Goal: Contribute content: Contribute content

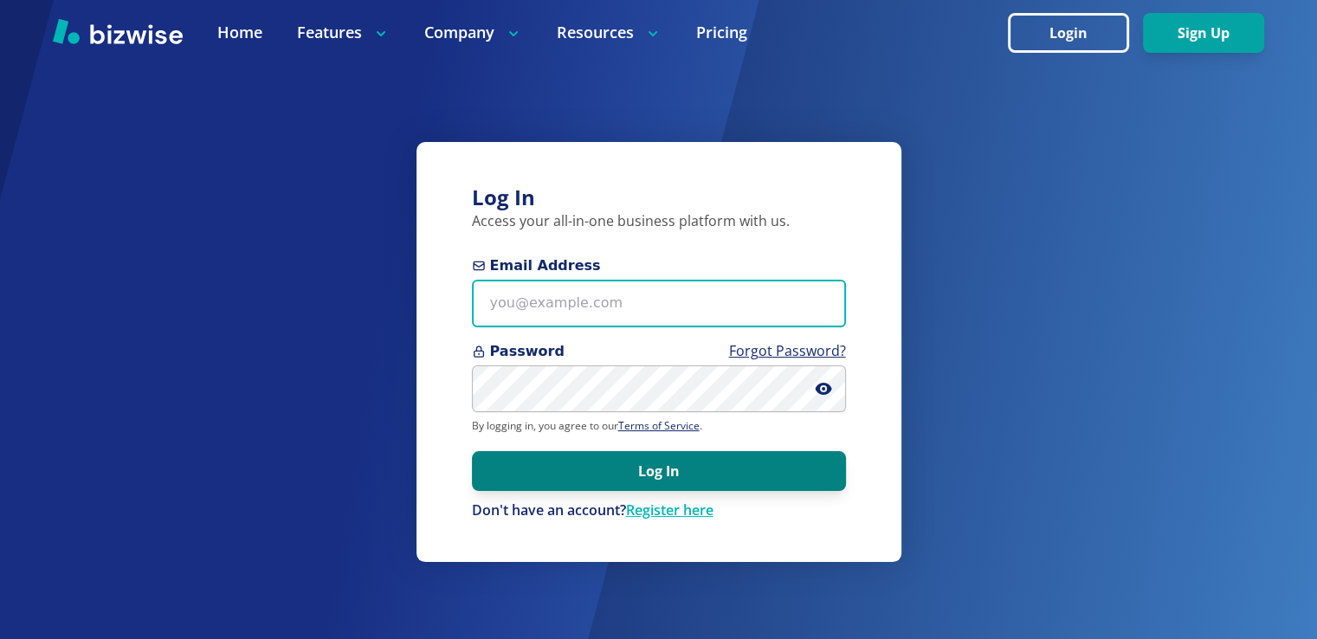
type input "[EMAIL_ADDRESS][DOMAIN_NAME]"
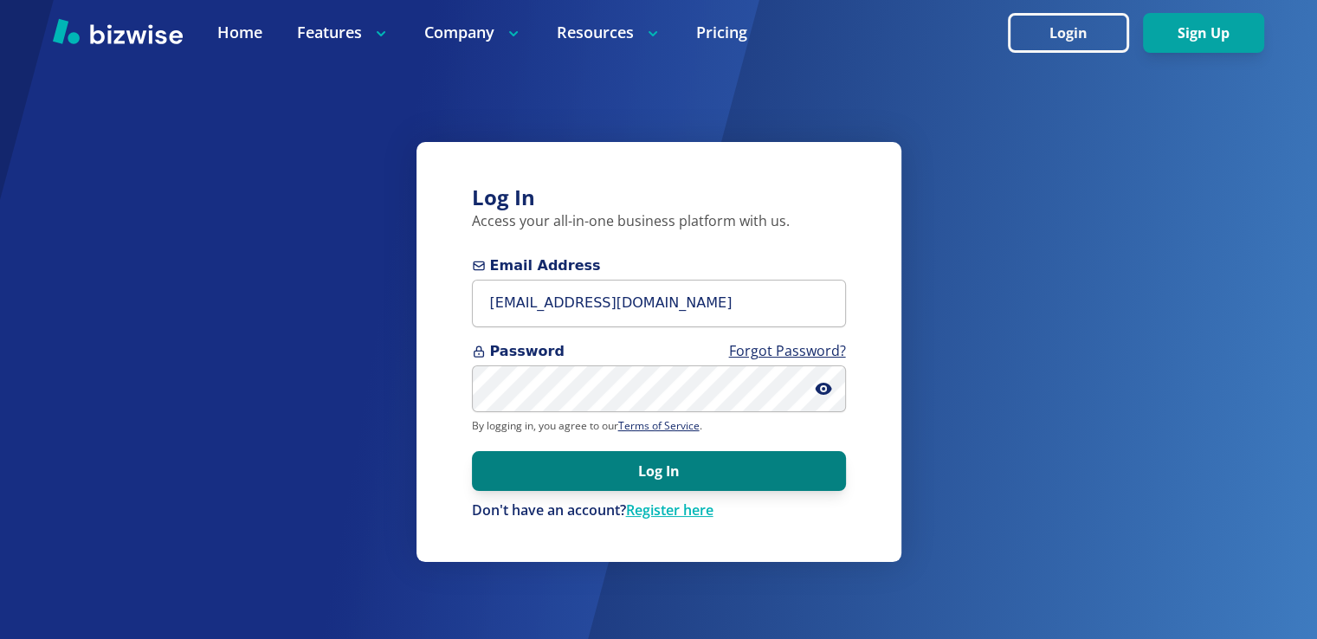
click at [675, 462] on button "Log In" at bounding box center [659, 471] width 374 height 40
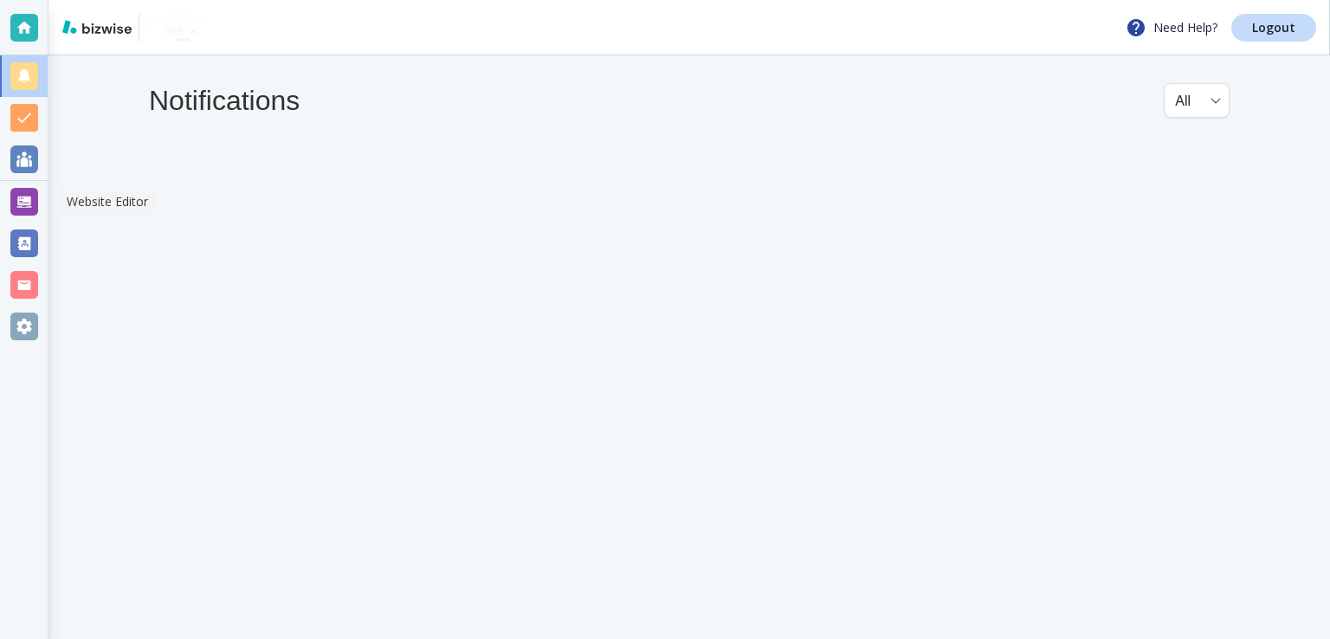
click at [20, 203] on div at bounding box center [24, 202] width 28 height 28
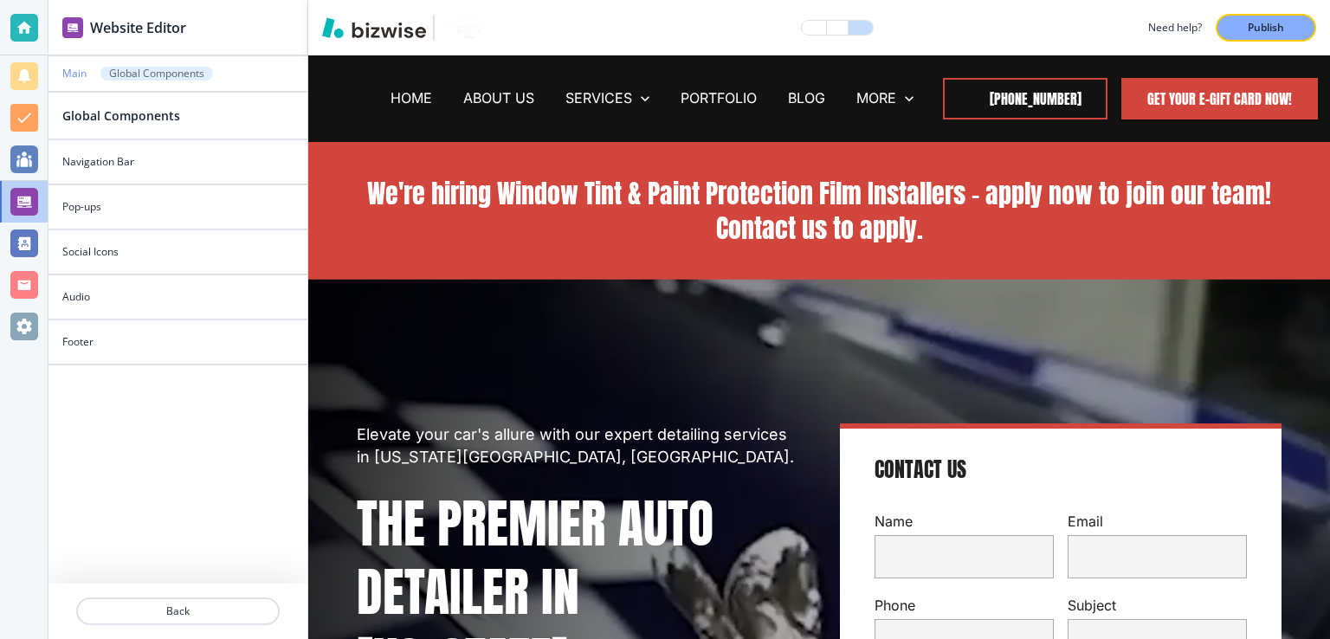
click at [81, 72] on p "Main" at bounding box center [74, 74] width 24 height 12
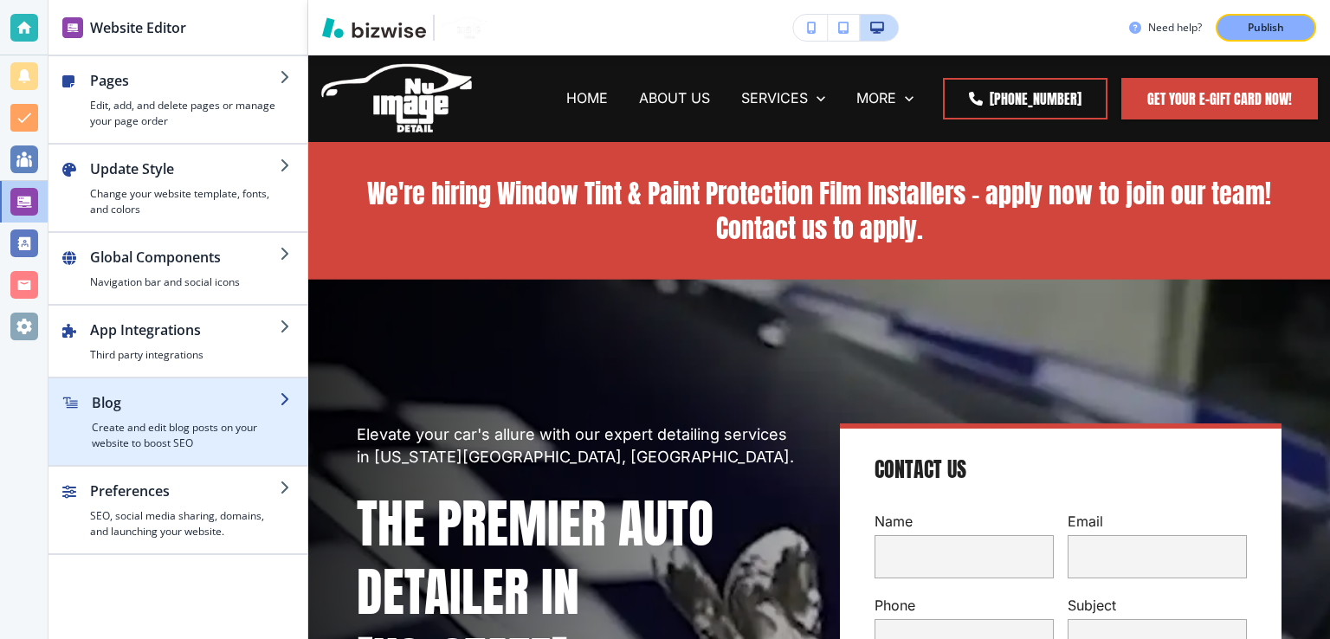
click at [107, 398] on h2 "Blog" at bounding box center [186, 402] width 188 height 21
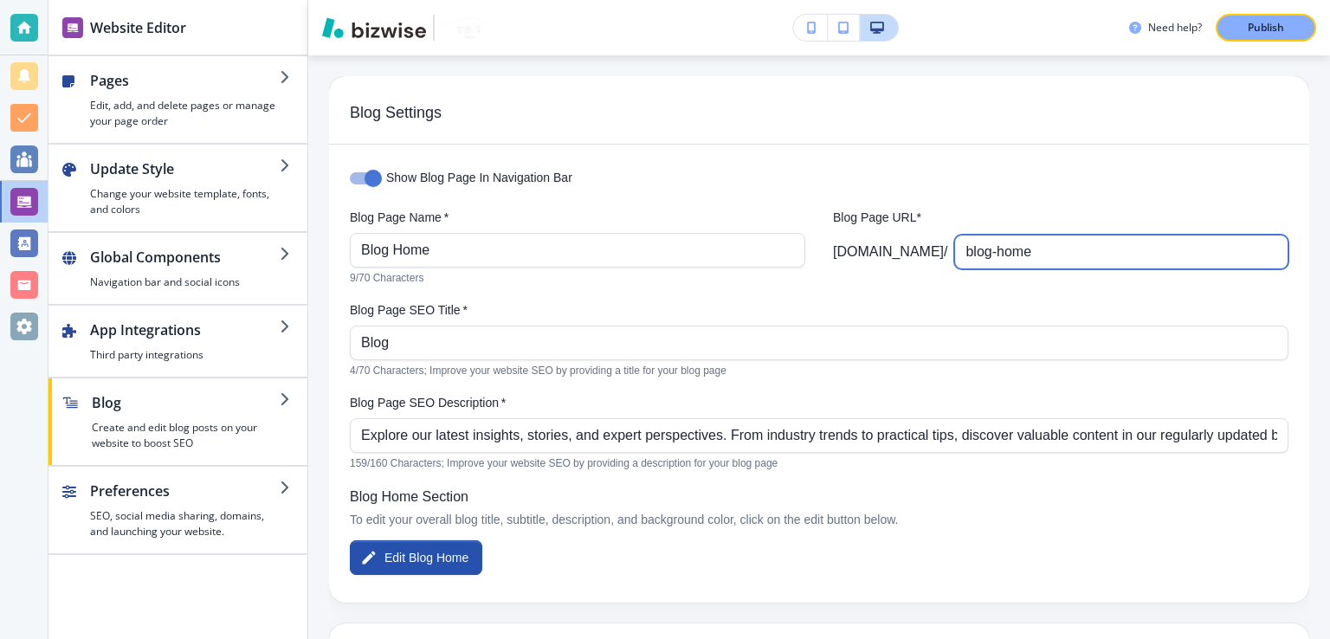
drag, startPoint x: 995, startPoint y: 251, endPoint x: 1049, endPoint y: 263, distance: 55.0
click at [1046, 263] on input "blog-home" at bounding box center [1122, 252] width 312 height 33
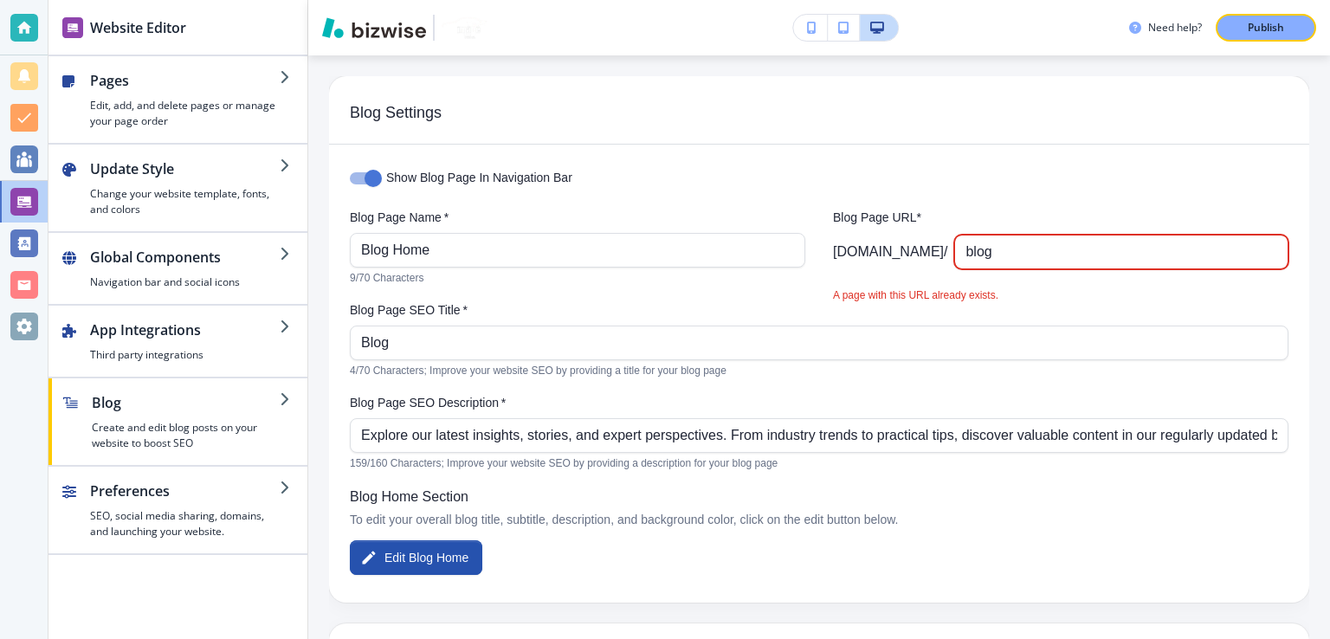
type input "blog"
click at [357, 171] on input "Show Blog Page In Navigation Bar" at bounding box center [373, 178] width 99 height 33
click at [372, 176] on input "Show Blog Page In Navigation Bar" at bounding box center [356, 178] width 99 height 33
click at [814, 194] on div "Show Blog Page In Navigation Bar" at bounding box center [819, 178] width 939 height 33
click at [1067, 250] on input "blog" at bounding box center [1122, 252] width 312 height 33
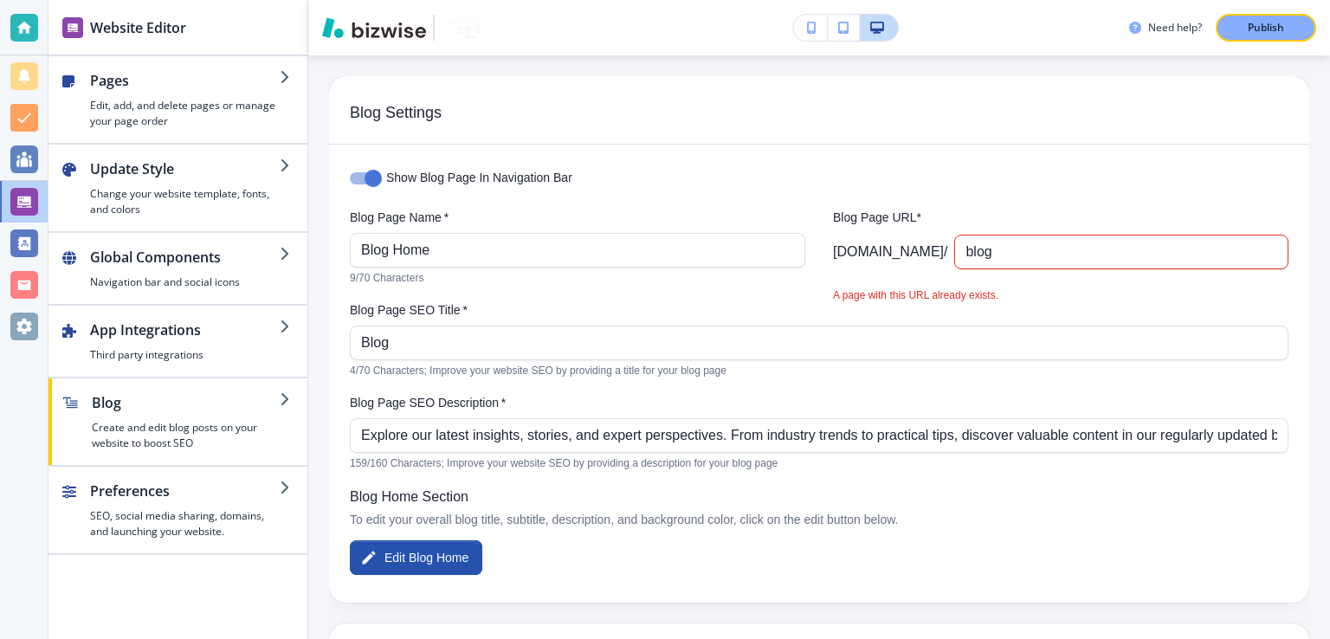
click at [979, 286] on div "Blog Page URL* [DOMAIN_NAME] / blog ​ A page with this URL already exists." at bounding box center [1061, 248] width 456 height 79
click at [796, 207] on div "Show Blog Page In Navigation Bar Blog Page Name   * Blog Home Blog Page Name   …" at bounding box center [819, 374] width 980 height 458
click at [1267, 18] on button "Publish" at bounding box center [1266, 28] width 100 height 28
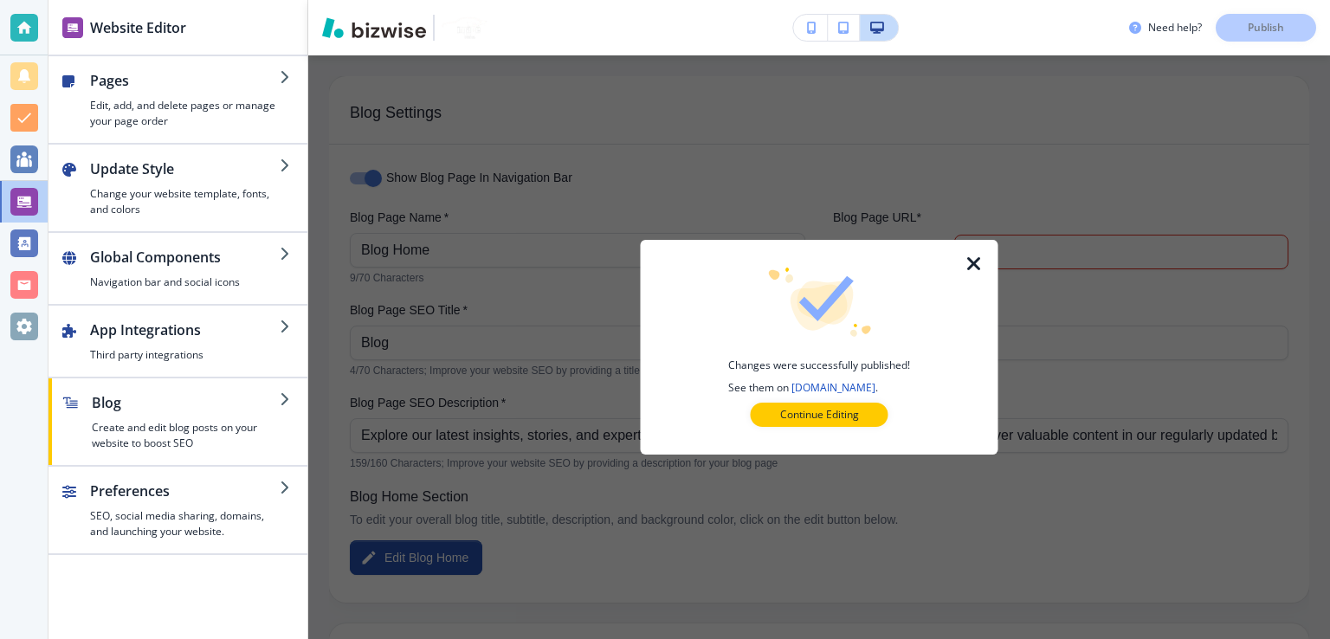
click at [979, 266] on icon "button" at bounding box center [974, 264] width 21 height 21
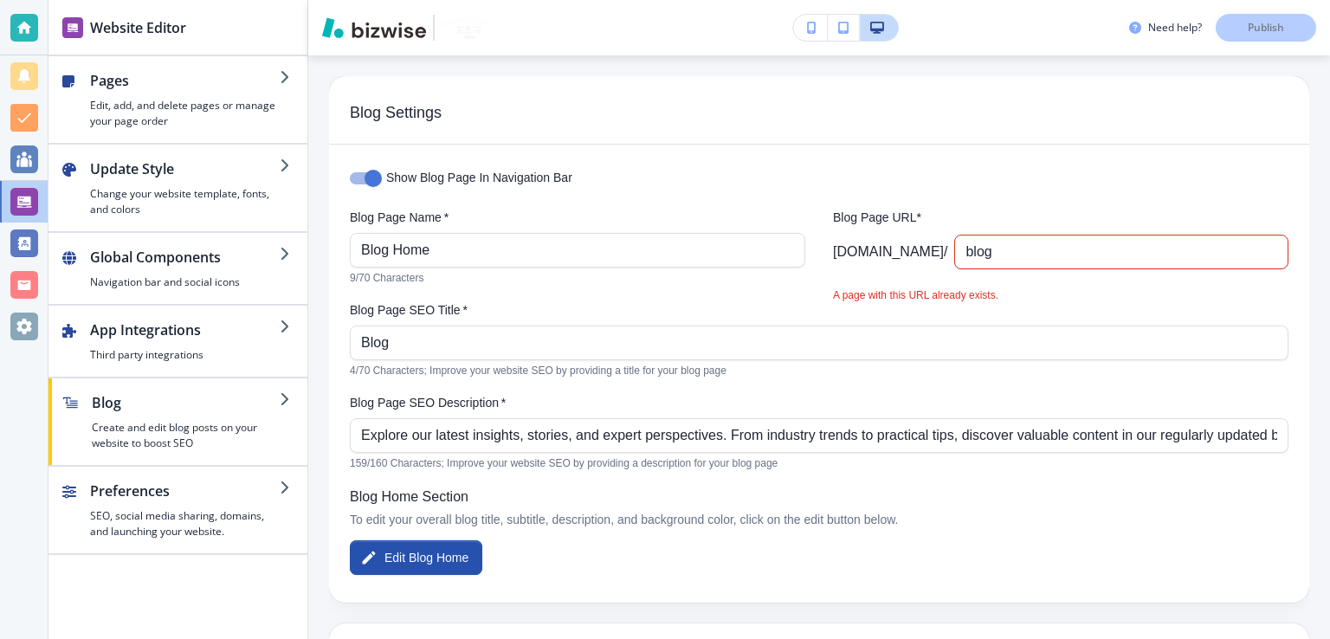
click at [370, 174] on input "Show Blog Page In Navigation Bar" at bounding box center [373, 178] width 99 height 33
checkbox input "false"
click at [1250, 32] on p "Publish" at bounding box center [1266, 28] width 36 height 16
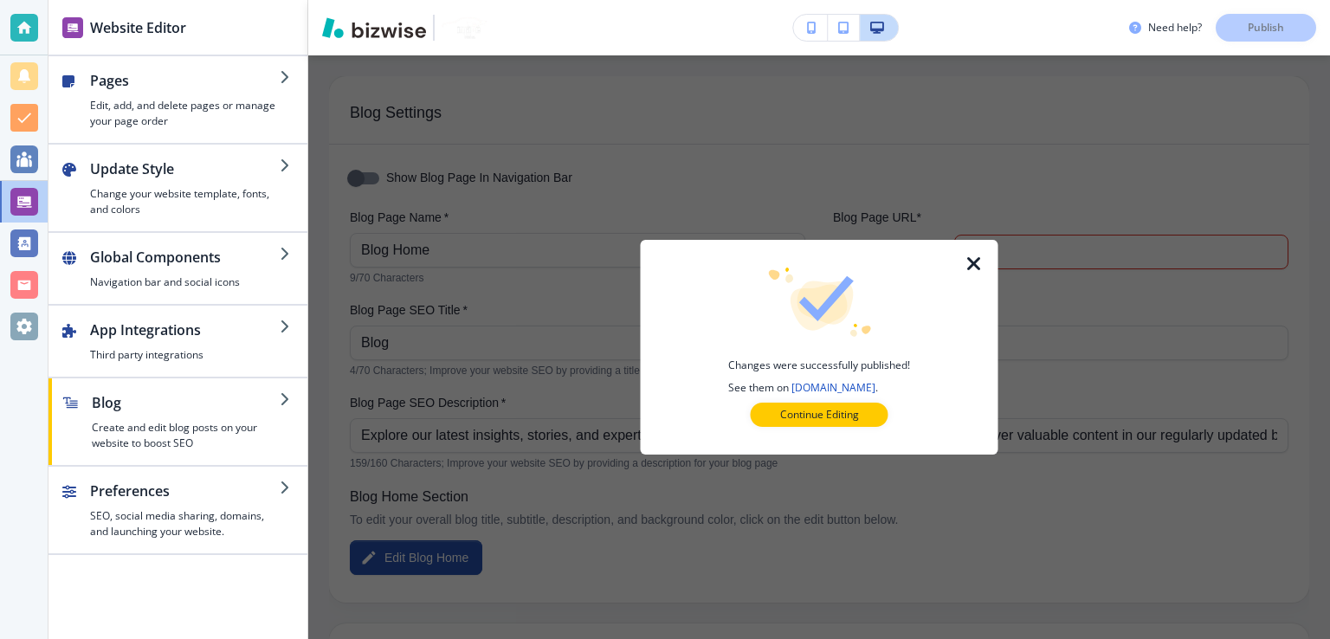
click at [980, 261] on icon "button" at bounding box center [974, 264] width 21 height 21
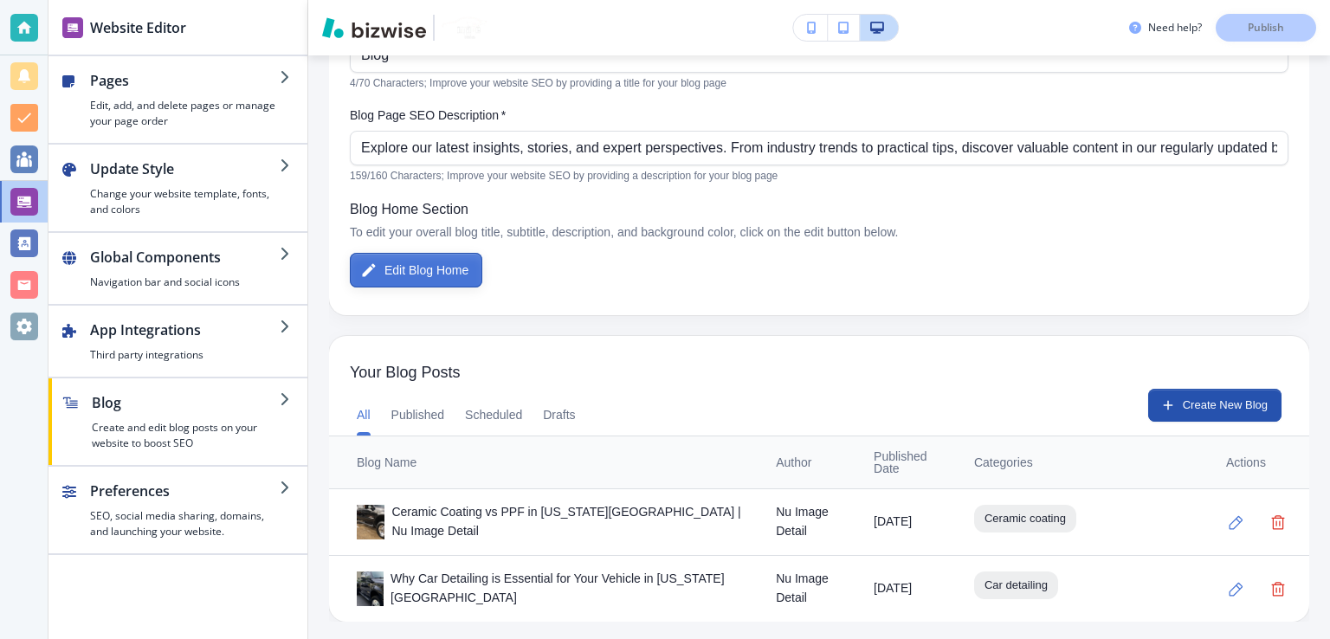
scroll to position [291, 0]
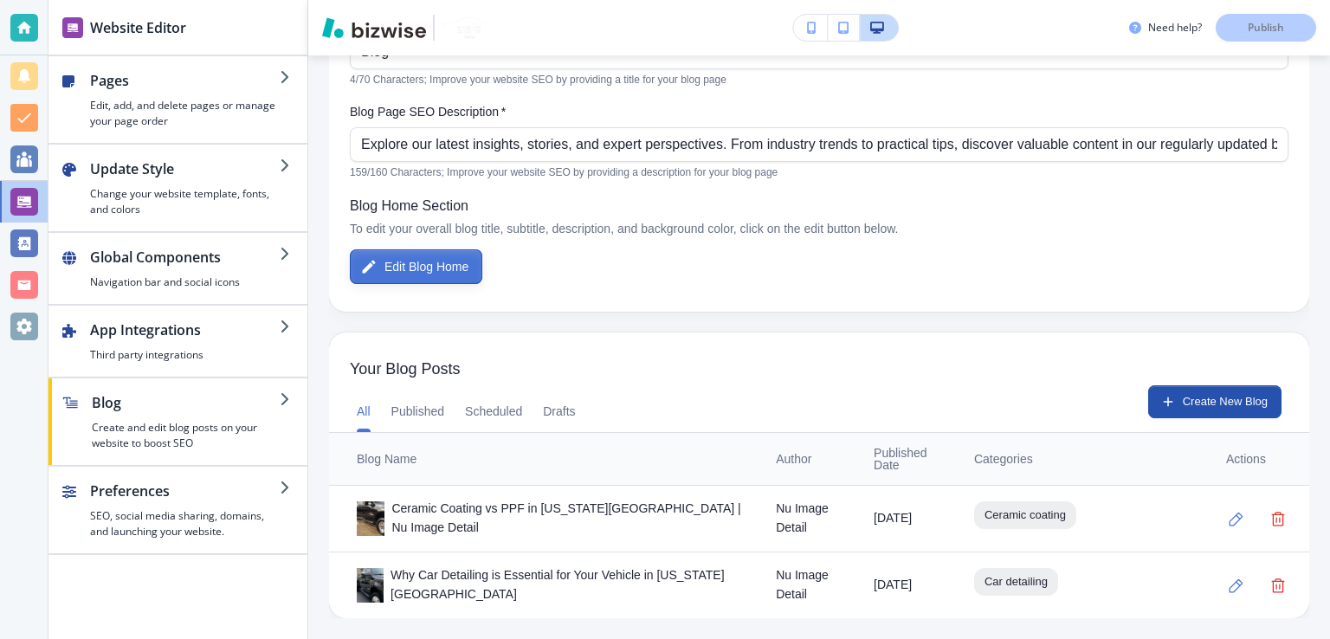
drag, startPoint x: 438, startPoint y: 270, endPoint x: 425, endPoint y: 270, distance: 13.0
click at [425, 270] on button "Edit Blog Home" at bounding box center [416, 266] width 132 height 35
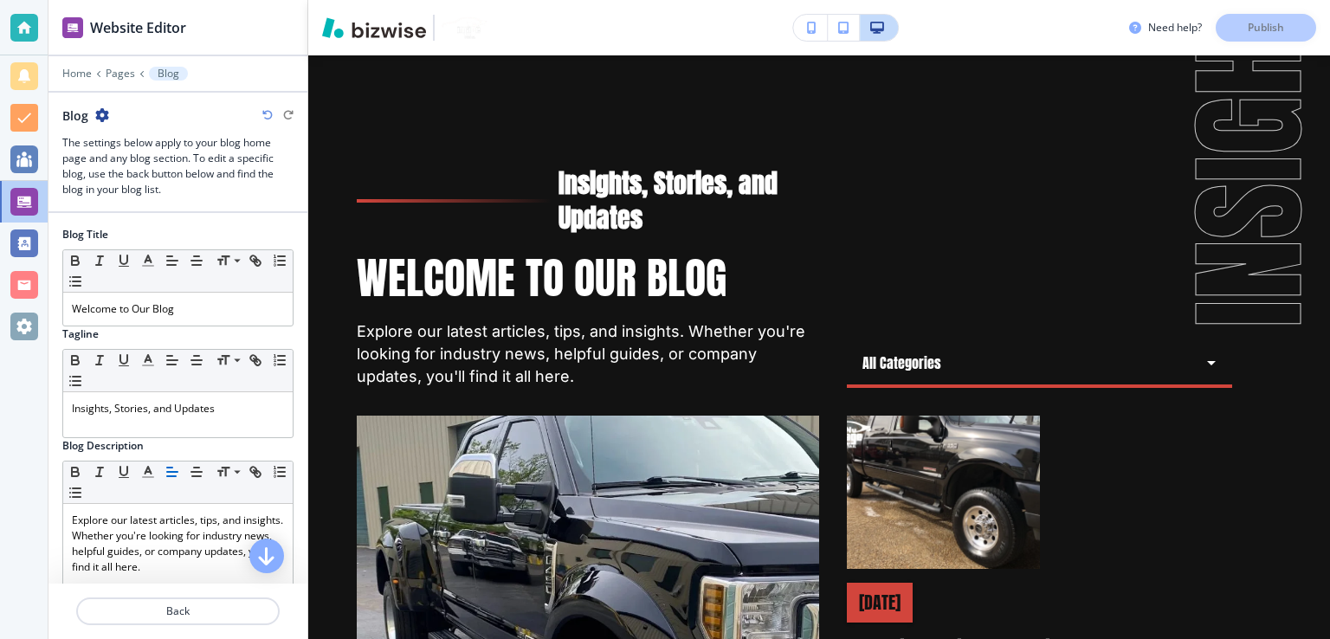
scroll to position [0, 0]
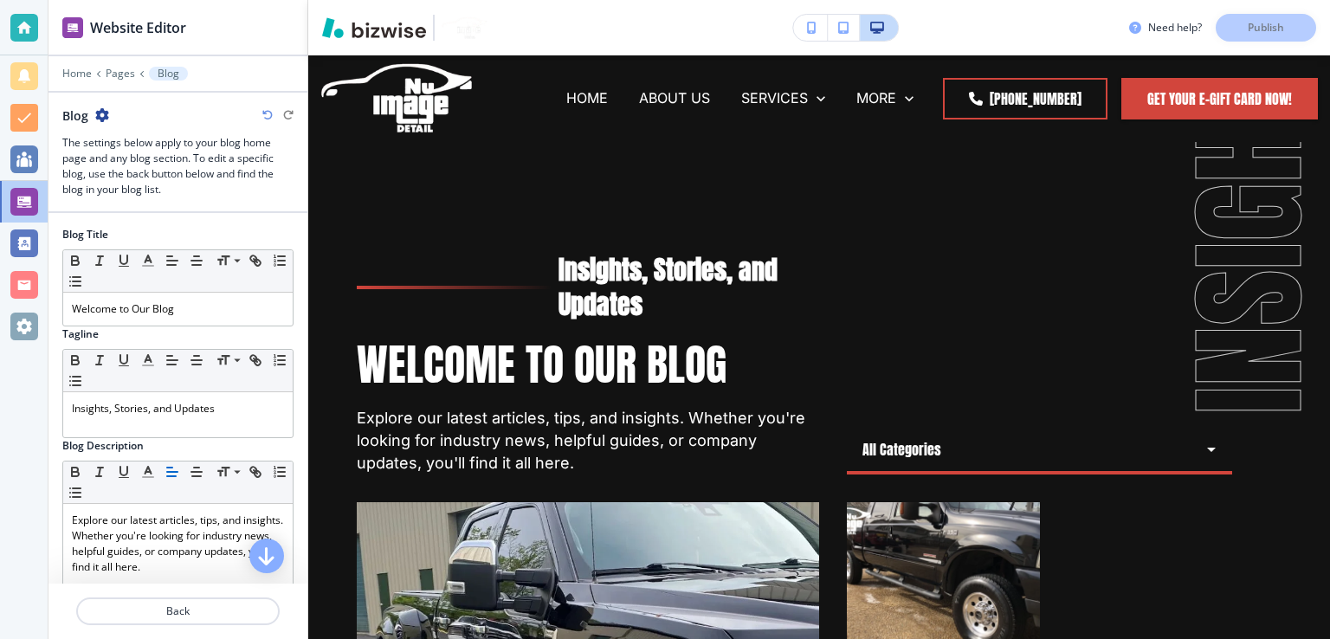
click at [99, 110] on icon "button" at bounding box center [102, 115] width 14 height 14
click at [155, 183] on button "Blog Settings" at bounding box center [150, 174] width 111 height 31
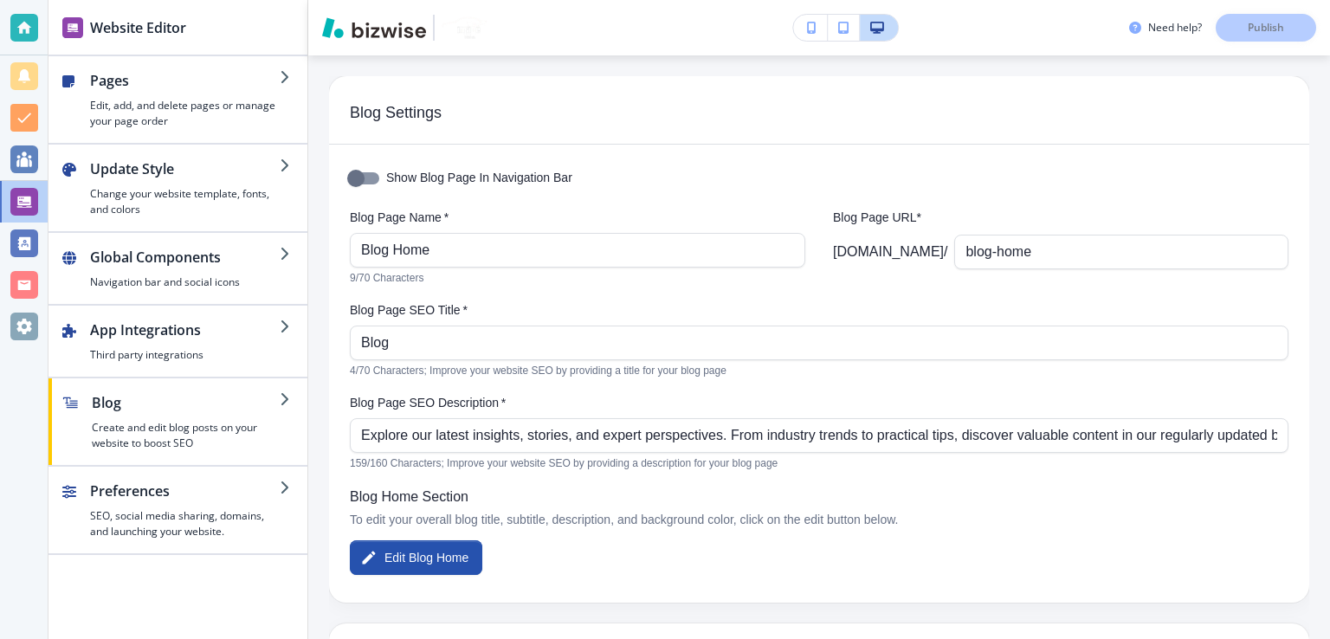
click at [409, 113] on span "Blog Settings" at bounding box center [819, 113] width 939 height 19
click at [500, 113] on span "Blog Settings" at bounding box center [819, 113] width 939 height 19
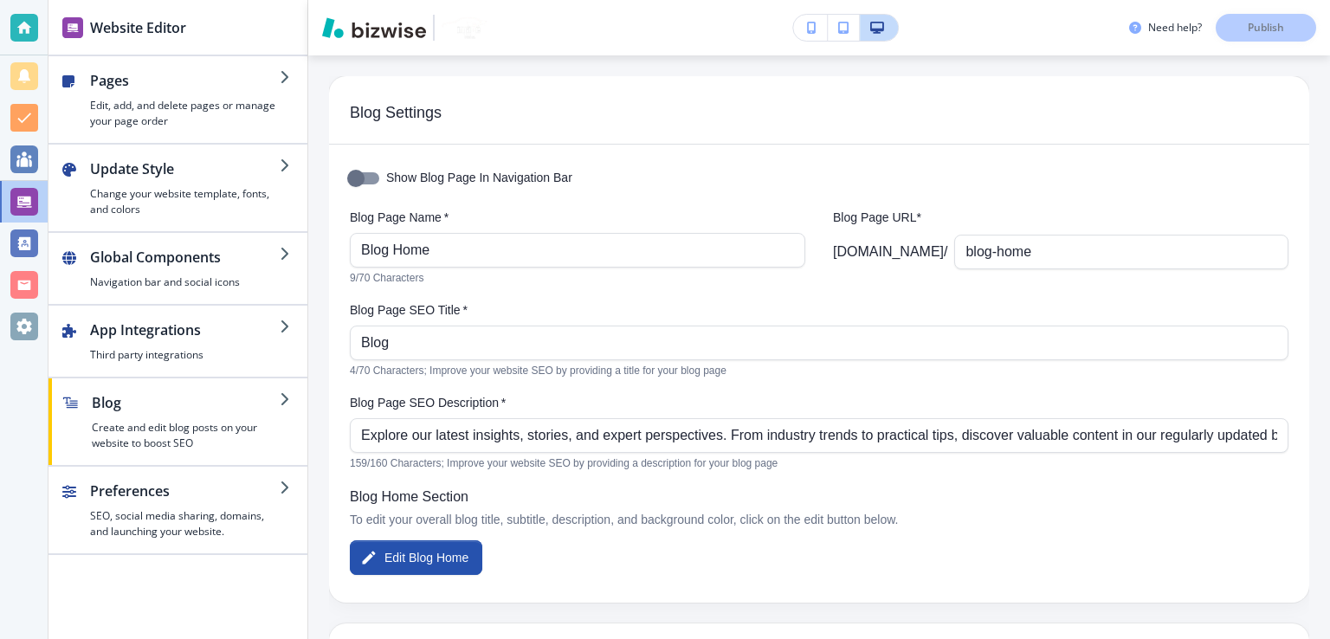
click at [500, 113] on span "Blog Settings" at bounding box center [819, 113] width 939 height 19
click at [484, 94] on div "Blog Settings" at bounding box center [819, 103] width 980 height 54
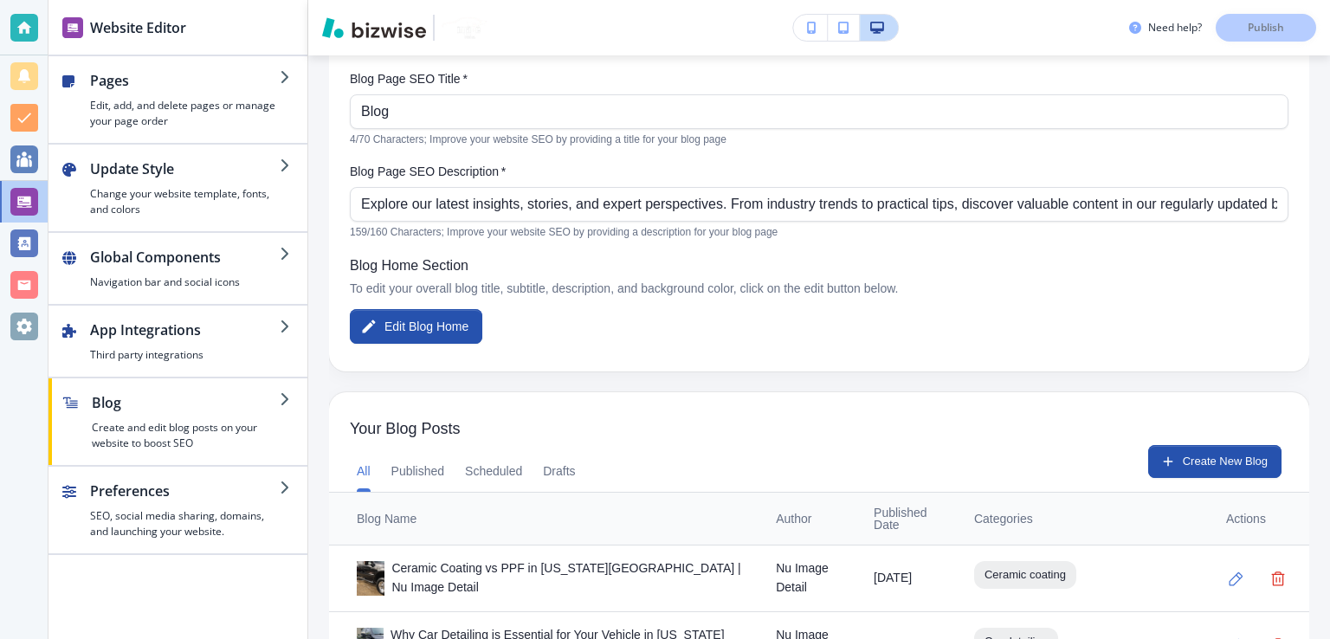
scroll to position [260, 0]
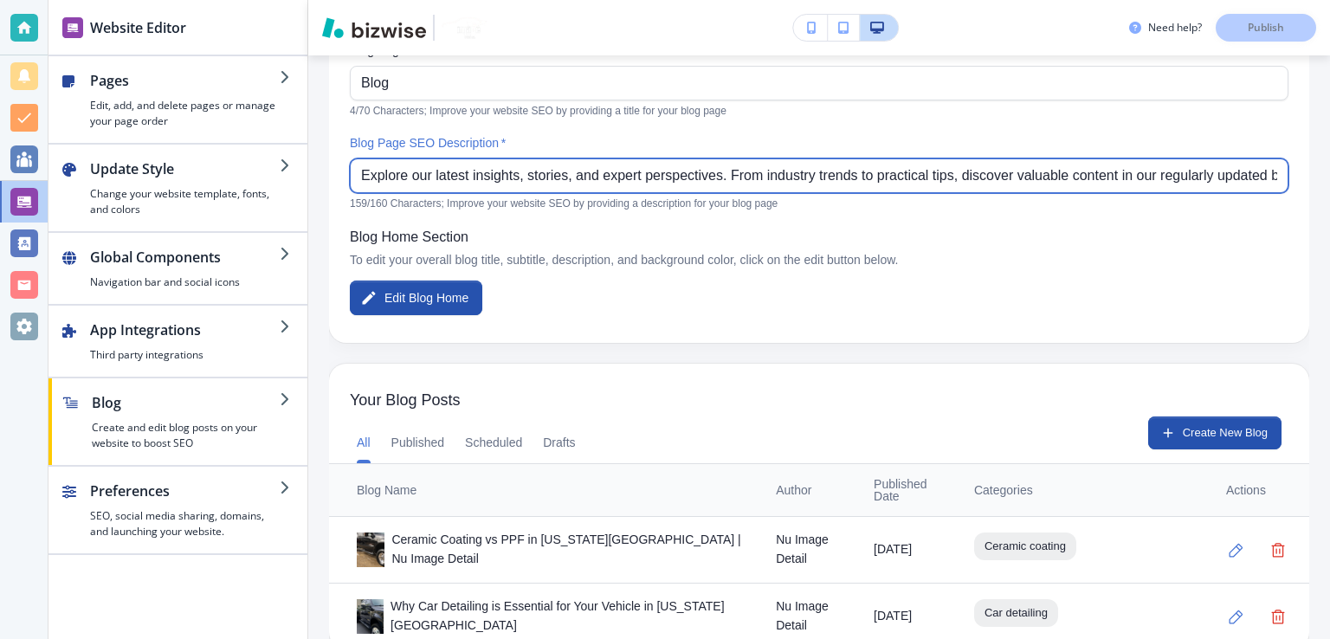
click at [553, 179] on input "Explore our latest insights, stories, and expert perspectives. From industry tr…" at bounding box center [819, 175] width 916 height 33
click at [553, 181] on input "Explore our latest insights, stories, and expert perspectives. From industry tr…" at bounding box center [819, 175] width 916 height 33
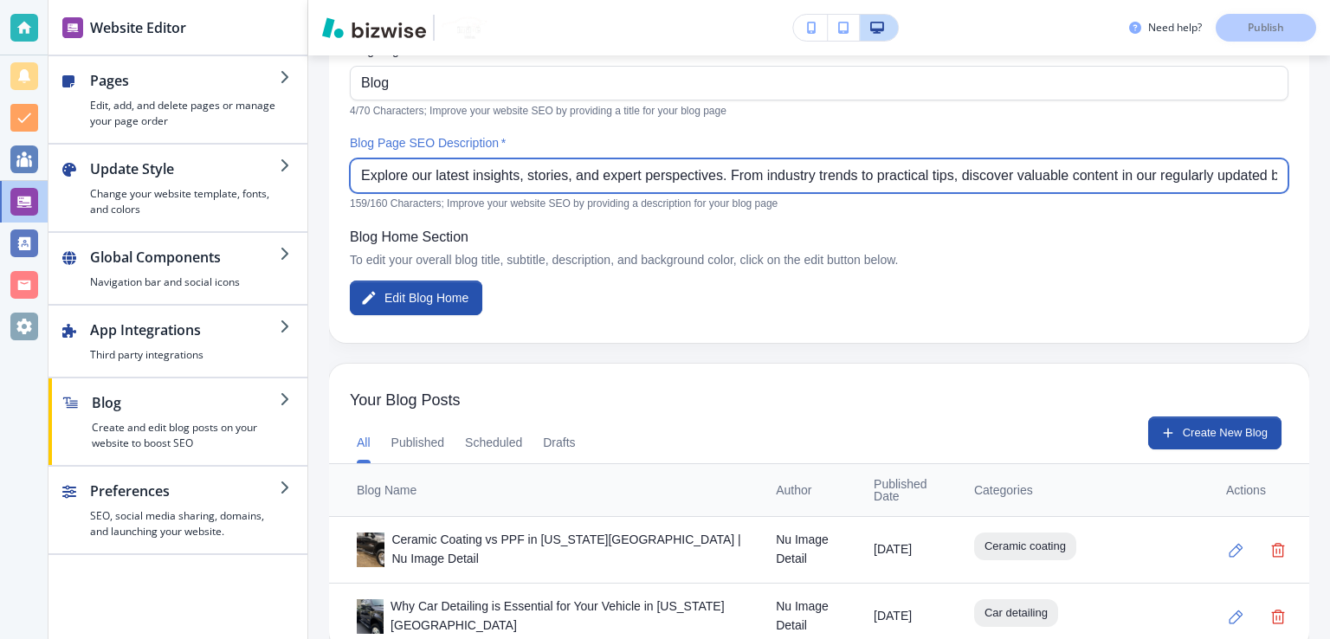
scroll to position [0, 32]
drag, startPoint x: 1192, startPoint y: 181, endPoint x: 1309, endPoint y: 174, distance: 117.1
click at [1309, 174] on div "Blog Settings Show Blog Page In Navigation Bar Blog Page Name   * Blog Home Blo…" at bounding box center [819, 347] width 1022 height 584
click at [1226, 173] on input "Explore our latest insights, stories, and expert perspectives. From industry tr…" at bounding box center [819, 175] width 916 height 33
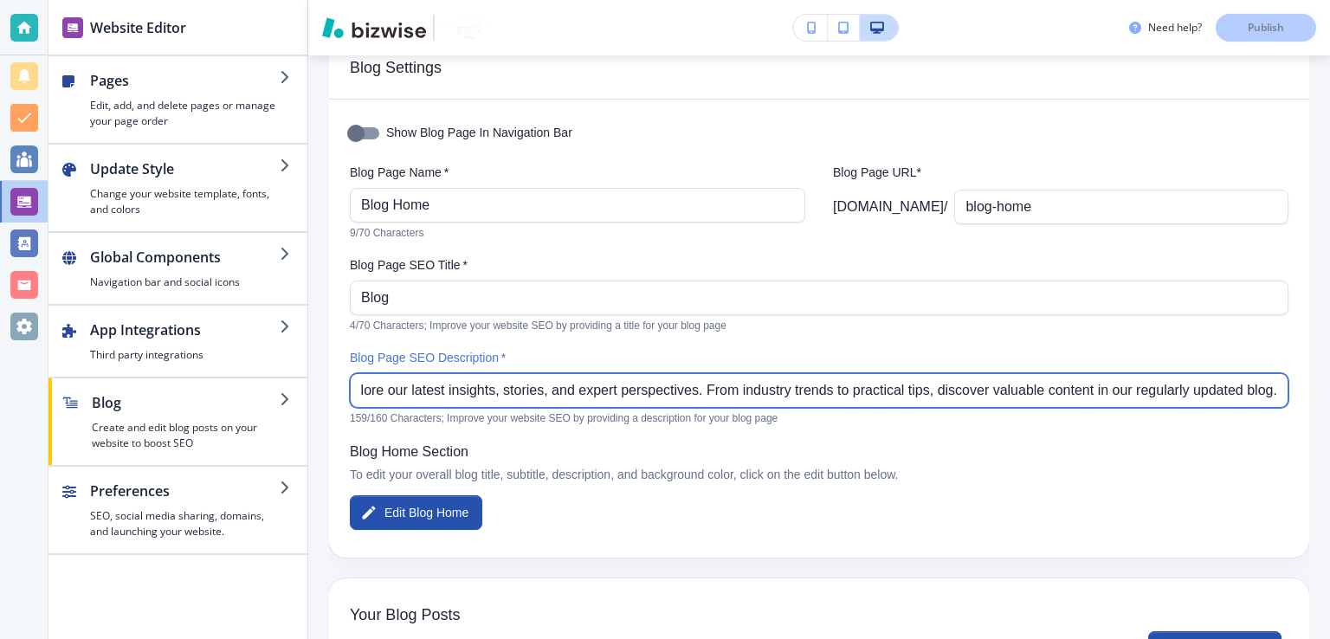
scroll to position [0, 0]
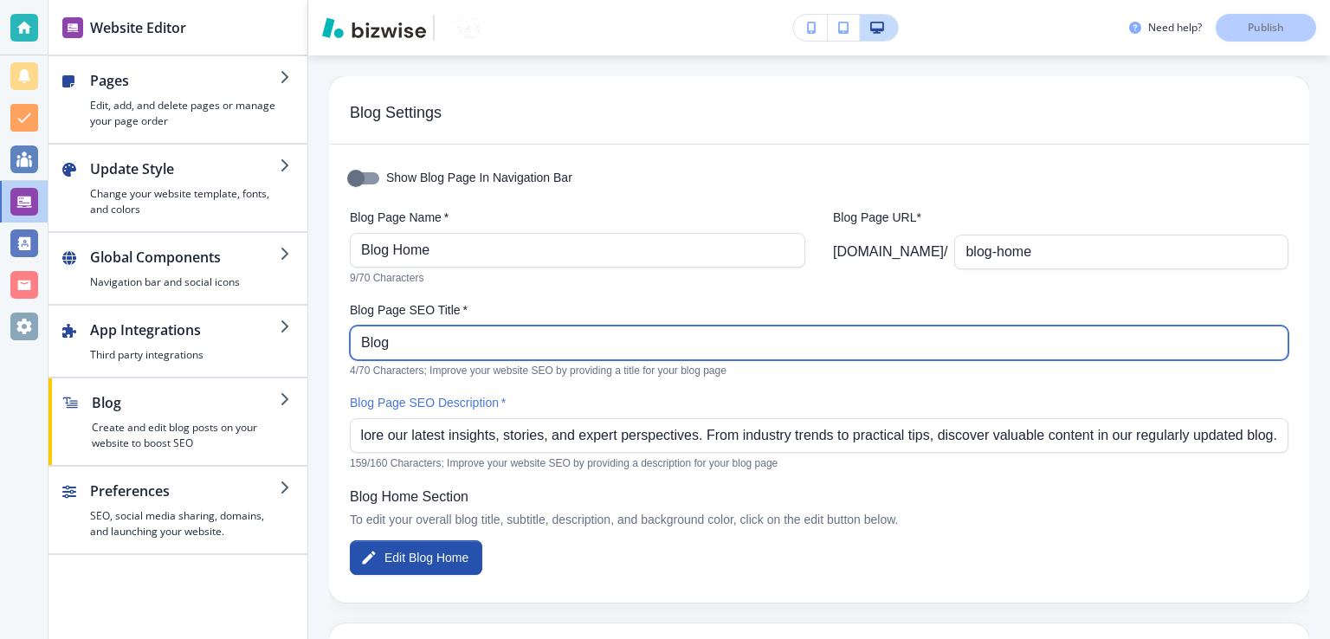
click at [423, 335] on input "Blog" at bounding box center [819, 342] width 916 height 33
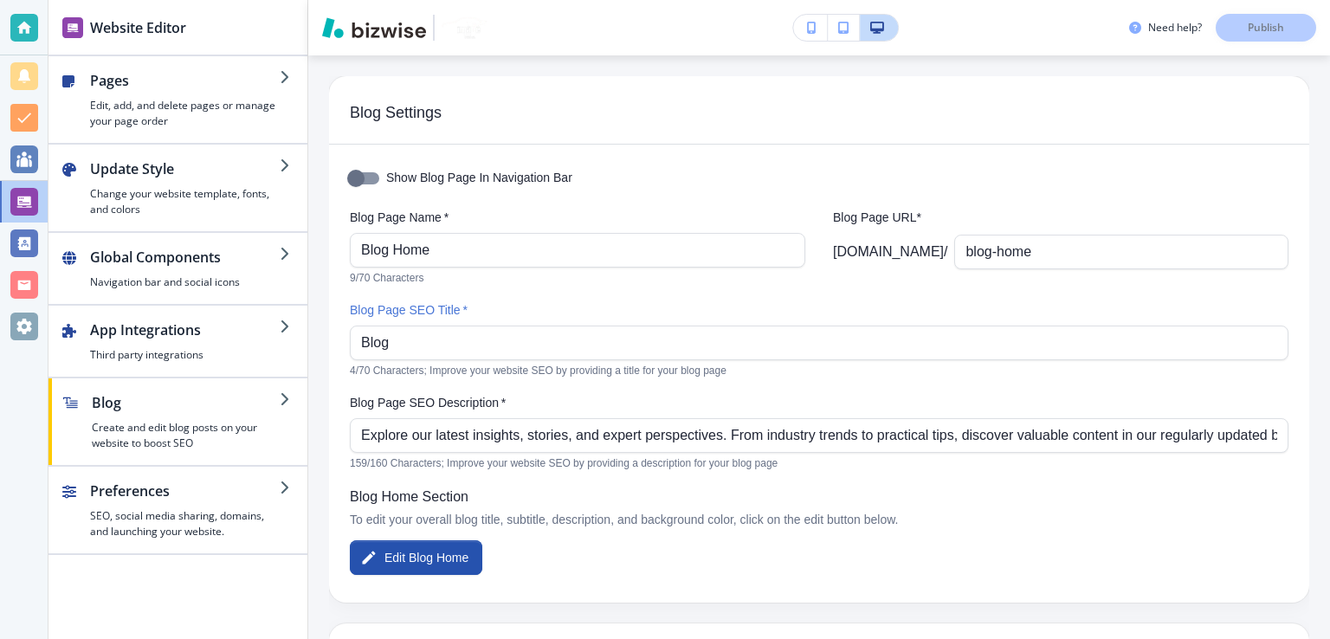
click at [566, 146] on div "Show Blog Page In Navigation Bar Blog Page Name   * Blog Home Blog Page Name   …" at bounding box center [819, 374] width 980 height 458
drag, startPoint x: 568, startPoint y: 176, endPoint x: 558, endPoint y: 174, distance: 10.5
click at [568, 176] on span "Show Blog Page In Navigation Bar" at bounding box center [479, 178] width 186 height 19
click at [405, 176] on input "Show Blog Page In Navigation Bar" at bounding box center [356, 178] width 99 height 33
click at [554, 174] on span "Show Blog Page In Navigation Bar" at bounding box center [479, 178] width 186 height 19
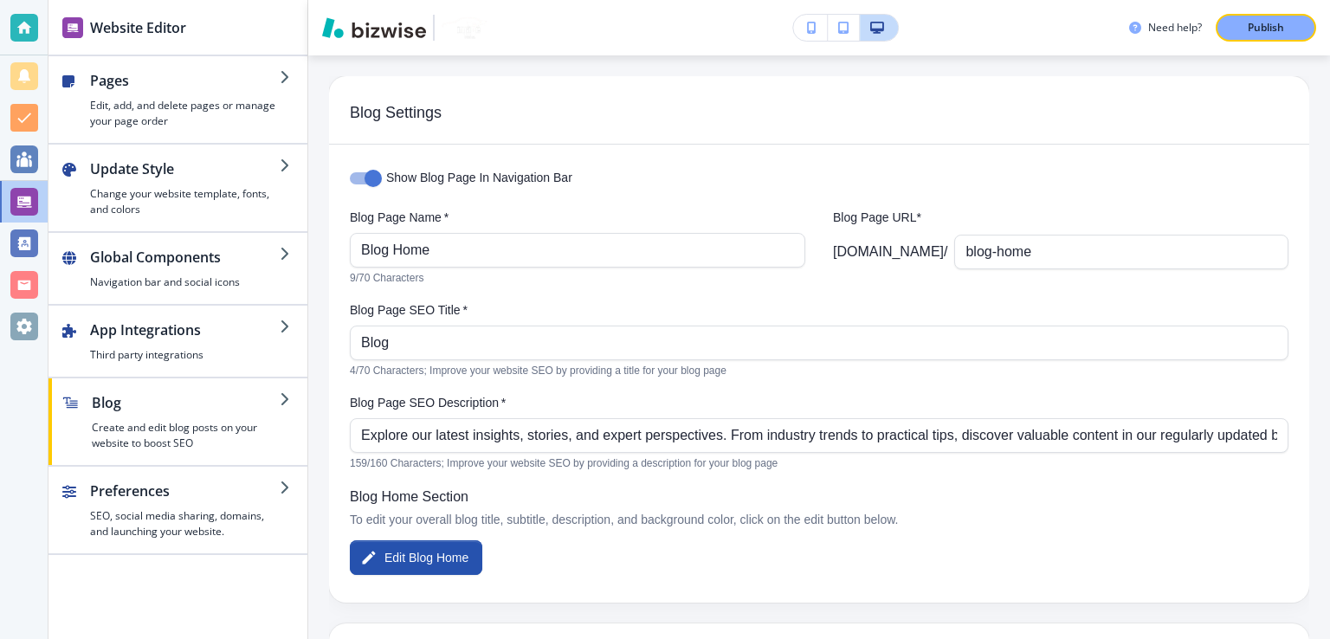
click at [423, 174] on input "Show Blog Page In Navigation Bar" at bounding box center [373, 178] width 99 height 33
checkbox input "false"
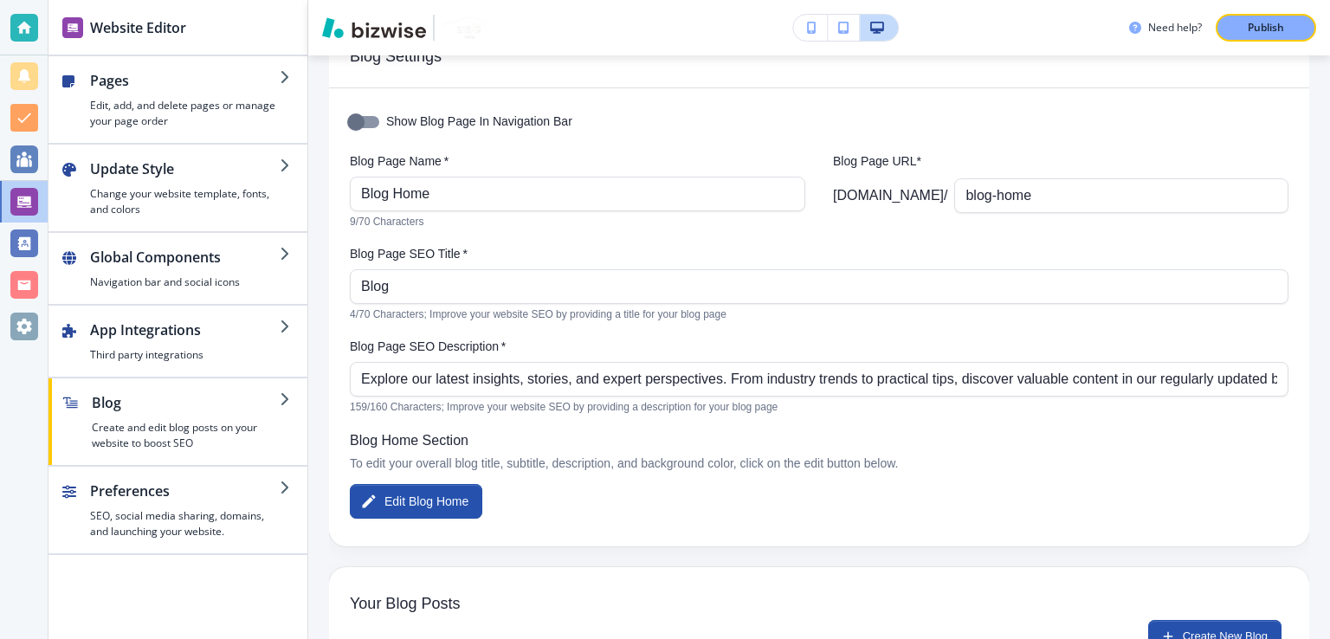
scroll to position [87, 0]
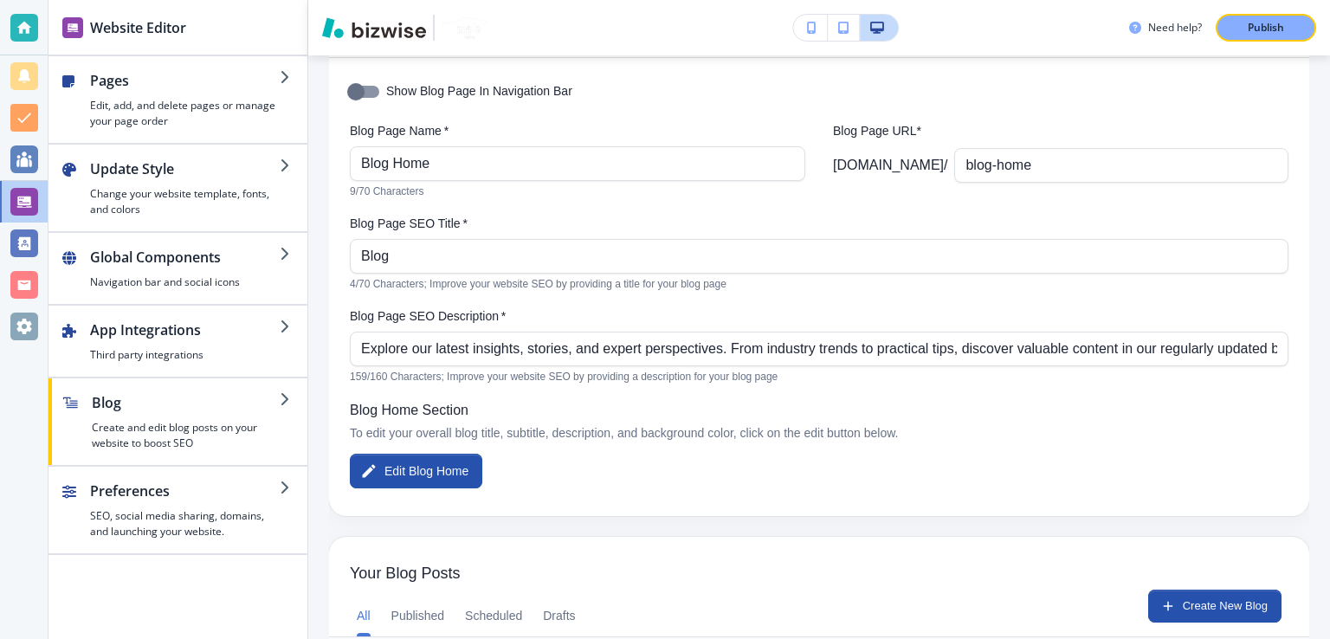
click at [821, 135] on div "Blog Page Name   * Blog Home Blog Page Name   * 9/70 Characters Blog Page URL* …" at bounding box center [819, 161] width 939 height 79
drag, startPoint x: 996, startPoint y: 165, endPoint x: 1056, endPoint y: 172, distance: 60.2
click at [1056, 172] on input "blog-home" at bounding box center [1122, 165] width 312 height 33
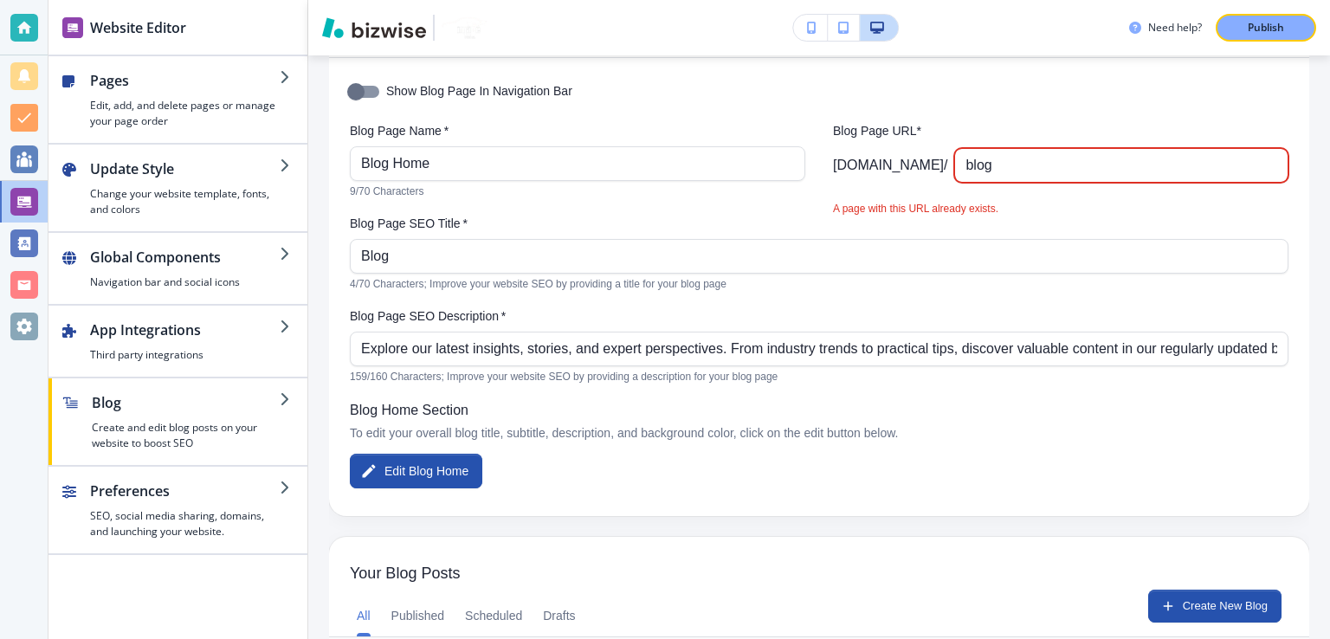
type input "blog"
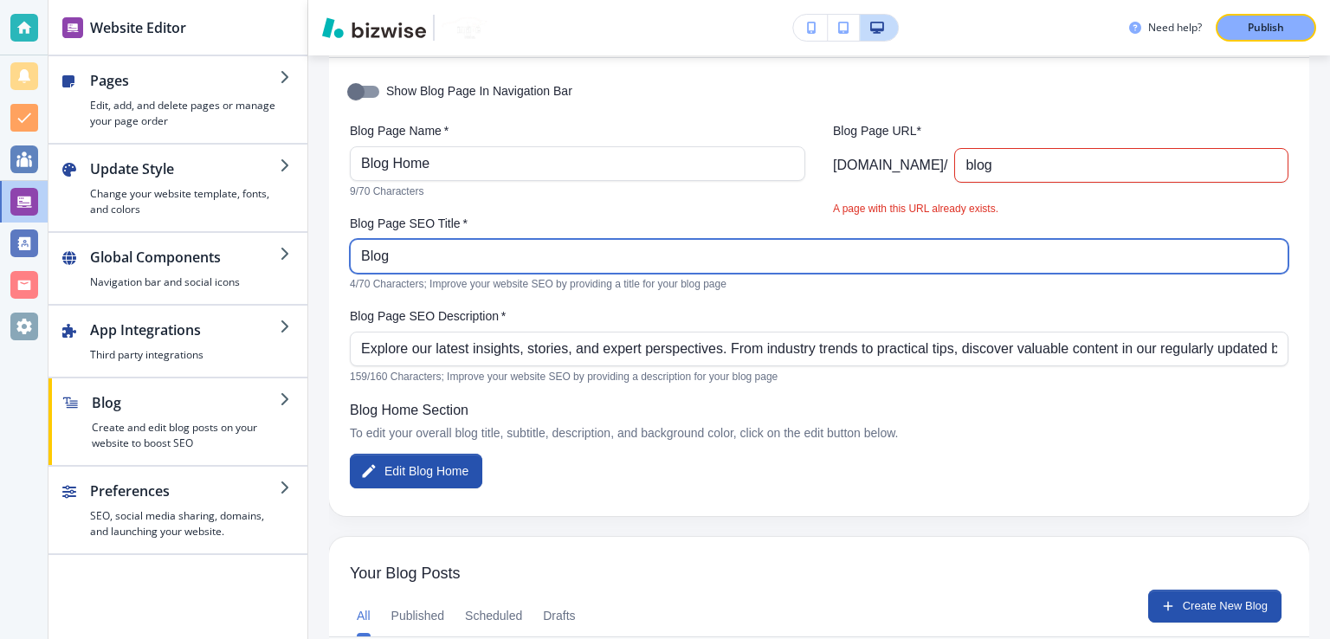
click at [1029, 249] on input "Blog" at bounding box center [819, 256] width 916 height 33
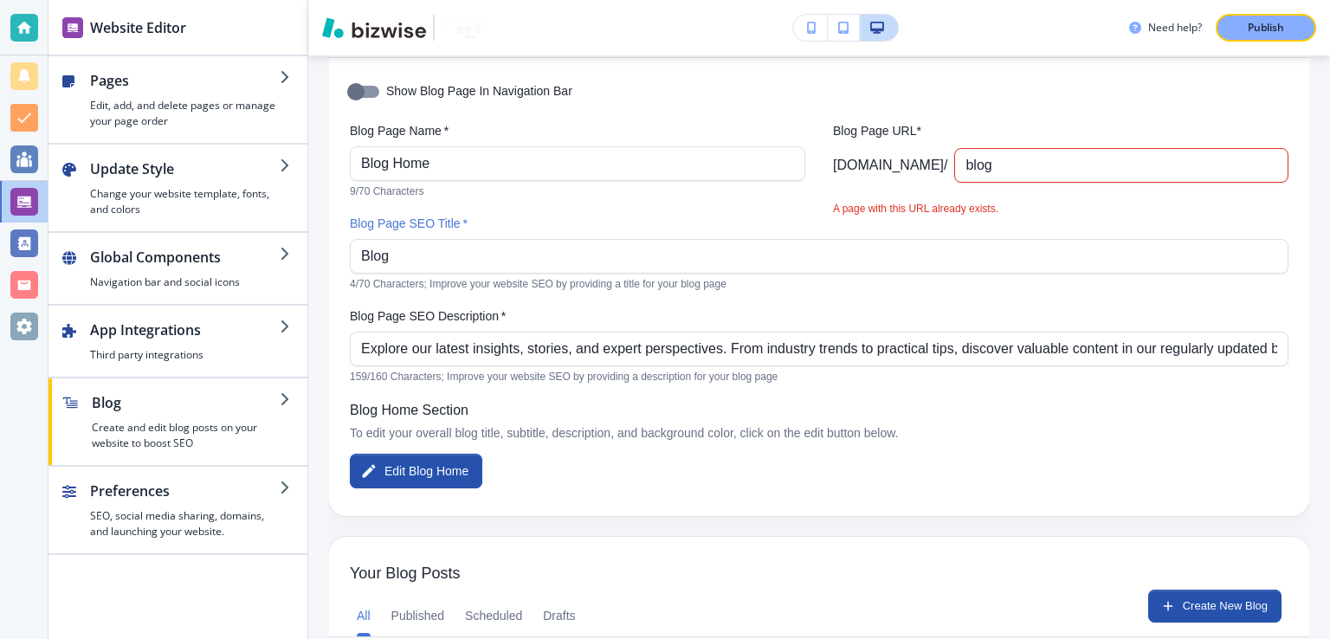
click at [998, 226] on label "Blog Page SEO Title   *" at bounding box center [819, 223] width 939 height 17
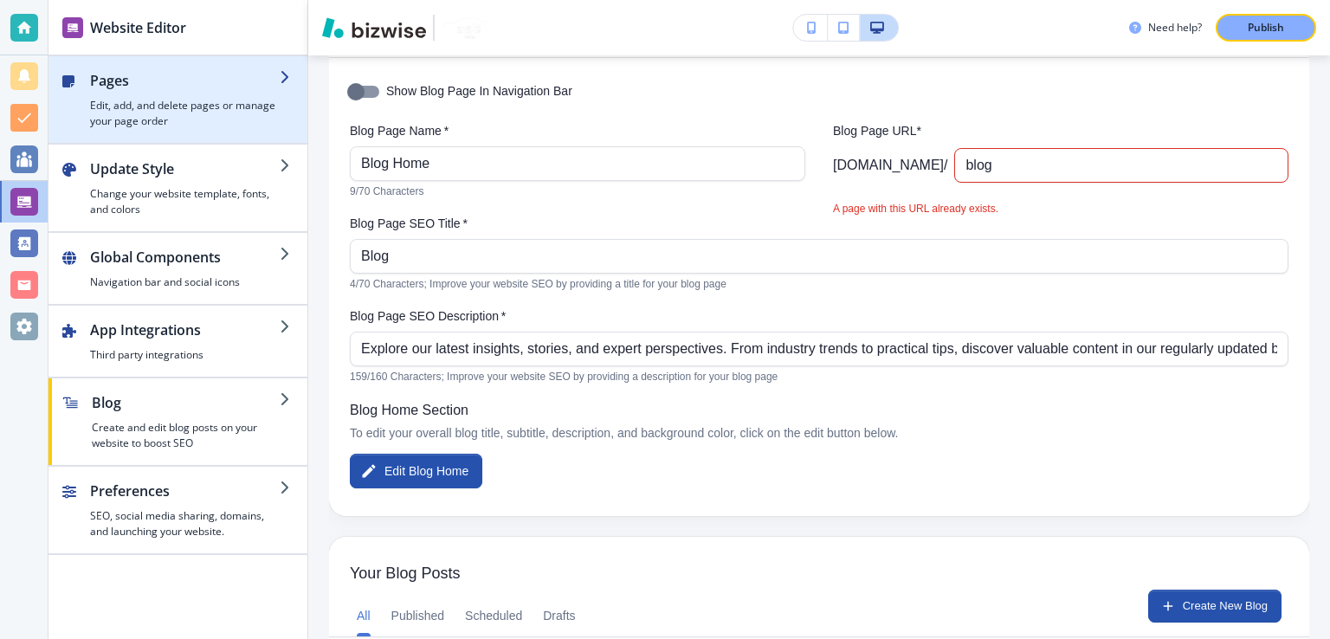
click at [236, 100] on h4 "Edit, add, and delete pages or manage your page order" at bounding box center [185, 113] width 190 height 31
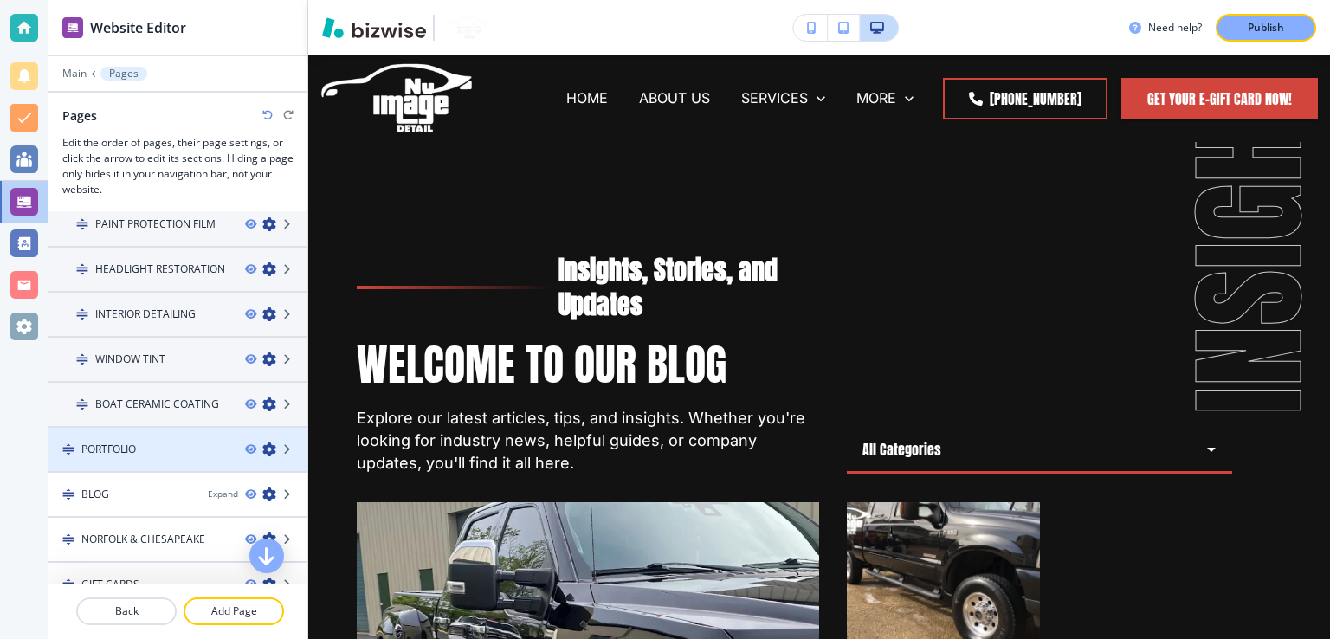
scroll to position [433, 0]
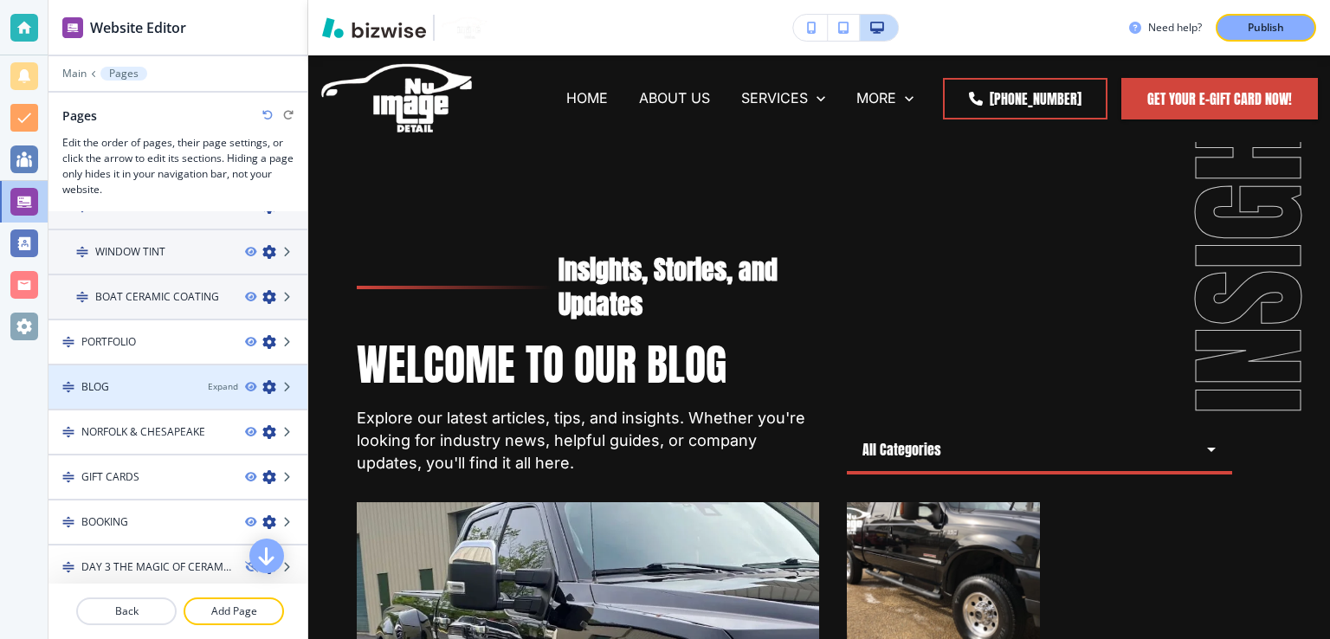
click at [262, 380] on icon "button" at bounding box center [269, 387] width 14 height 14
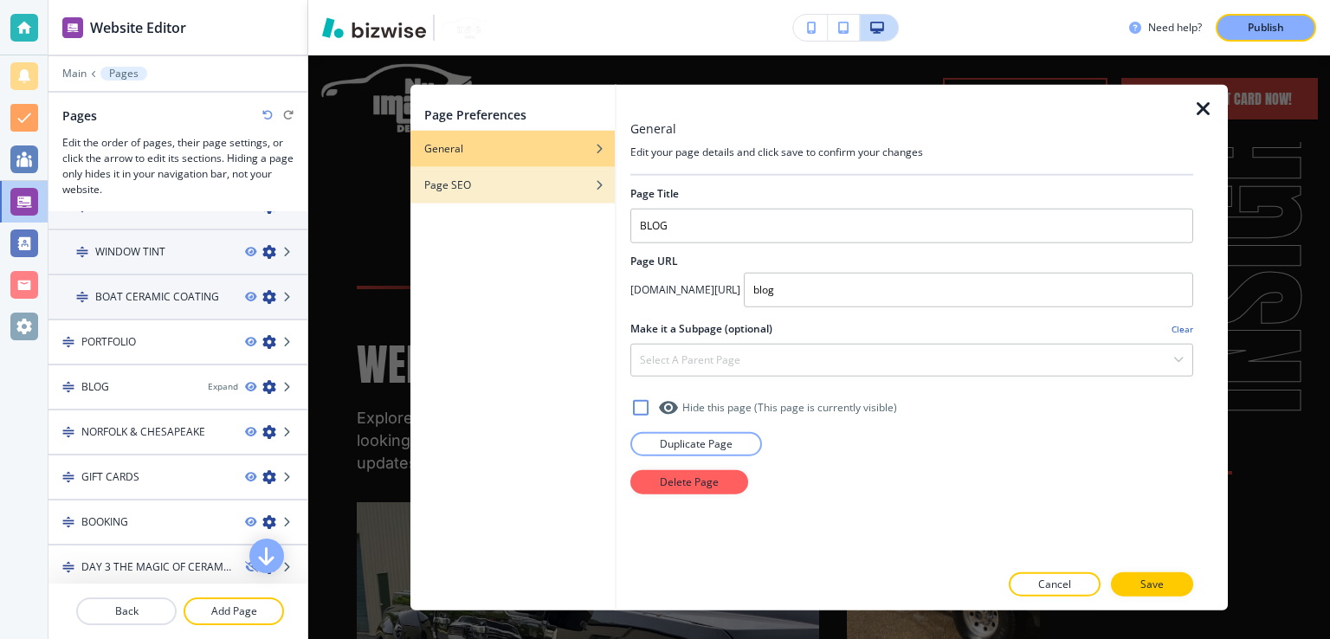
click at [517, 191] on div "Page SEO" at bounding box center [512, 186] width 204 height 16
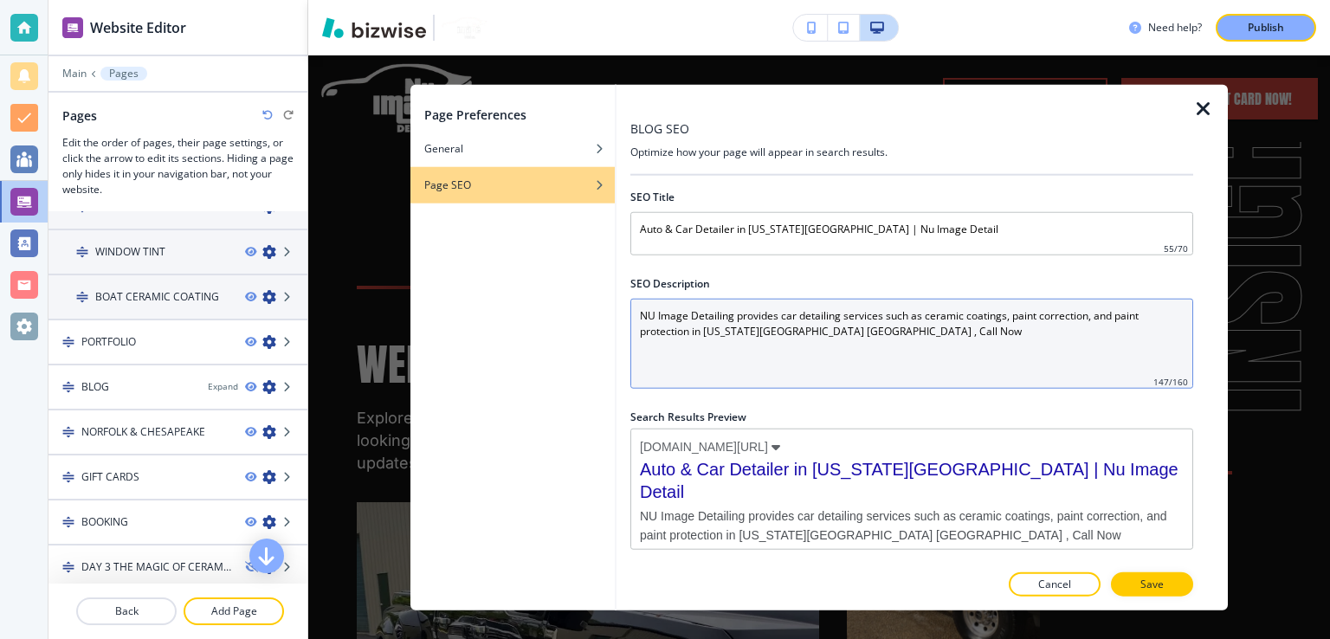
scroll to position [1, 0]
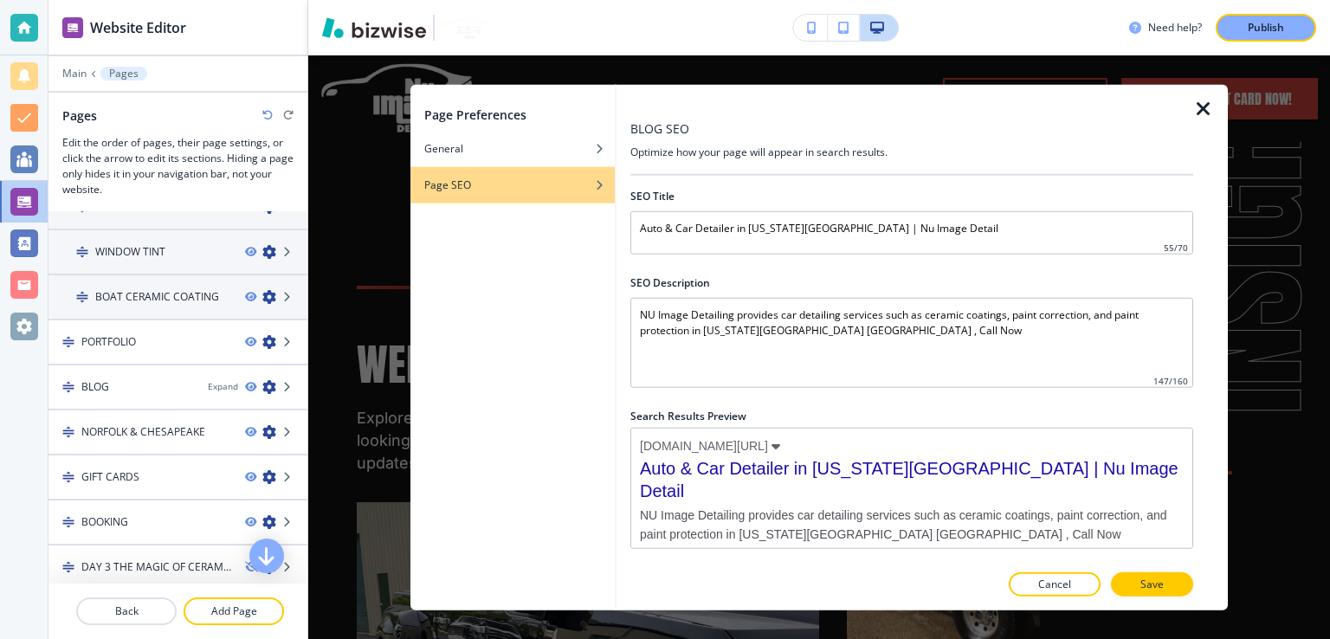
click at [1207, 111] on icon "button" at bounding box center [1203, 109] width 21 height 21
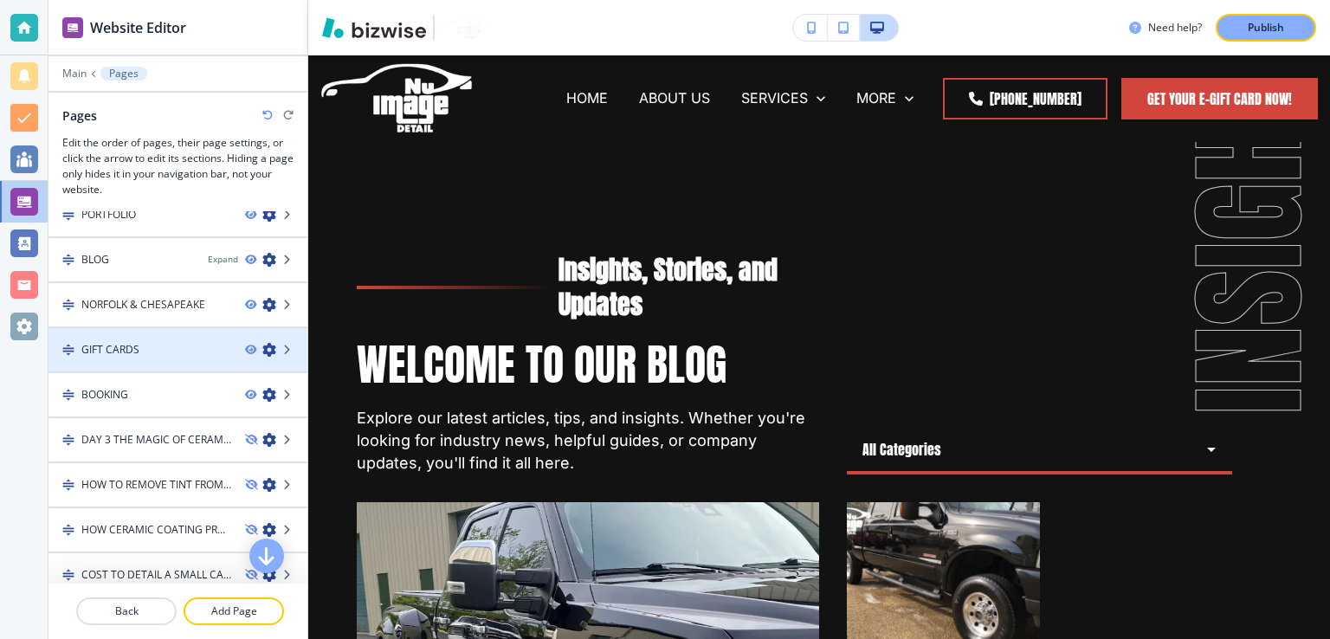
scroll to position [520, 0]
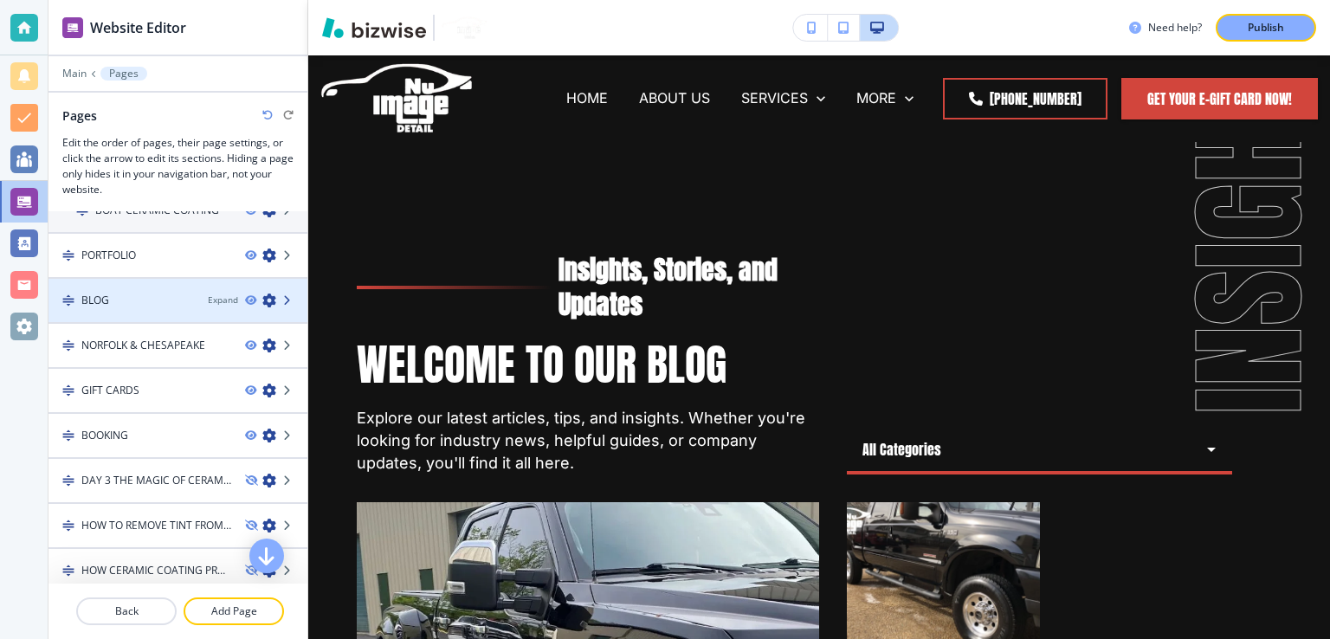
click at [283, 295] on icon at bounding box center [288, 300] width 10 height 10
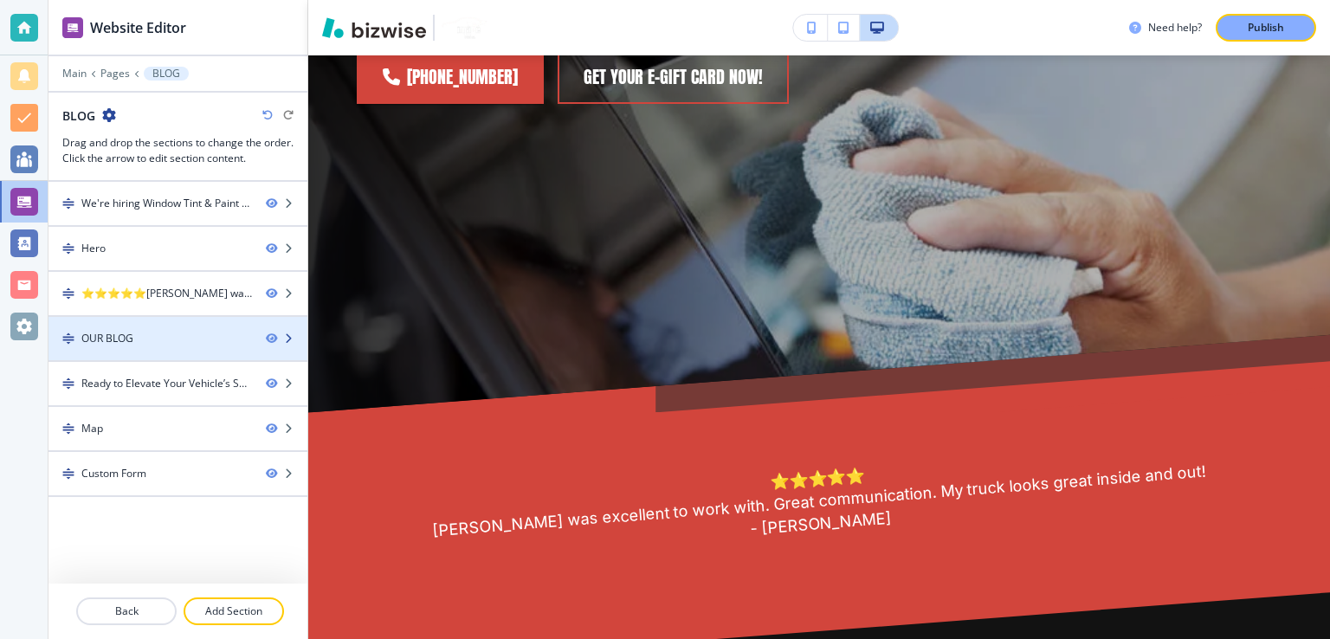
click at [171, 340] on div "OUR BLOG" at bounding box center [150, 339] width 204 height 16
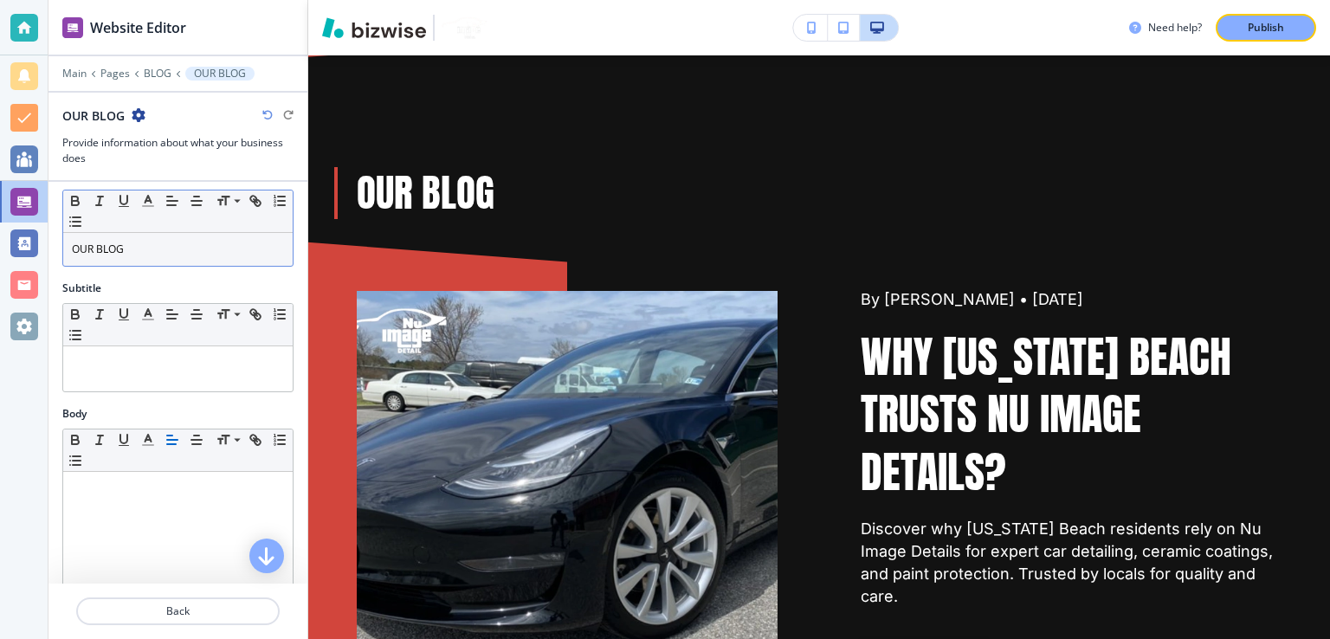
scroll to position [0, 0]
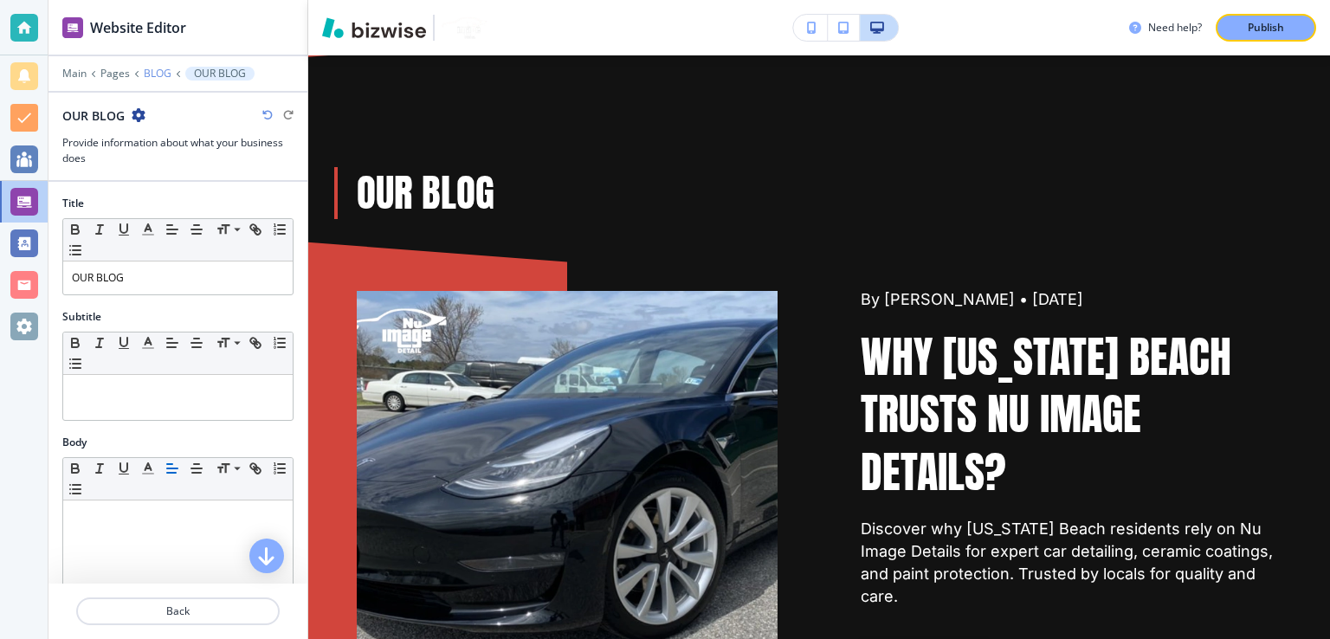
click at [157, 69] on p "BLOG" at bounding box center [158, 74] width 28 height 12
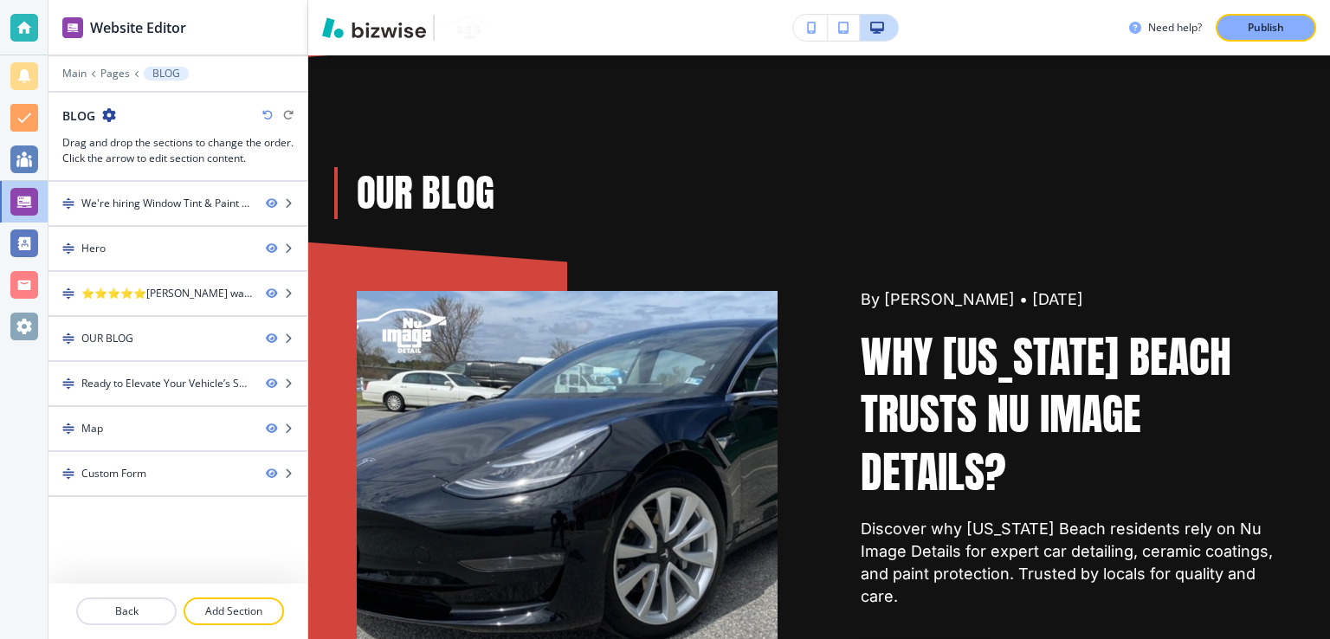
click at [114, 119] on icon "button" at bounding box center [109, 115] width 14 height 14
click at [143, 139] on p "Edit Page Settings" at bounding box center [157, 145] width 88 height 16
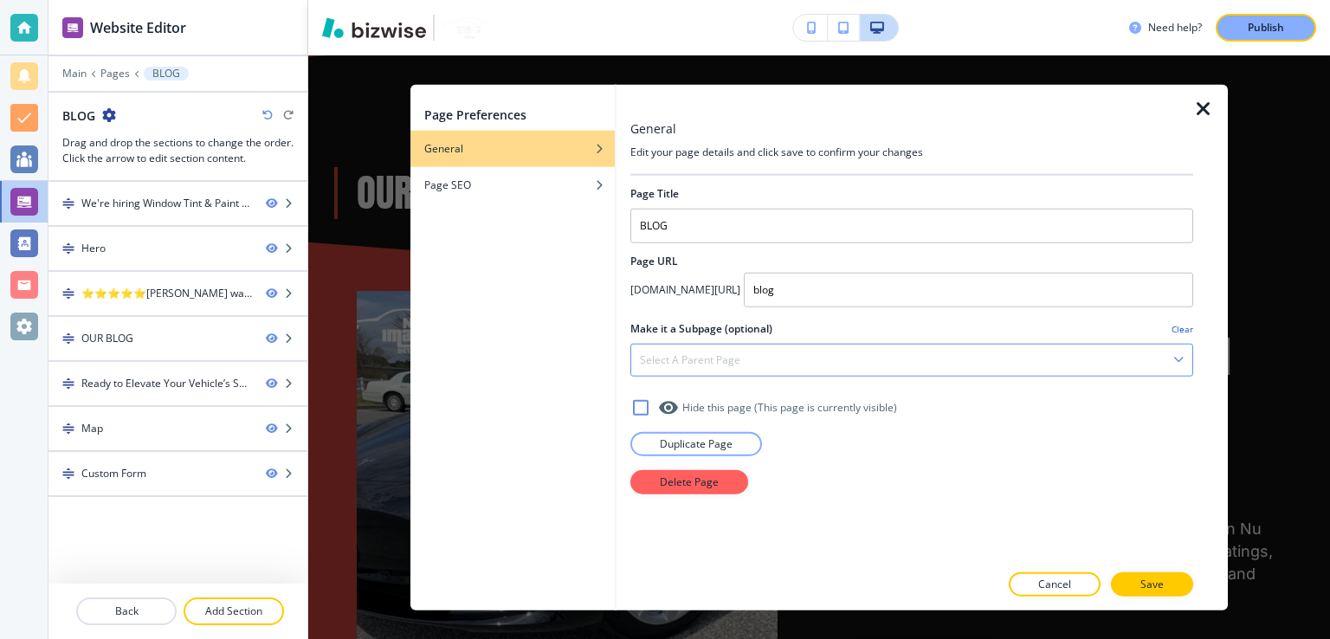
click at [839, 352] on div "Select a parent page" at bounding box center [911, 360] width 561 height 31
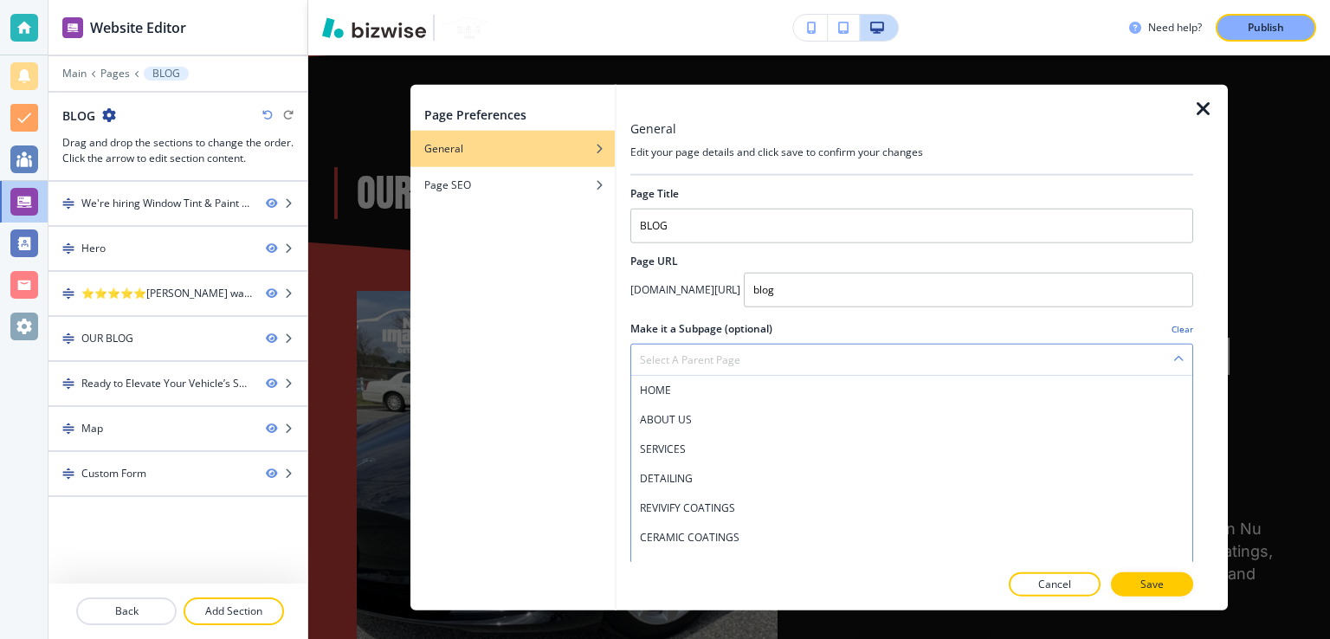
click at [741, 359] on div "Select a parent page" at bounding box center [911, 360] width 561 height 31
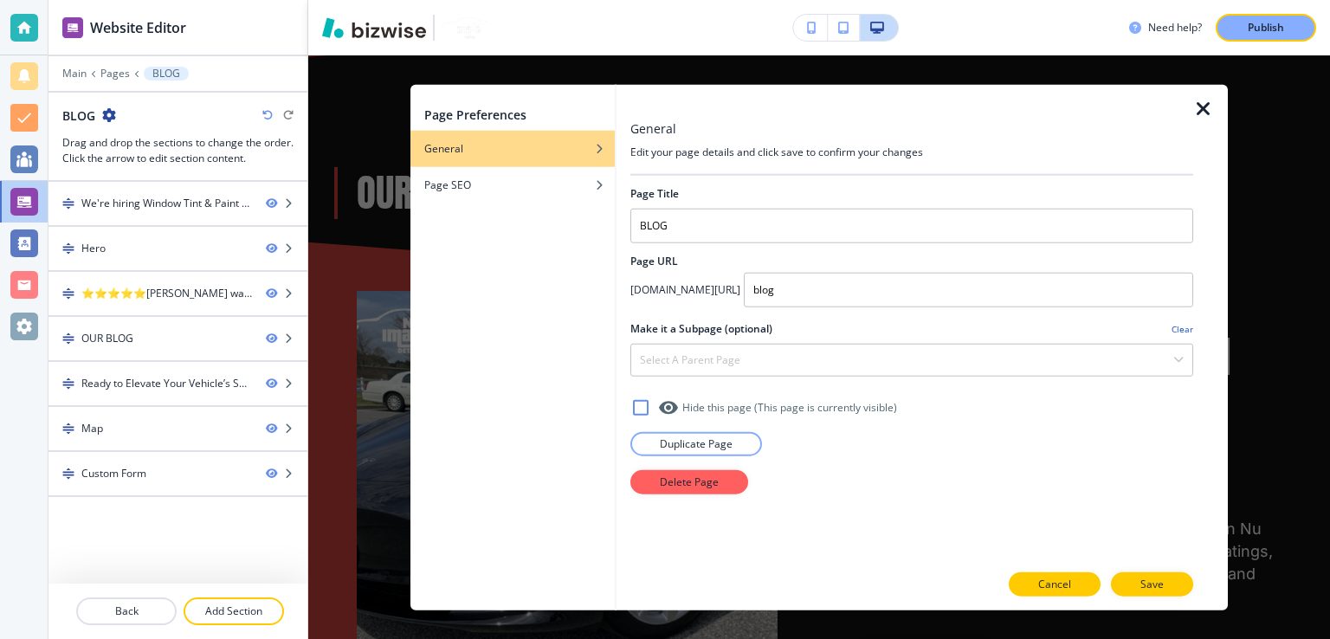
click at [1067, 581] on p "Cancel" at bounding box center [1054, 584] width 33 height 16
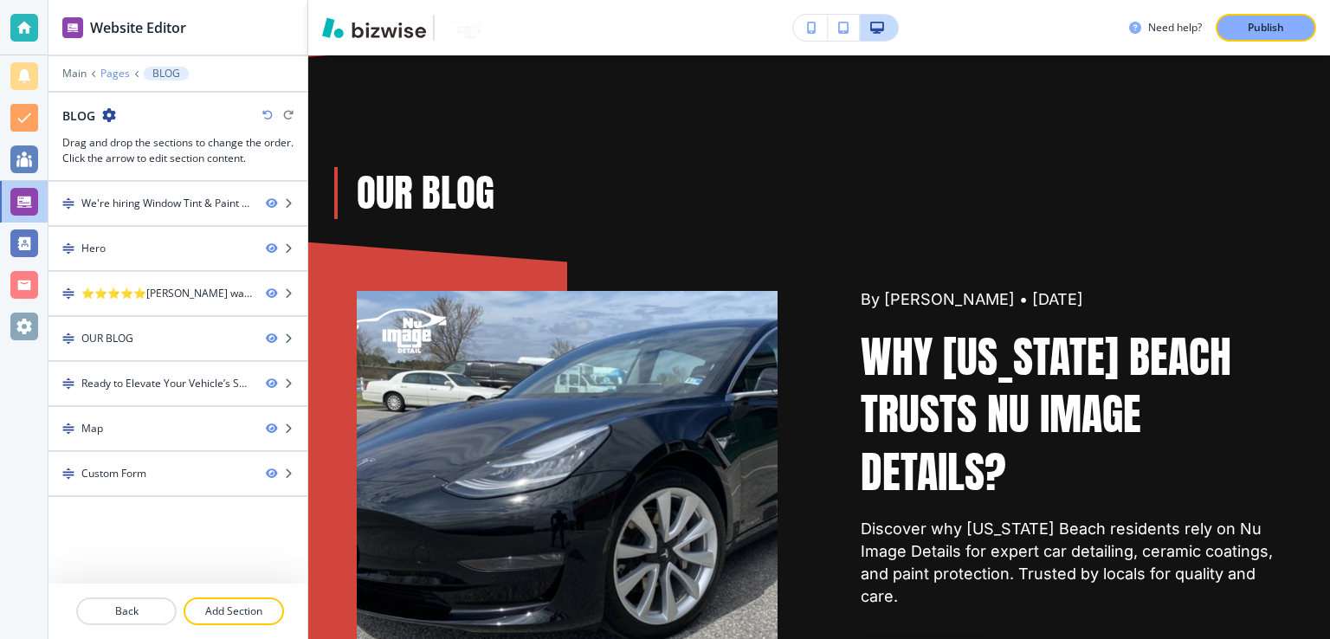
click at [112, 72] on p "Pages" at bounding box center [114, 74] width 29 height 12
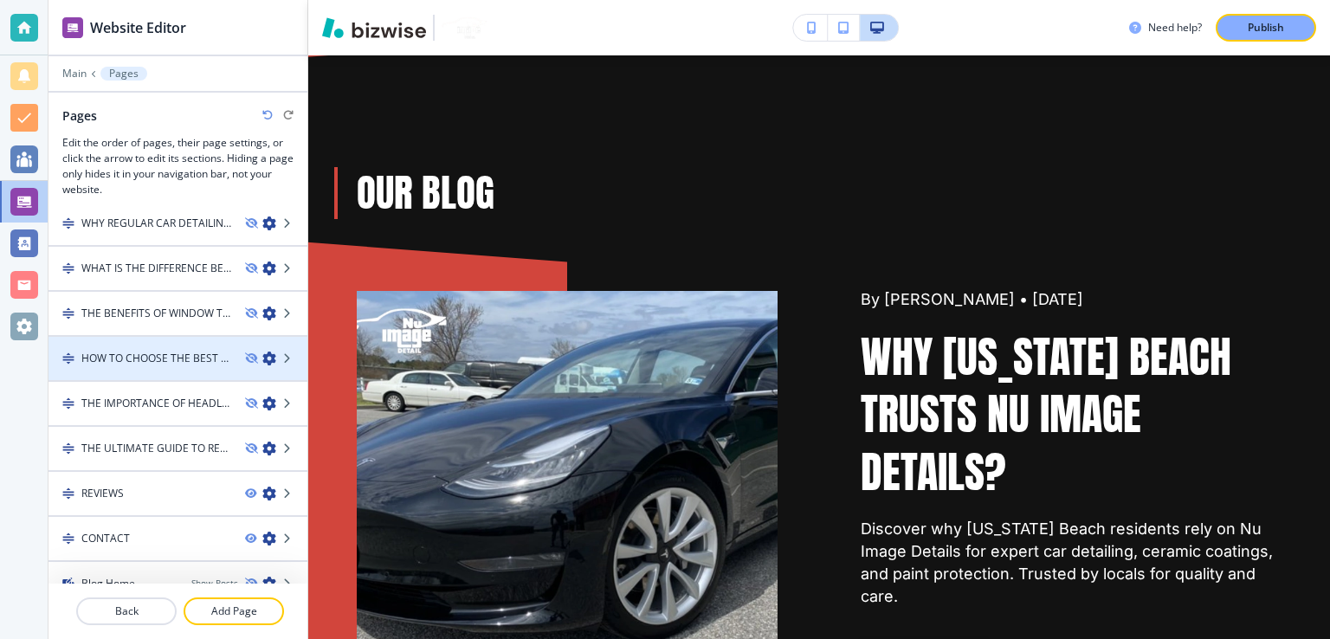
scroll to position [1549, 0]
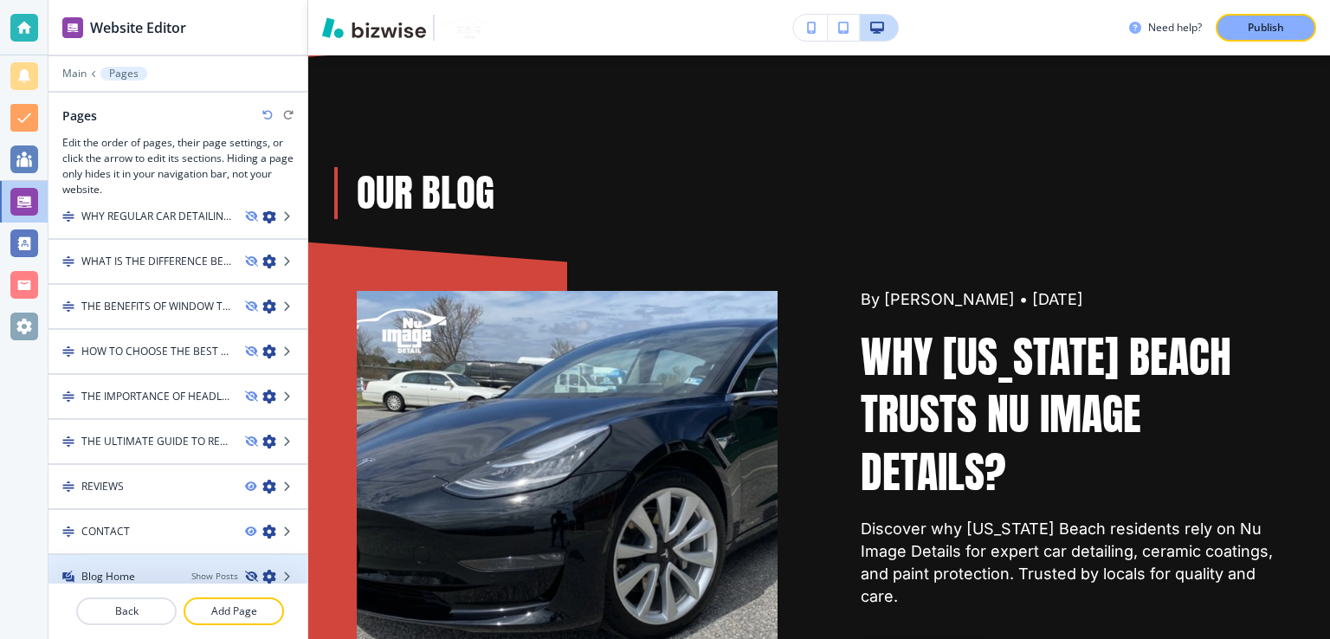
click at [245, 572] on icon "button" at bounding box center [250, 577] width 10 height 10
click at [262, 570] on icon "button" at bounding box center [269, 577] width 14 height 14
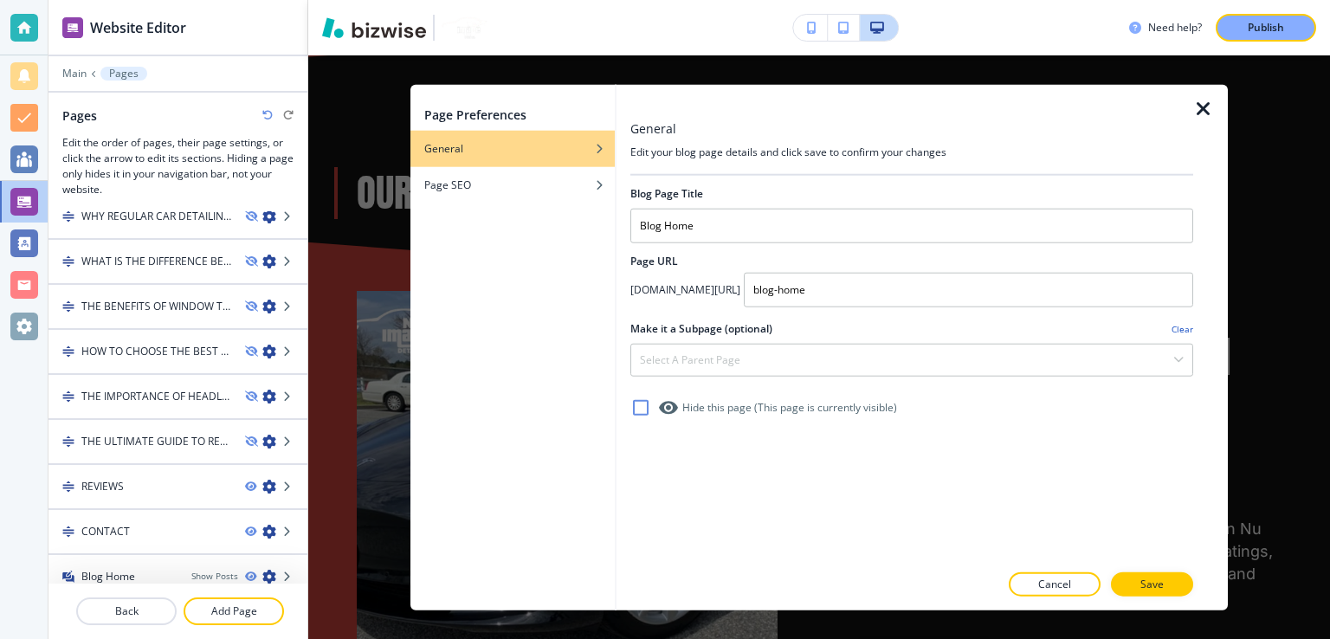
click at [637, 401] on icon at bounding box center [640, 407] width 21 height 21
click at [633, 407] on icon at bounding box center [641, 408] width 16 height 16
click at [1016, 576] on button "Cancel" at bounding box center [1055, 584] width 92 height 24
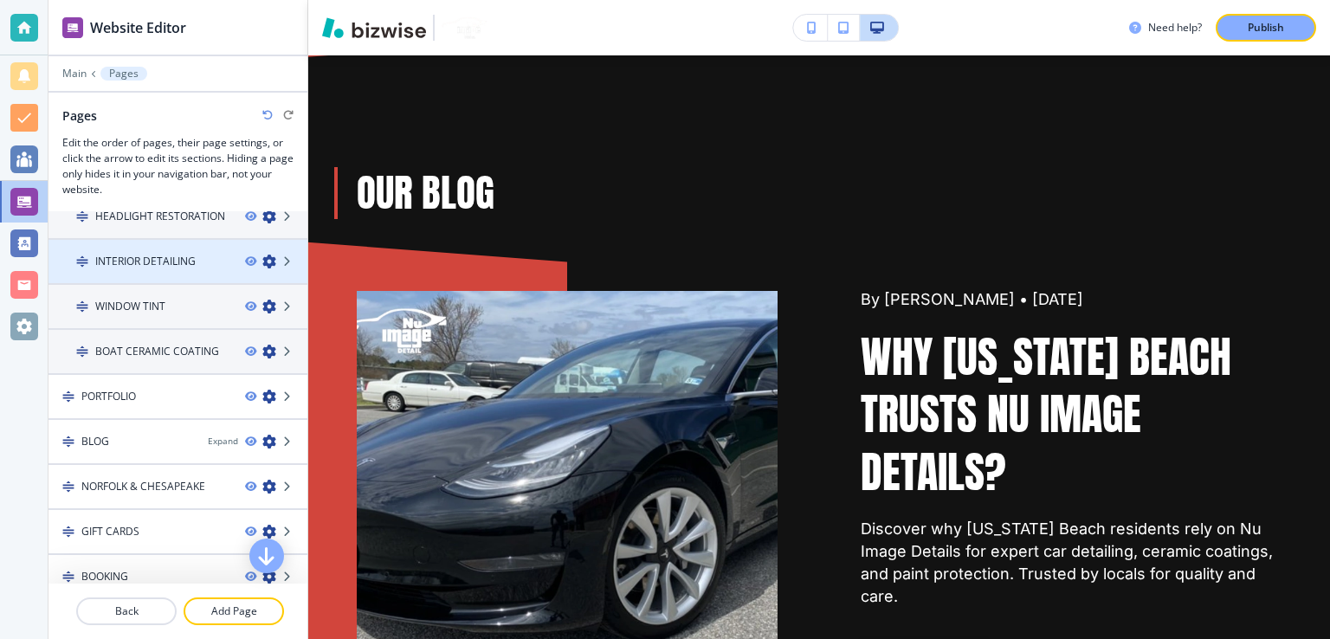
scroll to position [433, 0]
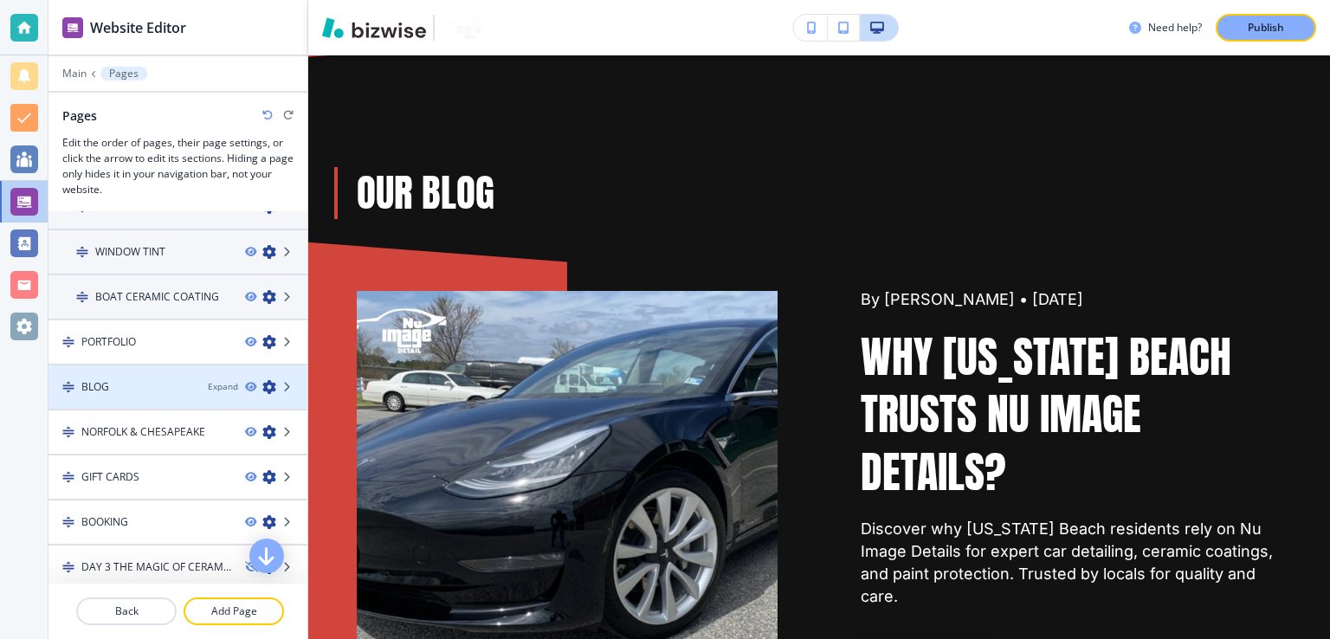
click at [262, 381] on icon "button" at bounding box center [269, 387] width 14 height 14
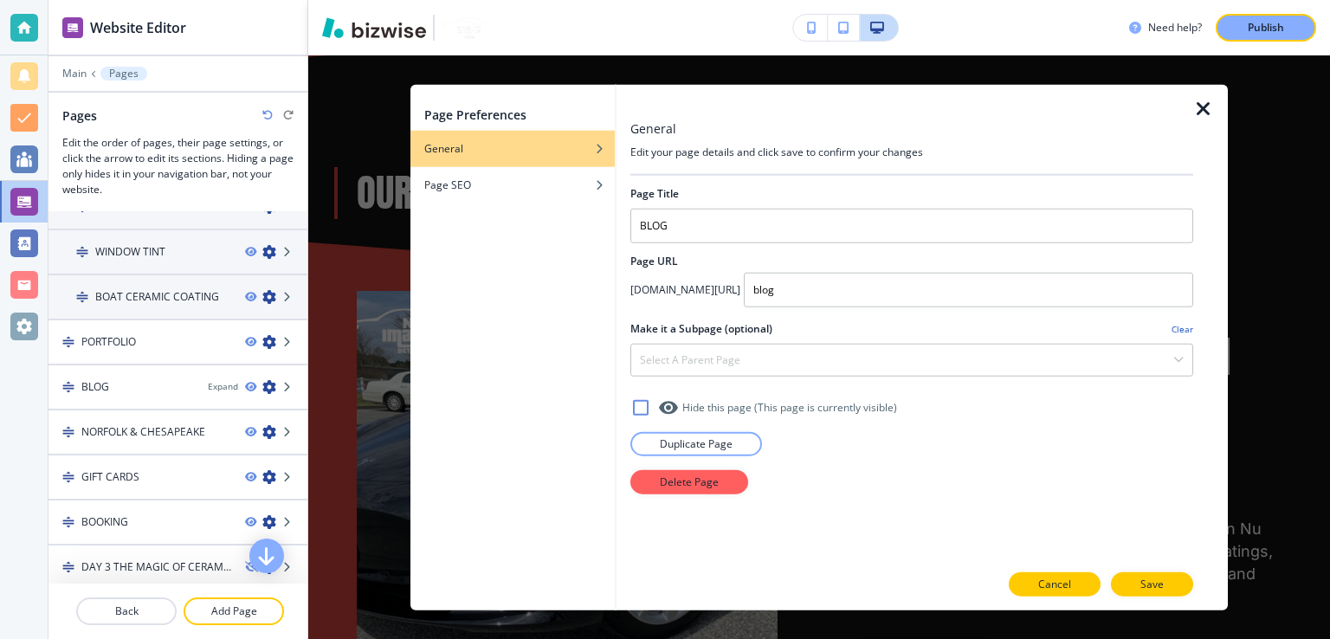
click at [1082, 578] on button "Cancel" at bounding box center [1055, 584] width 92 height 24
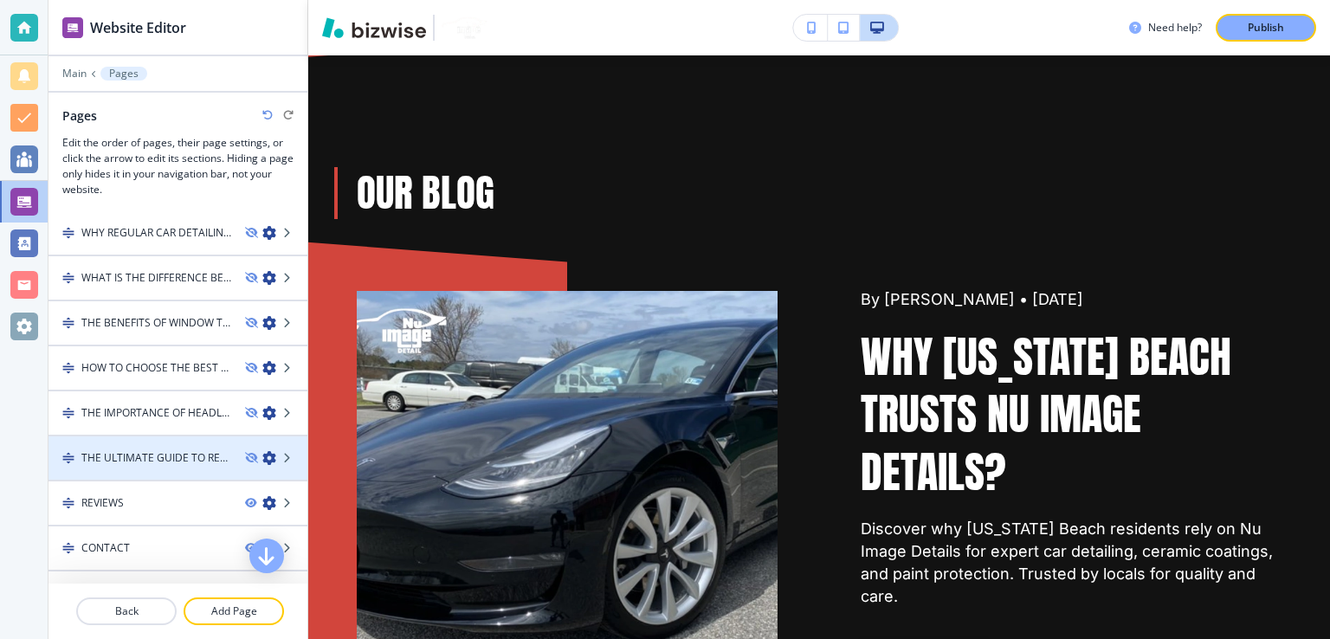
scroll to position [1549, 0]
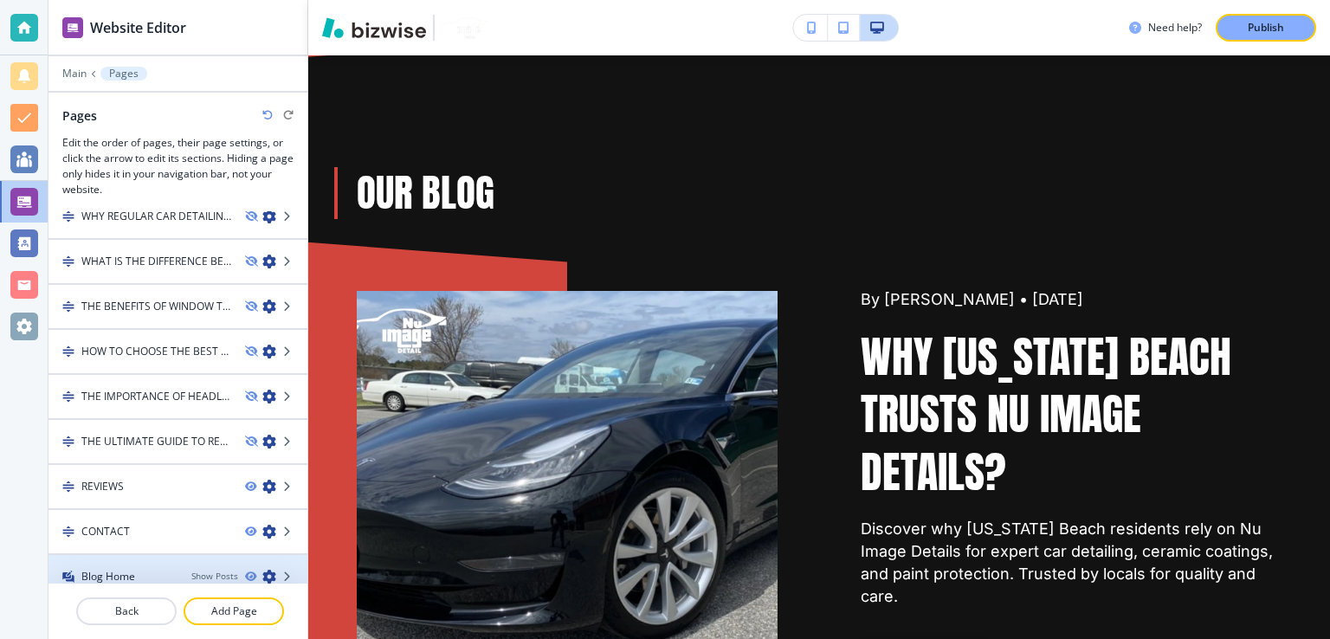
click at [262, 570] on icon "button" at bounding box center [269, 577] width 14 height 14
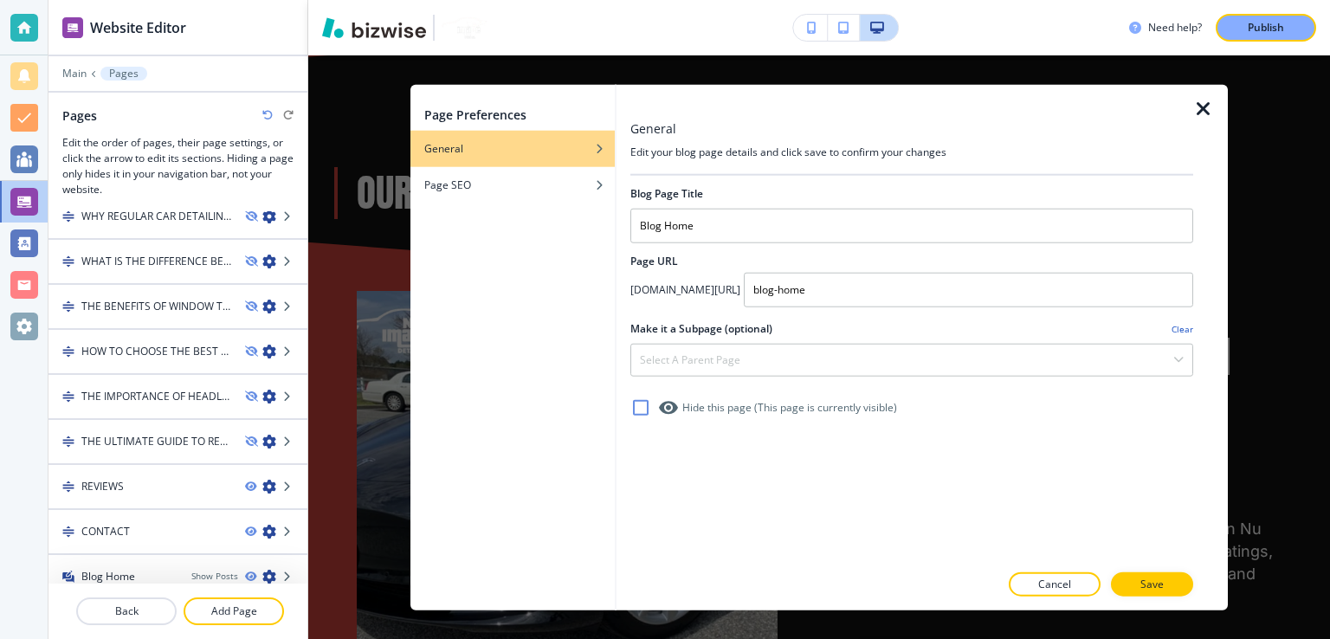
click at [643, 401] on icon at bounding box center [640, 407] width 21 height 21
click at [641, 401] on icon at bounding box center [641, 408] width 16 height 16
click at [1181, 329] on h4 "Clear" at bounding box center [1183, 328] width 22 height 13
click at [1181, 326] on h4 "Clear" at bounding box center [1183, 328] width 22 height 13
click at [1001, 465] on div "Blog Page Title Blog Home Page URL [DOMAIN_NAME][URL] blog-home Make it a Subpa…" at bounding box center [911, 369] width 563 height 386
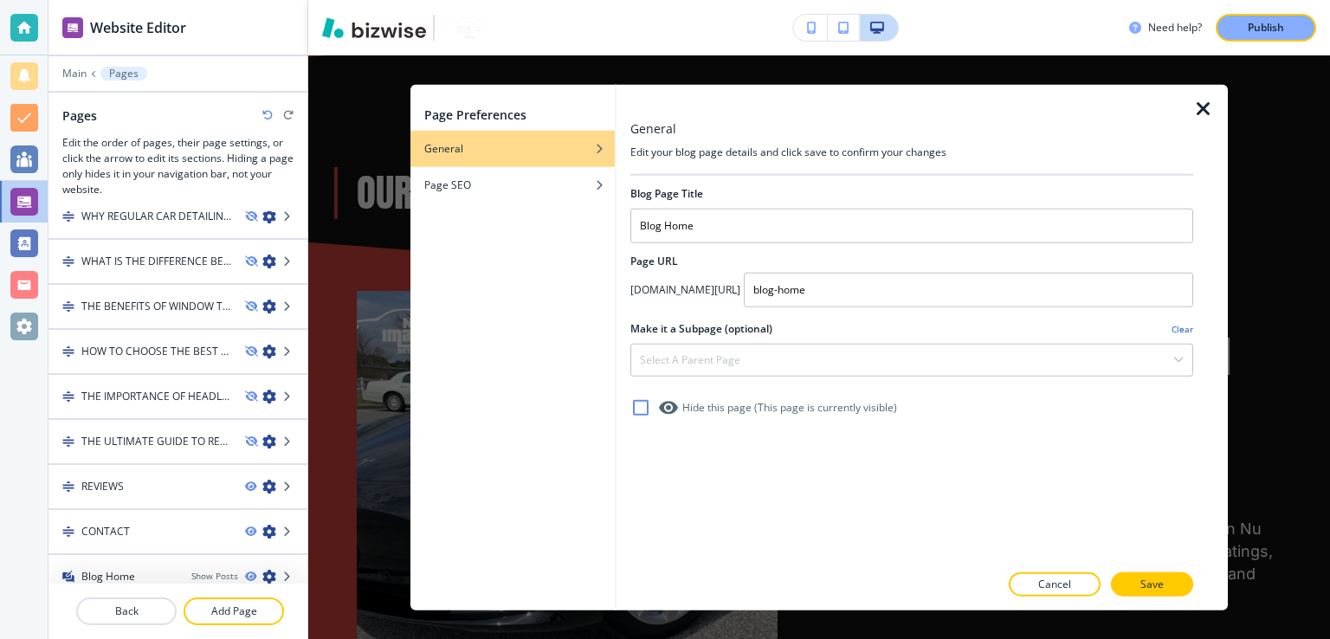
click at [520, 205] on div "Page Preferences General Page SEO" at bounding box center [512, 348] width 204 height 526
click at [756, 473] on div "Blog Page Title Blog Home Page URL [DOMAIN_NAME][URL] blog-home Make it a Subpa…" at bounding box center [911, 369] width 563 height 386
click at [712, 359] on h4 "Select a parent page" at bounding box center [690, 360] width 100 height 16
click at [707, 156] on h4 "Edit your blog page details and click save to confirm your changes" at bounding box center [911, 153] width 563 height 16
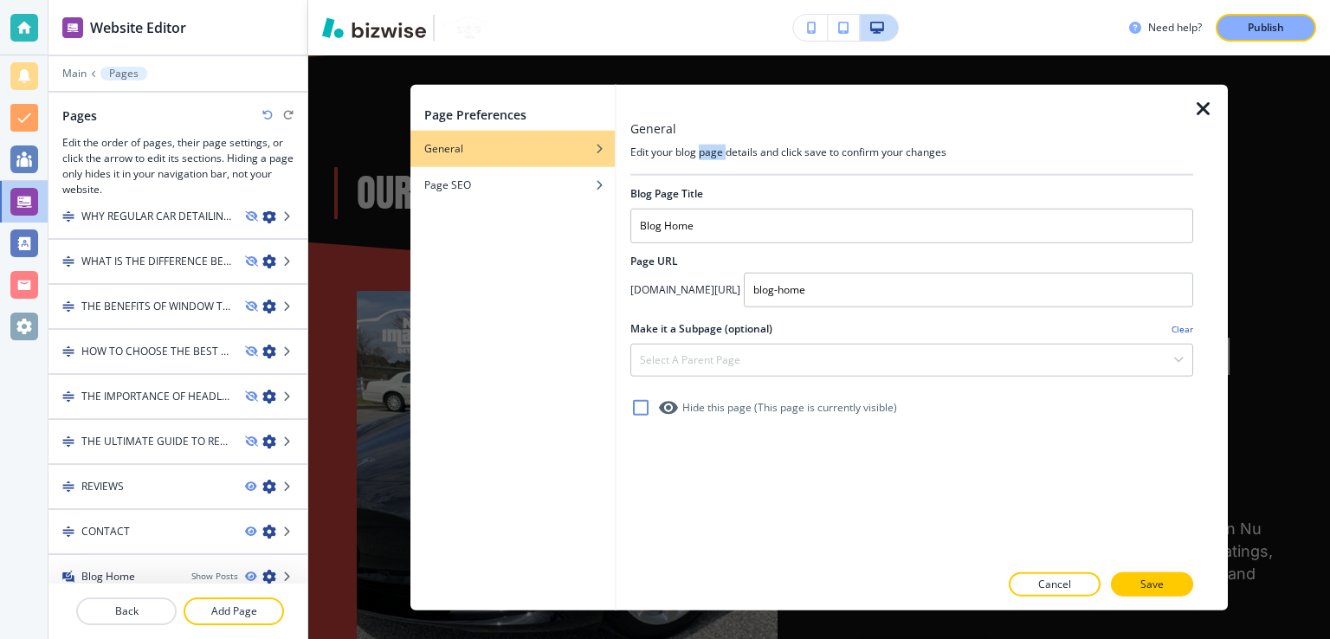
click at [707, 156] on h4 "Edit your blog page details and click save to confirm your changes" at bounding box center [911, 153] width 563 height 16
drag, startPoint x: 723, startPoint y: 141, endPoint x: 726, endPoint y: 126, distance: 15.8
click at [726, 126] on div "General Edit your blog page details and click save to confirm your changes" at bounding box center [911, 148] width 563 height 56
click at [744, 157] on h4 "Edit your blog page details and click save to confirm your changes" at bounding box center [911, 153] width 563 height 16
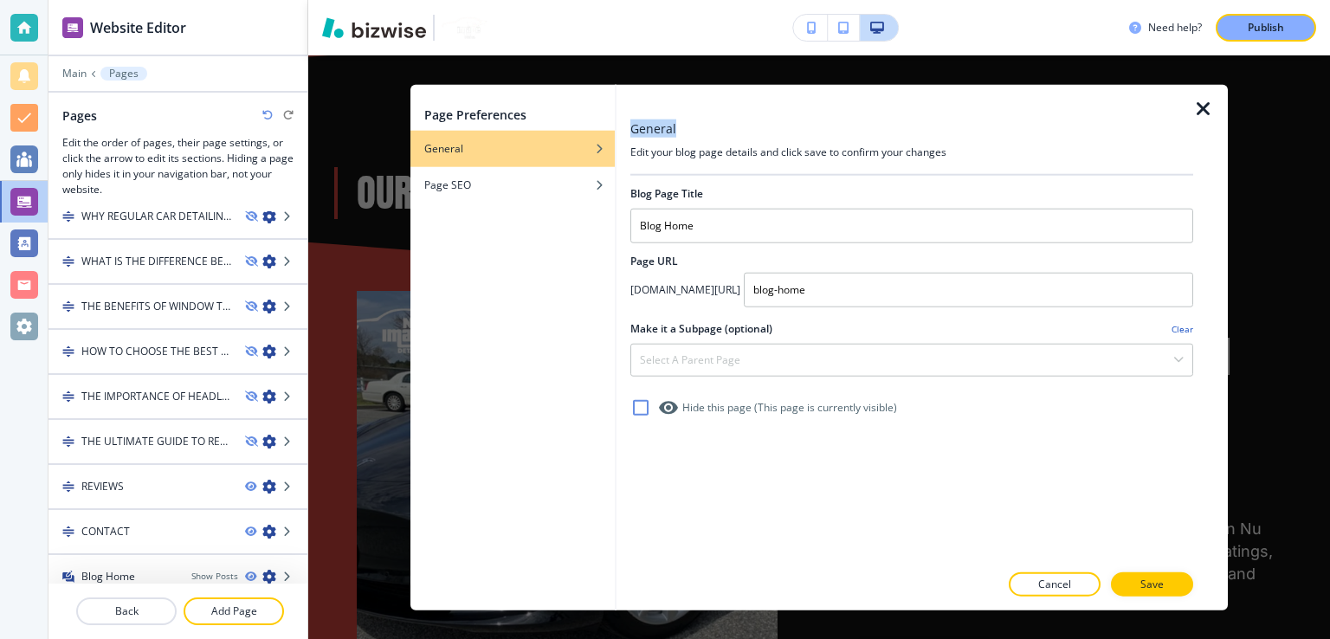
drag, startPoint x: 762, startPoint y: 115, endPoint x: 746, endPoint y: 138, distance: 27.9
click at [761, 114] on div "General Edit your blog page details and click save to confirm your changes Blog…" at bounding box center [911, 348] width 563 height 526
click at [727, 100] on div at bounding box center [911, 102] width 563 height 35
click at [734, 138] on div at bounding box center [911, 141] width 563 height 7
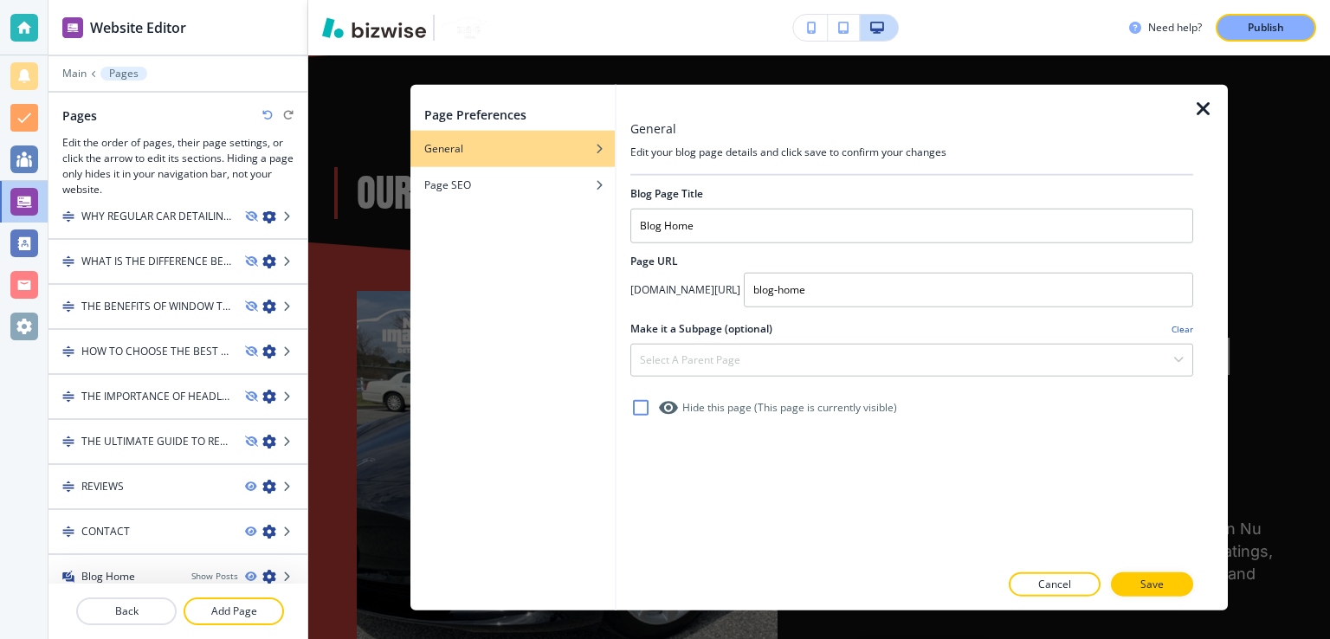
click at [734, 138] on div at bounding box center [911, 141] width 563 height 7
click at [731, 136] on div "General" at bounding box center [911, 129] width 563 height 18
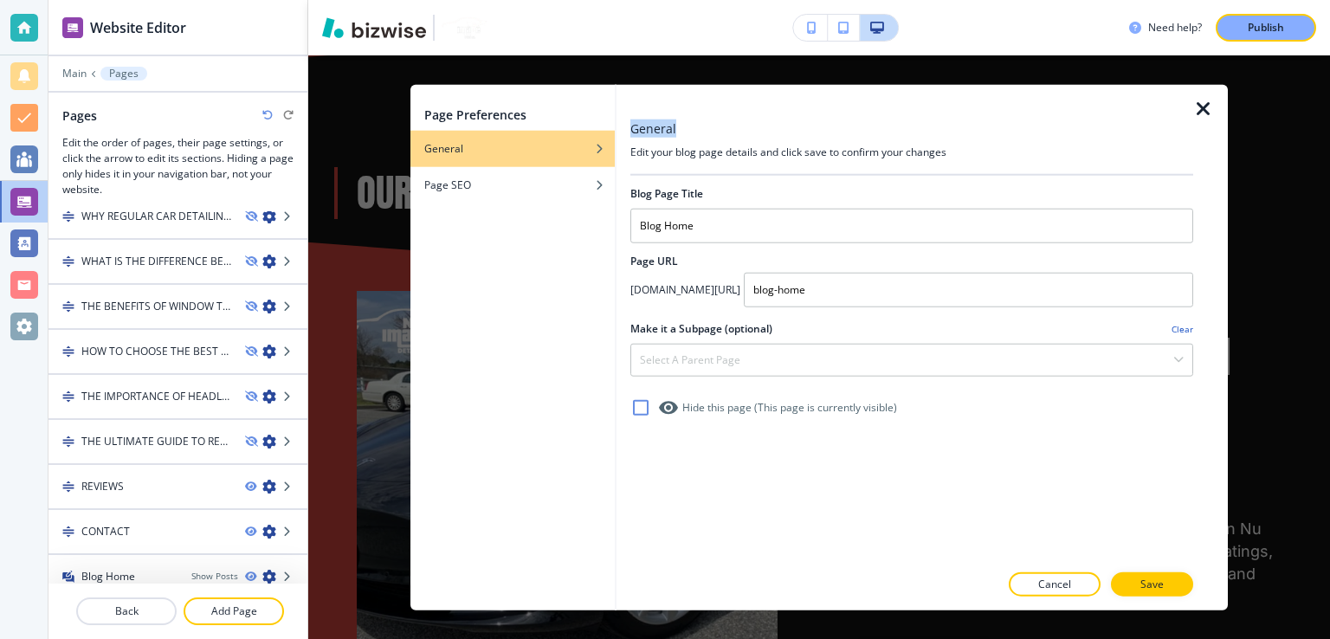
click at [733, 115] on div at bounding box center [911, 102] width 563 height 35
click at [1199, 105] on icon "button" at bounding box center [1203, 109] width 21 height 21
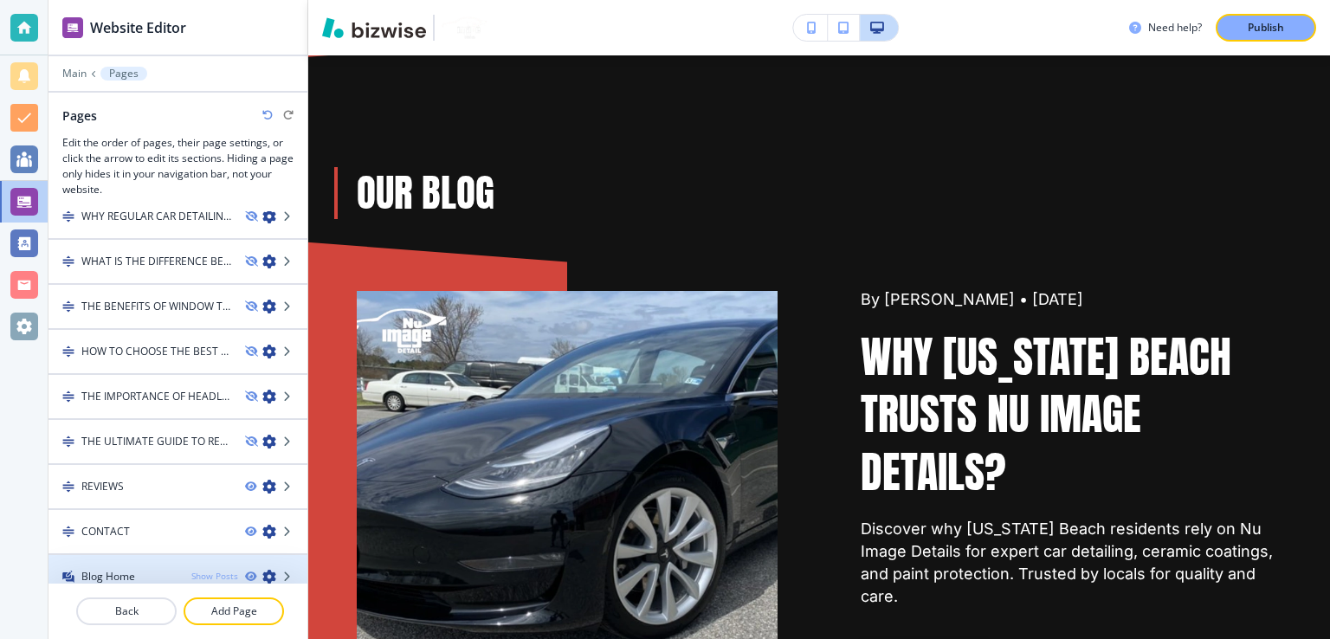
click at [205, 570] on div "Show Posts" at bounding box center [214, 576] width 47 height 13
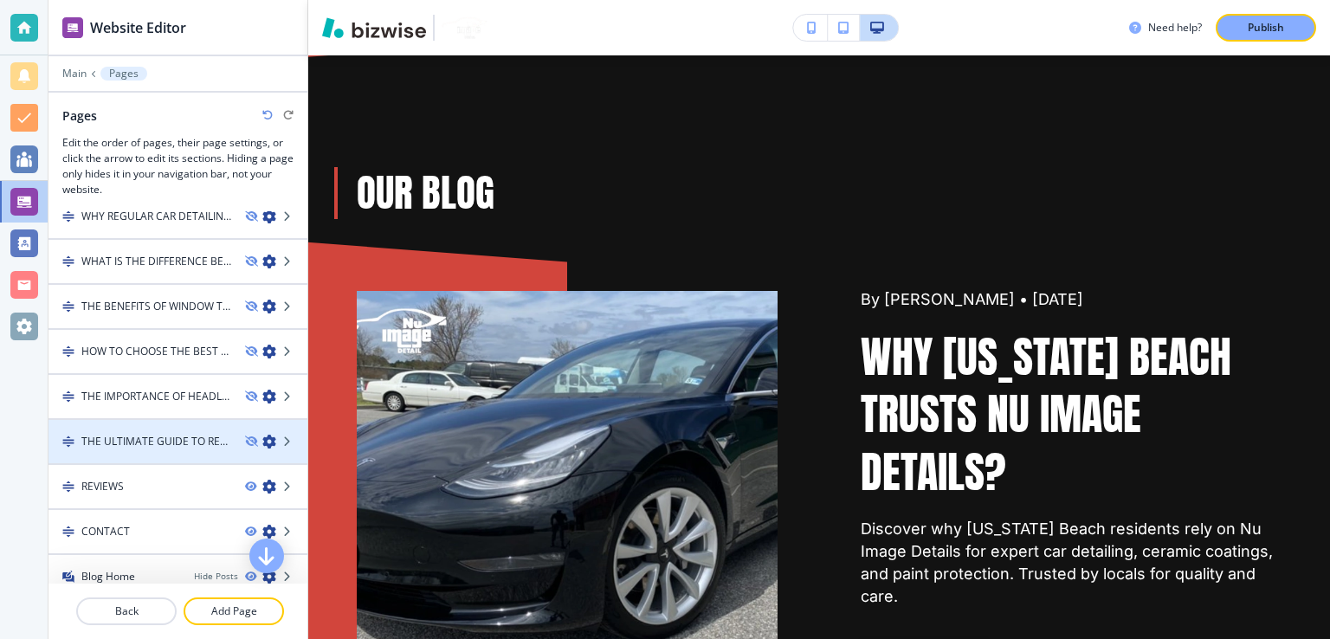
scroll to position [1638, 0]
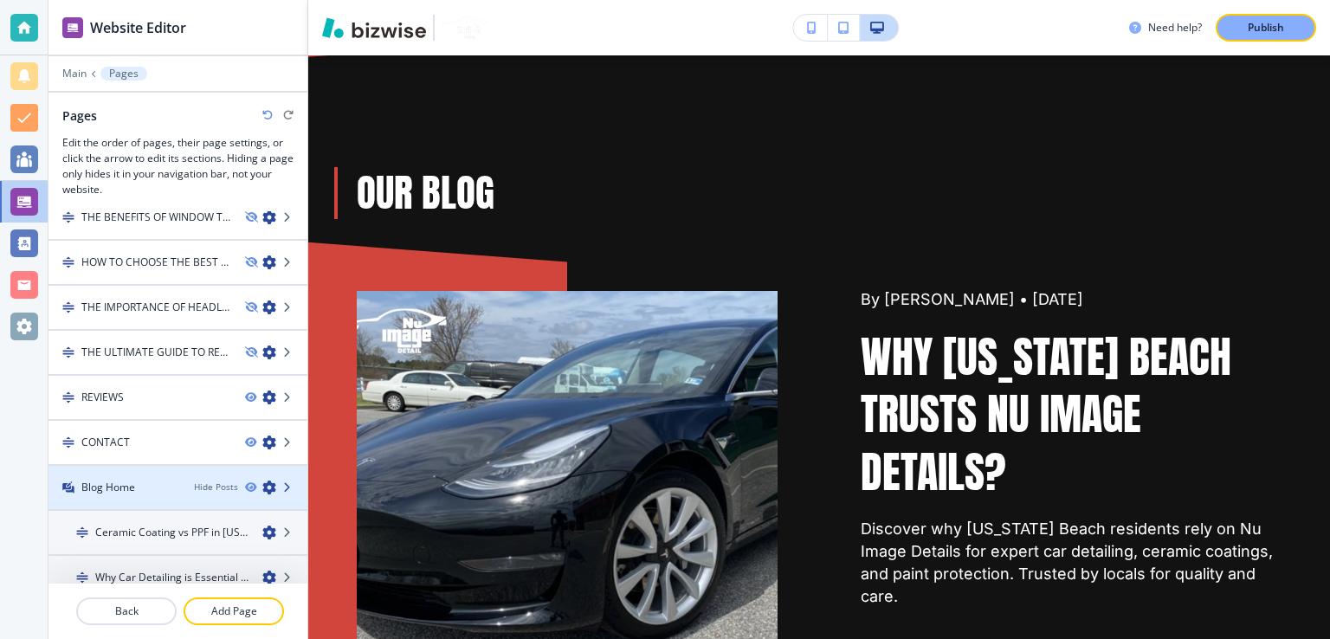
click at [283, 482] on icon at bounding box center [288, 487] width 10 height 10
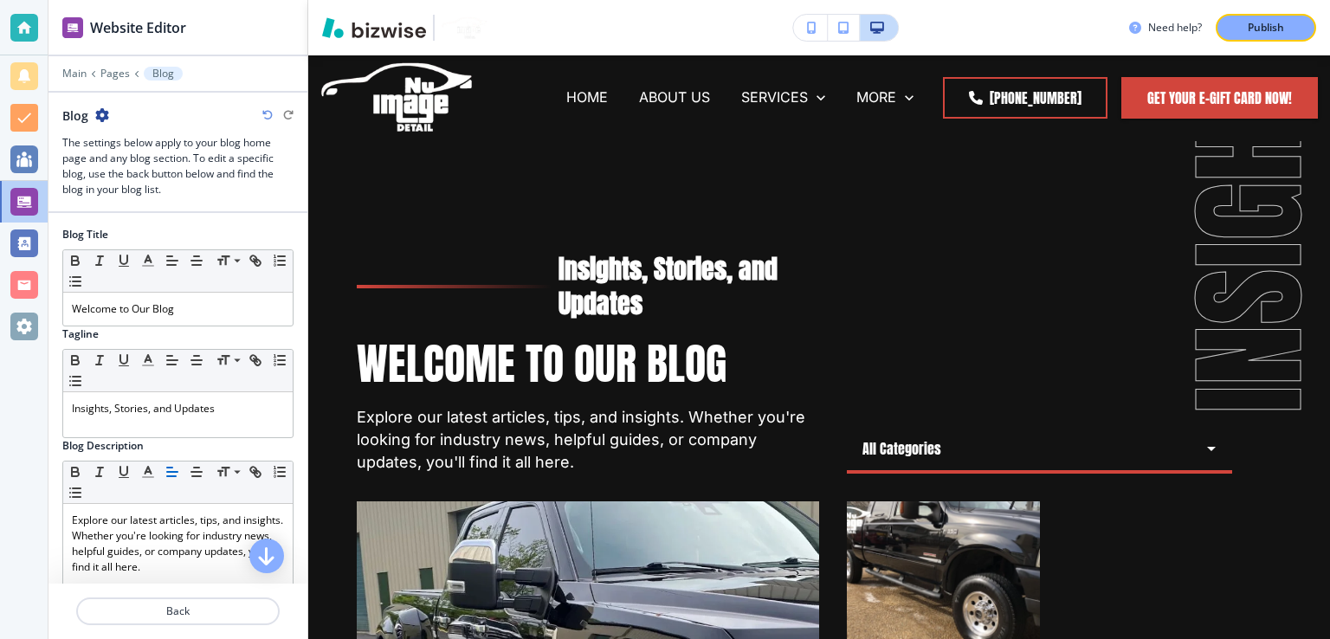
scroll to position [0, 0]
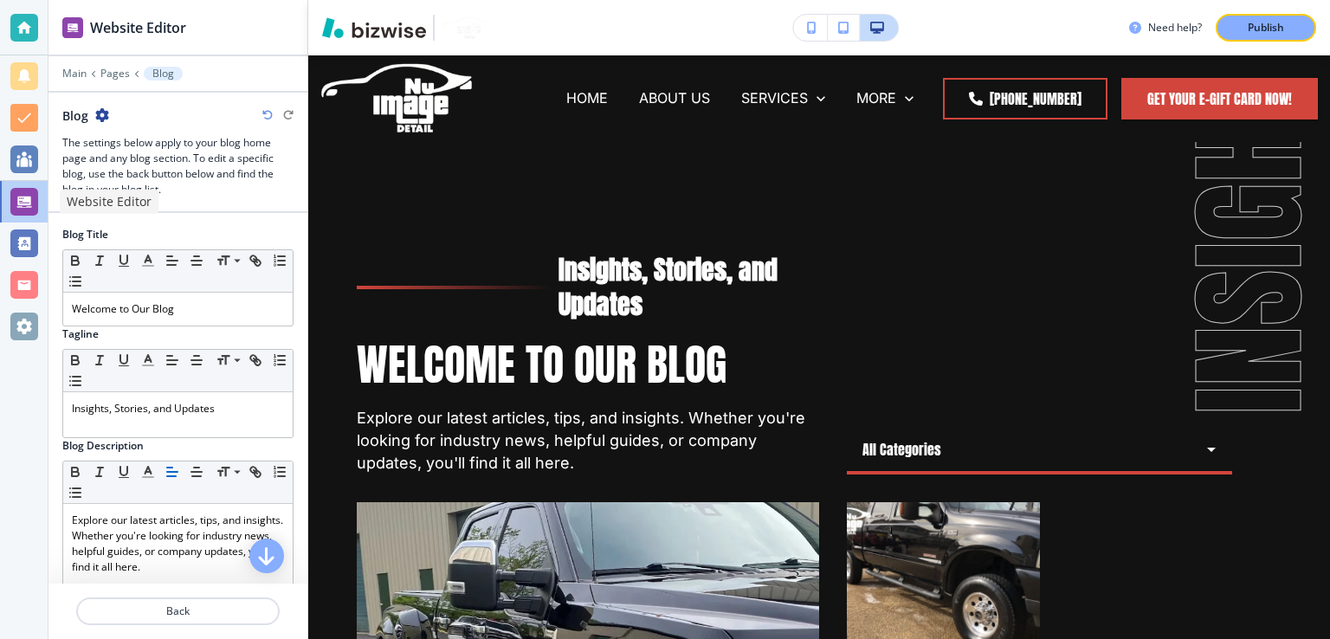
click at [21, 205] on div at bounding box center [24, 202] width 28 height 28
click at [104, 74] on p "Pages" at bounding box center [114, 74] width 29 height 12
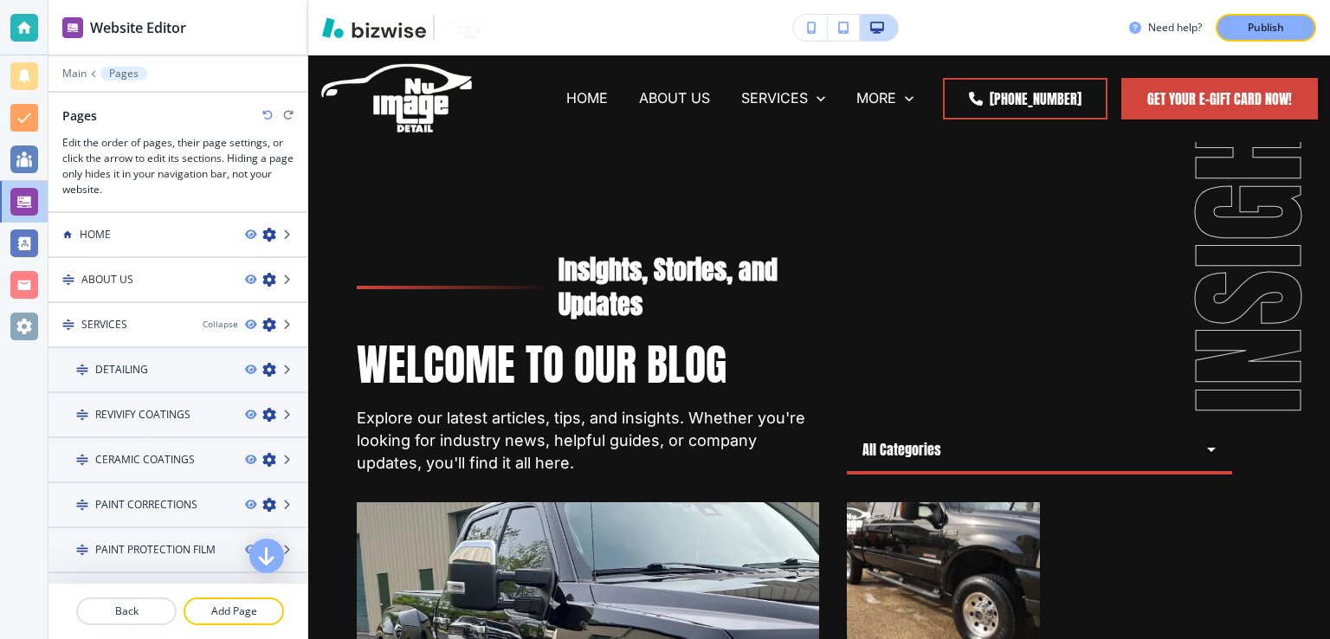
click at [77, 73] on p "Main" at bounding box center [74, 74] width 24 height 12
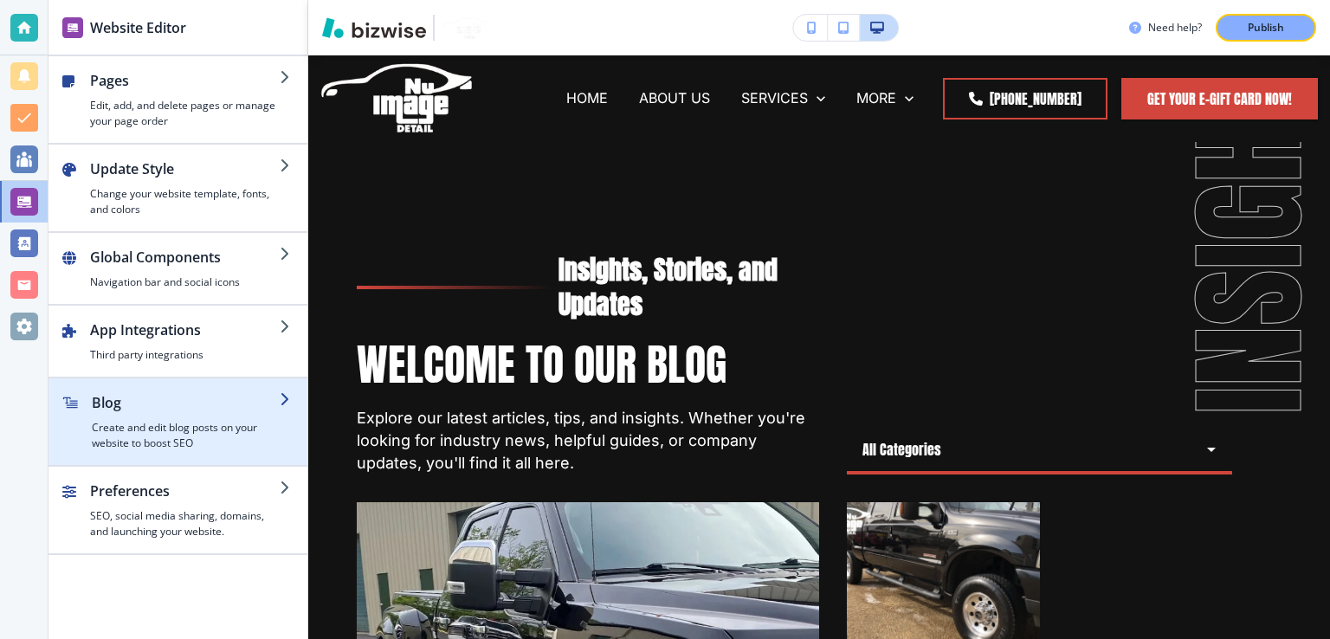
click at [202, 451] on div "button" at bounding box center [177, 458] width 259 height 14
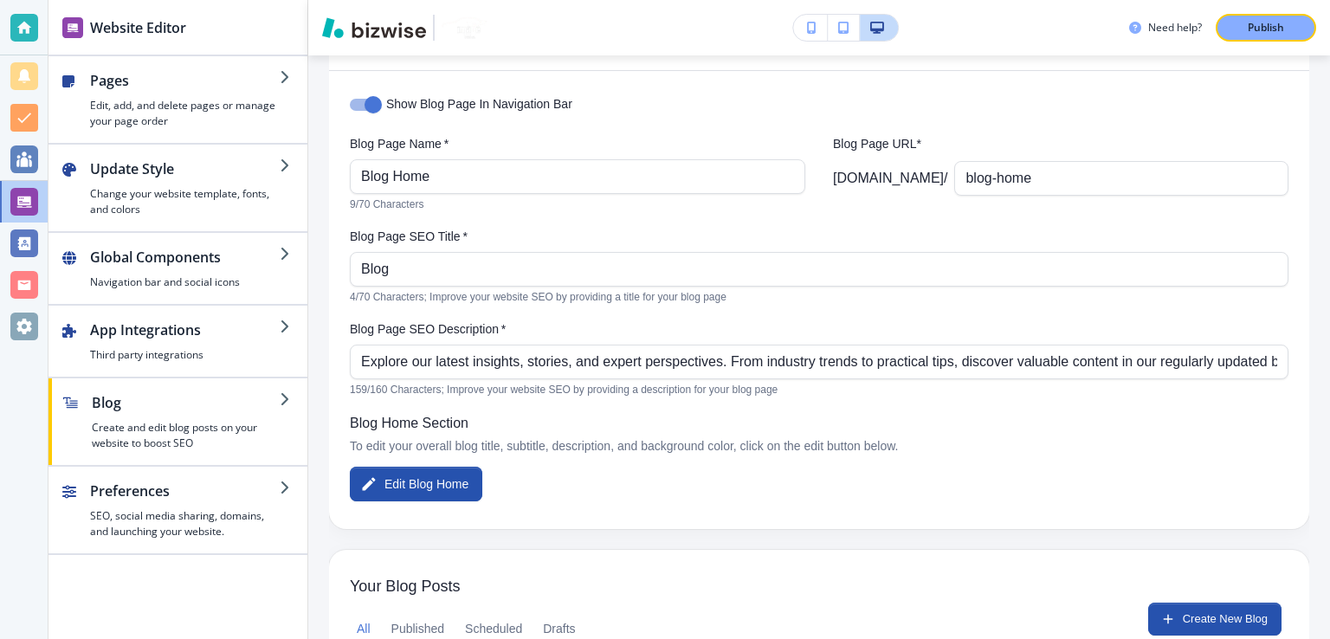
scroll to position [173, 0]
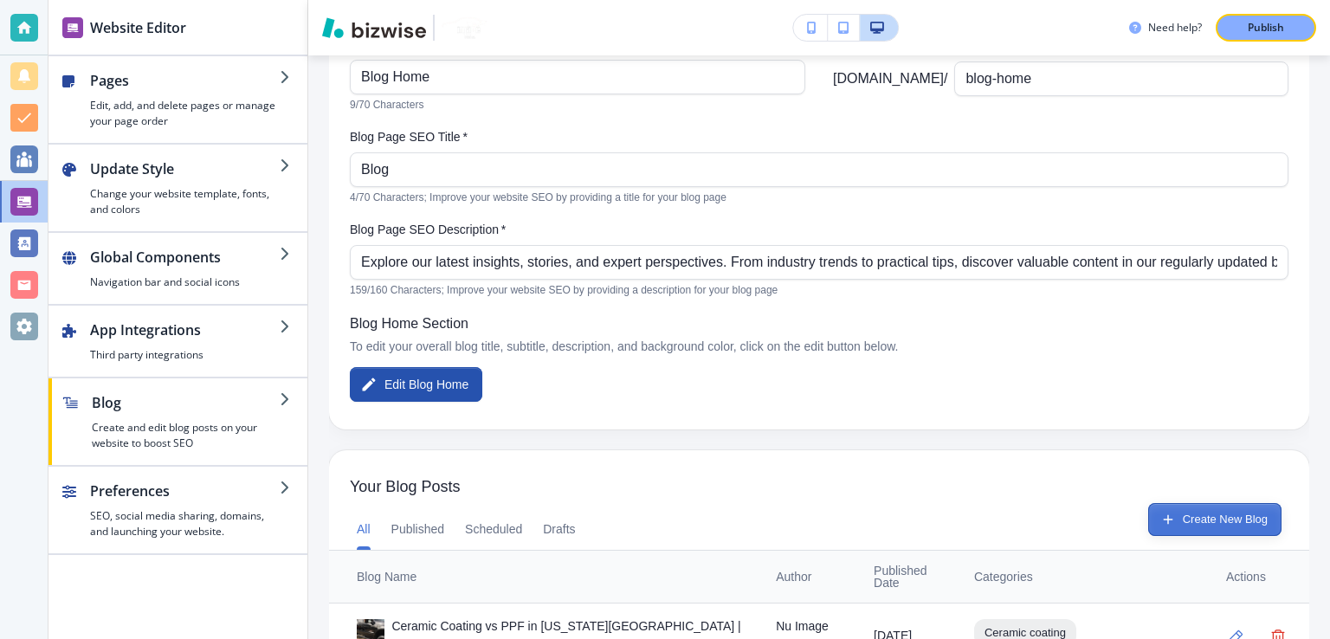
click at [1216, 524] on button "Create New Blog" at bounding box center [1214, 519] width 133 height 33
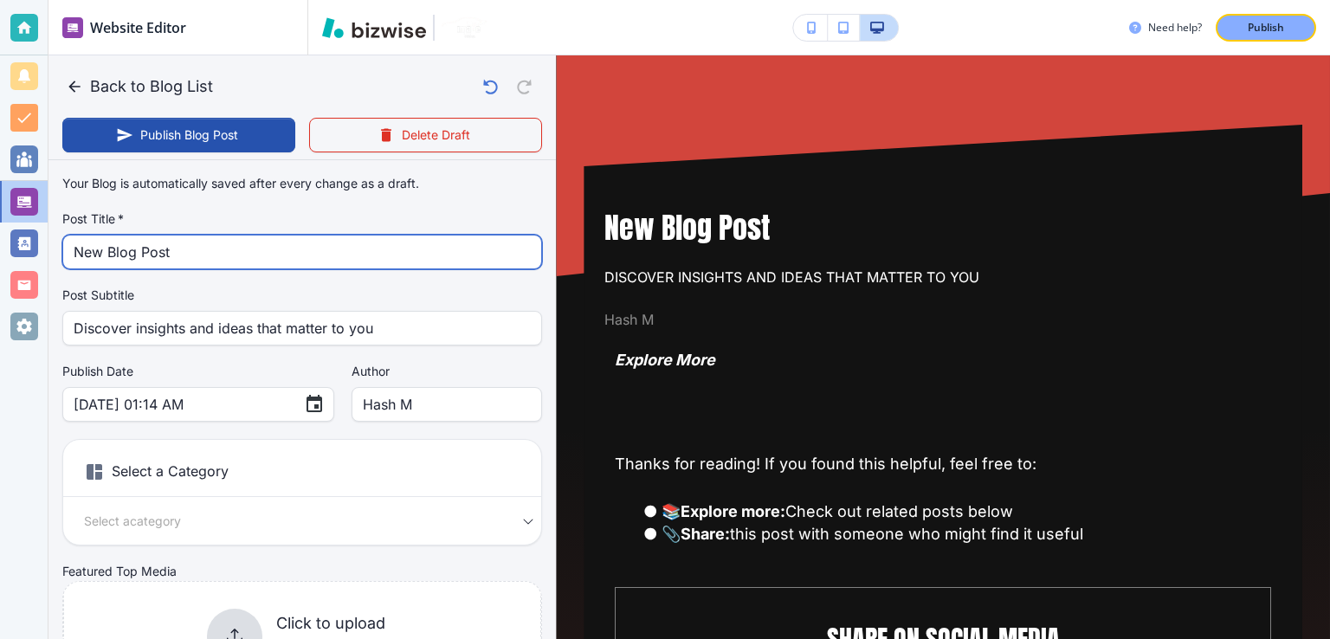
drag, startPoint x: 238, startPoint y: 266, endPoint x: 239, endPoint y: 255, distance: 10.4
click at [238, 263] on input "New Blog Post" at bounding box center [302, 252] width 457 height 33
click at [239, 255] on input "New Blog Post" at bounding box center [302, 252] width 457 height 33
click at [245, 240] on input "New Blog Post" at bounding box center [302, 252] width 457 height 33
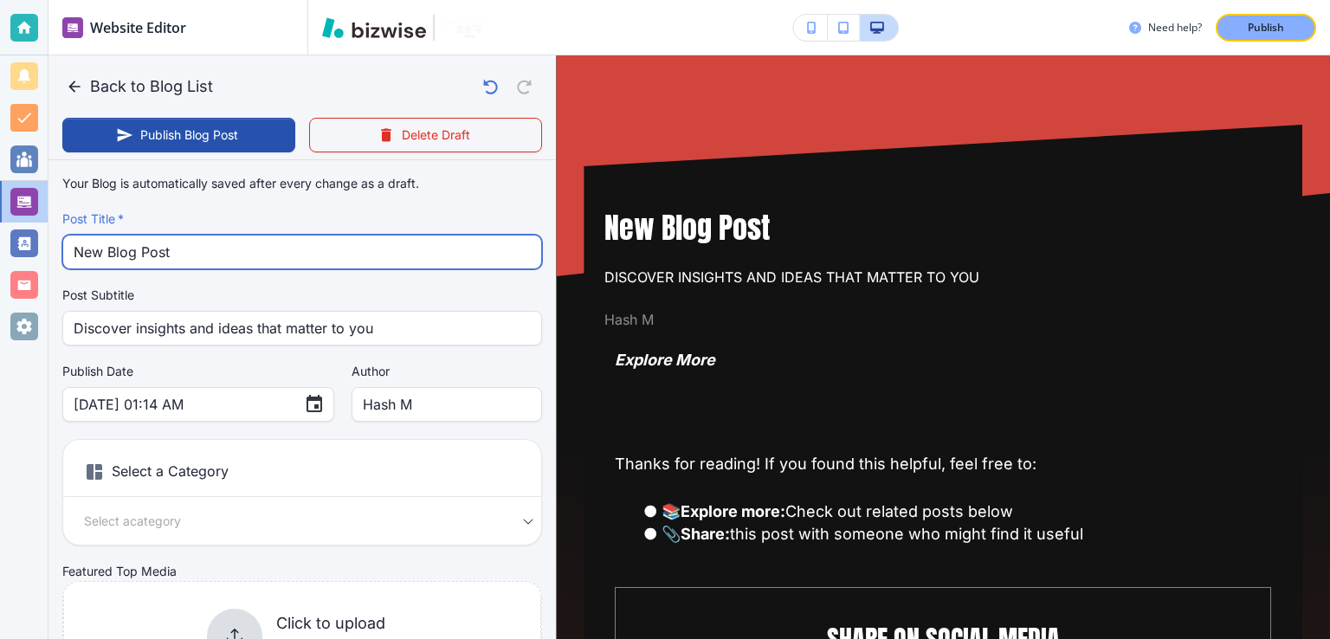
click at [245, 240] on input "New Blog Post" at bounding box center [302, 252] width 457 height 33
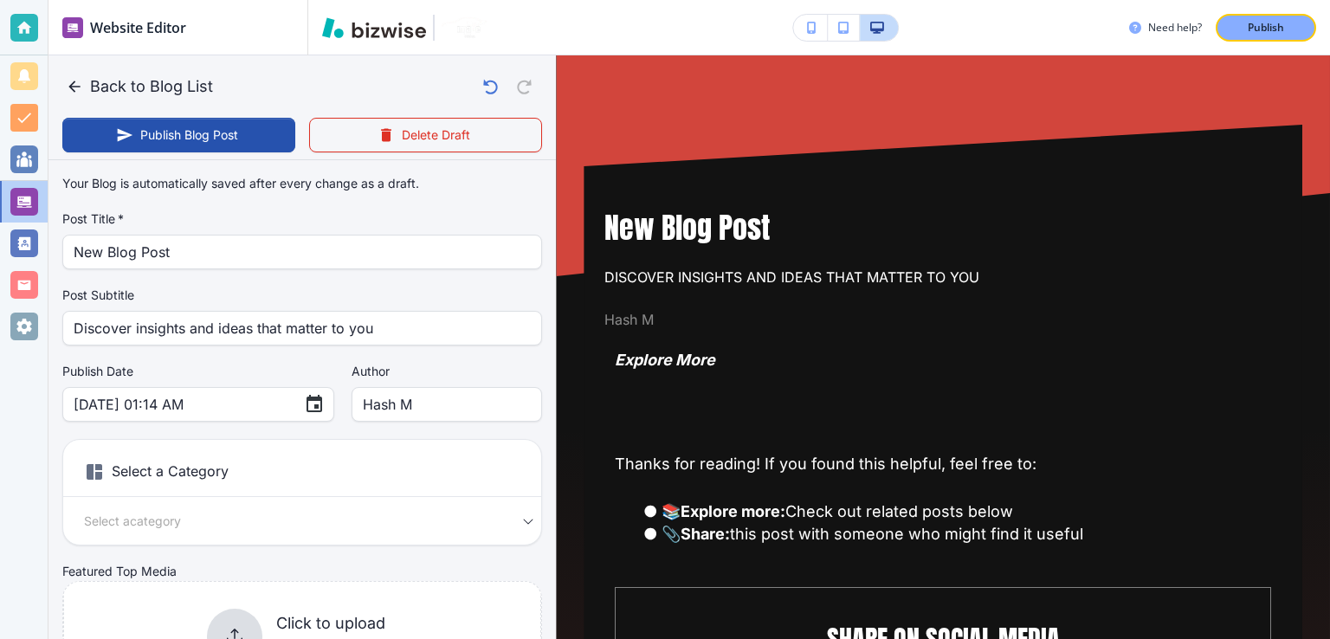
click at [249, 268] on div "New Blog Post Post Title   *" at bounding box center [302, 252] width 480 height 35
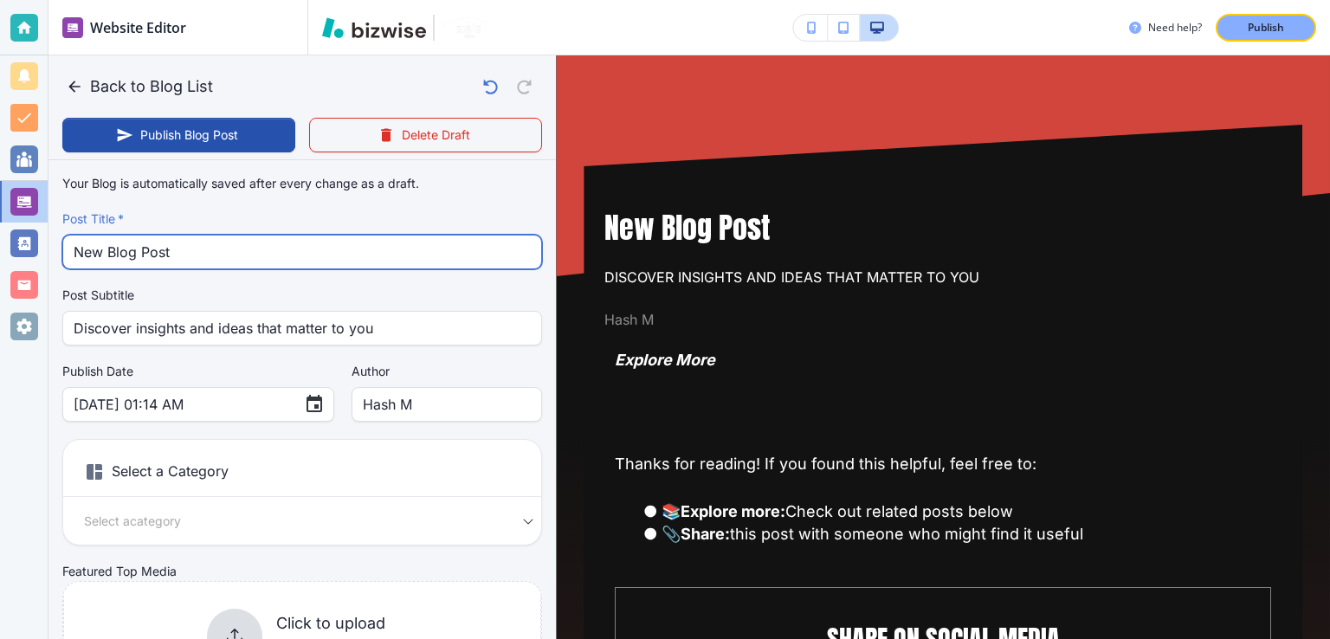
paste input "Is Auto Detailing Worth It? Exploring the Difference Between Detailing and Car …"
type input "Is Auto Detailing Worth It? Exploring the Difference Between Detailing and Car …"
type input "[DATE] 01:19 AM"
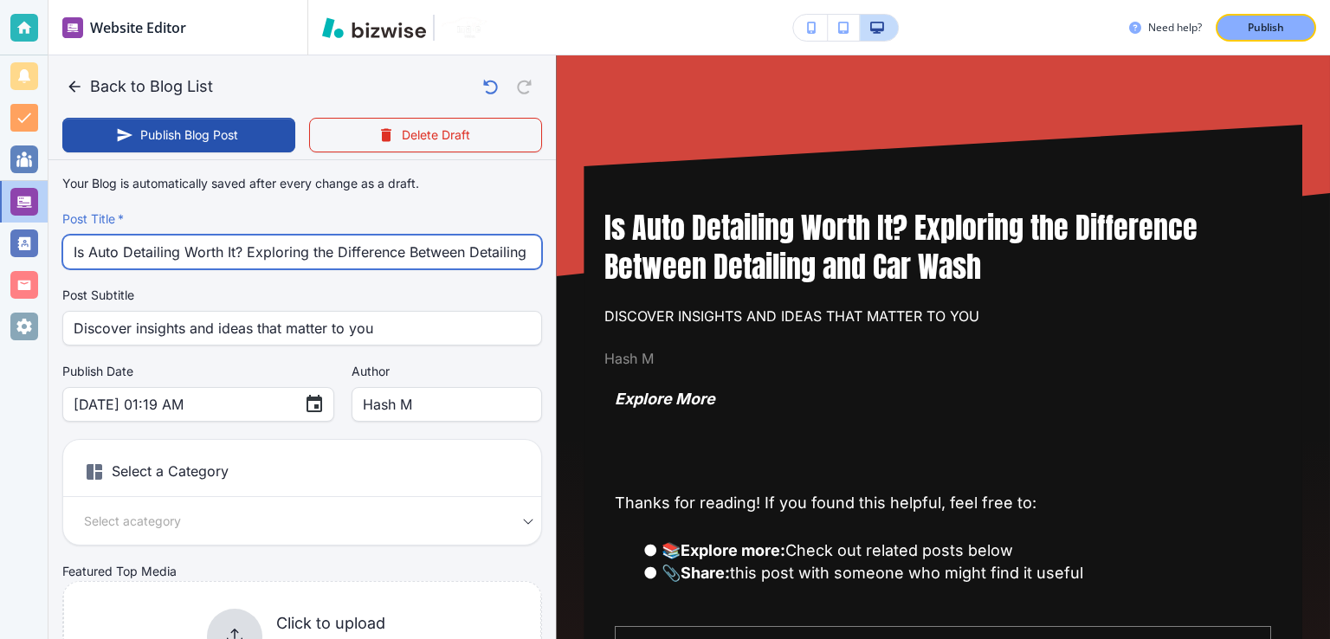
scroll to position [0, 104]
type input "Is Auto Detailing Worth It? Exploring the Difference Between Detailing and Car …"
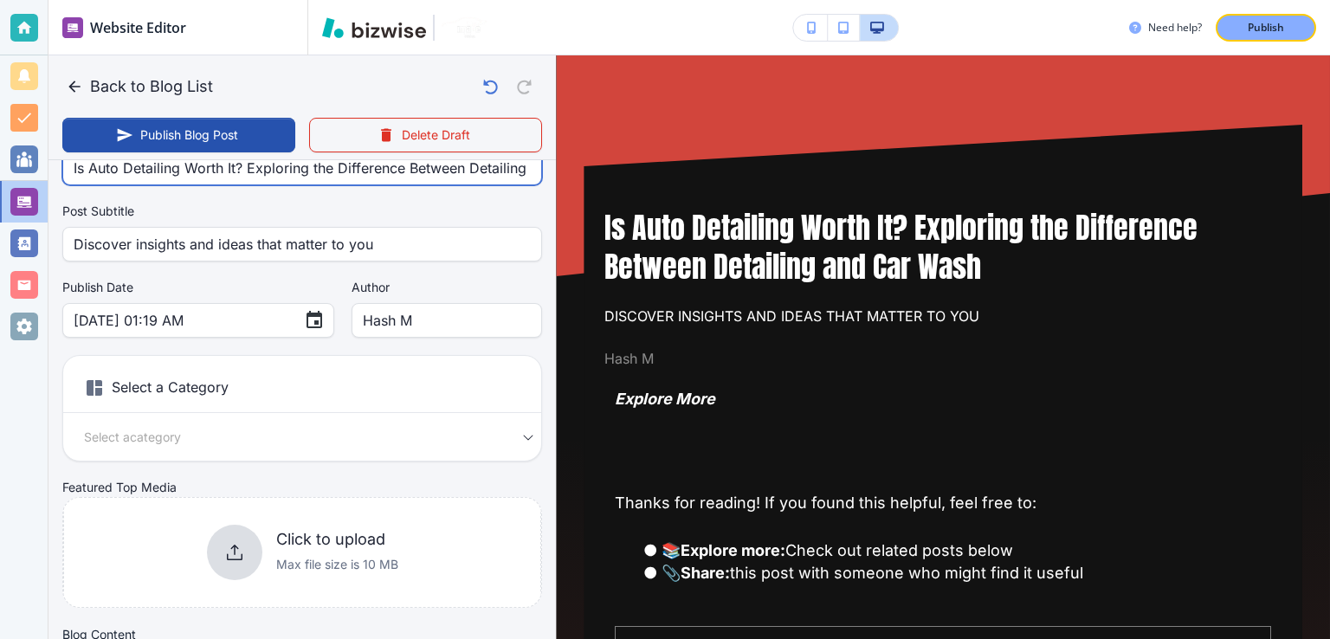
scroll to position [87, 0]
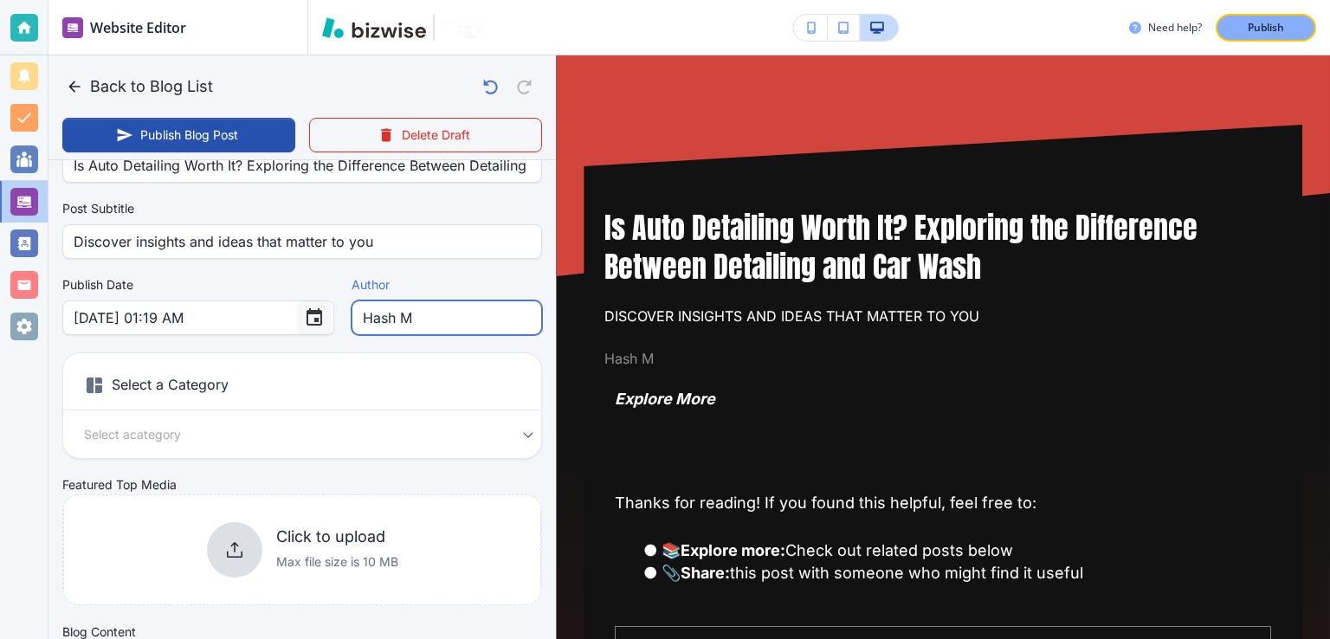
drag, startPoint x: 406, startPoint y: 320, endPoint x: 291, endPoint y: 305, distance: 116.1
click at [304, 308] on div "Publish Date [DATE] 01:19 AM ​ Author [PERSON_NAME] M Author" at bounding box center [302, 305] width 480 height 59
type input "C"
type input "[DATE] 01:20 AM"
type input "[PERSON_NAME]"
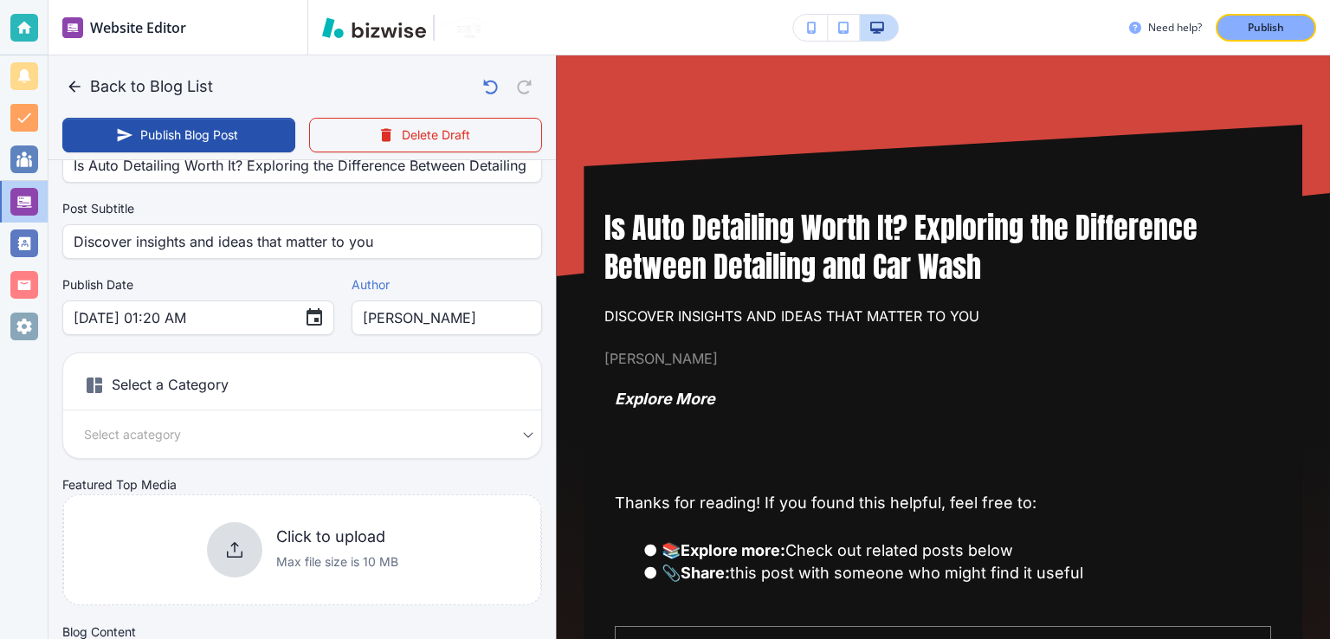
click at [430, 0] on body "Website Editor Pages Edit, add, and delete pages or manage your page order Upda…" at bounding box center [665, 0] width 1330 height 0
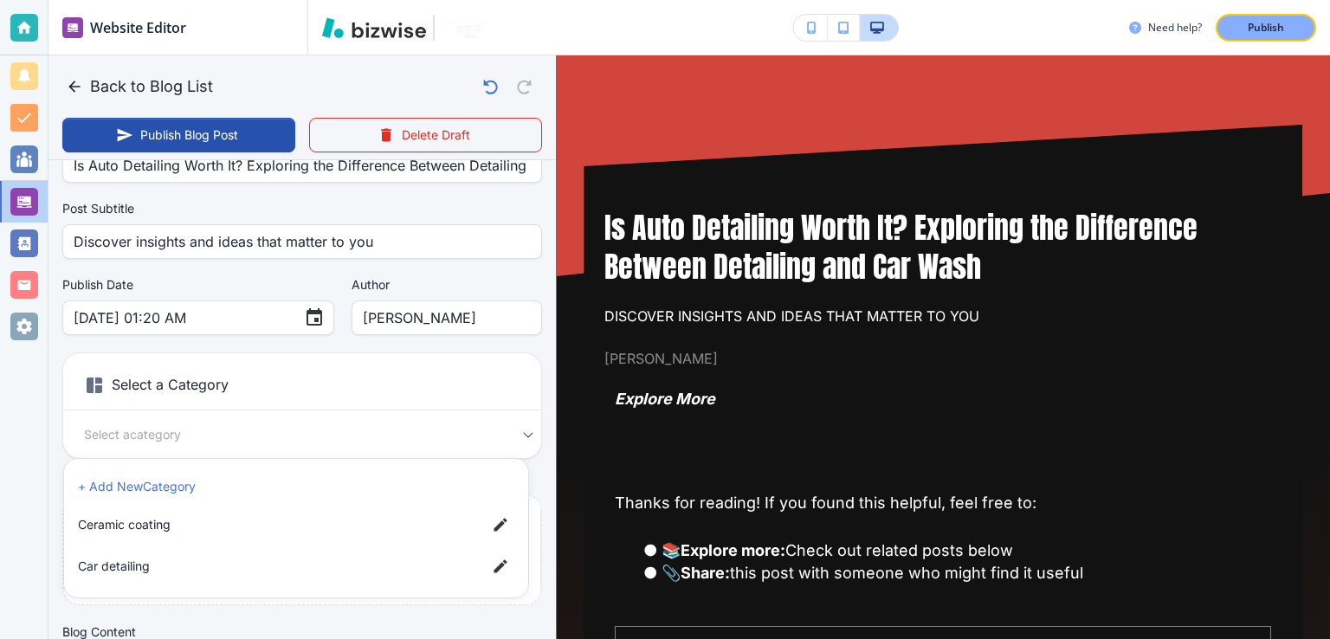
click at [232, 557] on span "Car detailing" at bounding box center [275, 566] width 395 height 19
type input "a17a567b9bc7206218ab9"
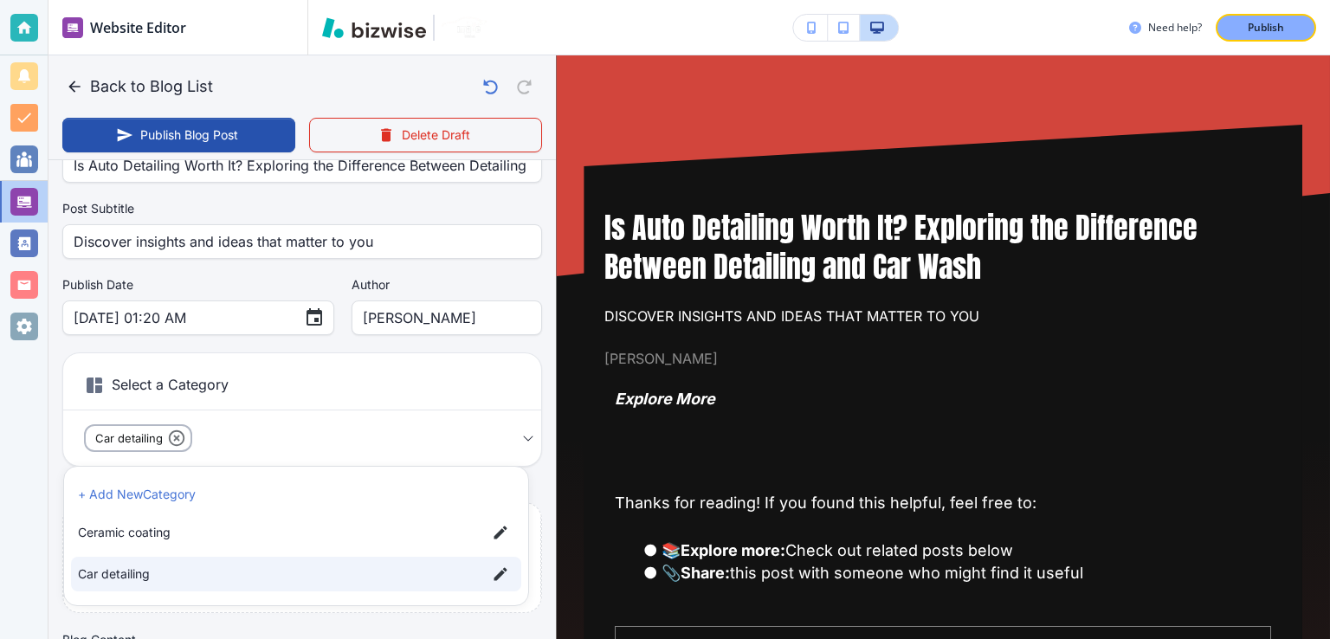
click at [182, 439] on div at bounding box center [665, 319] width 1330 height 639
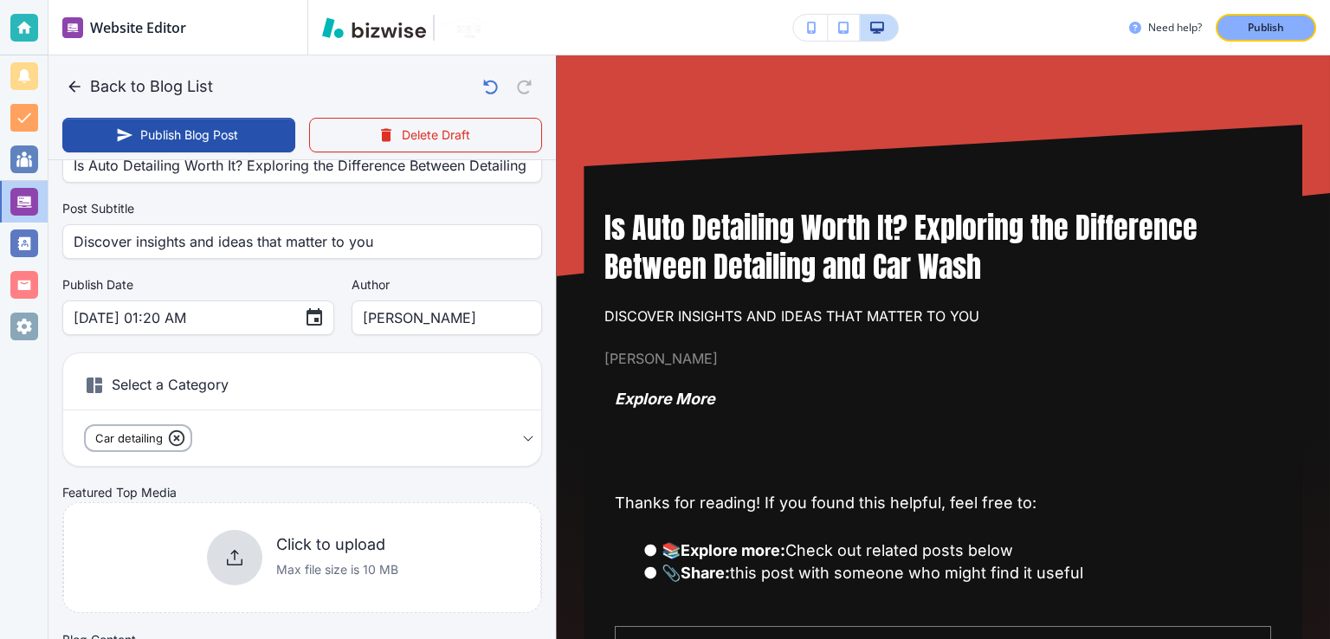
click at [171, 436] on icon at bounding box center [176, 438] width 19 height 19
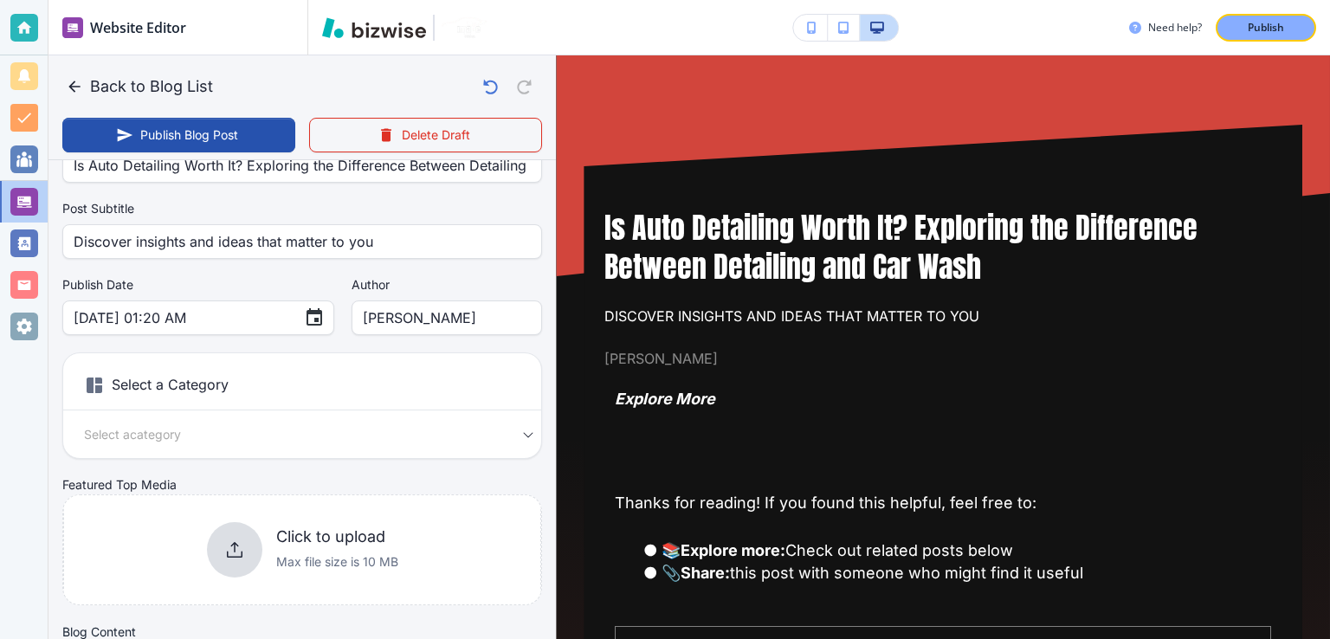
click at [204, 0] on body "Website Editor Pages Edit, add, and delete pages or manage your page order Upda…" at bounding box center [665, 0] width 1330 height 0
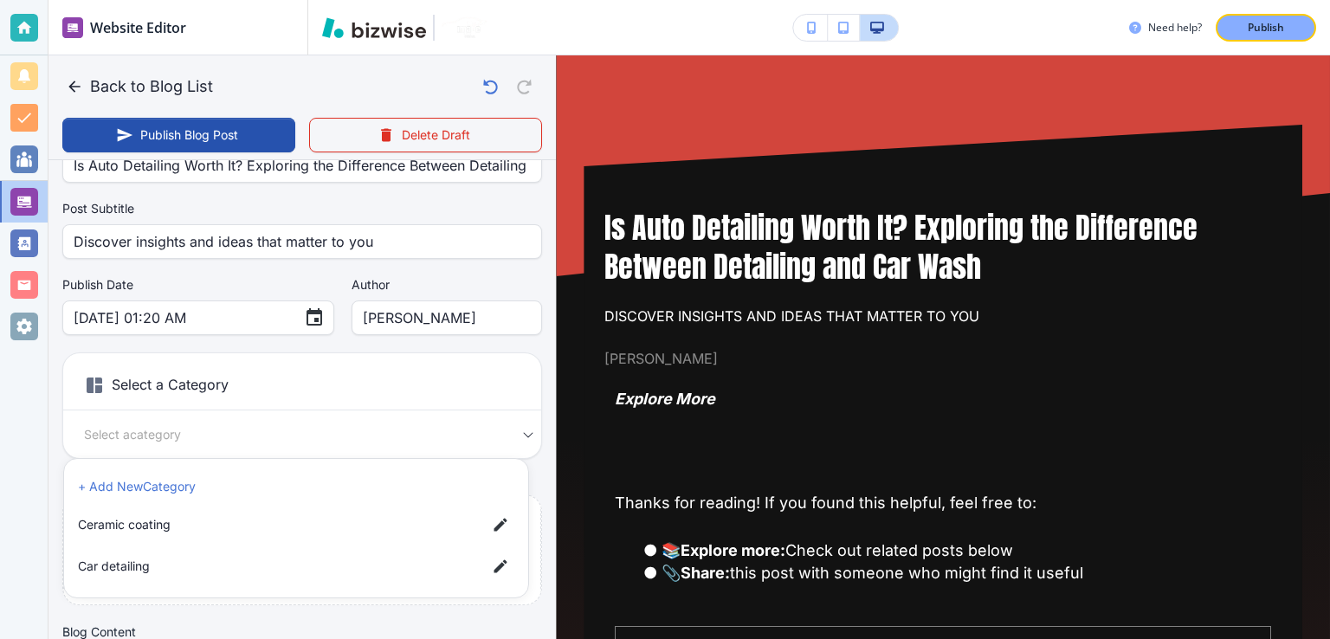
click at [178, 475] on li "+ Add New Category" at bounding box center [296, 487] width 450 height 28
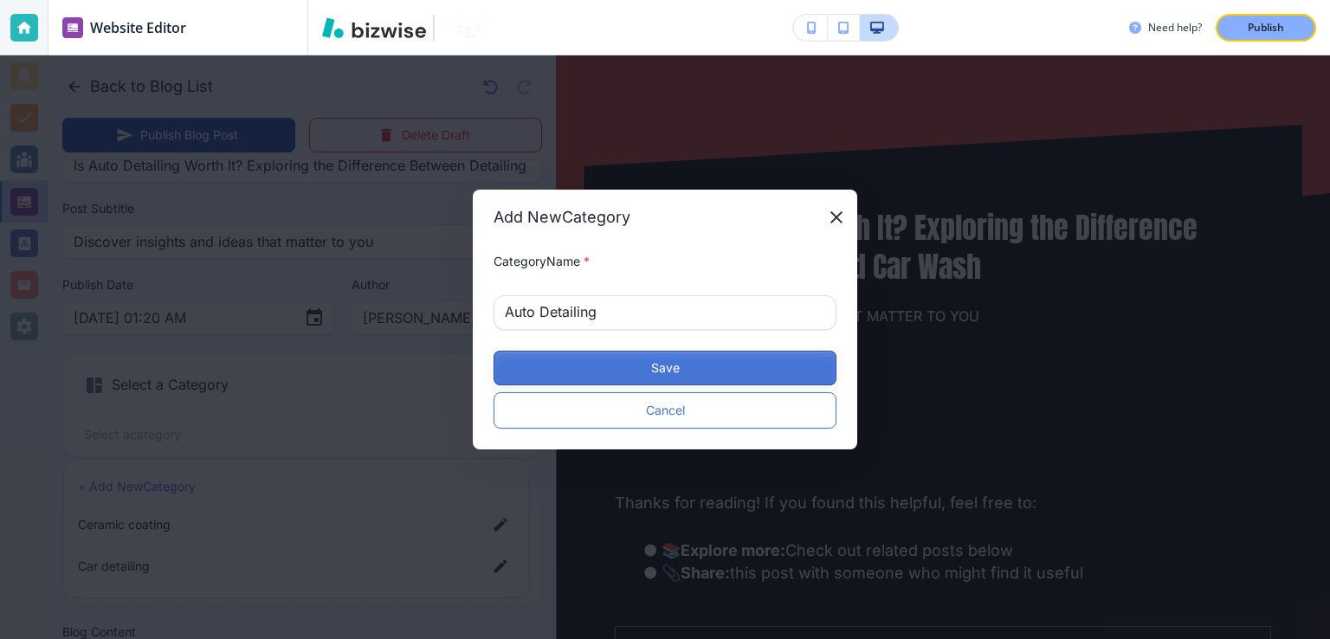
type input "Auto Detailing"
click at [548, 358] on button "Save" at bounding box center [665, 368] width 343 height 35
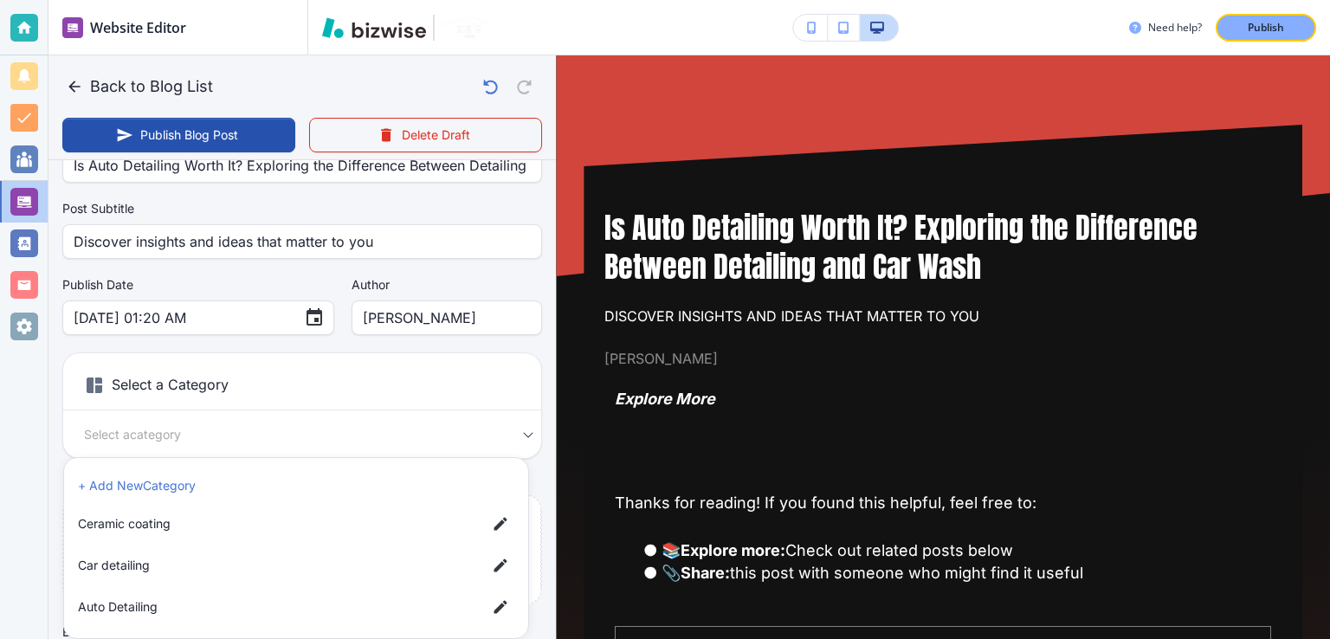
click at [153, 581] on li "Car detailing" at bounding box center [296, 565] width 450 height 35
type input "a17a567b9bc7206218ab9"
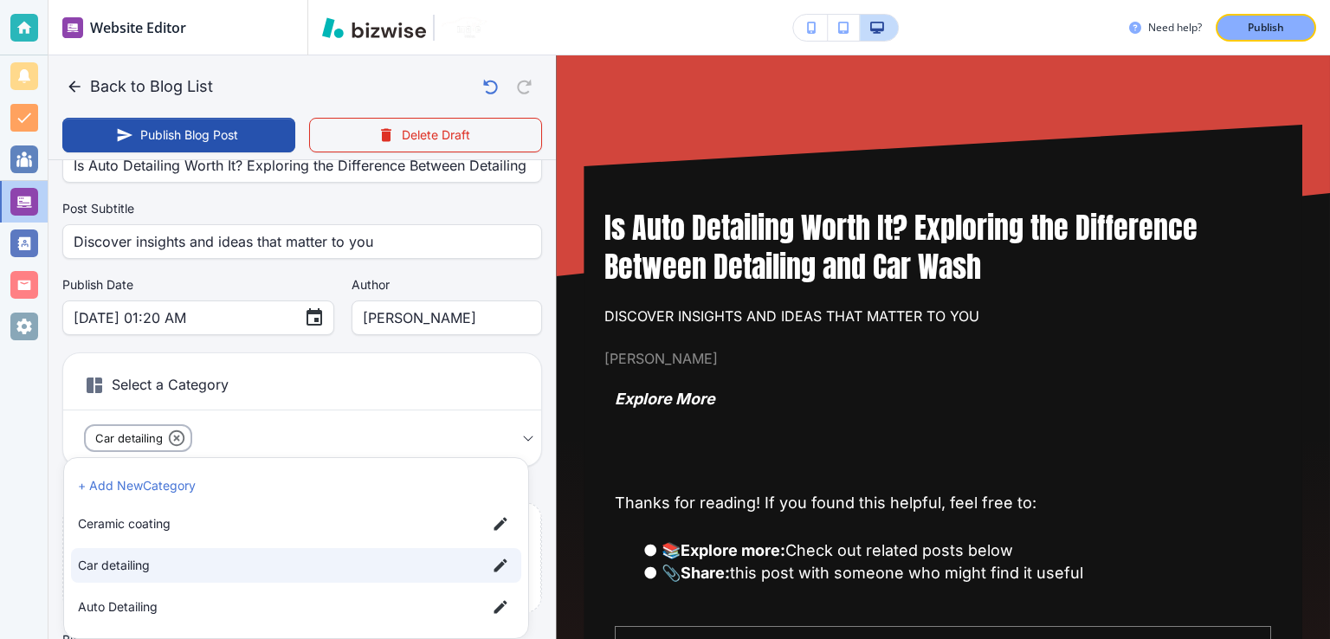
click at [171, 441] on div at bounding box center [665, 319] width 1330 height 639
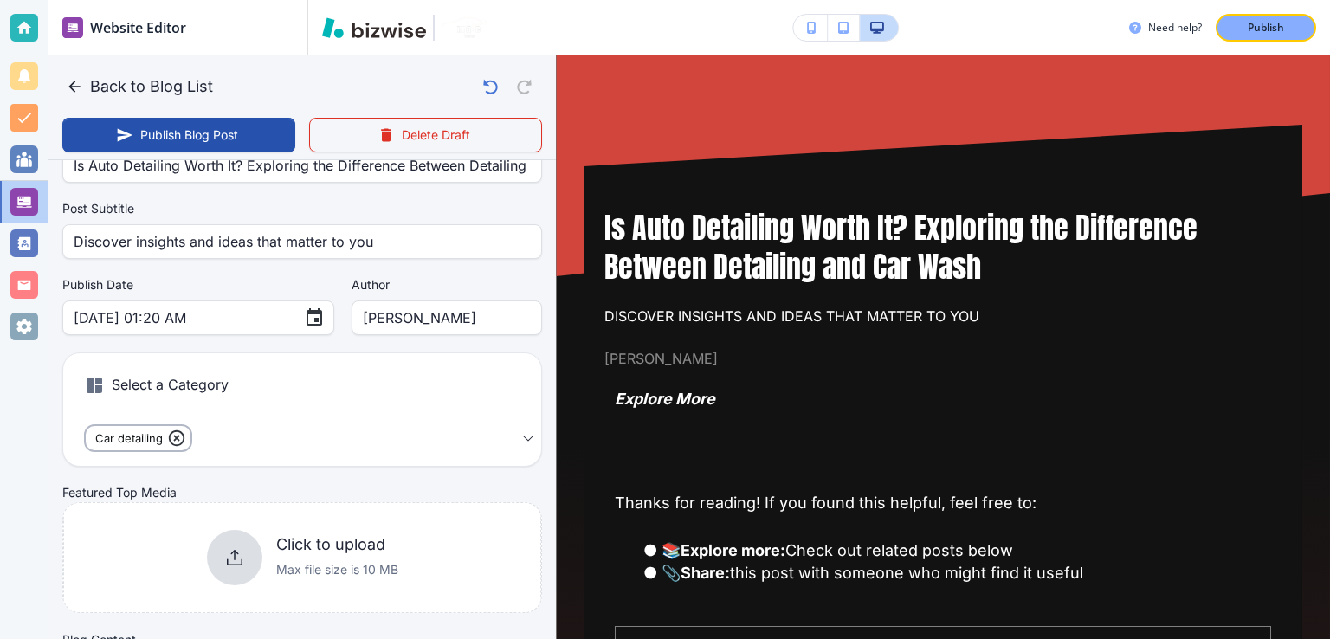
click at [171, 436] on icon at bounding box center [176, 438] width 19 height 19
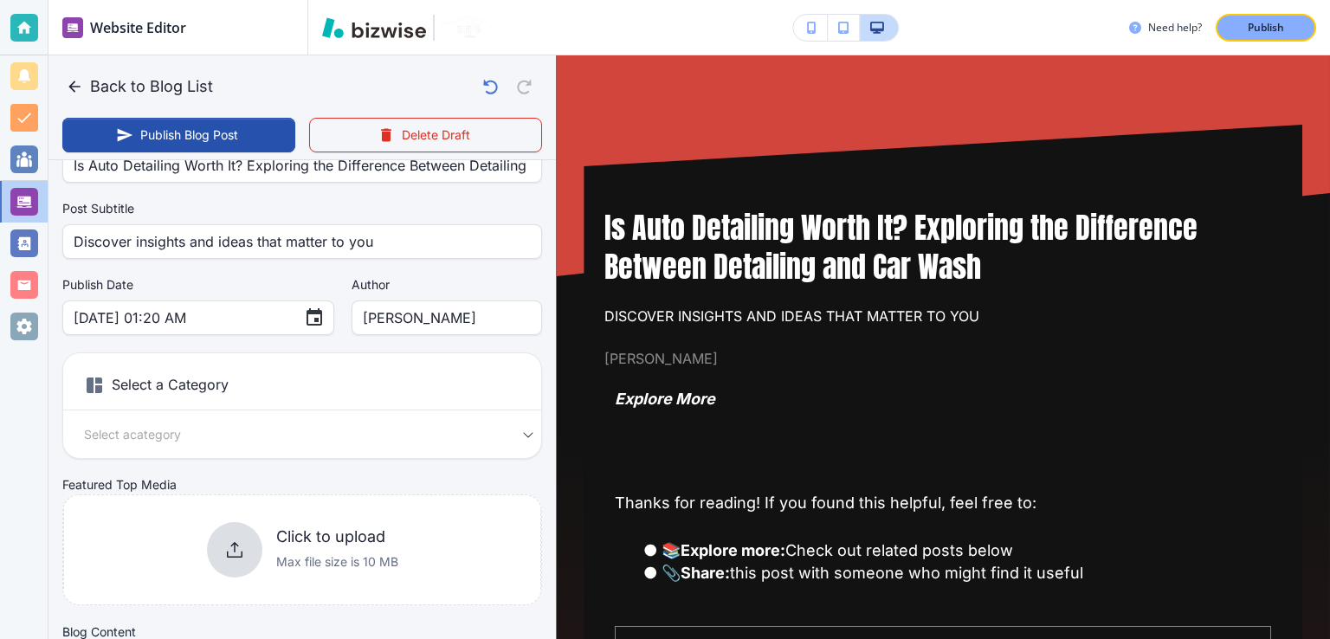
click at [205, 0] on body "Website Editor Pages Edit, add, and delete pages or manage your page order Upda…" at bounding box center [665, 0] width 1330 height 0
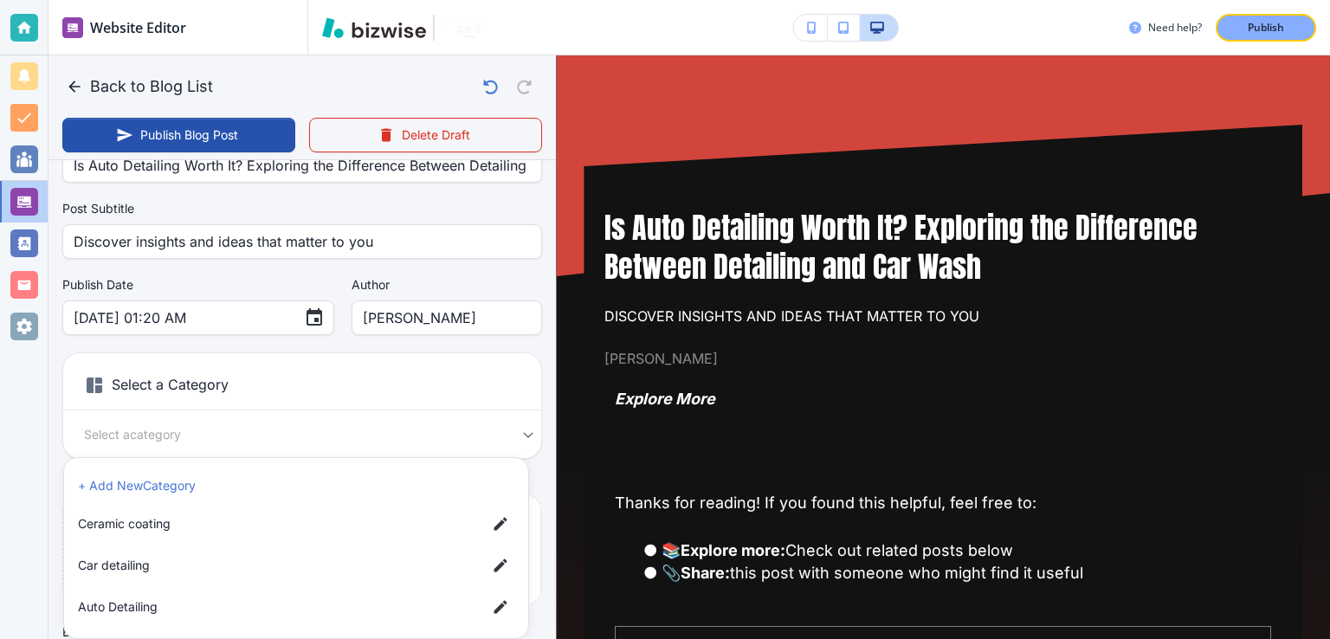
click at [145, 607] on span "Auto Detailing" at bounding box center [275, 607] width 395 height 19
type input "afd3d61ae69b14e0b0fe3"
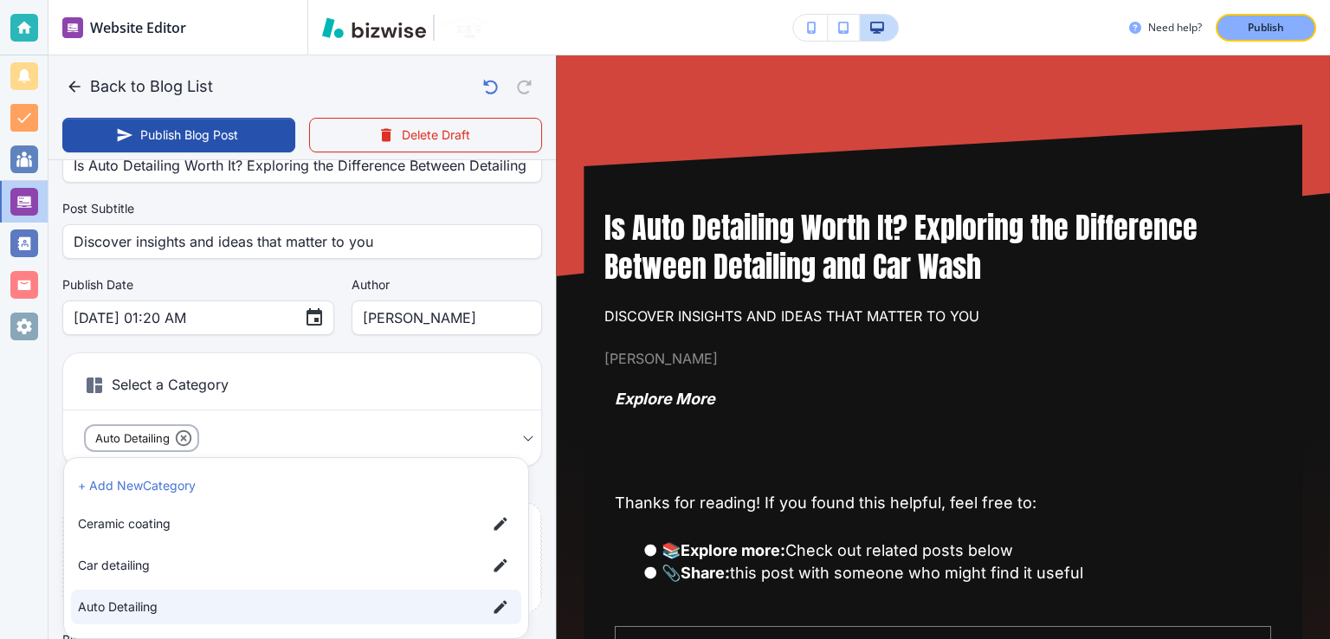
click at [516, 437] on div at bounding box center [665, 319] width 1330 height 639
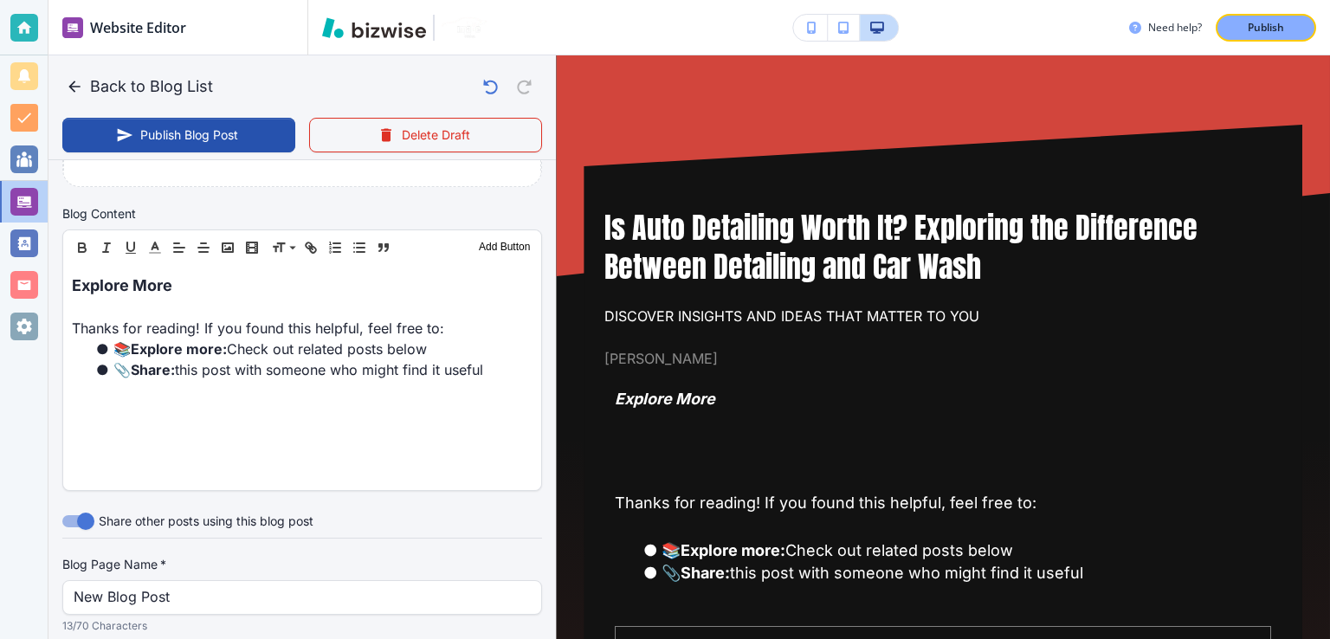
scroll to position [520, 0]
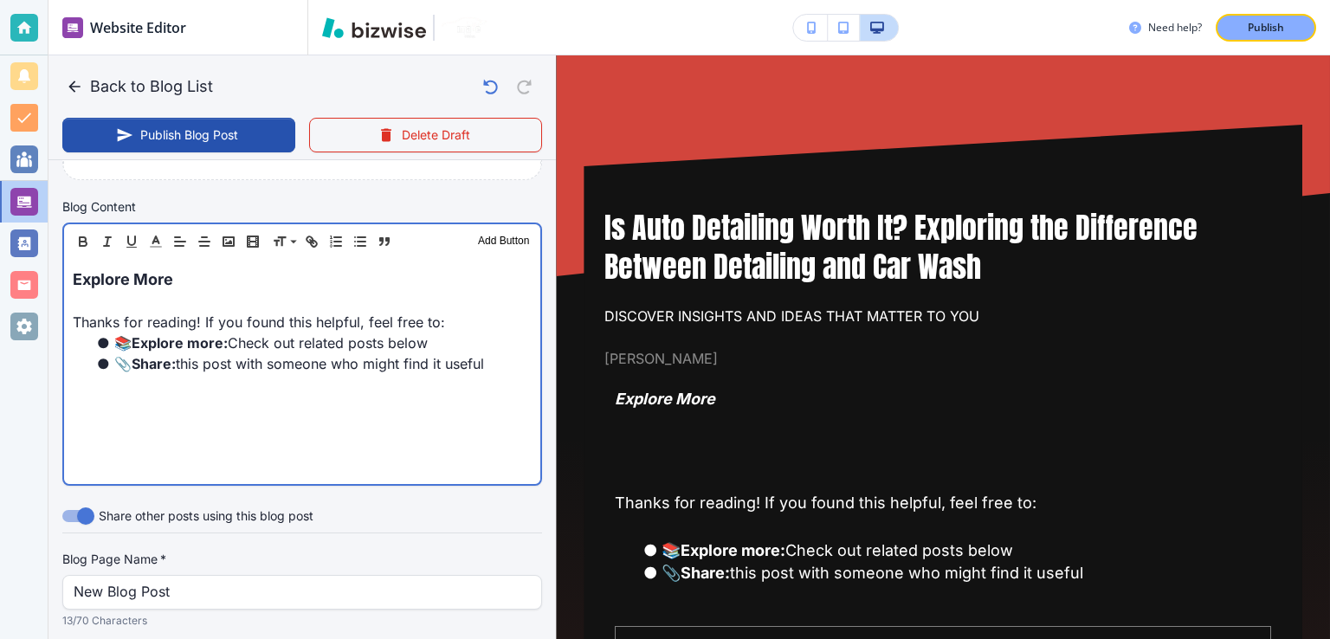
click at [327, 365] on li "📎 Share: this post with someone who might find it useful" at bounding box center [313, 363] width 438 height 21
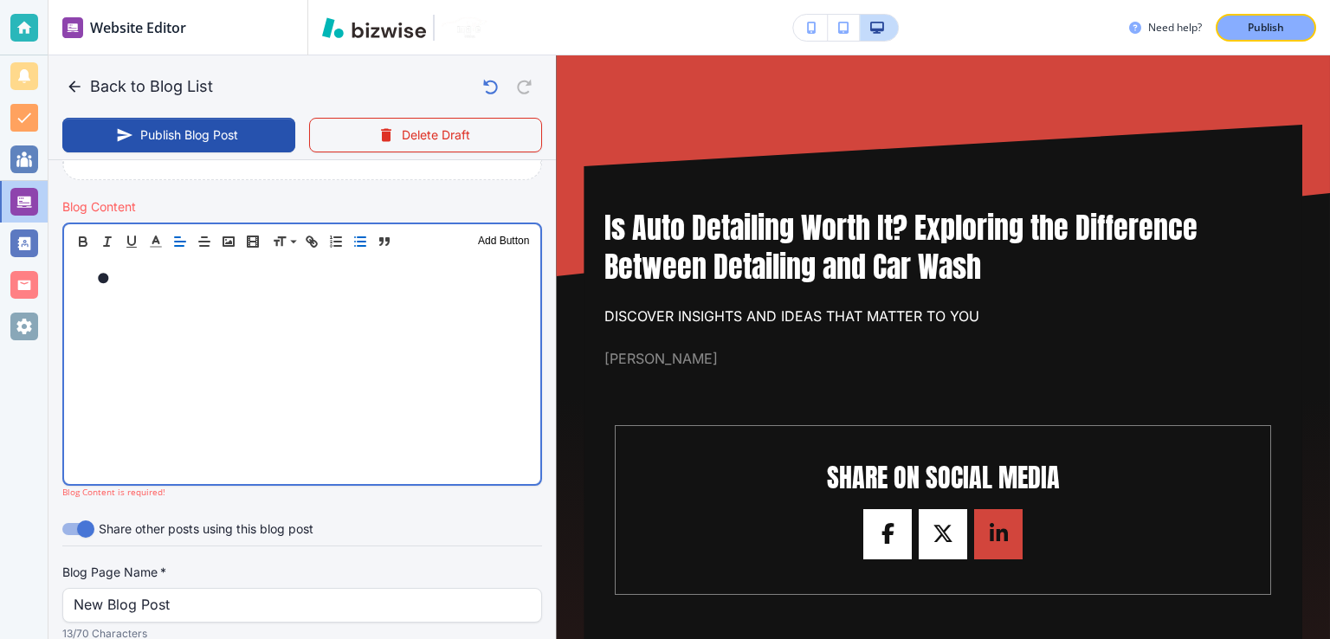
click at [288, 365] on div at bounding box center [302, 371] width 476 height 225
click at [288, 368] on div at bounding box center [302, 371] width 476 height 225
click at [326, 359] on div at bounding box center [302, 371] width 476 height 225
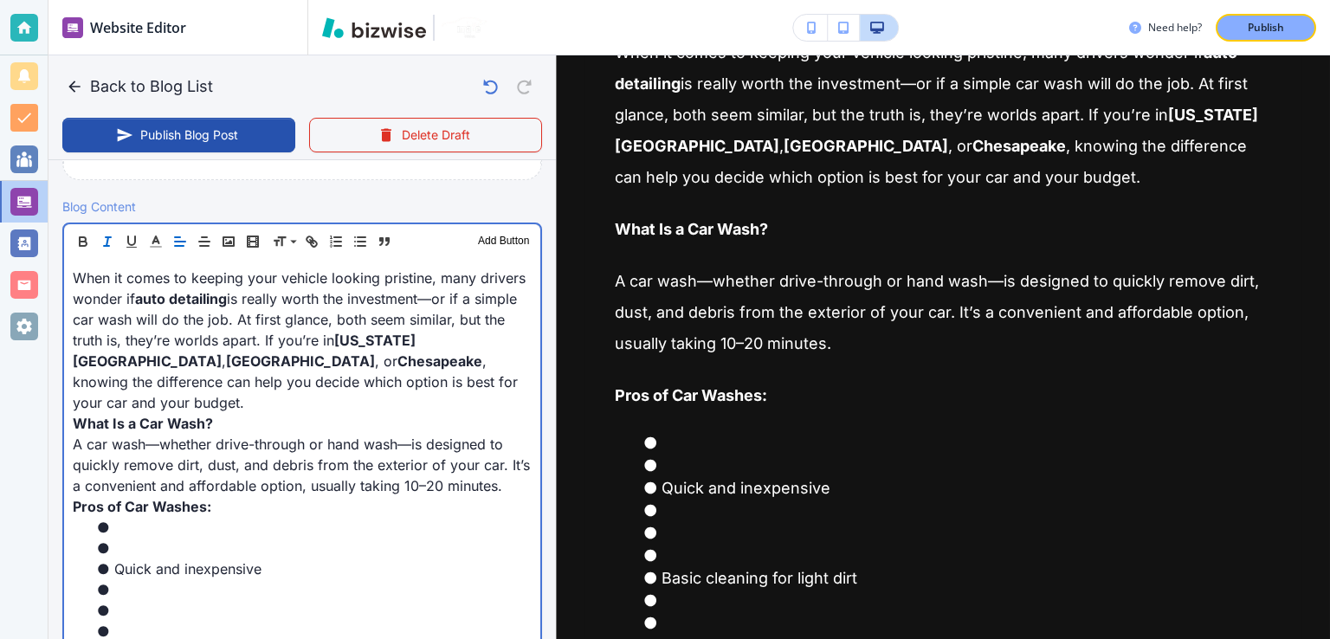
click at [236, 413] on p "What Is a Car Wash?" at bounding box center [302, 423] width 459 height 21
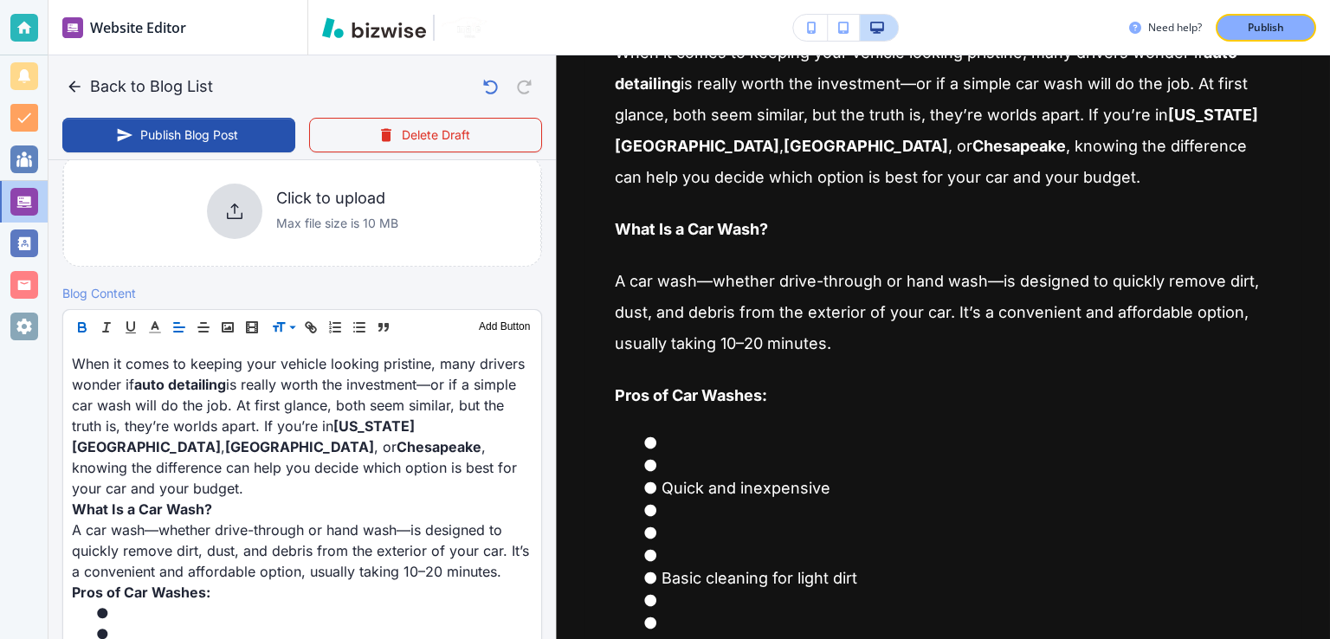
scroll to position [432, 0]
click at [288, 325] on icon at bounding box center [292, 328] width 21 height 16
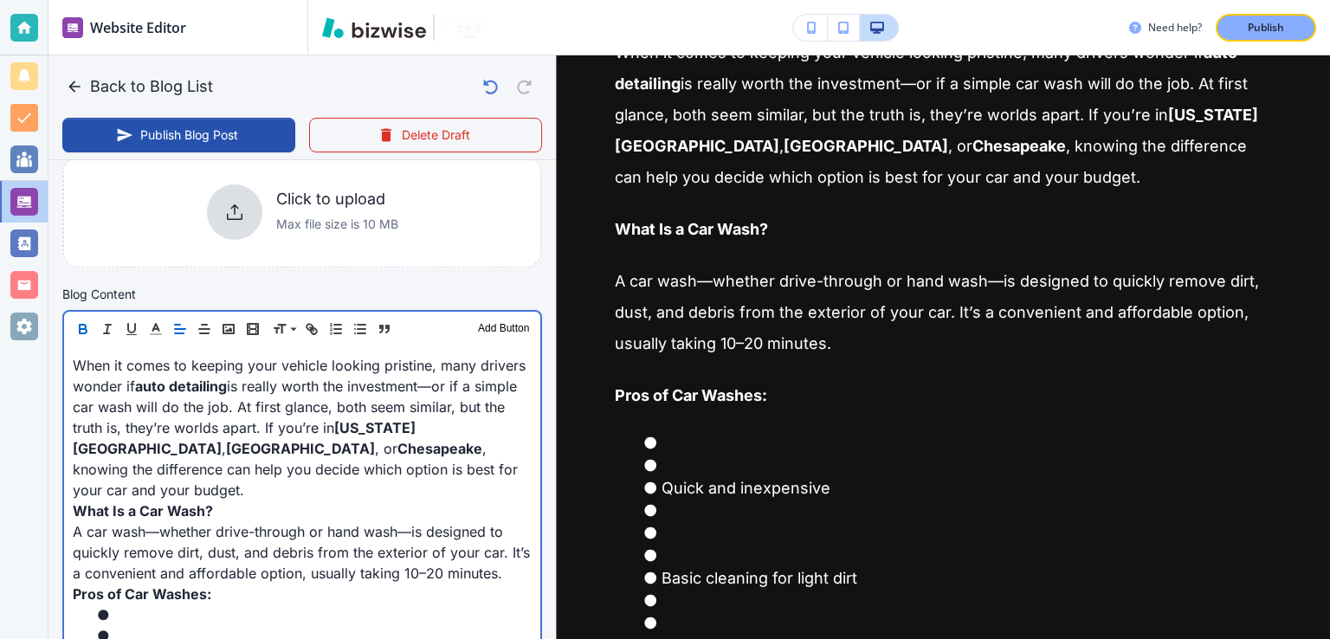
click at [456, 470] on p "When it comes to keeping your vehicle looking pristine, many drivers wonder if …" at bounding box center [302, 427] width 459 height 145
type input "[DATE] 01:22 AM"
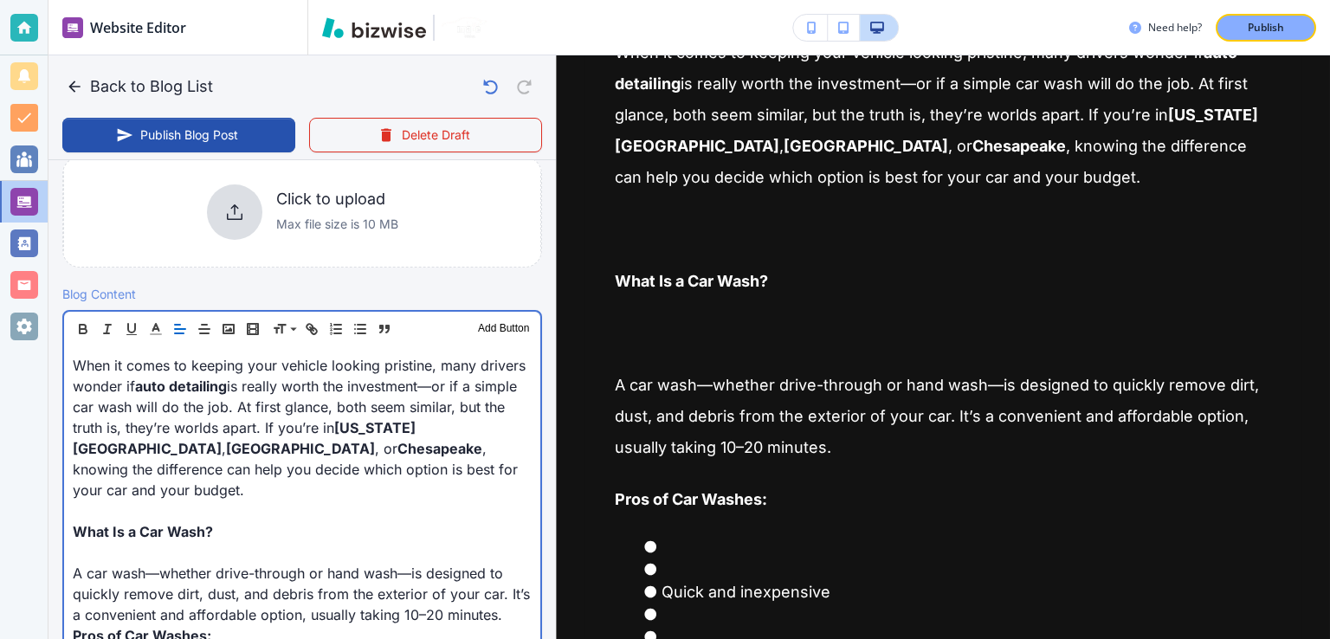
click at [157, 501] on p at bounding box center [302, 511] width 459 height 21
click at [158, 523] on strong "What Is a Car Wash?" at bounding box center [143, 531] width 140 height 17
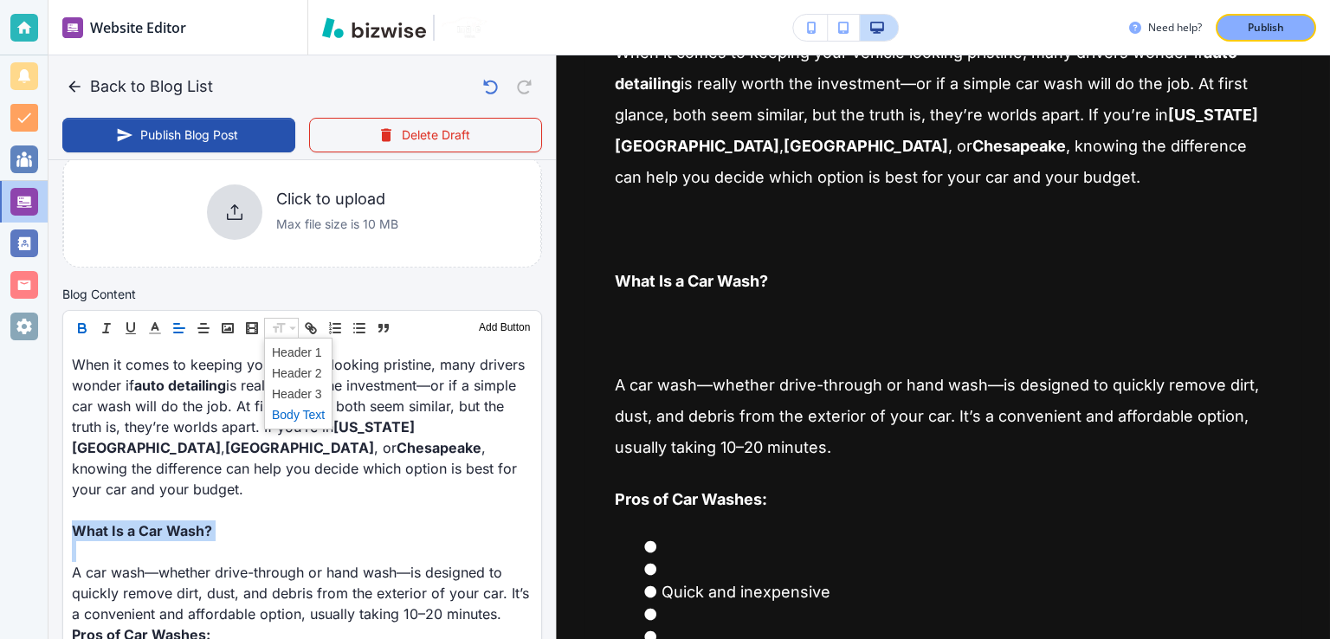
scroll to position [431, 0]
click at [313, 372] on span at bounding box center [298, 374] width 53 height 21
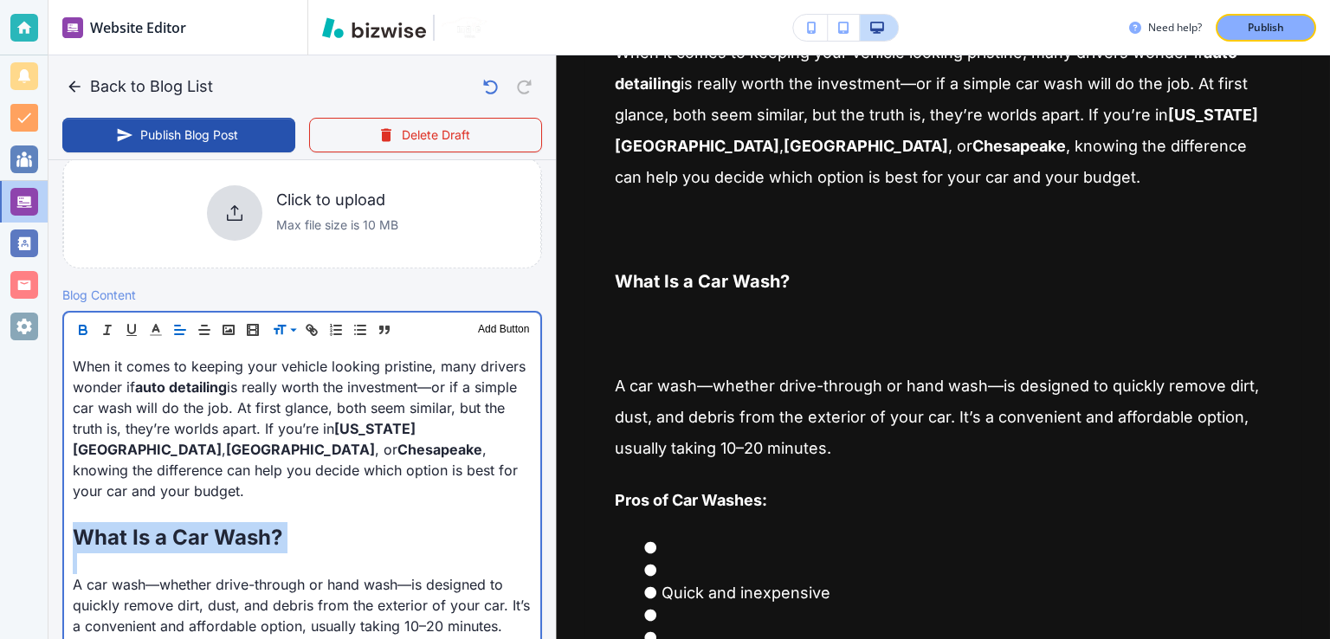
scroll to position [432, 0]
click at [402, 449] on p "When it comes to keeping your vehicle looking pristine, many drivers wonder if …" at bounding box center [302, 427] width 459 height 145
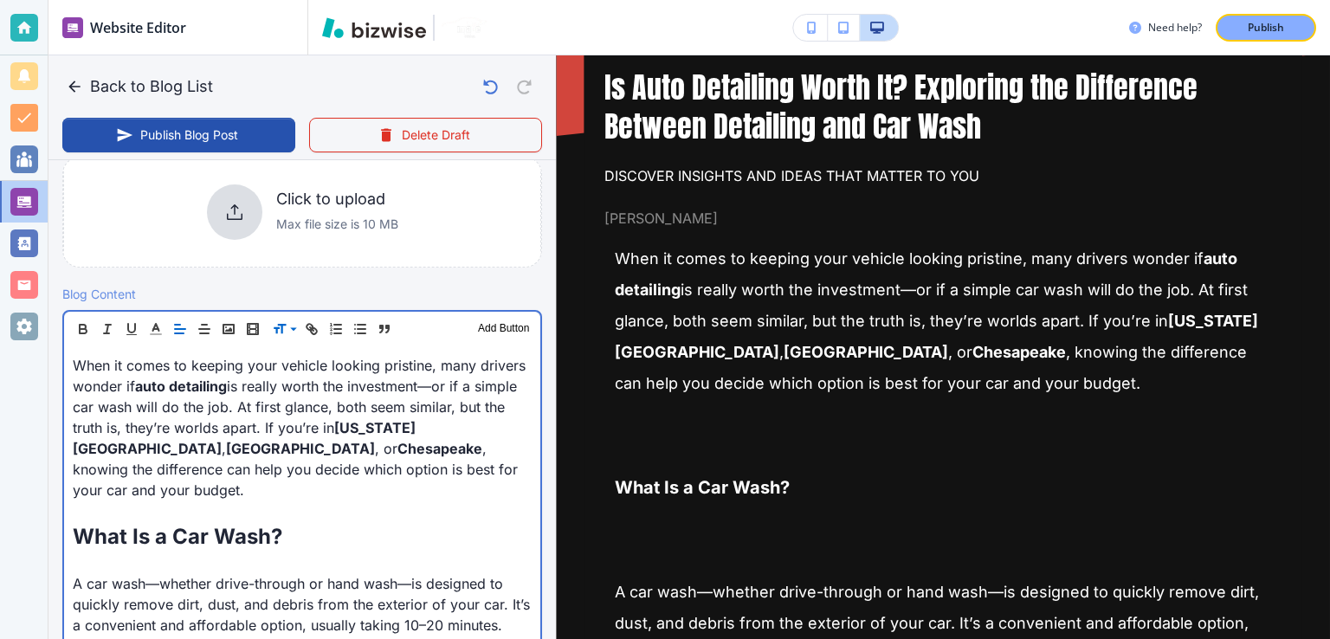
scroll to position [111, 0]
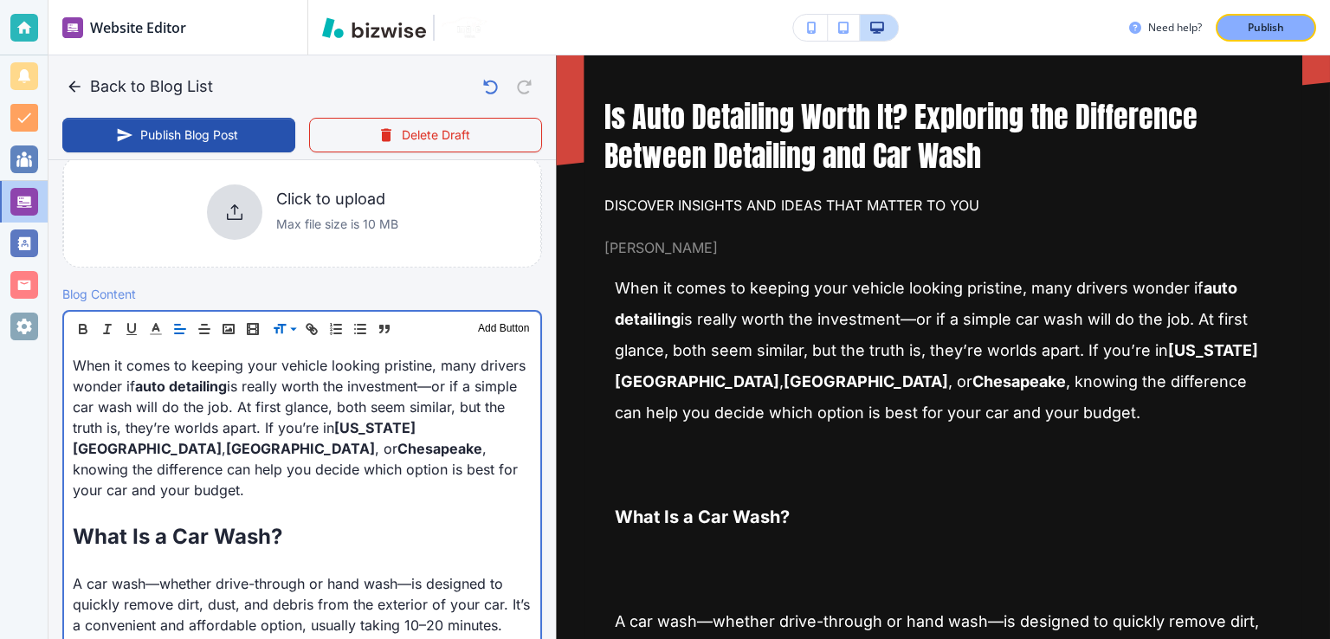
click at [404, 524] on p "What Is a Car Wash?" at bounding box center [302, 536] width 459 height 31
click at [371, 501] on p at bounding box center [302, 511] width 459 height 21
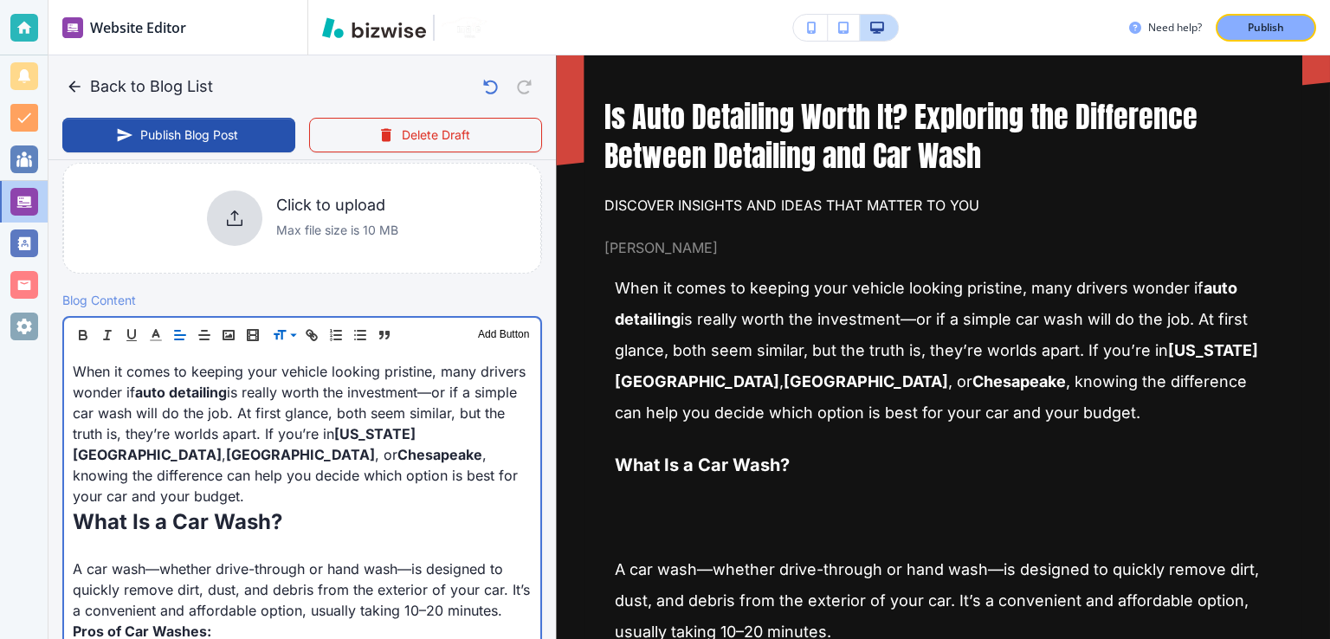
scroll to position [429, 0]
click at [253, 535] on p at bounding box center [302, 545] width 459 height 21
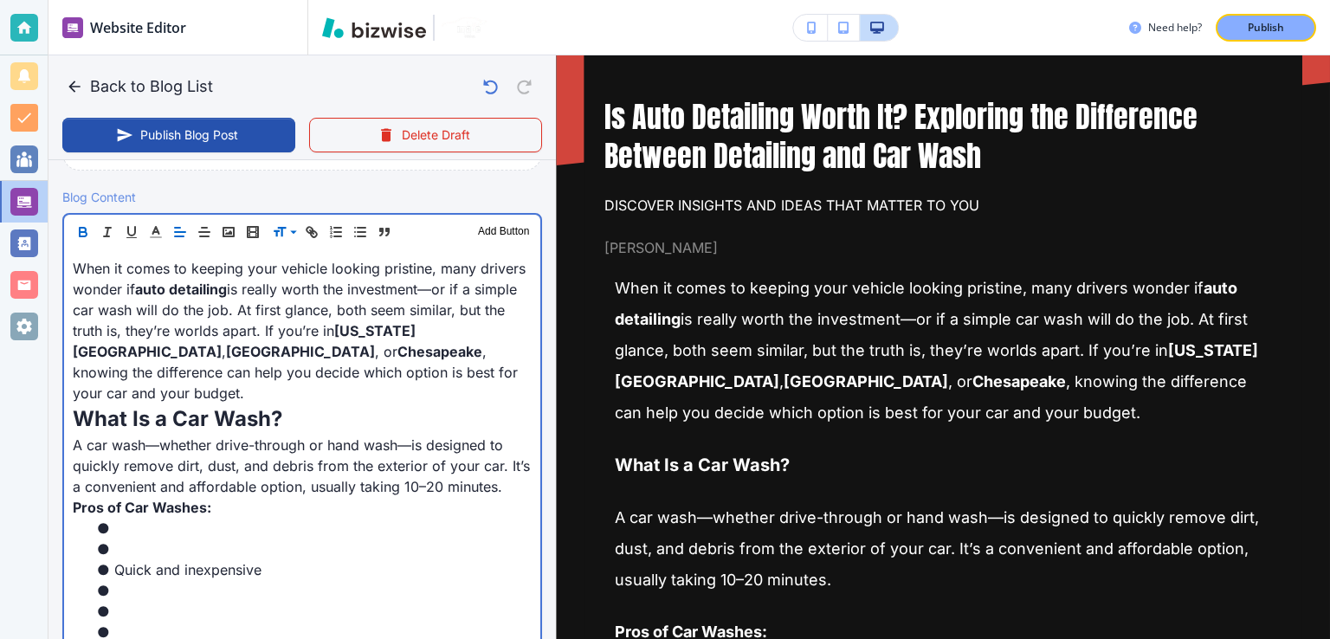
scroll to position [543, 0]
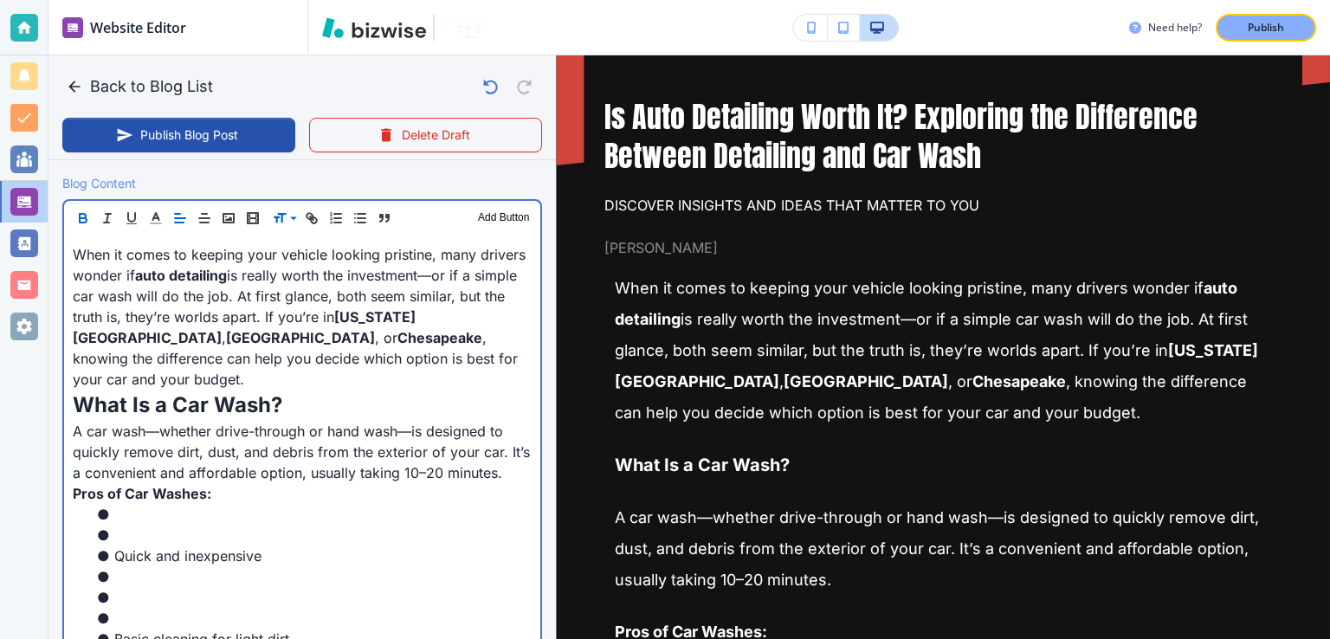
click at [205, 515] on li at bounding box center [313, 514] width 438 height 21
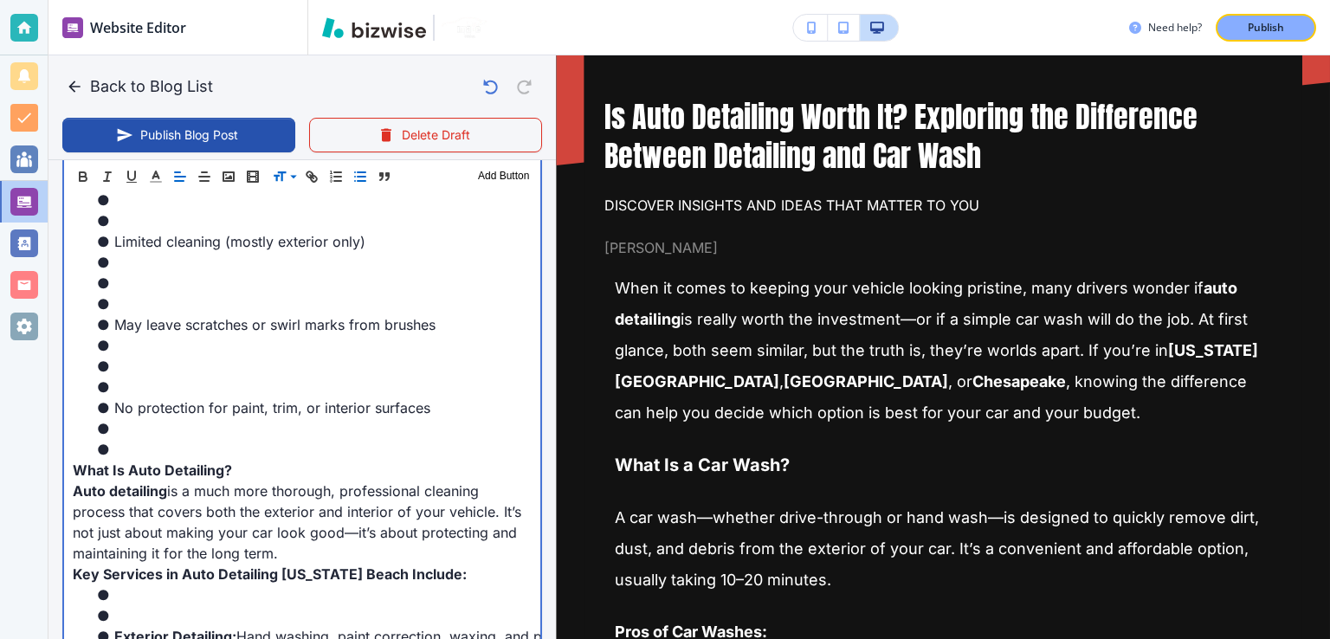
scroll to position [1128, 0]
click at [139, 438] on li at bounding box center [313, 448] width 438 height 21
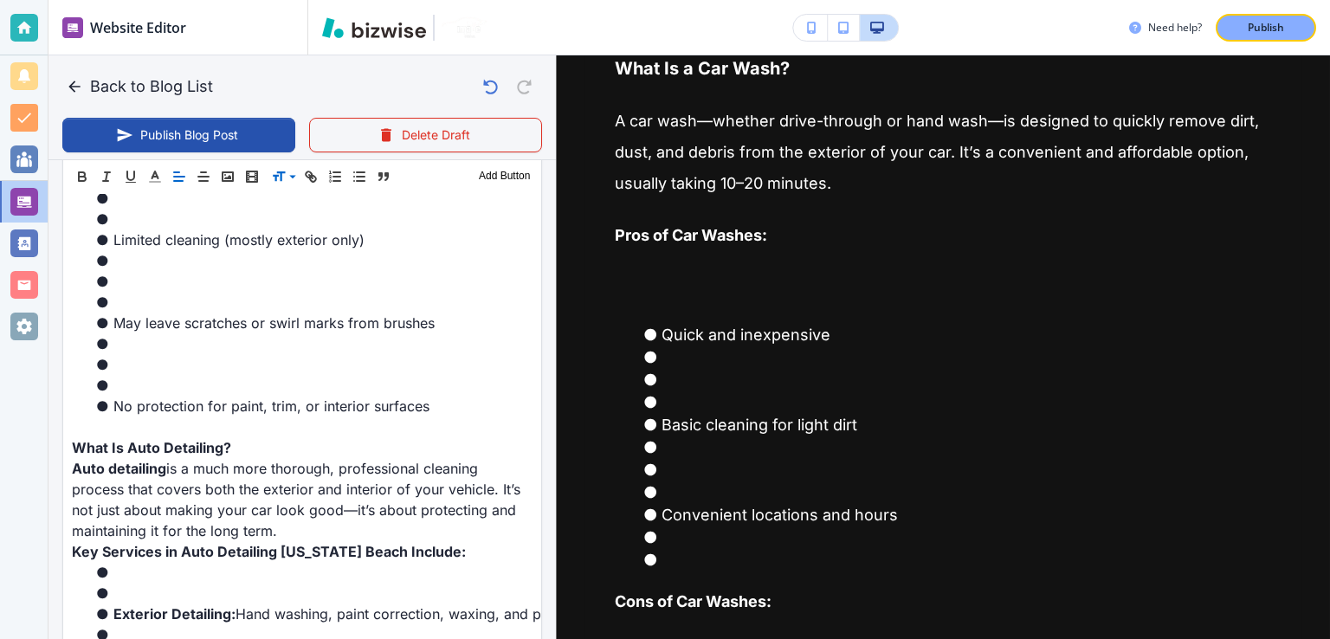
scroll to position [1128, 0]
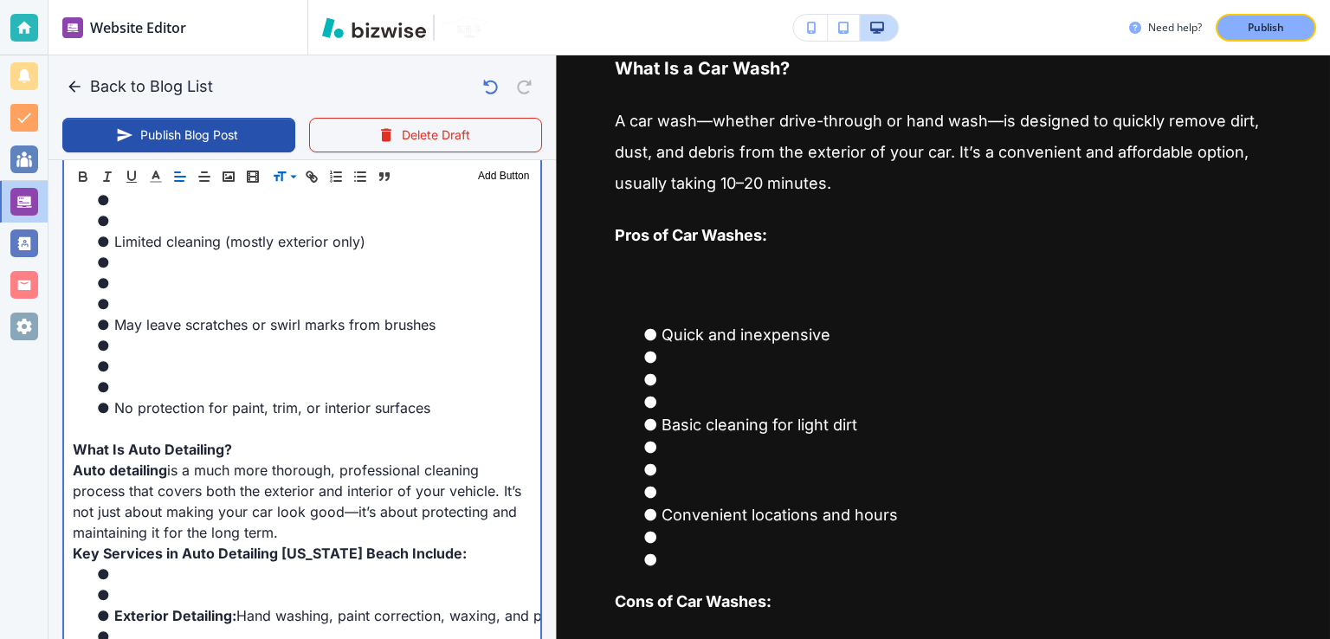
click at [329, 366] on li at bounding box center [313, 366] width 438 height 21
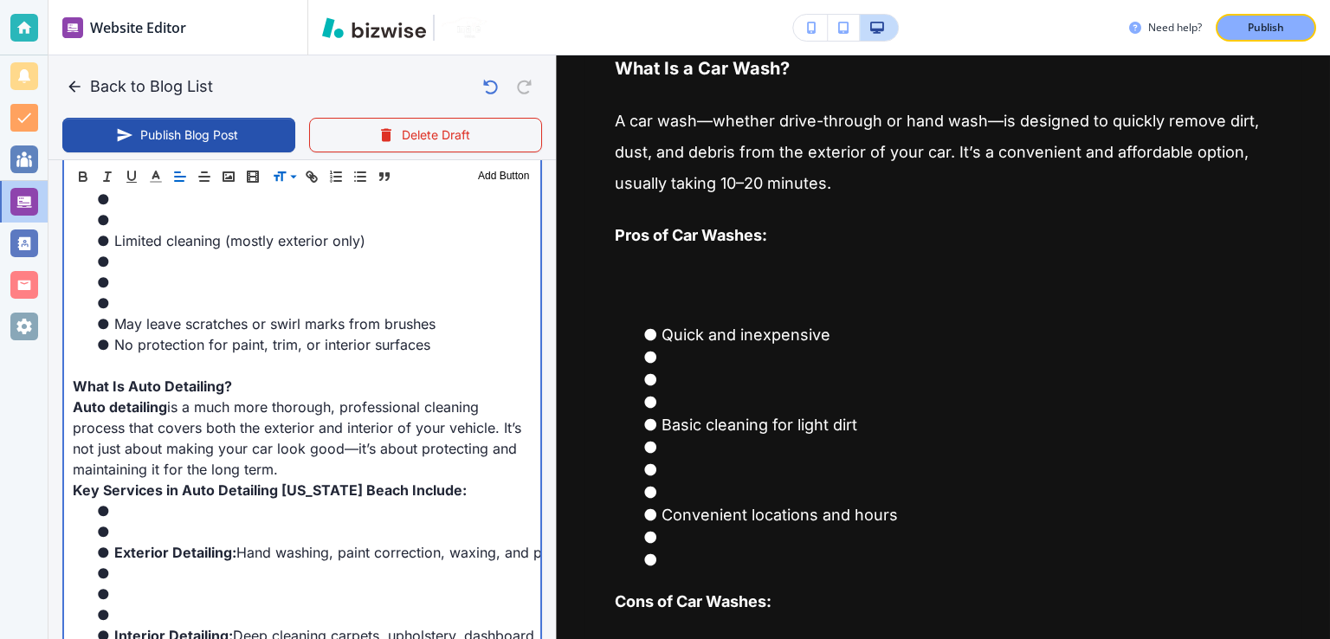
drag, startPoint x: 236, startPoint y: 342, endPoint x: 210, endPoint y: 255, distance: 91.2
click at [236, 341] on li "No protection for paint, trim, or interior surfaces" at bounding box center [313, 344] width 438 height 21
drag, startPoint x: 195, startPoint y: 300, endPoint x: 92, endPoint y: 262, distance: 109.9
click at [92, 262] on ul "Limited cleaning (mostly exterior only) May leave scratches or swirl marks from…" at bounding box center [302, 272] width 459 height 166
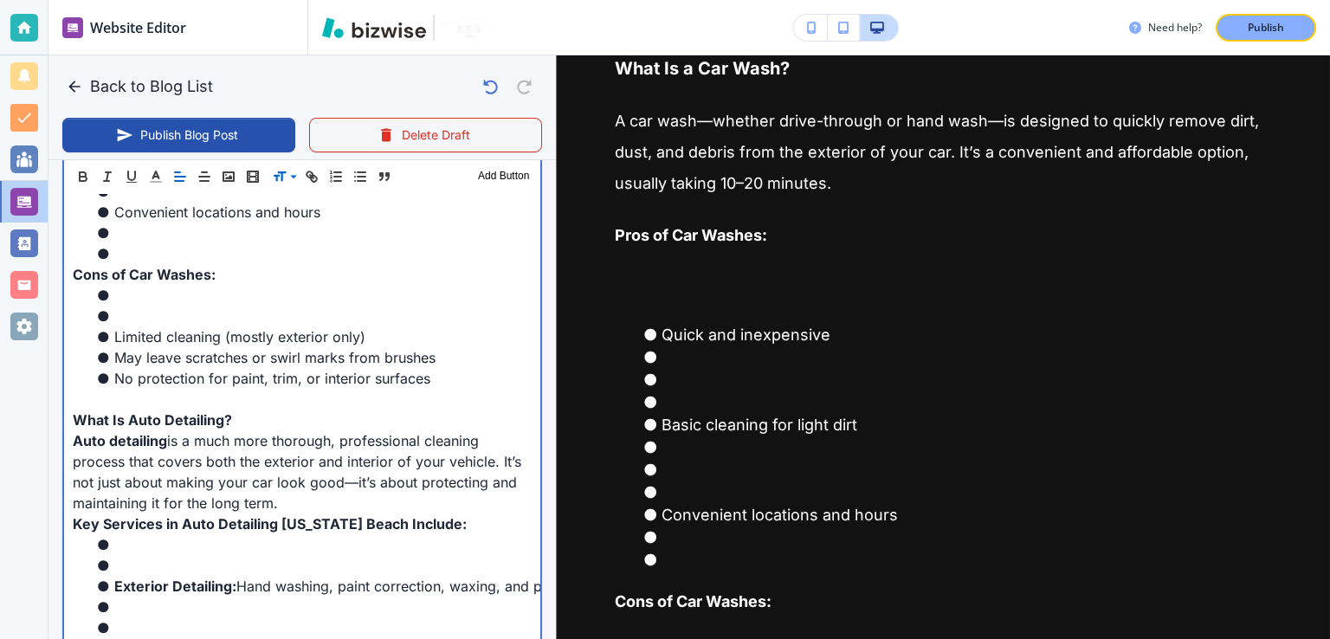
scroll to position [1020, 0]
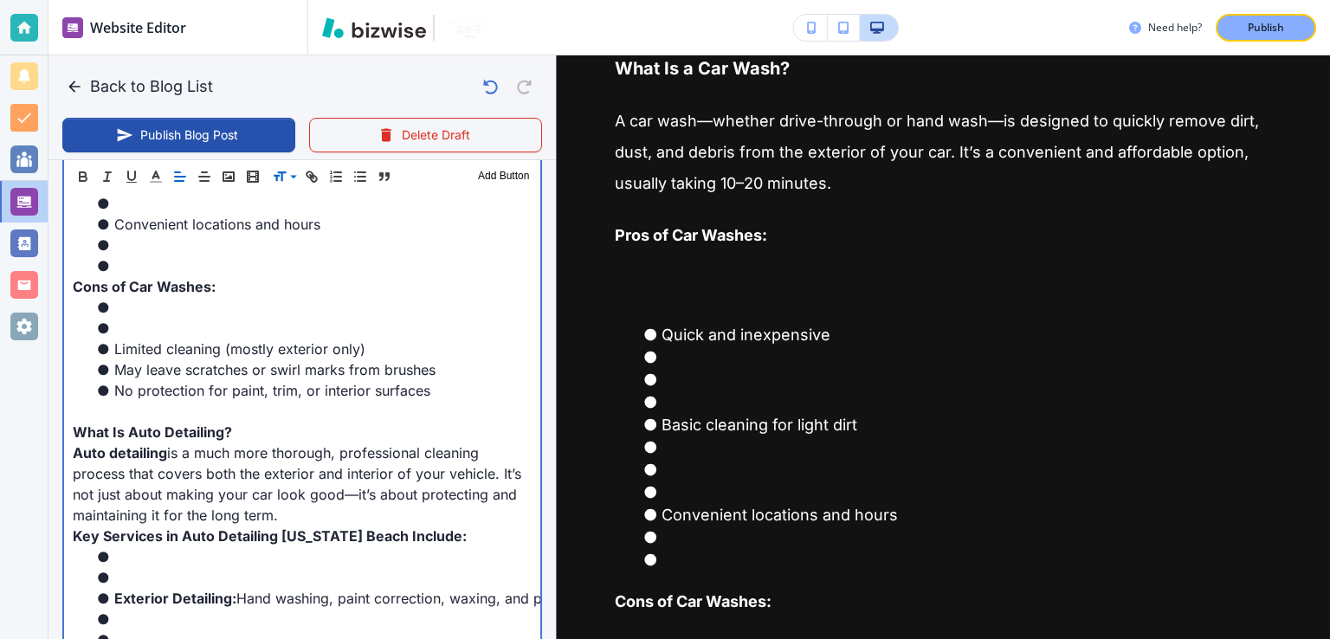
click at [185, 319] on li at bounding box center [313, 328] width 438 height 21
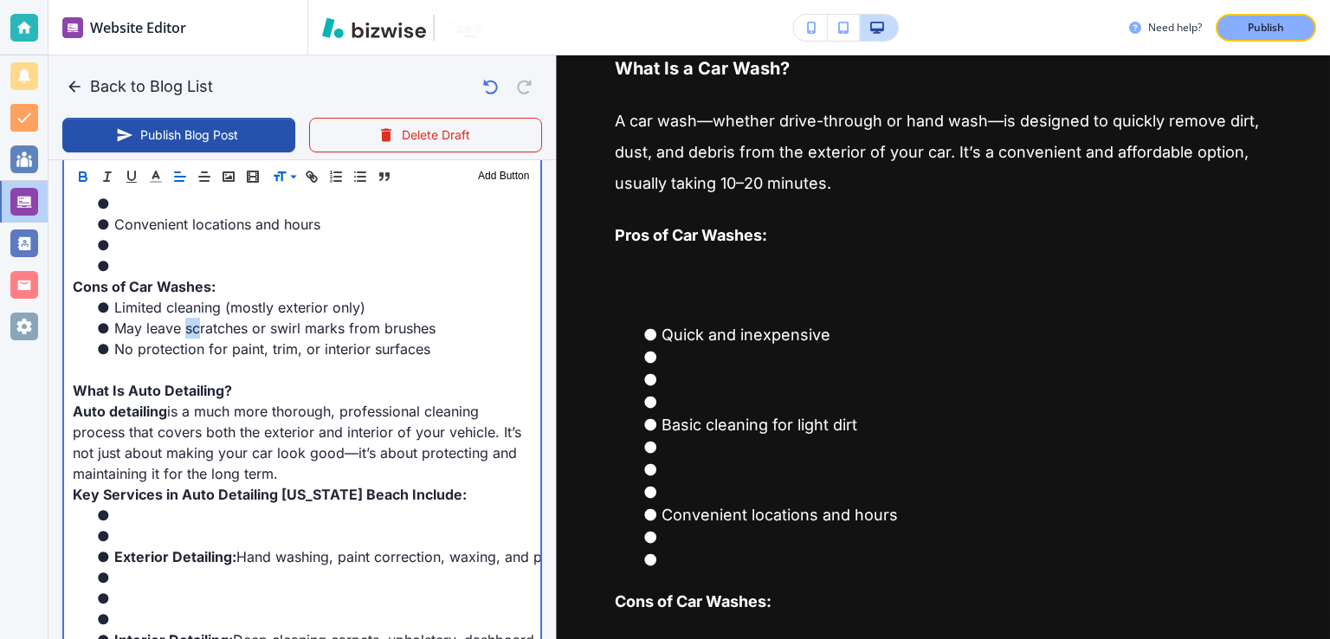
drag, startPoint x: 185, startPoint y: 319, endPoint x: 196, endPoint y: 321, distance: 10.7
click at [196, 321] on li "May leave scratches or swirl marks from brushes" at bounding box center [313, 328] width 438 height 21
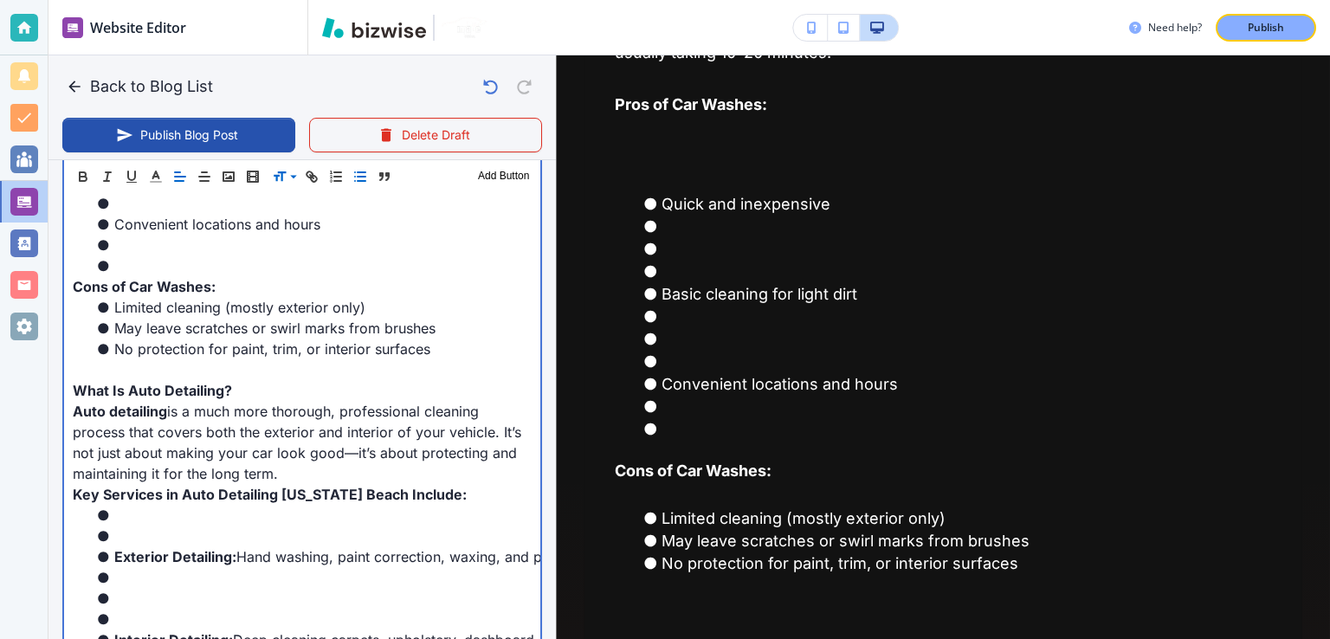
scroll to position [636, 0]
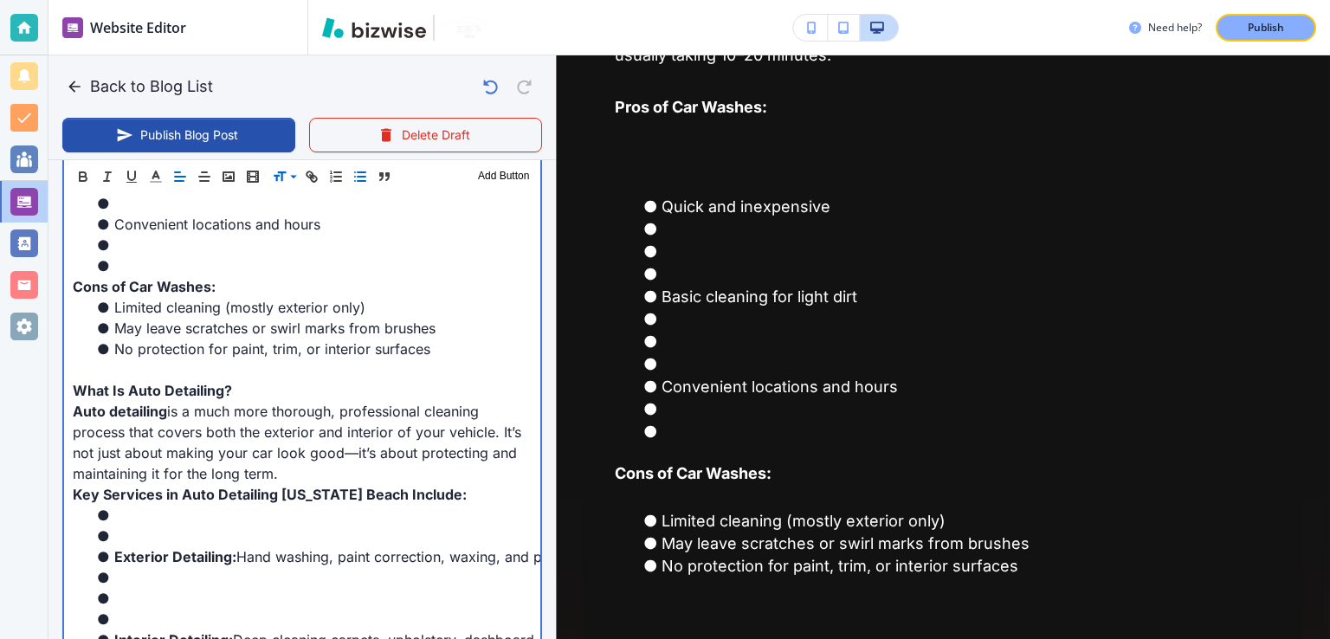
click at [197, 261] on li at bounding box center [313, 265] width 438 height 21
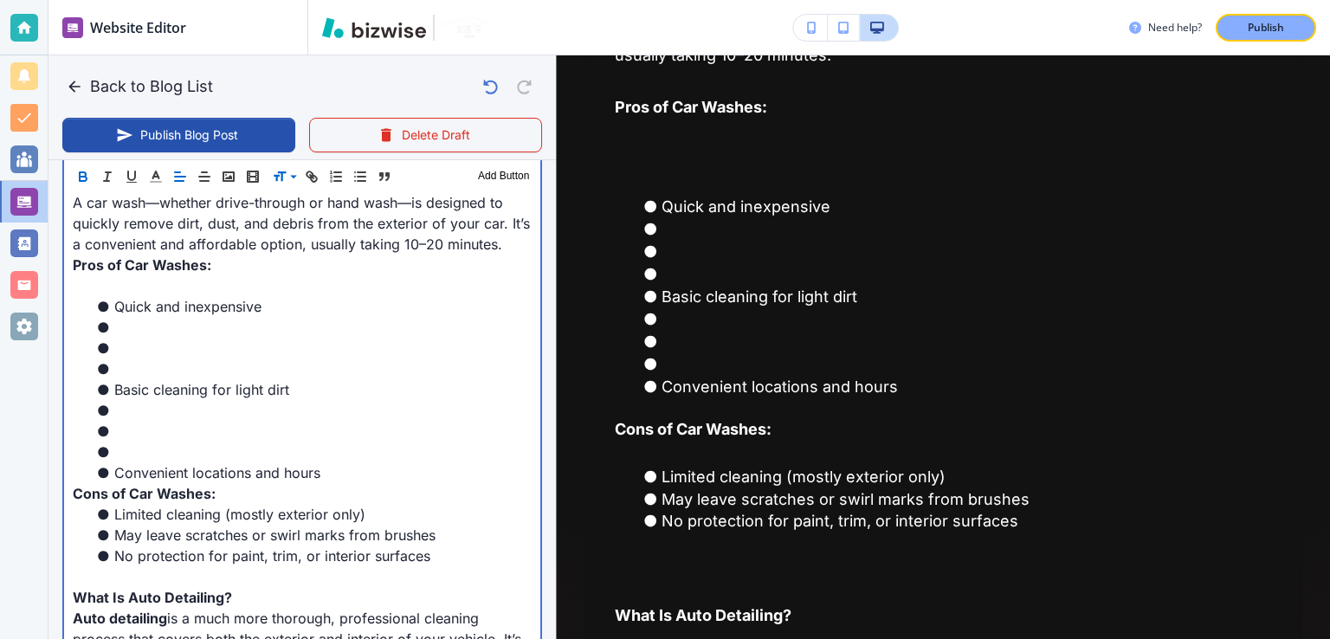
scroll to position [771, 0]
click at [184, 439] on li at bounding box center [313, 432] width 438 height 21
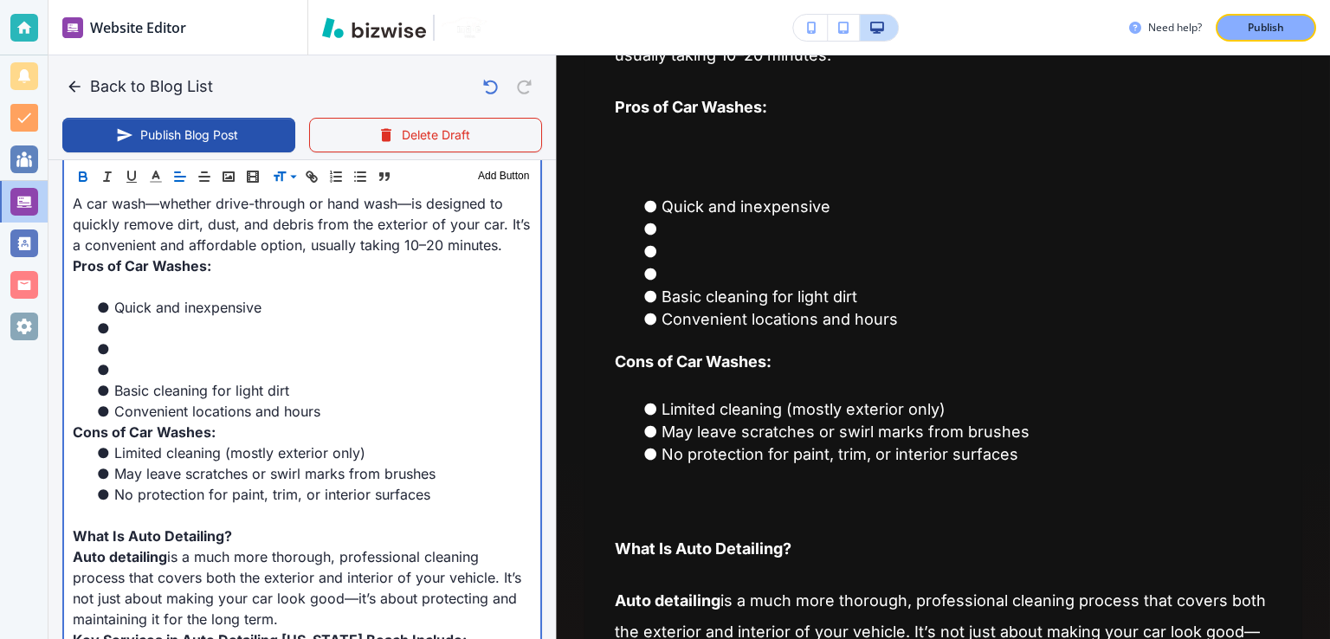
click at [145, 367] on li at bounding box center [313, 369] width 438 height 21
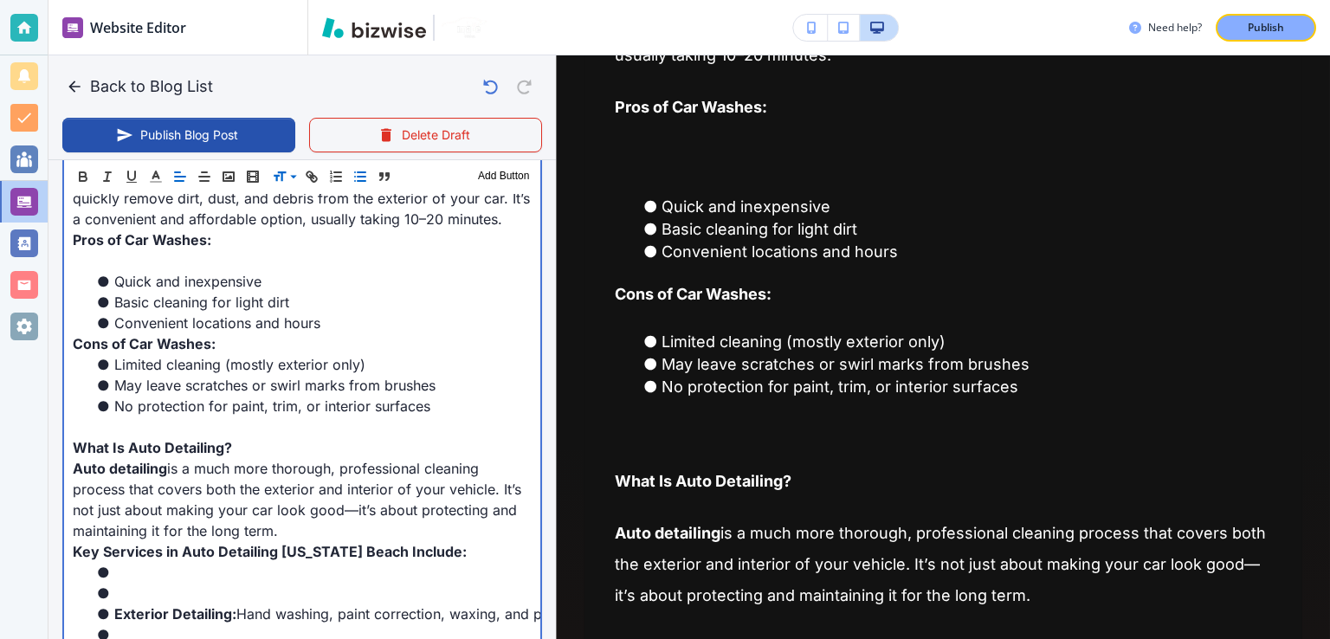
scroll to position [805, 0]
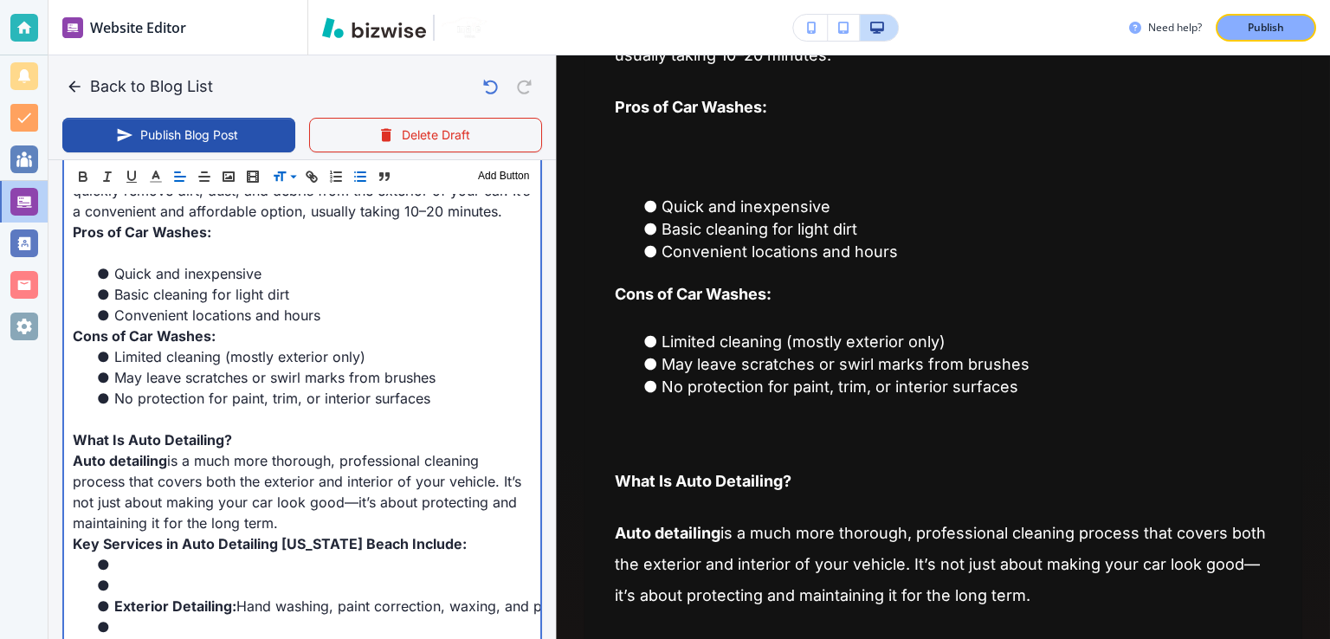
click at [171, 417] on p at bounding box center [302, 419] width 459 height 21
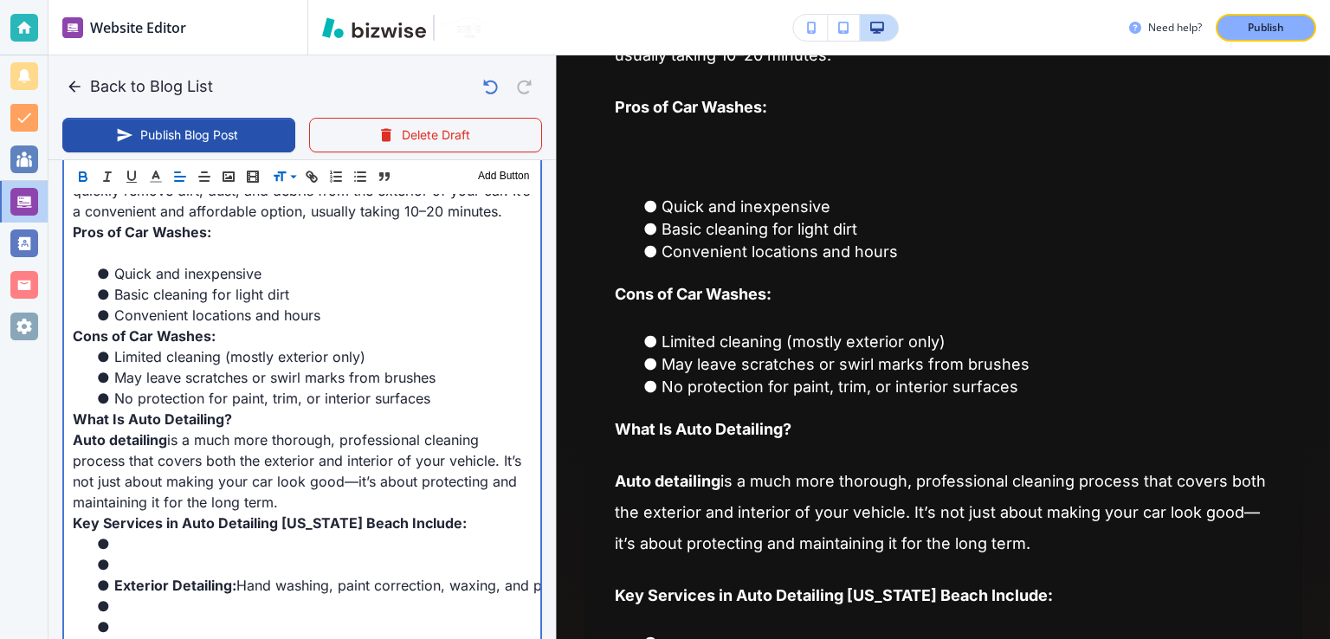
click at [182, 424] on strong "What Is Auto Detailing?" at bounding box center [152, 418] width 159 height 17
click at [182, 423] on strong "What Is Auto Detailing?" at bounding box center [152, 418] width 159 height 17
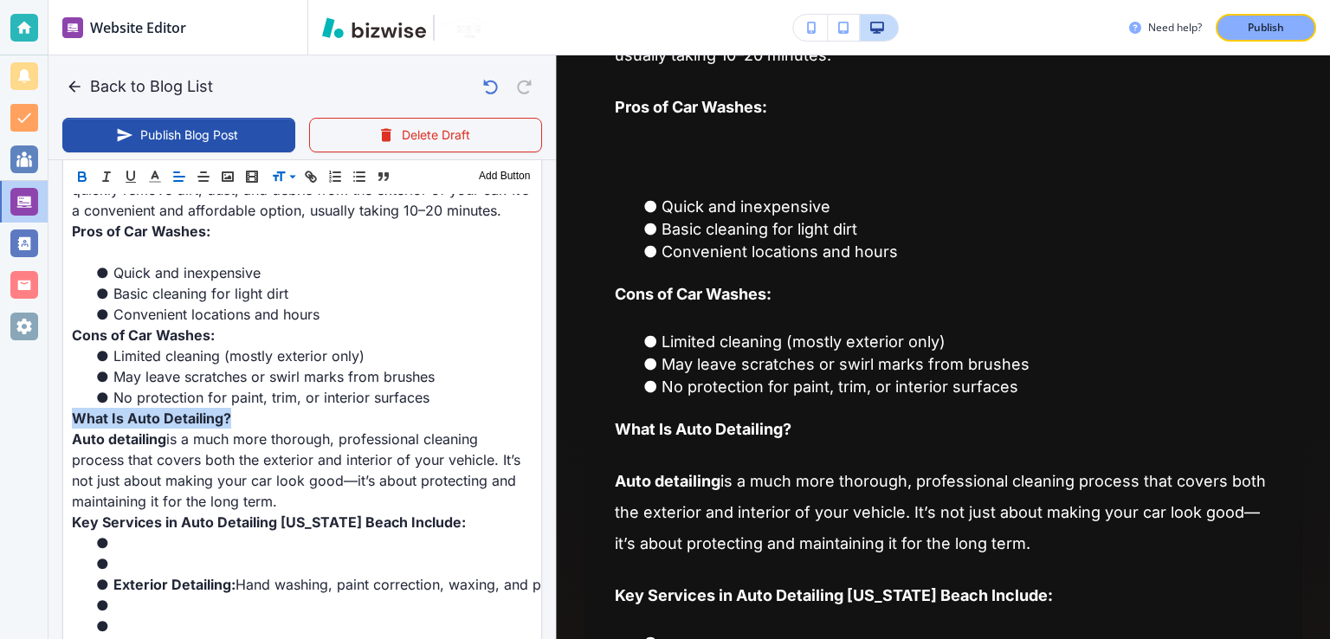
scroll to position [804, 0]
click at [311, 223] on span at bounding box center [298, 221] width 53 height 21
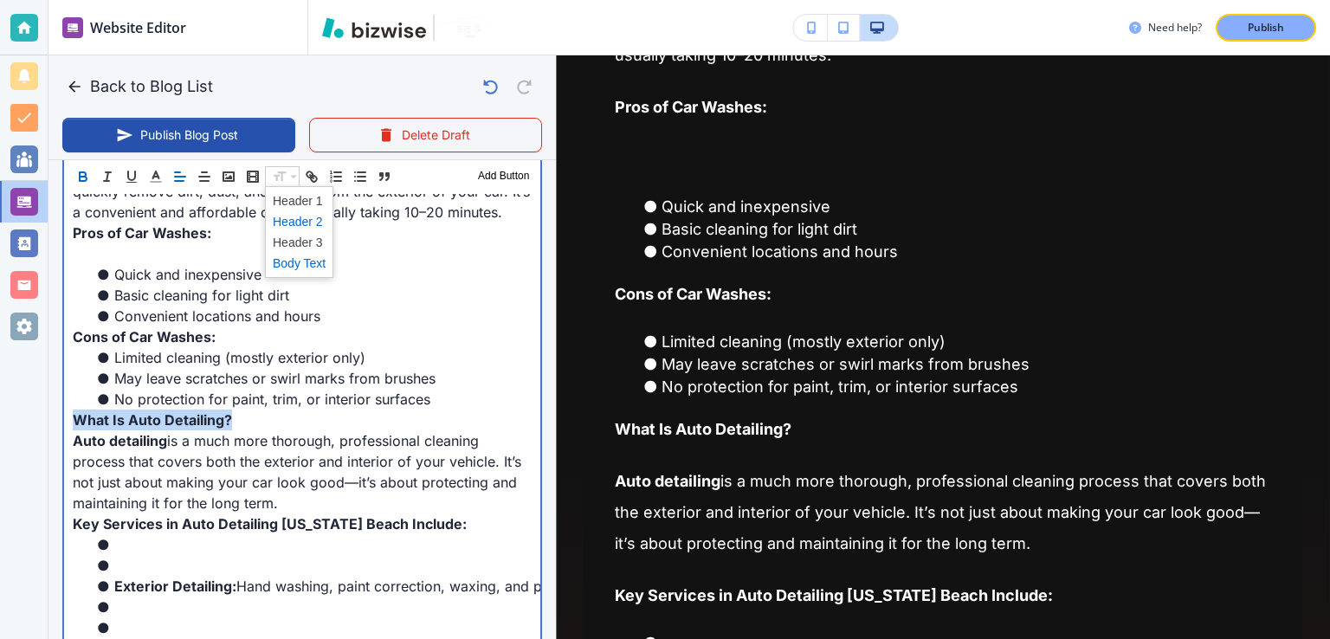
scroll to position [449, 0]
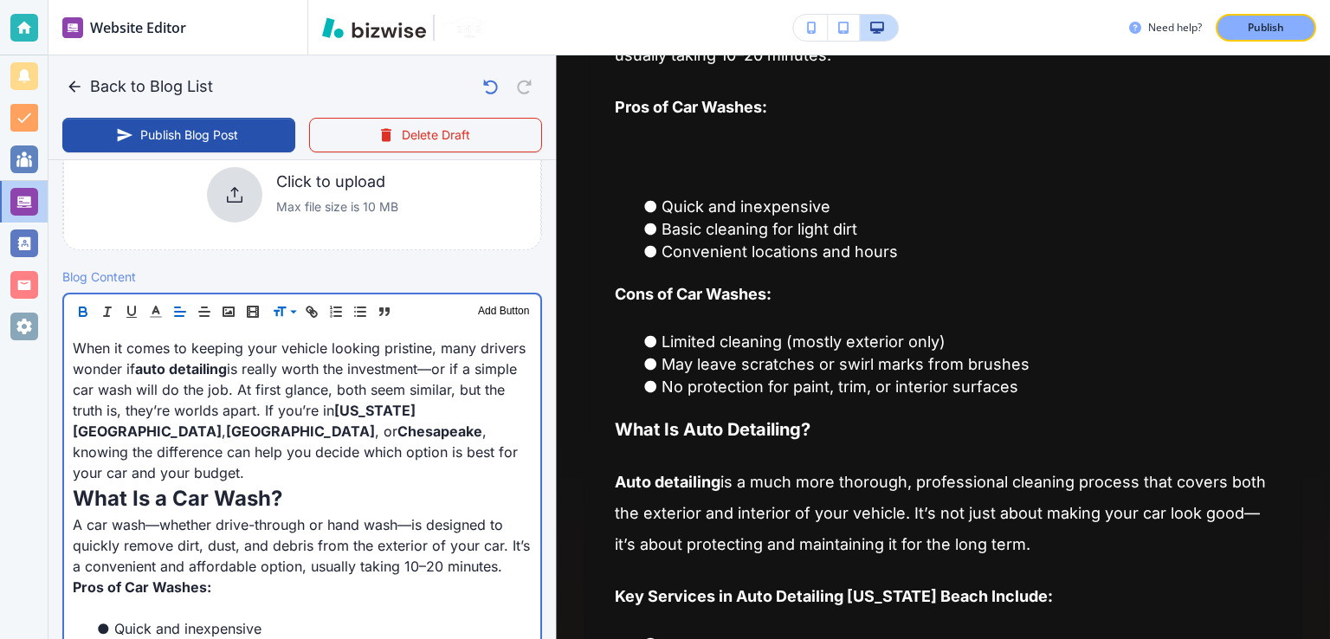
click at [374, 483] on p "What Is a Car Wash?" at bounding box center [302, 498] width 459 height 31
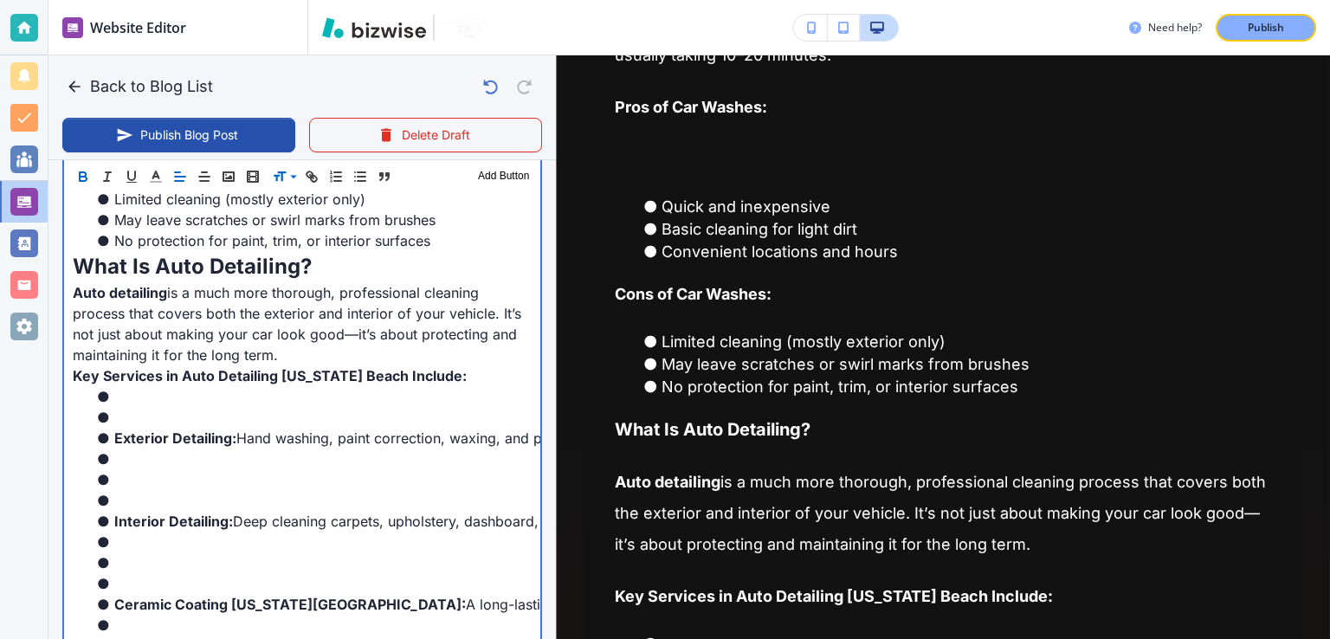
scroll to position [968, 0]
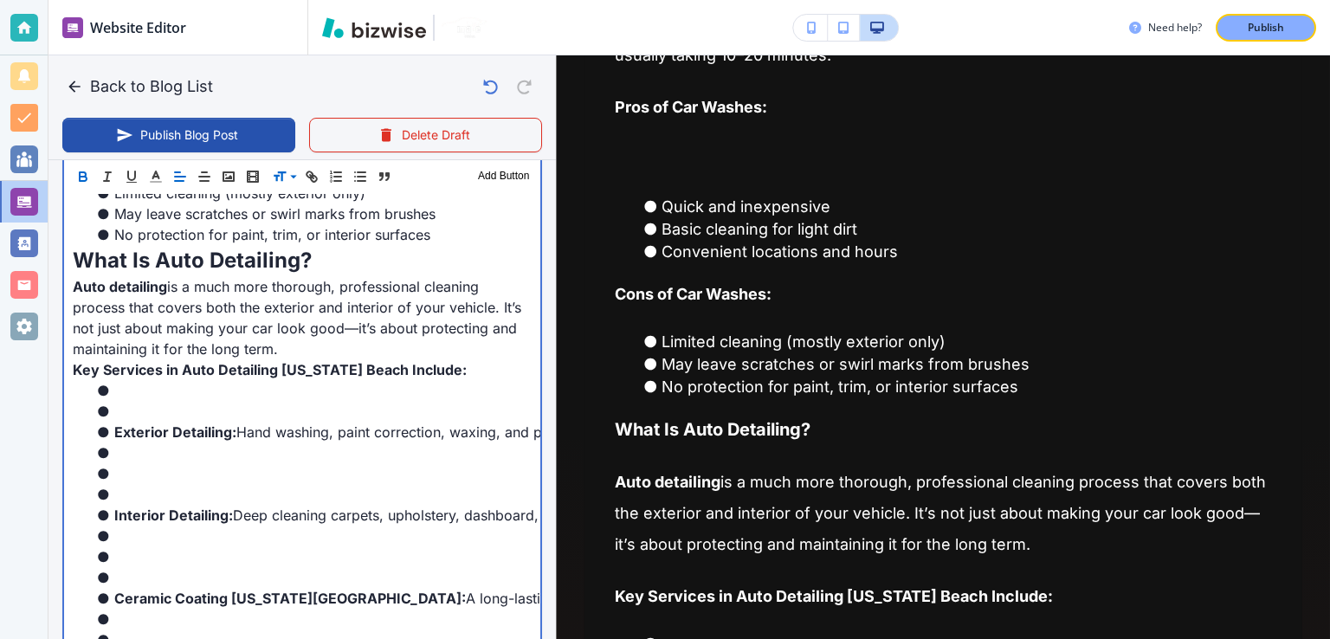
click at [238, 414] on li at bounding box center [313, 411] width 438 height 21
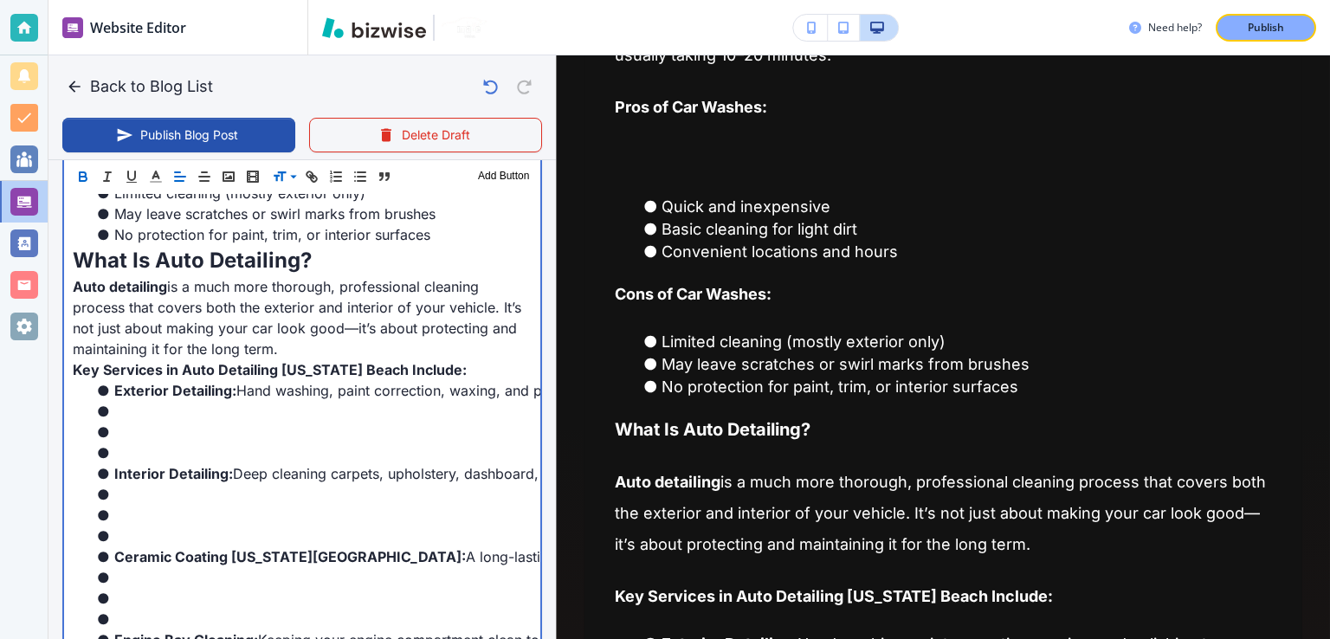
click at [231, 446] on li at bounding box center [313, 453] width 438 height 21
drag, startPoint x: 231, startPoint y: 446, endPoint x: 73, endPoint y: 418, distance: 160.9
click at [73, 418] on ul "Exterior Detailing: Hand washing, paint correction, waxing, and polishing to re…" at bounding box center [302, 536] width 459 height 312
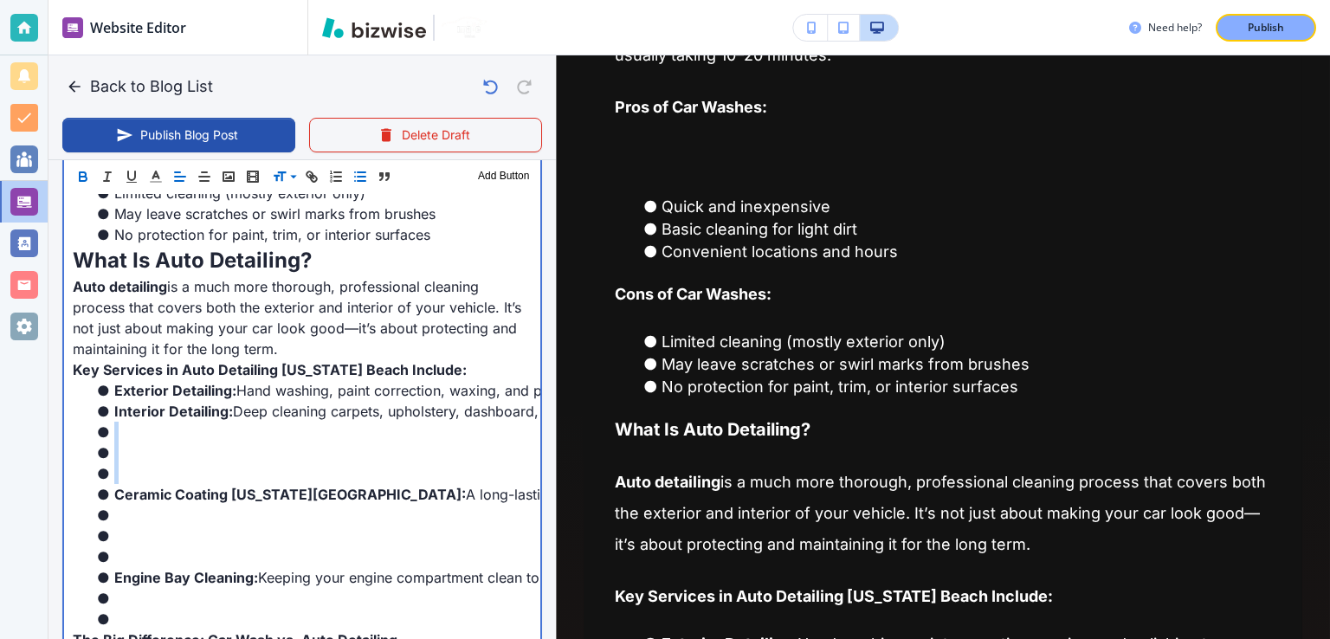
drag, startPoint x: 131, startPoint y: 462, endPoint x: 52, endPoint y: 439, distance: 82.2
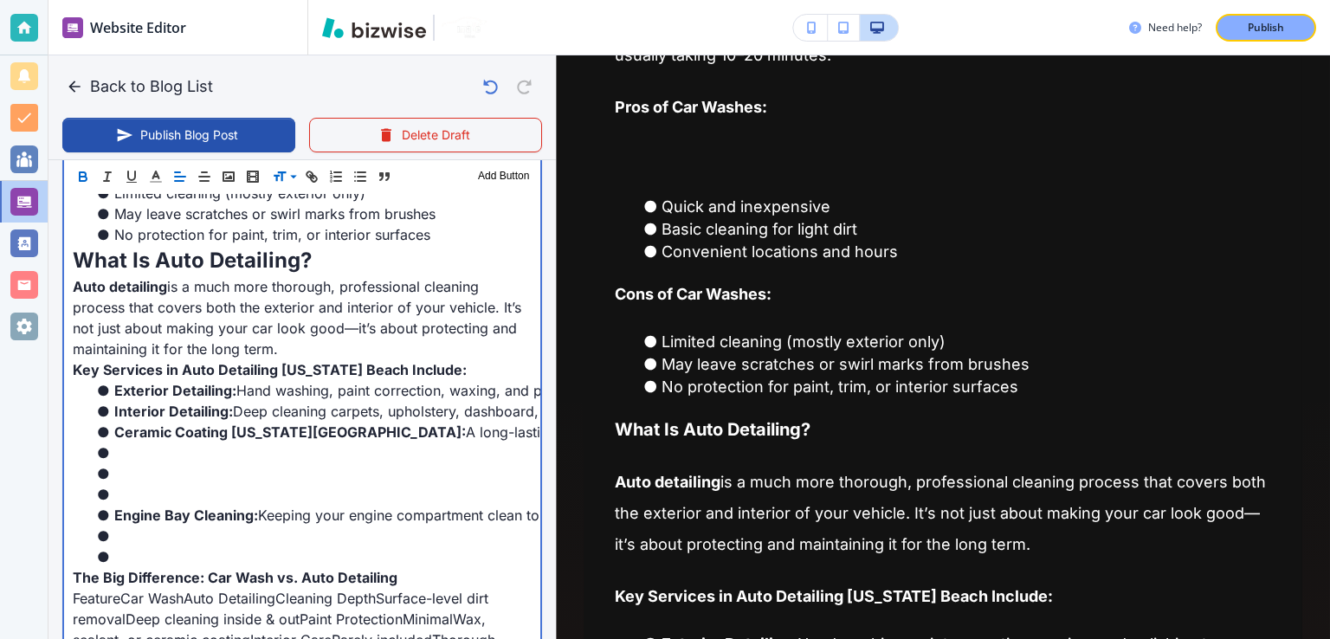
click at [167, 485] on li at bounding box center [313, 494] width 438 height 21
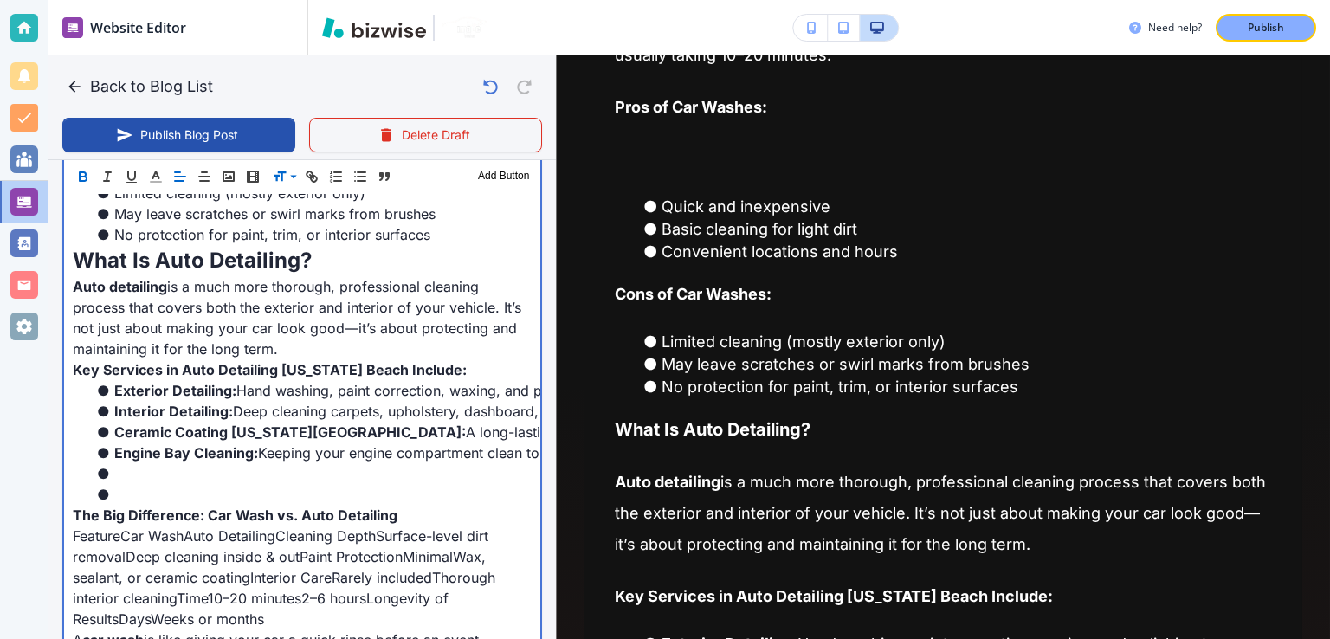
click at [168, 494] on li at bounding box center [313, 494] width 438 height 21
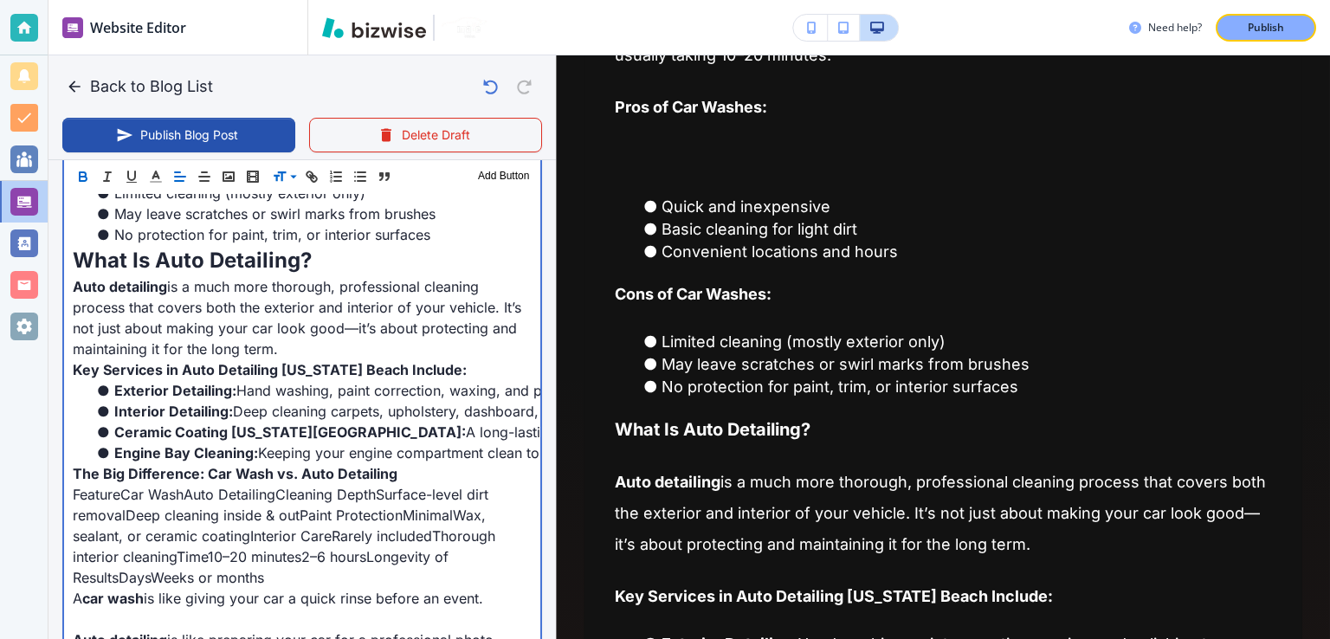
click at [132, 278] on strong "Auto detailing" at bounding box center [120, 286] width 94 height 17
click at [152, 242] on li "No protection for paint, trim, or interior surfaces" at bounding box center [313, 234] width 438 height 21
click at [152, 248] on strong "What Is Auto Detailing?" at bounding box center [192, 260] width 239 height 25
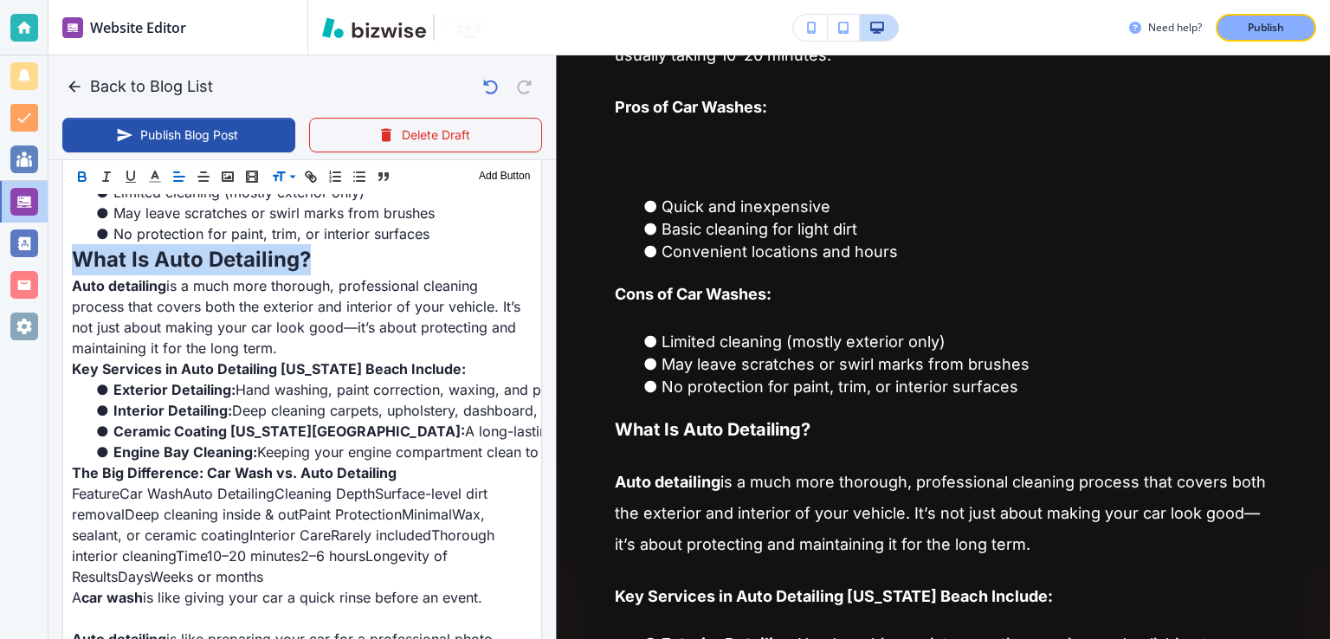
click at [80, 175] on icon "button" at bounding box center [82, 177] width 16 height 16
click at [83, 178] on icon "button" at bounding box center [82, 179] width 7 height 4
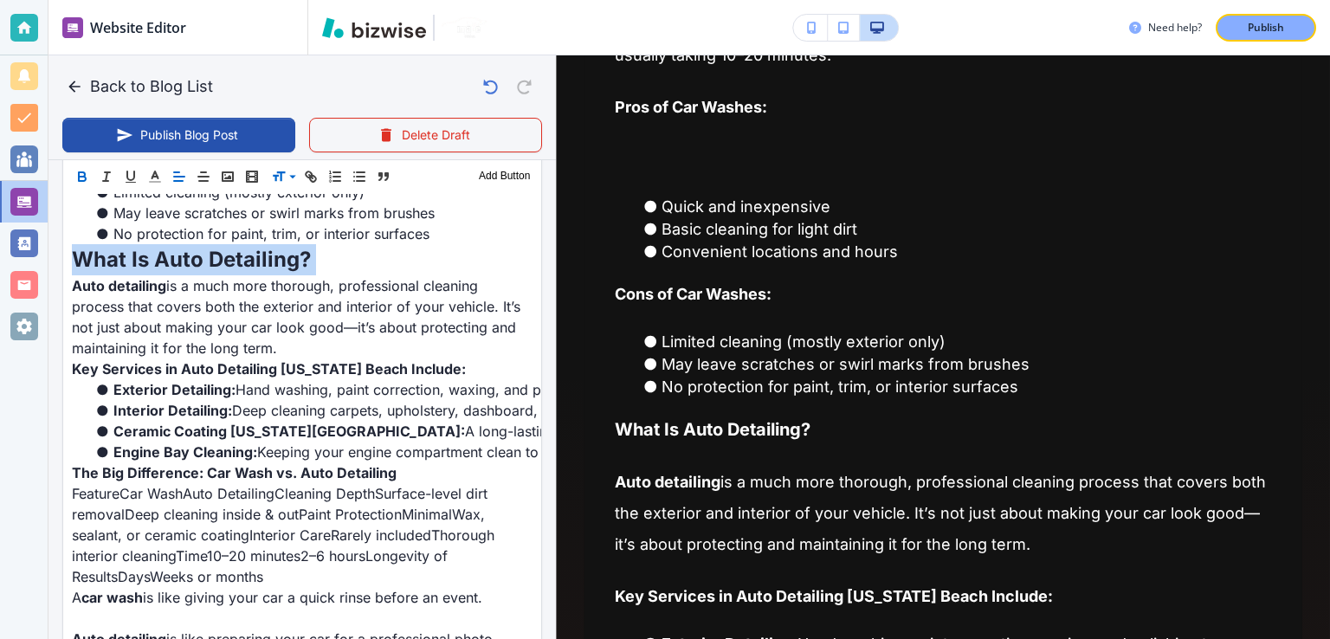
click at [83, 178] on icon "button" at bounding box center [82, 179] width 7 height 4
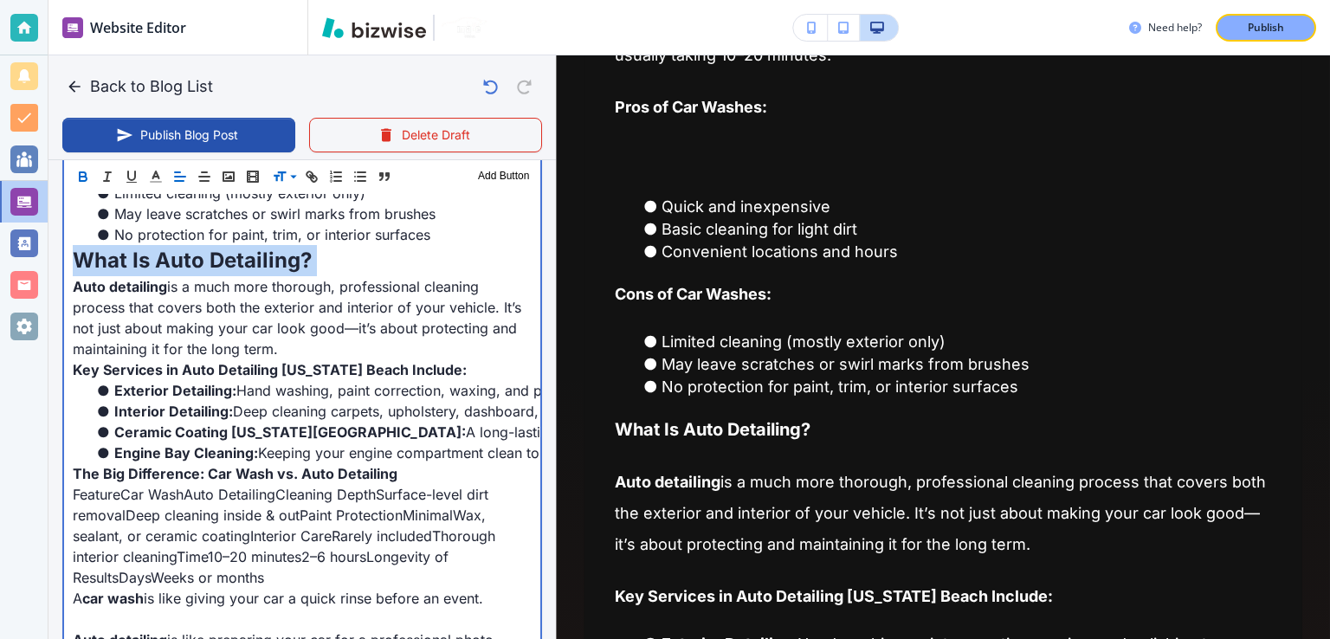
click at [197, 265] on strong "What Is Auto Detailing?" at bounding box center [192, 260] width 239 height 25
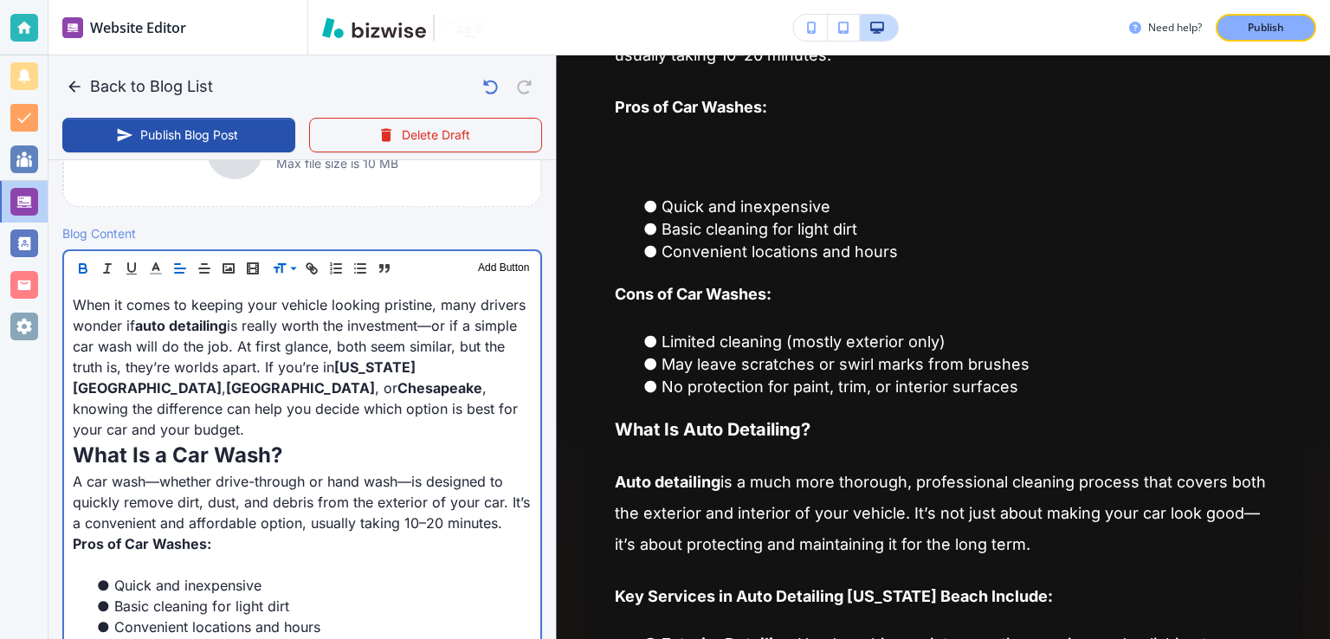
scroll to position [530, 0]
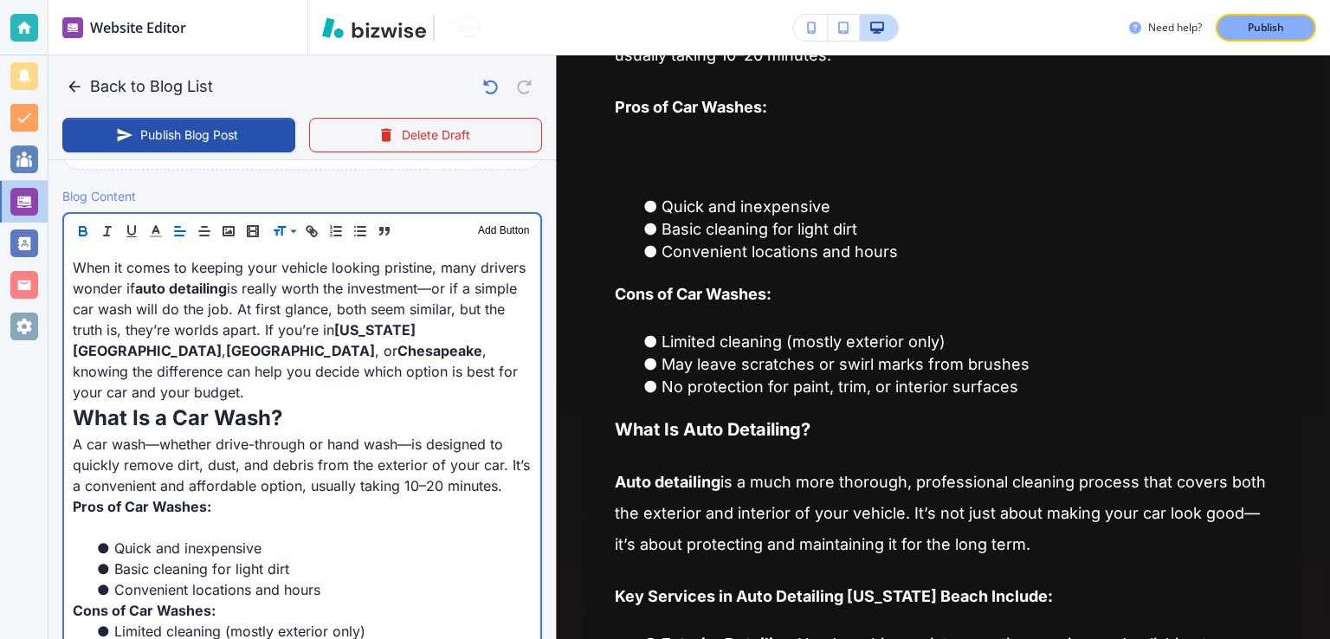
click at [211, 496] on p "Pros of Car Washes:" at bounding box center [302, 506] width 459 height 21
click at [198, 524] on p at bounding box center [302, 527] width 459 height 21
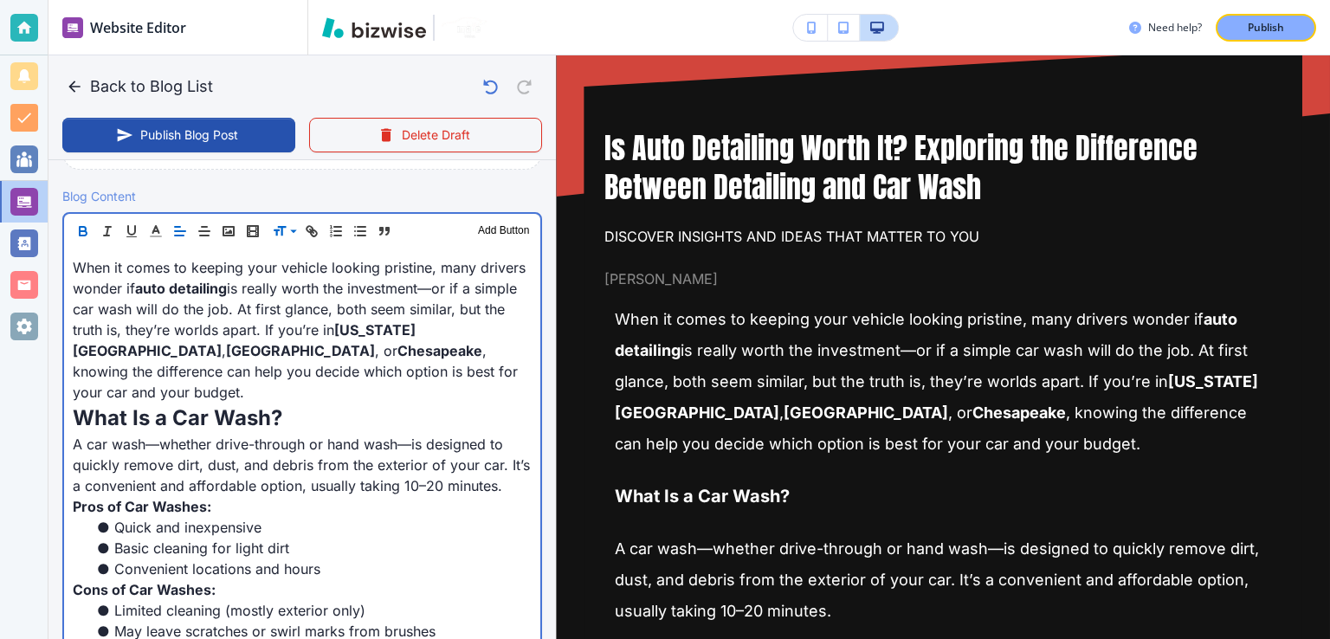
scroll to position [76, 0]
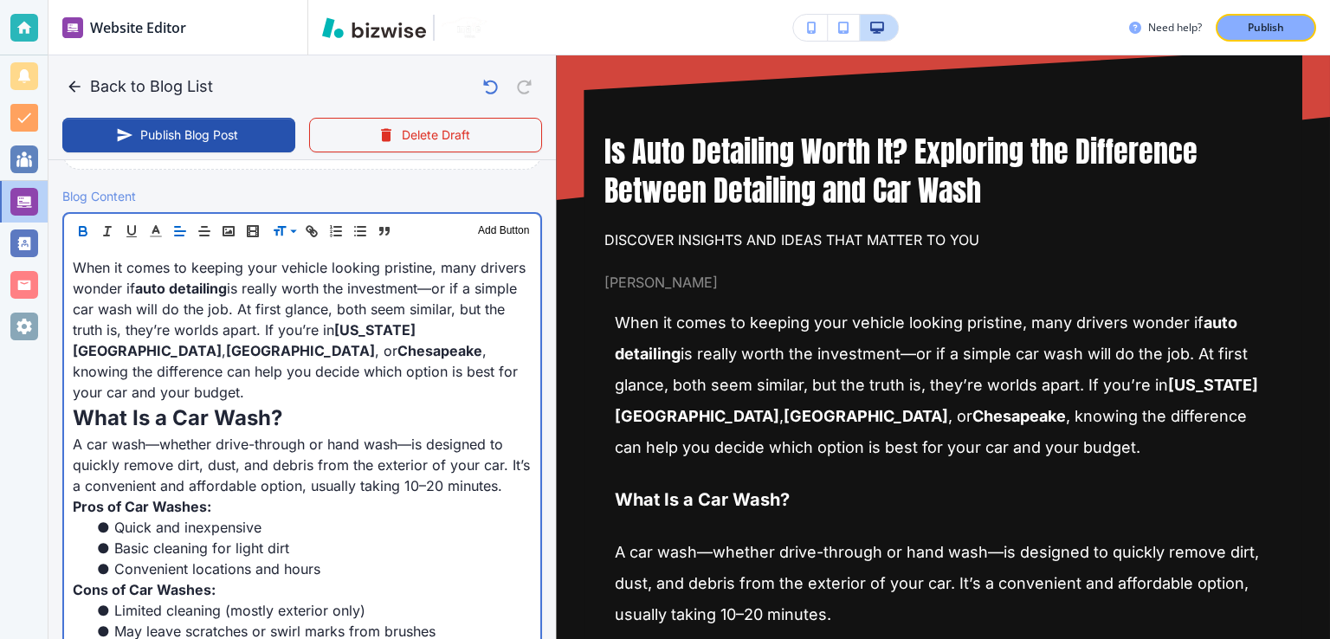
click at [271, 405] on strong "What Is a Car Wash?" at bounding box center [178, 417] width 210 height 25
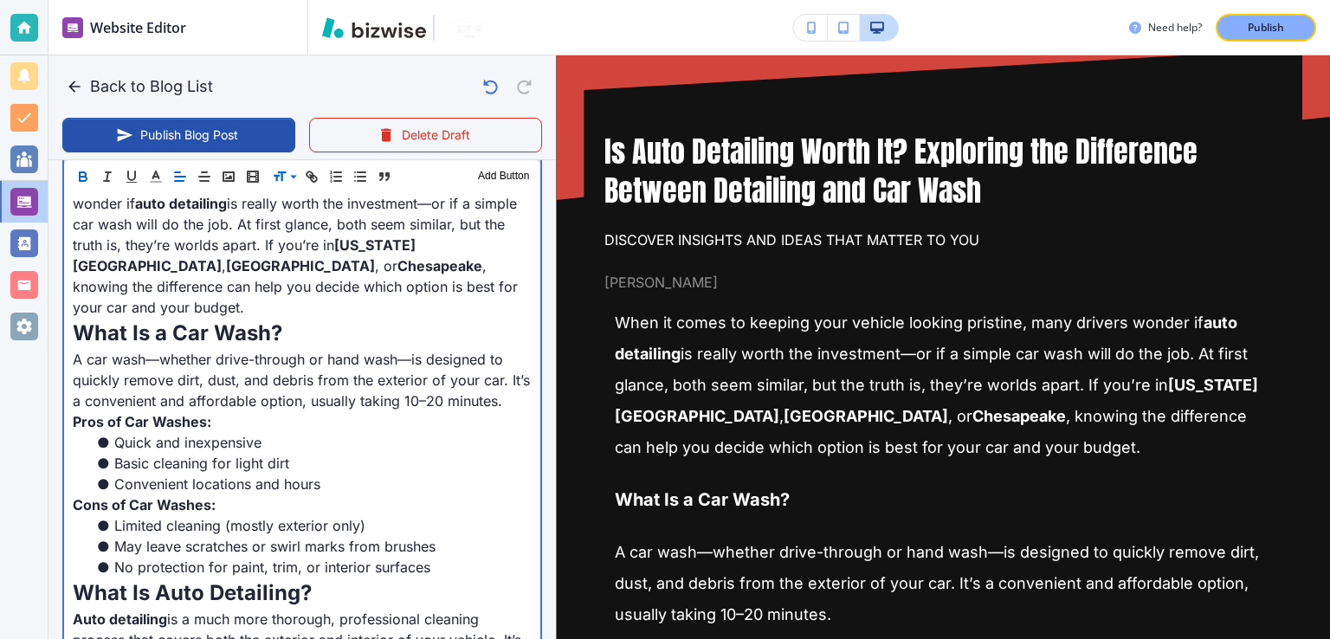
scroll to position [617, 0]
click at [450, 349] on p "A car wash—whether drive-through or hand wash—is designed to quickly remove dir…" at bounding box center [302, 378] width 459 height 62
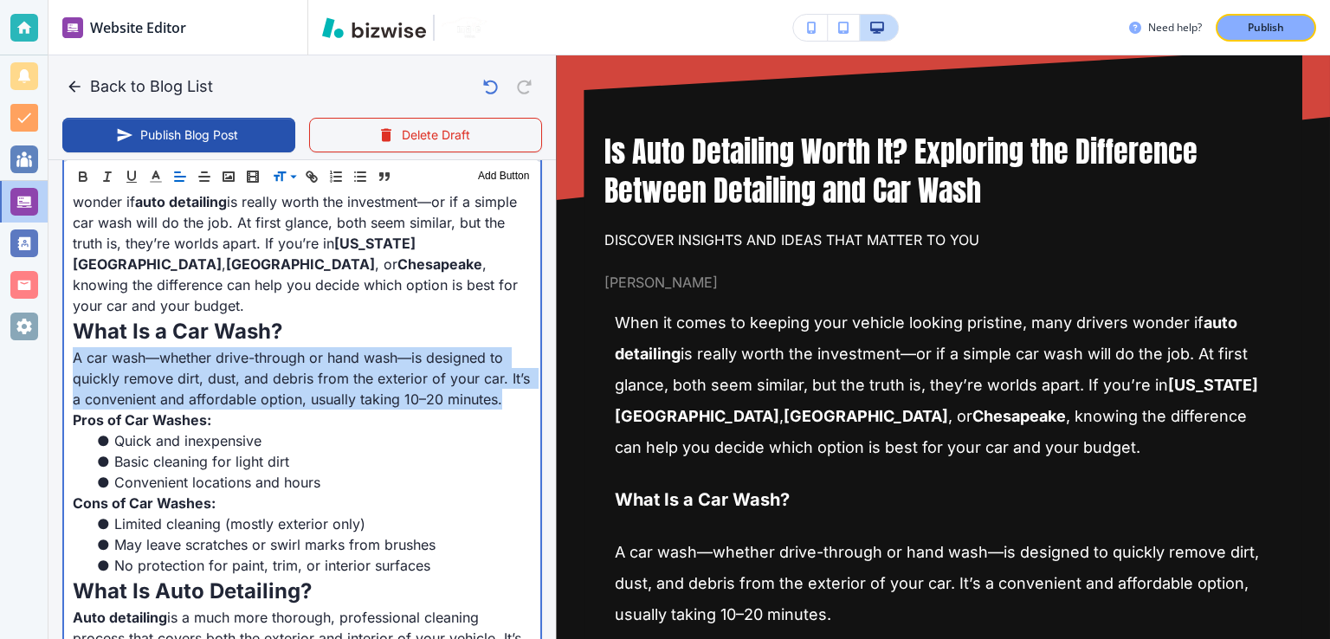
click at [450, 349] on p "A car wash—whether drive-through or hand wash—is designed to quickly remove dir…" at bounding box center [302, 378] width 459 height 62
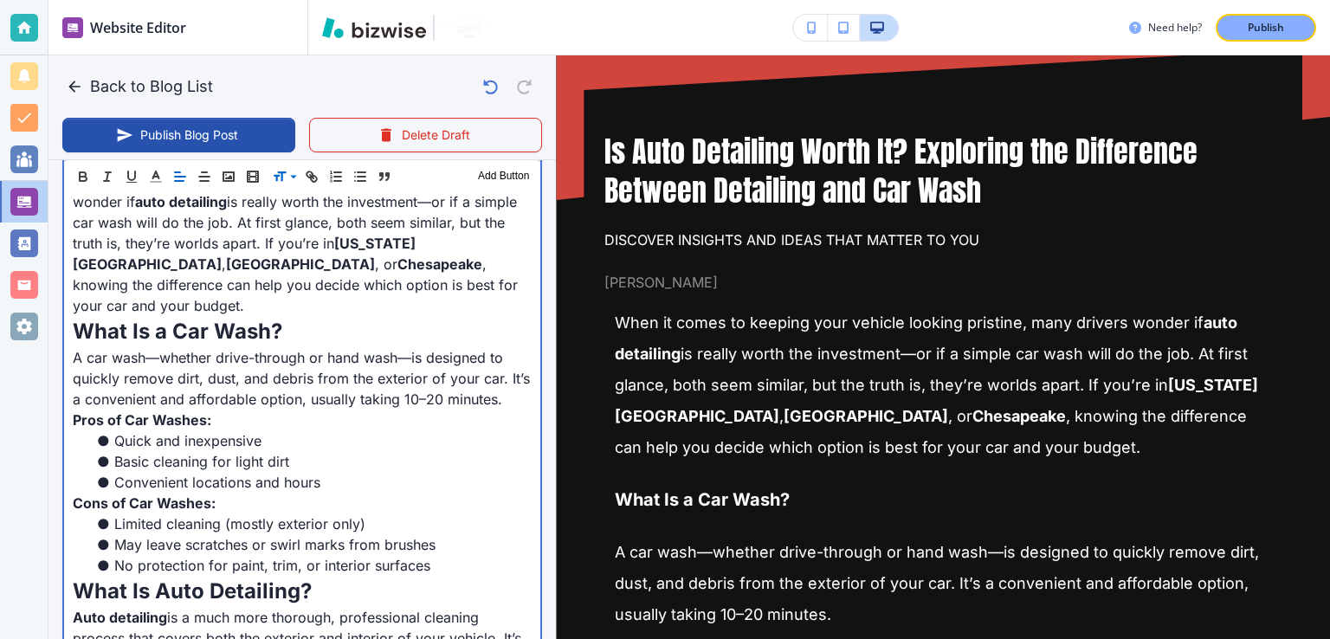
click at [495, 316] on p "What Is a Car Wash?" at bounding box center [302, 331] width 459 height 31
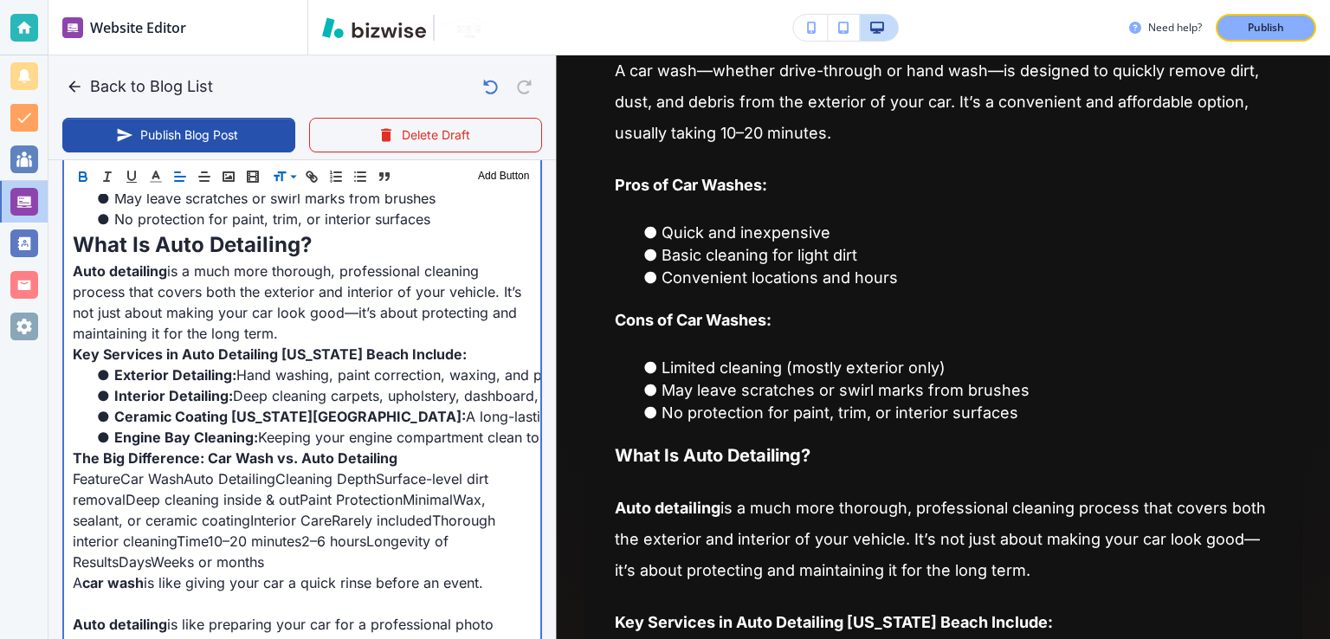
scroll to position [596, 0]
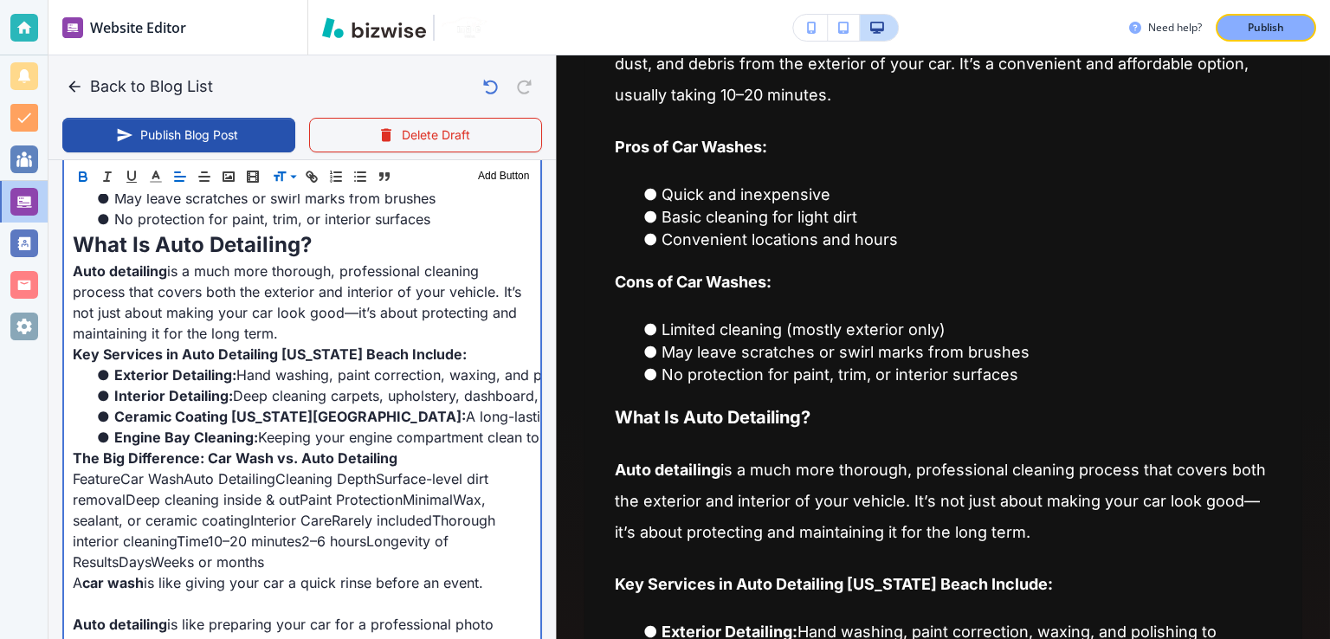
click at [346, 251] on p "What Is Auto Detailing?" at bounding box center [302, 244] width 459 height 31
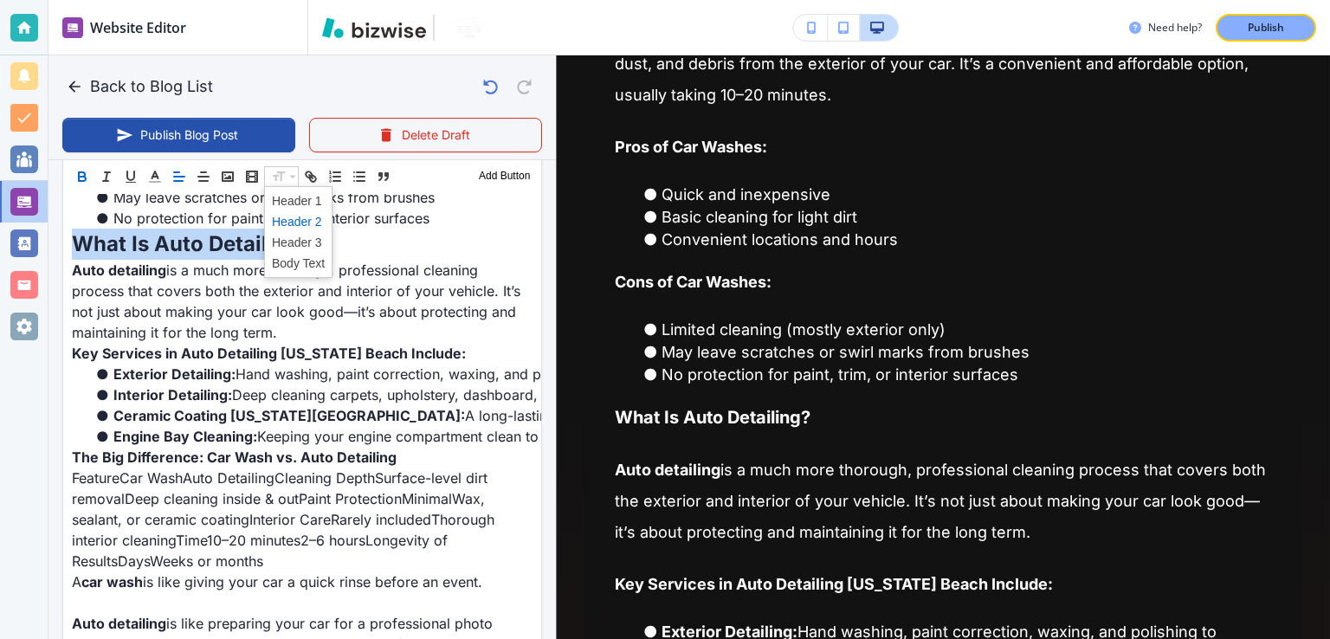
scroll to position [963, 0]
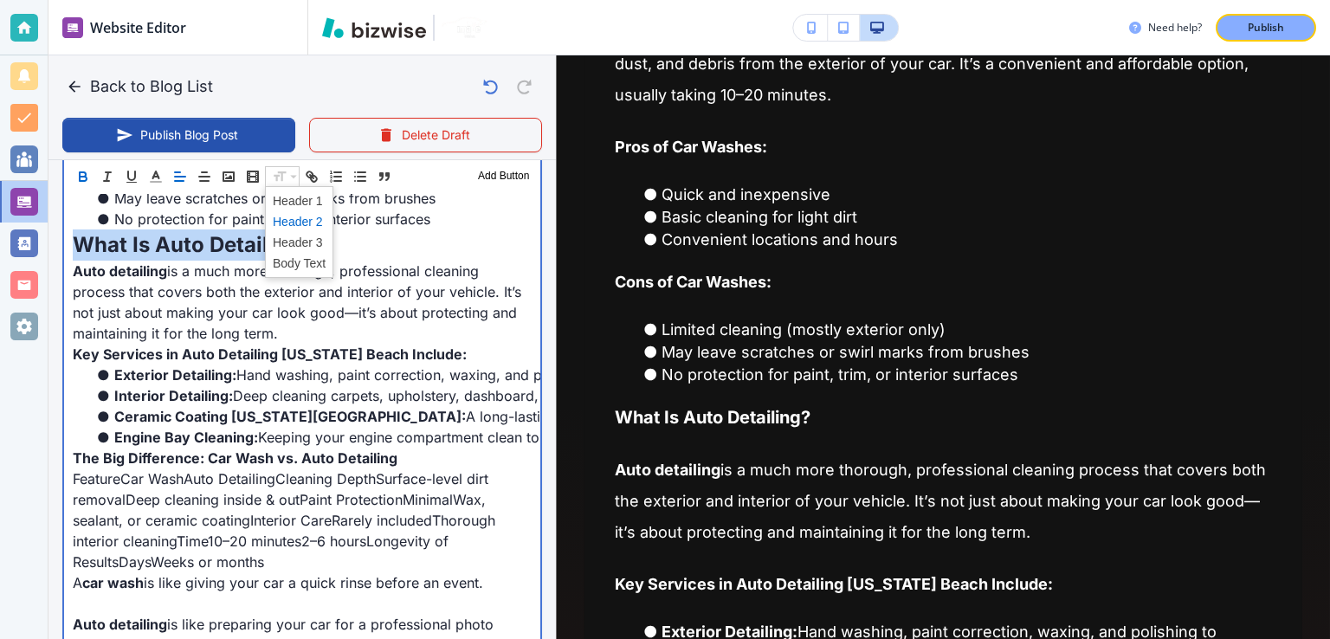
click at [388, 248] on p "What Is Auto Detailing?" at bounding box center [302, 244] width 459 height 31
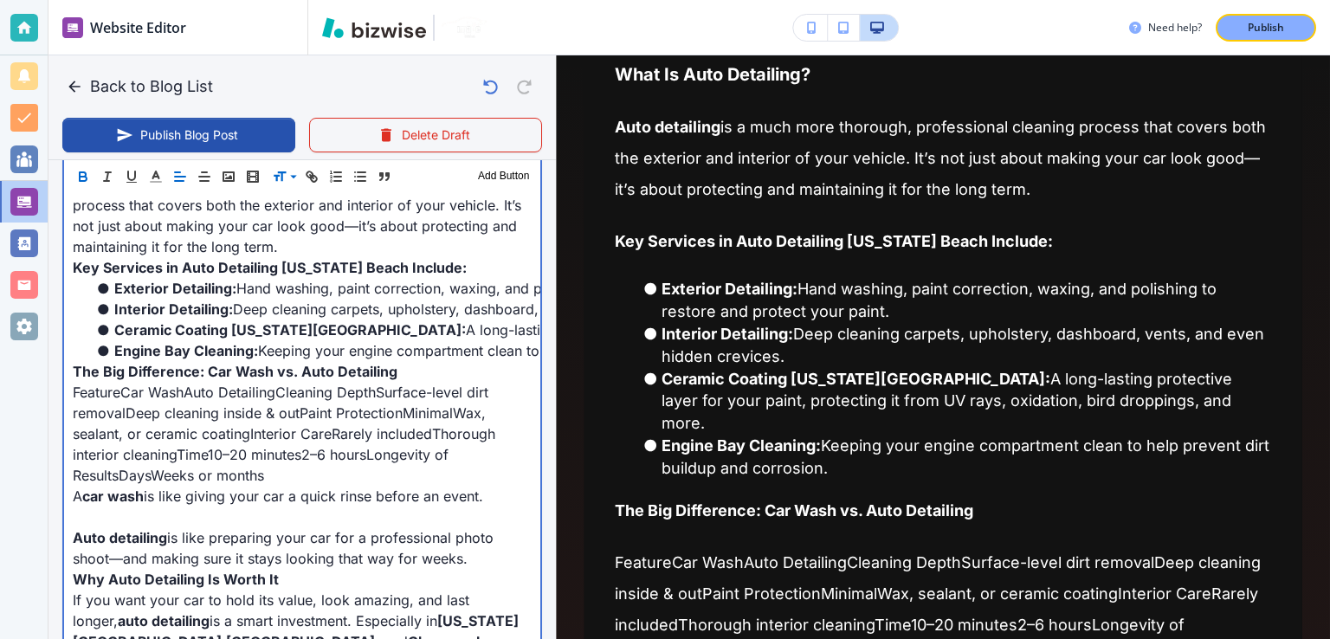
scroll to position [942, 0]
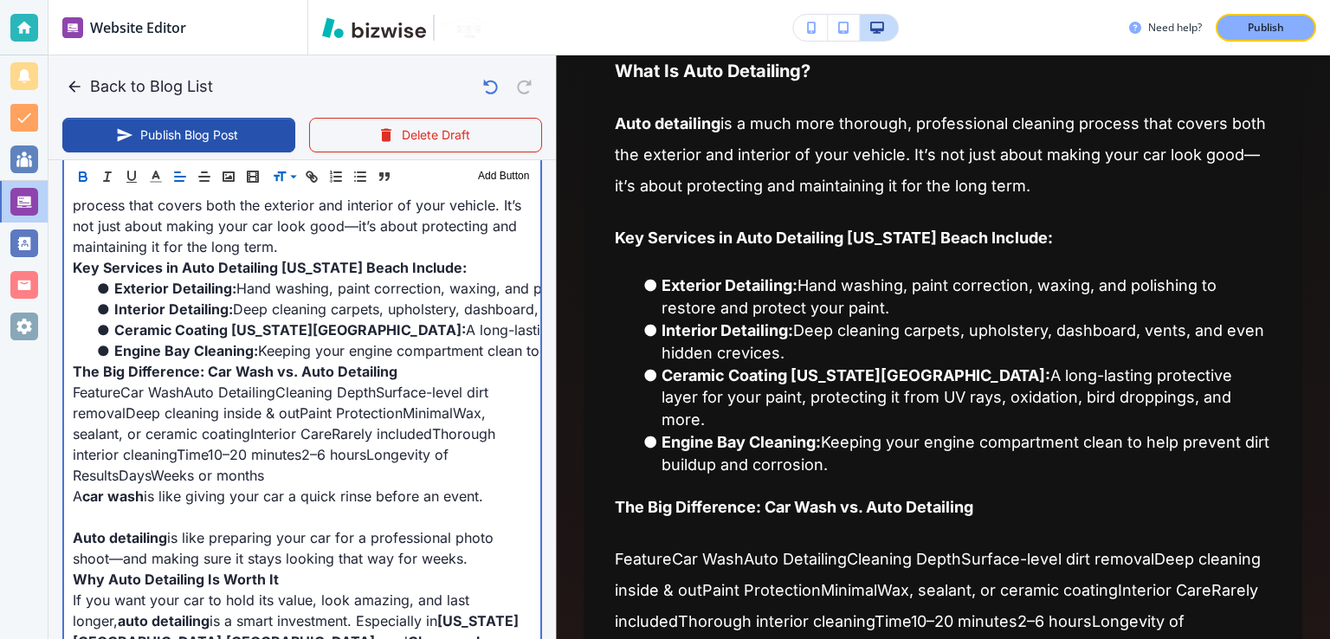
click at [325, 307] on li "Interior Detailing: Deep cleaning carpets, upholstery, dashboard, vents, and ev…" at bounding box center [313, 309] width 438 height 21
click at [304, 367] on strong "The Big Difference: Car Wash vs. Auto Detailing" at bounding box center [235, 371] width 325 height 17
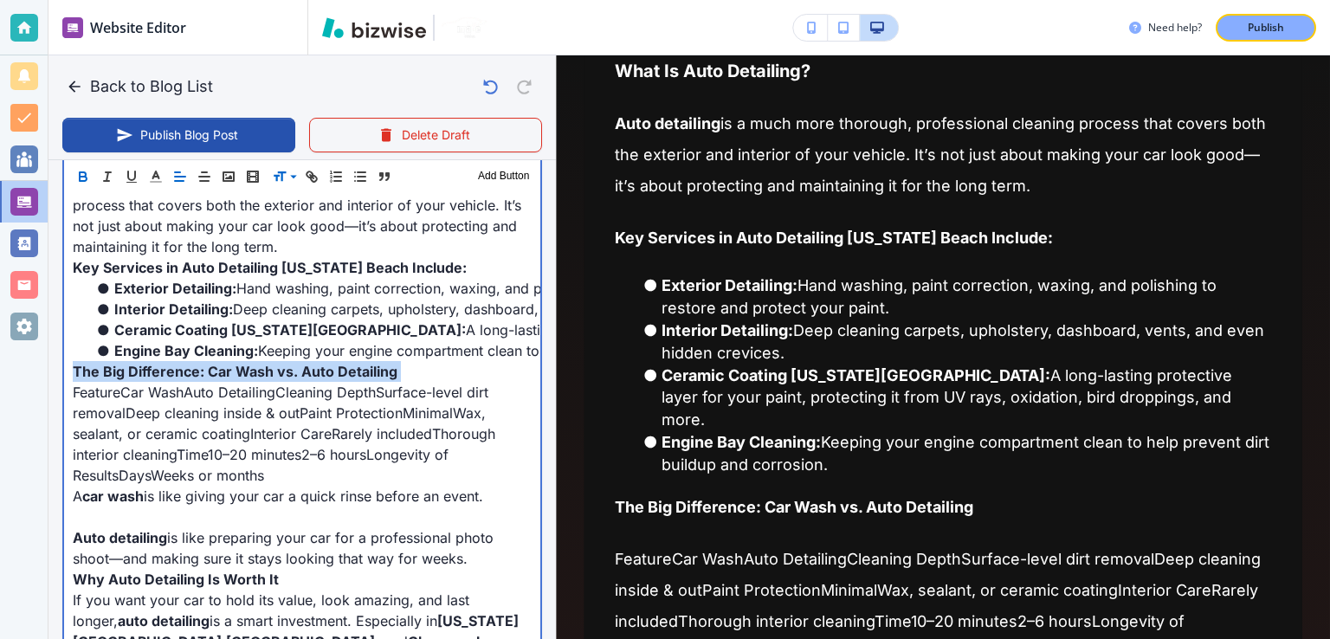
click at [304, 367] on strong "The Big Difference: Car Wash vs. Auto Detailing" at bounding box center [235, 371] width 325 height 17
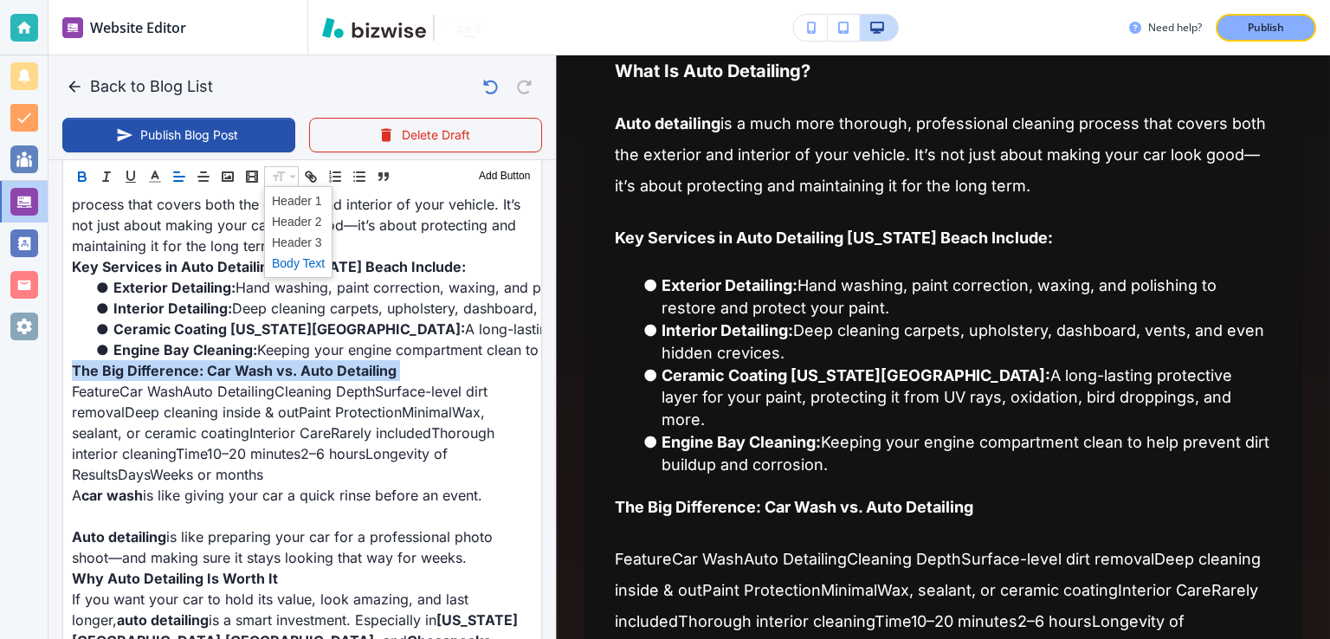
scroll to position [1050, 0]
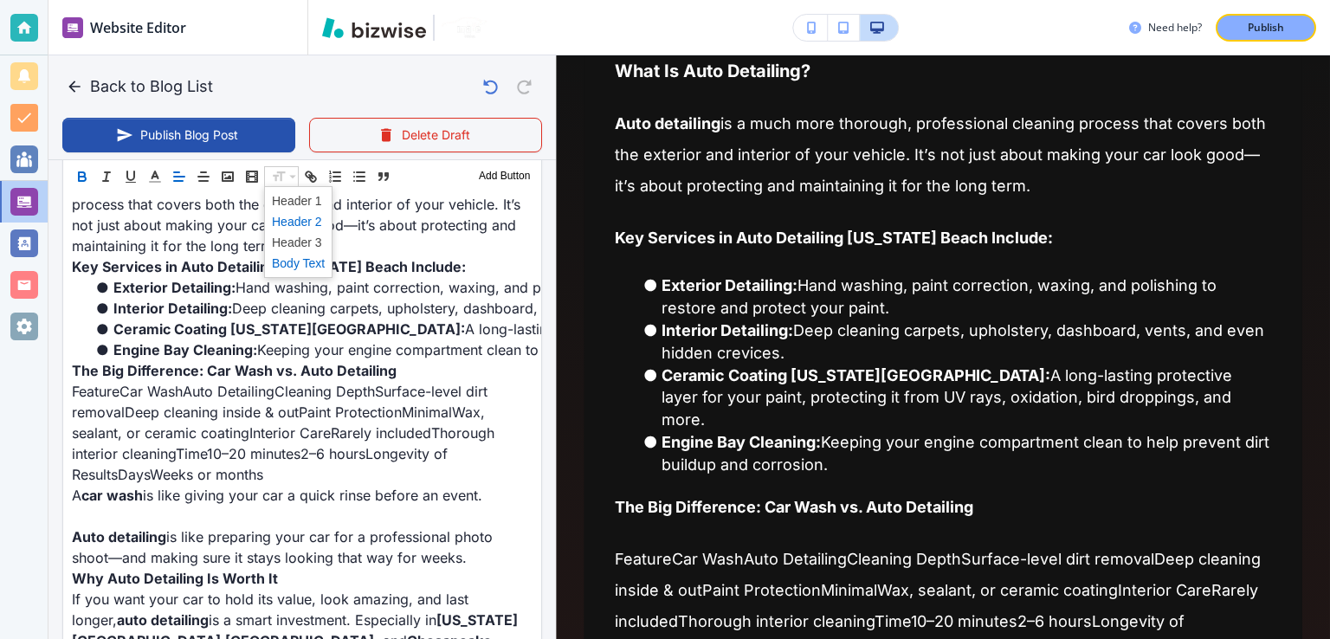
click at [307, 218] on span at bounding box center [298, 221] width 53 height 21
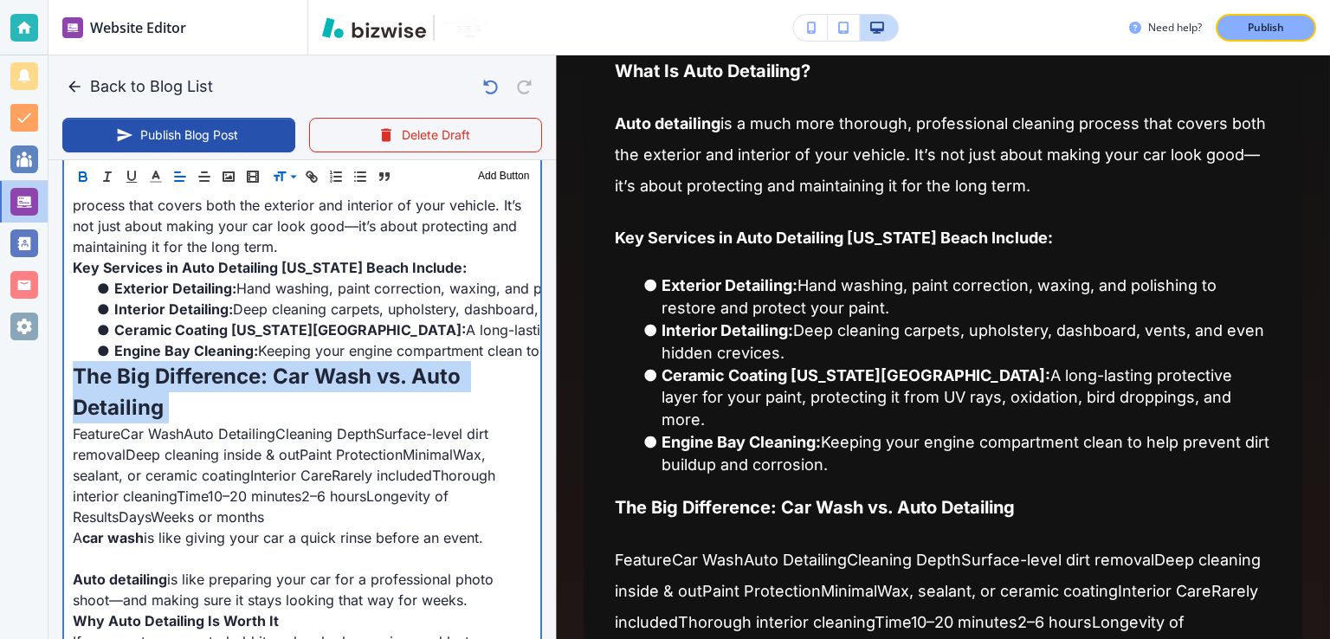
scroll to position [449, 0]
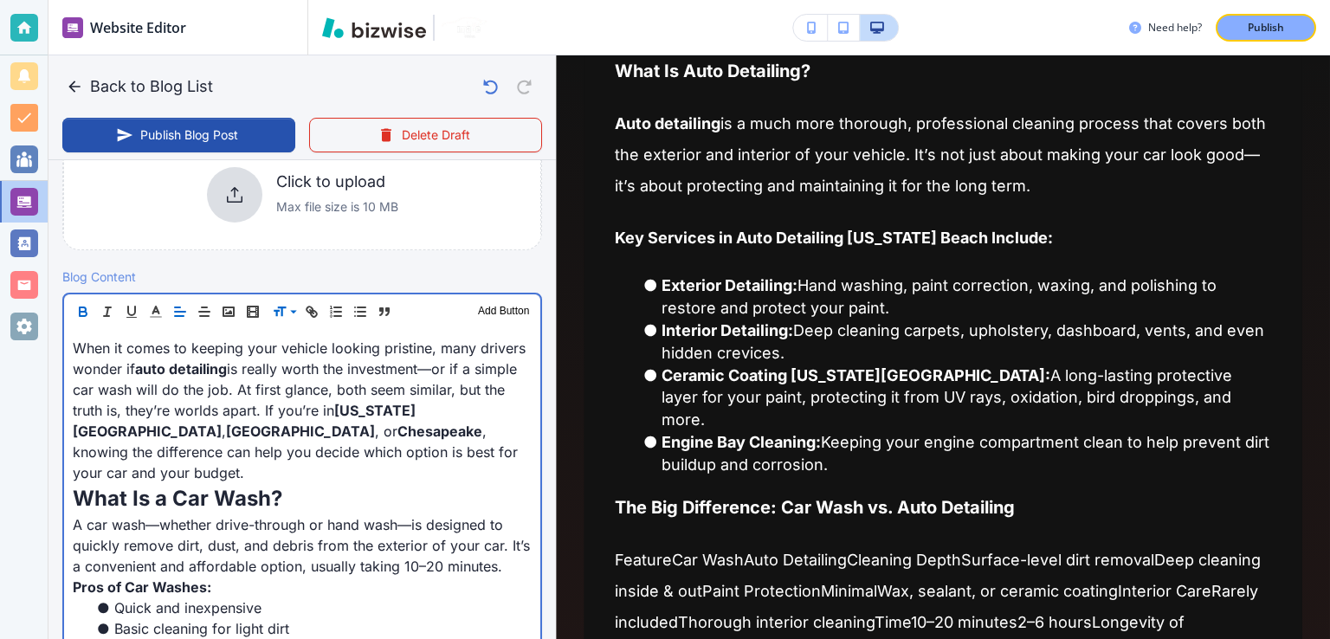
click at [389, 455] on p "When it comes to keeping your vehicle looking pristine, many drivers wonder if …" at bounding box center [302, 410] width 459 height 145
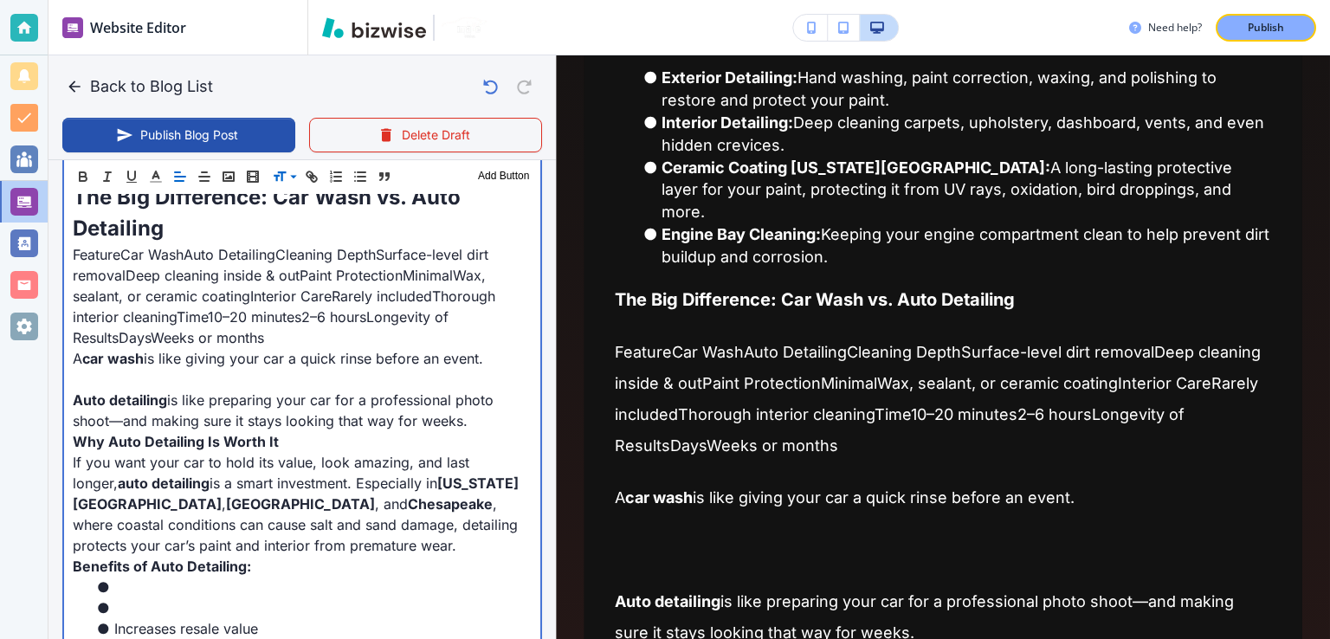
scroll to position [1202, 0]
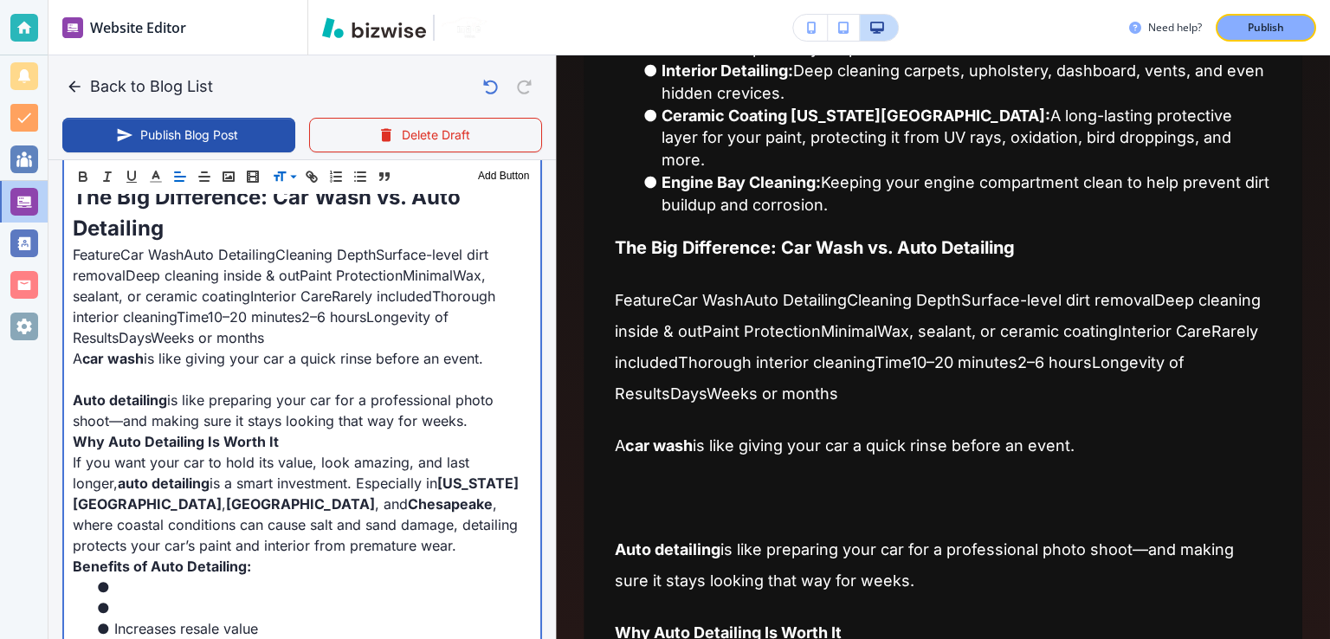
click at [200, 369] on p at bounding box center [302, 379] width 459 height 21
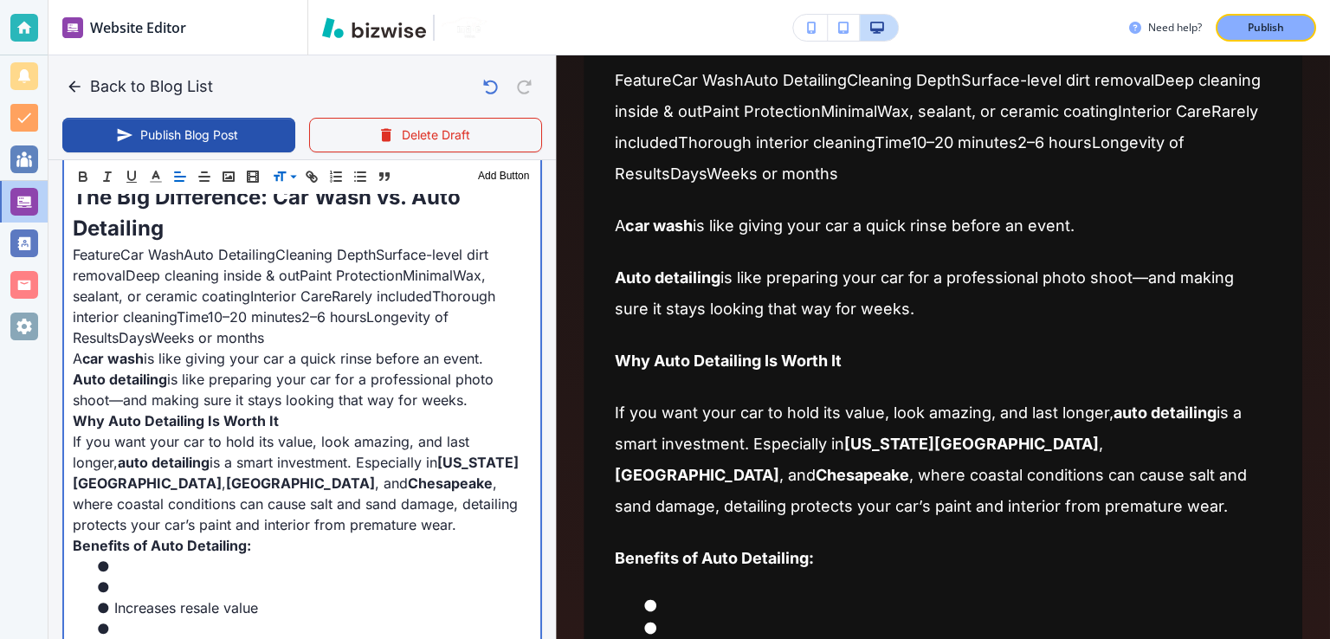
scroll to position [1462, 0]
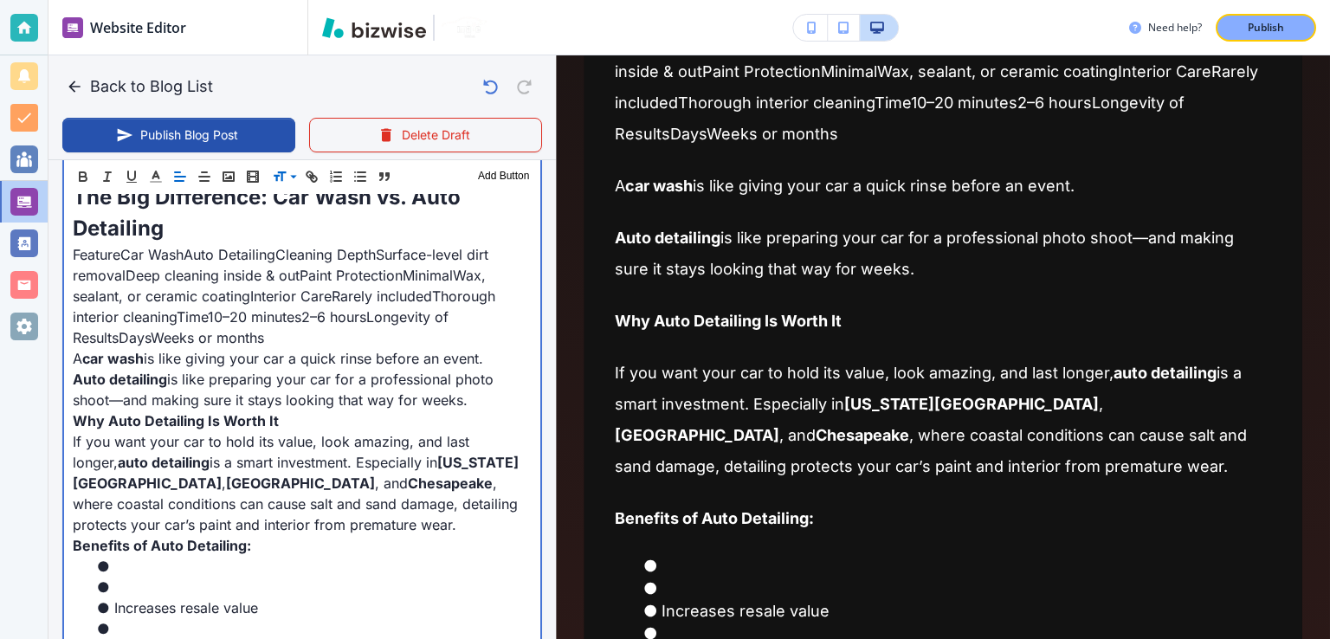
click at [215, 410] on p "Why Auto Detailing Is Worth It" at bounding box center [302, 420] width 459 height 21
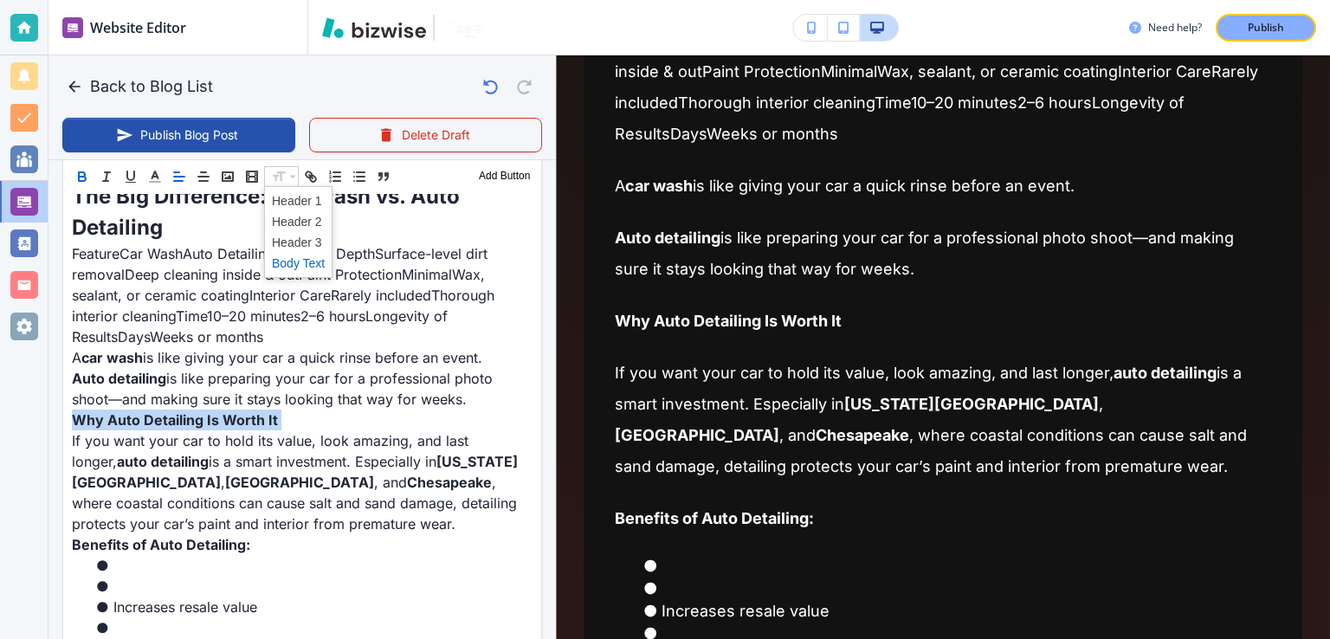
scroll to position [1228, 0]
click at [300, 223] on span at bounding box center [298, 221] width 53 height 21
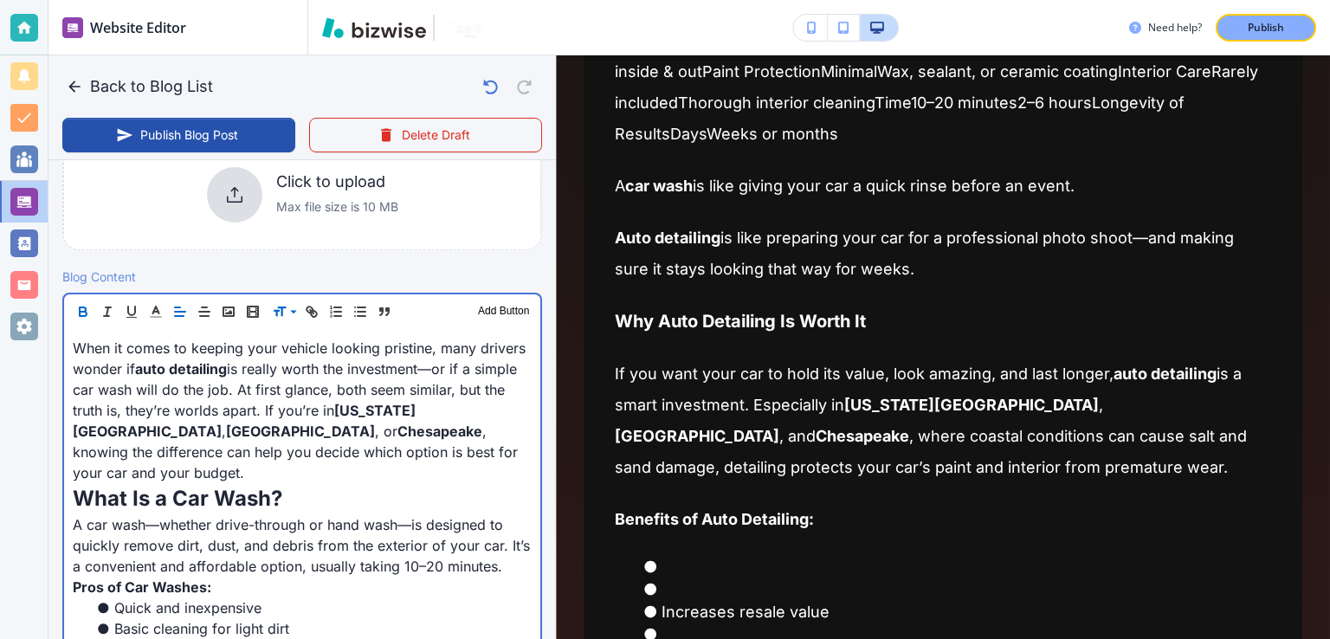
click at [258, 483] on p "What Is a Car Wash?" at bounding box center [302, 498] width 459 height 31
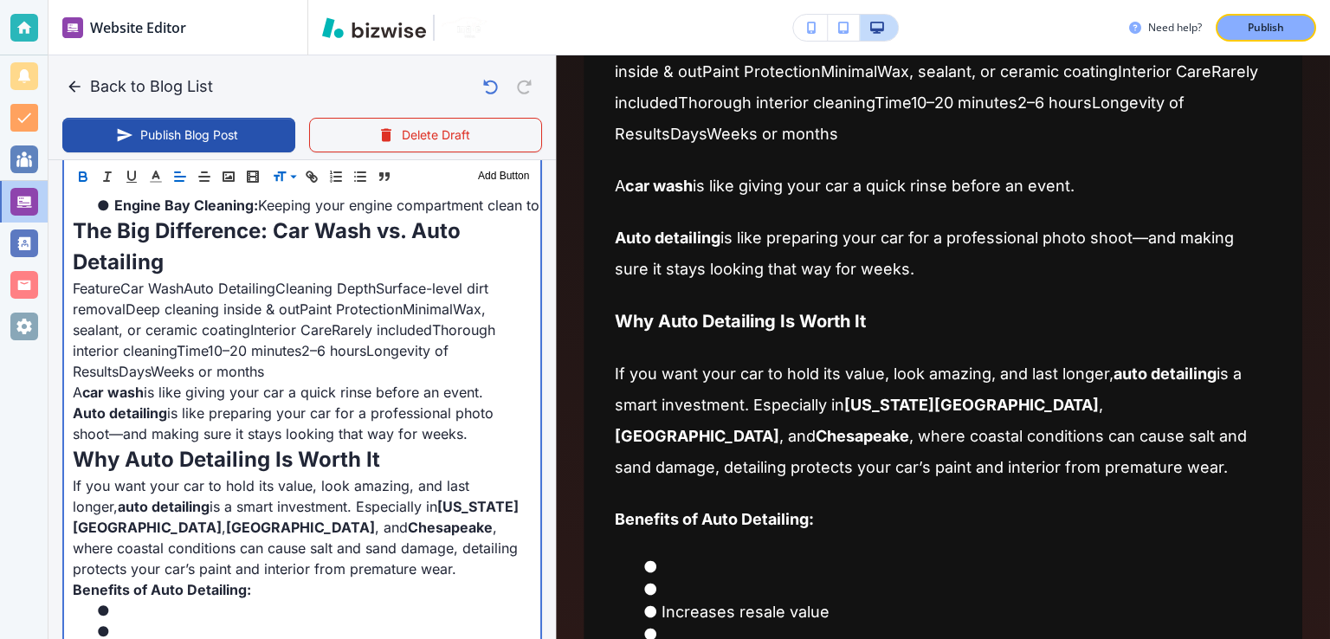
scroll to position [1315, 0]
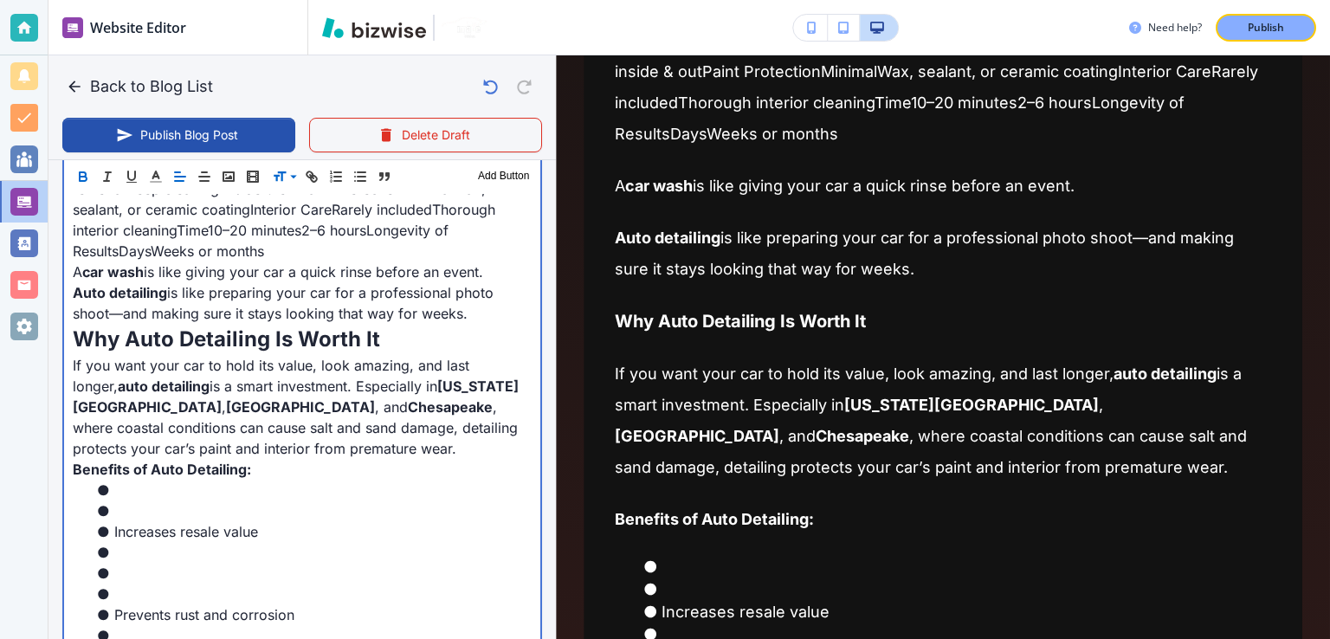
click at [149, 507] on li at bounding box center [313, 511] width 438 height 21
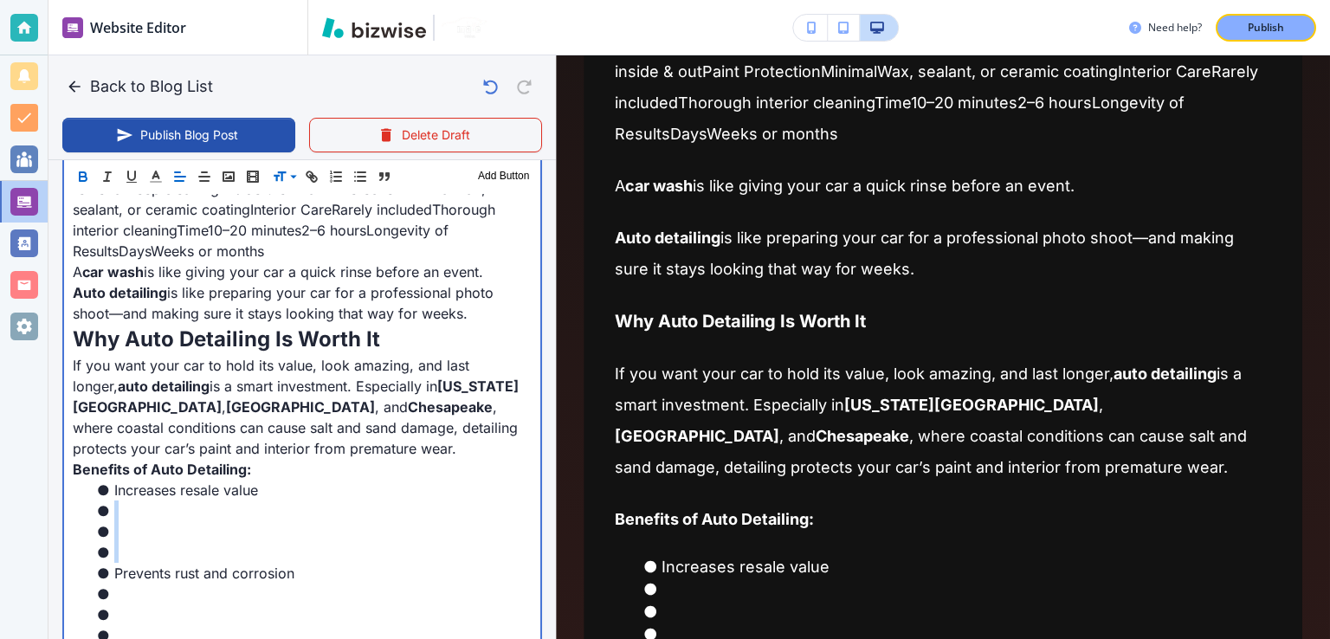
drag, startPoint x: 144, startPoint y: 551, endPoint x: 82, endPoint y: 507, distance: 75.7
click at [86, 507] on ul "Increases resale value Prevents rust and corrosion Keeps interior fresh and com…" at bounding box center [302, 636] width 459 height 312
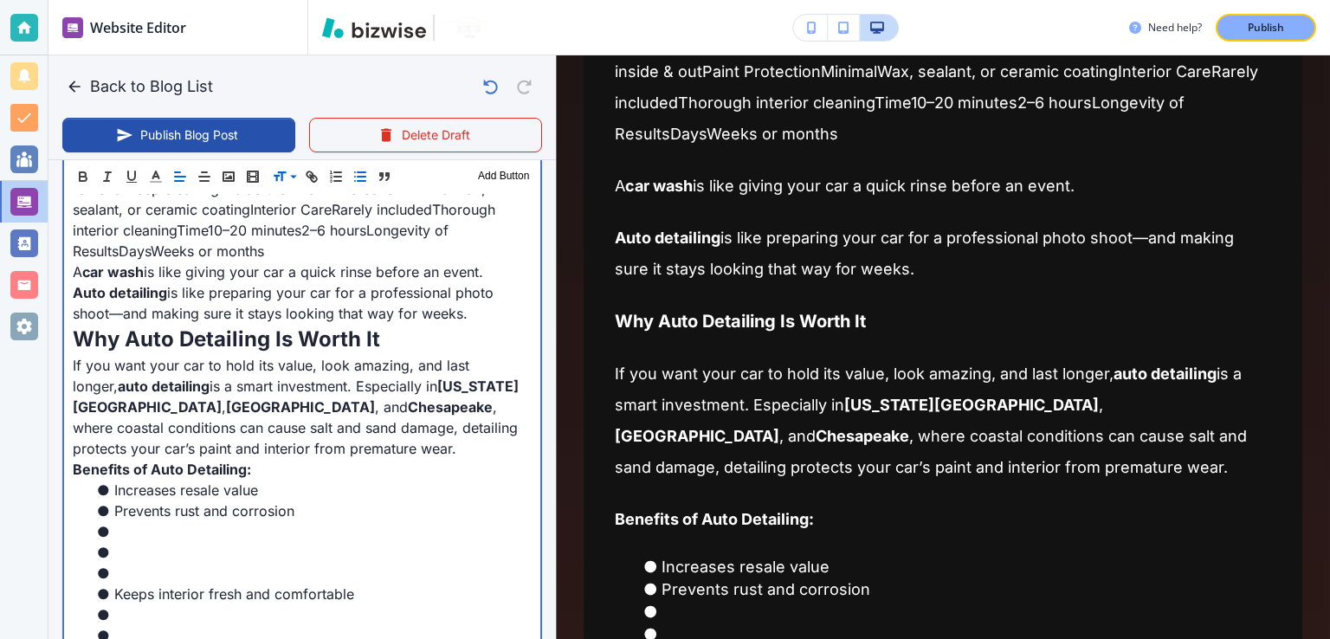
click at [139, 569] on li at bounding box center [313, 573] width 438 height 21
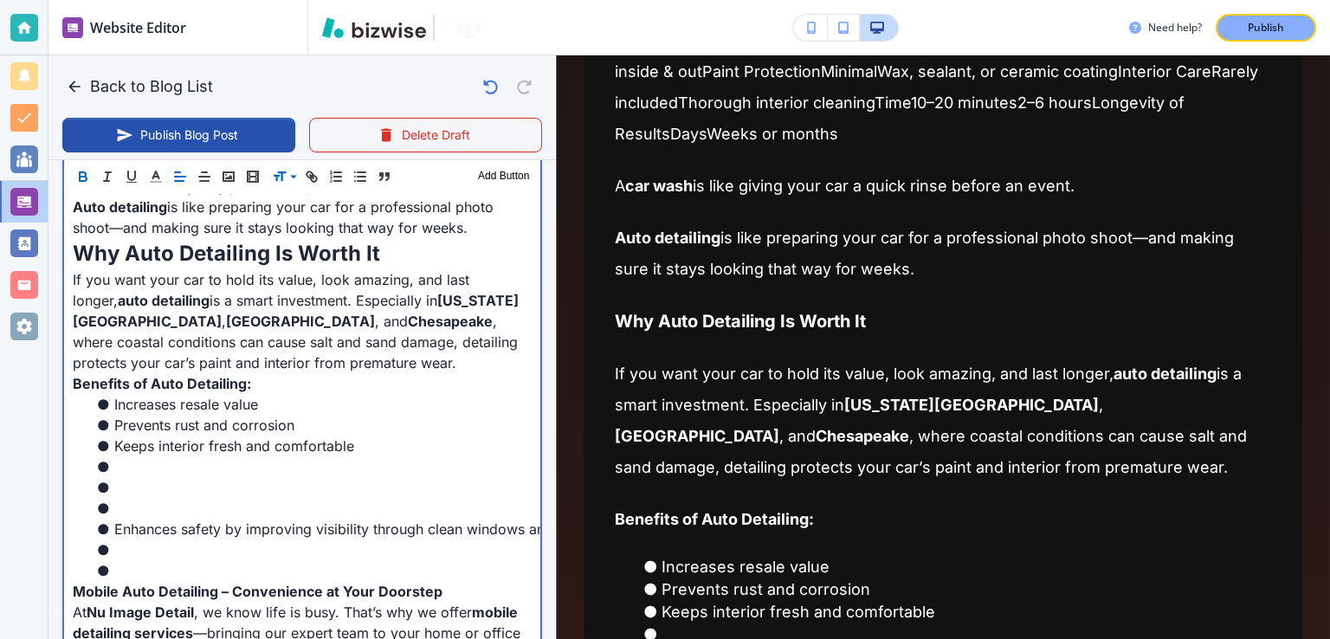
scroll to position [1402, 0]
drag, startPoint x: 294, startPoint y: 497, endPoint x: 235, endPoint y: 453, distance: 74.3
click at [236, 455] on ul "Increases resale value Prevents rust and corrosion Keeps interior fresh and com…" at bounding box center [302, 486] width 459 height 187
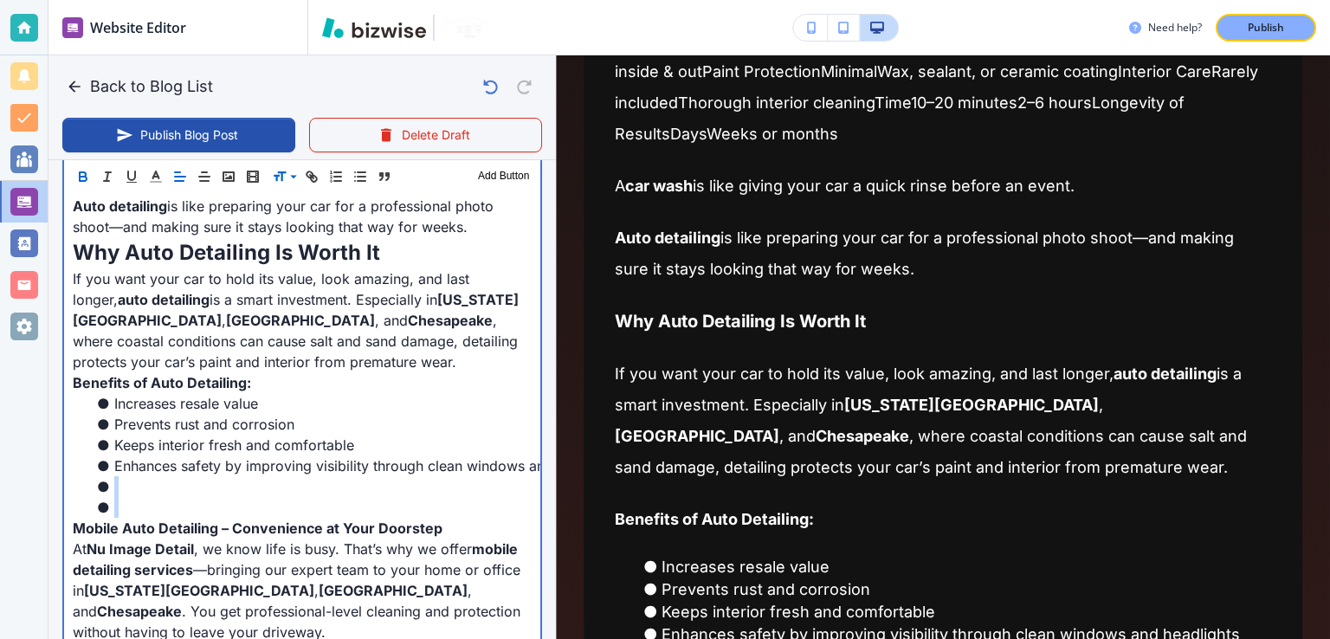
drag, startPoint x: 171, startPoint y: 501, endPoint x: 120, endPoint y: 479, distance: 56.6
click at [120, 479] on ul "Increases resale value Prevents rust and corrosion Keeps interior fresh and com…" at bounding box center [302, 455] width 459 height 125
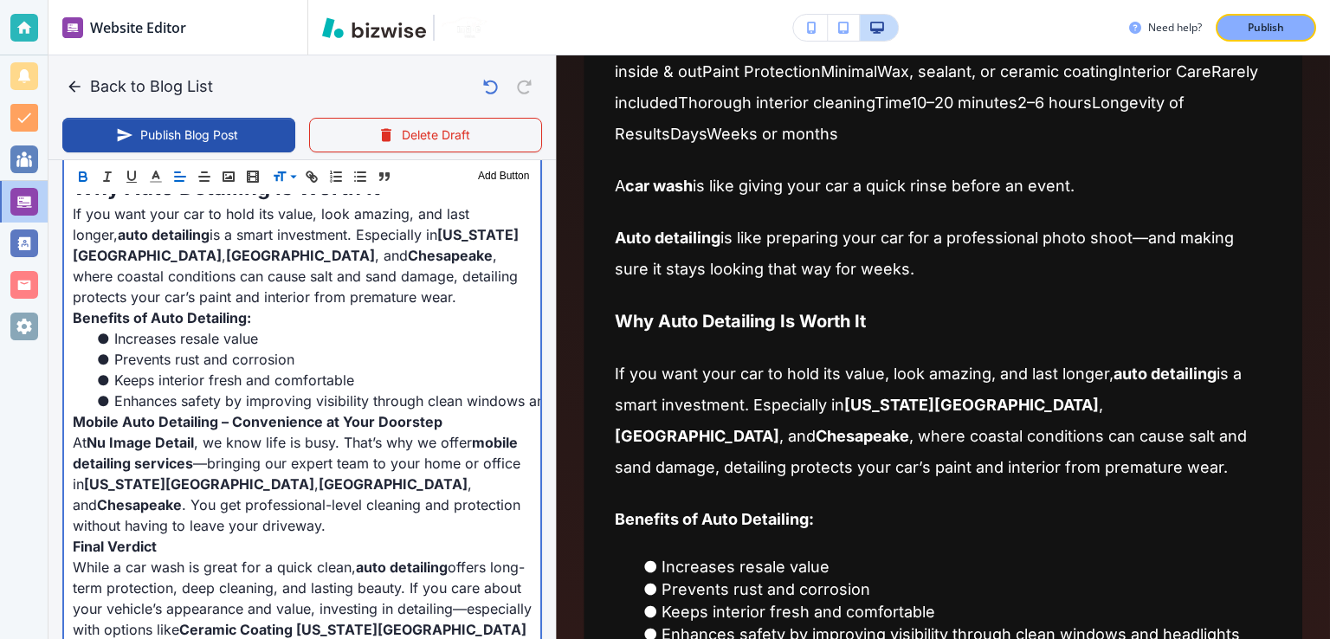
scroll to position [1575, 0]
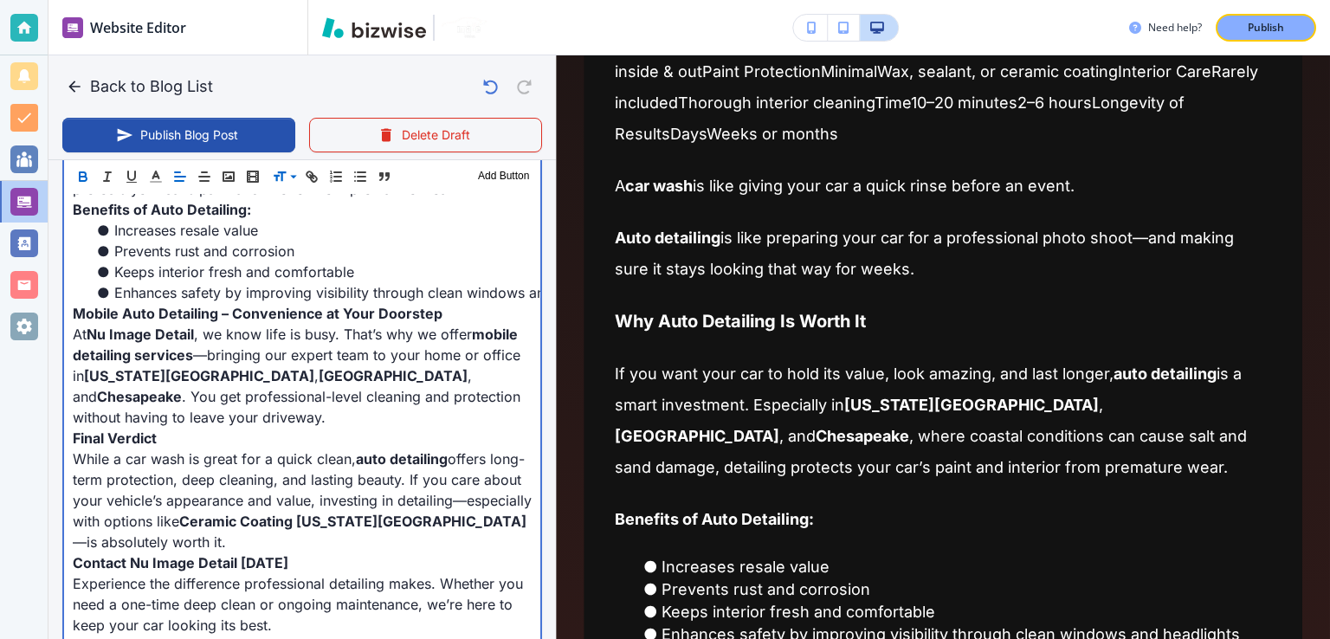
click at [410, 316] on strong "Mobile Auto Detailing – Convenience at Your Doorstep" at bounding box center [258, 313] width 370 height 17
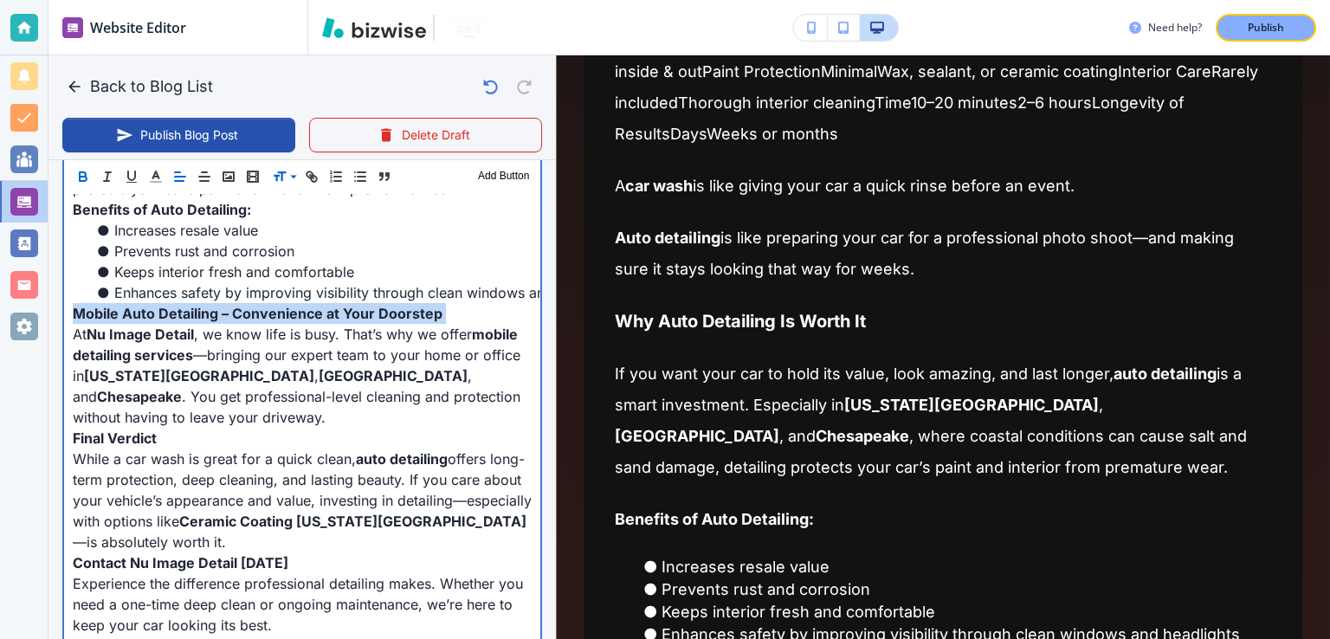
click at [410, 316] on strong "Mobile Auto Detailing – Convenience at Your Doorstep" at bounding box center [258, 313] width 370 height 17
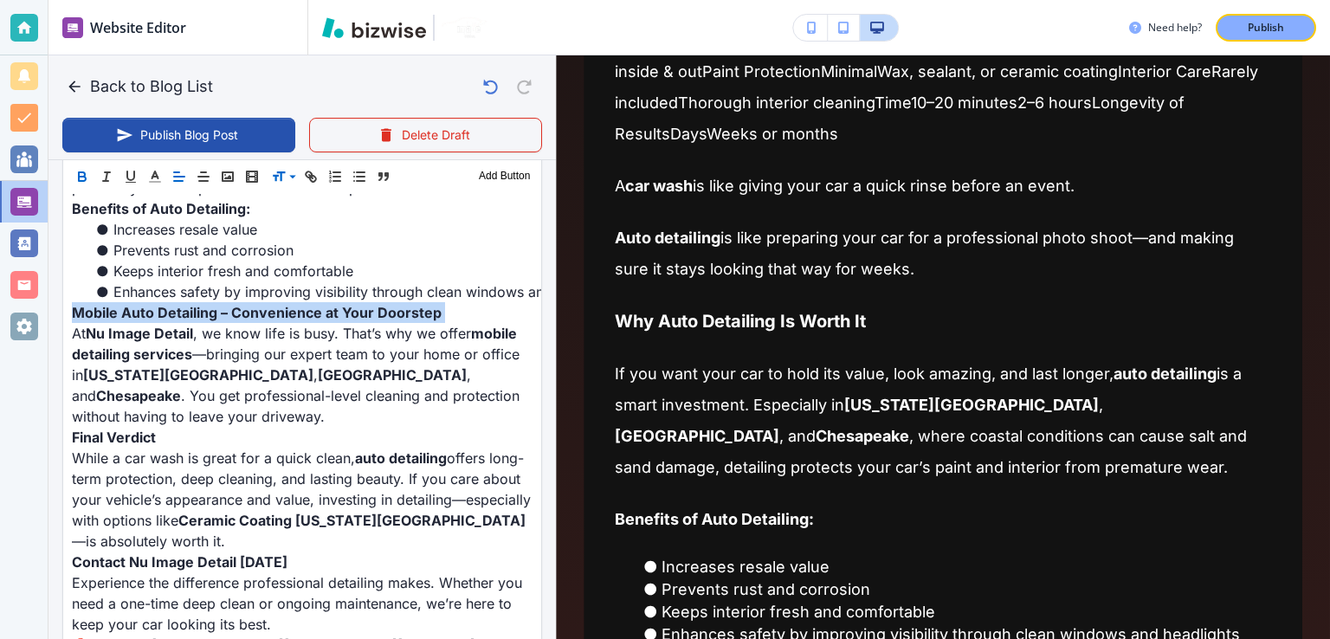
scroll to position [1574, 0]
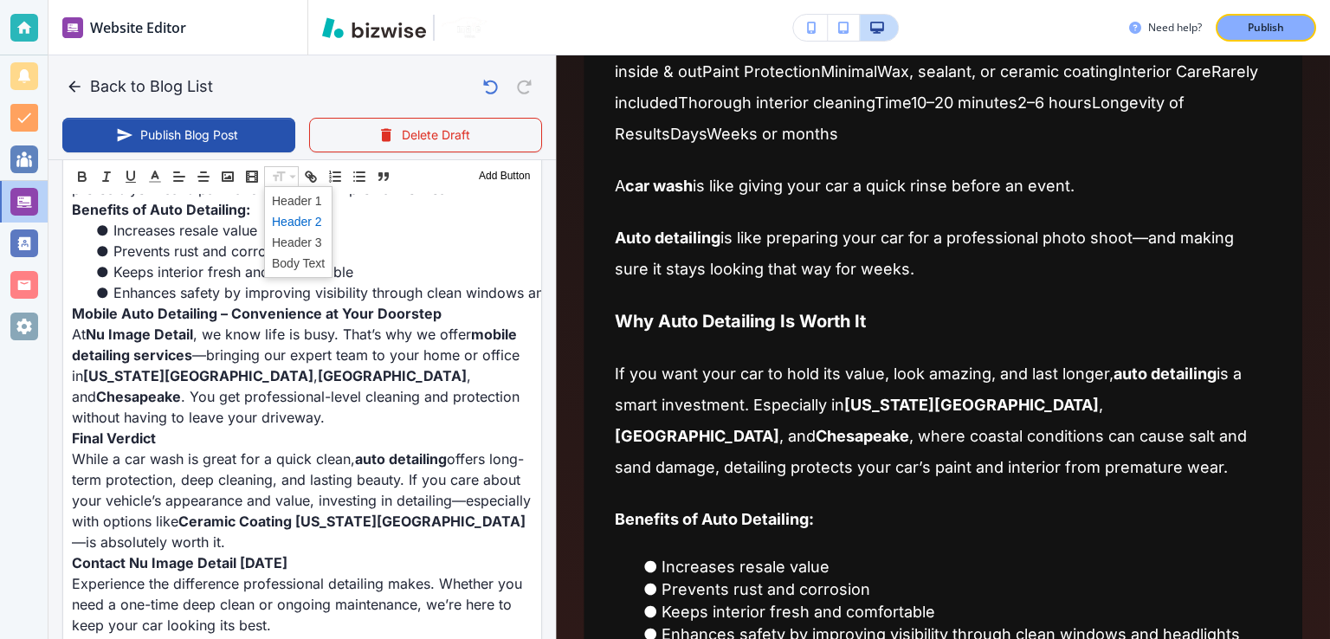
click at [306, 222] on span at bounding box center [298, 221] width 53 height 21
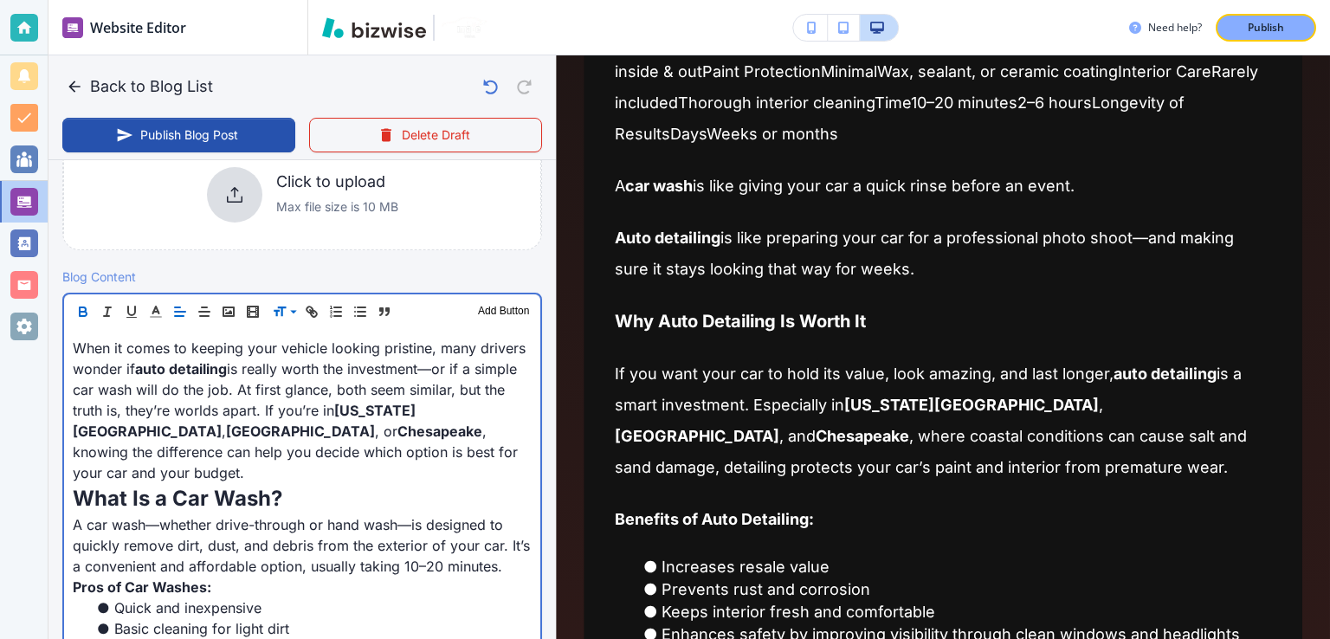
click at [328, 402] on p "When it comes to keeping your vehicle looking pristine, many drivers wonder if …" at bounding box center [302, 410] width 459 height 145
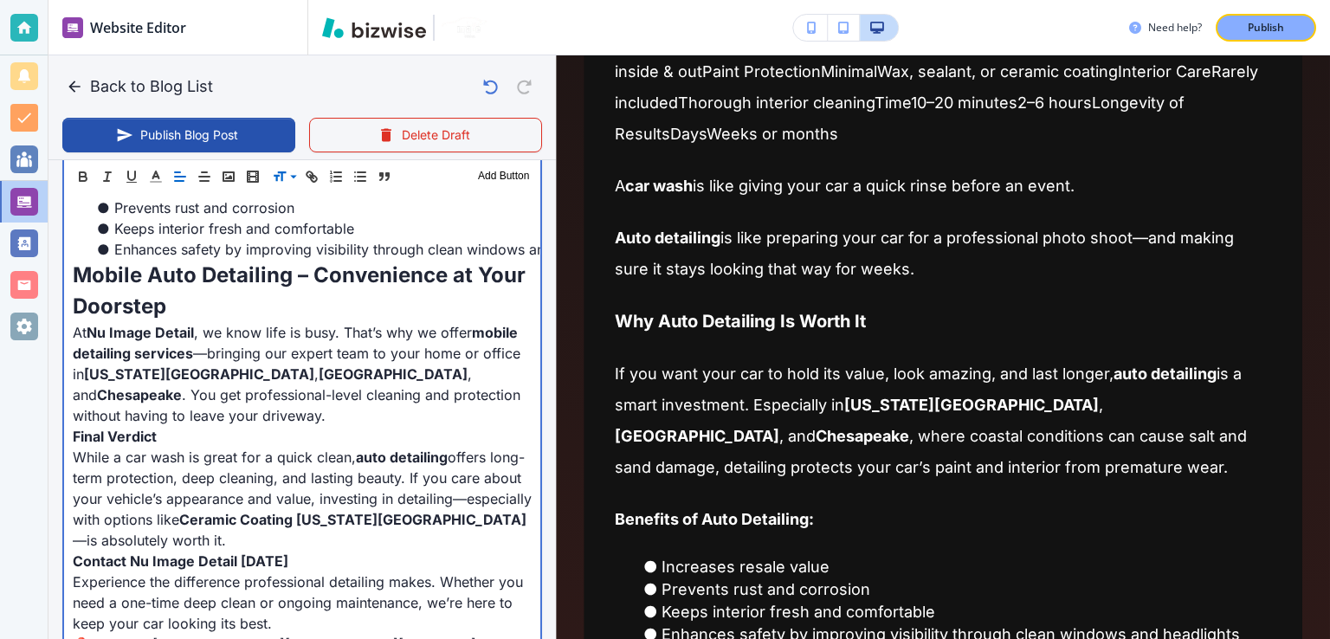
scroll to position [1662, 0]
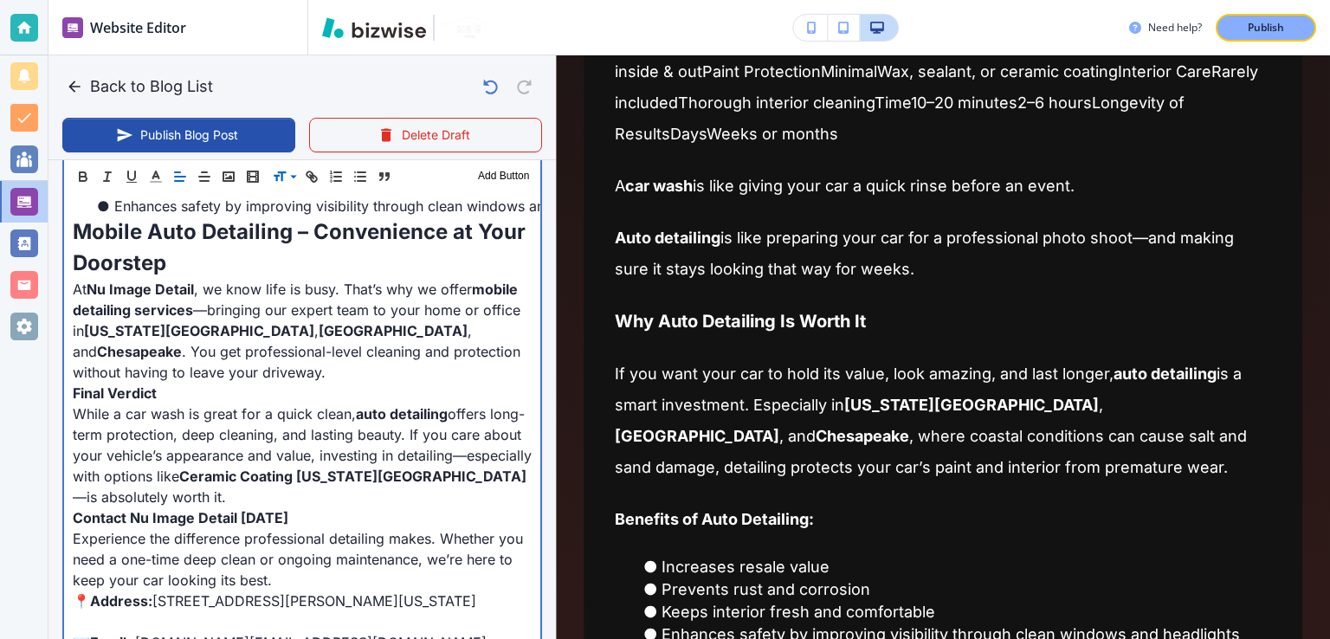
click at [170, 383] on p "Final Verdict" at bounding box center [302, 393] width 459 height 21
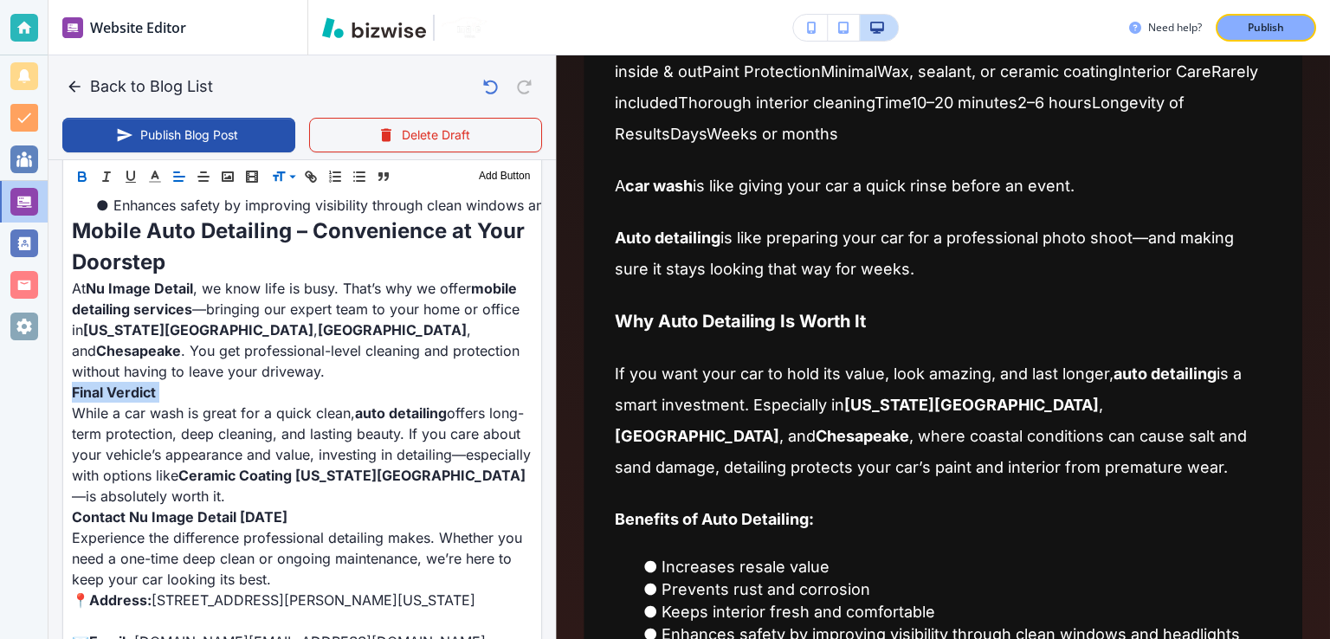
scroll to position [1661, 0]
click at [316, 221] on span at bounding box center [298, 221] width 53 height 21
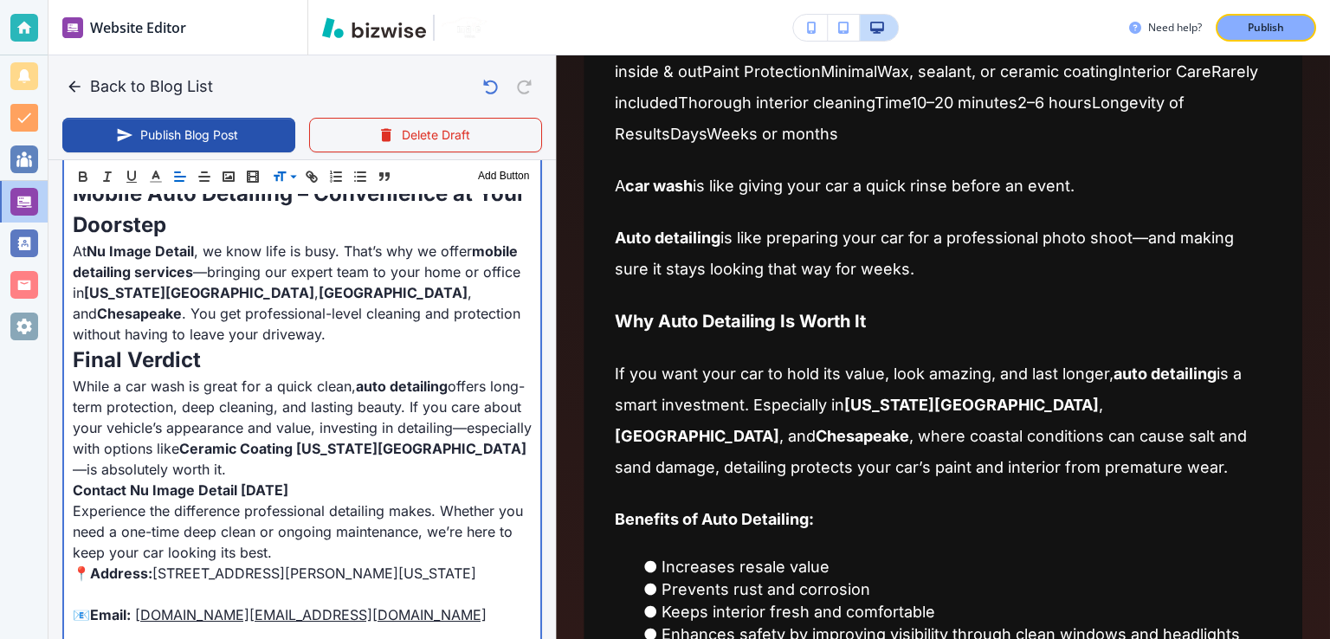
scroll to position [1922, 0]
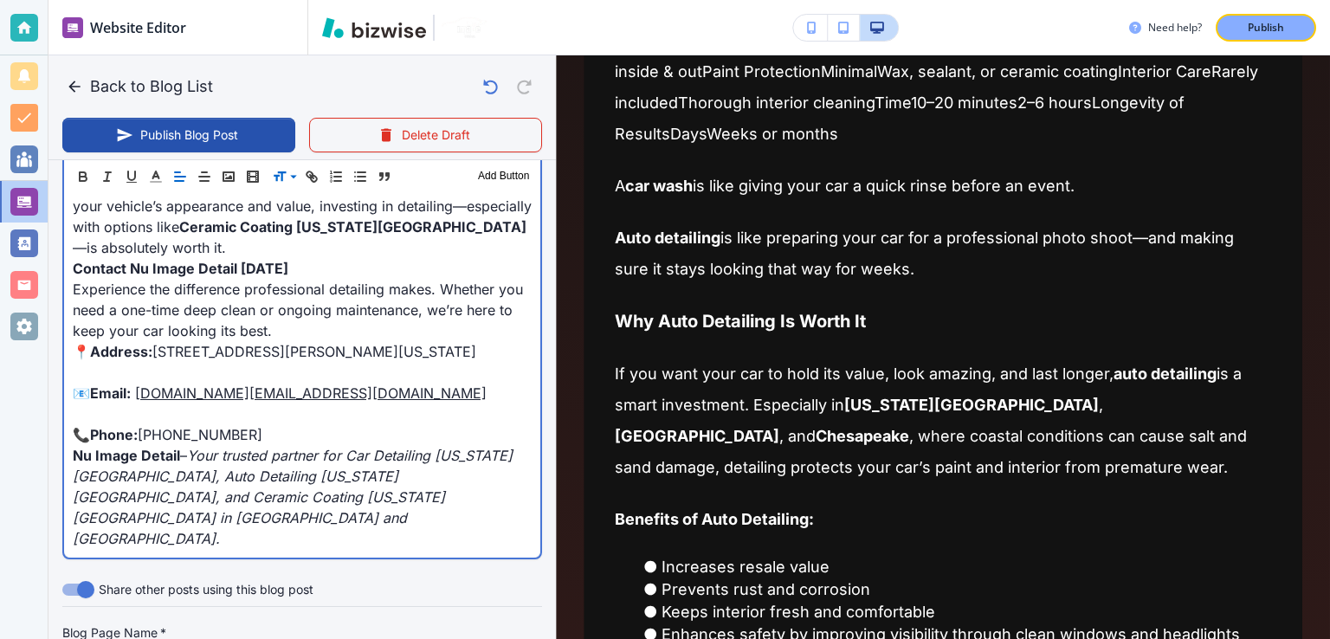
click at [270, 362] on p "📍 Address: [STREET_ADDRESS][PERSON_NAME][US_STATE]" at bounding box center [302, 351] width 459 height 21
click at [159, 362] on p "📍 Address: [STREET_ADDRESS][PERSON_NAME][US_STATE]" at bounding box center [302, 351] width 459 height 21
click at [90, 346] on strong "Address:" at bounding box center [121, 351] width 62 height 17
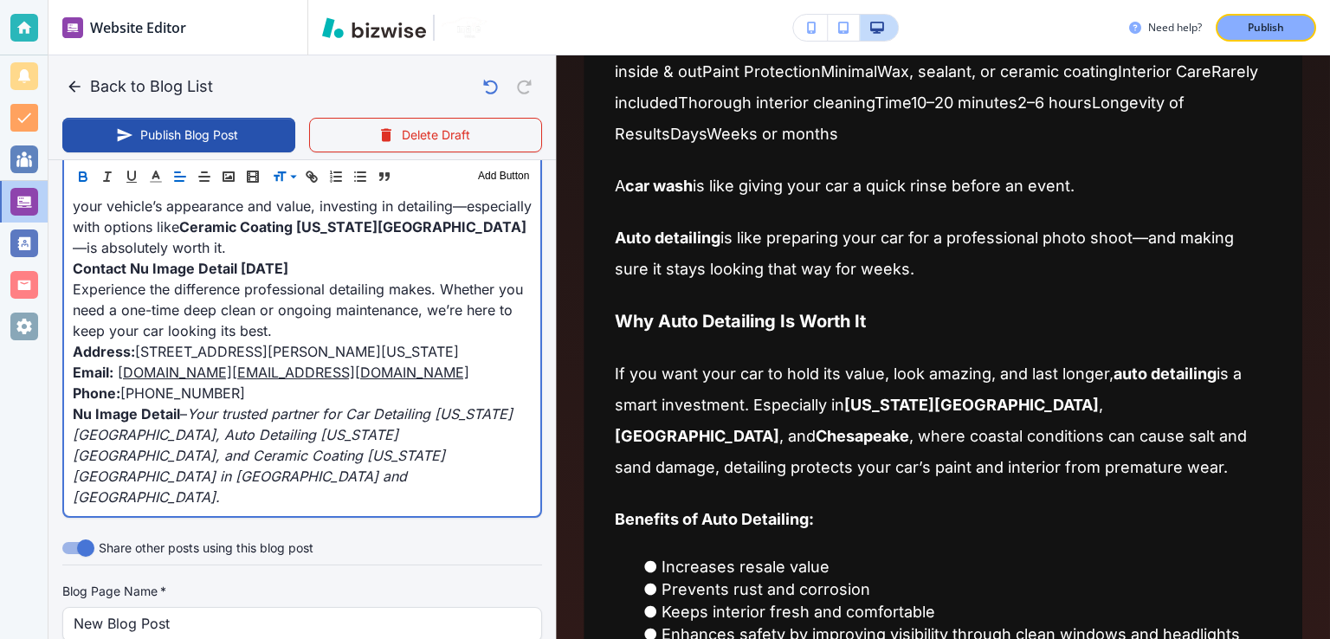
click at [210, 446] on em "Your trusted partner for Car Detailing [US_STATE][GEOGRAPHIC_DATA], Auto Detail…" at bounding box center [293, 455] width 440 height 100
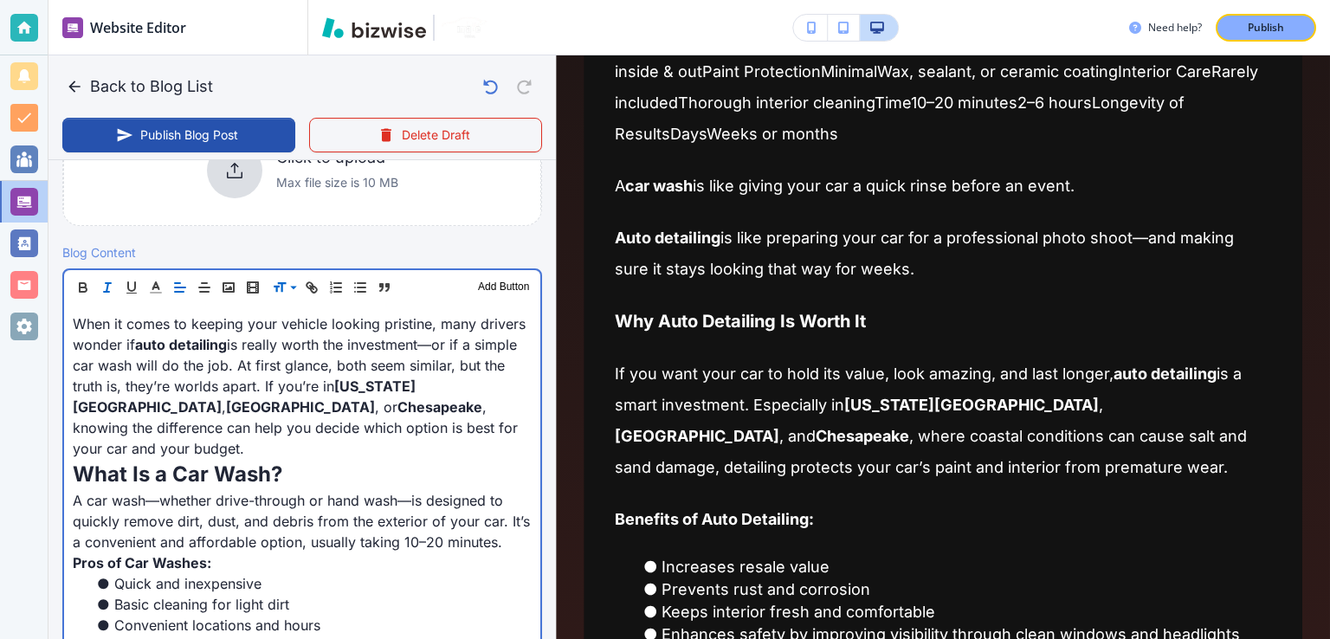
scroll to position [433, 0]
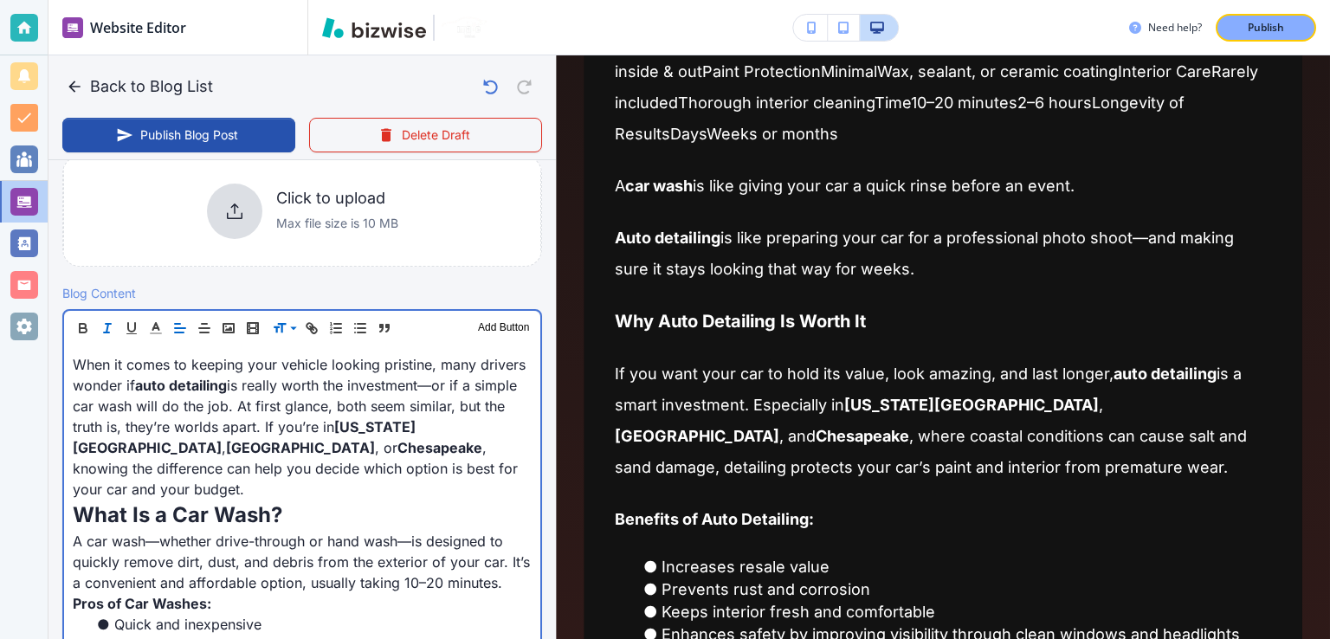
click at [372, 414] on p "When it comes to keeping your vehicle looking pristine, many drivers wonder if …" at bounding box center [302, 426] width 459 height 145
click at [393, 447] on p "When it comes to keeping your vehicle looking pristine, many drivers wonder if …" at bounding box center [302, 426] width 459 height 145
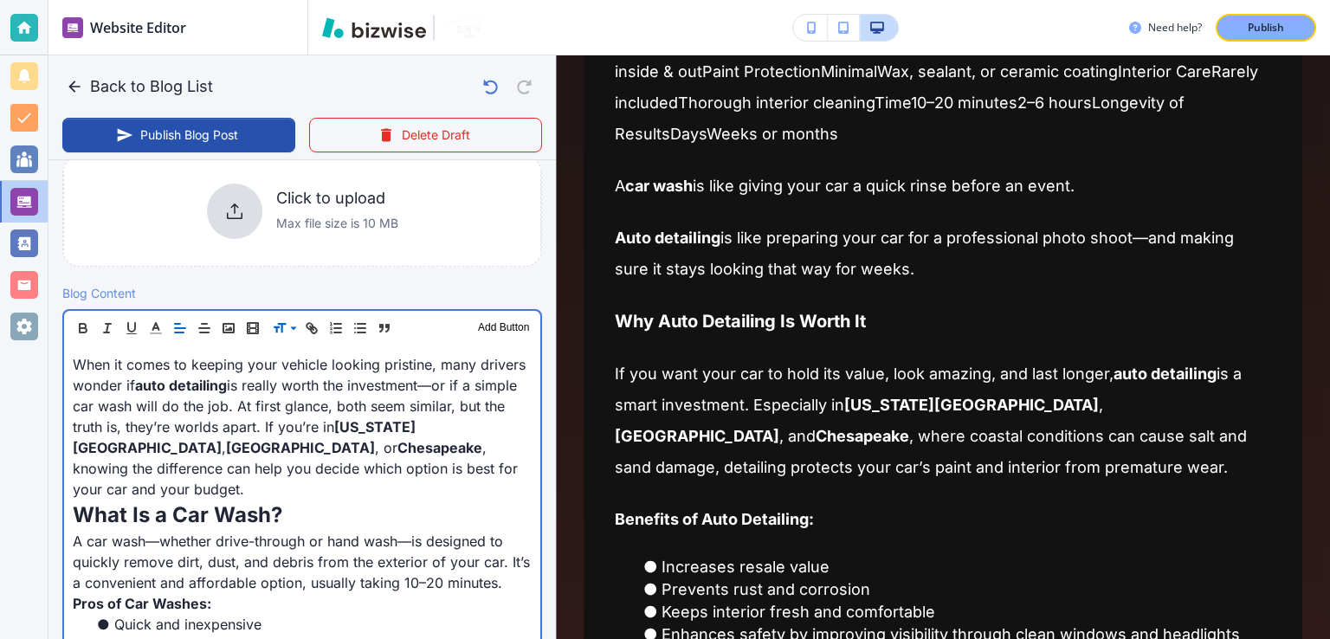
click at [281, 455] on p "When it comes to keeping your vehicle looking pristine, many drivers wonder if …" at bounding box center [302, 426] width 459 height 145
click at [353, 465] on p "When it comes to keeping your vehicle looking pristine, many drivers wonder if …" at bounding box center [302, 426] width 459 height 145
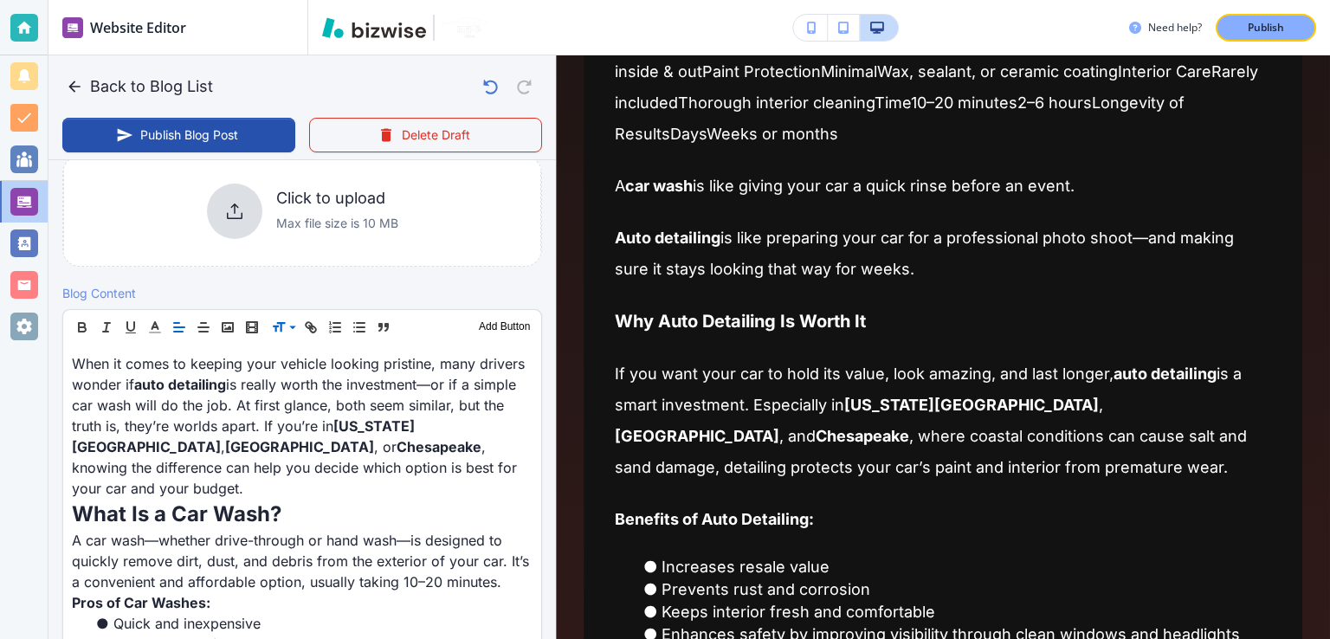
scroll to position [432, 0]
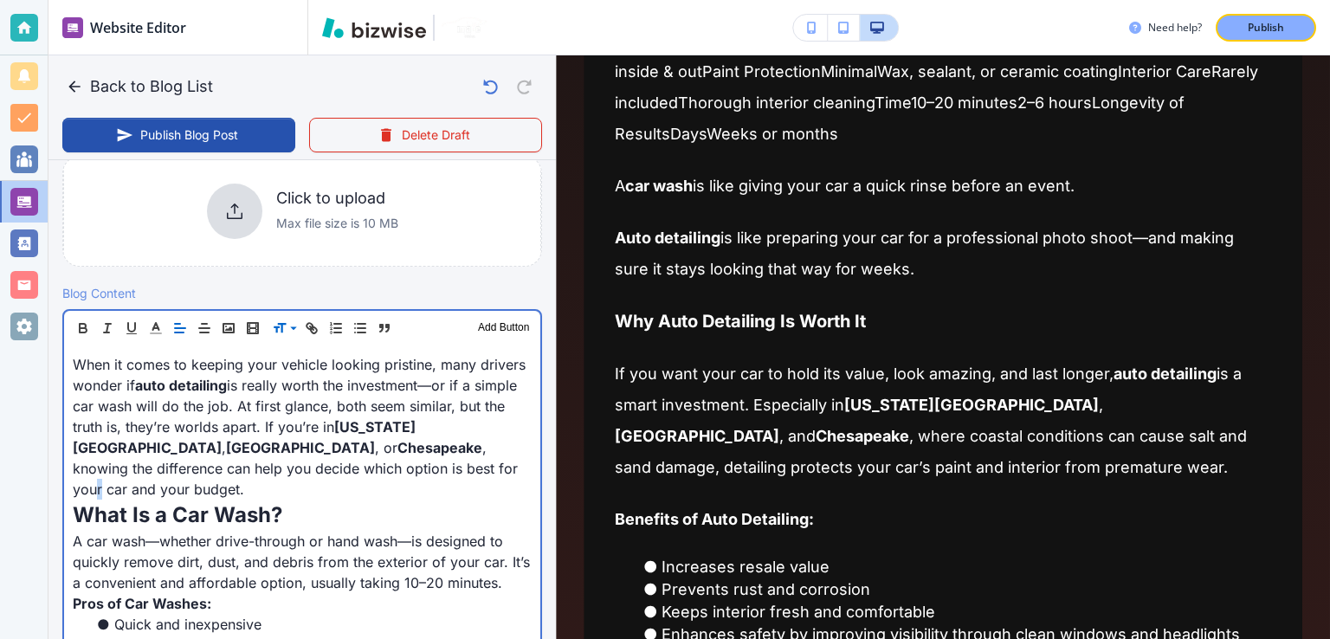
click at [305, 468] on p "When it comes to keeping your vehicle looking pristine, many drivers wonder if …" at bounding box center [302, 426] width 459 height 145
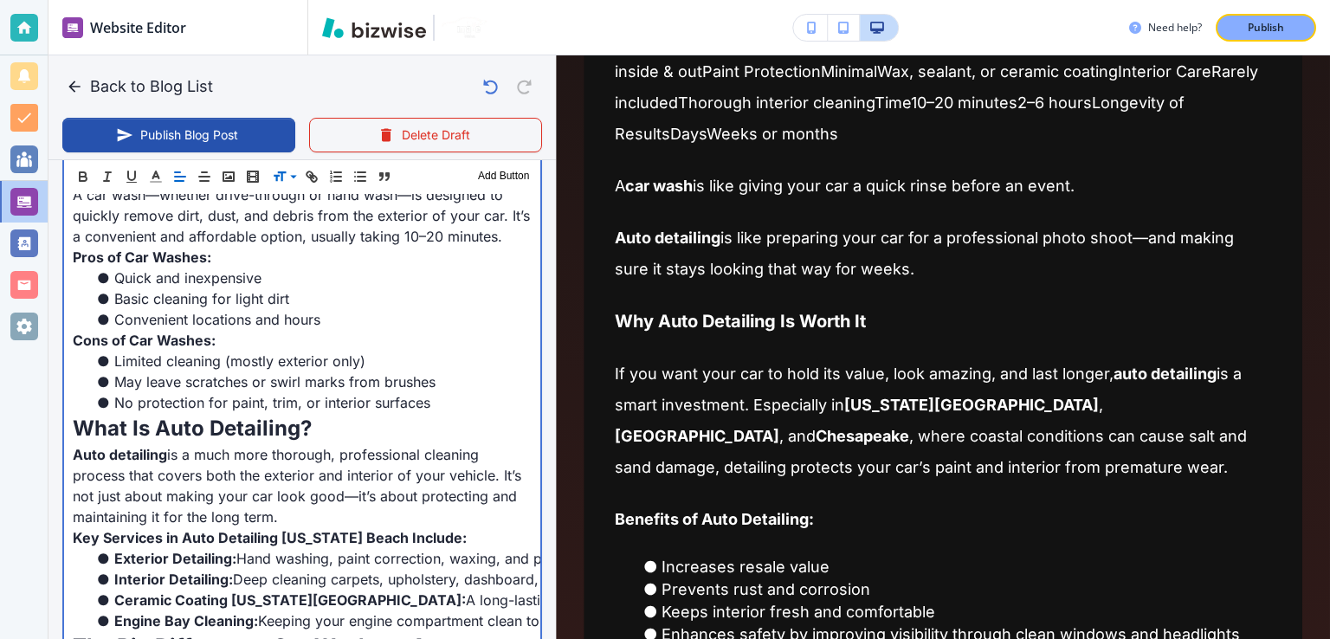
scroll to position [866, 0]
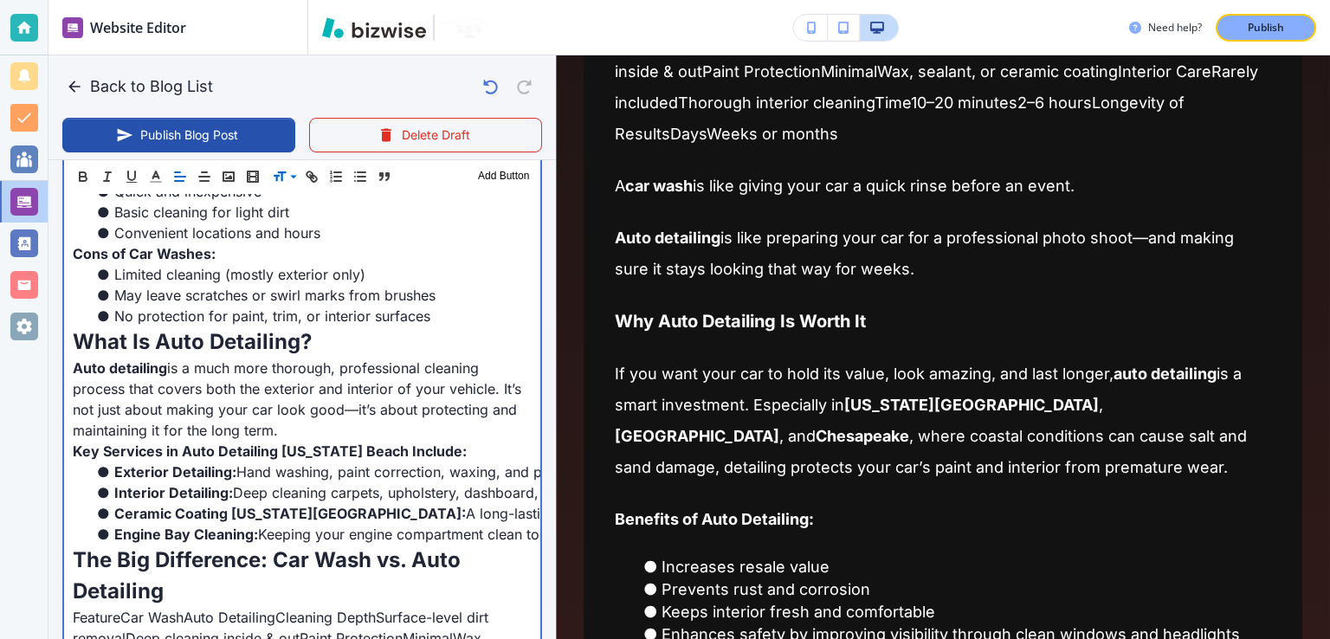
click at [322, 341] on p "What Is Auto Detailing?" at bounding box center [302, 341] width 459 height 31
click at [336, 381] on p "Auto detailing is a much more thorough, professional cleaning process that cove…" at bounding box center [302, 399] width 459 height 83
click at [341, 366] on p "Auto detailing is a much more thorough, professional cleaning process that cove…" at bounding box center [302, 399] width 459 height 83
click at [479, 367] on p "Auto detailing is a much more thorough, professional cleaning process that cove…" at bounding box center [302, 399] width 459 height 83
click at [391, 395] on p "Auto detailing is a much more thorough, professional cleaning process that cove…" at bounding box center [302, 399] width 459 height 83
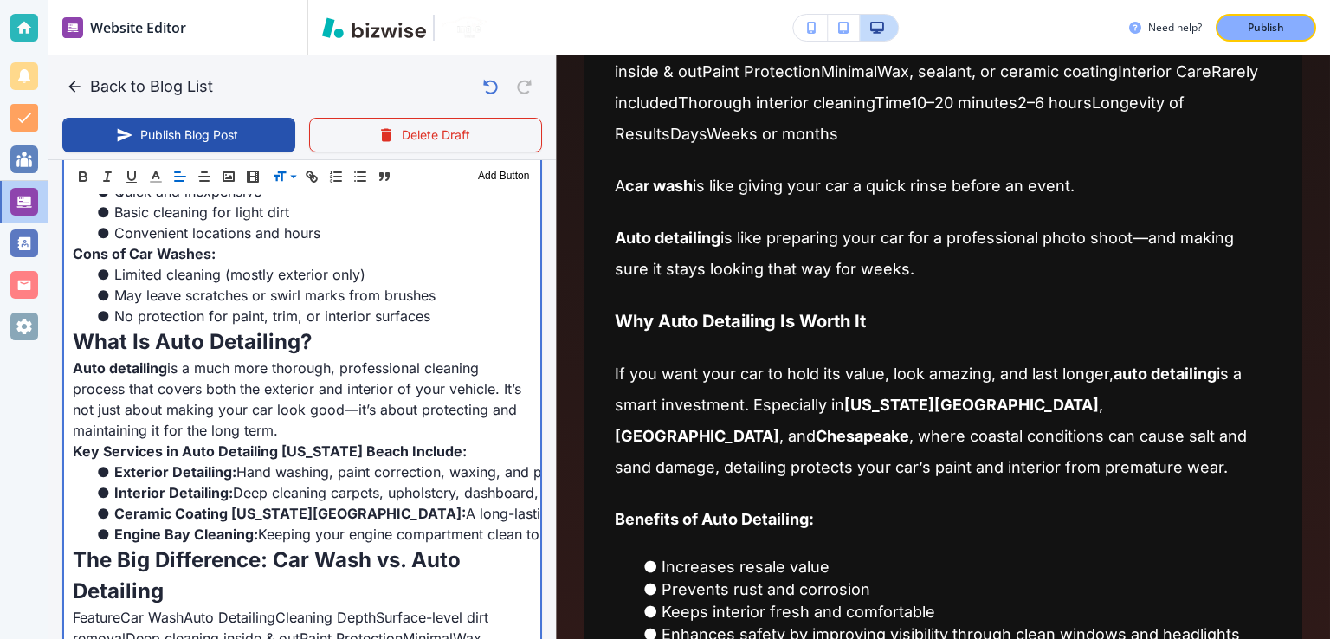
click at [391, 394] on p "Auto detailing is a much more thorough, professional cleaning process that cove…" at bounding box center [302, 399] width 459 height 83
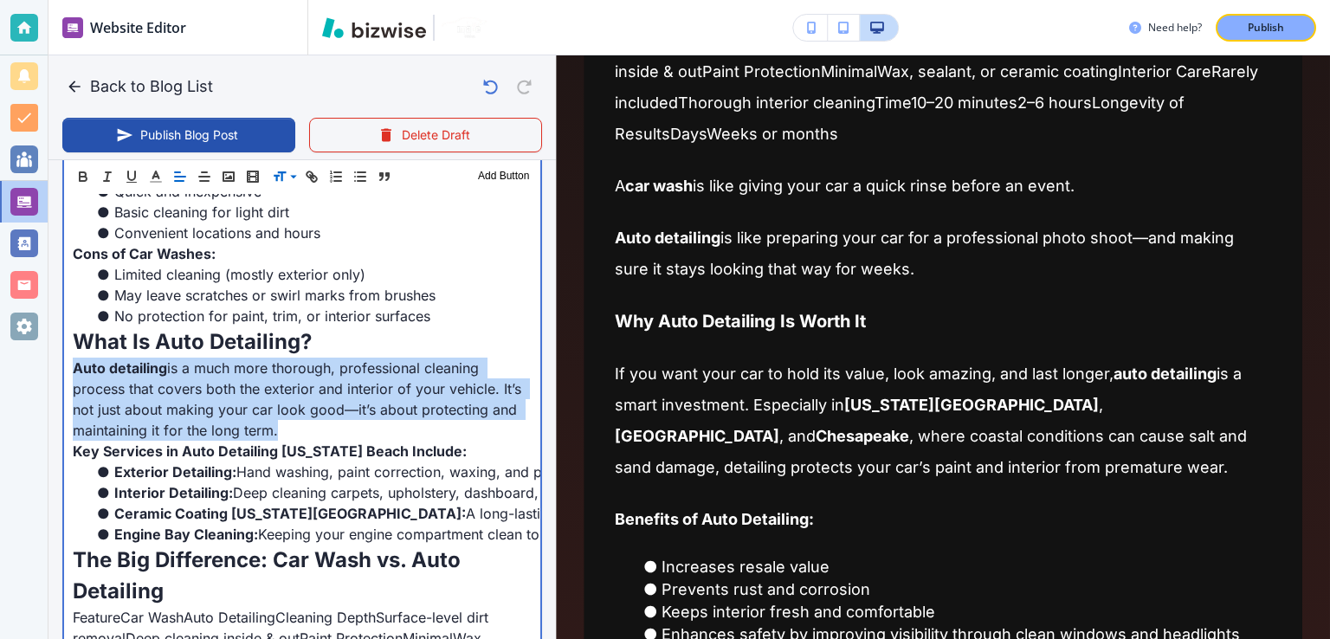
click at [391, 394] on p "Auto detailing is a much more thorough, professional cleaning process that cove…" at bounding box center [302, 399] width 459 height 83
click at [388, 390] on p "Auto detailing is a much more thorough, professional cleaning process that cove…" at bounding box center [302, 399] width 459 height 83
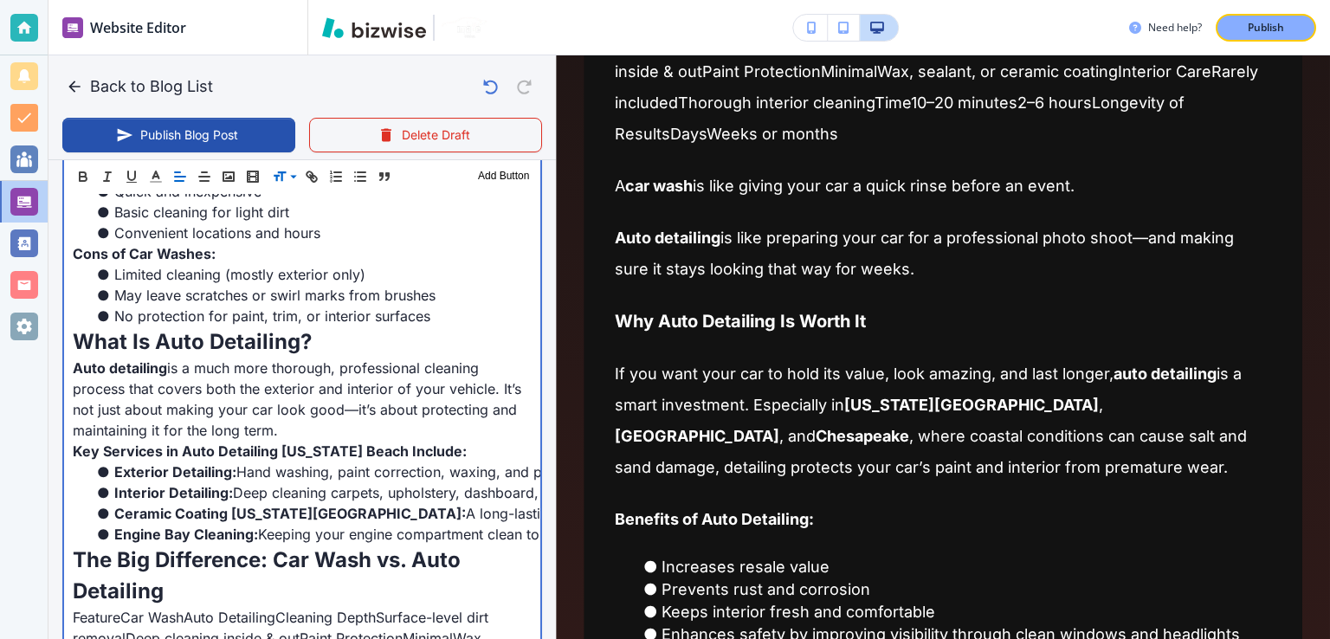
drag, startPoint x: 204, startPoint y: 391, endPoint x: 246, endPoint y: 428, distance: 55.8
click at [204, 390] on p "Auto detailing is a much more thorough, professional cleaning process that cove…" at bounding box center [302, 399] width 459 height 83
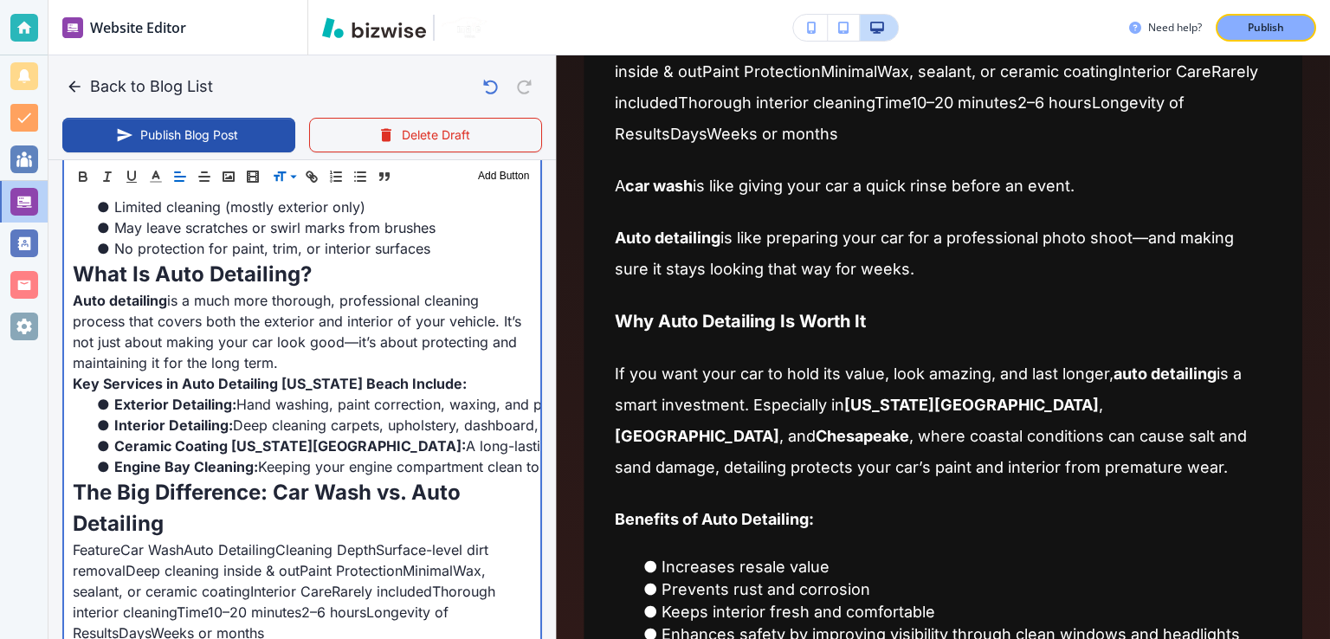
scroll to position [1039, 0]
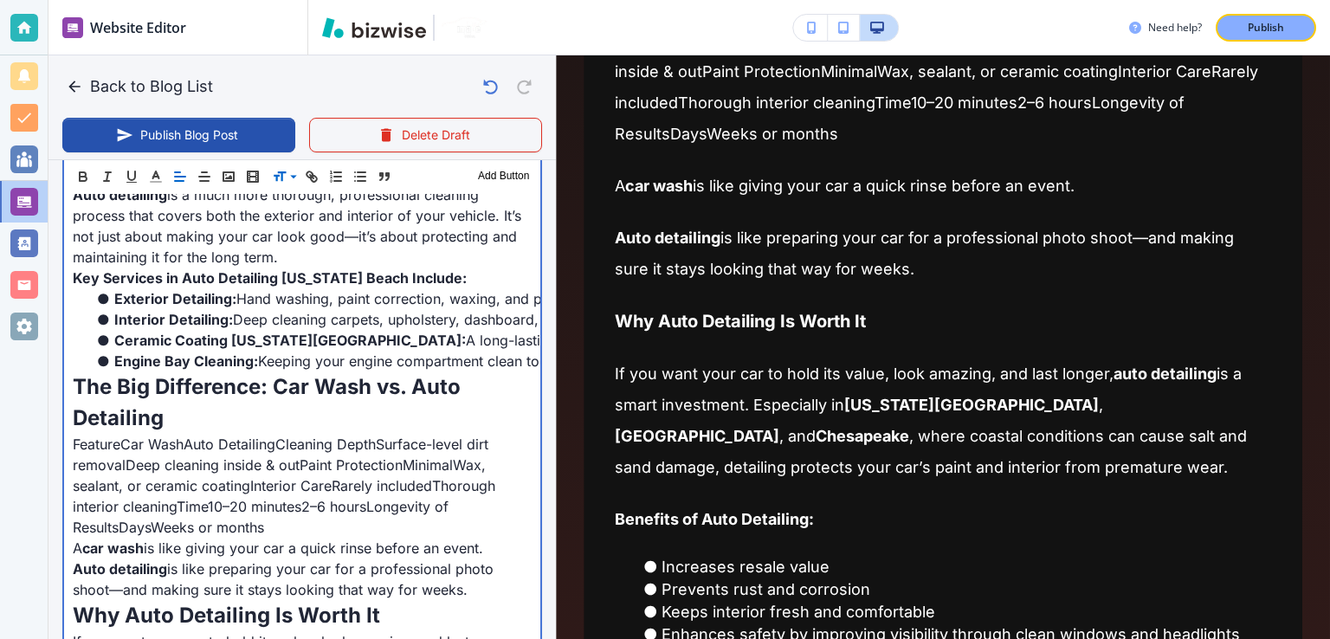
click at [329, 364] on li "Engine Bay Cleaning: Keeping your engine compartment clean to help prevent dirt…" at bounding box center [313, 361] width 438 height 21
click at [329, 396] on strong "The Big Difference: Car Wash vs. Auto Detailing" at bounding box center [269, 402] width 393 height 56
click at [378, 385] on strong "The Big Difference: Car Wash vs. Auto Detailing" at bounding box center [269, 402] width 393 height 56
click at [420, 391] on strong "The Big Difference: Car Wash vs. Auto Detailing" at bounding box center [269, 402] width 393 height 56
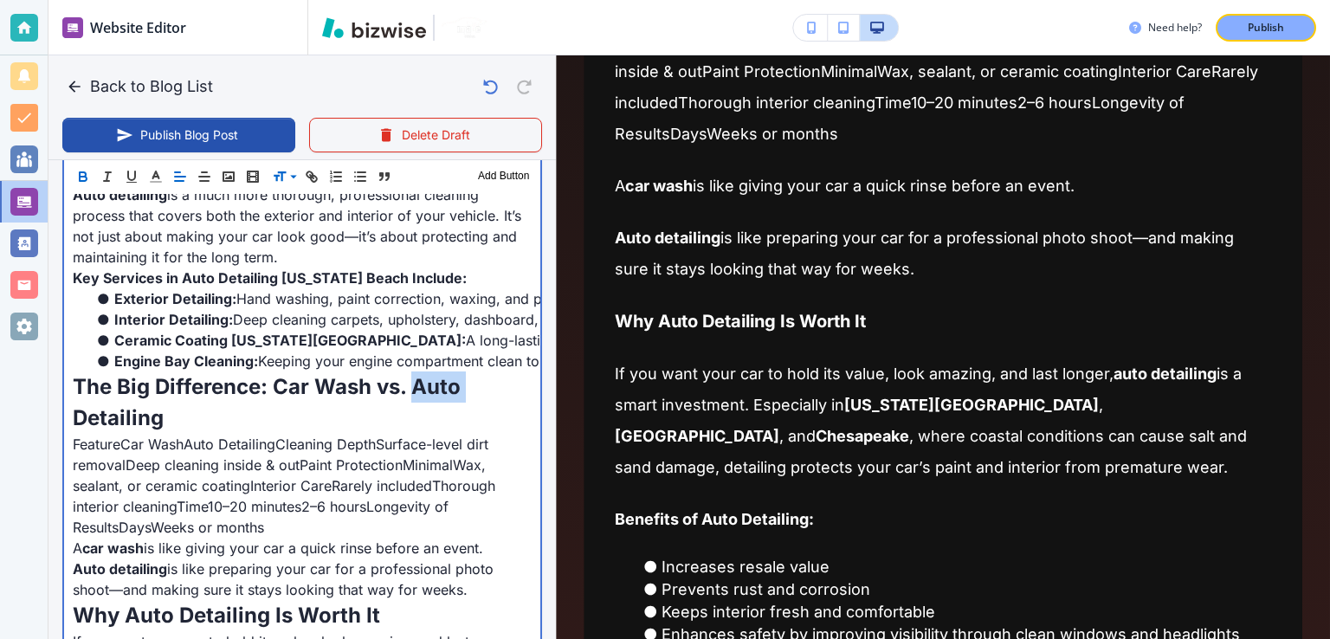
click at [420, 391] on strong "The Big Difference: Car Wash vs. Auto Detailing" at bounding box center [269, 402] width 393 height 56
click at [439, 390] on strong "The Big Difference: Car Wash vs. Auto Detailing" at bounding box center [269, 402] width 393 height 56
click at [438, 386] on strong "The Big Difference: Car Wash vs. Auto Detailing" at bounding box center [269, 402] width 393 height 56
drag, startPoint x: 410, startPoint y: 397, endPoint x: 389, endPoint y: 410, distance: 24.5
click at [406, 399] on p "The Big Difference: Car Wash vs. Auto Detailing" at bounding box center [302, 403] width 459 height 62
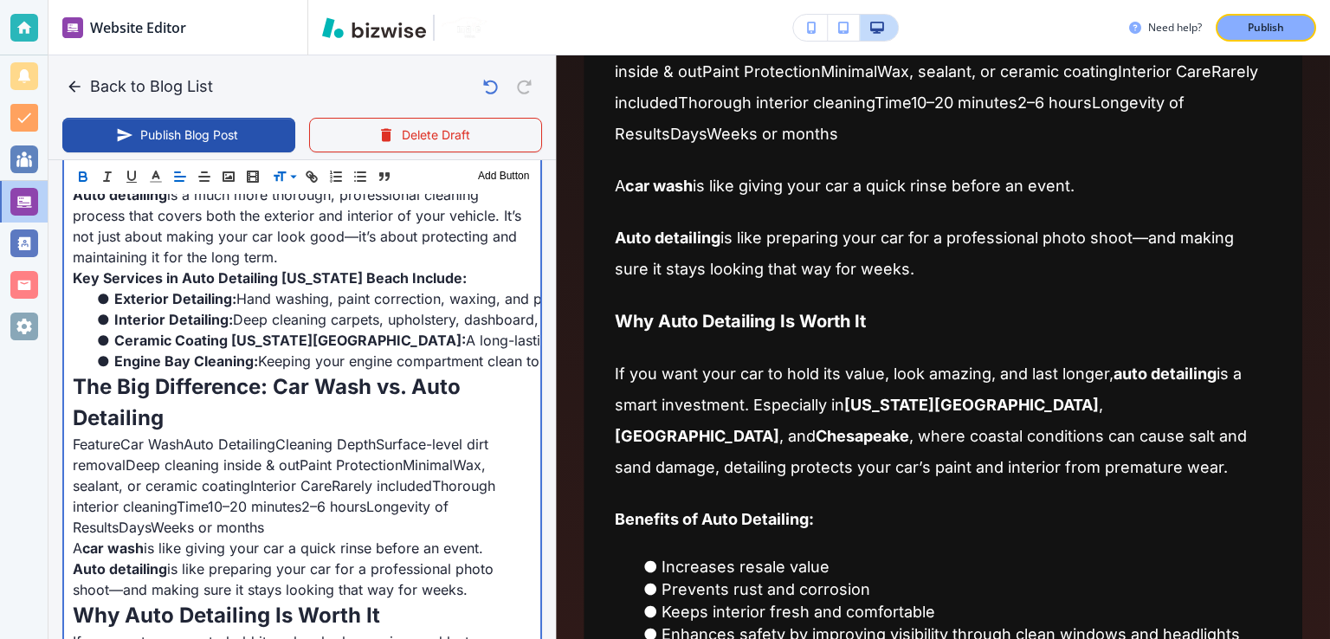
click at [319, 430] on p "The Big Difference: Car Wash vs. Auto Detailing" at bounding box center [302, 403] width 459 height 62
click at [191, 451] on p "FeatureCar WashAuto DetailingCleaning DepthSurface-level dirt removalDeep clean…" at bounding box center [302, 486] width 459 height 104
click at [122, 443] on p "FeatureCar WashAuto DetailingCleaning DepthSurface-level dirt removalDeep clean…" at bounding box center [302, 486] width 459 height 104
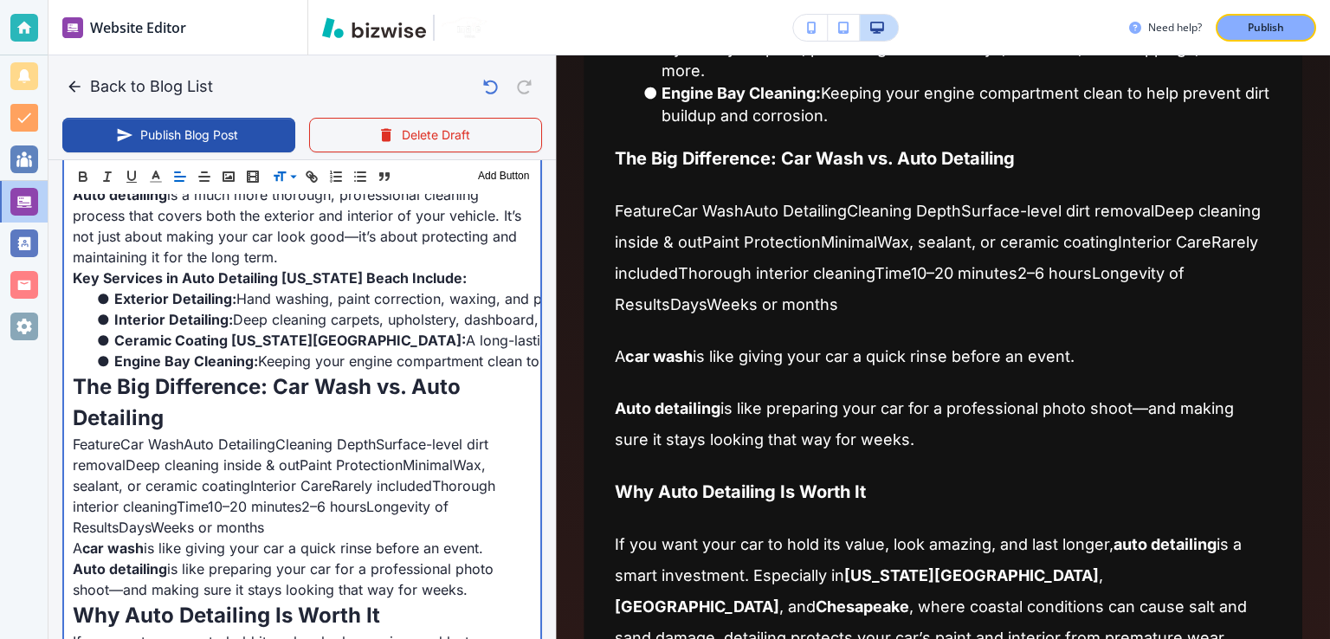
scroll to position [1202, 0]
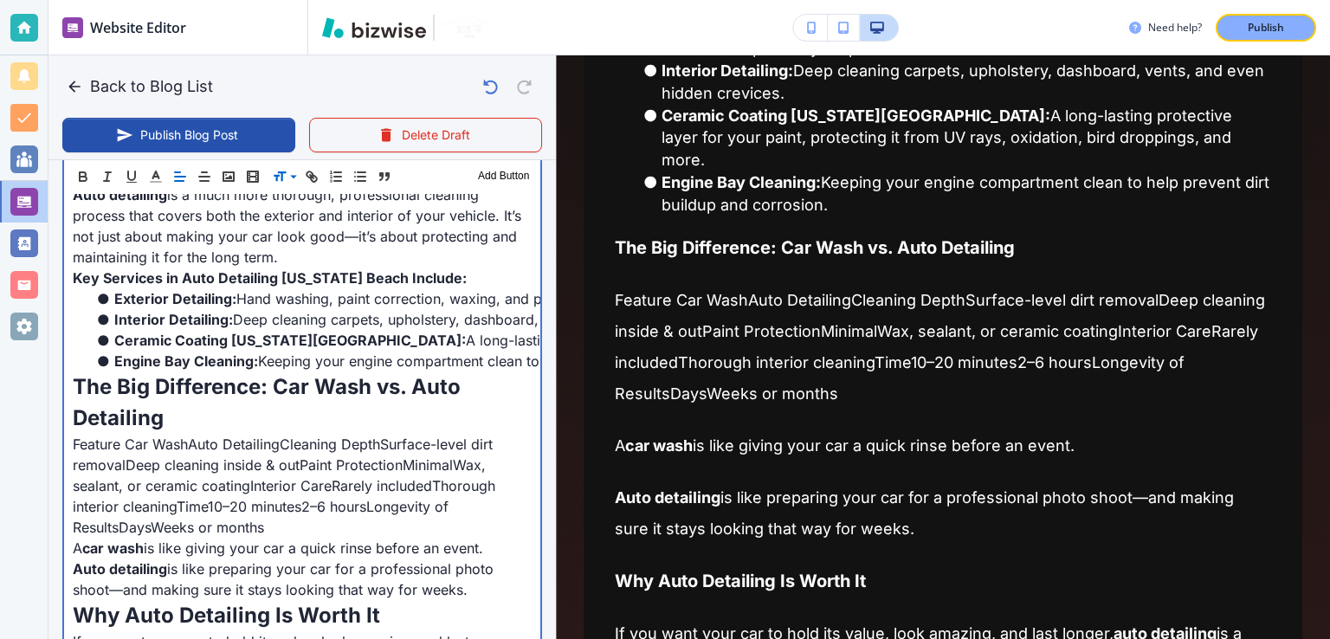
click at [190, 439] on p "Feature Car WashAuto DetailingCleaning DepthSurface-level dirt removalDeep clea…" at bounding box center [302, 486] width 459 height 104
click at [284, 444] on p "Feature Car Wash Auto DetailingCleaning DepthSurface-level dirt removalDeep cle…" at bounding box center [302, 486] width 459 height 104
click at [125, 465] on p "Feature Car Wash Auto Detailing Cleaning DepthSurface-level dirt removalDeep cl…" at bounding box center [302, 486] width 459 height 104
click at [459, 462] on p "Feature Car Wash Auto Detailing Cleaning DepthSurface-level dirt removal Deep c…" at bounding box center [302, 486] width 459 height 104
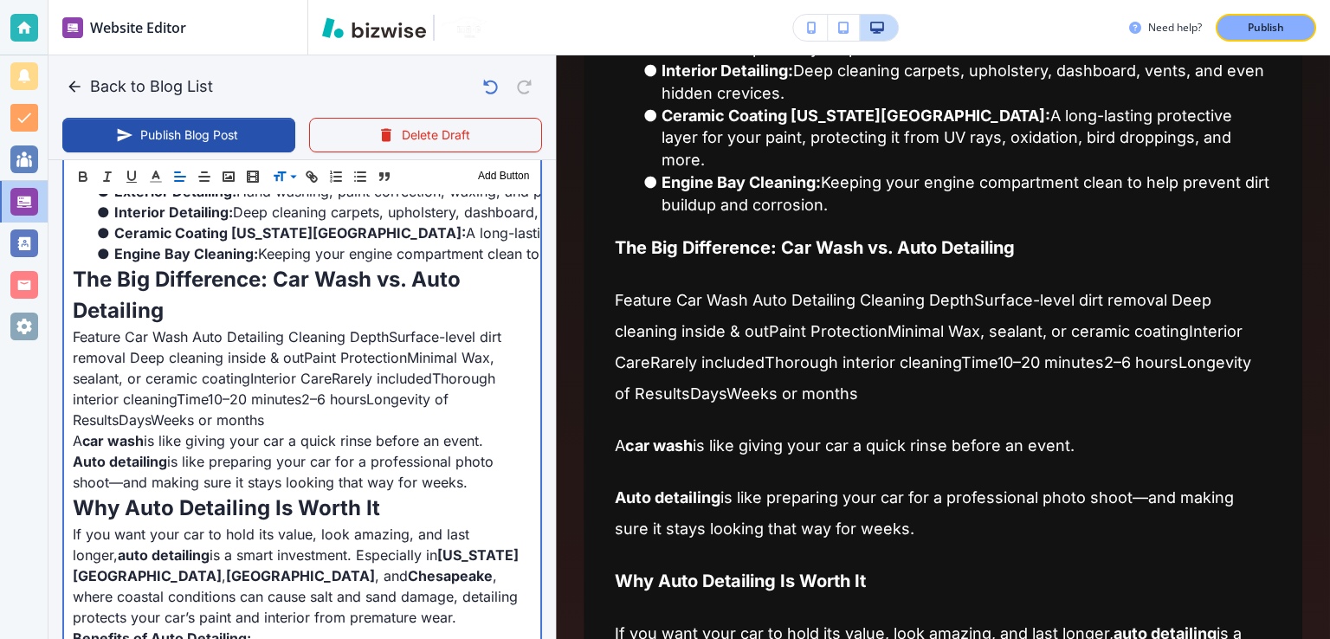
scroll to position [1154, 0]
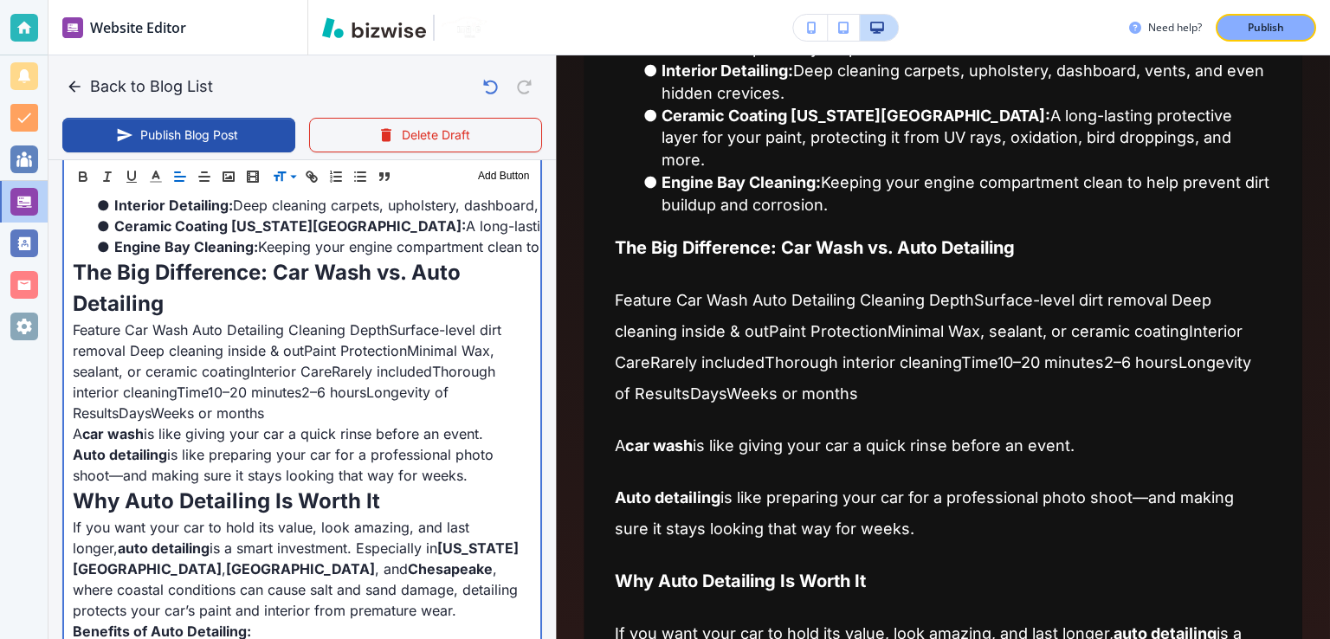
click at [250, 368] on p "Feature Car Wash Auto Detailing Cleaning DepthSurface-level dirt removal Deep c…" at bounding box center [302, 372] width 459 height 104
click at [335, 366] on p "Feature Car Wash Auto Detailing Cleaning DepthSurface-level dirt removal Deep c…" at bounding box center [302, 372] width 459 height 104
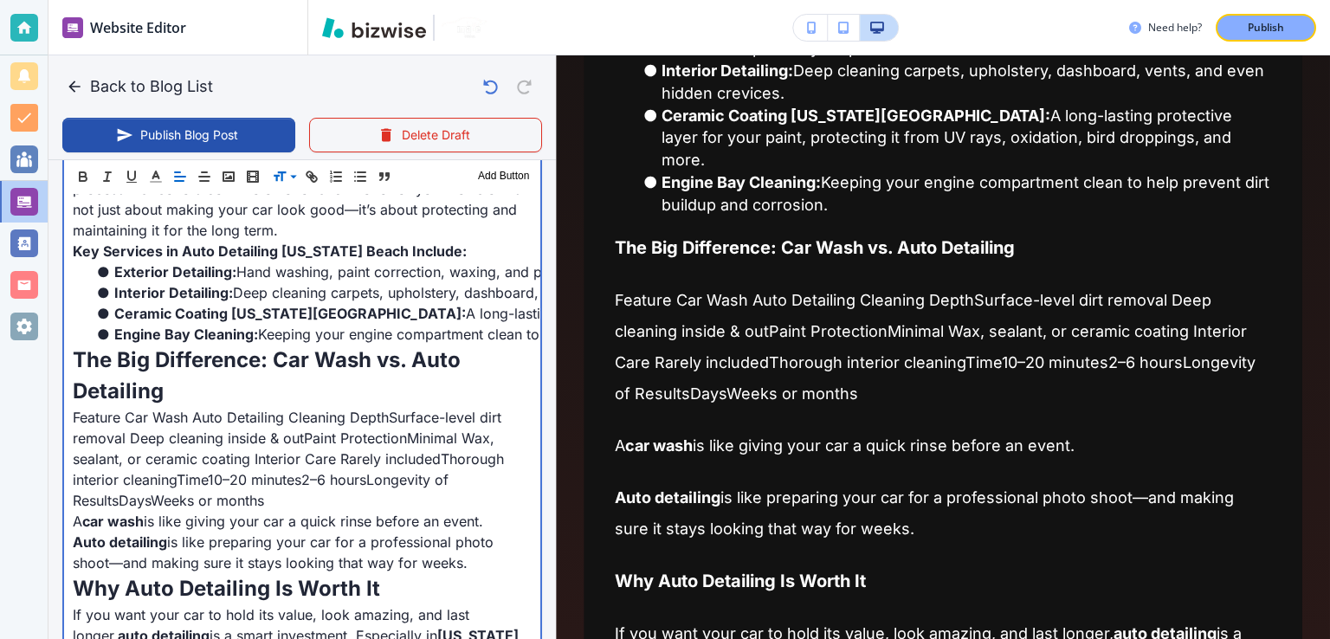
scroll to position [1067, 0]
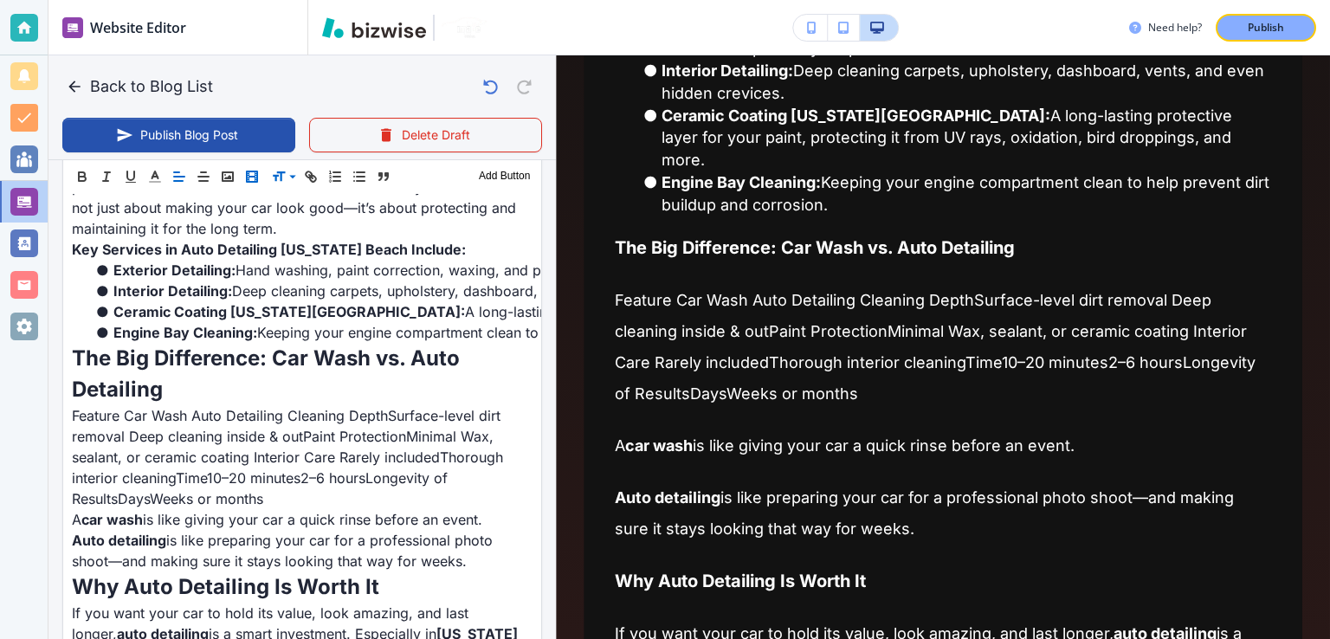
click at [252, 180] on icon "button" at bounding box center [252, 177] width 16 height 16
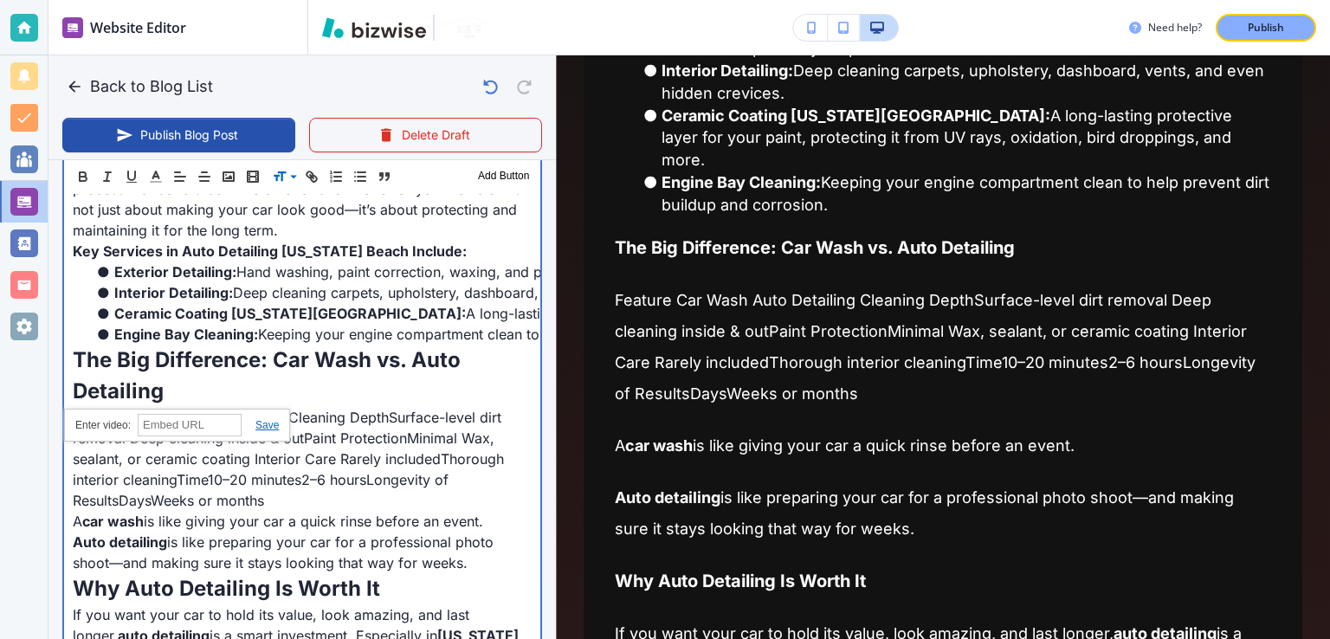
click at [227, 458] on p "Feature Car Wash Auto Detailing Cleaning DepthSurface-level dirt removal Deep c…" at bounding box center [302, 459] width 459 height 104
click at [272, 489] on p "Feature Car Wash Auto Detailing Cleaning DepthSurface-level dirt removal Deep c…" at bounding box center [302, 458] width 459 height 104
click at [333, 488] on p "Feature Car Wash Auto Detailing Cleaning DepthSurface-level dirt removal Deep c…" at bounding box center [302, 458] width 459 height 104
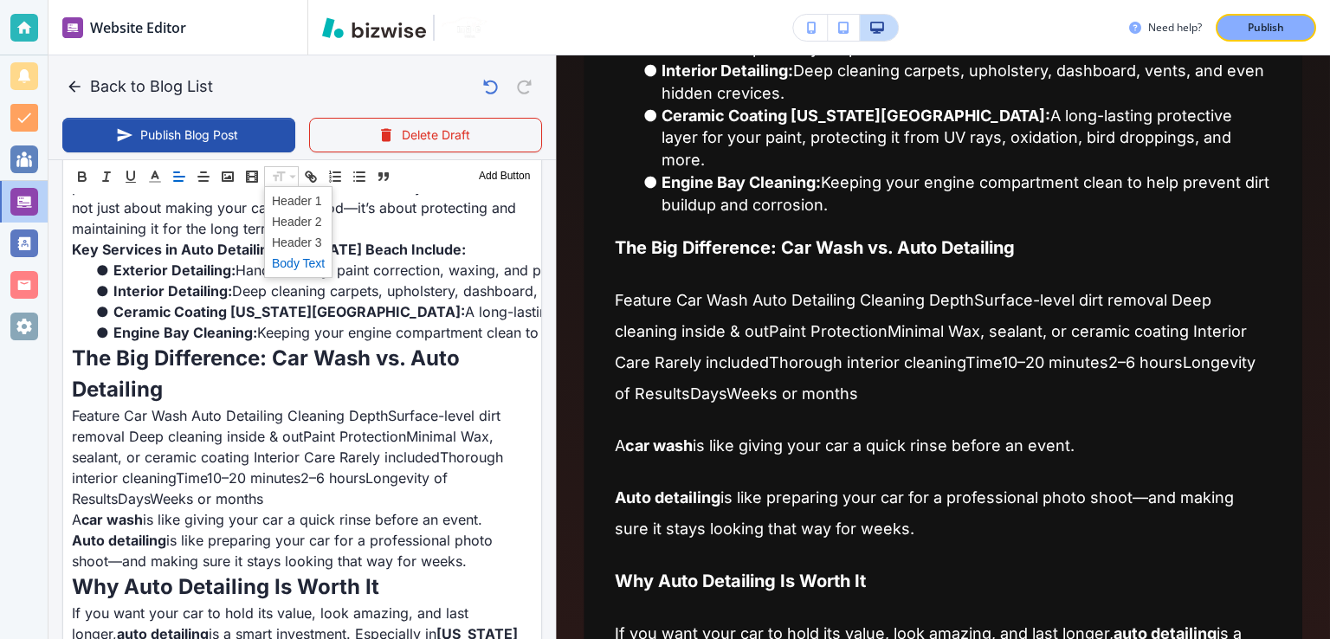
scroll to position [1066, 0]
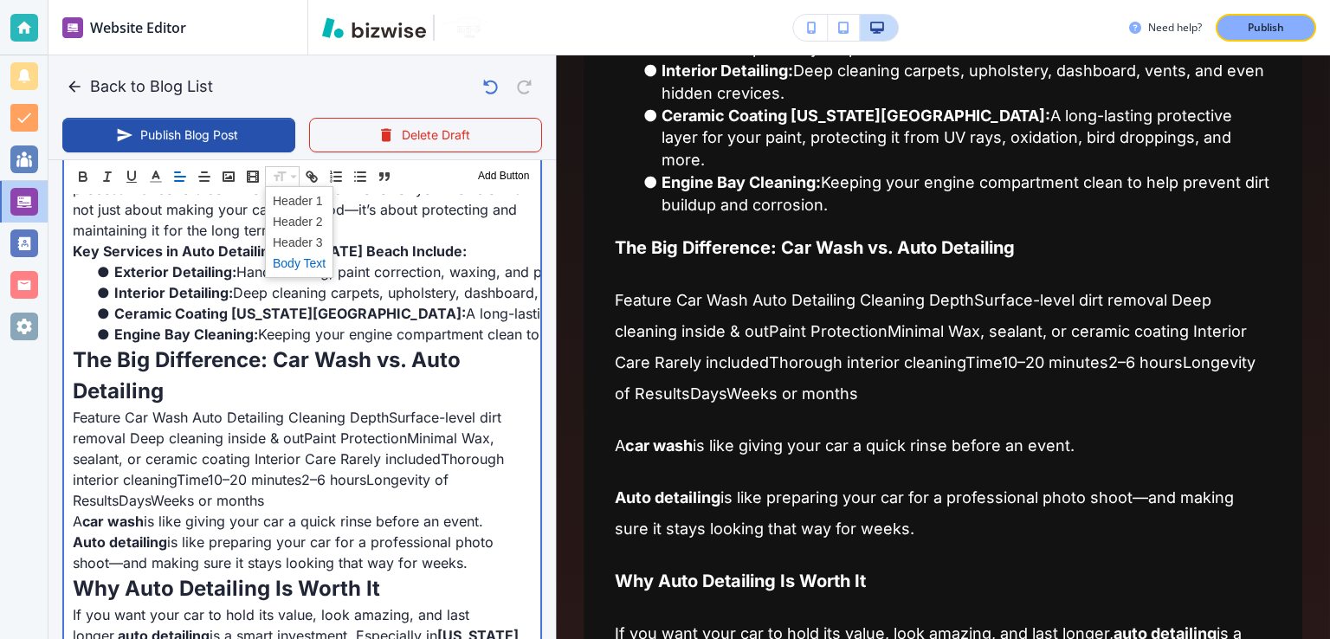
click at [151, 248] on strong "Key Services in Auto Detailing [US_STATE] Beach Include:" at bounding box center [270, 250] width 394 height 17
click at [238, 351] on strong "The Big Difference: Car Wash vs. Auto Detailing" at bounding box center [269, 374] width 393 height 56
click at [194, 412] on p "Feature Car Wash Auto Detailing Cleaning DepthSurface-level dirt removal Deep c…" at bounding box center [302, 458] width 459 height 104
click at [245, 465] on p "Feature Car Wash Auto Detailing Cleaning DepthSurface-level dirt removal Deep c…" at bounding box center [302, 458] width 459 height 104
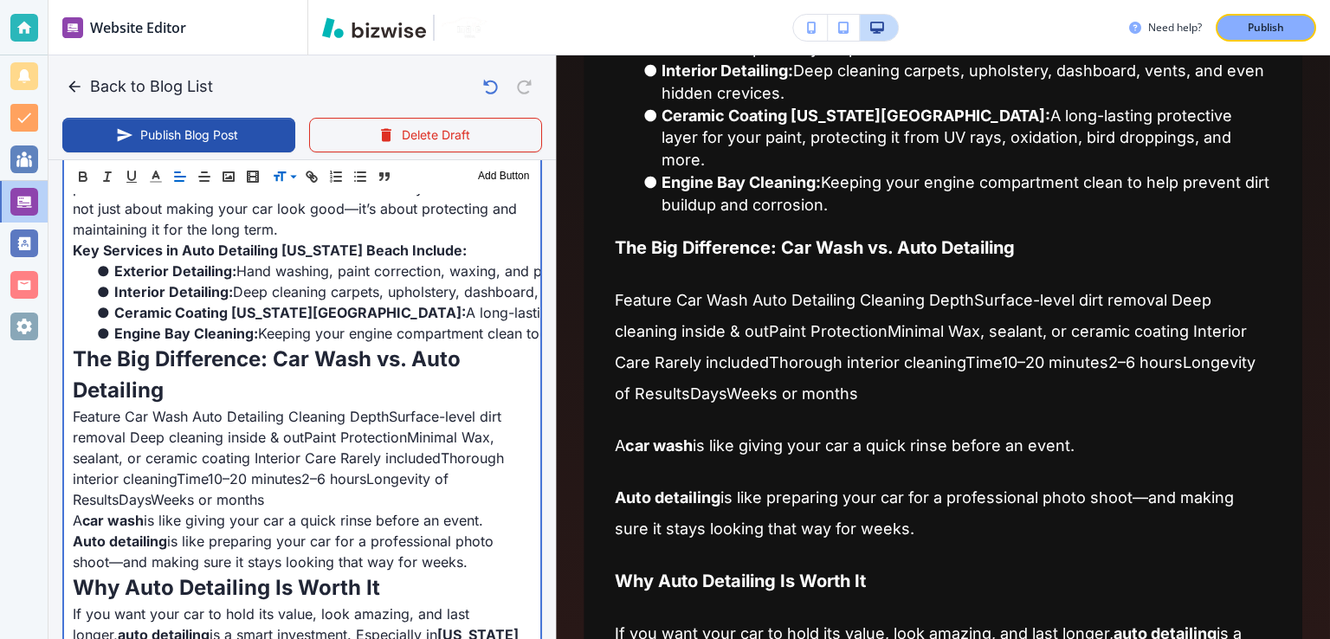
click at [294, 494] on p "Feature Car Wash Auto Detailing Cleaning DepthSurface-level dirt removal Deep c…" at bounding box center [302, 458] width 459 height 104
click at [305, 472] on p "Feature Car Wash Auto Detailing Cleaning DepthSurface-level dirt removal Deep c…" at bounding box center [302, 458] width 459 height 104
click at [322, 481] on p "Feature Car Wash Auto Detailing Cleaning DepthSurface-level dirt removal Deep c…" at bounding box center [302, 458] width 459 height 104
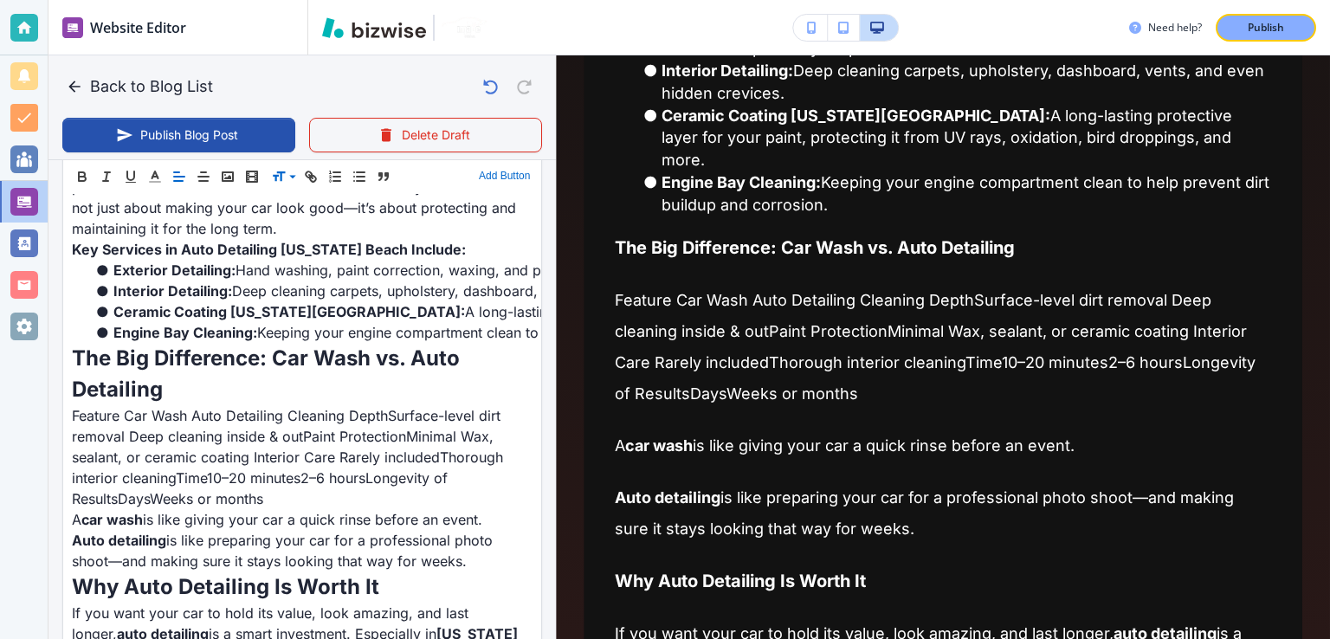
click at [480, 173] on button "Add Button" at bounding box center [505, 176] width 60 height 21
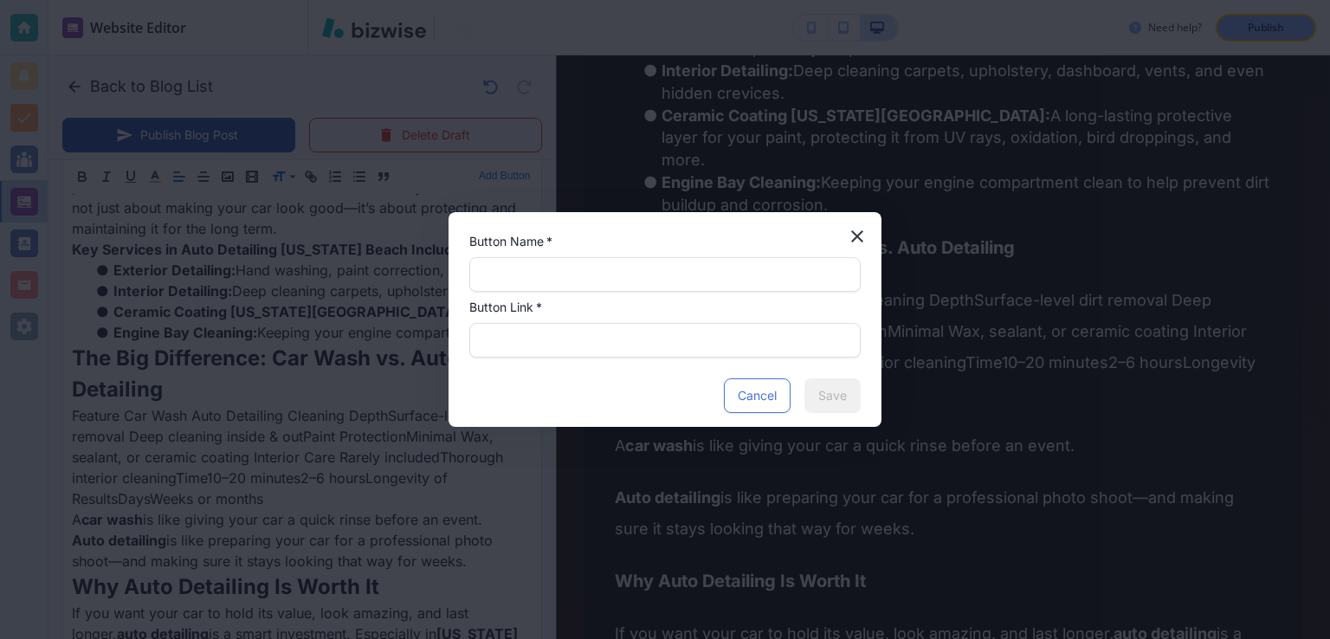
scroll to position [1066, 0]
click at [858, 236] on icon "button" at bounding box center [857, 236] width 12 height 12
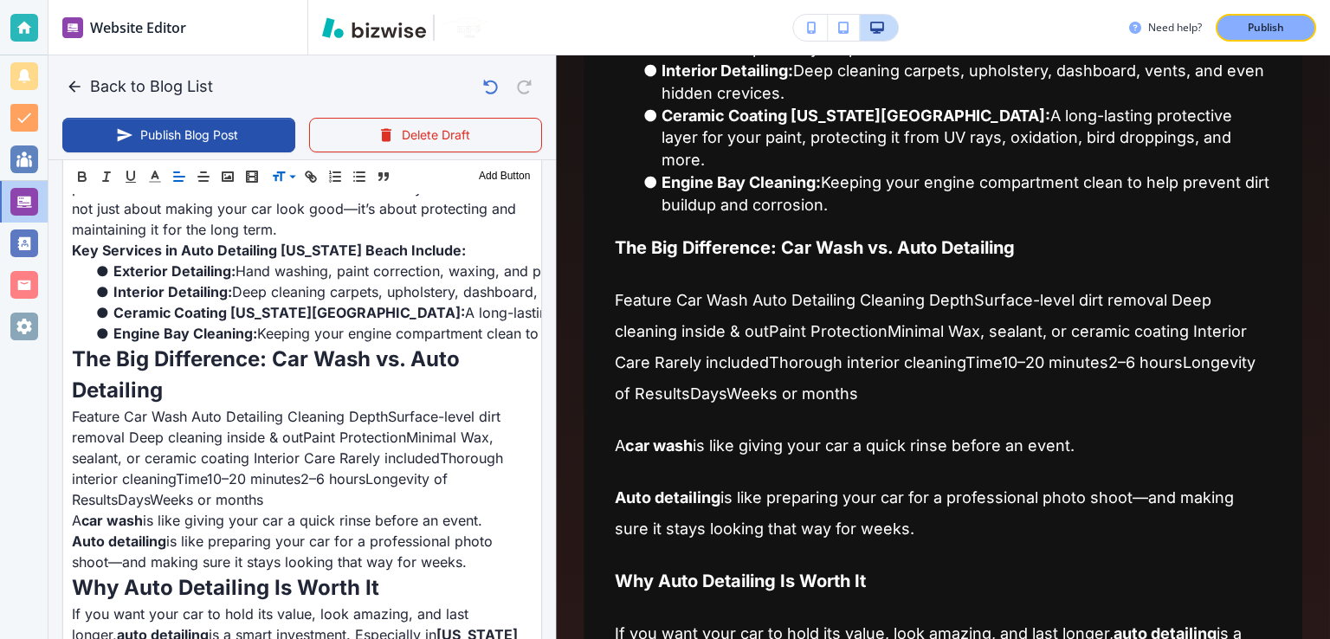
click at [643, 285] on p "Feature Car Wash Auto Detailing Cleaning DepthSurface-level dirt removal Deep c…" at bounding box center [943, 347] width 656 height 125
click at [294, 178] on icon at bounding box center [292, 177] width 21 height 16
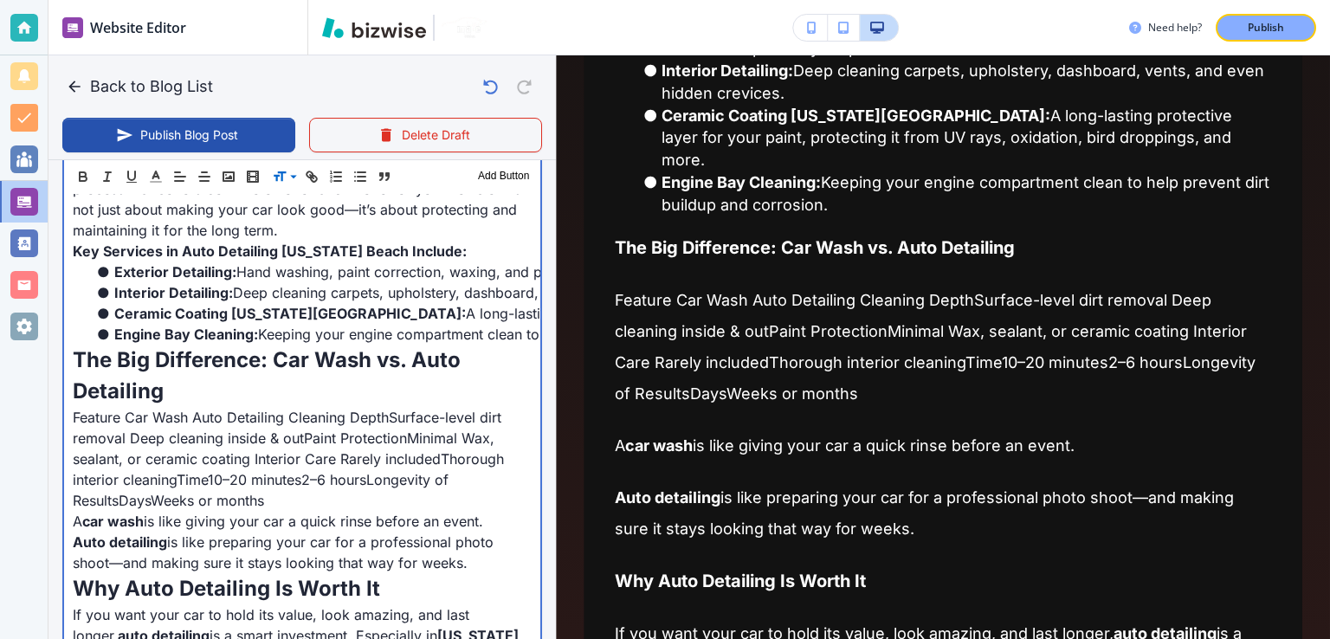
click at [333, 479] on p "Feature Car Wash Auto Detailing Cleaning DepthSurface-level dirt removal Deep c…" at bounding box center [302, 459] width 459 height 104
click at [299, 423] on p "Feature Car Wash Auto Detailing Cleaning DepthSurface-level dirt removal Deep c…" at bounding box center [302, 458] width 459 height 104
drag, startPoint x: 469, startPoint y: 562, endPoint x: 64, endPoint y: 361, distance: 452.4
click at [64, 361] on div "When it comes to keeping your vehicle looking pristine, many drivers wonder if …" at bounding box center [302, 541] width 476 height 1659
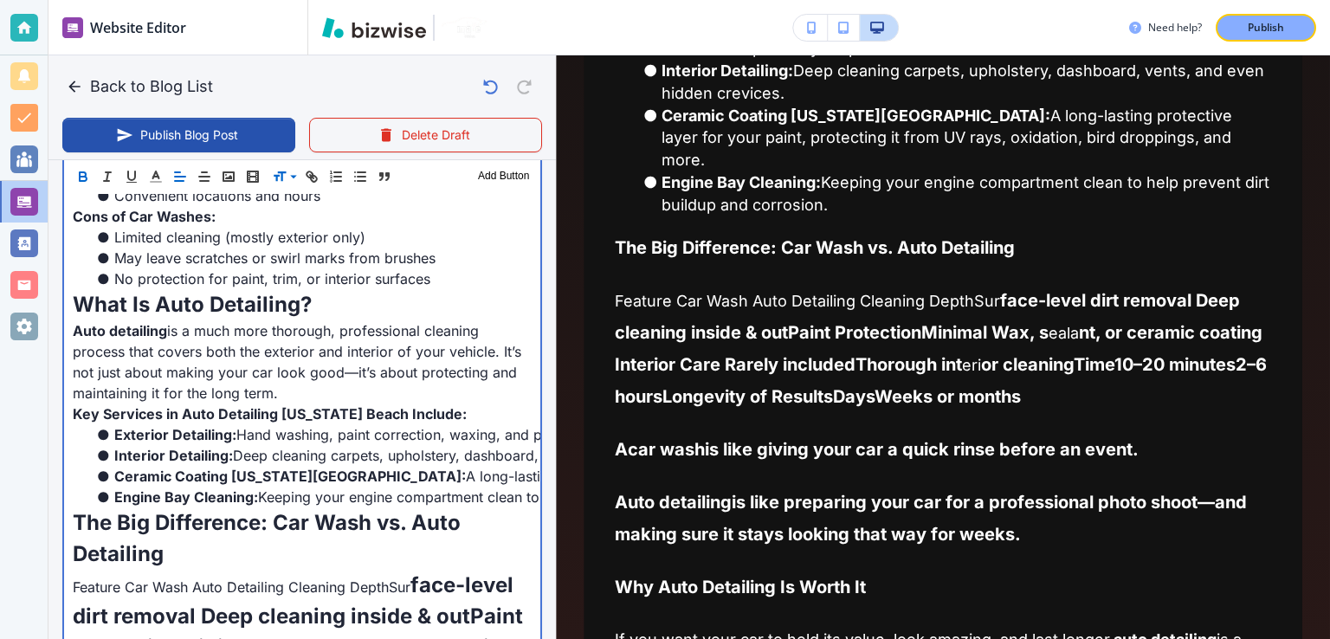
scroll to position [1076, 0]
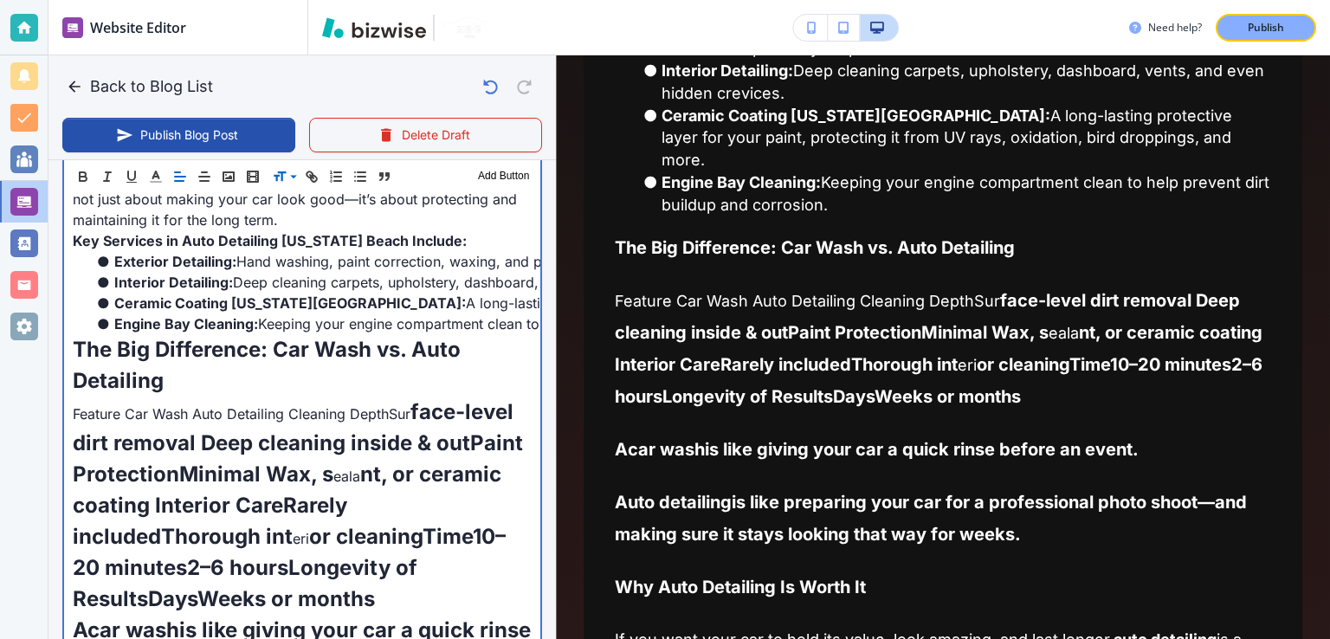
click at [252, 382] on p "The Big Difference: Car Wash vs. Auto Detailing" at bounding box center [302, 365] width 459 height 62
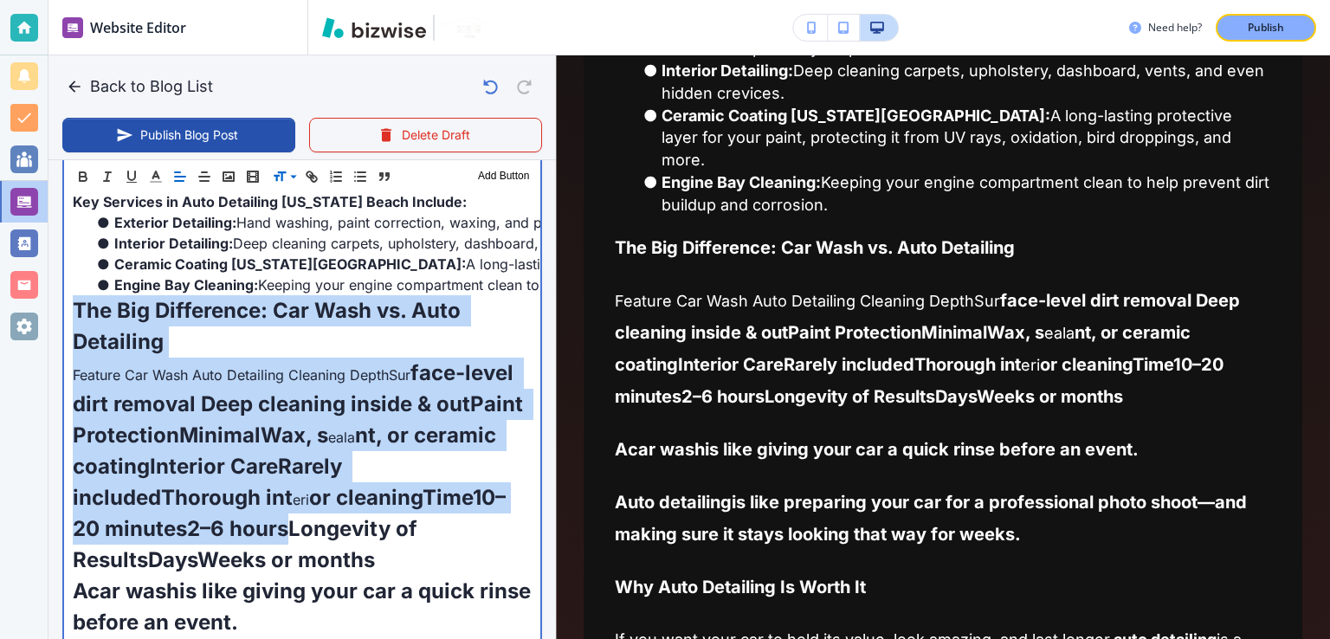
scroll to position [1202, 0]
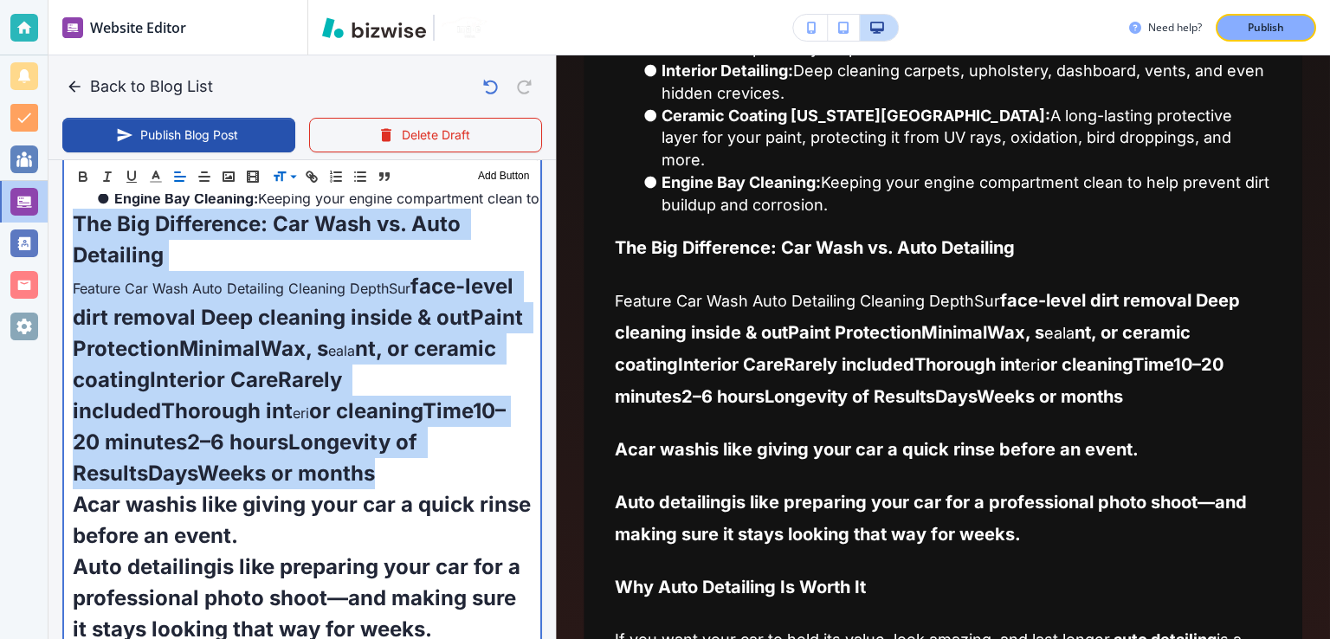
drag, startPoint x: 76, startPoint y: 433, endPoint x: 405, endPoint y: 475, distance: 331.7
click at [405, 475] on div "When it comes to keeping your vehicle looking pristine, many drivers wonder if …" at bounding box center [302, 510] width 476 height 1867
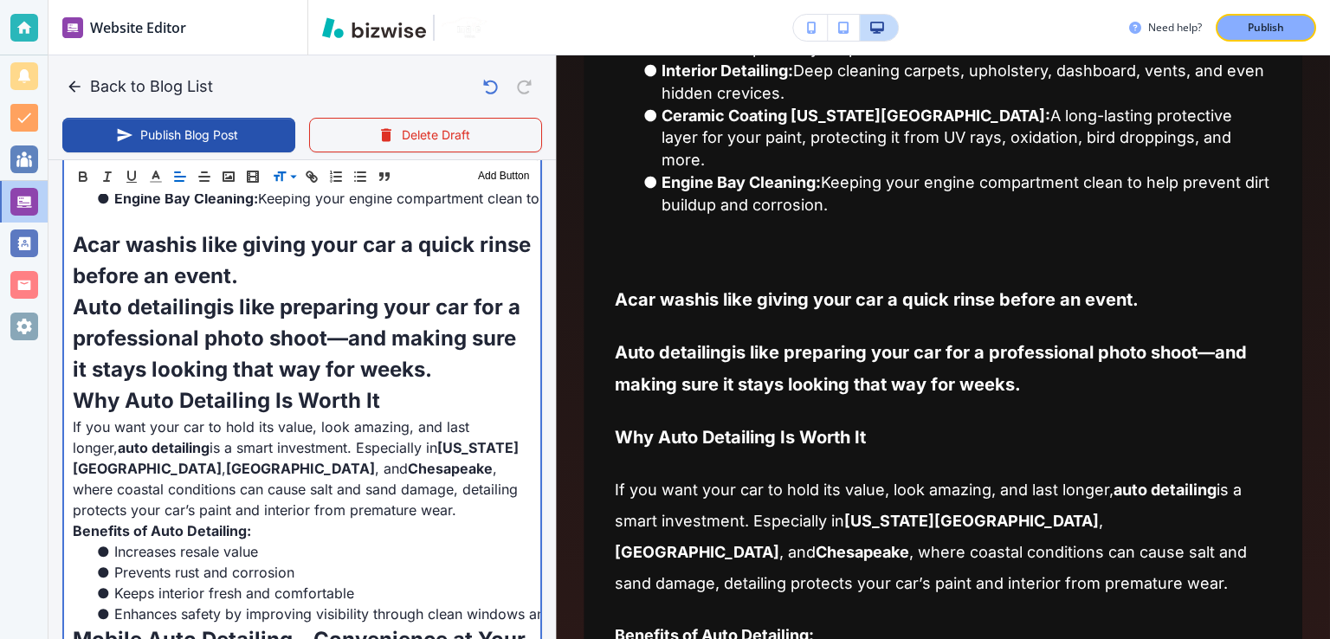
click at [279, 323] on span "is like preparing your car for a professional photo shoot—and making sure it st…" at bounding box center [299, 337] width 453 height 87
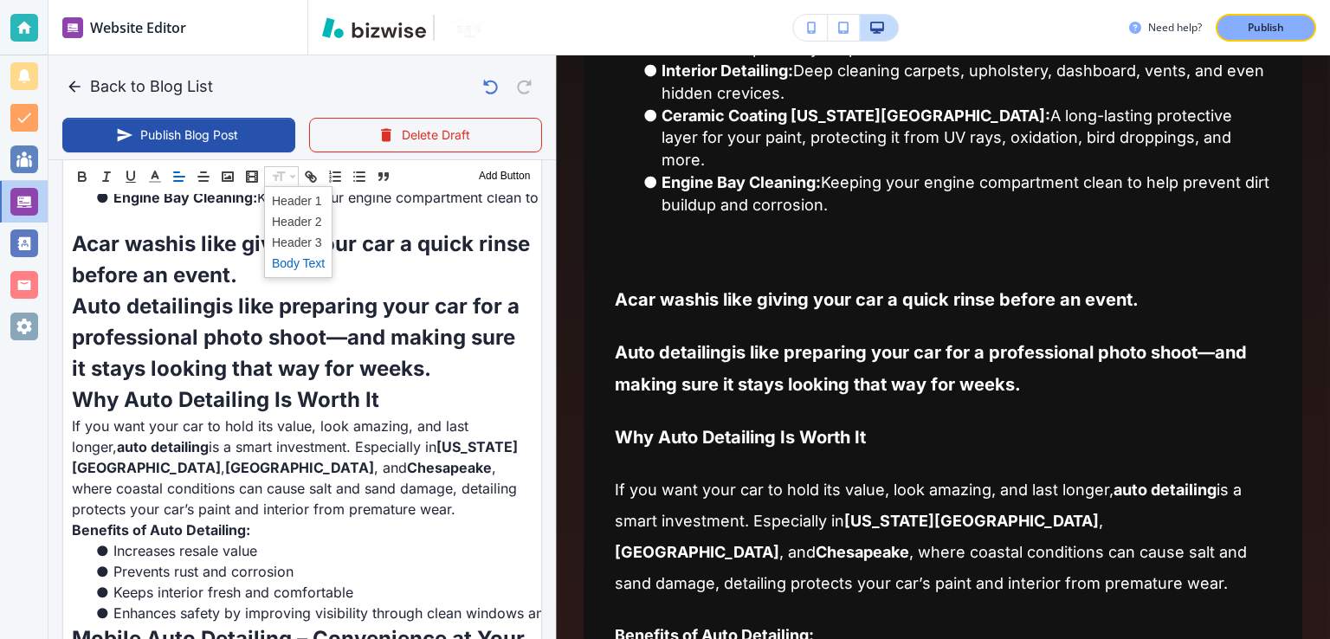
click at [315, 255] on span at bounding box center [298, 263] width 53 height 21
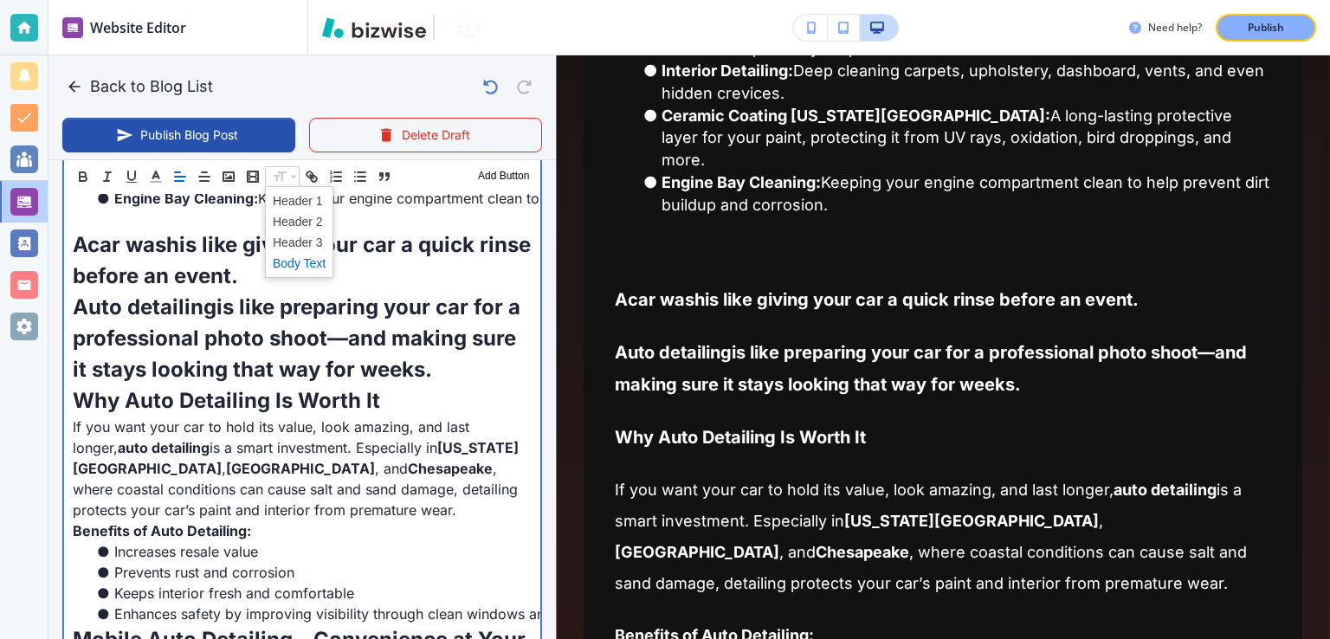
scroll to position [449, 0]
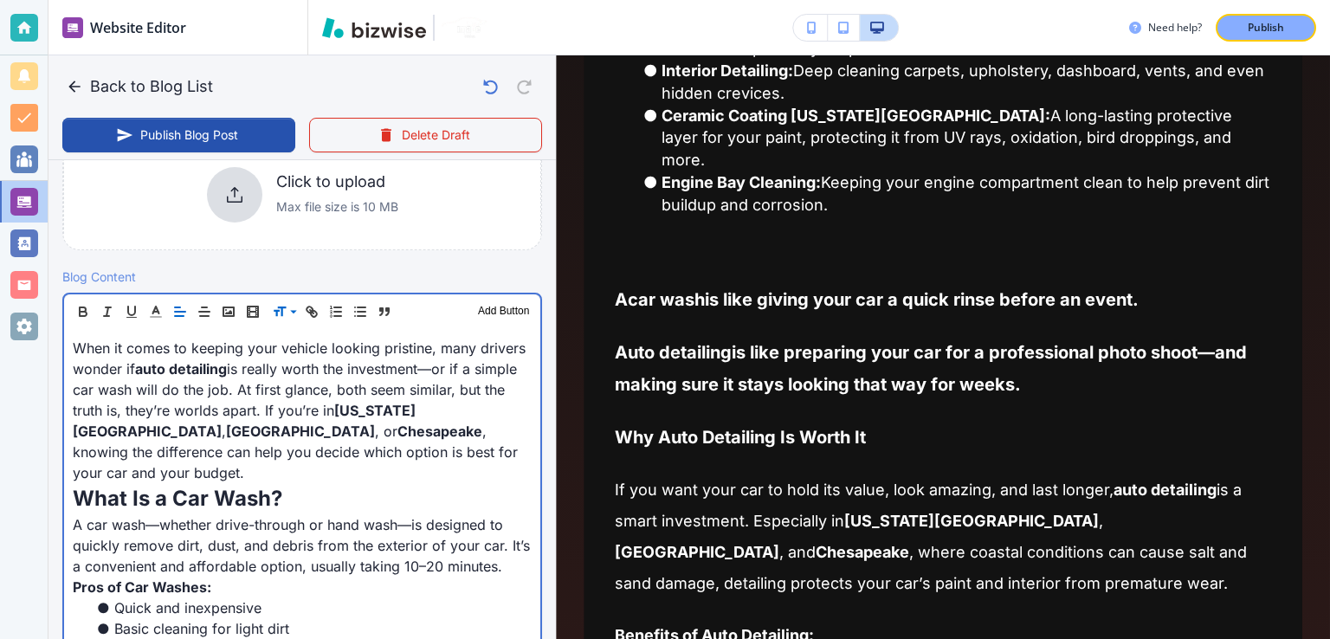
click at [366, 339] on p "When it comes to keeping your vehicle looking pristine, many drivers wonder if …" at bounding box center [302, 410] width 459 height 145
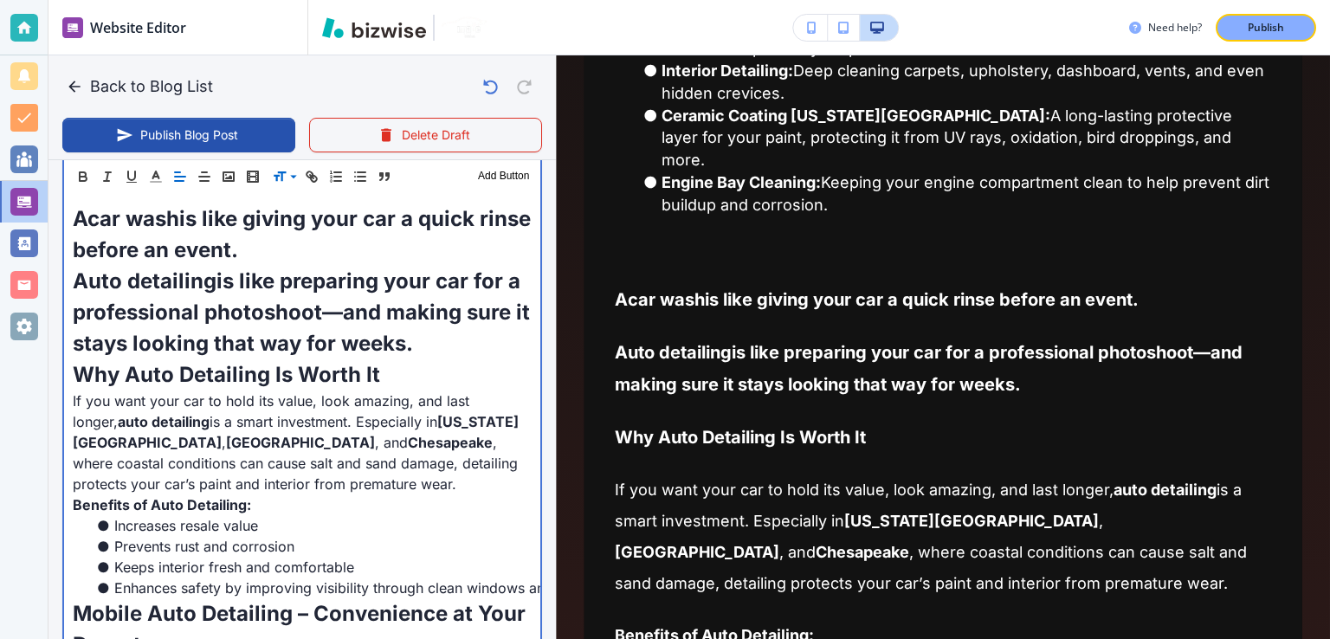
click at [366, 339] on span "shoot—and making sure it stays looking that way for weeks." at bounding box center [304, 328] width 462 height 56
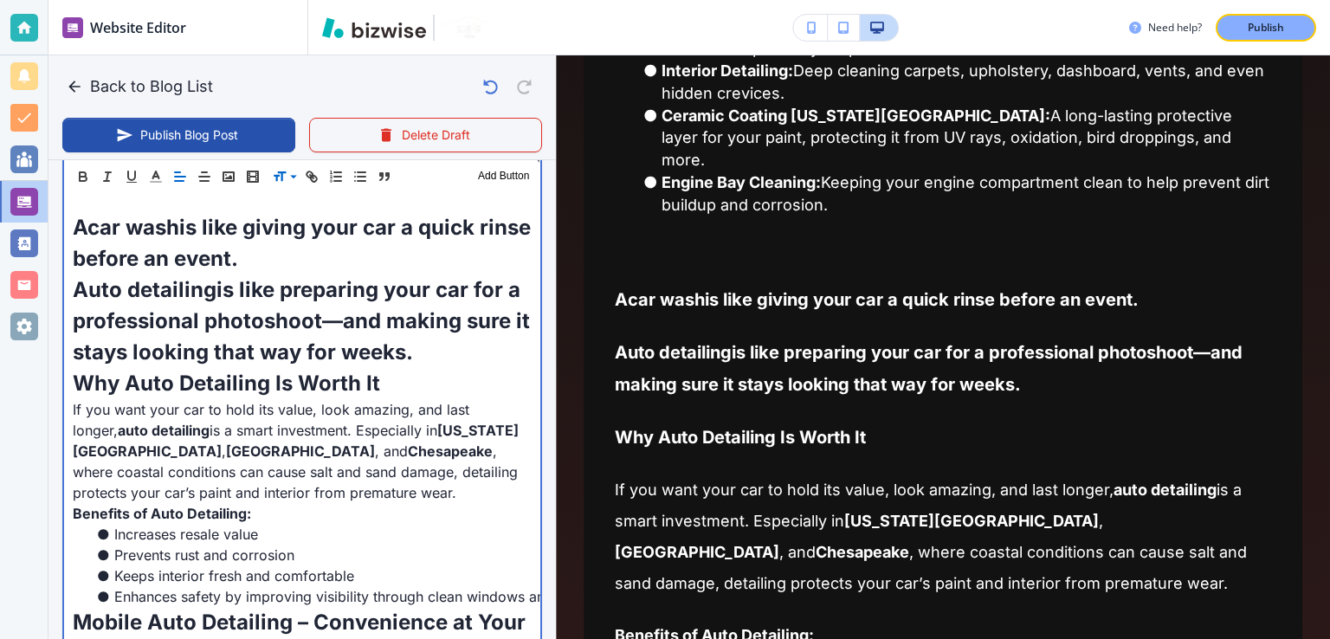
scroll to position [1218, 0]
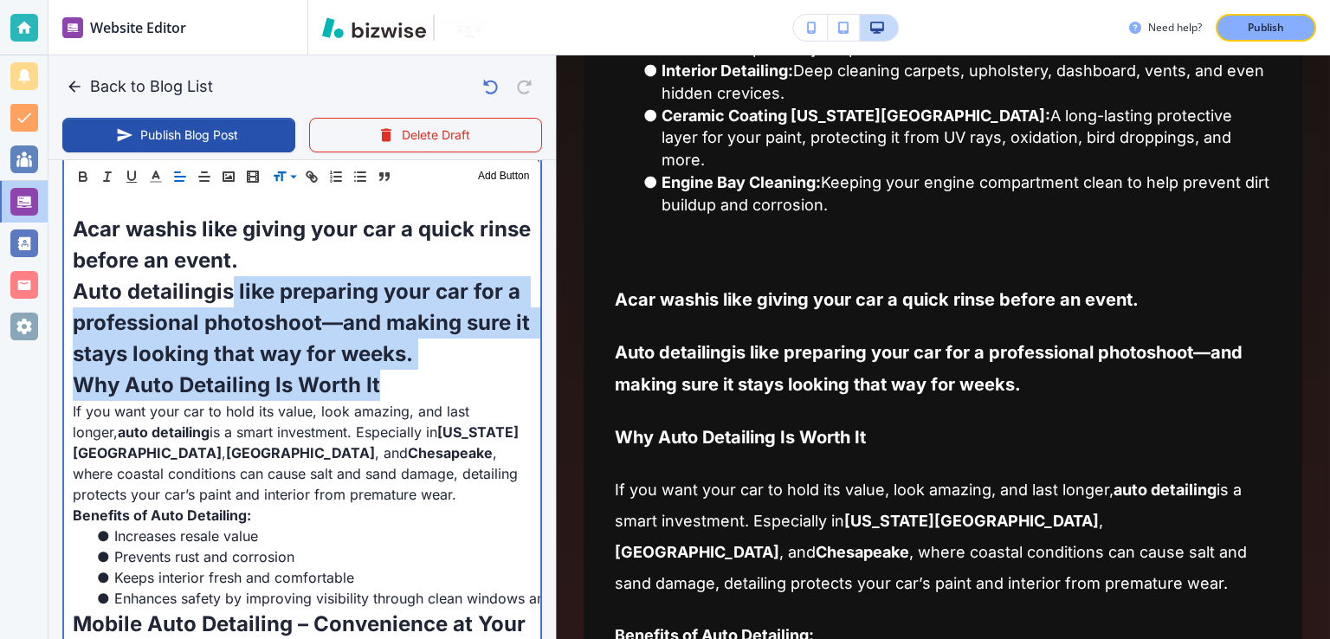
drag, startPoint x: 286, startPoint y: 329, endPoint x: 224, endPoint y: 302, distance: 67.1
click at [224, 302] on div "When it comes to keeping your vehicle looking pristine, many drivers wonder if …" at bounding box center [302, 364] width 476 height 1607
click at [224, 302] on p "Auto detailing is like preparing your car for a professional photo shoot—and ma…" at bounding box center [302, 323] width 459 height 94
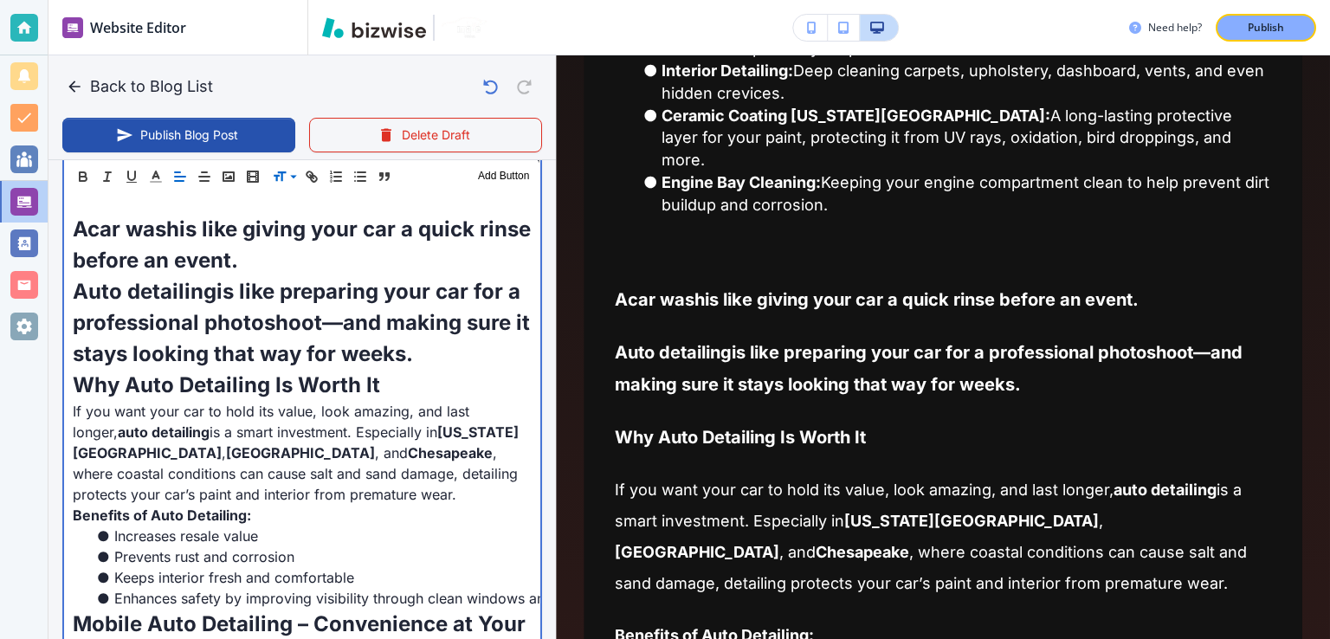
click at [477, 361] on span "shoot—and making sure it stays looking that way for weeks." at bounding box center [304, 338] width 462 height 56
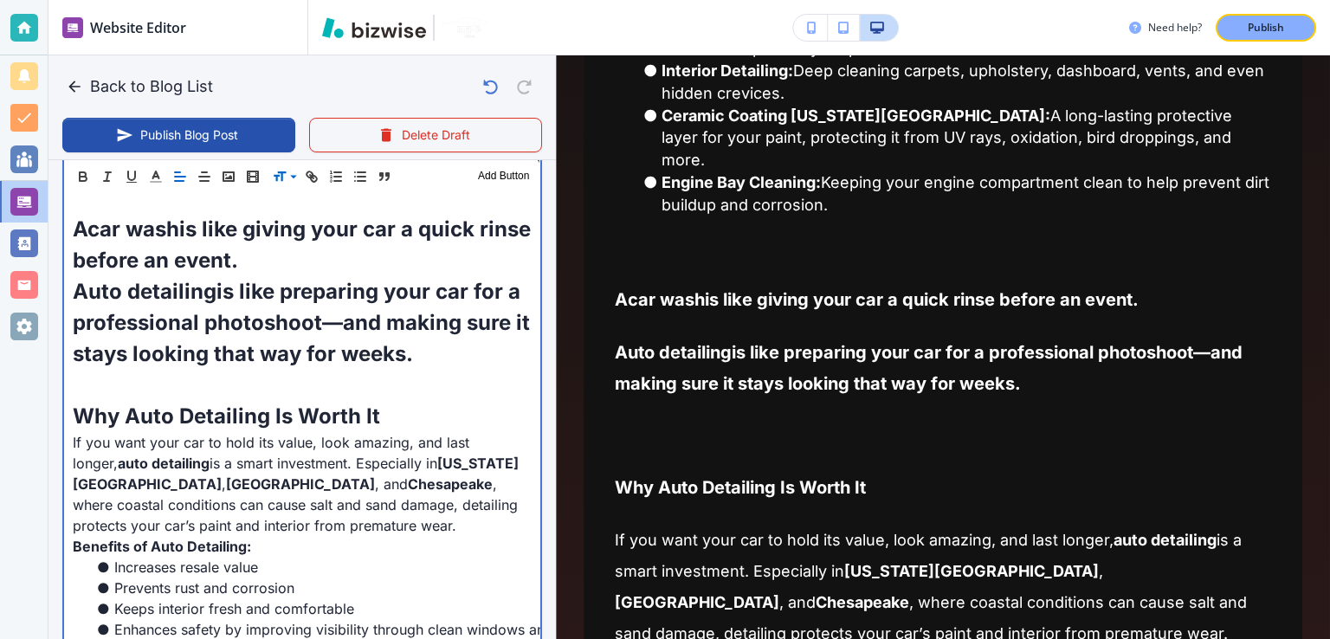
click at [499, 359] on p "Auto detailing is like preparing your car for a professional photo shoot—and ma…" at bounding box center [302, 323] width 459 height 94
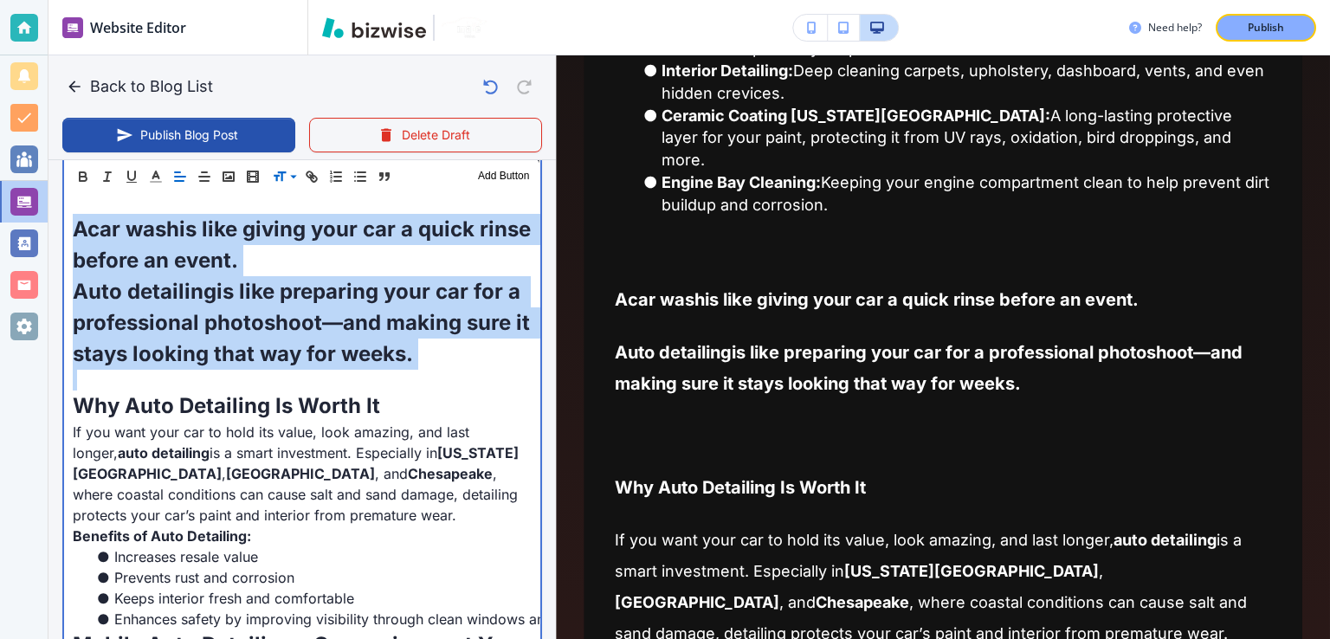
drag, startPoint x: 499, startPoint y: 359, endPoint x: 69, endPoint y: 239, distance: 445.8
click at [69, 239] on div "When it comes to keeping your vehicle looking pristine, many drivers wonder if …" at bounding box center [302, 375] width 476 height 1628
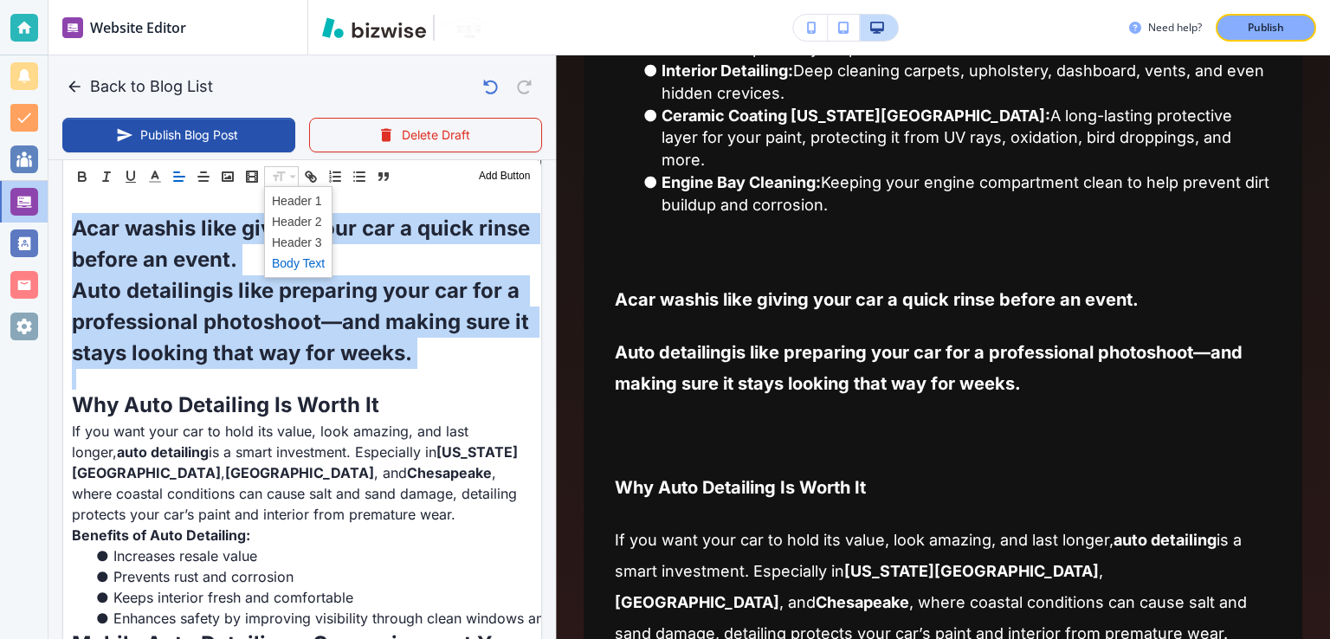
scroll to position [1217, 0]
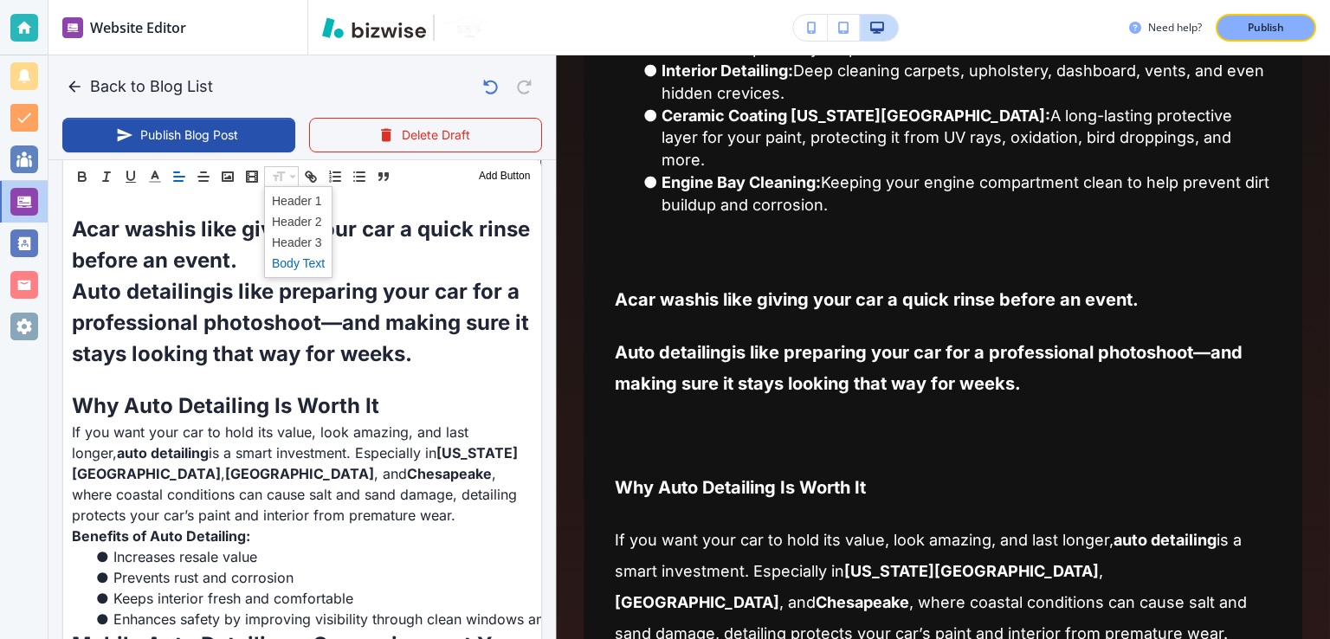
click at [312, 261] on span at bounding box center [298, 263] width 53 height 21
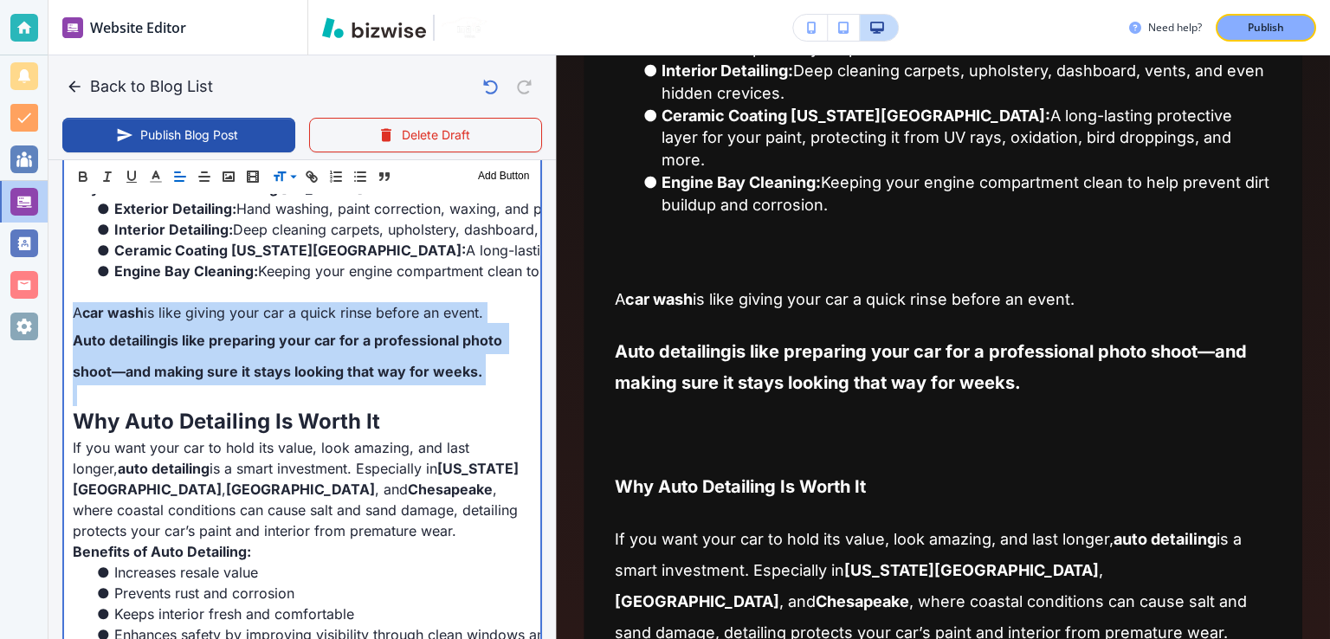
click at [312, 409] on strong "Why Auto Detailing Is Worth It" at bounding box center [226, 421] width 307 height 25
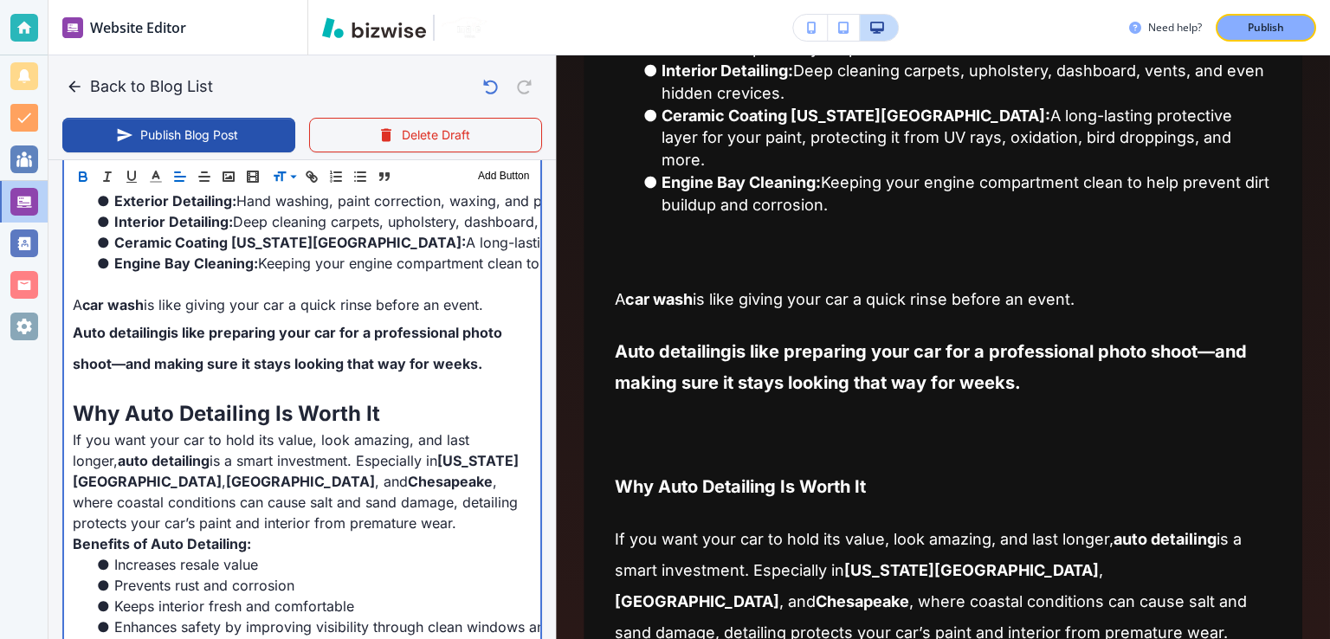
scroll to position [1138, 0]
click at [208, 287] on p at bounding box center [302, 283] width 459 height 21
click at [365, 378] on p at bounding box center [302, 387] width 459 height 21
drag, startPoint x: 299, startPoint y: 344, endPoint x: 62, endPoint y: 304, distance: 239.7
click at [62, 304] on div "Header 1 Header 2 Header 3 Body Text Add Button When it comes to keeping your v…" at bounding box center [302, 400] width 480 height 1593
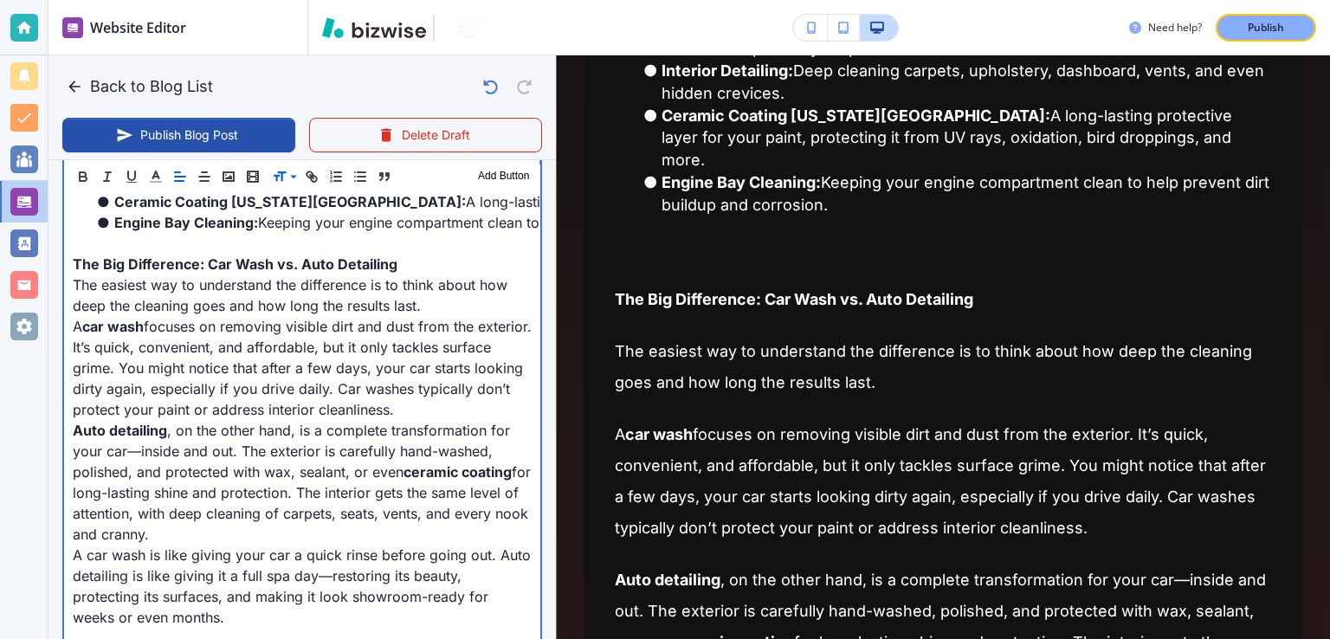
scroll to position [1164, 0]
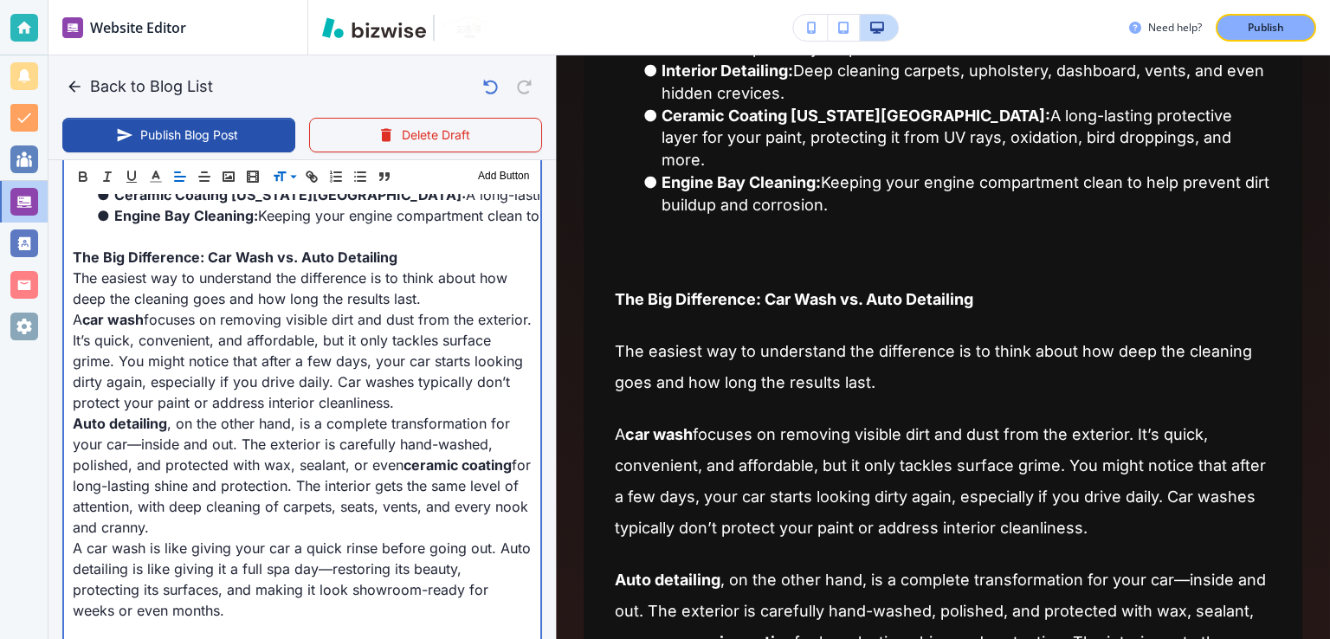
click at [378, 427] on p "Auto detailing , on the other hand, is a complete transformation for your car—i…" at bounding box center [302, 475] width 459 height 125
click at [402, 255] on p "The Big Difference: Car Wash vs. Auto Detailing" at bounding box center [302, 257] width 459 height 21
click at [378, 237] on p at bounding box center [302, 236] width 459 height 21
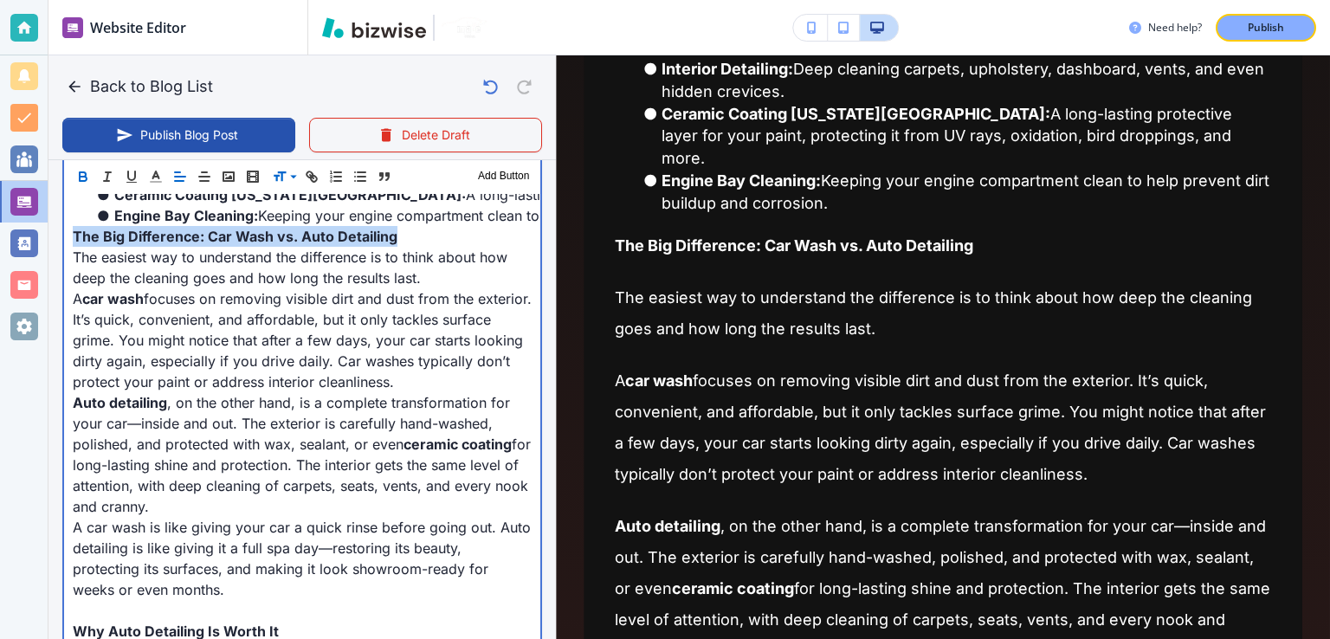
drag, startPoint x: 426, startPoint y: 240, endPoint x: 68, endPoint y: 240, distance: 358.5
click at [68, 240] on div "When it comes to keeping your vehicle looking pristine, many drivers wonder if …" at bounding box center [302, 486] width 476 height 1742
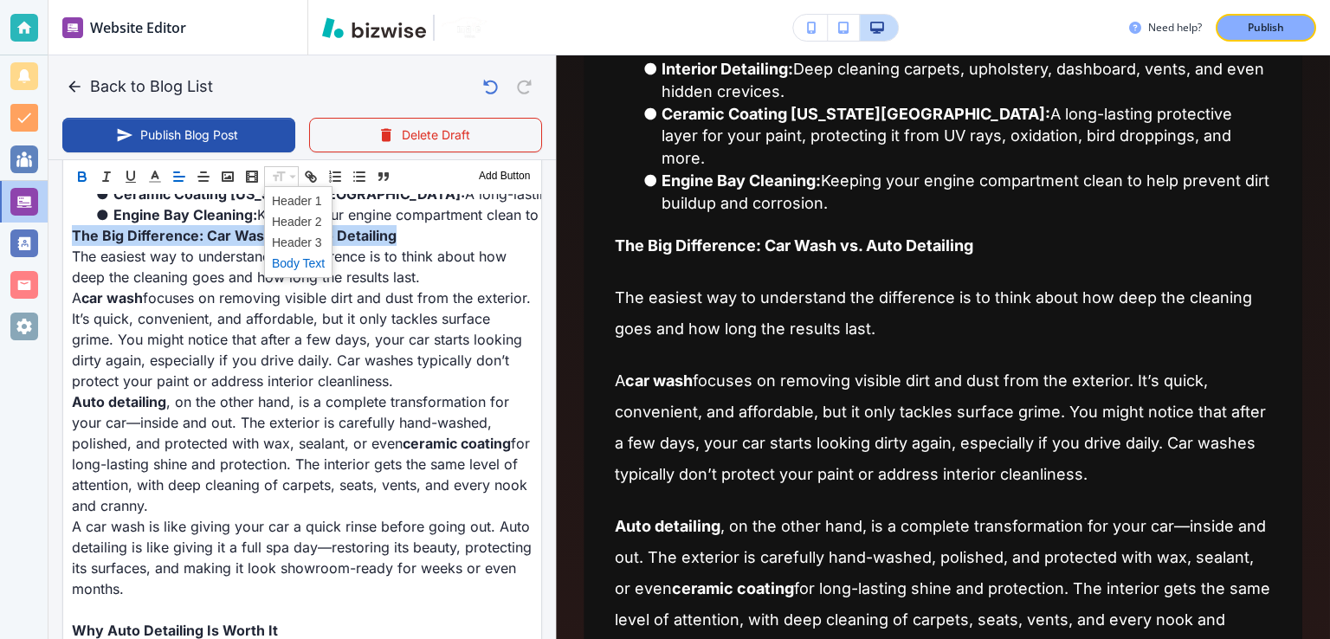
scroll to position [1163, 0]
click at [308, 225] on span at bounding box center [298, 221] width 53 height 21
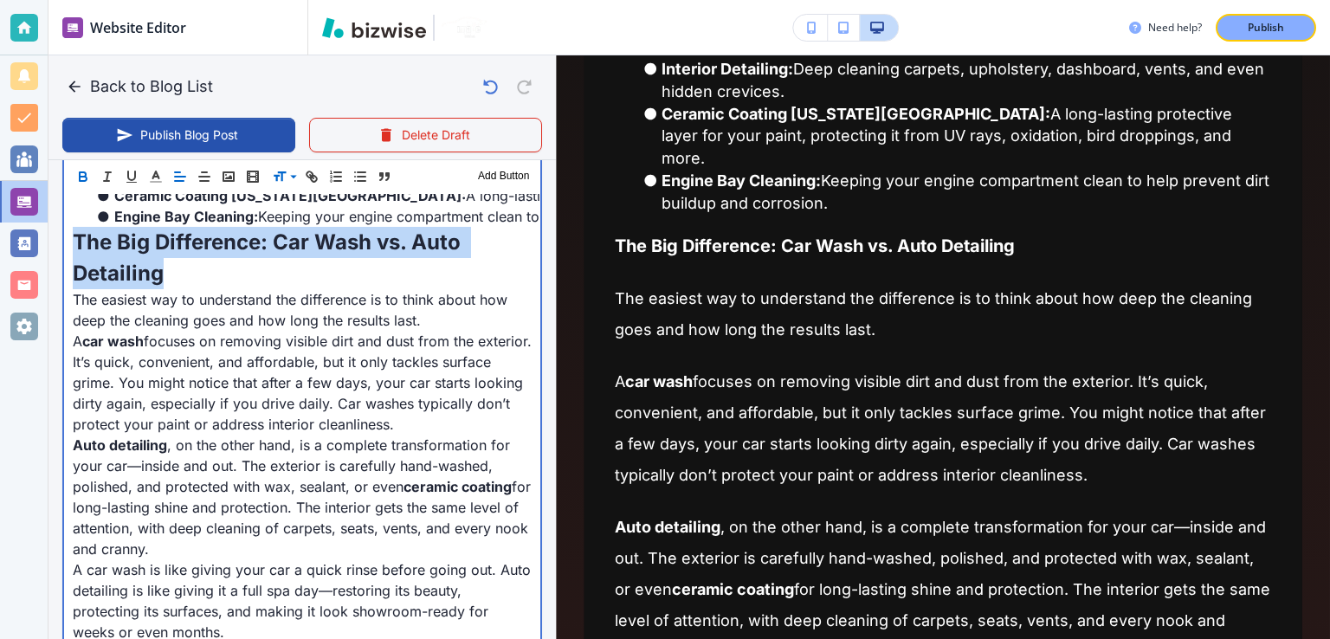
scroll to position [449, 0]
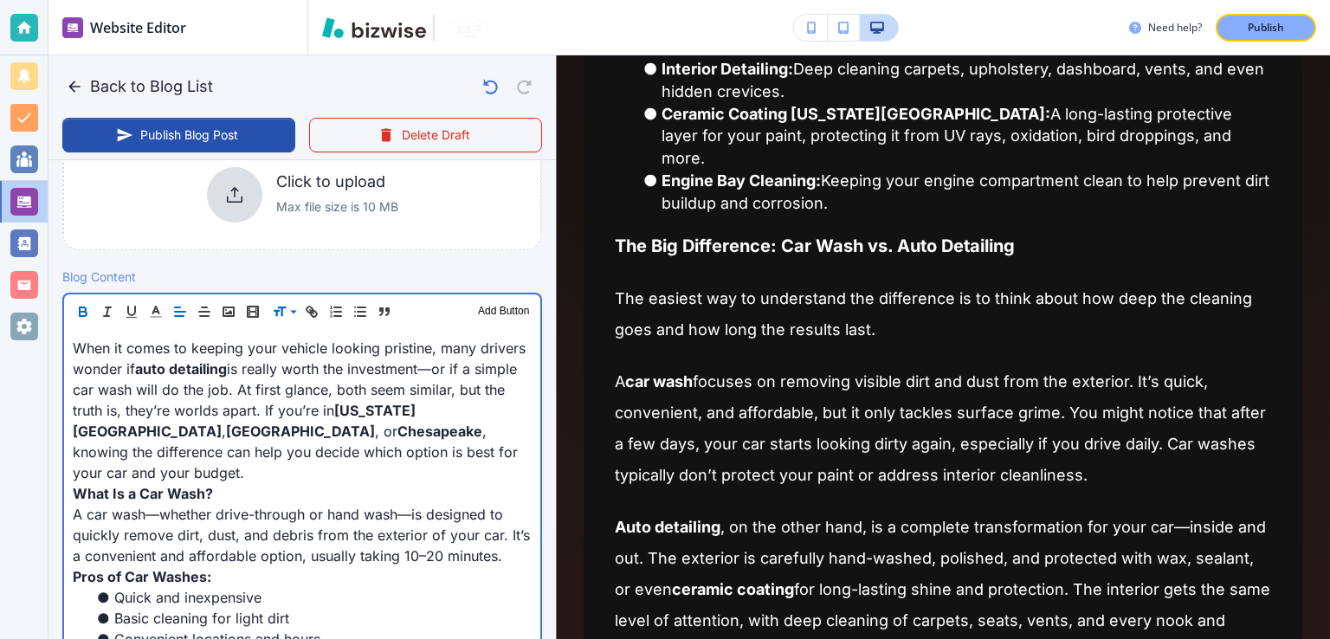
click at [312, 453] on p "When it comes to keeping your vehicle looking pristine, many drivers wonder if …" at bounding box center [302, 410] width 459 height 145
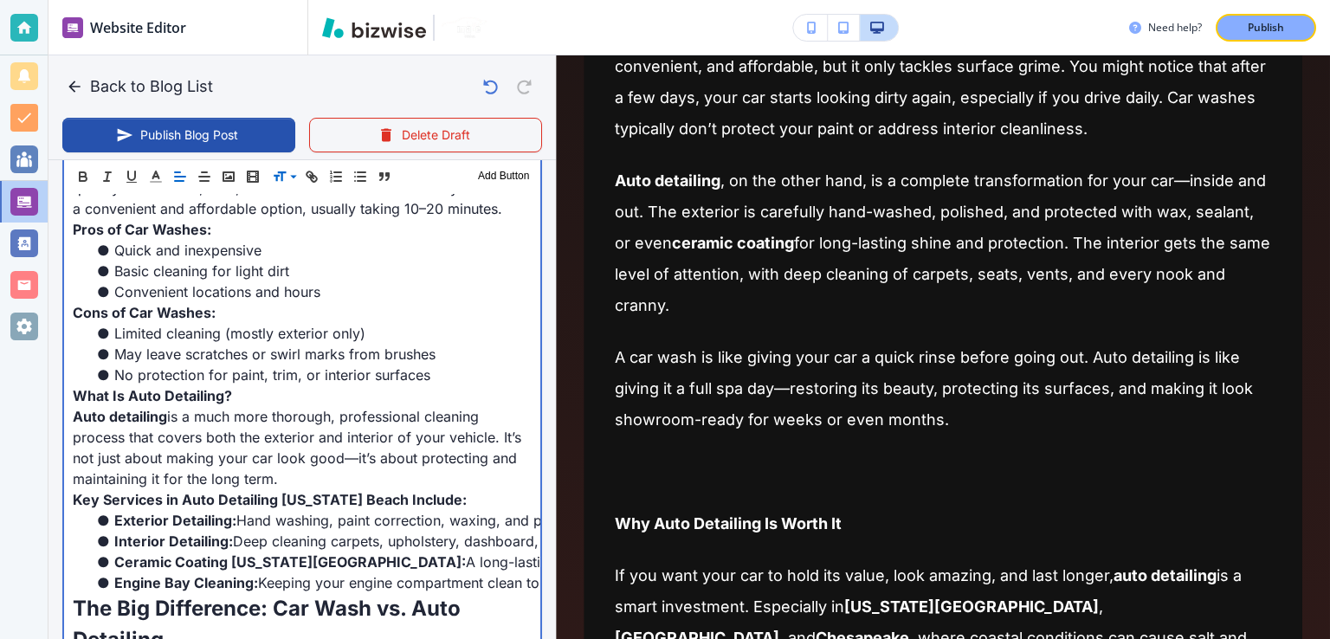
scroll to position [882, 0]
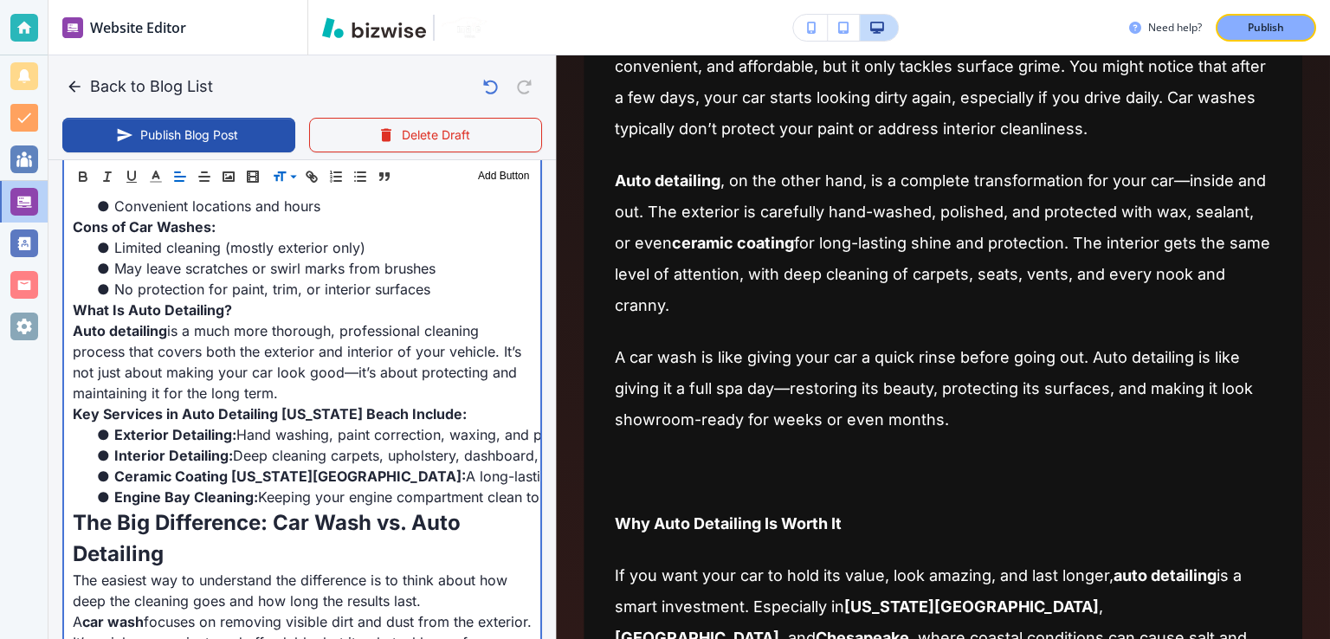
drag, startPoint x: 245, startPoint y: 390, endPoint x: 313, endPoint y: 383, distance: 68.8
click at [244, 390] on p "Auto detailing is a much more thorough, professional cleaning process that cove…" at bounding box center [302, 361] width 459 height 83
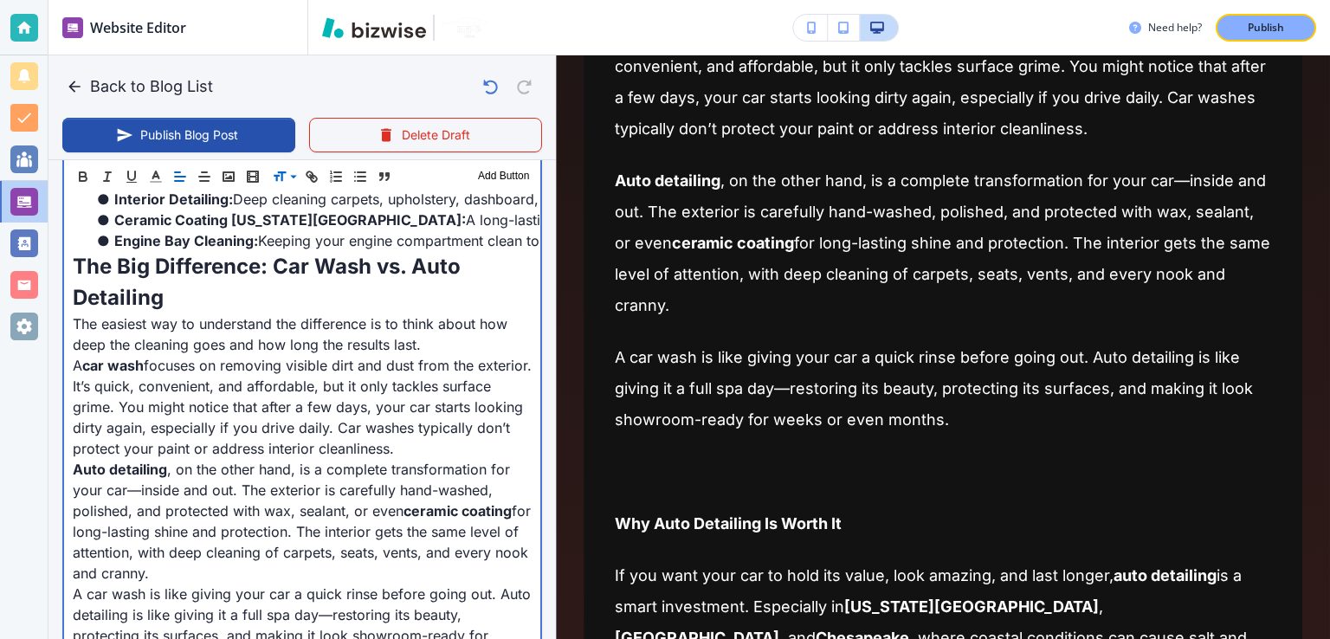
scroll to position [1142, 0]
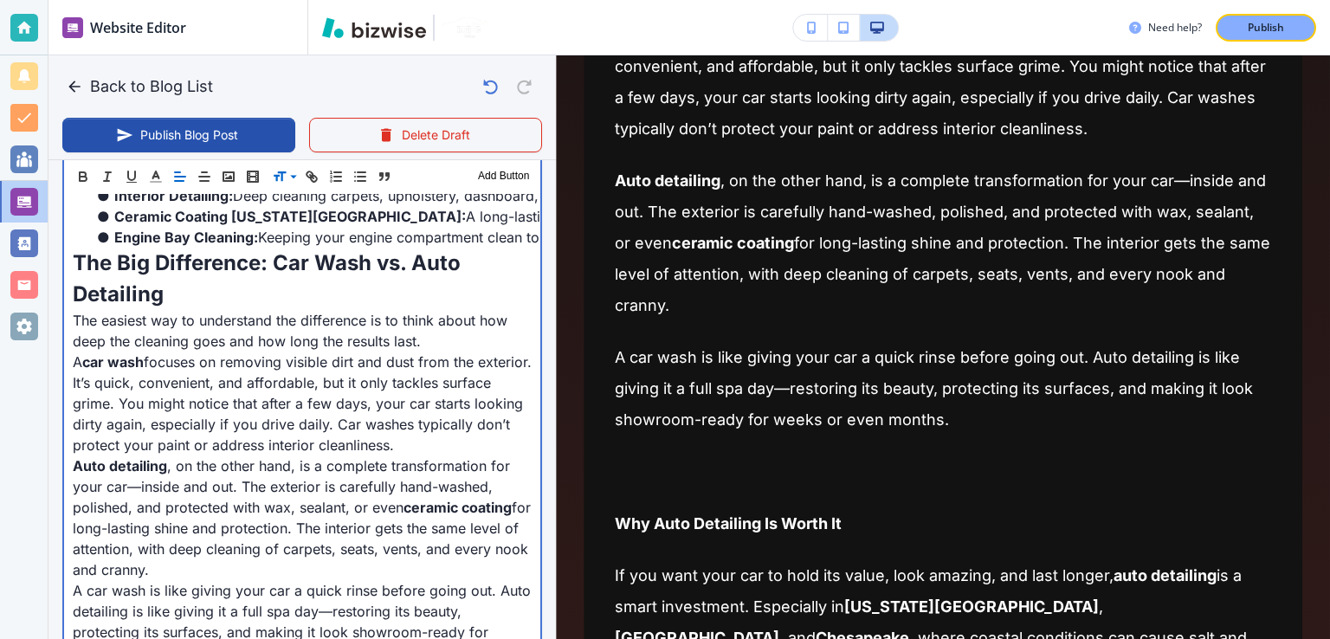
click at [145, 377] on p "A car wash focuses on removing visible dirt and dust from the exterior. It’s qu…" at bounding box center [302, 404] width 459 height 104
click at [219, 362] on p "A car wash focuses on removing visible dirt and dust from the exterior. It’s qu…" at bounding box center [302, 404] width 459 height 104
click at [234, 361] on p "A car wash focuses on removing visible dirt and dust from the exterior. It’s qu…" at bounding box center [302, 404] width 459 height 104
click at [292, 369] on p "A car wash focuses on removing visible dirt and dust from the exterior. It’s qu…" at bounding box center [302, 404] width 459 height 104
click at [253, 441] on p "A car wash focuses on removing visible dirt and dust from the exterior. It’s qu…" at bounding box center [302, 404] width 459 height 104
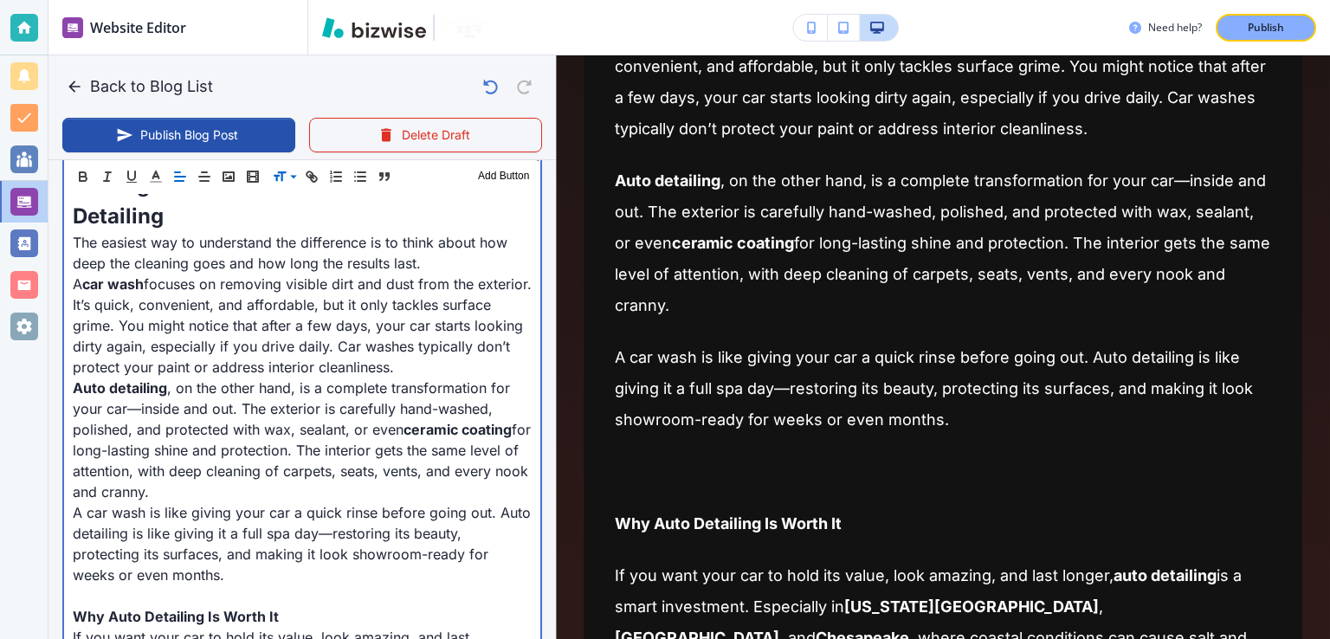
scroll to position [1229, 0]
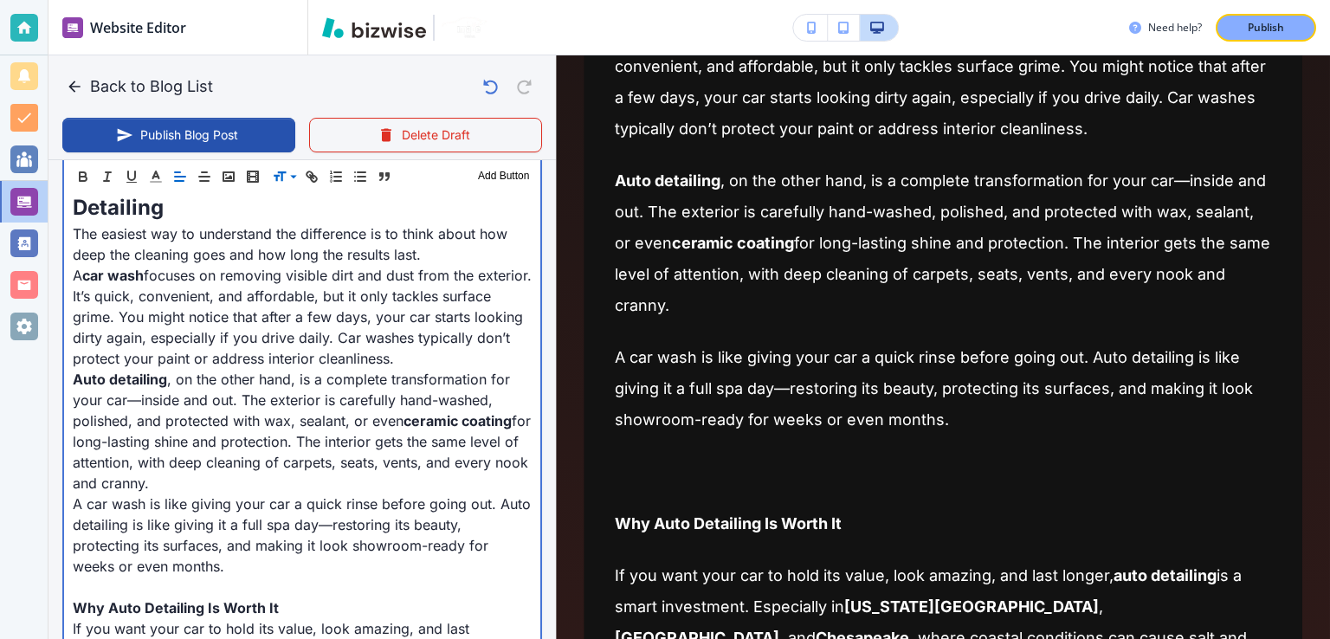
click at [241, 426] on p "Auto detailing , on the other hand, is a complete transformation for your car—i…" at bounding box center [302, 431] width 459 height 125
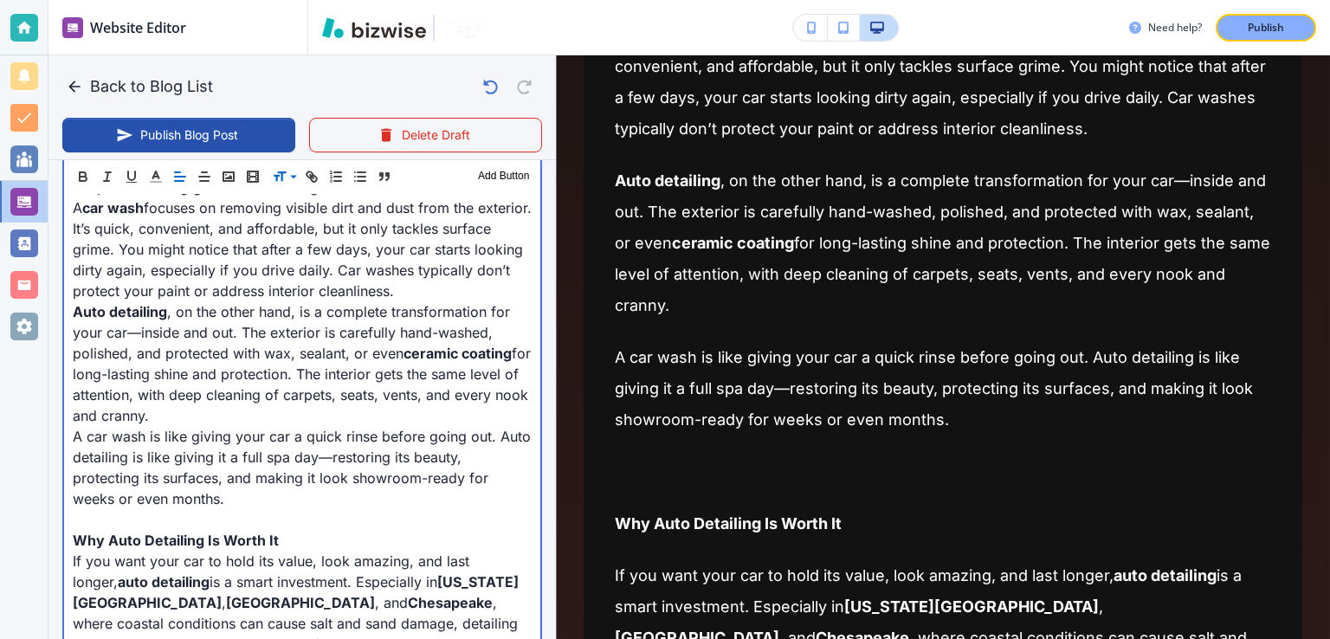
scroll to position [1315, 0]
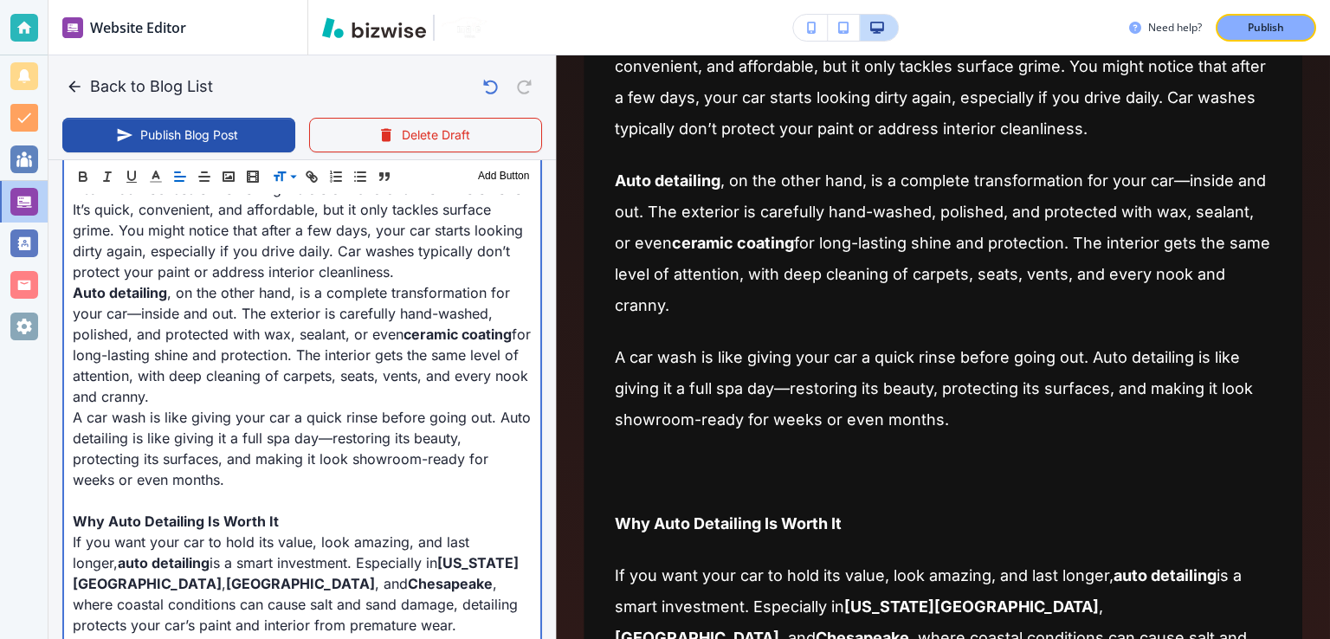
click at [274, 494] on p at bounding box center [302, 500] width 459 height 21
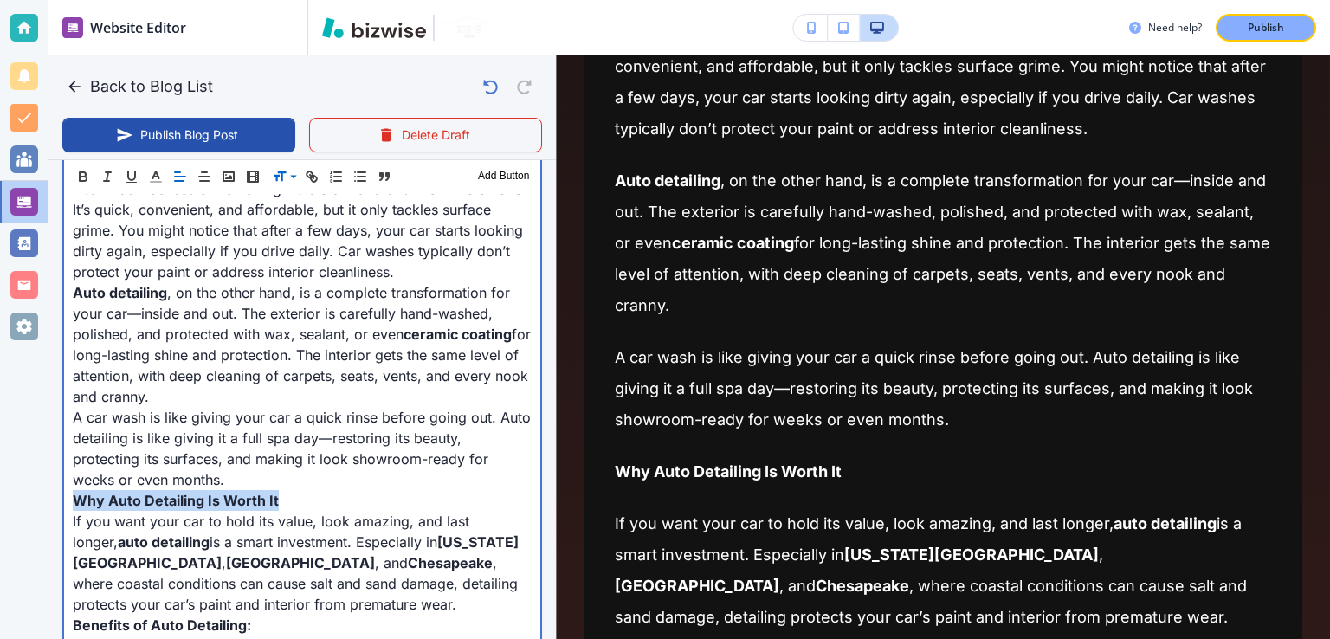
drag, startPoint x: 301, startPoint y: 494, endPoint x: 63, endPoint y: 503, distance: 238.3
click at [64, 503] on div "When it comes to keeping your vehicle looking pristine, many drivers wonder if …" at bounding box center [302, 344] width 476 height 1763
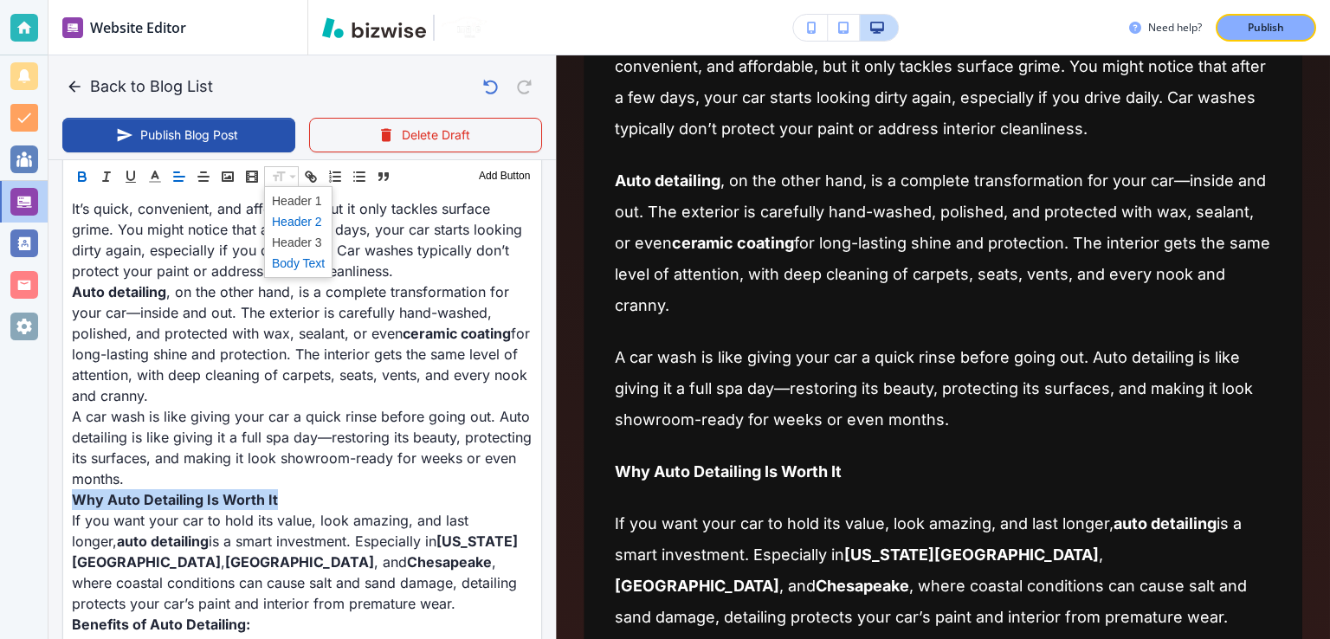
scroll to position [1315, 0]
click at [314, 225] on span at bounding box center [298, 221] width 53 height 21
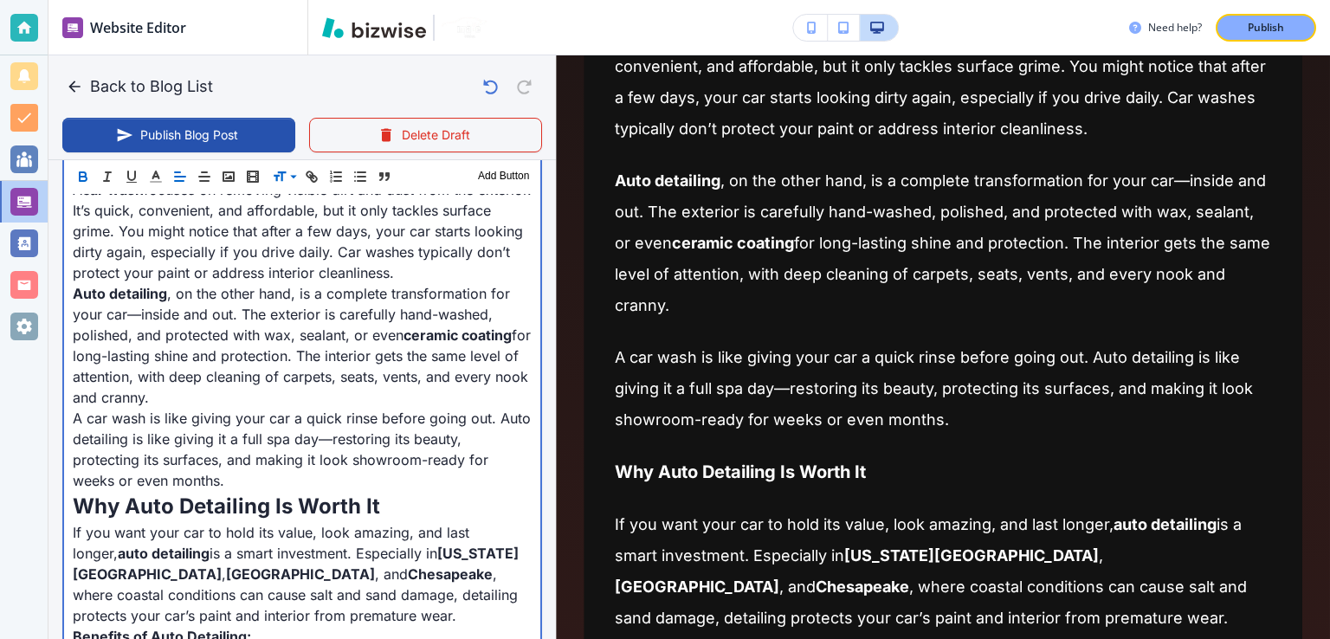
scroll to position [449, 0]
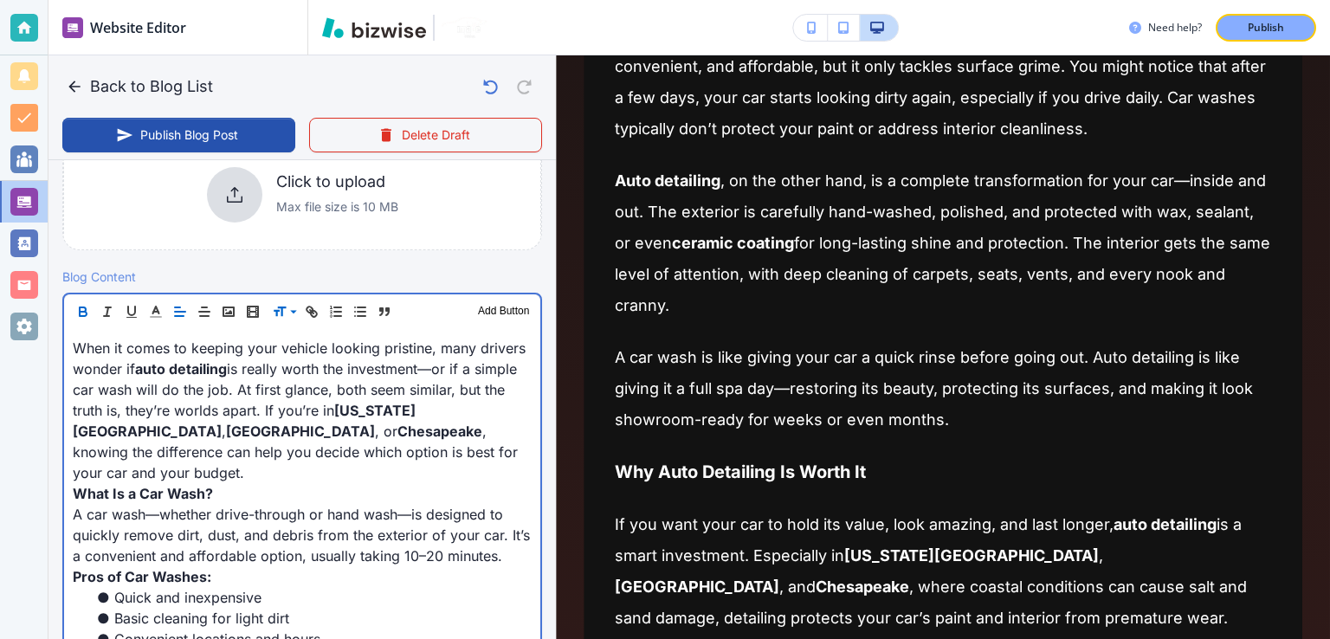
click at [412, 396] on p "When it comes to keeping your vehicle looking pristine, many drivers wonder if …" at bounding box center [302, 410] width 459 height 145
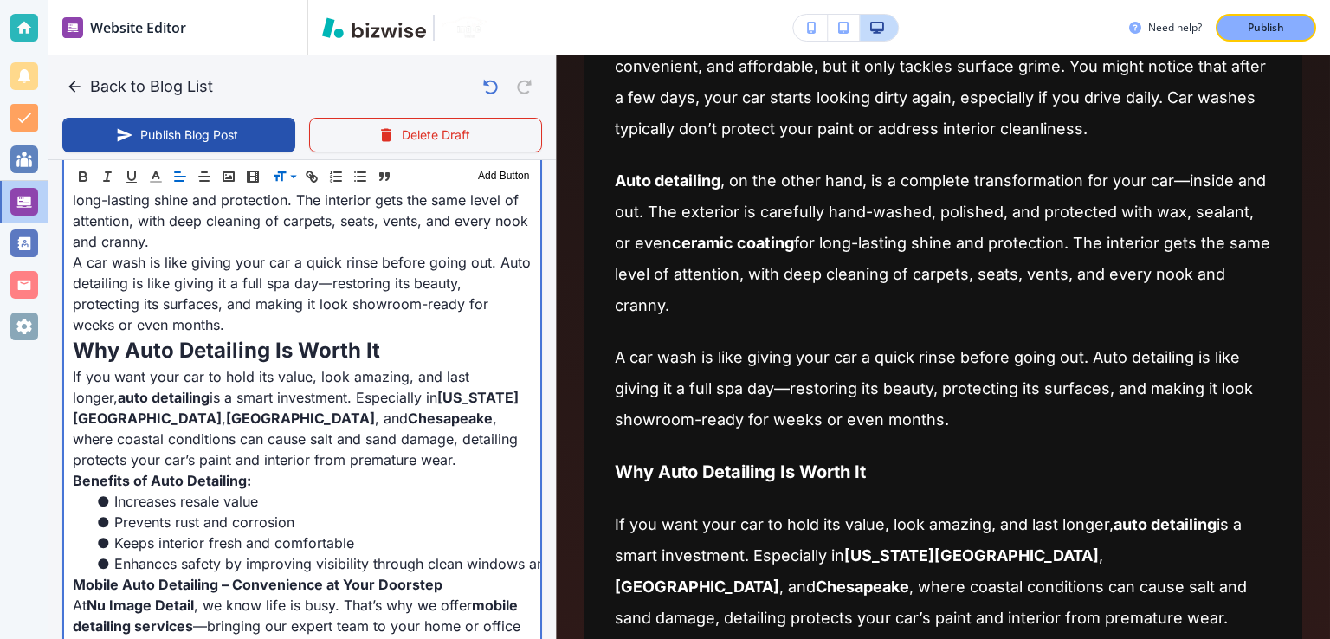
scroll to position [1489, 0]
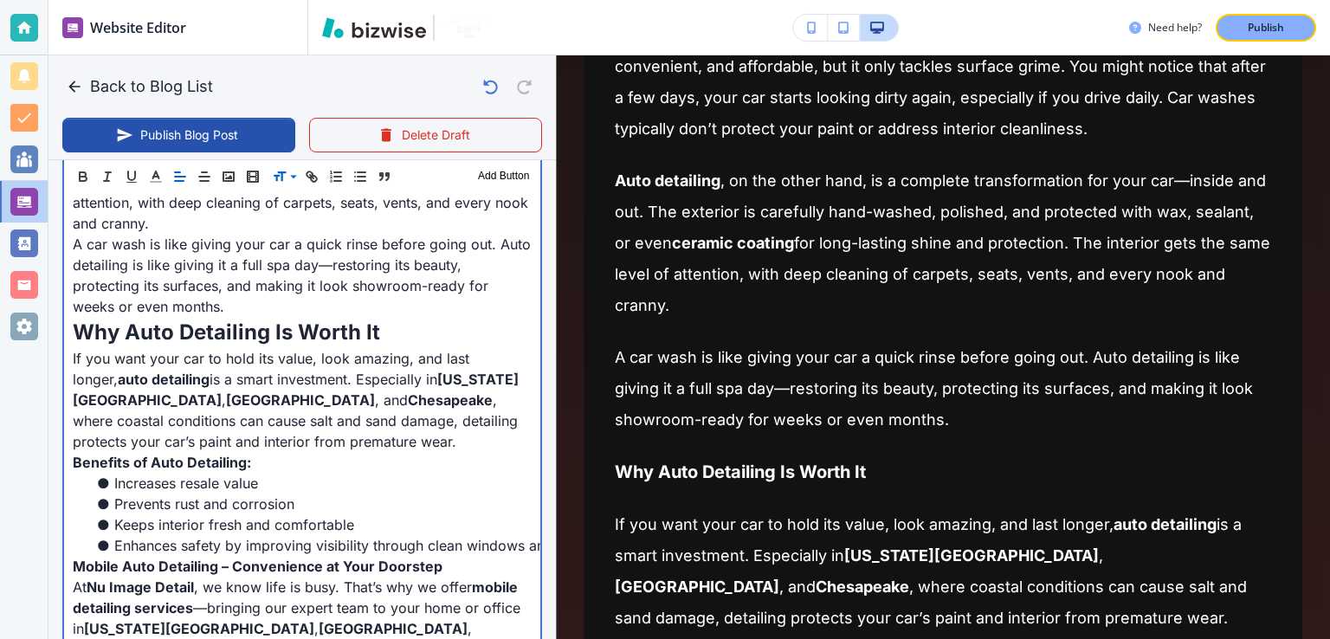
click at [273, 411] on p "If you want your car to hold its value, look amazing, and last longer, auto det…" at bounding box center [302, 400] width 459 height 104
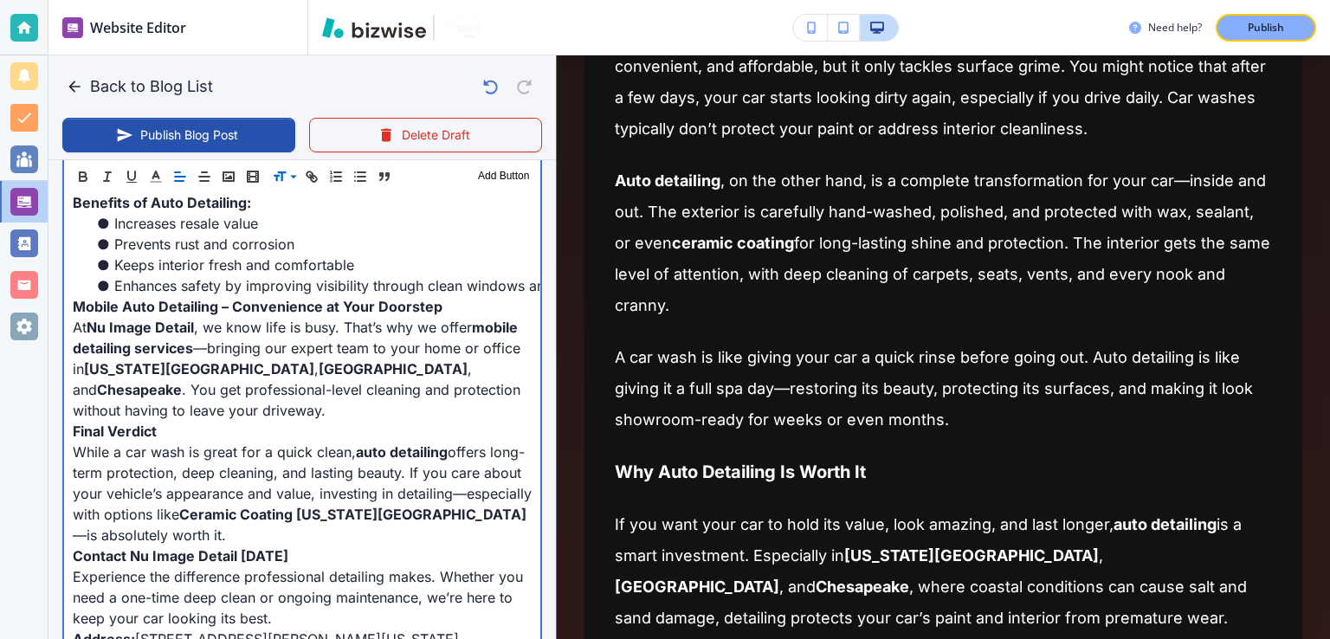
scroll to position [1835, 0]
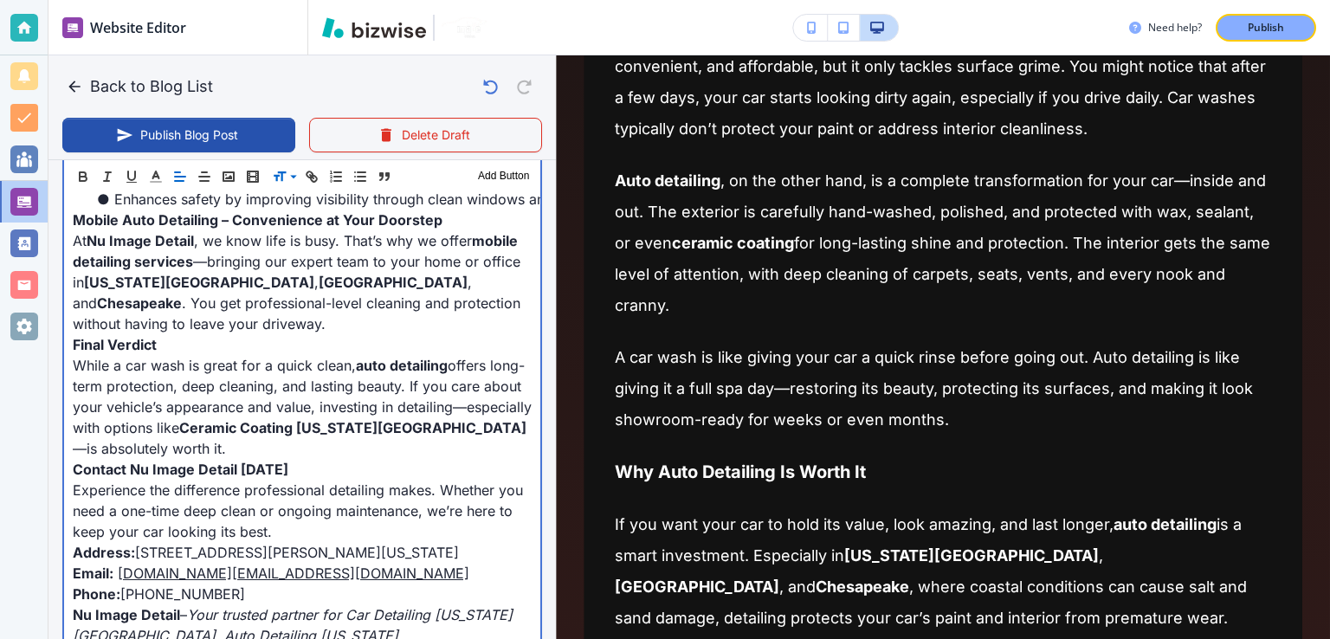
click at [201, 295] on p "At Nu Image Detail , we know life is busy. That’s why we offer mobile detailing…" at bounding box center [302, 282] width 459 height 104
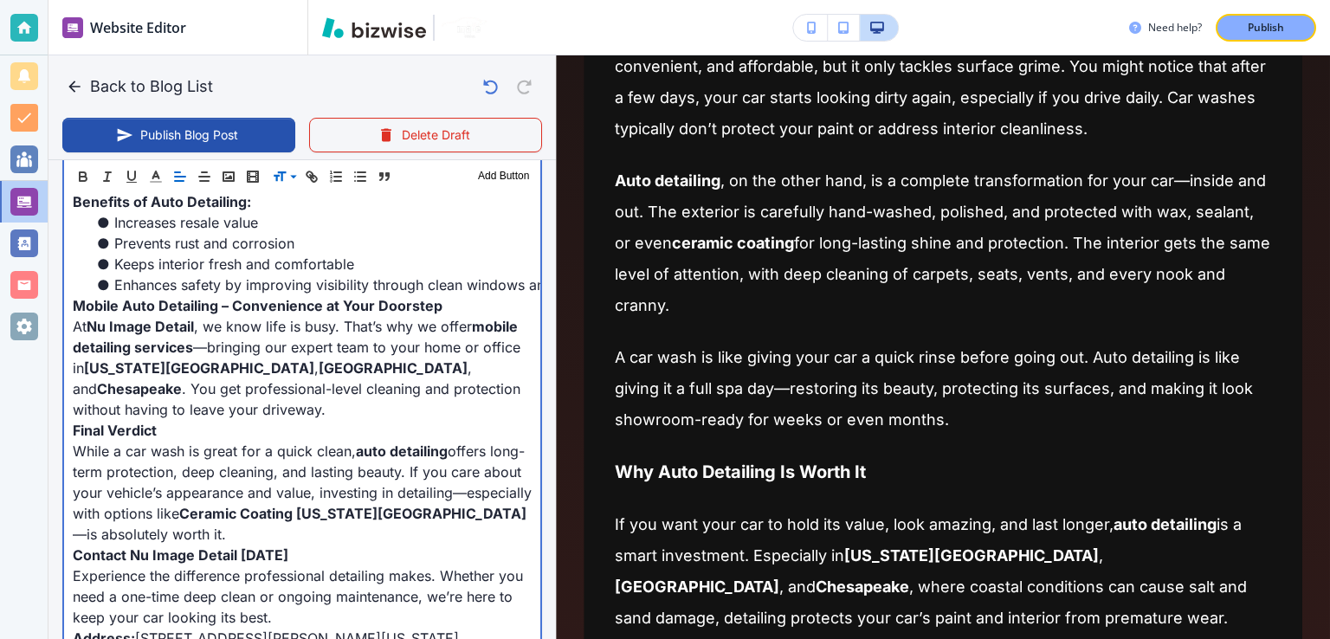
scroll to position [1662, 0]
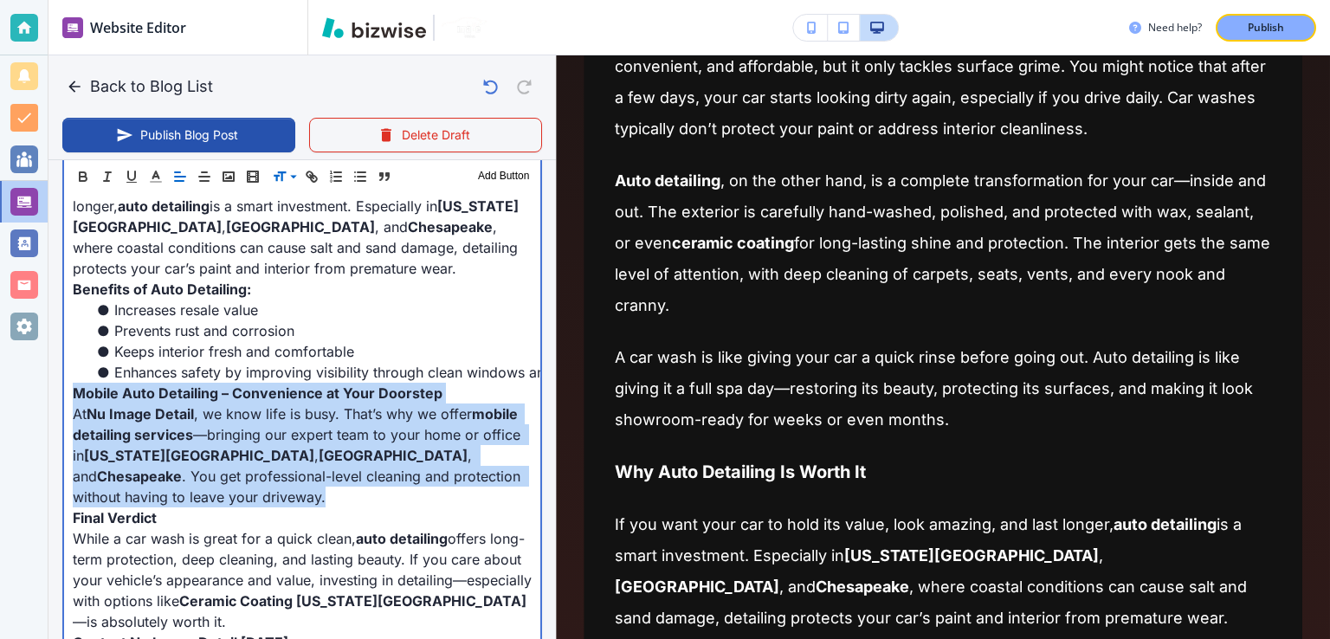
drag, startPoint x: 208, startPoint y: 492, endPoint x: 53, endPoint y: 390, distance: 185.7
copy div "Mobile Auto Detailing – Convenience at Your Doorstep At Nu Image Detail , we kn…"
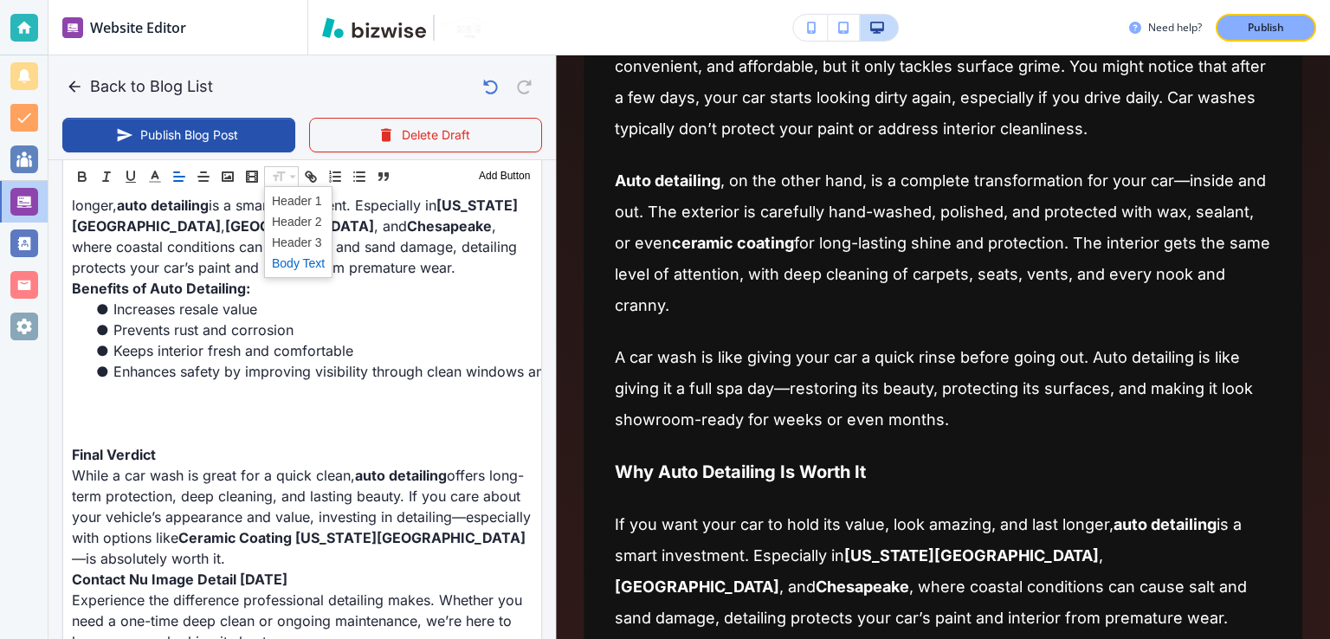
scroll to position [1661, 0]
click at [297, 256] on span at bounding box center [298, 263] width 53 height 21
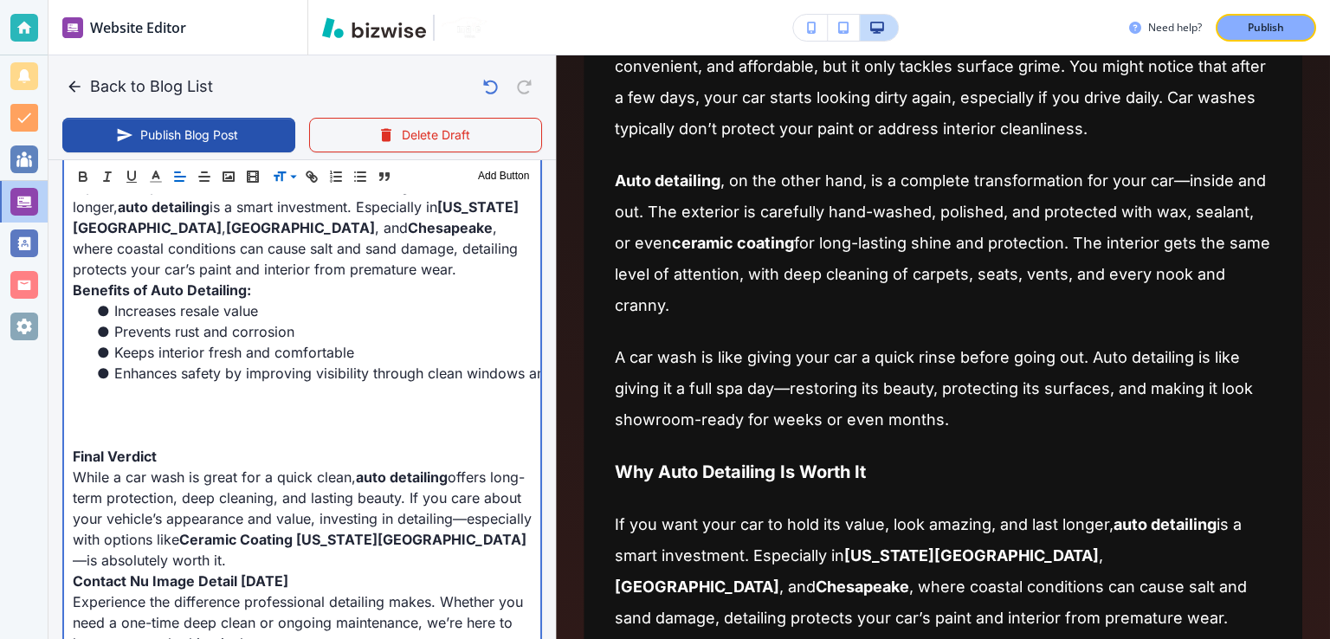
scroll to position [1662, 0]
click at [132, 410] on p at bounding box center [302, 414] width 459 height 21
type input "[DATE] 01:36 AM"
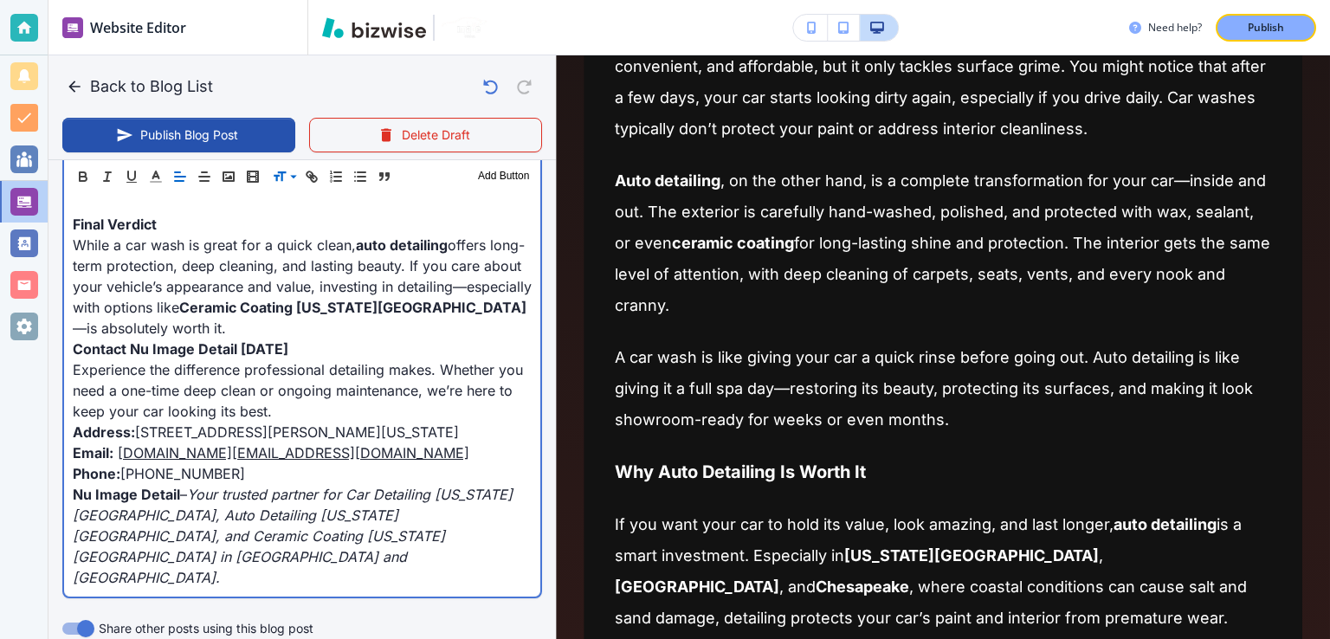
scroll to position [1977, 0]
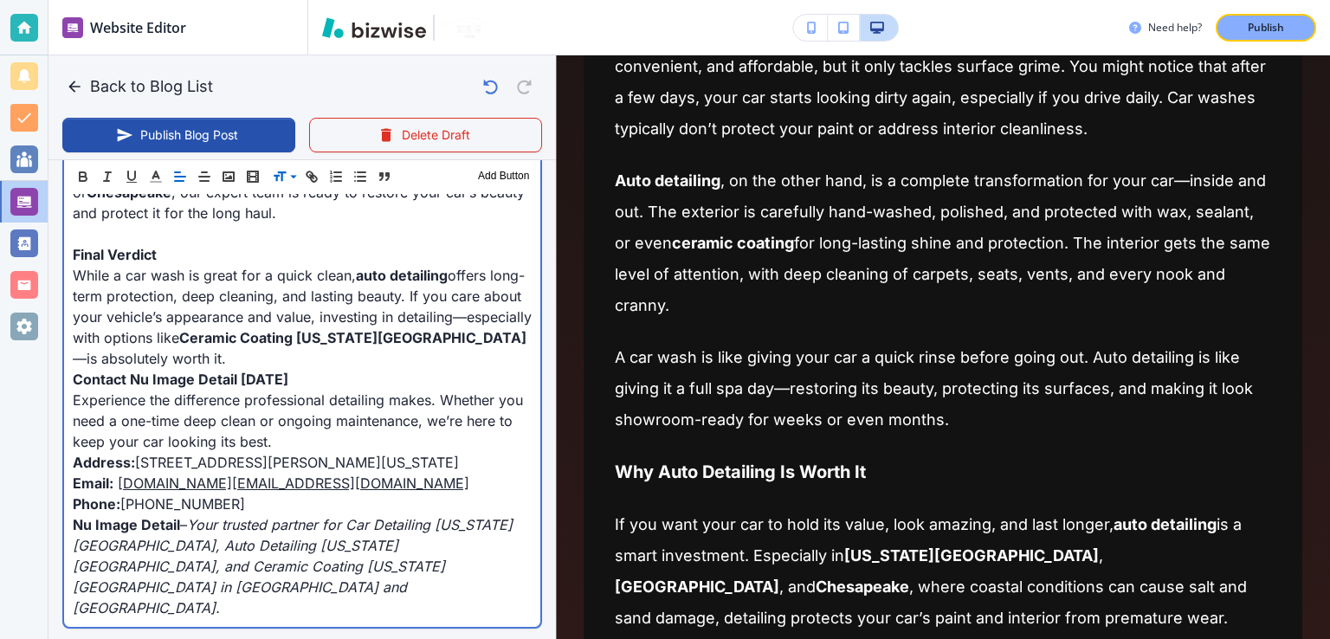
click at [242, 390] on p "Experience the difference professional detailing makes. Whether you need a one-…" at bounding box center [302, 421] width 459 height 62
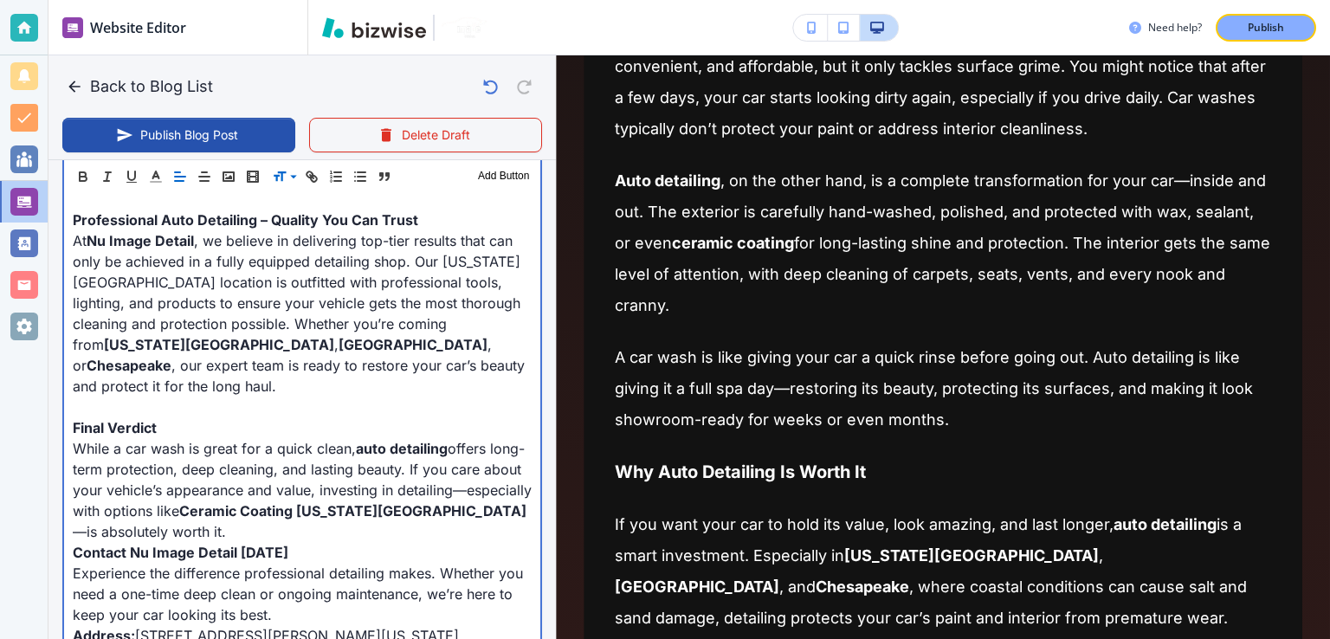
scroll to position [1631, 0]
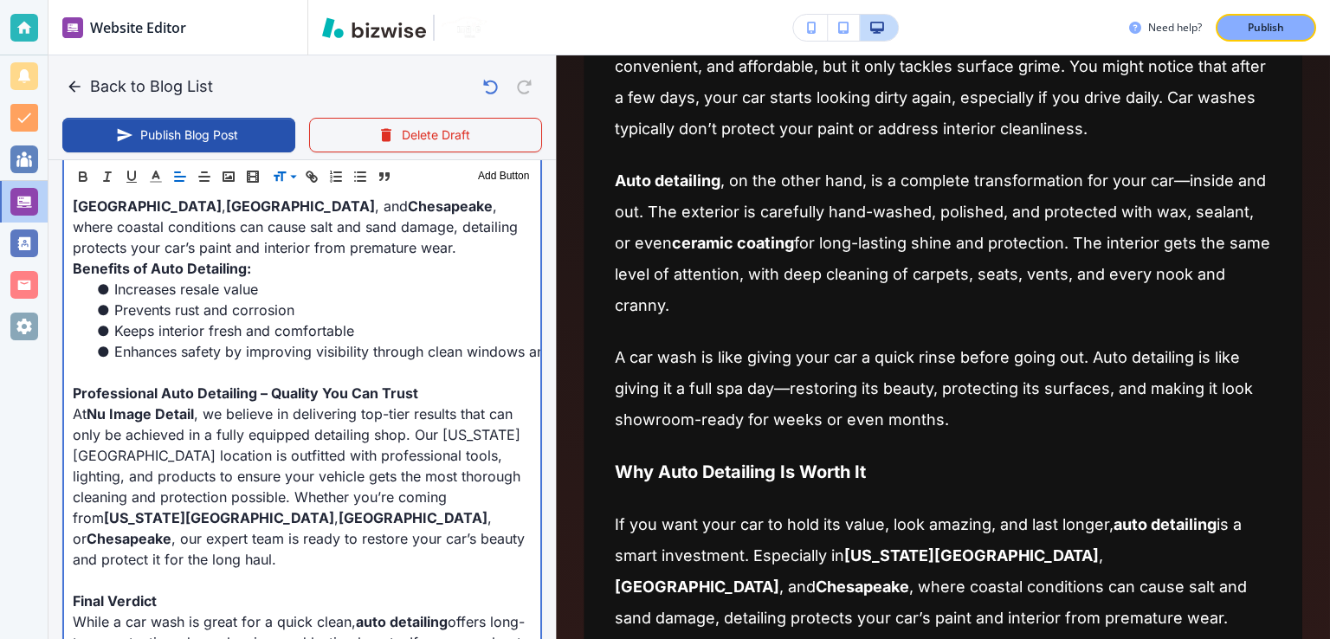
click at [335, 378] on p at bounding box center [302, 372] width 459 height 21
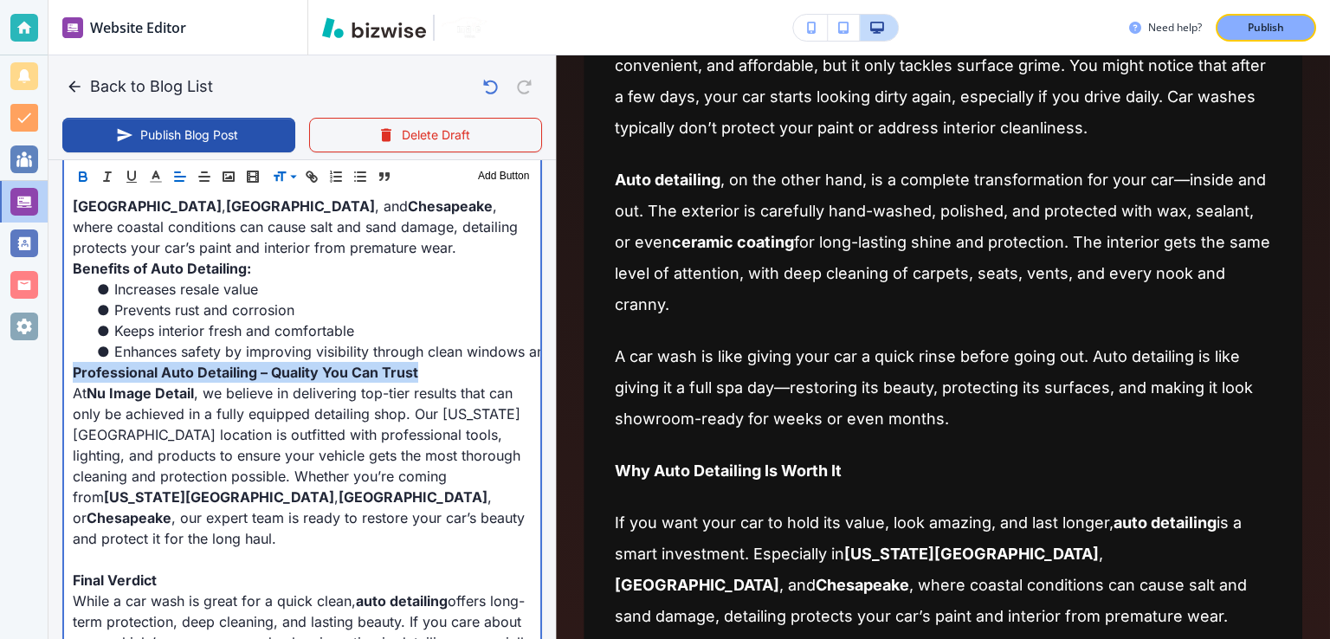
drag, startPoint x: 431, startPoint y: 372, endPoint x: 227, endPoint y: 239, distance: 243.6
click at [73, 367] on p "Professional Auto Detailing – Quality You Can Trust" at bounding box center [302, 372] width 459 height 21
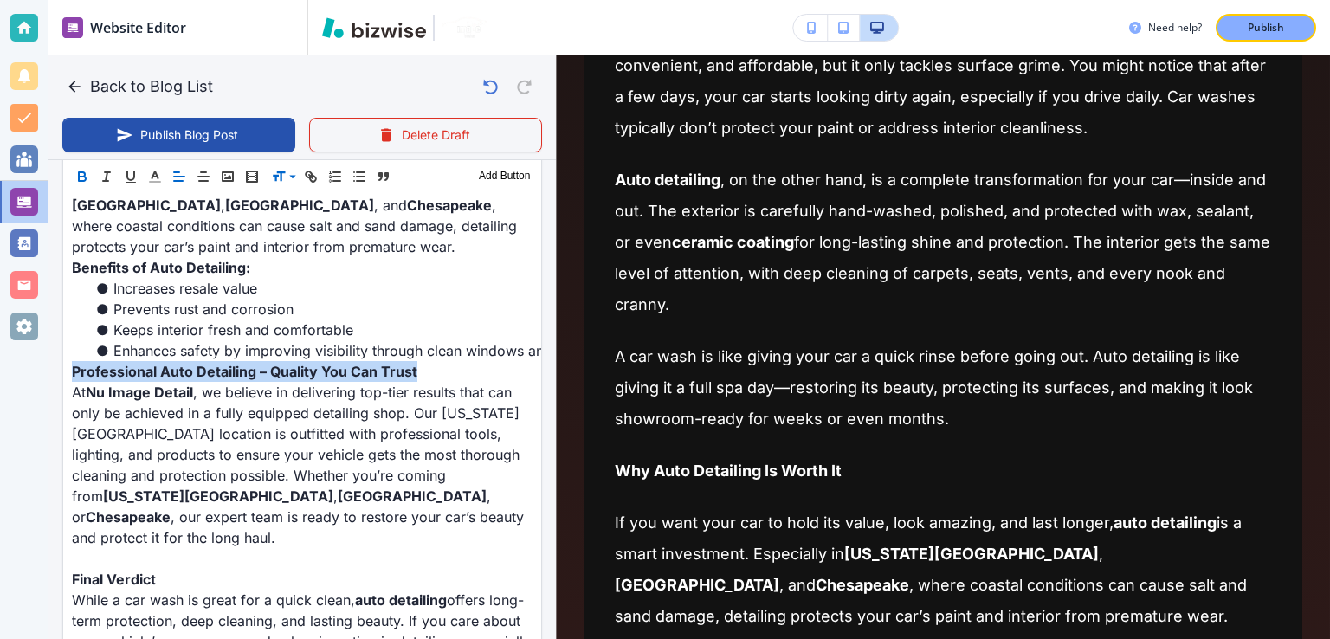
scroll to position [1630, 0]
click at [314, 223] on span at bounding box center [298, 221] width 53 height 21
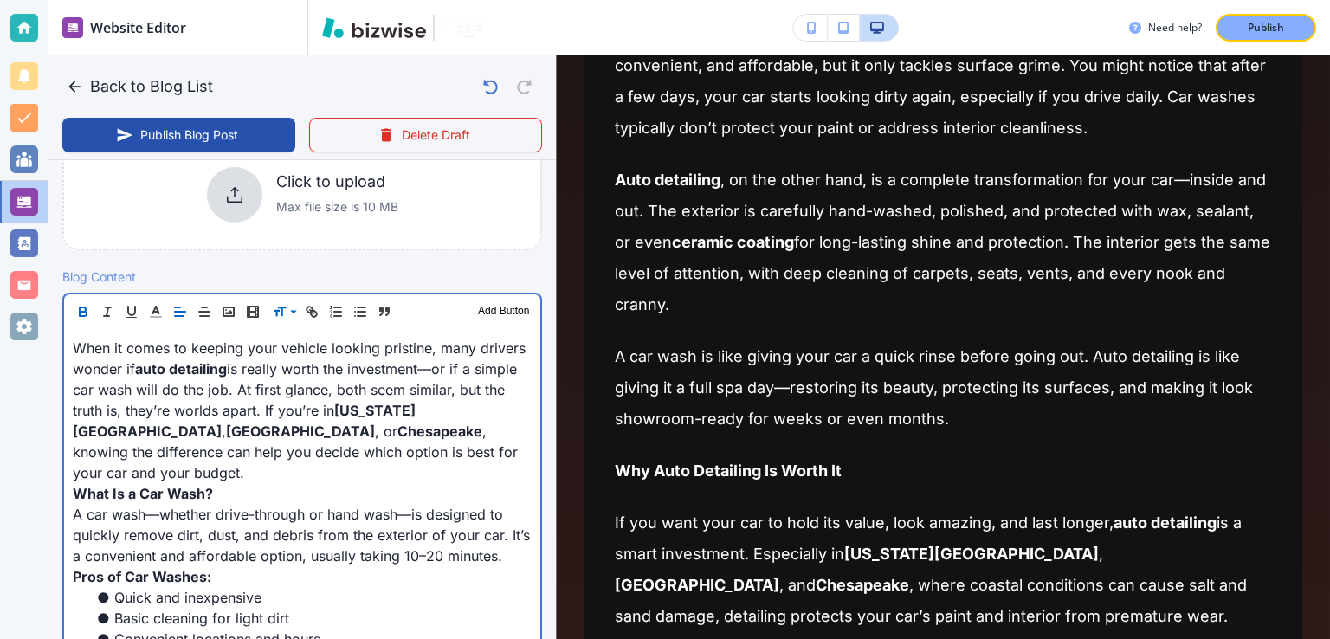
click at [381, 401] on p "When it comes to keeping your vehicle looking pristine, many drivers wonder if …" at bounding box center [302, 410] width 459 height 145
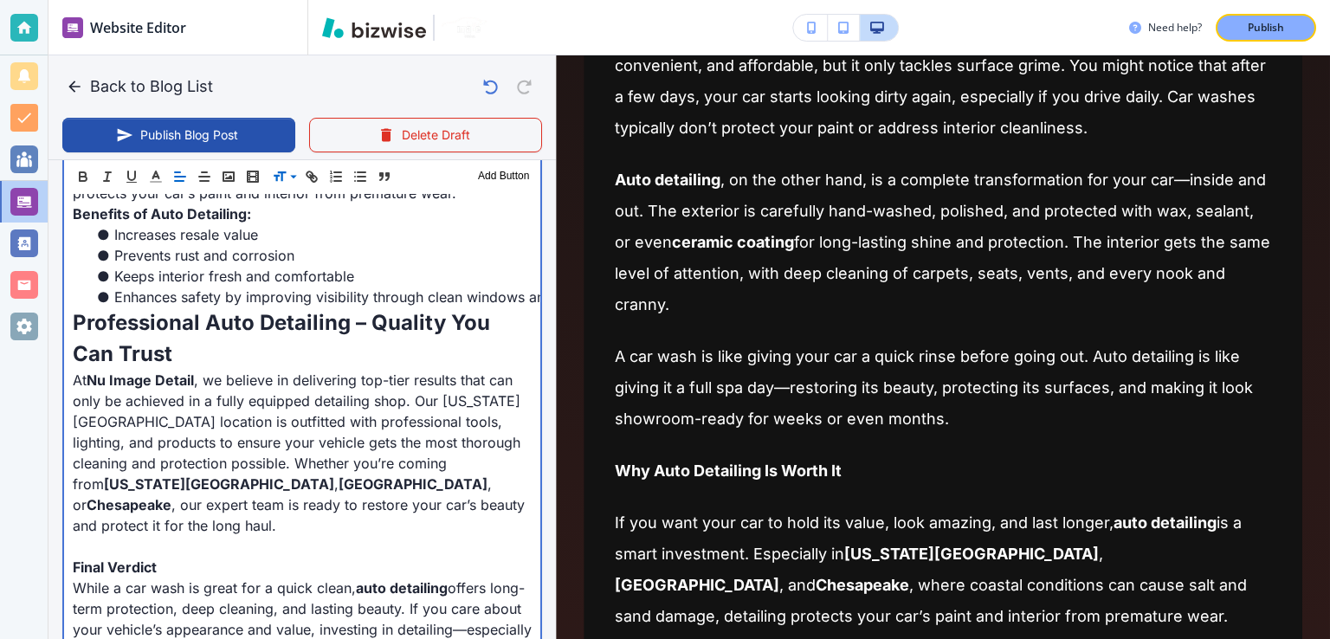
click at [381, 401] on p "At Nu Image Detail , we believe in delivering top-tier results that can only be…" at bounding box center [302, 453] width 459 height 166
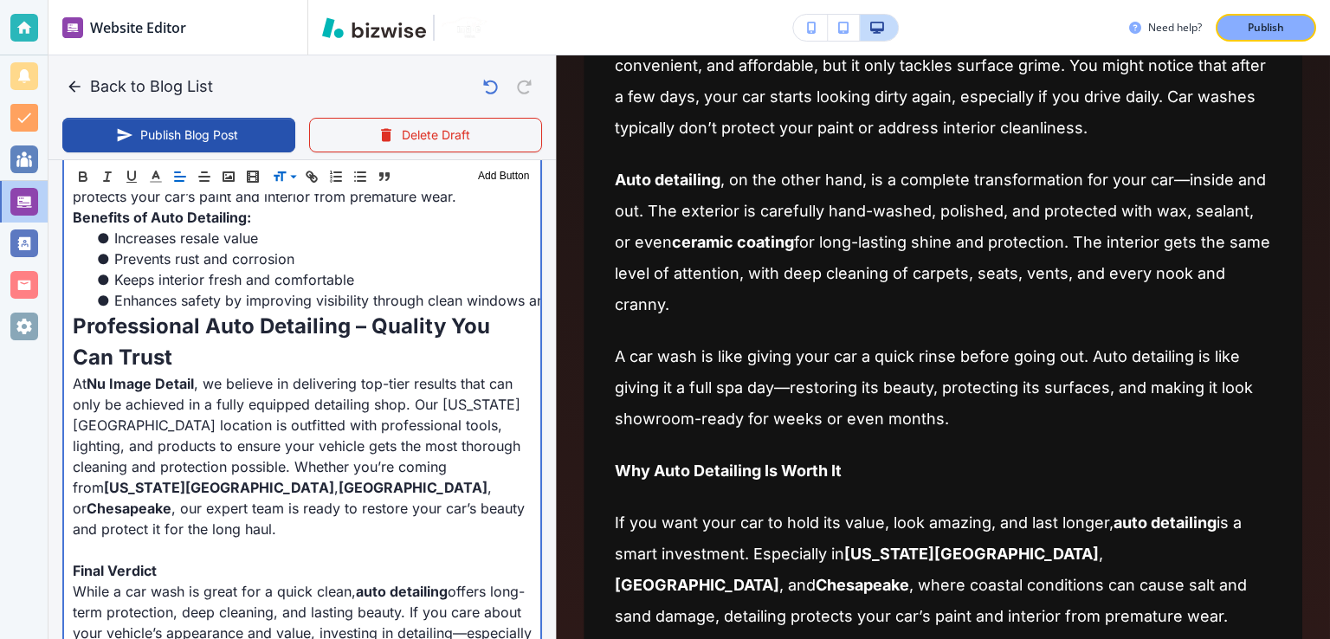
click at [327, 475] on p "At Nu Image Detail , we believe in delivering top-tier results that can only be…" at bounding box center [302, 456] width 459 height 166
click at [162, 540] on p at bounding box center [302, 550] width 459 height 21
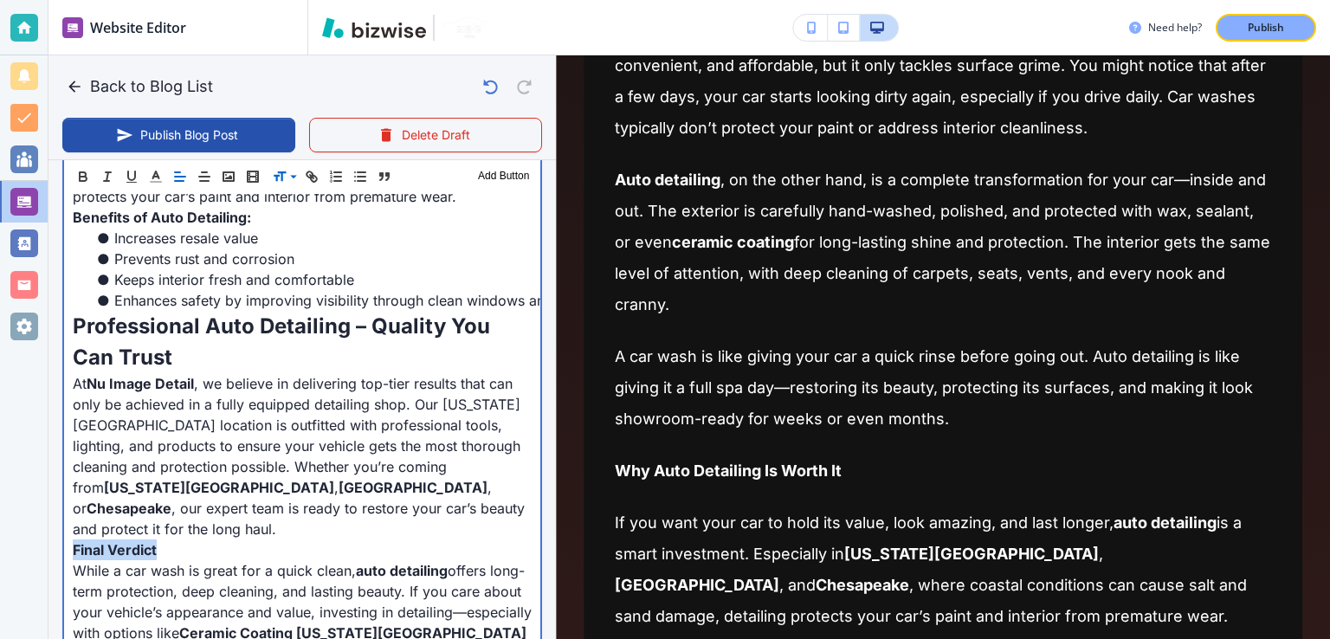
drag, startPoint x: 176, startPoint y: 534, endPoint x: 51, endPoint y: 534, distance: 124.7
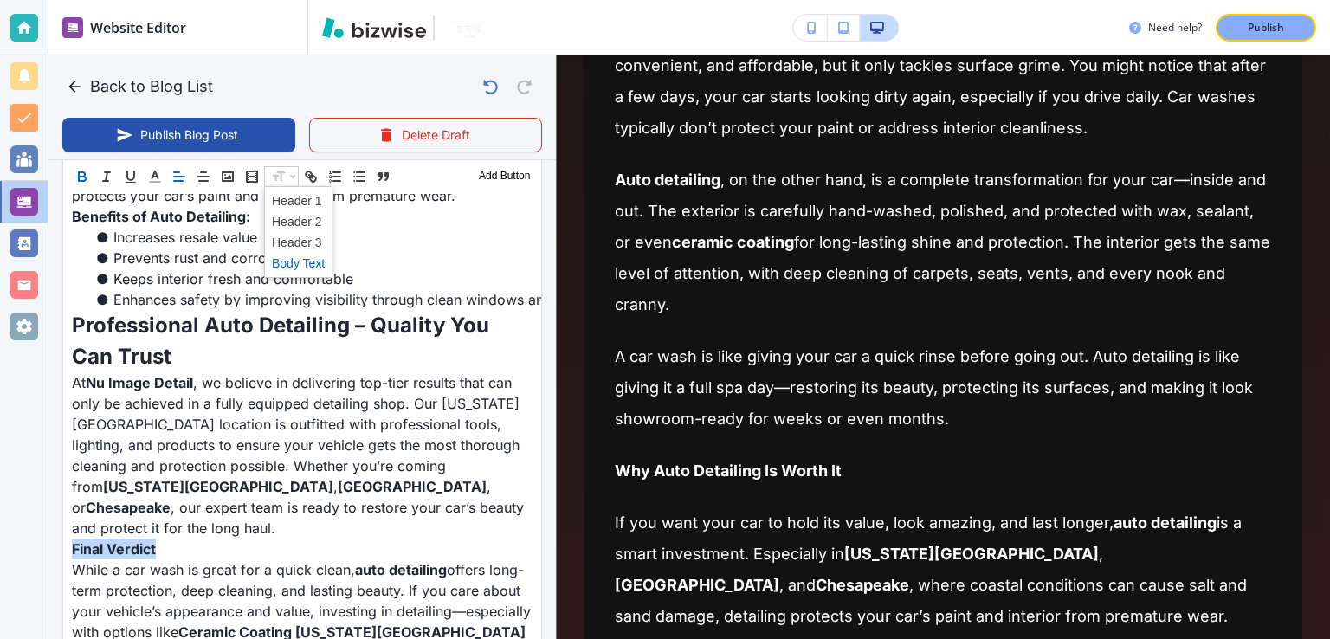
scroll to position [1681, 0]
drag, startPoint x: 307, startPoint y: 216, endPoint x: 378, endPoint y: 350, distance: 150.7
click at [307, 216] on span at bounding box center [298, 221] width 53 height 21
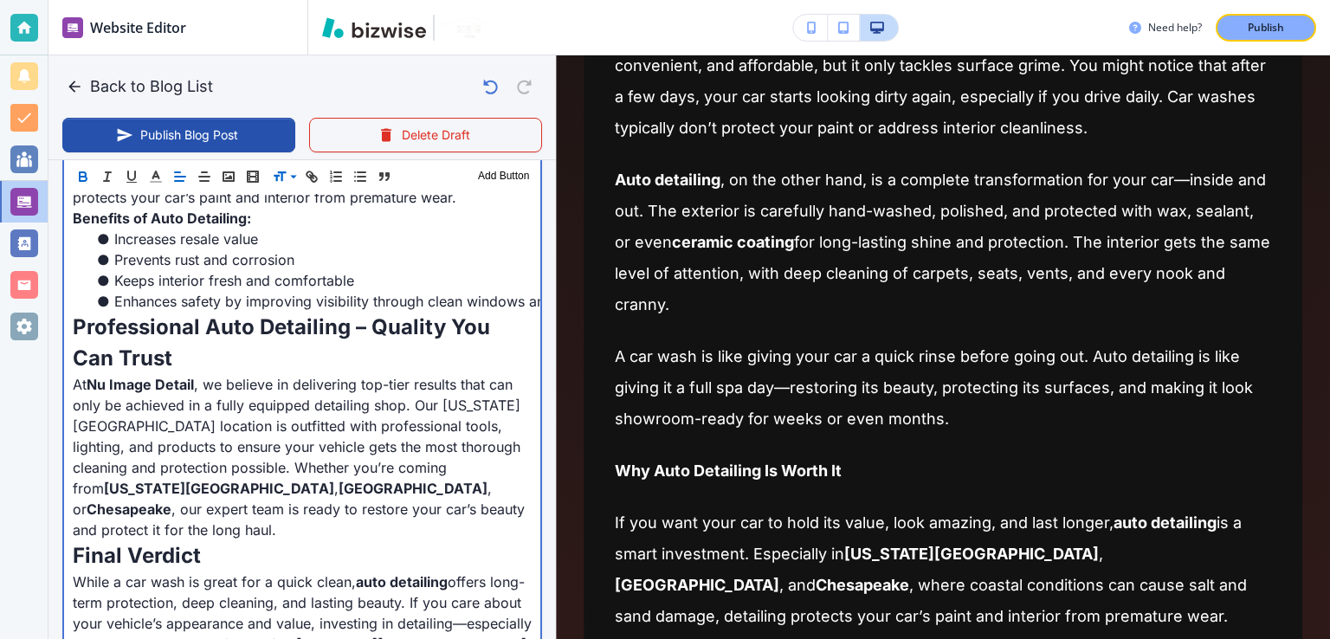
scroll to position [449, 0]
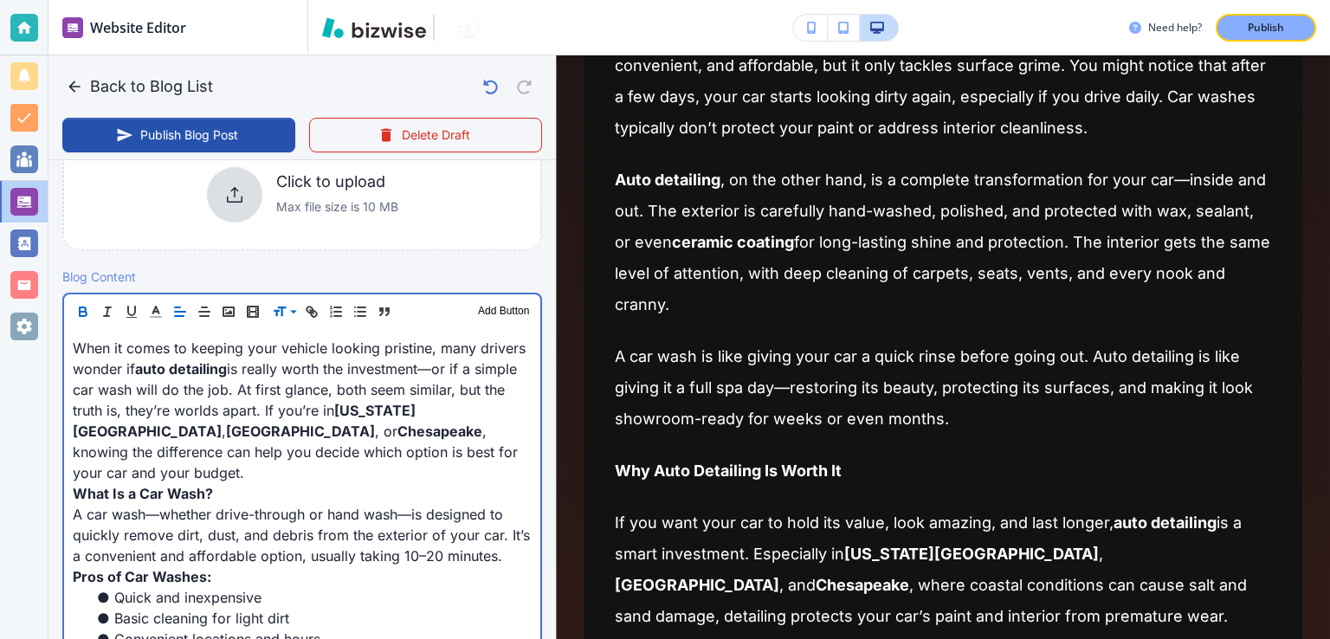
click at [414, 442] on p "When it comes to keeping your vehicle looking pristine, many drivers wonder if …" at bounding box center [302, 410] width 459 height 145
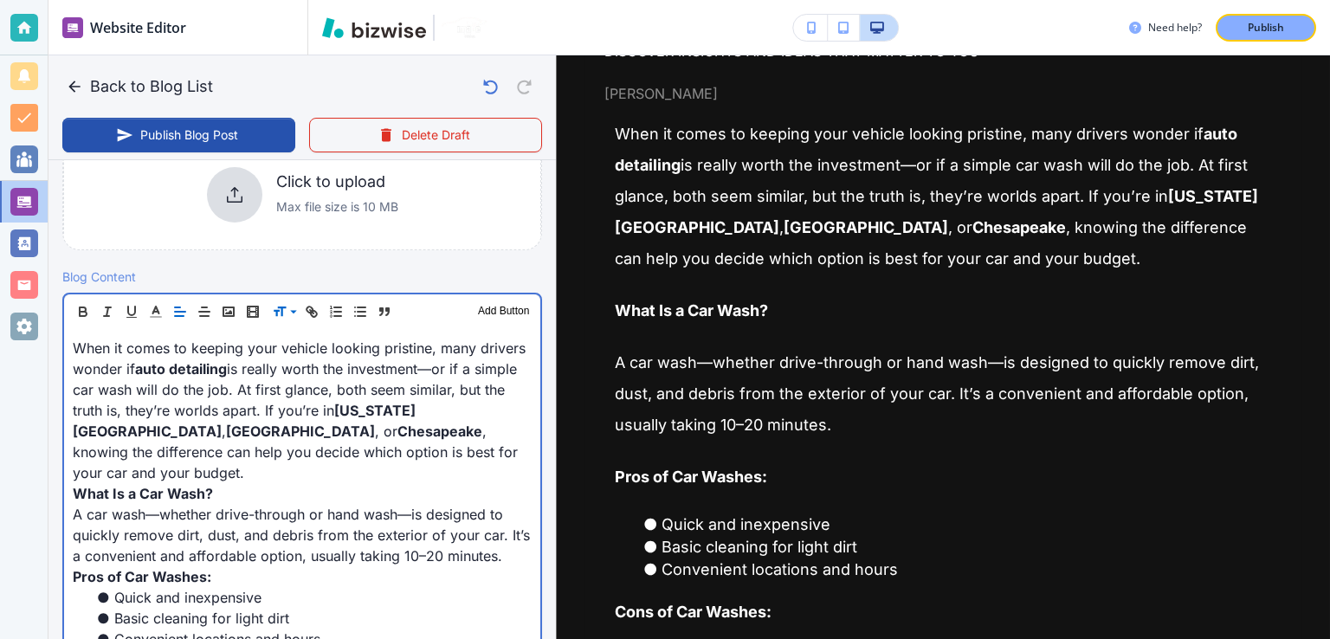
scroll to position [249, 0]
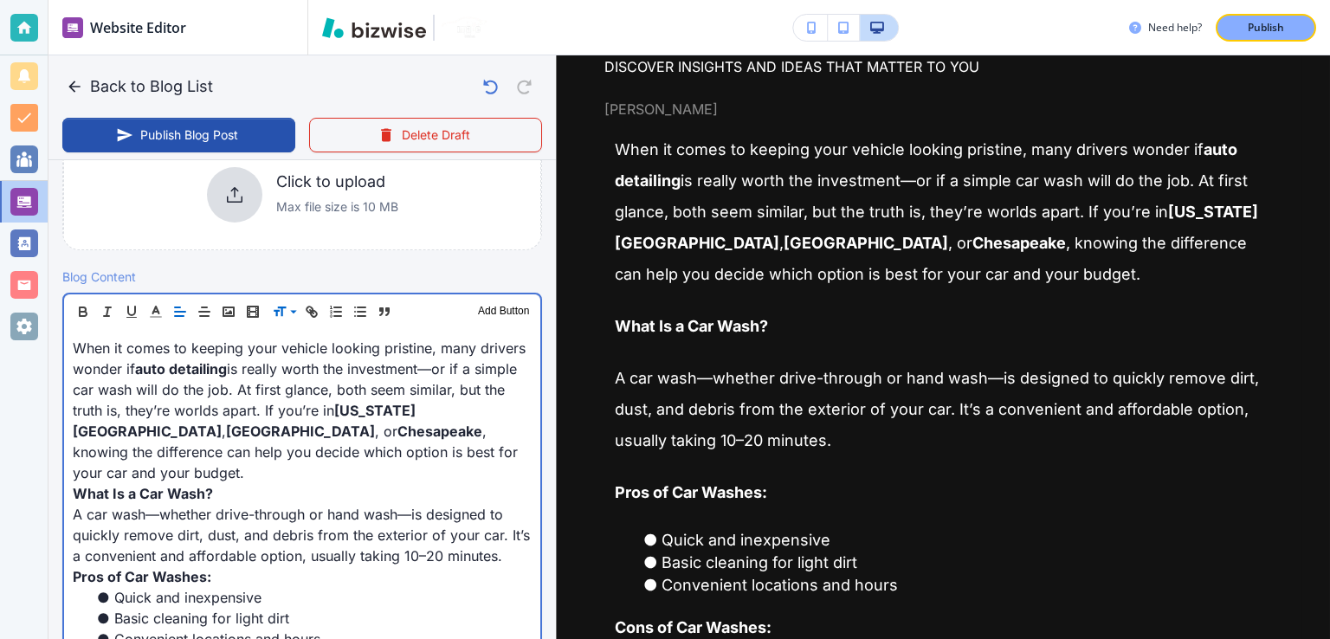
click at [471, 396] on p "When it comes to keeping your vehicle looking pristine, many drivers wonder if …" at bounding box center [302, 410] width 459 height 145
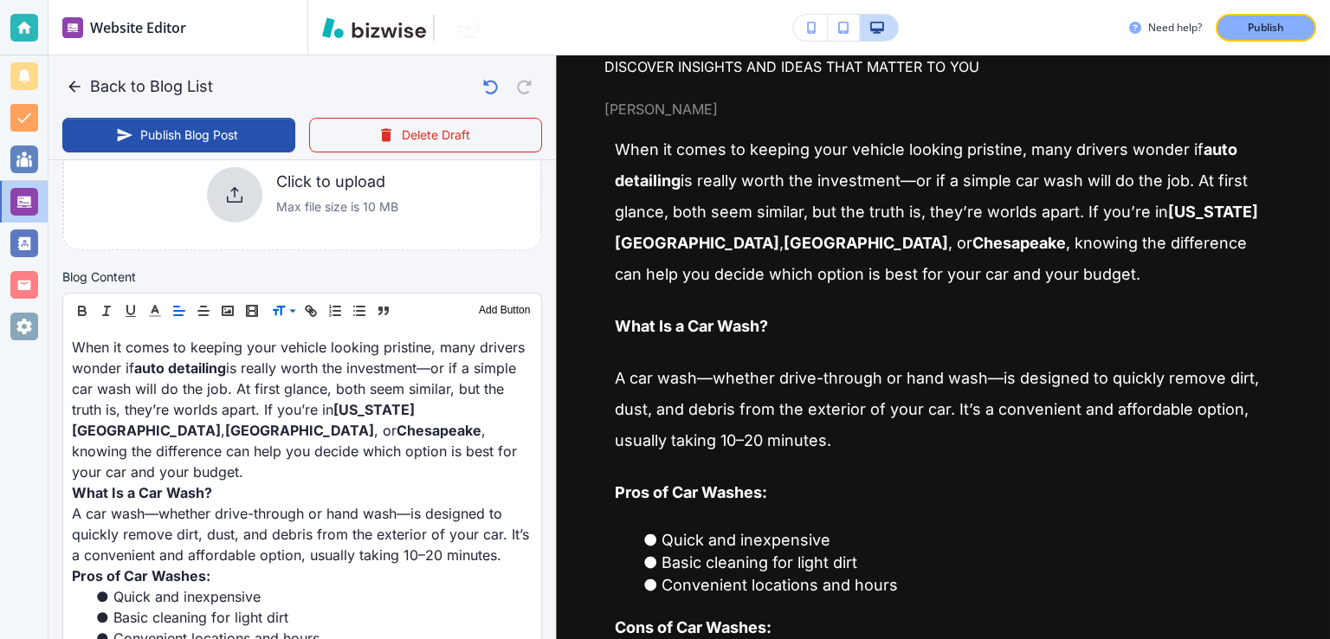
scroll to position [449, 0]
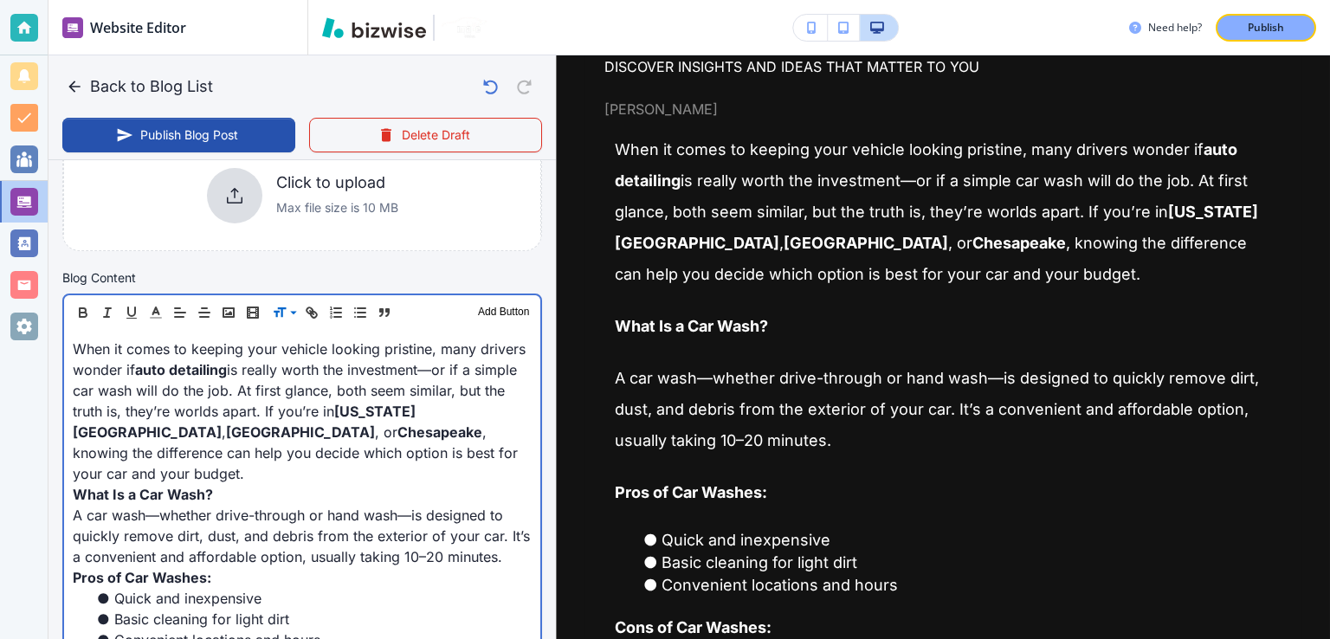
click at [471, 396] on p "When it comes to keeping your vehicle looking pristine, many drivers wonder if …" at bounding box center [302, 411] width 459 height 145
click at [475, 387] on p "When it comes to keeping your vehicle looking pristine, many drivers wonder if …" at bounding box center [302, 411] width 459 height 145
click at [475, 386] on p "When it comes to keeping your vehicle looking pristine, many drivers wonder if …" at bounding box center [302, 410] width 459 height 145
click at [416, 410] on strong "[US_STATE][GEOGRAPHIC_DATA]" at bounding box center [244, 421] width 343 height 38
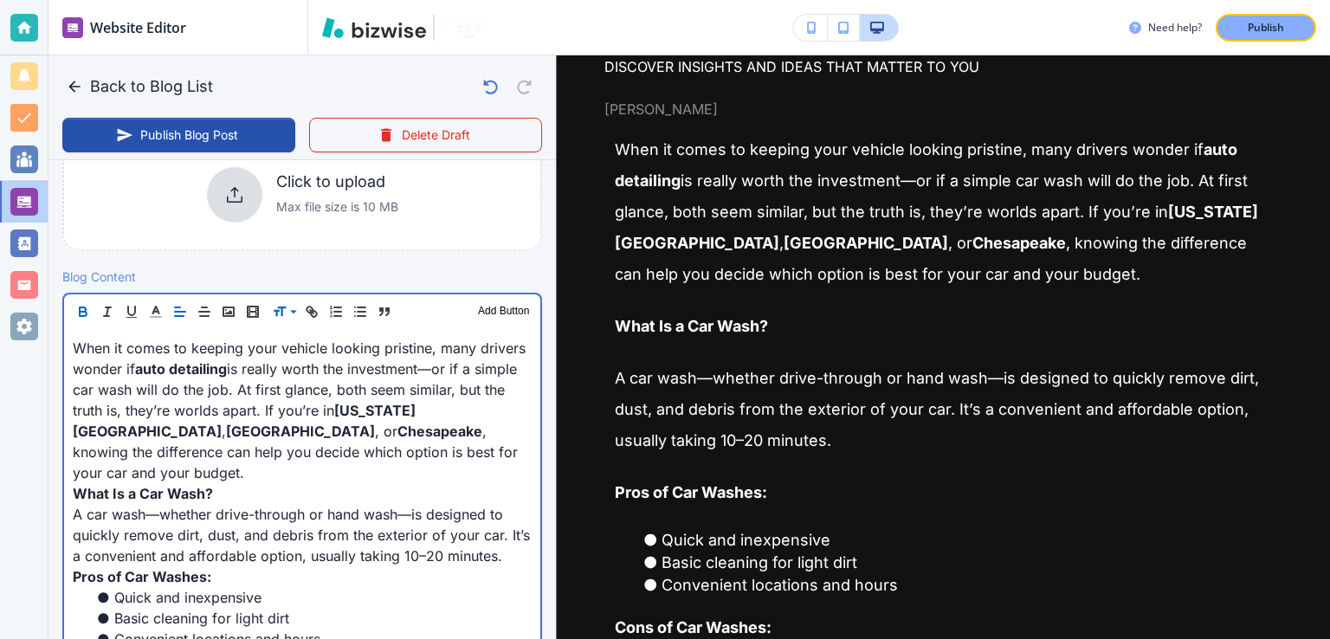
click at [416, 410] on strong "[US_STATE][GEOGRAPHIC_DATA]" at bounding box center [244, 421] width 343 height 38
click at [351, 452] on p "When it comes to keeping your vehicle looking pristine, many drivers wonder if …" at bounding box center [302, 410] width 459 height 145
click at [291, 399] on p "When it comes to keeping your vehicle looking pristine, many drivers wonder if …" at bounding box center [302, 410] width 459 height 145
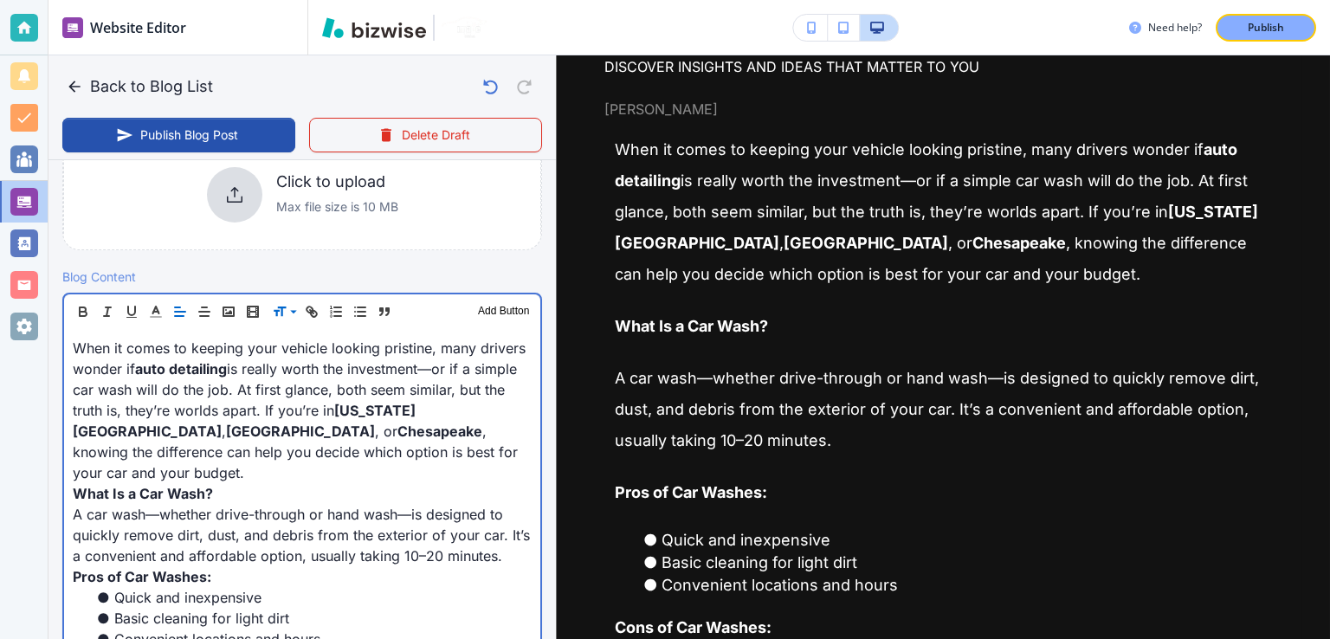
drag, startPoint x: 302, startPoint y: 375, endPoint x: 359, endPoint y: 370, distance: 57.4
click at [311, 375] on p "When it comes to keeping your vehicle looking pristine, many drivers wonder if …" at bounding box center [302, 410] width 459 height 145
click at [407, 365] on p "When it comes to keeping your vehicle looking pristine, many drivers wonder if …" at bounding box center [302, 410] width 459 height 145
click at [414, 365] on p "When it comes to keeping your vehicle looking pristine, many drivers wonder if …" at bounding box center [302, 410] width 459 height 145
click at [443, 368] on p "When it comes to keeping your vehicle looking pristine, many drivers wonder if …" at bounding box center [302, 410] width 459 height 145
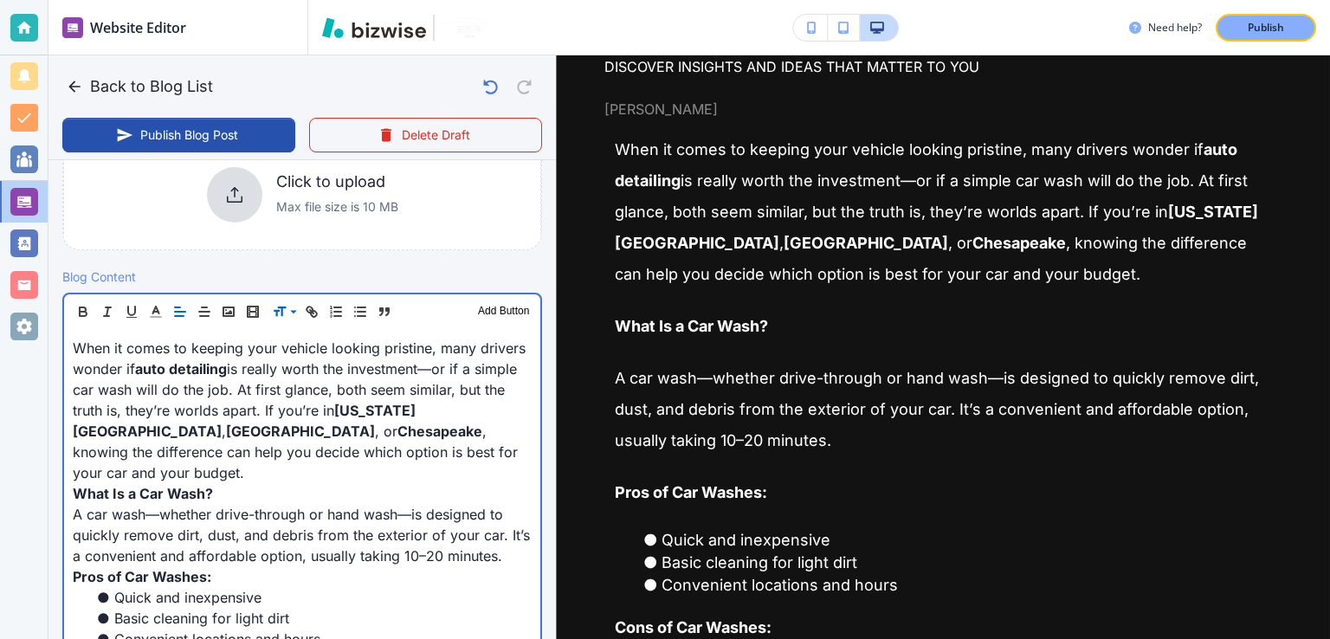
click at [457, 373] on p "When it comes to keeping your vehicle looking pristine, many drivers wonder if …" at bounding box center [302, 410] width 459 height 145
click at [456, 378] on p "When it comes to keeping your vehicle looking pristine, many drivers wonder if …" at bounding box center [302, 410] width 459 height 145
click at [436, 394] on p "When it comes to keeping your vehicle looking pristine, many drivers wonder if …" at bounding box center [302, 410] width 459 height 145
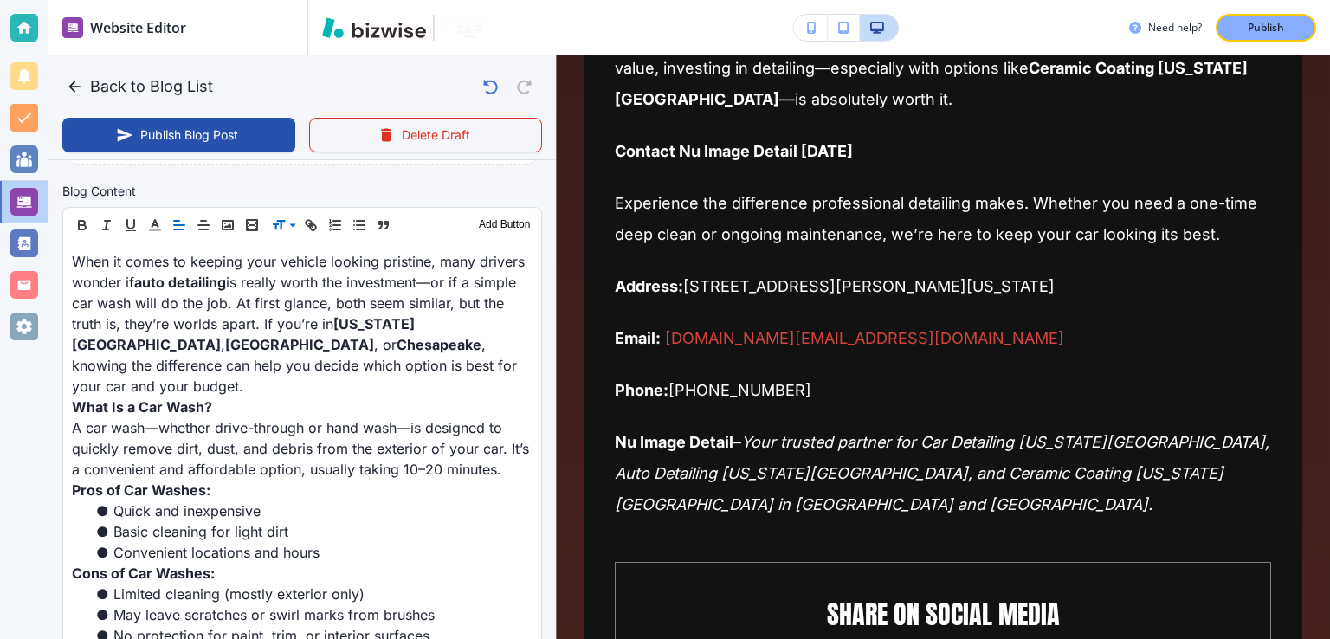
scroll to position [2685, 0]
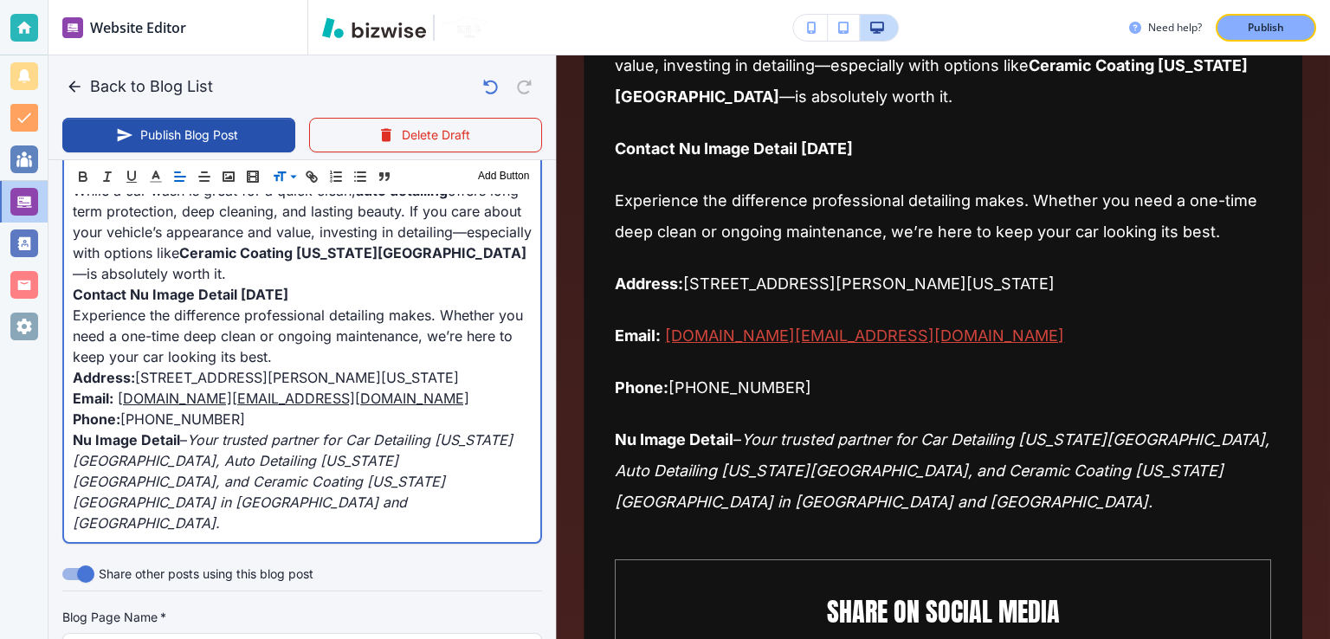
click at [425, 367] on p "Address: [STREET_ADDRESS][PERSON_NAME][US_STATE]" at bounding box center [302, 377] width 459 height 21
drag, startPoint x: 238, startPoint y: 418, endPoint x: 123, endPoint y: 418, distance: 115.2
click at [123, 418] on p "Phone: [PHONE_NUMBER]" at bounding box center [302, 418] width 459 height 21
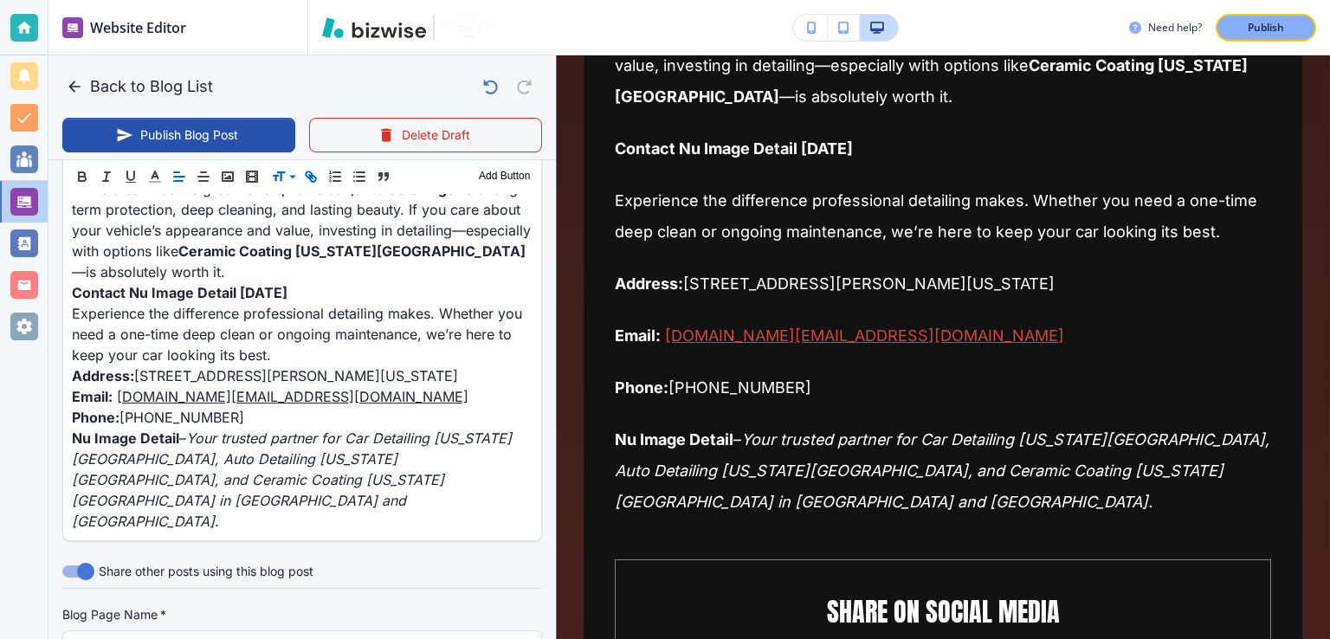
click at [309, 175] on line "button" at bounding box center [310, 176] width 3 height 3
paste input "tel:757-"
type input "tel:[PHONE_NUMBER]"
click at [256, 385] on link at bounding box center [249, 384] width 37 height 12
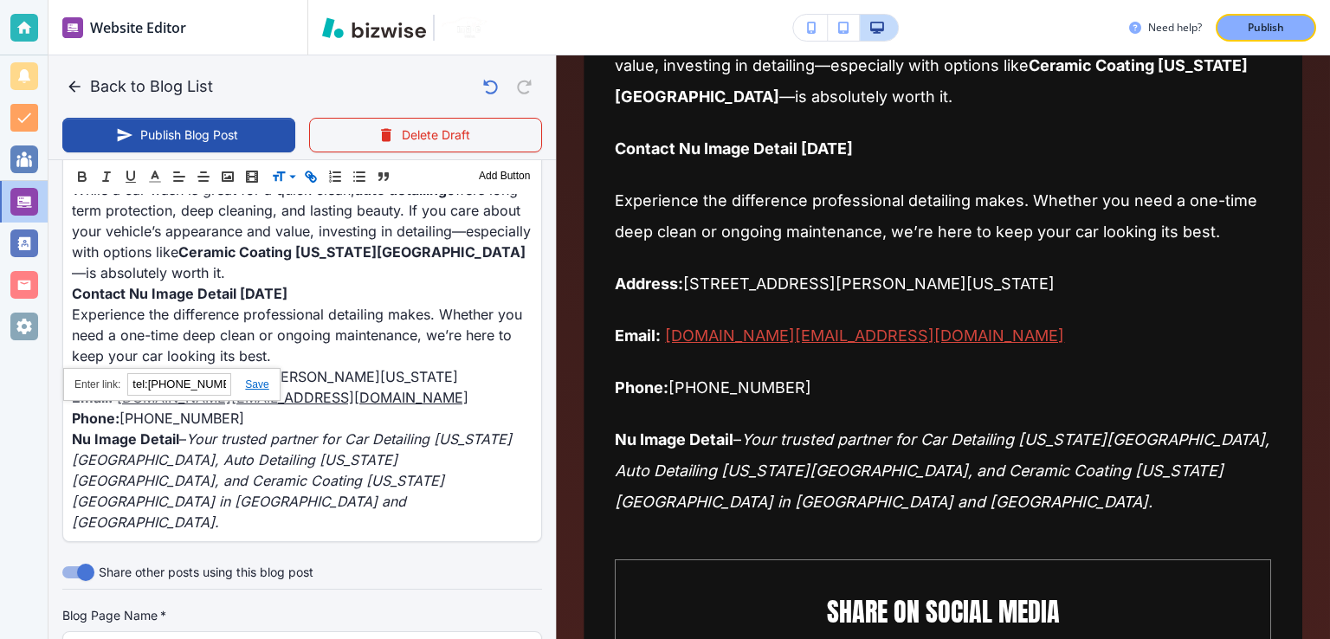
type input "[DATE] 01:37 AM"
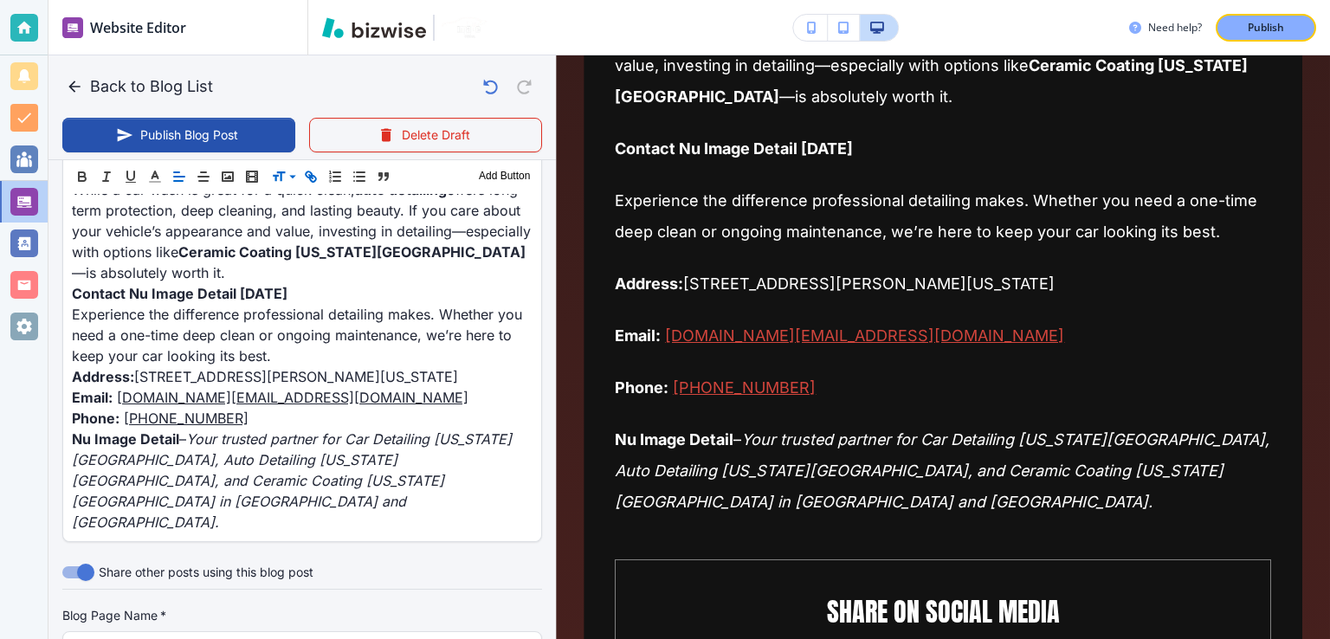
scroll to position [449, 0]
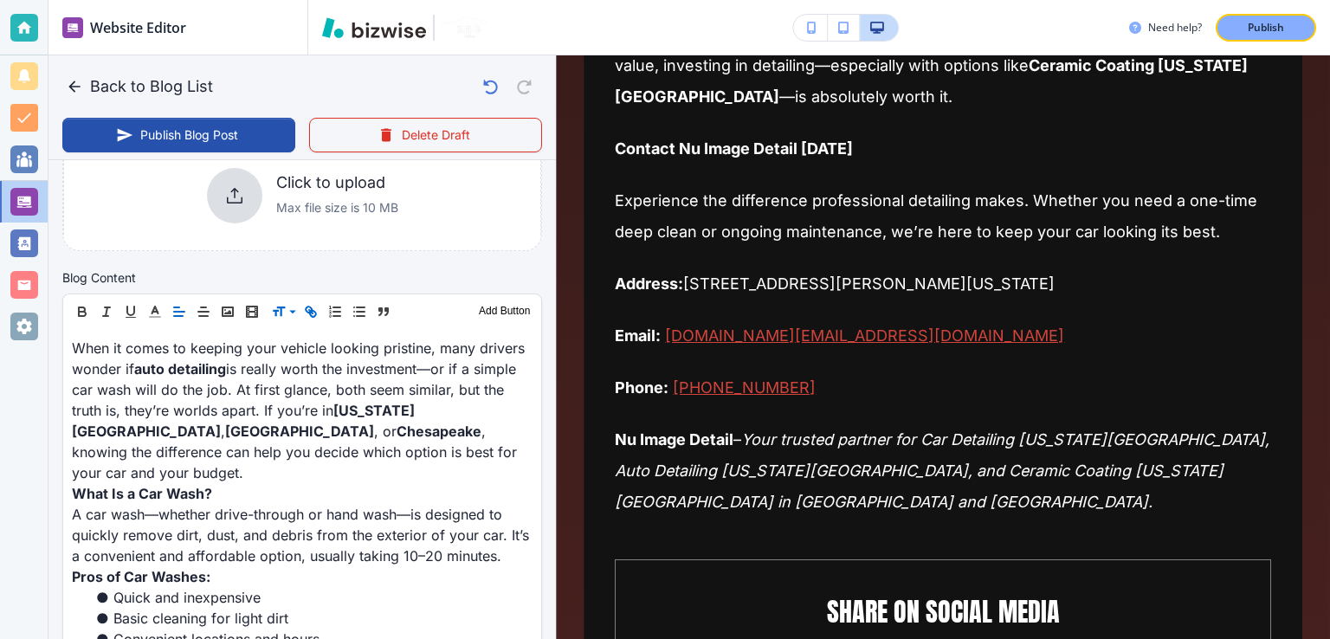
click at [322, 309] on div "Header 1 Header 2 Header 3 Body Text Add Button" at bounding box center [302, 311] width 478 height 35
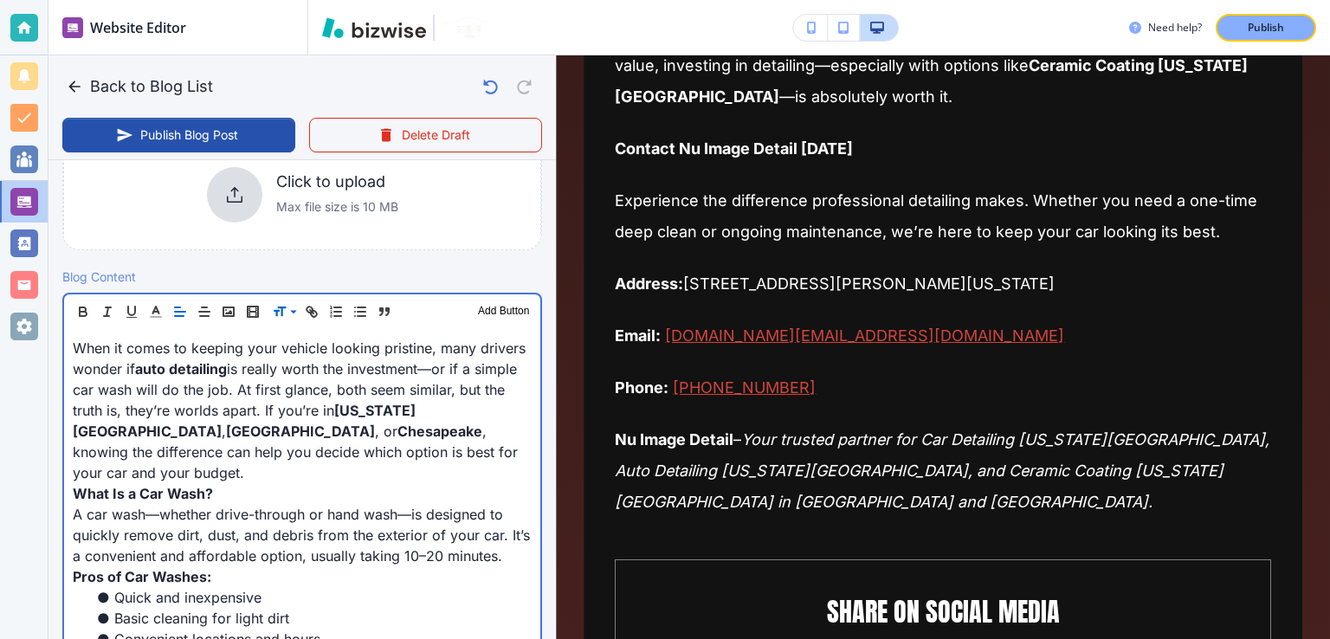
click at [342, 402] on p "When it comes to keeping your vehicle looking pristine, many drivers wonder if …" at bounding box center [302, 410] width 459 height 145
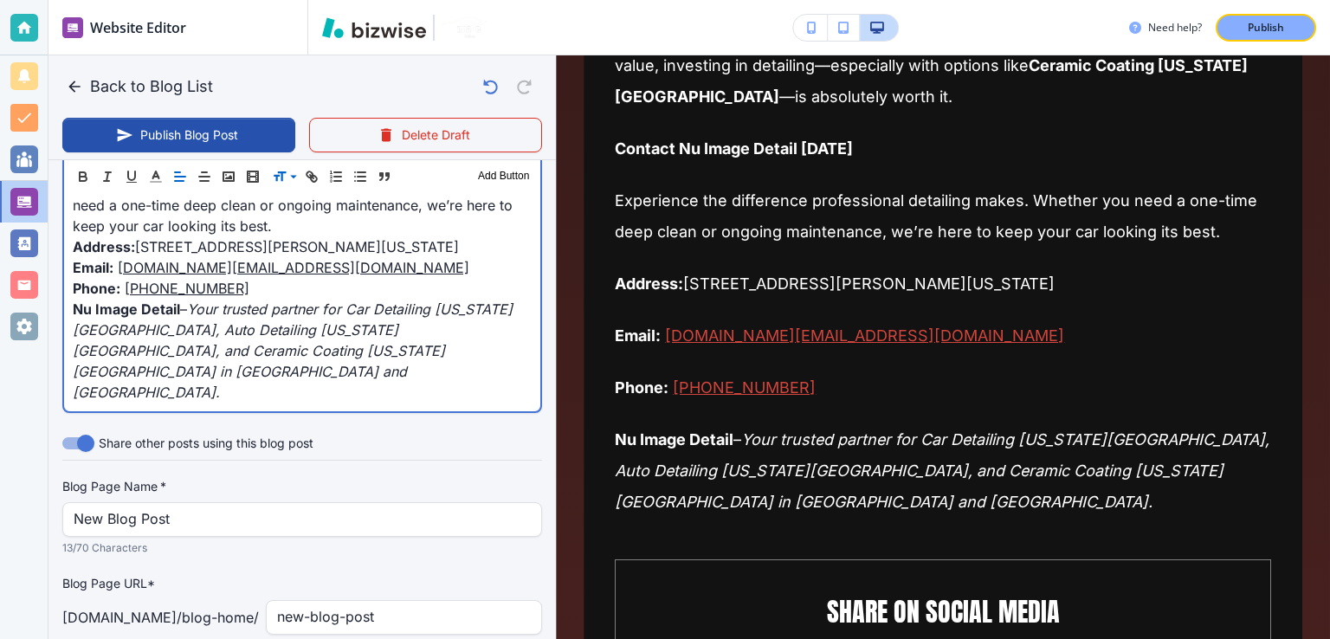
scroll to position [2161, 0]
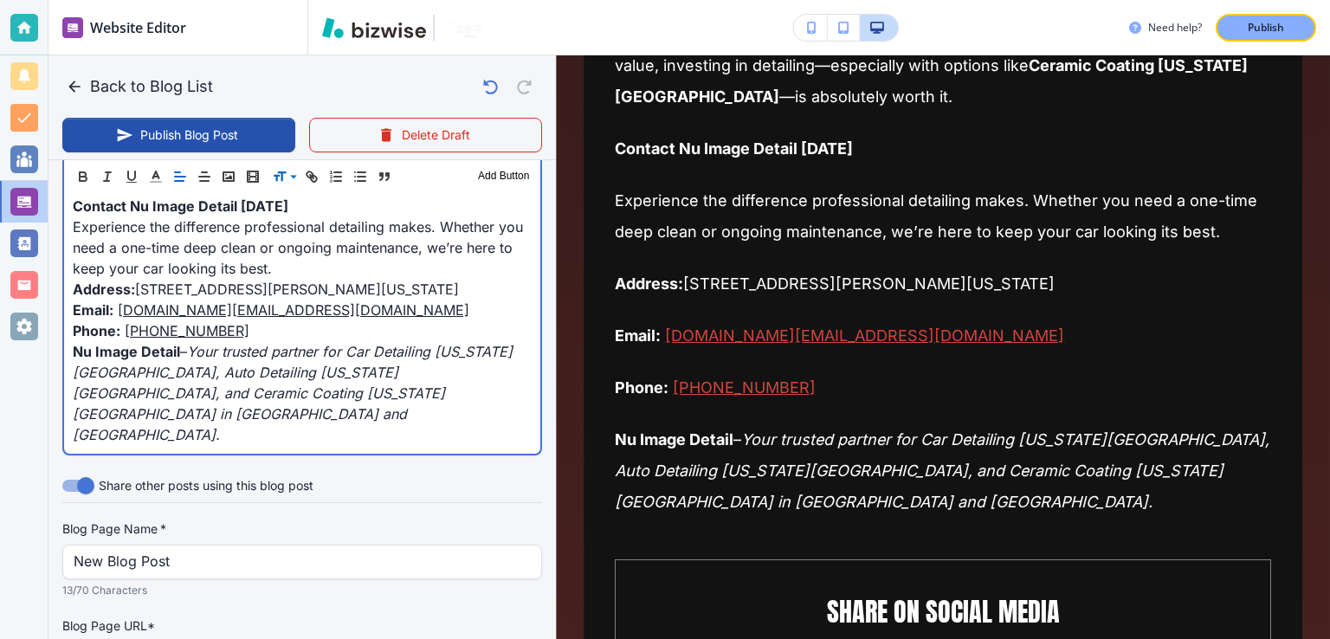
click at [356, 344] on em "Your trusted partner for Car Detailing [US_STATE][GEOGRAPHIC_DATA], Auto Detail…" at bounding box center [293, 393] width 440 height 100
click at [156, 346] on strong "Nu Image Detail" at bounding box center [126, 351] width 107 height 17
click at [198, 357] on em "Your trusted partner for Car Detailing [US_STATE][GEOGRAPHIC_DATA], Auto Detail…" at bounding box center [293, 393] width 440 height 100
drag, startPoint x: 139, startPoint y: 266, endPoint x: 146, endPoint y: 283, distance: 19.0
click at [146, 283] on p "Address: [STREET_ADDRESS][PERSON_NAME][US_STATE]" at bounding box center [302, 289] width 459 height 21
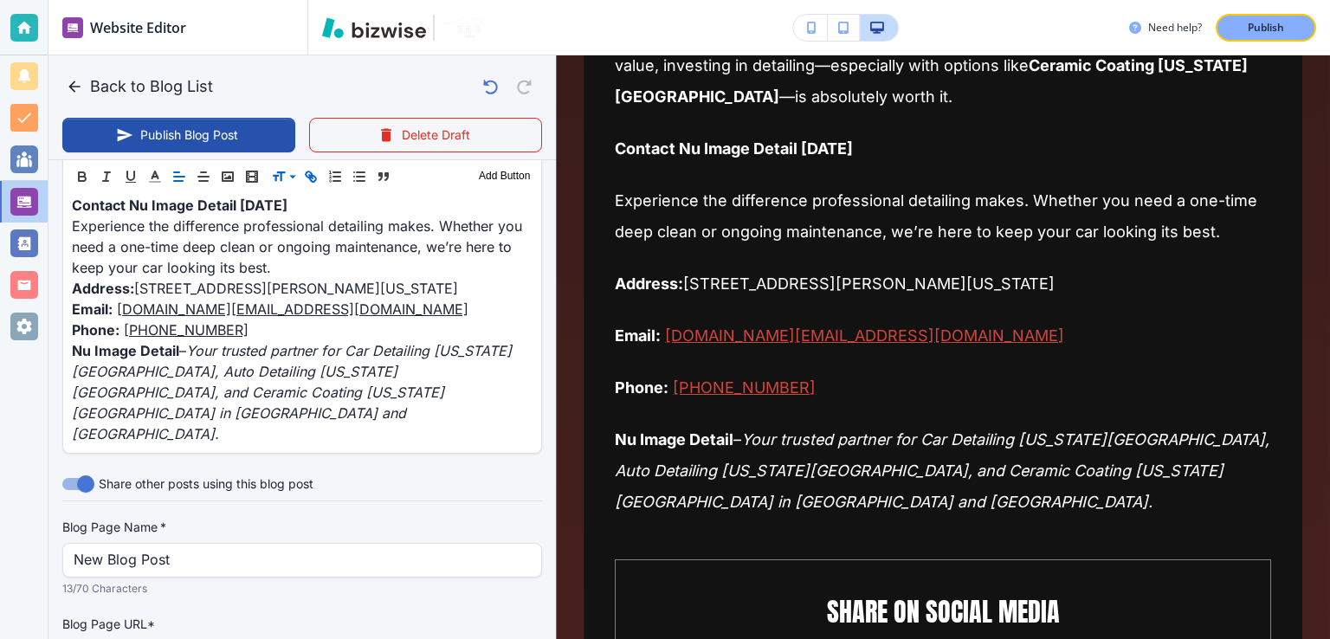
scroll to position [2160, 0]
click at [313, 171] on icon "button" at bounding box center [311, 177] width 16 height 16
paste input "[URL][DOMAIN_NAME]"
type input "[URL][DOMAIN_NAME]"
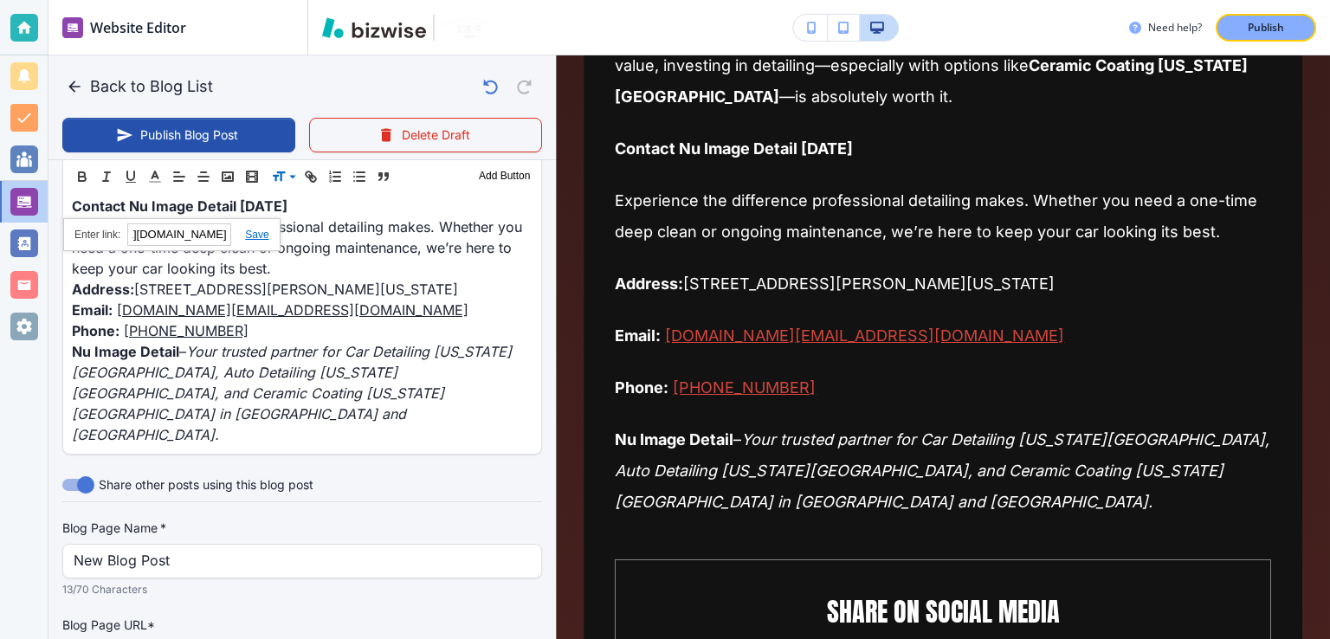
scroll to position [0, 0]
click at [255, 234] on link at bounding box center [249, 235] width 37 height 12
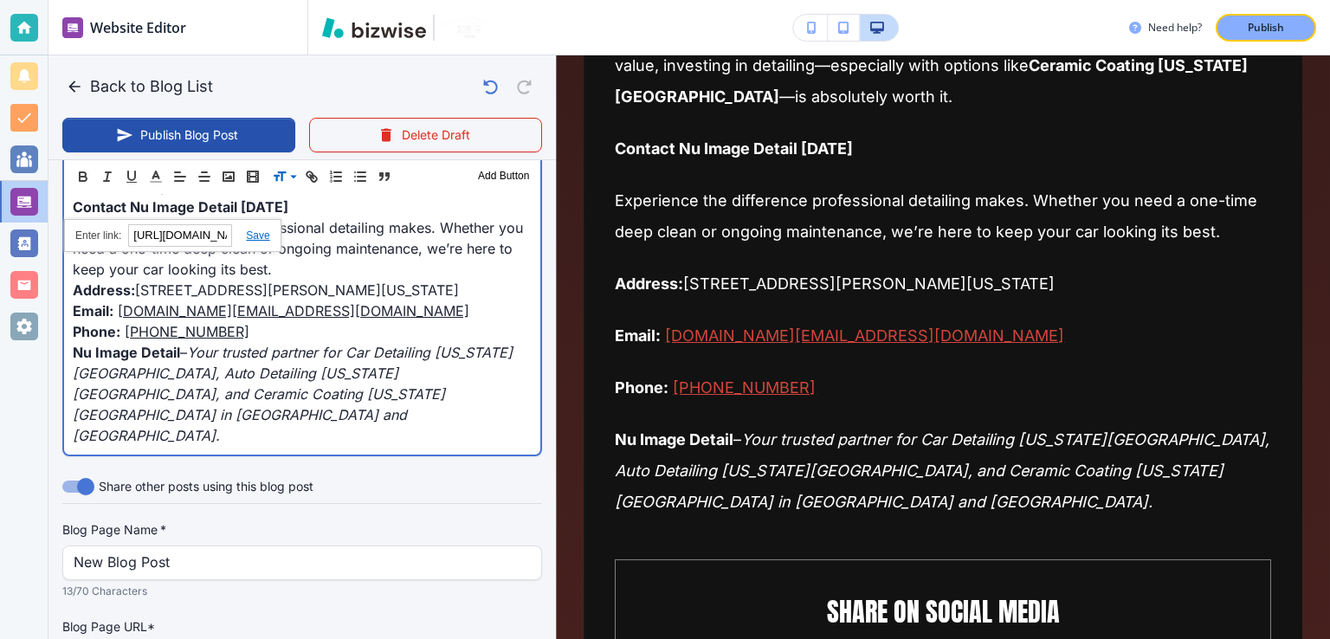
type input "[DATE] 01:38 AM"
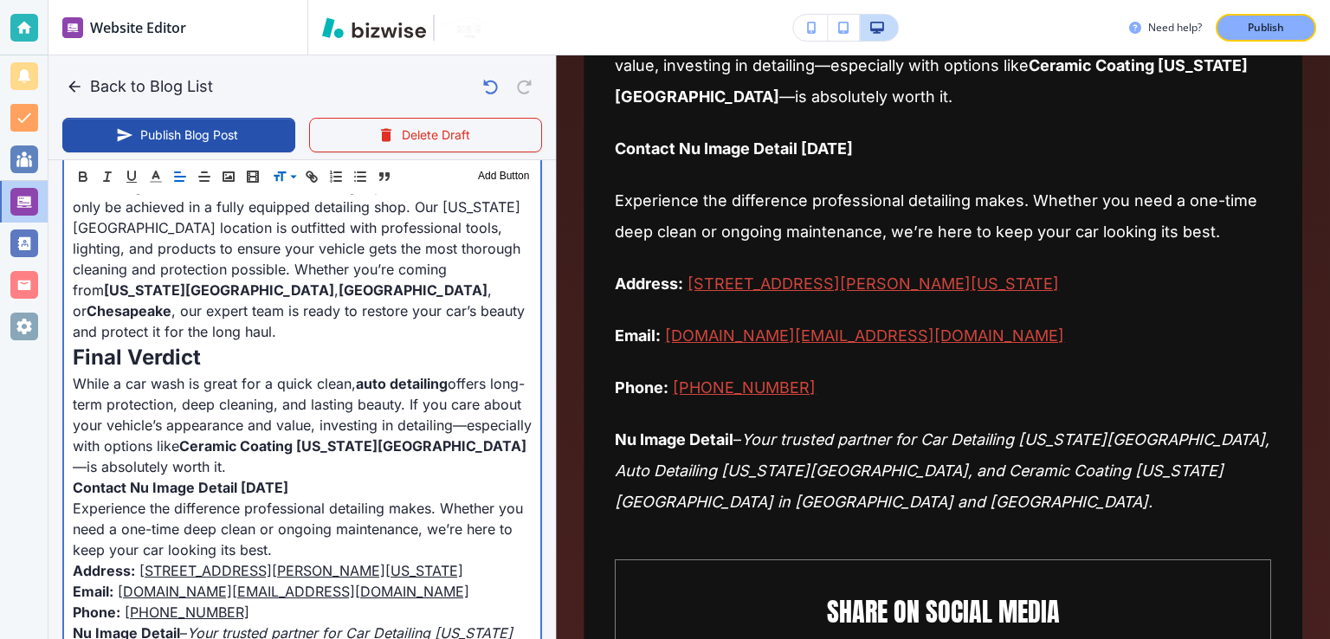
scroll to position [1922, 0]
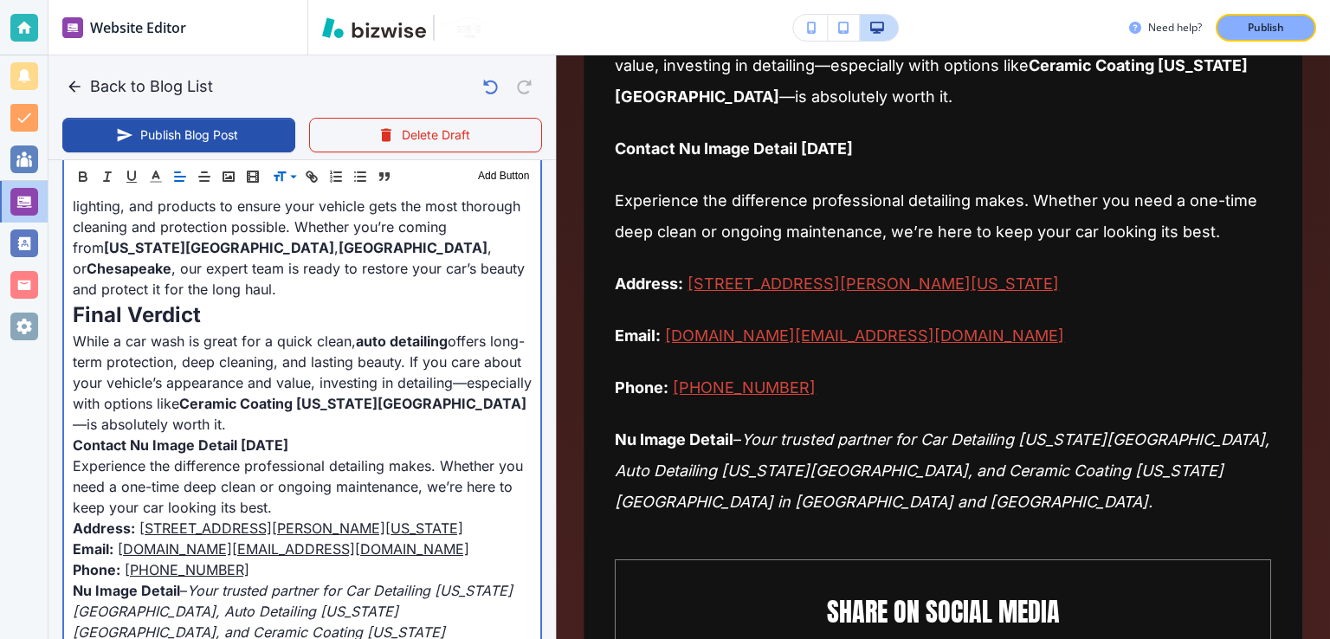
click at [356, 395] on strong "Ceramic Coating [US_STATE][GEOGRAPHIC_DATA]" at bounding box center [352, 403] width 347 height 17
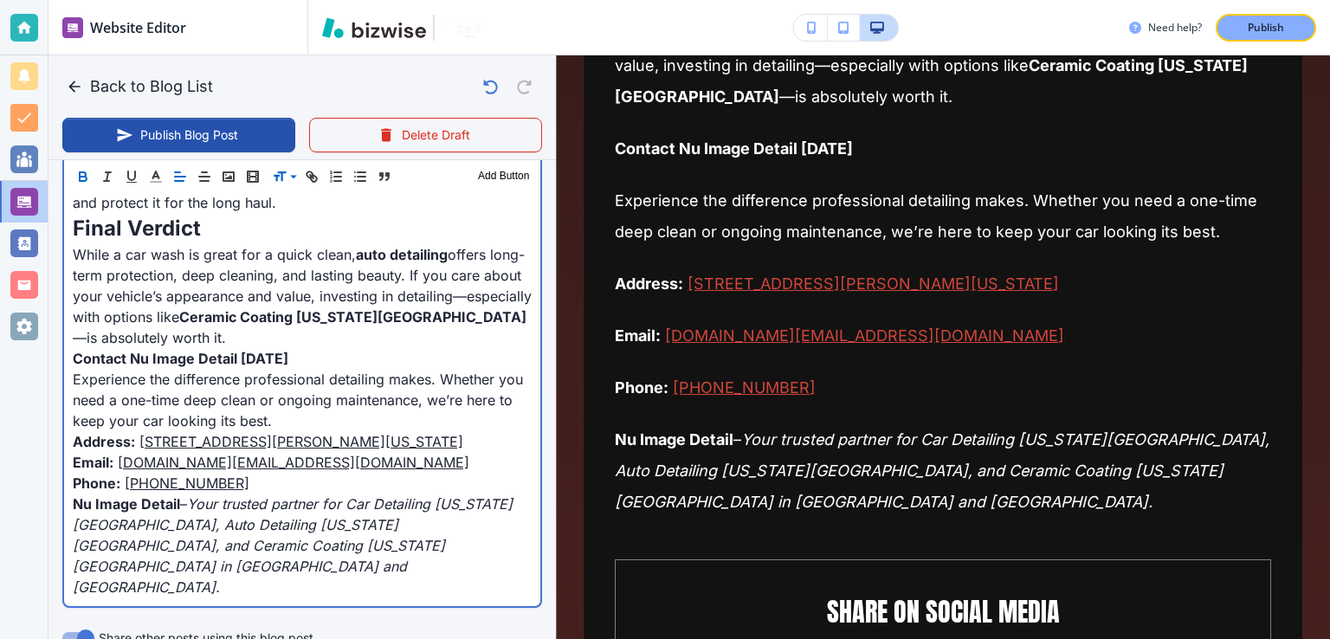
click at [346, 390] on p "Experience the difference professional detailing makes. Whether you need a one-…" at bounding box center [302, 400] width 459 height 62
click at [346, 391] on p "Experience the difference professional detailing makes. Whether you need a one-…" at bounding box center [302, 400] width 459 height 62
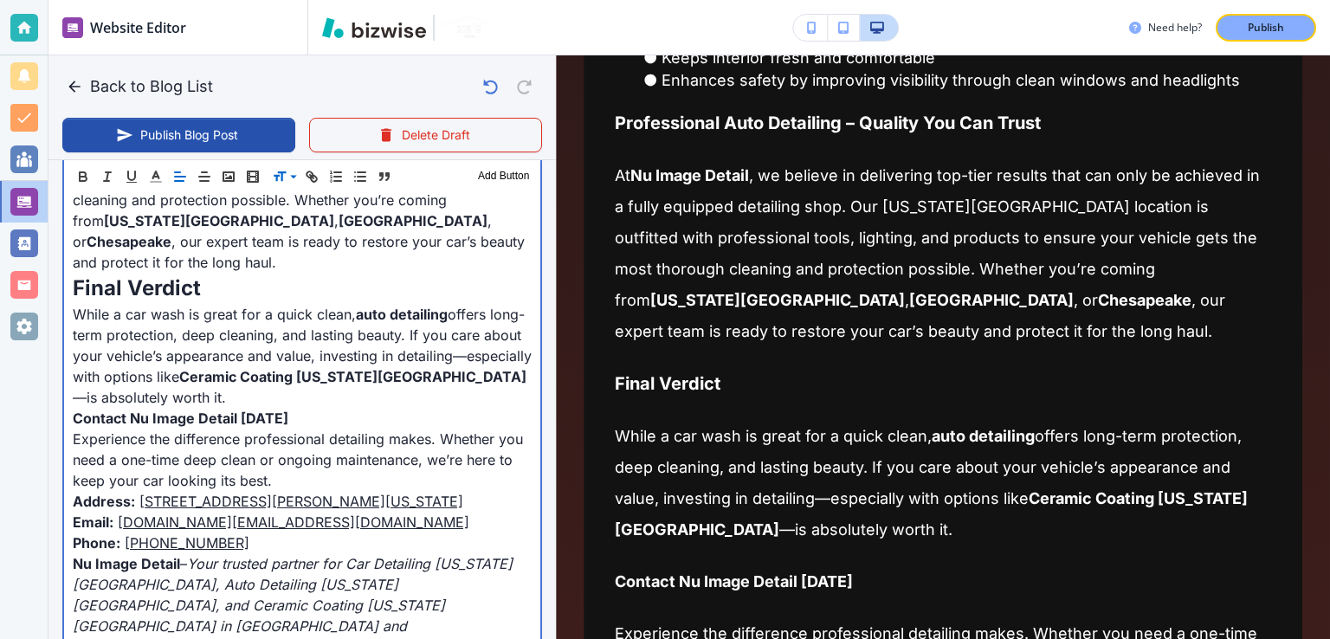
scroll to position [1922, 0]
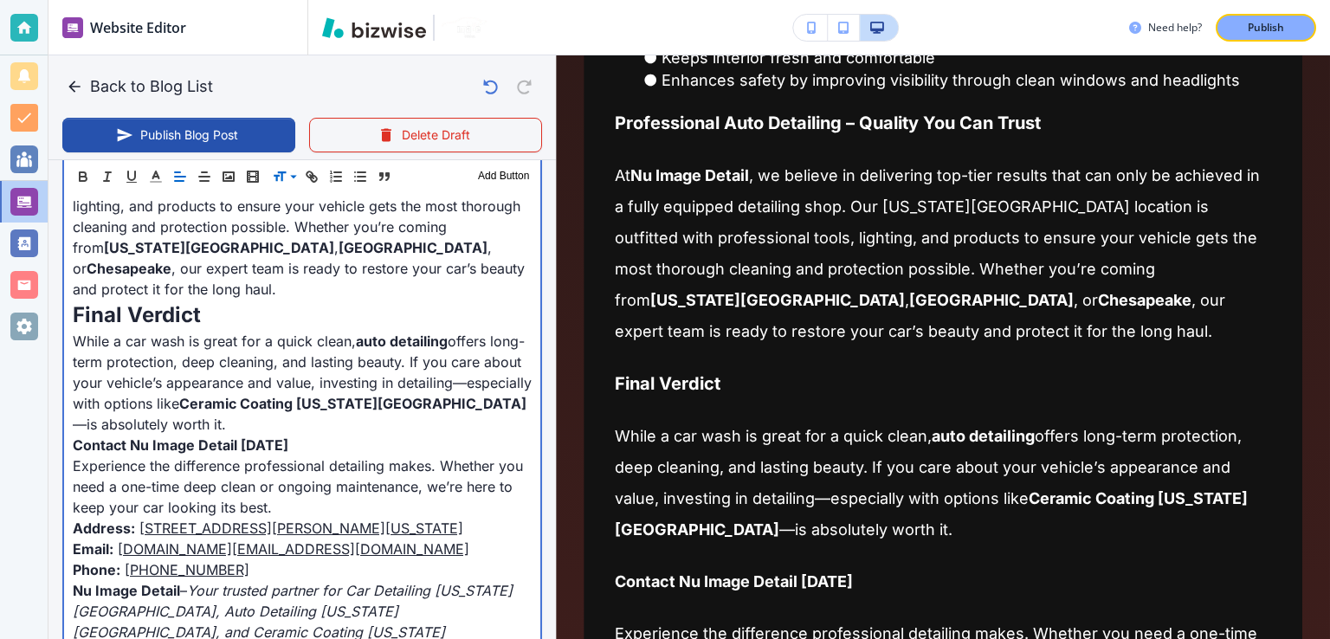
click at [216, 436] on strong "Contact Nu Image Detail [DATE]" at bounding box center [181, 444] width 216 height 17
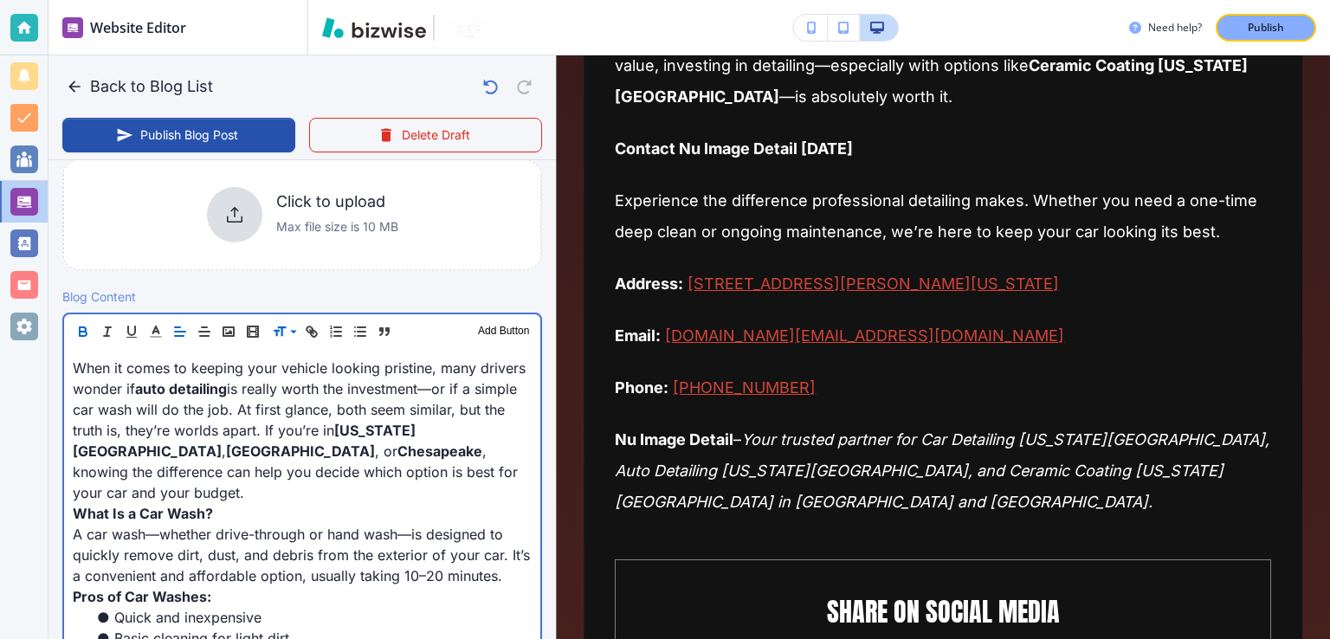
scroll to position [433, 0]
click at [210, 421] on p "When it comes to keeping your vehicle looking pristine, many drivers wonder if …" at bounding box center [302, 426] width 459 height 145
click at [385, 422] on p "When it comes to keeping your vehicle looking pristine, many drivers wonder if …" at bounding box center [302, 426] width 459 height 145
click at [394, 426] on strong "[US_STATE][GEOGRAPHIC_DATA]" at bounding box center [244, 437] width 343 height 38
click at [327, 435] on p "When it comes to keeping your vehicle looking pristine, many drivers wonder if …" at bounding box center [302, 426] width 459 height 145
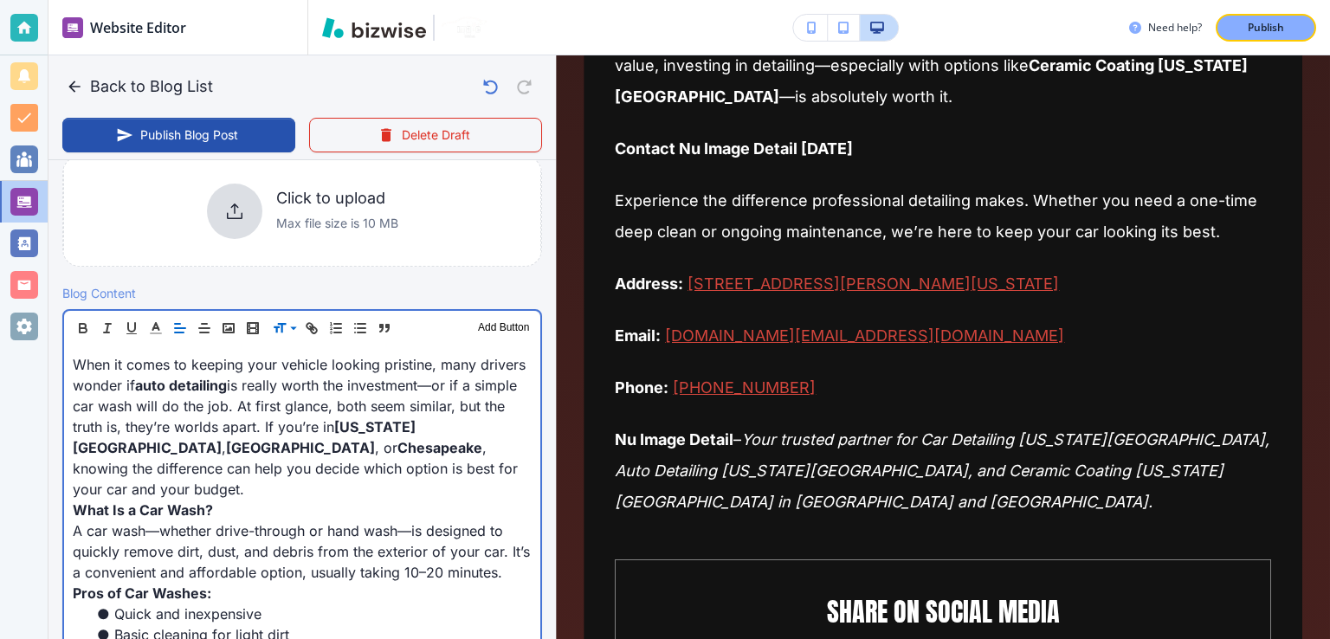
click at [229, 475] on p "When it comes to keeping your vehicle looking pristine, many drivers wonder if …" at bounding box center [302, 426] width 459 height 145
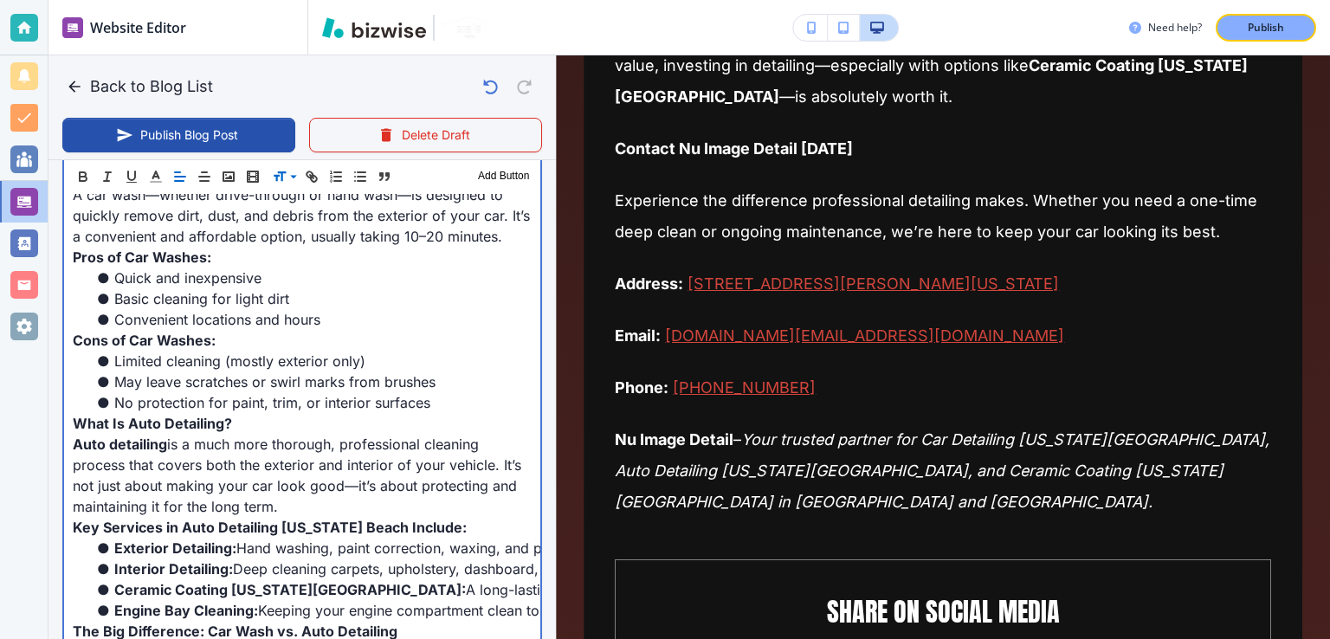
scroll to position [779, 0]
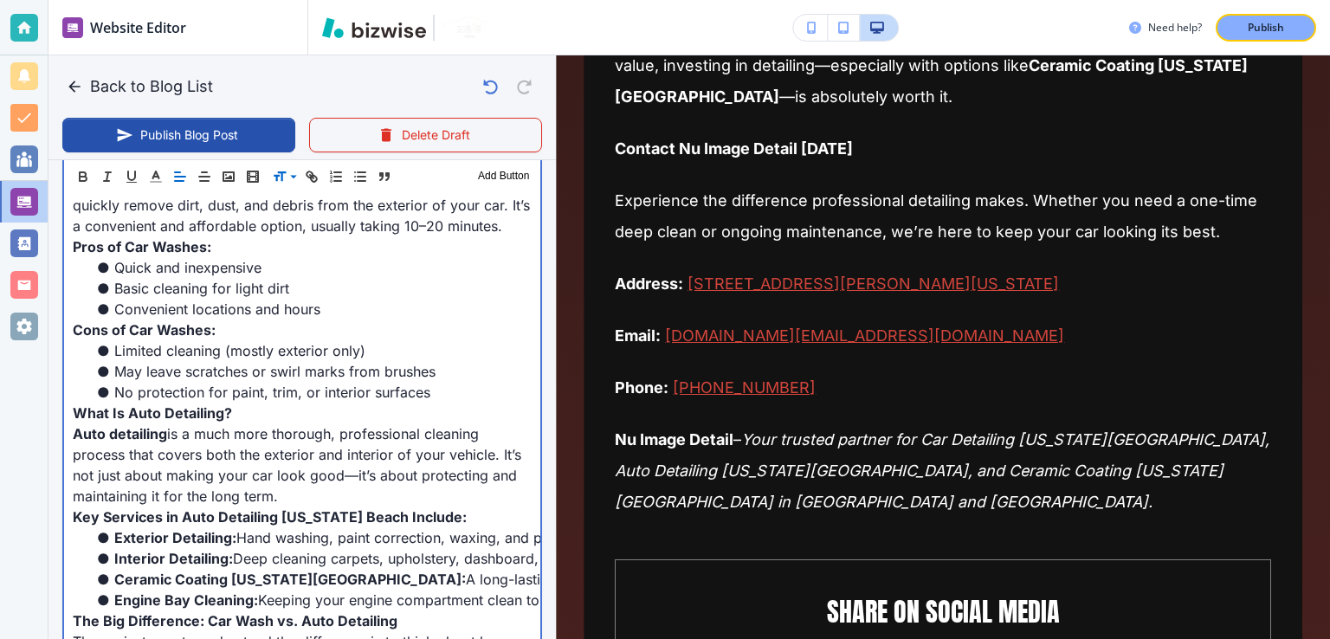
click at [228, 446] on p "Auto detailing is a much more thorough, professional cleaning process that cove…" at bounding box center [302, 464] width 459 height 83
drag, startPoint x: 308, startPoint y: 446, endPoint x: 360, endPoint y: 456, distance: 53.0
click at [313, 447] on p "Auto detailing is a much more thorough, professional cleaning process that cove…" at bounding box center [302, 464] width 459 height 83
click at [360, 456] on p "Auto detailing is a much more thorough, professional cleaning process that cove…" at bounding box center [302, 464] width 459 height 83
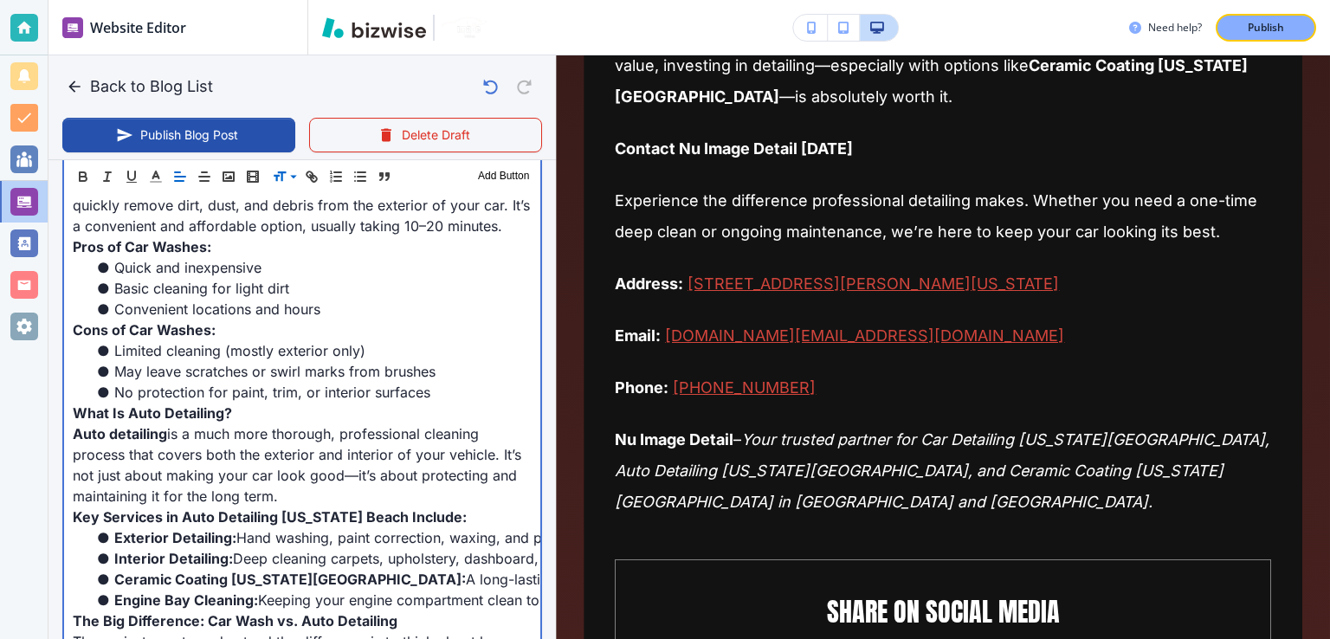
drag, startPoint x: 394, startPoint y: 440, endPoint x: 378, endPoint y: 440, distance: 15.6
click at [394, 439] on p "Auto detailing is a much more thorough, professional cleaning process that cove…" at bounding box center [302, 464] width 459 height 83
drag, startPoint x: 341, startPoint y: 436, endPoint x: 126, endPoint y: 458, distance: 216.7
click at [126, 458] on p "Auto detailing is a much more thorough, professional cleaning process that cove…" at bounding box center [302, 464] width 459 height 83
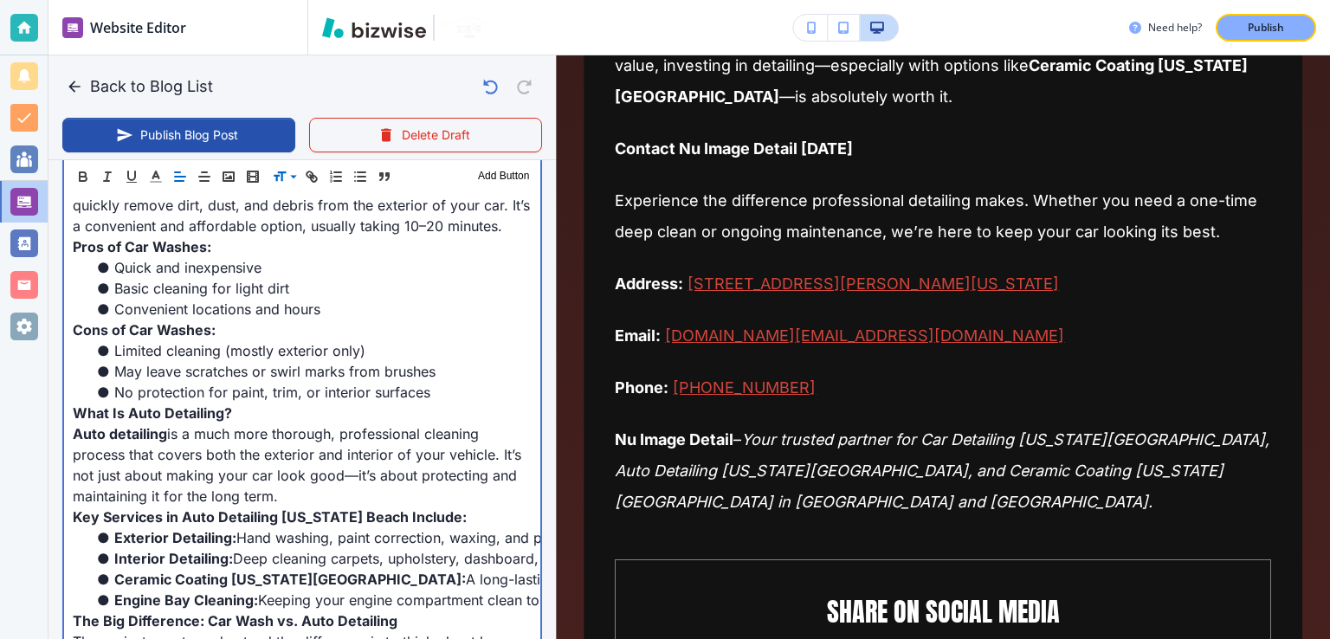
click at [277, 454] on p "Auto detailing is a much more thorough, professional cleaning process that cove…" at bounding box center [302, 464] width 459 height 83
click at [301, 396] on li "No protection for paint, trim, or interior surfaces" at bounding box center [313, 392] width 438 height 21
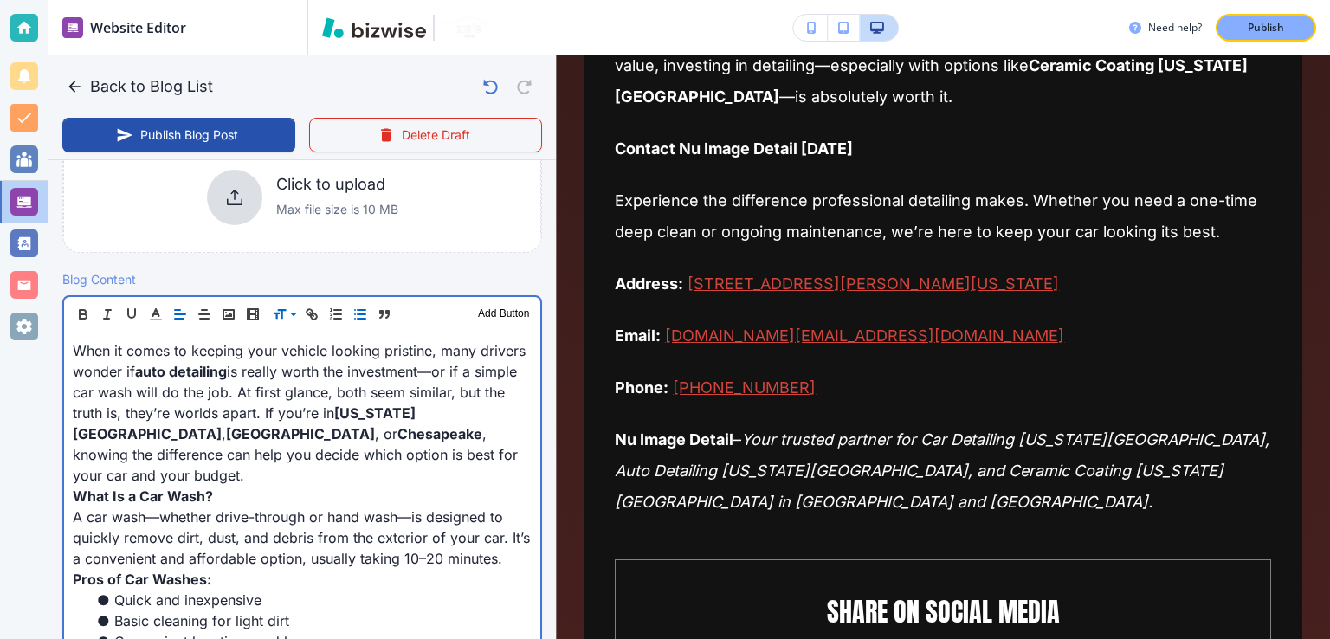
scroll to position [433, 0]
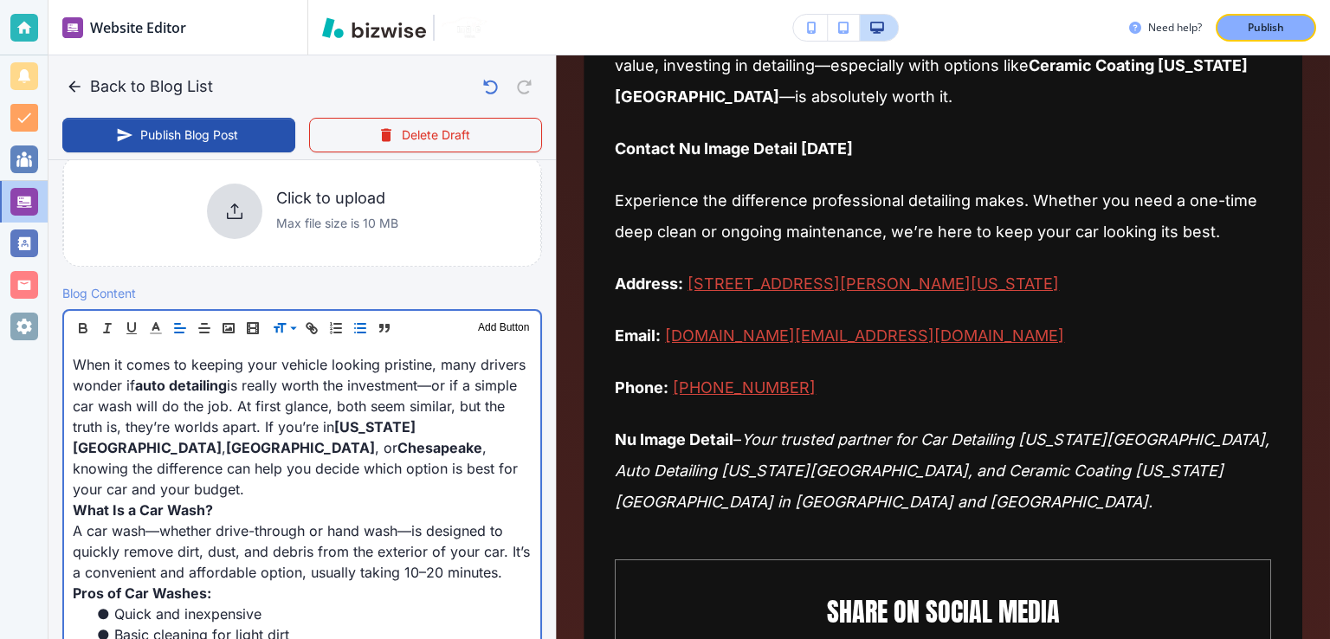
click at [279, 425] on p "When it comes to keeping your vehicle looking pristine, many drivers wonder if …" at bounding box center [302, 426] width 459 height 145
click at [288, 381] on p "When it comes to keeping your vehicle looking pristine, many drivers wonder if …" at bounding box center [302, 426] width 459 height 145
click at [274, 449] on p "When it comes to keeping your vehicle looking pristine, many drivers wonder if …" at bounding box center [302, 426] width 459 height 145
click at [246, 475] on p "When it comes to keeping your vehicle looking pristine, many drivers wonder if …" at bounding box center [302, 426] width 459 height 145
drag, startPoint x: 142, startPoint y: 502, endPoint x: 84, endPoint y: 505, distance: 58.1
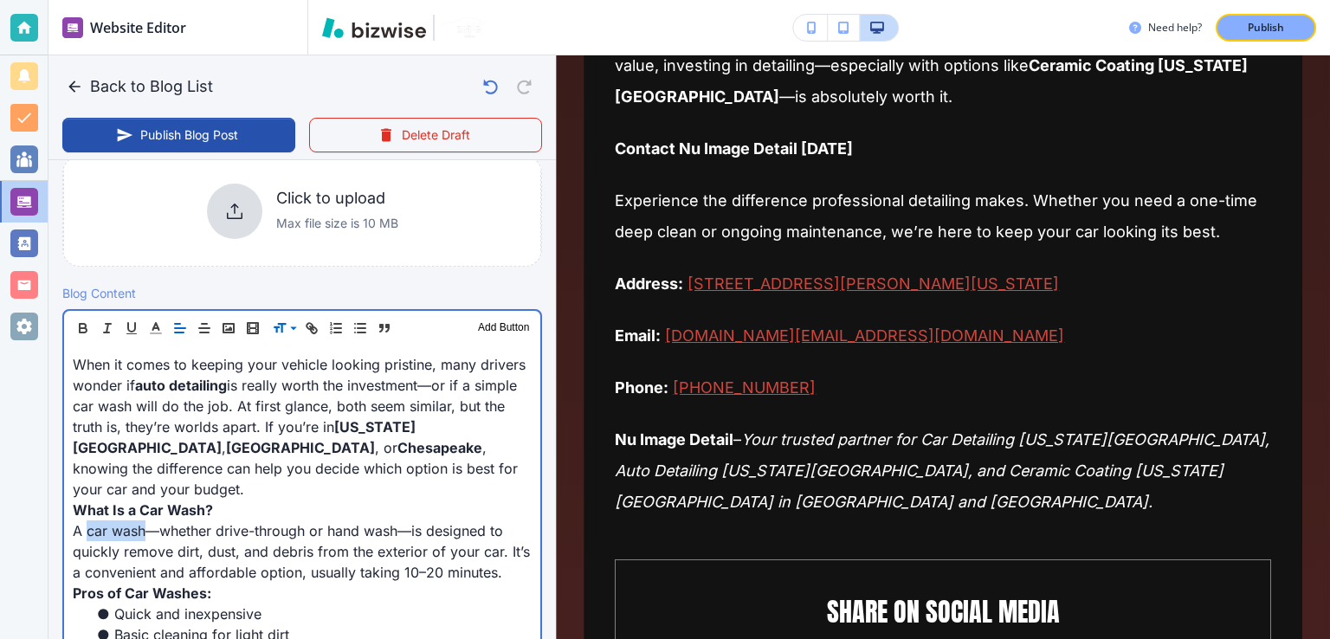
click at [84, 520] on p "A car wash—whether drive-through or hand wash—is designed to quickly remove dir…" at bounding box center [302, 551] width 459 height 62
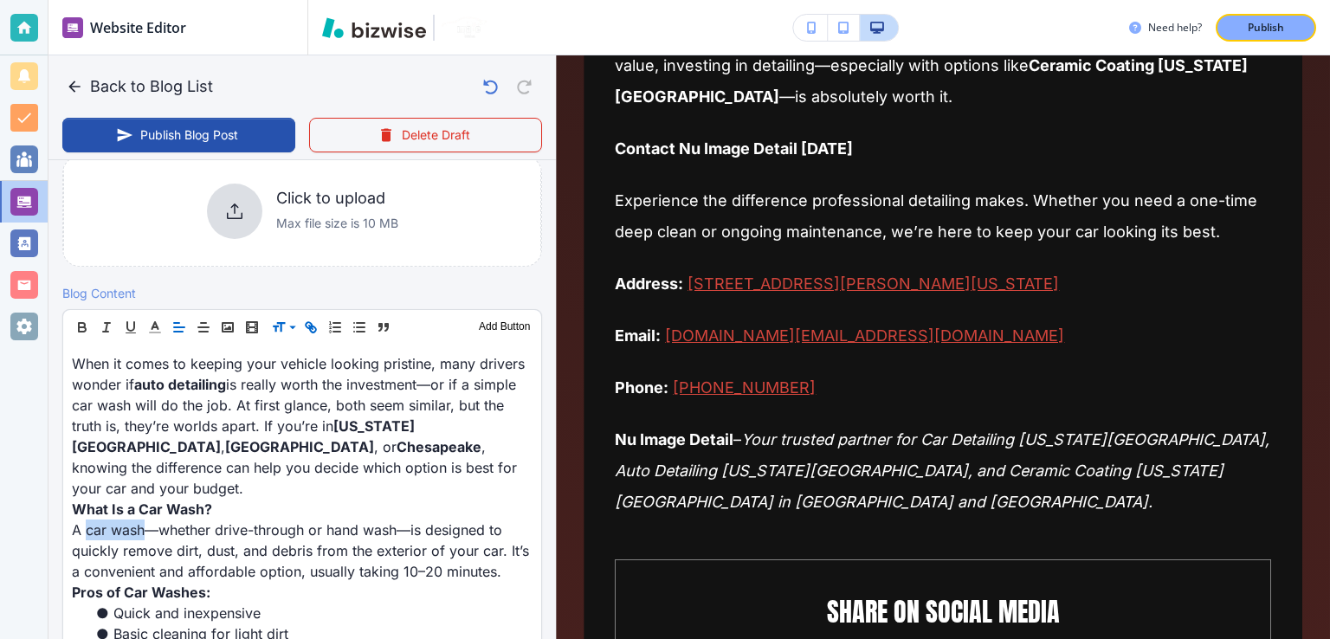
click at [309, 329] on icon "button" at bounding box center [311, 328] width 16 height 16
paste input "[URL][DOMAIN_NAME]"
type input "[URL][DOMAIN_NAME]"
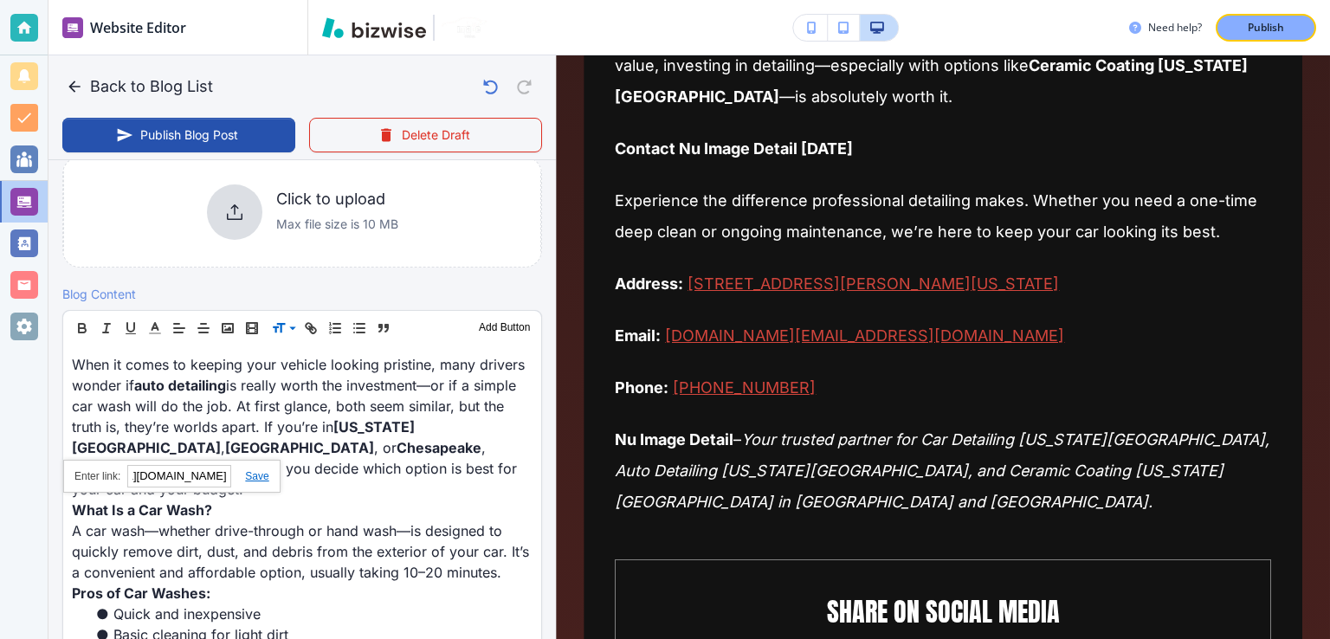
click at [262, 471] on link at bounding box center [249, 476] width 37 height 12
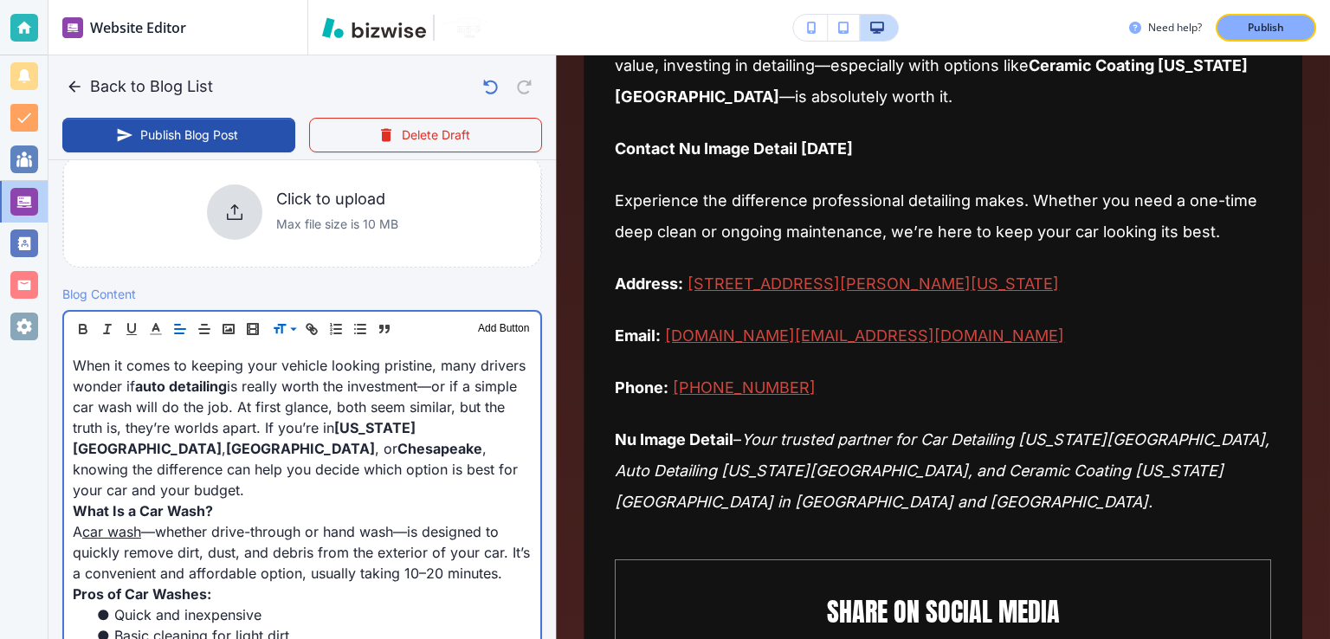
type input "[DATE] 01:39 AM"
click at [477, 410] on p "When it comes to keeping your vehicle looking pristine, many drivers wonder if …" at bounding box center [302, 426] width 459 height 145
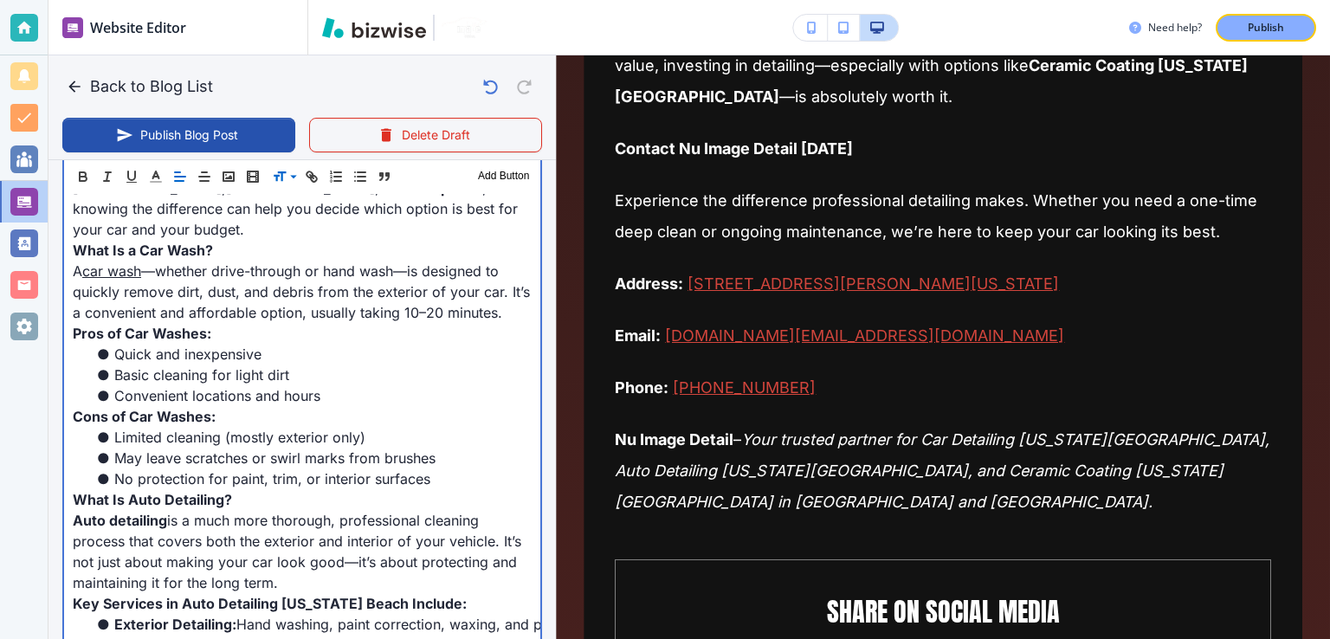
scroll to position [953, 0]
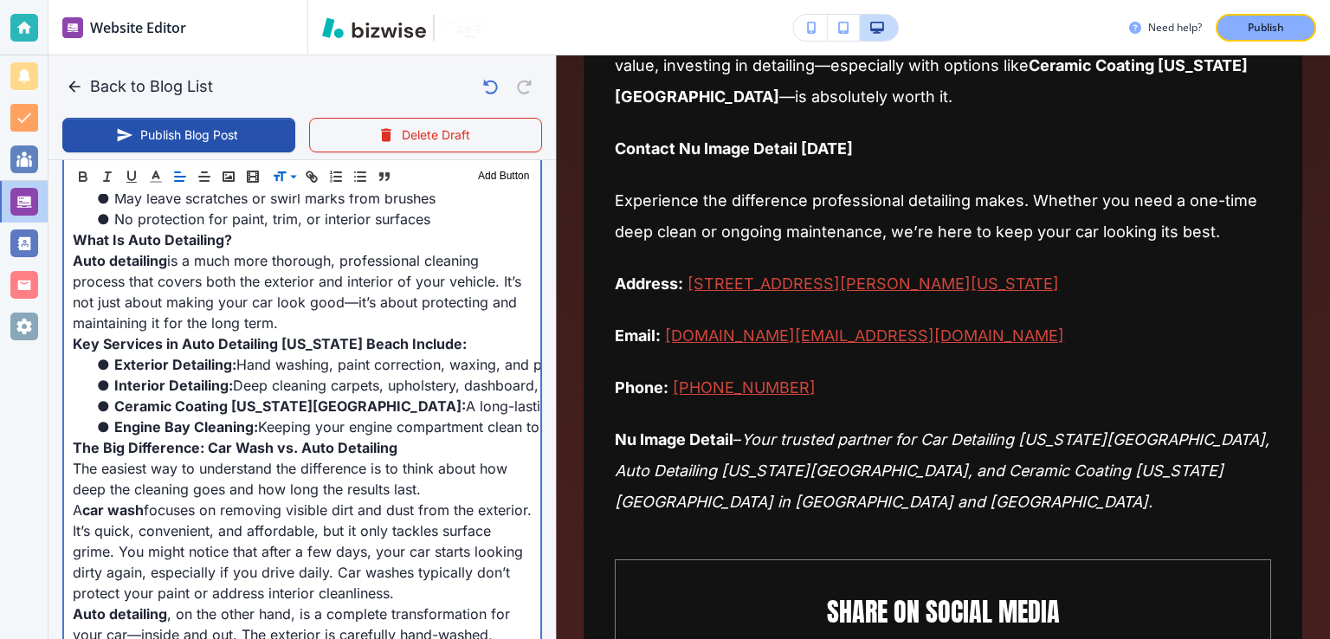
click at [144, 252] on strong "Auto detailing" at bounding box center [120, 260] width 94 height 17
click at [170, 288] on p "Auto detailing is a much more thorough, professional cleaning process that cove…" at bounding box center [302, 291] width 459 height 83
drag, startPoint x: 210, startPoint y: 254, endPoint x: 310, endPoint y: 254, distance: 99.6
click at [211, 254] on p "Auto detailing is a much more thorough, professional cleaning process that cove…" at bounding box center [302, 291] width 459 height 83
drag, startPoint x: 310, startPoint y: 254, endPoint x: 378, endPoint y: 255, distance: 68.4
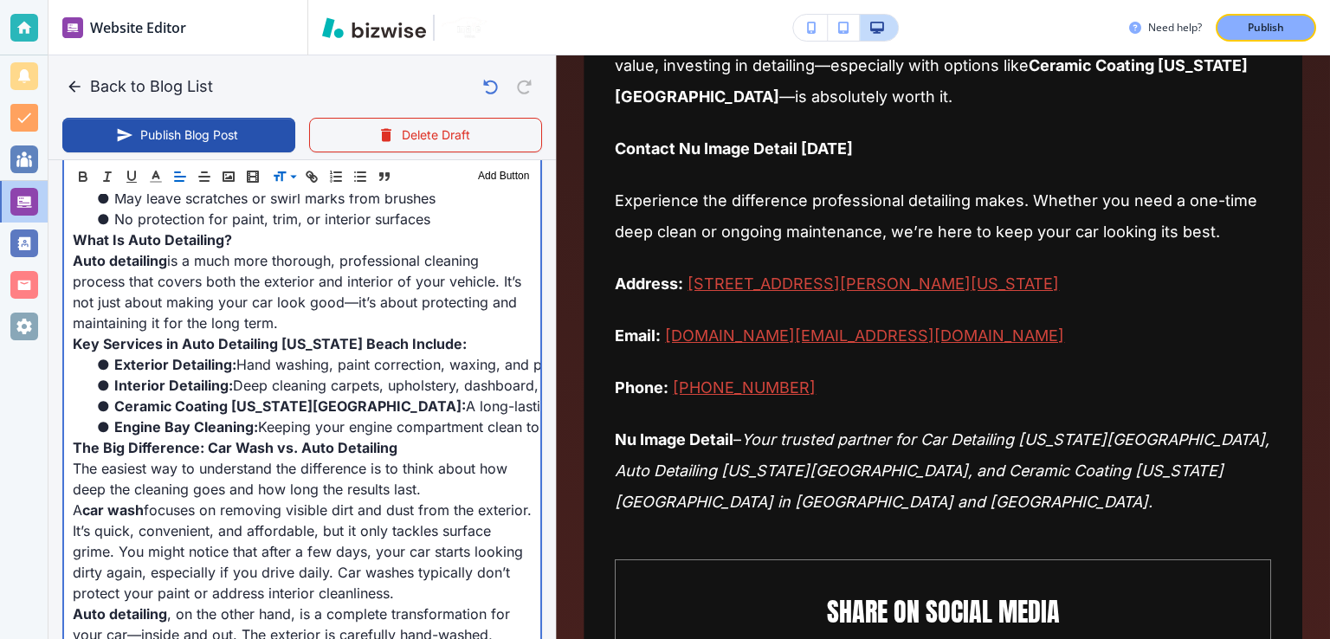
click at [315, 255] on p "Auto detailing is a much more thorough, professional cleaning process that cove…" at bounding box center [302, 291] width 459 height 83
click at [379, 255] on p "Auto detailing is a much more thorough, professional cleaning process that cove…" at bounding box center [302, 291] width 459 height 83
drag, startPoint x: 389, startPoint y: 257, endPoint x: 420, endPoint y: 257, distance: 31.2
click at [395, 257] on p "Auto detailing is a much more thorough, professional cleaning process that cove…" at bounding box center [302, 291] width 459 height 83
click at [405, 259] on p "Auto detailing is a much more thorough, professional cleaning process that cove…" at bounding box center [302, 291] width 459 height 83
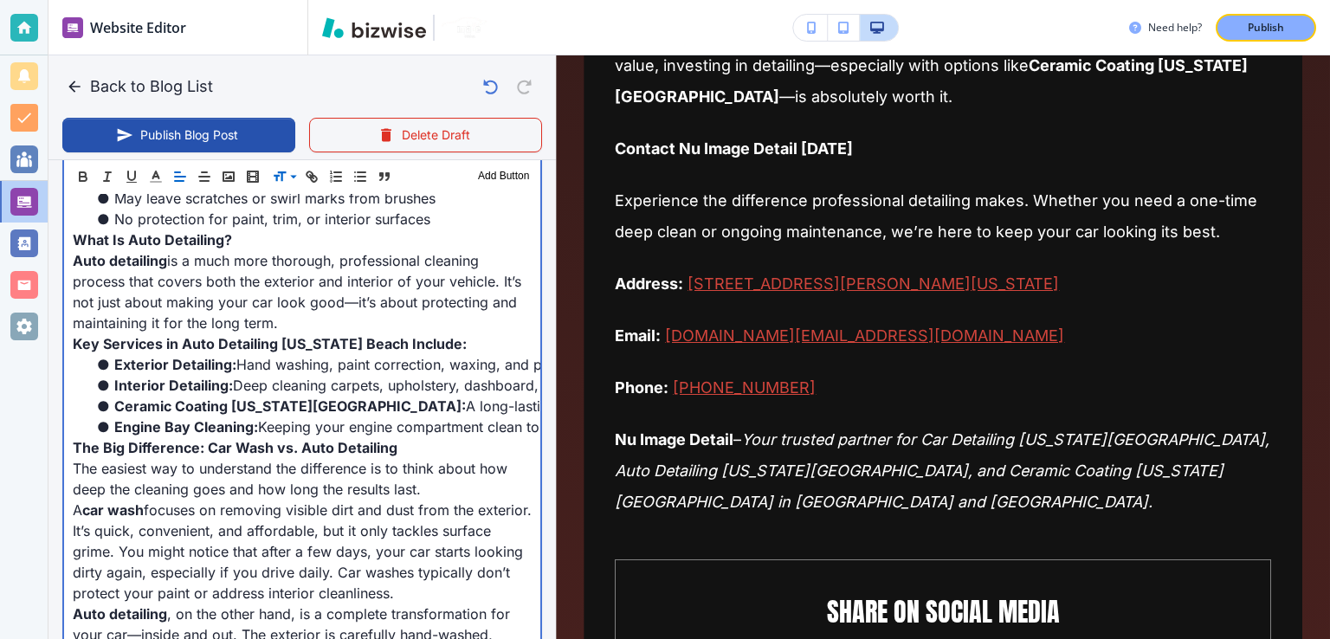
click at [453, 272] on p "Auto detailing is a much more thorough, professional cleaning process that cove…" at bounding box center [302, 291] width 459 height 83
click at [392, 375] on li "Interior Detailing: Deep cleaning carpets, upholstery, dashboard, vents, and ev…" at bounding box center [313, 385] width 438 height 21
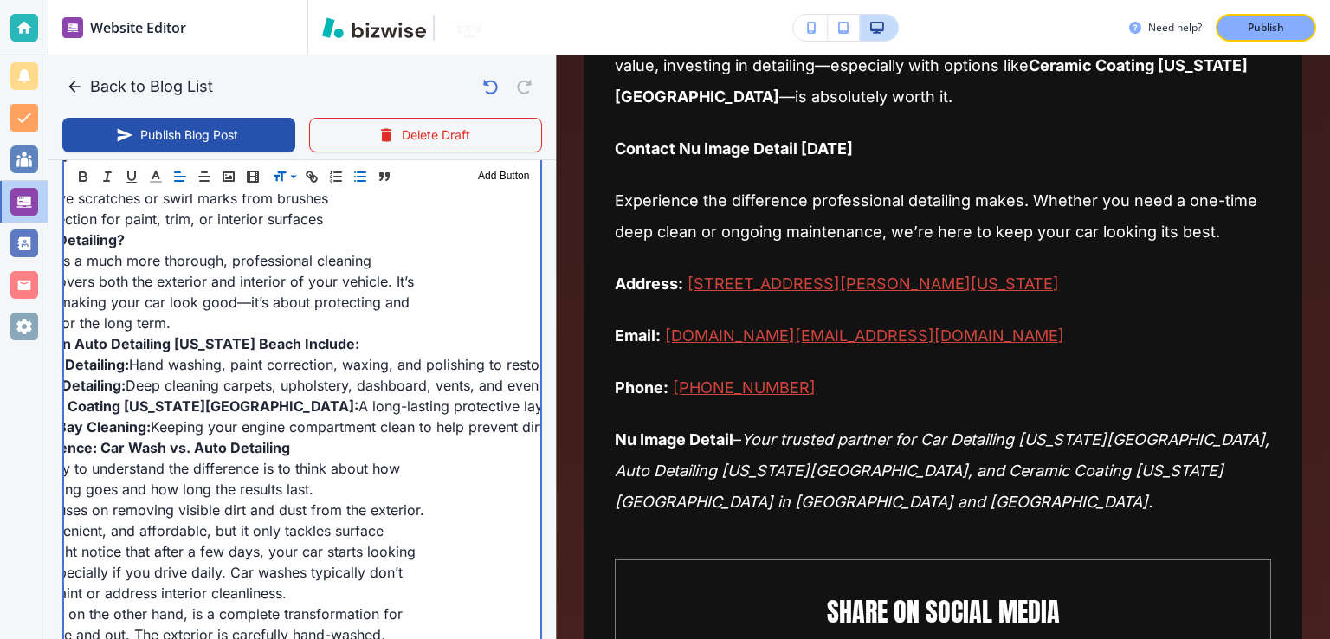
scroll to position [0, 458]
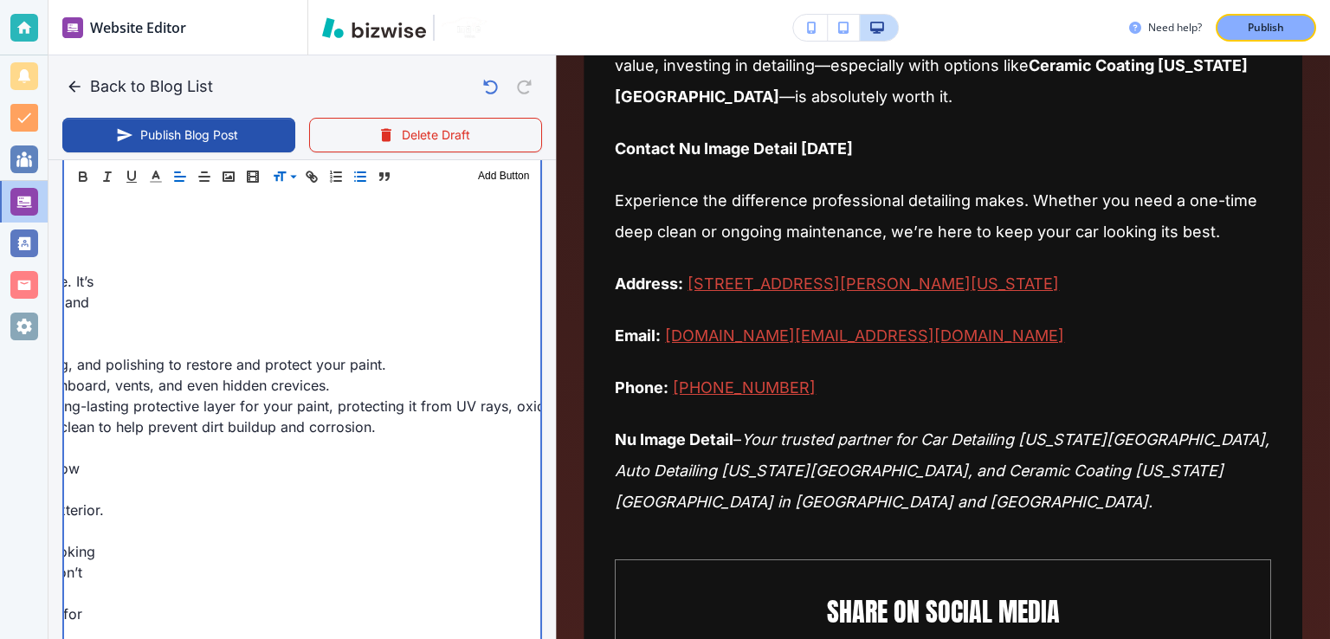
drag, startPoint x: 479, startPoint y: 378, endPoint x: 521, endPoint y: 375, distance: 42.5
drag, startPoint x: 385, startPoint y: 383, endPoint x: 416, endPoint y: 379, distance: 31.4
drag, startPoint x: 423, startPoint y: 397, endPoint x: 383, endPoint y: 397, distance: 39.8
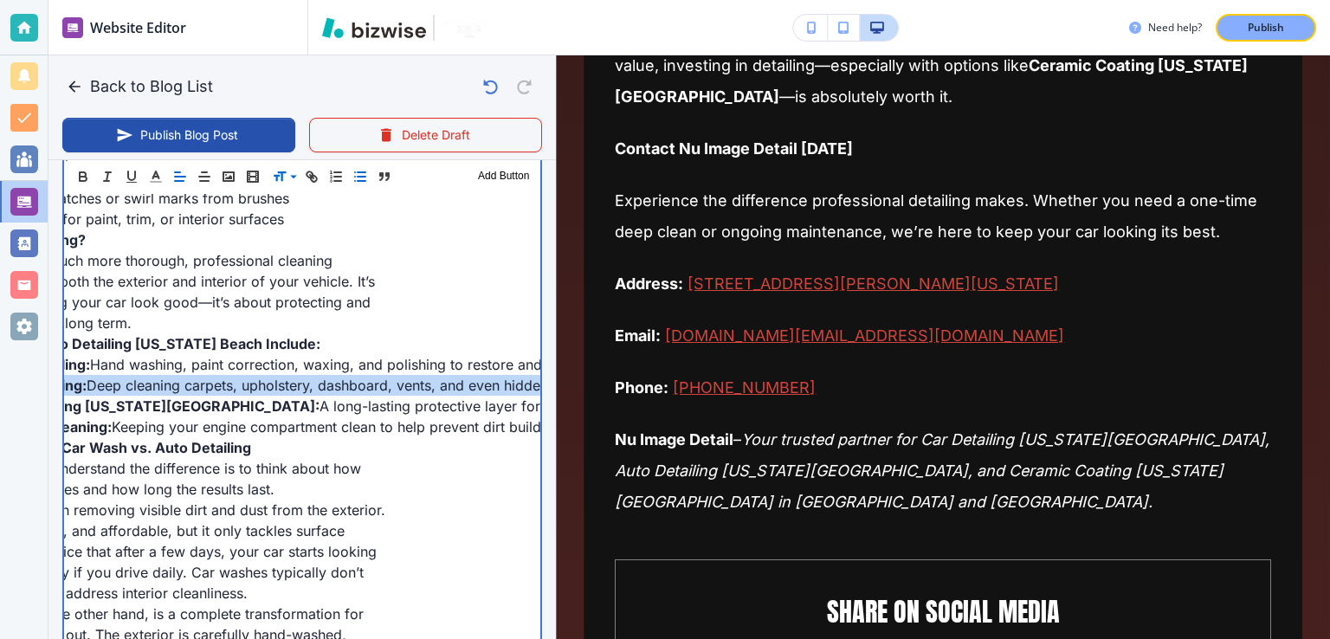
scroll to position [0, 0]
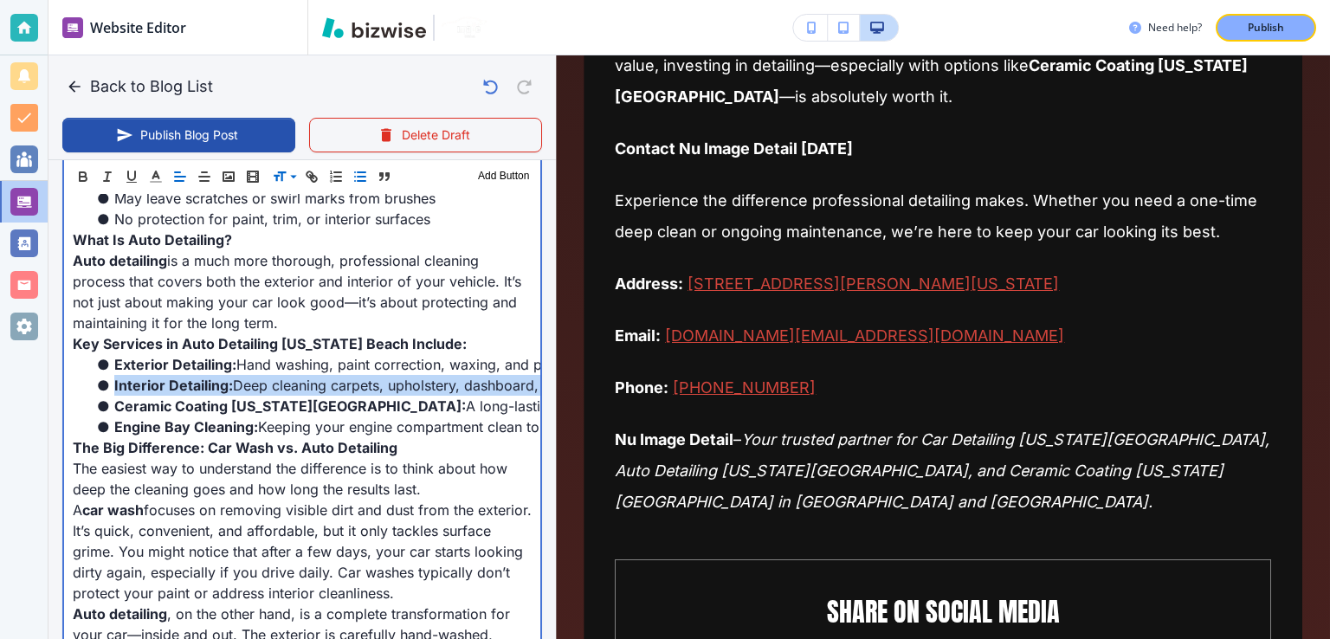
drag, startPoint x: 272, startPoint y: 388, endPoint x: 104, endPoint y: 385, distance: 168.0
click at [95, 385] on li "Interior Detailing: Deep cleaning carpets, upholstery, dashboard, vents, and ev…" at bounding box center [313, 385] width 438 height 21
click at [149, 385] on strong "Interior Detailing:" at bounding box center [173, 385] width 119 height 17
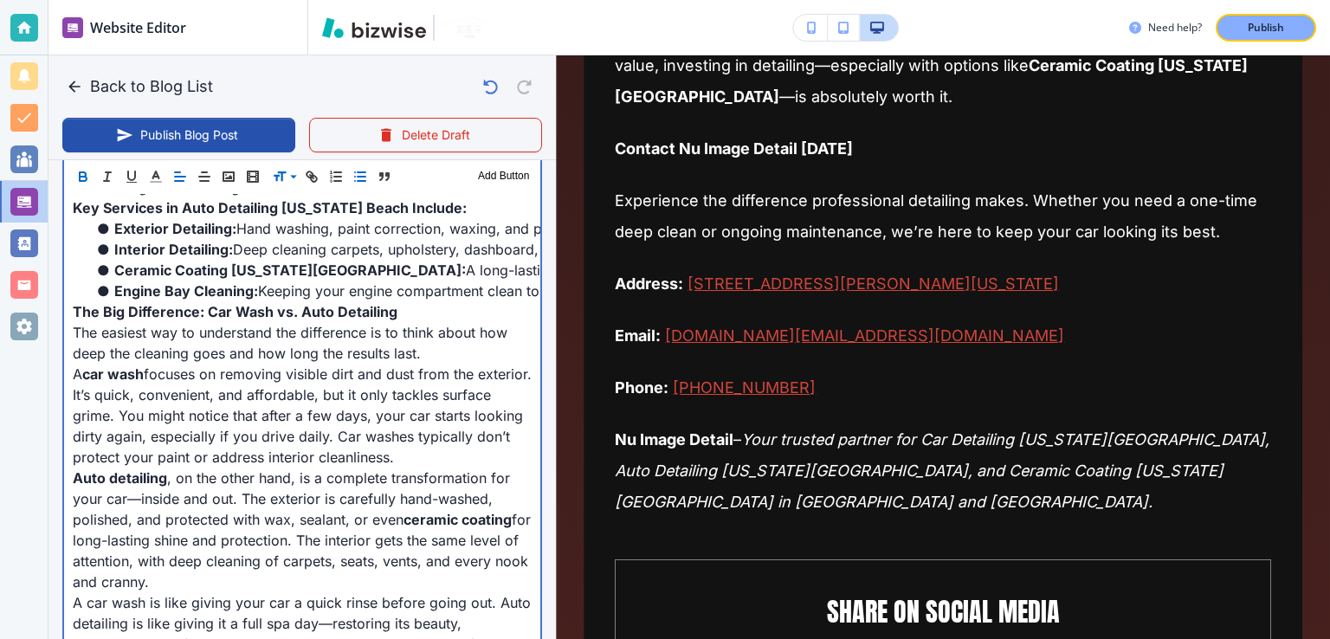
scroll to position [1126, 0]
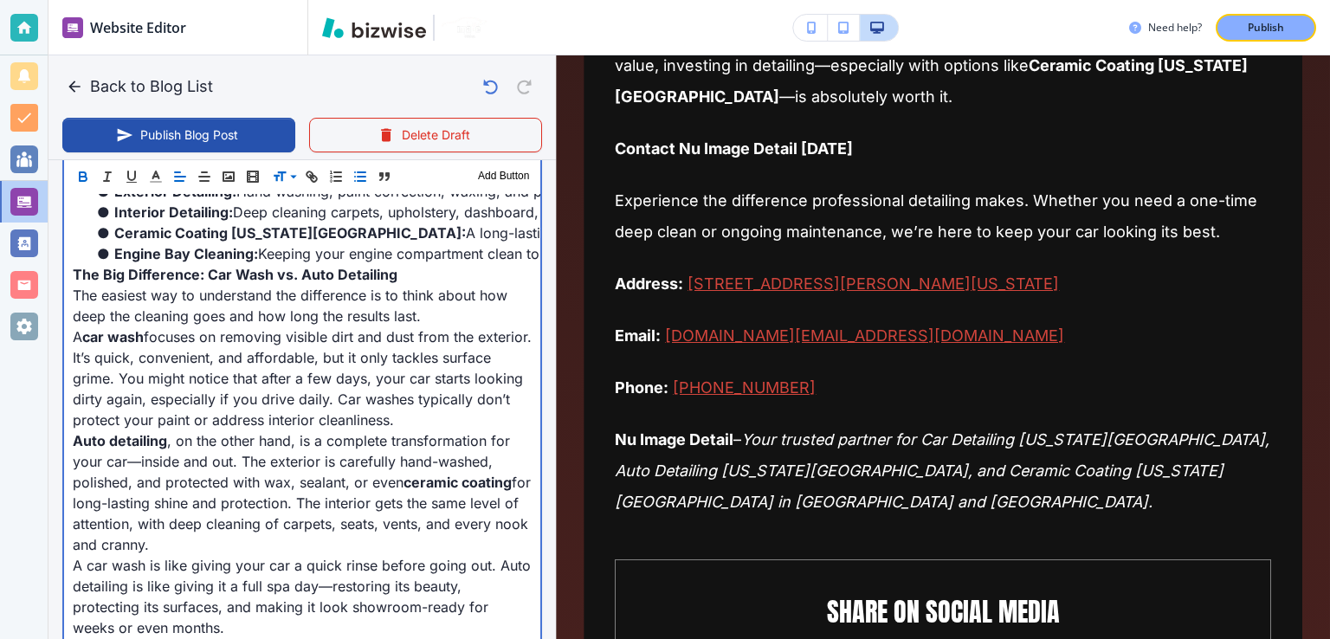
click at [327, 423] on p "A car wash focuses on removing visible dirt and dust from the exterior. It’s qu…" at bounding box center [302, 378] width 459 height 104
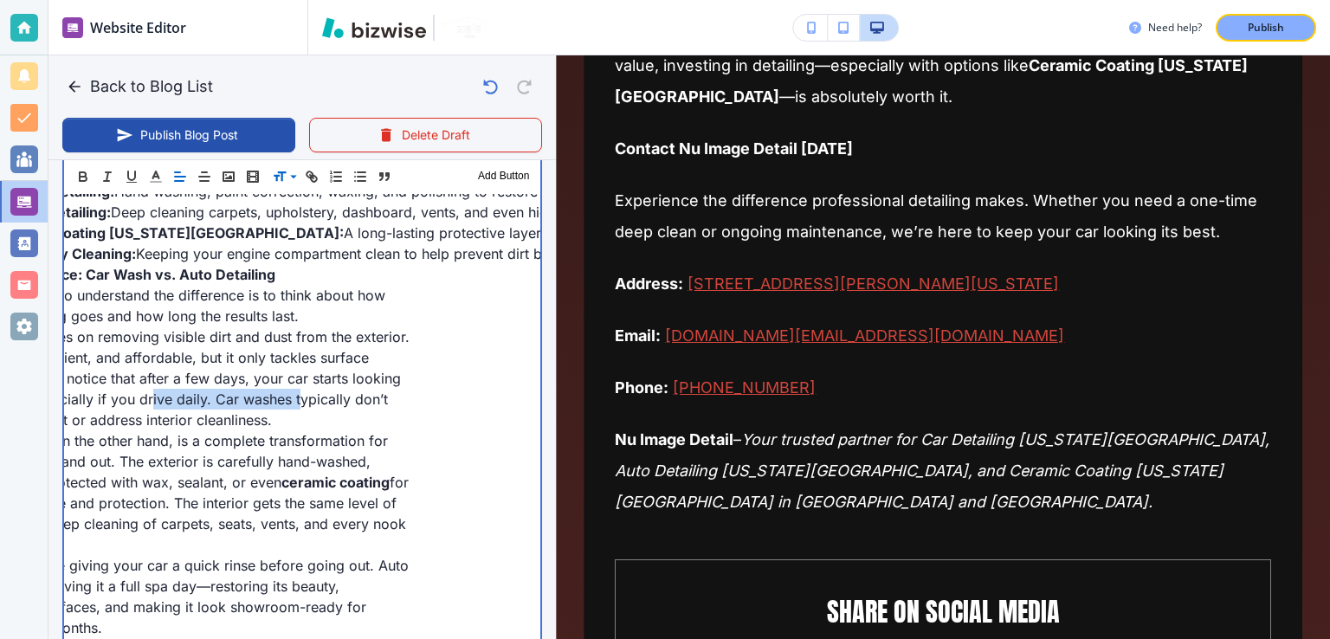
scroll to position [0, 0]
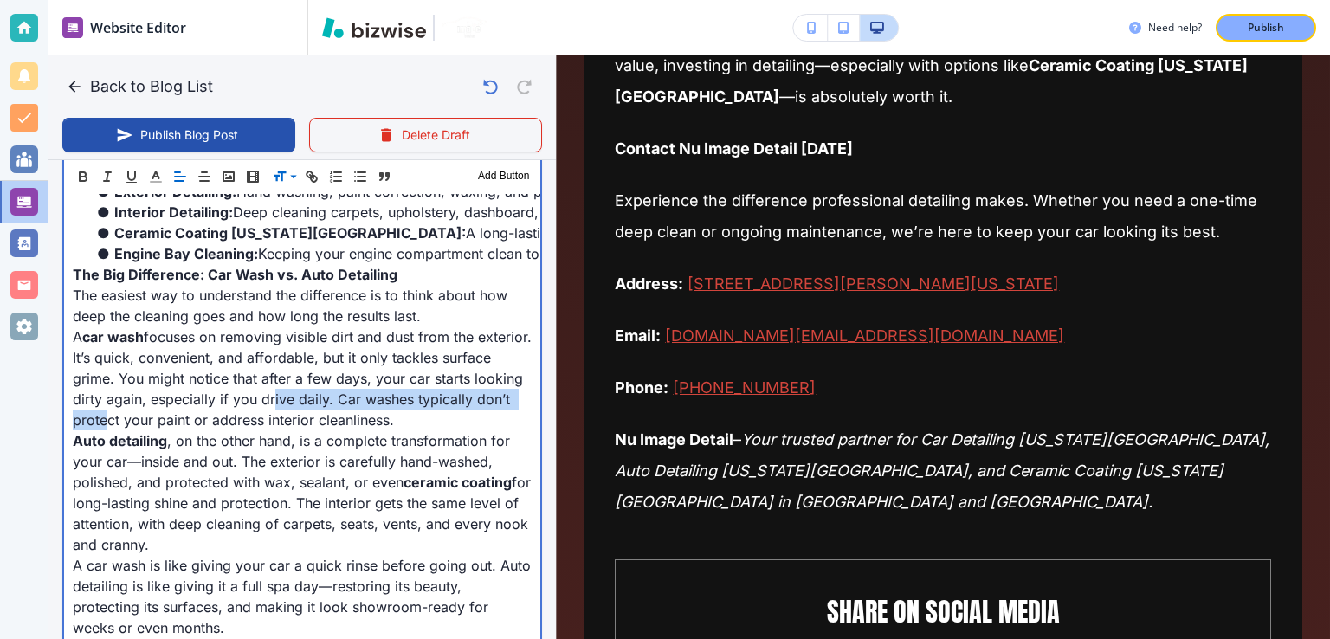
drag, startPoint x: 361, startPoint y: 407, endPoint x: 197, endPoint y: 416, distance: 163.9
click at [197, 416] on p "A car wash focuses on removing visible dirt and dust from the exterior. It’s qu…" at bounding box center [302, 378] width 459 height 104
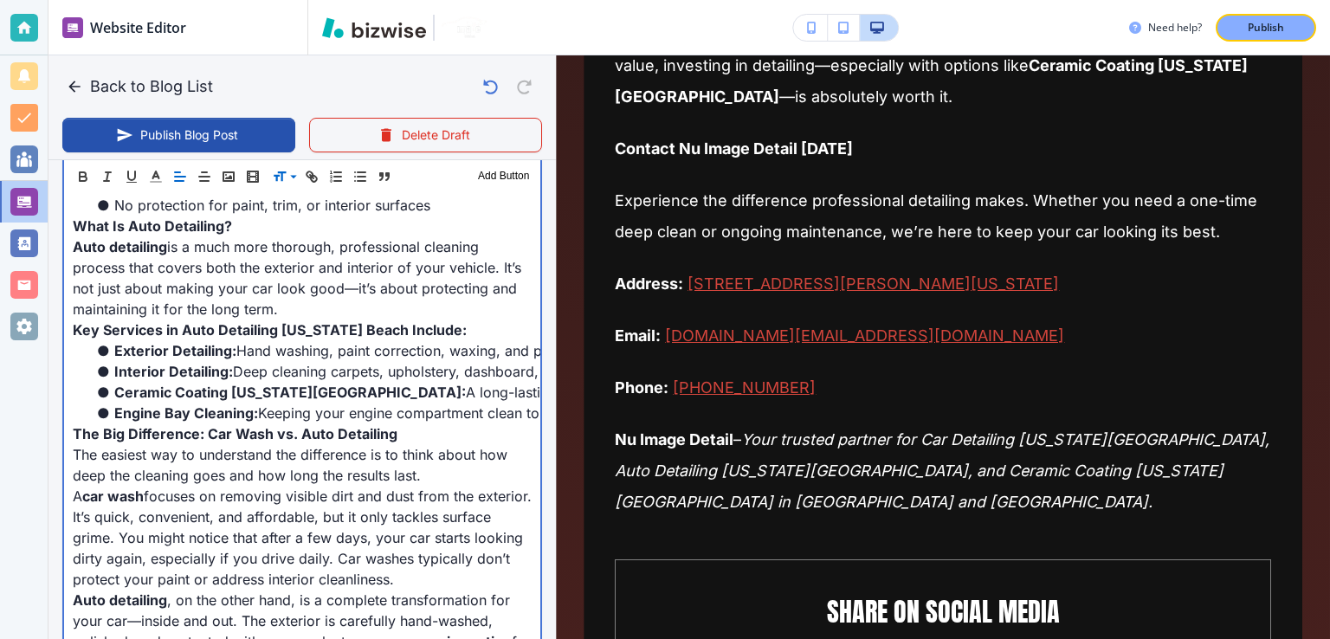
scroll to position [953, 0]
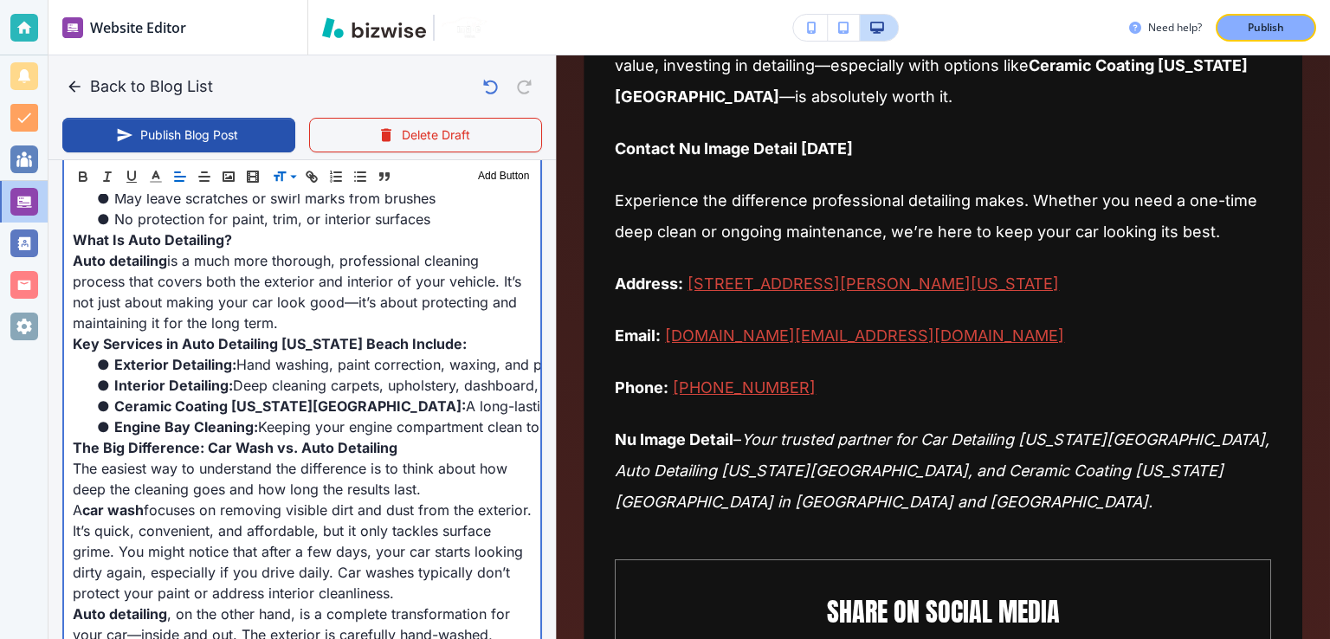
click at [280, 406] on strong "Ceramic Coating [US_STATE][GEOGRAPHIC_DATA]:" at bounding box center [290, 405] width 352 height 17
click at [339, 372] on li "Exterior Detailing: Hand washing, paint correction, waxing, and polishing to re…" at bounding box center [313, 364] width 438 height 21
click at [176, 481] on p "The easiest way to understand the difference is to think about how deep the cle…" at bounding box center [302, 479] width 459 height 42
drag, startPoint x: 231, startPoint y: 478, endPoint x: 248, endPoint y: 478, distance: 16.5
click at [241, 478] on p "The easiest way to understand the difference is to think about how deep the cle…" at bounding box center [302, 479] width 459 height 42
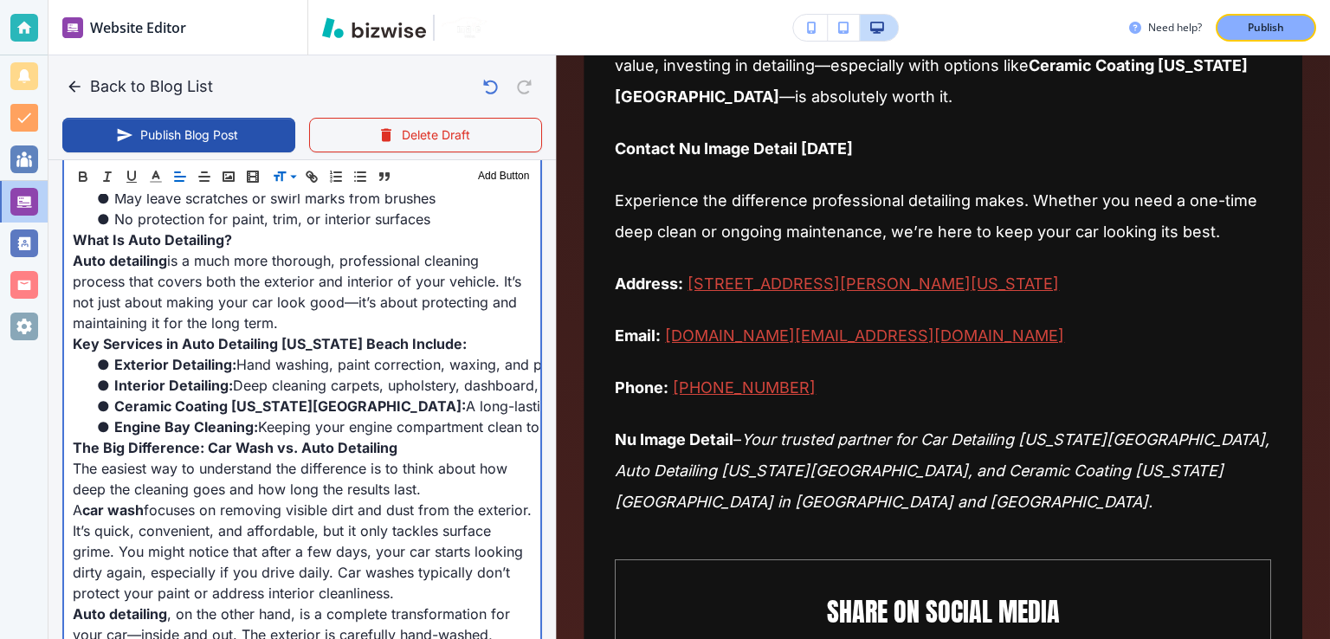
click at [265, 475] on p "The easiest way to understand the difference is to think about how deep the cle…" at bounding box center [302, 479] width 459 height 42
click at [347, 470] on p "The easiest way to understand the difference is to think about how deep the cle…" at bounding box center [302, 479] width 459 height 42
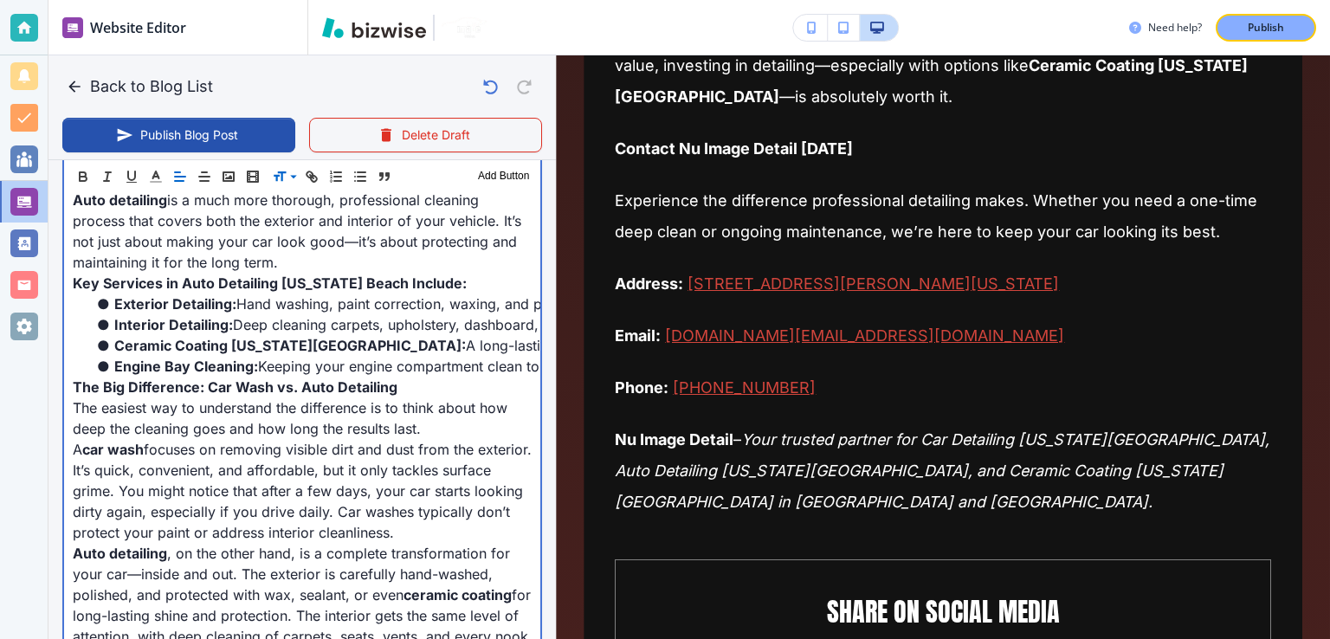
scroll to position [1039, 0]
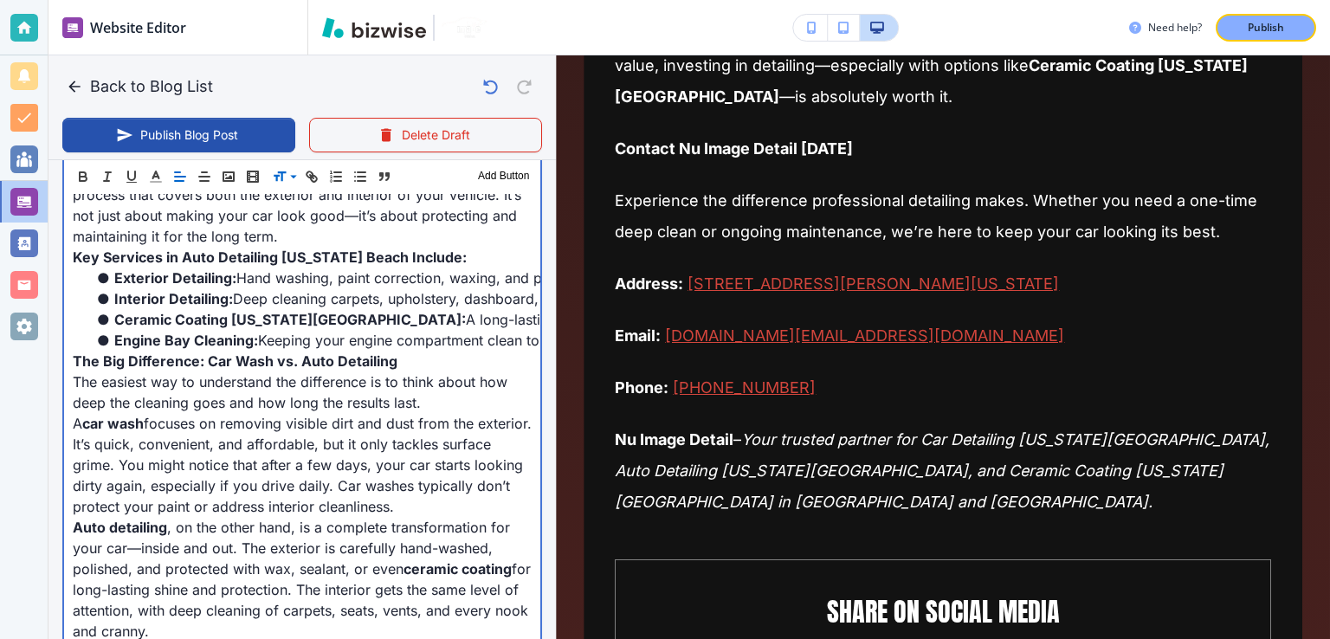
click at [305, 404] on p "The easiest way to understand the difference is to think about how deep the cle…" at bounding box center [302, 393] width 459 height 42
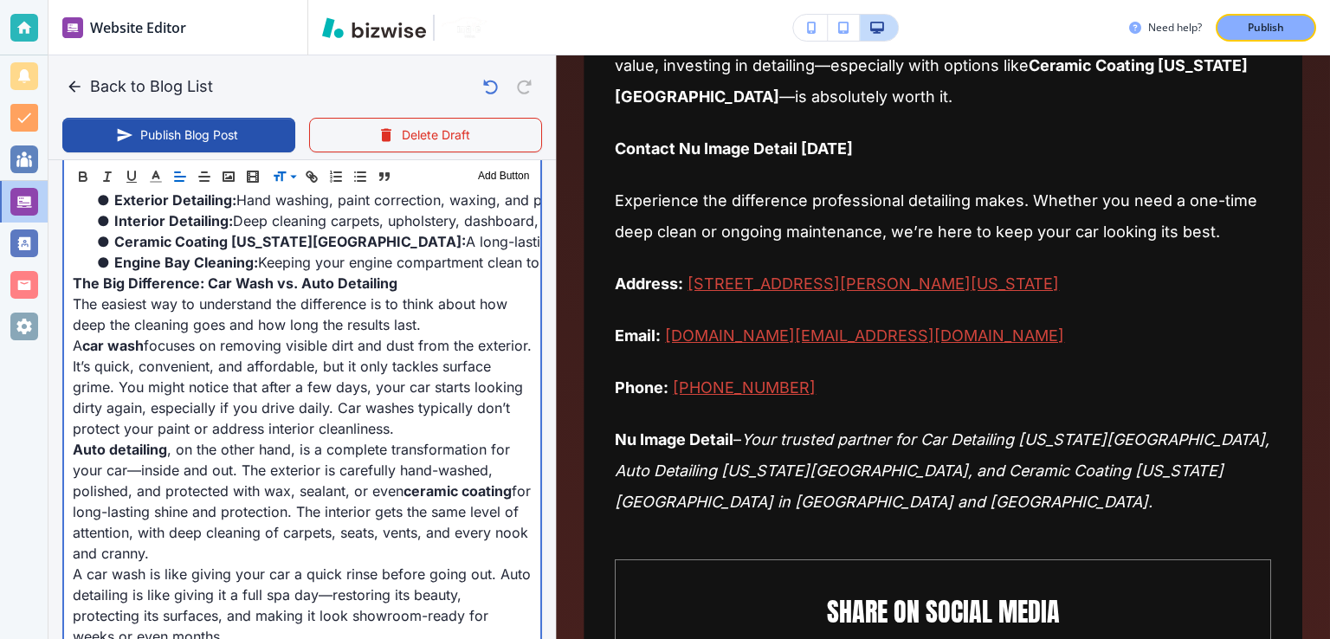
scroll to position [1126, 0]
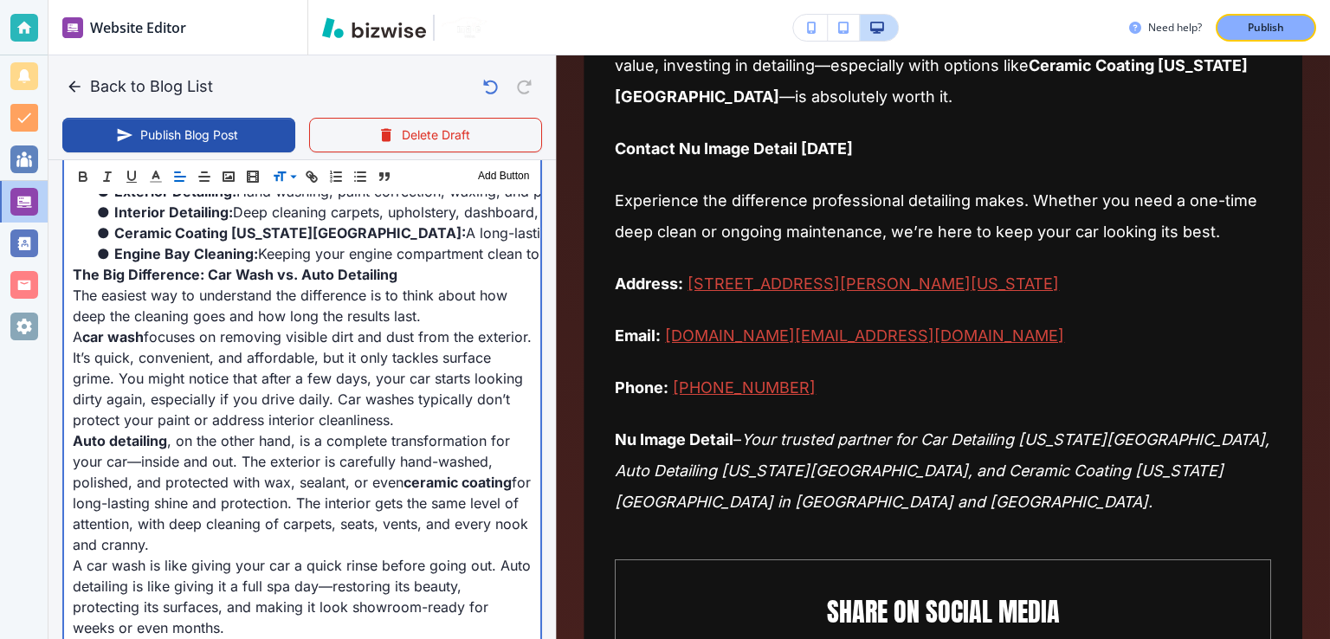
click at [395, 376] on p "A car wash focuses on removing visible dirt and dust from the exterior. It’s qu…" at bounding box center [302, 378] width 459 height 104
click at [297, 408] on p "A car wash focuses on removing visible dirt and dust from the exterior. It’s qu…" at bounding box center [302, 378] width 459 height 104
click at [425, 404] on p "A car wash focuses on removing visible dirt and dust from the exterior. It’s qu…" at bounding box center [302, 378] width 459 height 104
click at [435, 386] on p "A car wash focuses on removing visible dirt and dust from the exterior. It’s qu…" at bounding box center [302, 378] width 459 height 104
click at [293, 414] on p "A car wash focuses on removing visible dirt and dust from the exterior. It’s qu…" at bounding box center [302, 378] width 459 height 104
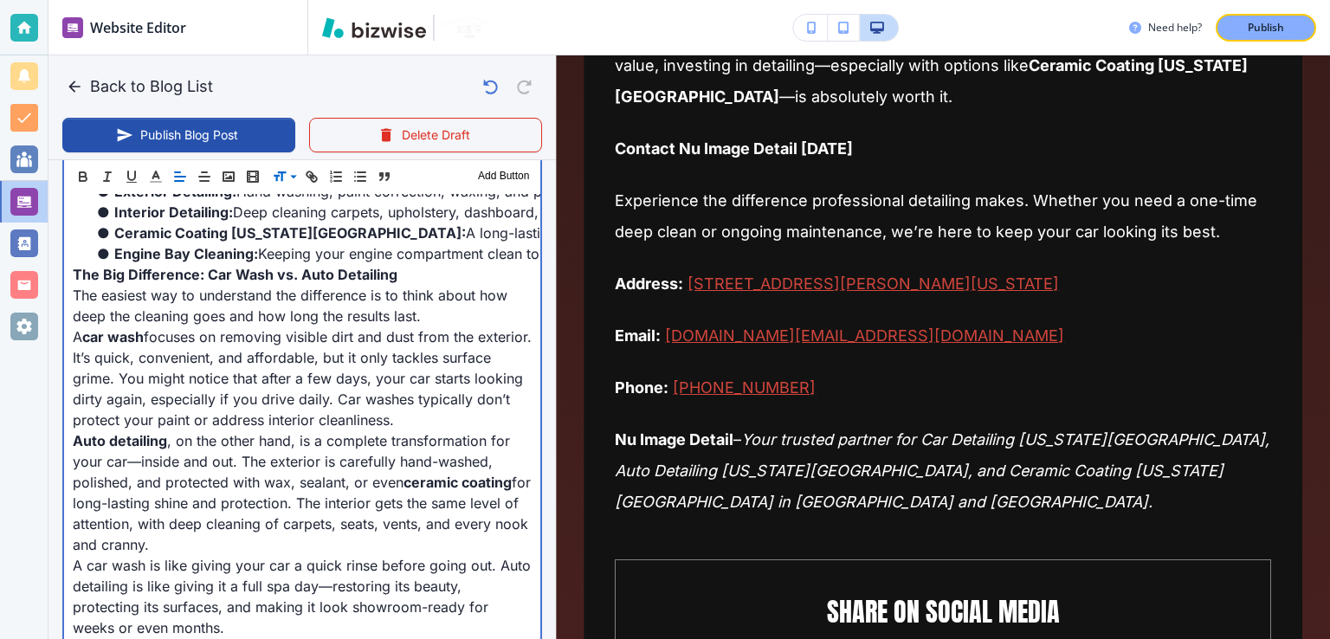
drag, startPoint x: 423, startPoint y: 413, endPoint x: 443, endPoint y: 410, distance: 21.1
click at [431, 411] on p "A car wash focuses on removing visible dirt and dust from the exterior. It’s qu…" at bounding box center [302, 378] width 459 height 104
click at [464, 403] on p "A car wash focuses on removing visible dirt and dust from the exterior. It’s qu…" at bounding box center [302, 378] width 459 height 104
click at [339, 413] on p "A car wash focuses on removing visible dirt and dust from the exterior. It’s qu…" at bounding box center [302, 378] width 459 height 104
drag, startPoint x: 427, startPoint y: 403, endPoint x: 503, endPoint y: 391, distance: 77.0
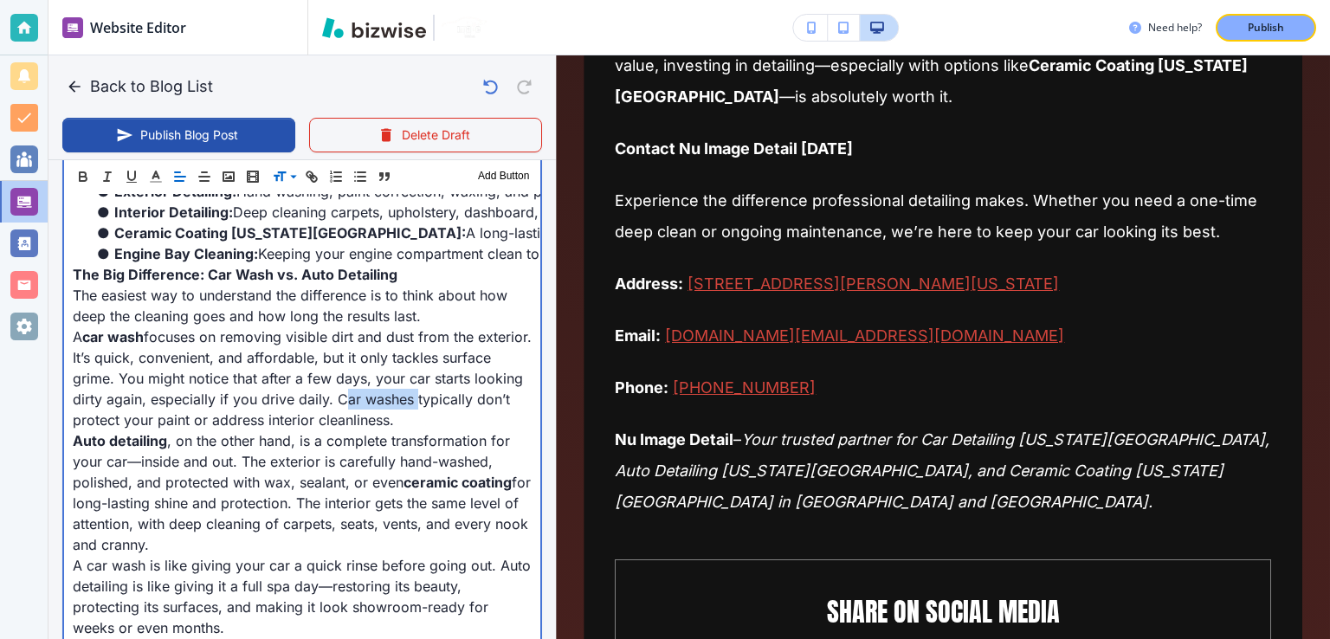
click at [503, 391] on p "A car wash focuses on removing visible dirt and dust from the exterior. It’s qu…" at bounding box center [302, 378] width 459 height 104
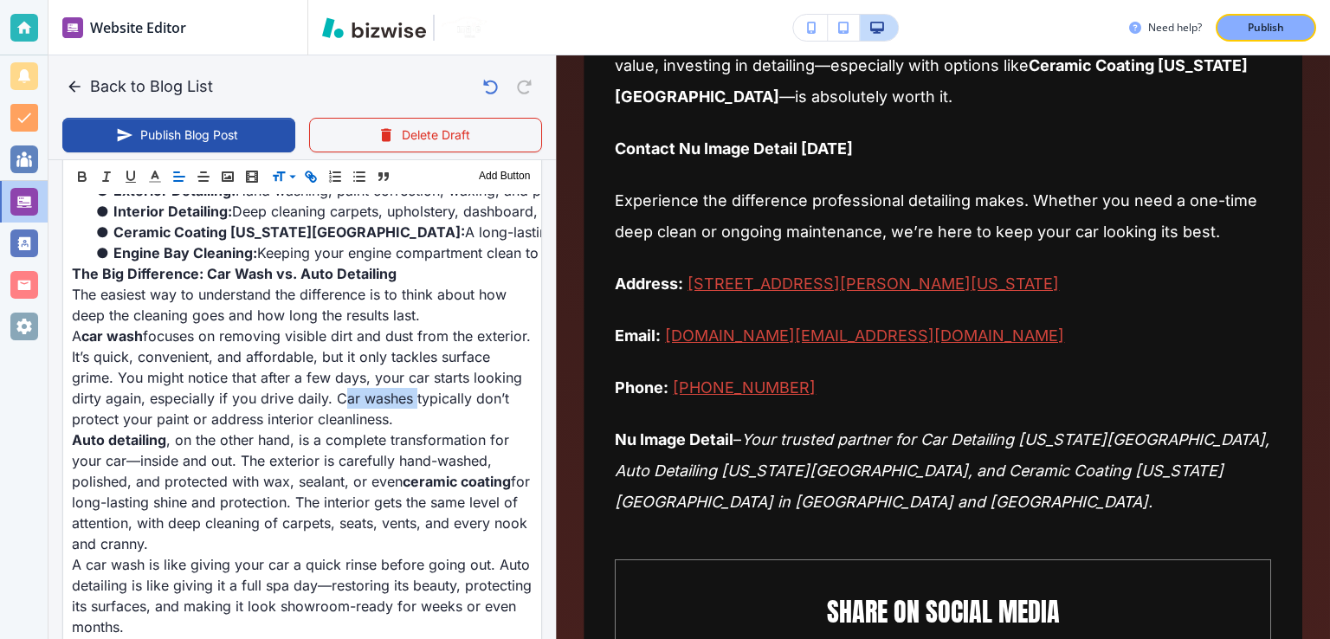
click at [315, 171] on icon "button" at bounding box center [311, 177] width 16 height 16
paste input "[URL][DOMAIN_NAME]"
type input "[URL][DOMAIN_NAME]"
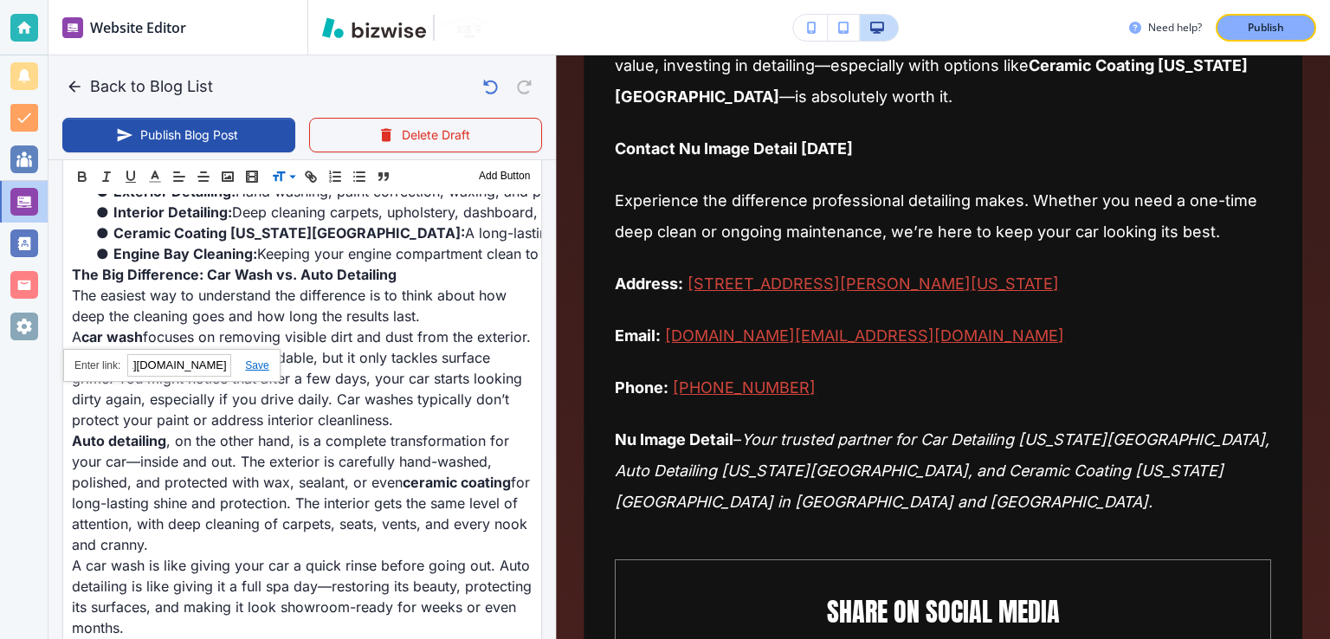
click at [262, 364] on link at bounding box center [249, 365] width 37 height 12
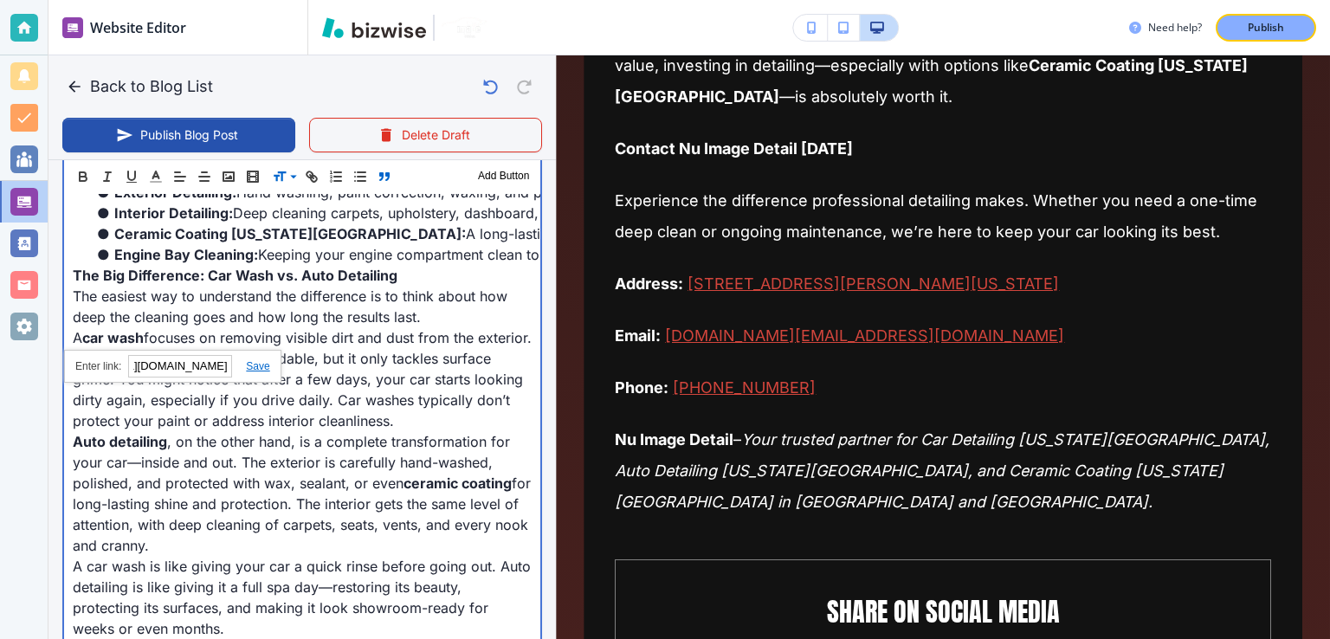
type input "[DATE] 01:40 AM"
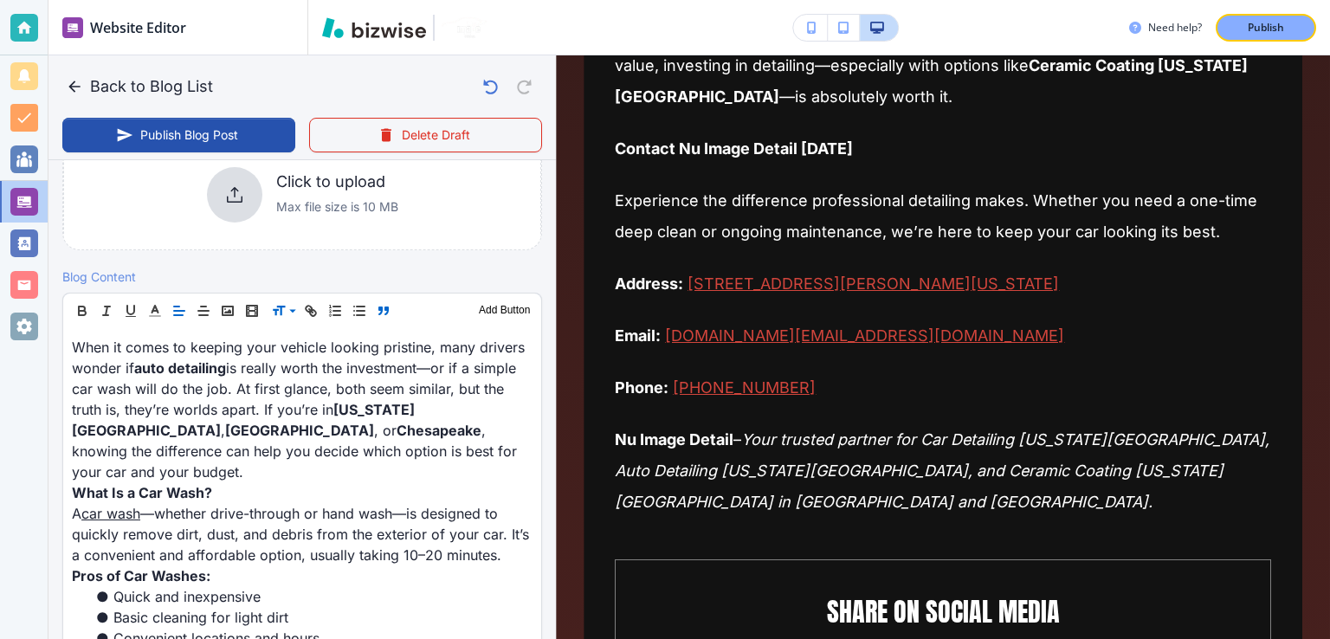
click at [385, 306] on icon "button" at bounding box center [384, 311] width 16 height 16
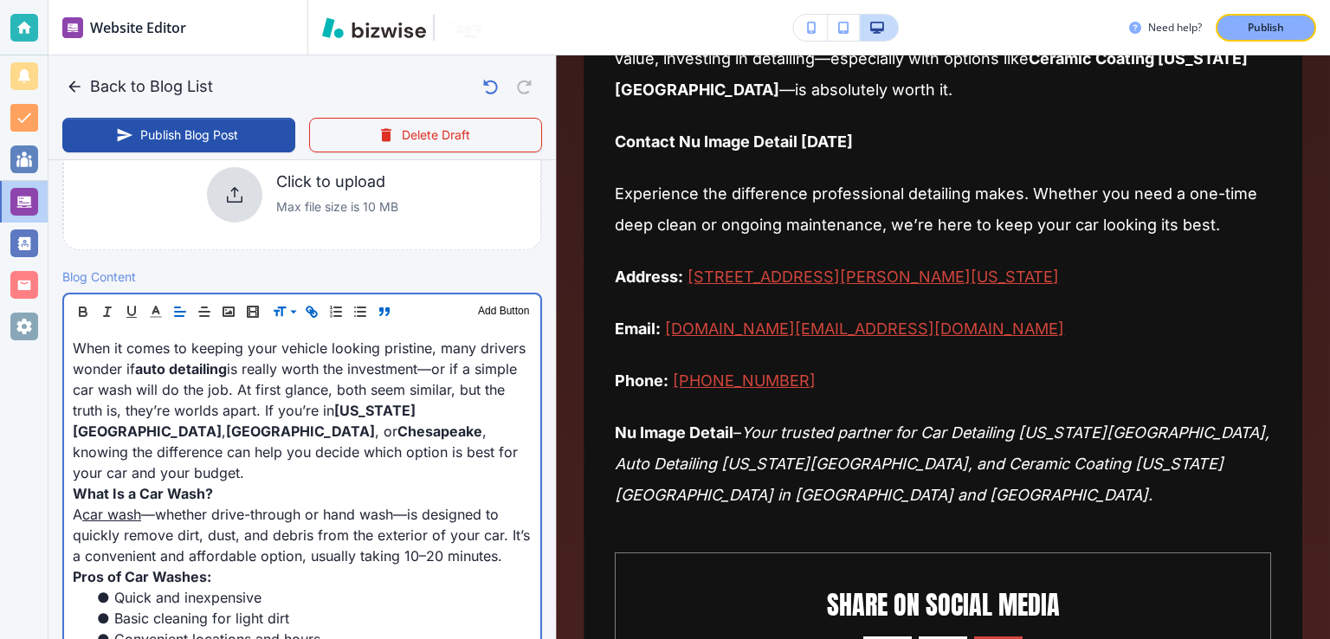
scroll to position [449, 0]
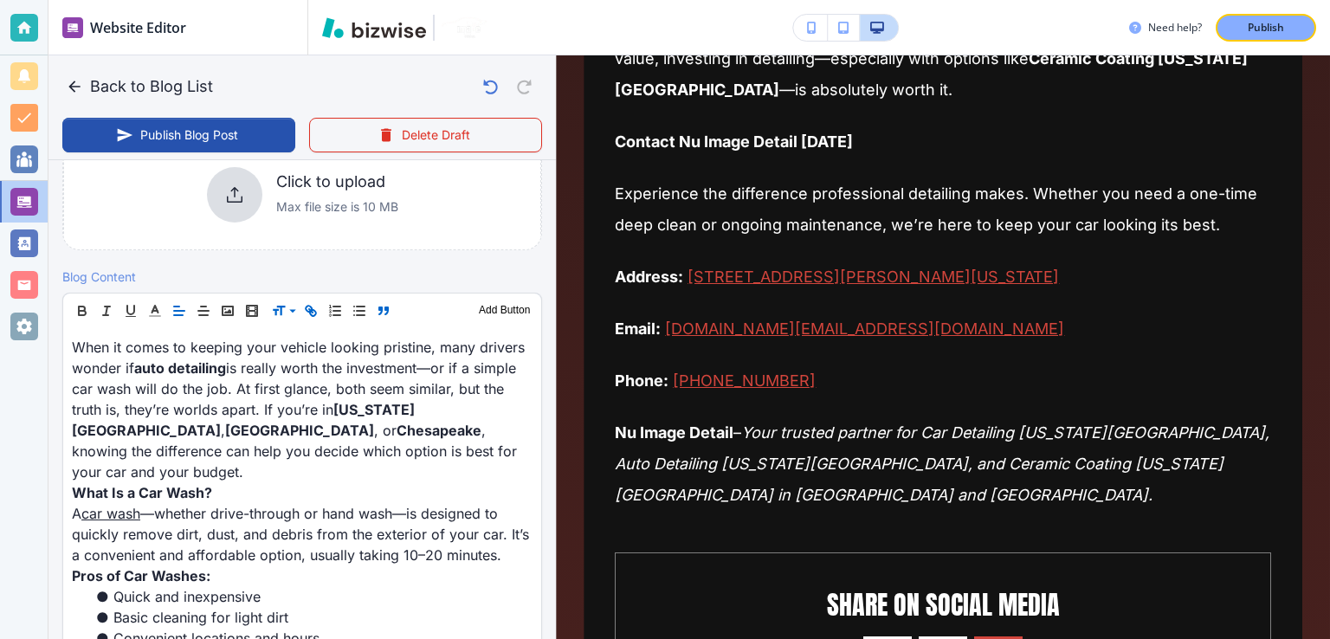
click at [385, 309] on icon "button" at bounding box center [384, 311] width 16 height 16
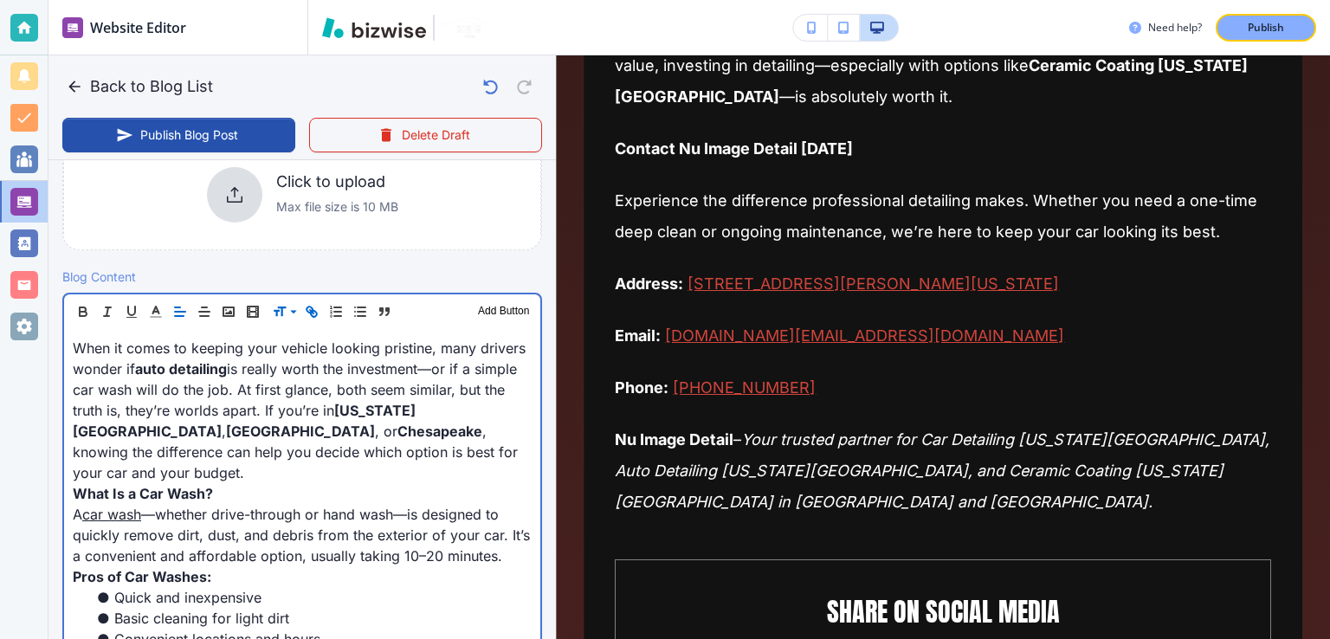
click at [396, 417] on p "When it comes to keeping your vehicle looking pristine, many drivers wonder if …" at bounding box center [302, 410] width 459 height 145
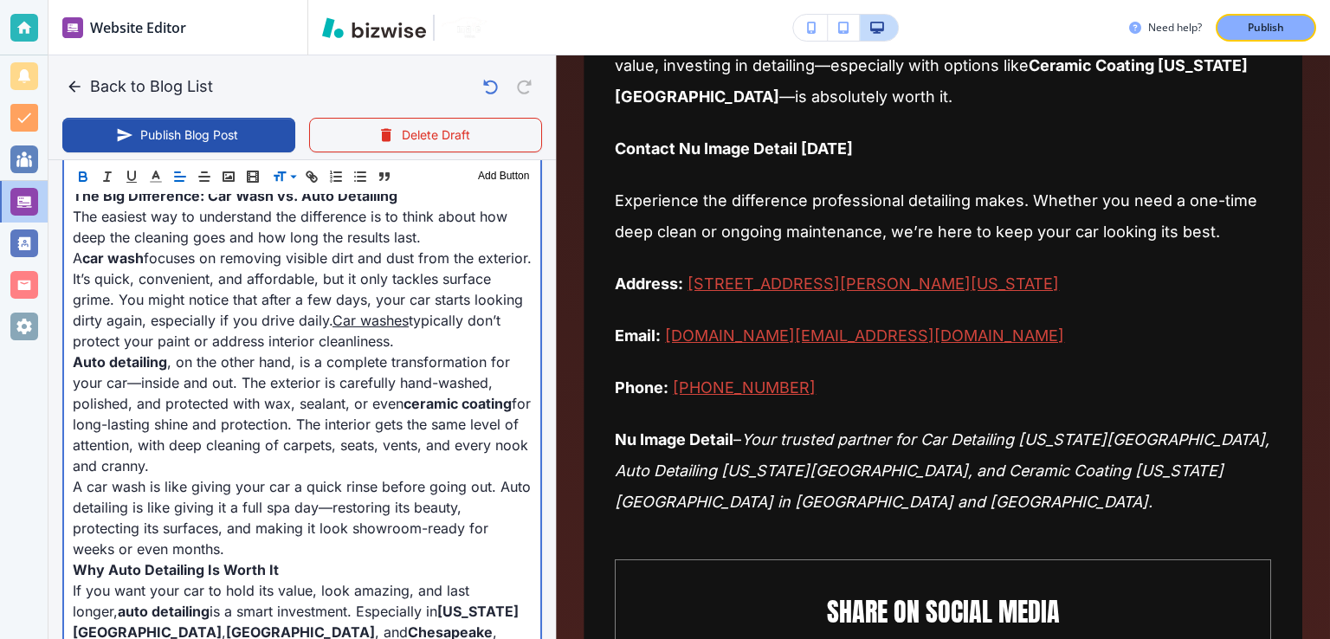
scroll to position [1315, 0]
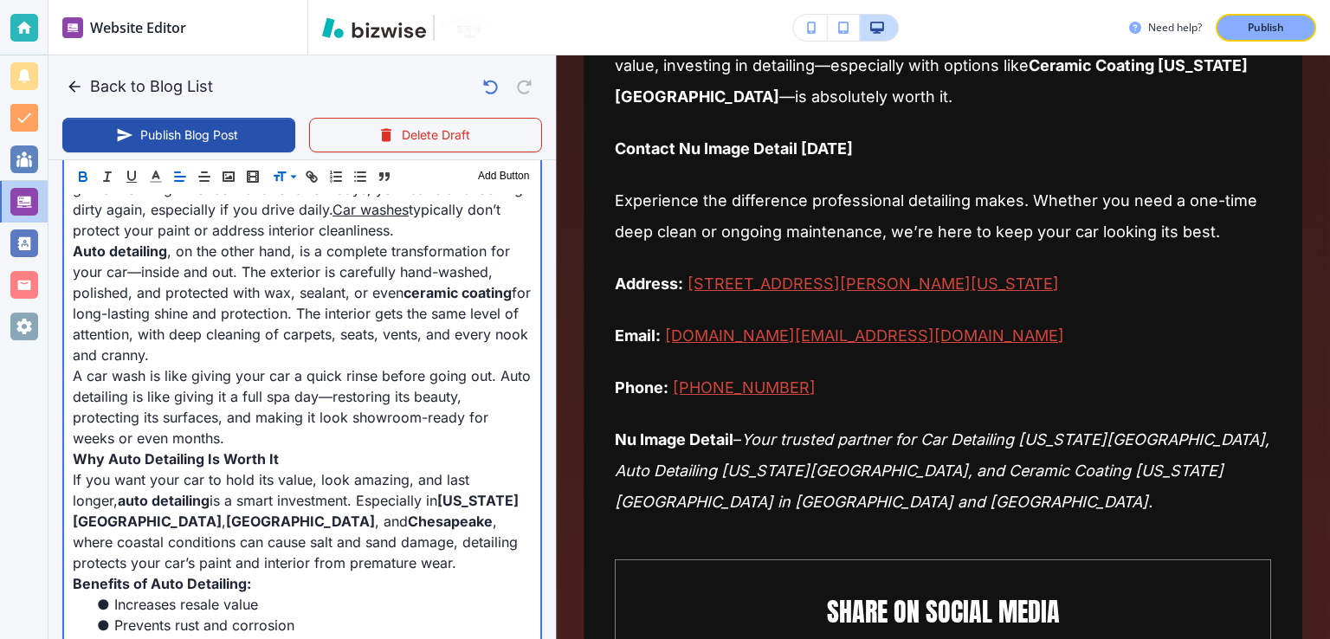
click at [230, 399] on p "A car wash is like giving your car a quick rinse before going out. Auto detaili…" at bounding box center [302, 406] width 459 height 83
click at [288, 321] on p "Auto detailing , on the other hand, is a complete transformation for your car—i…" at bounding box center [302, 303] width 459 height 125
click at [358, 312] on p "Auto detailing , on the other hand, is a complete transformation for your car—i…" at bounding box center [302, 303] width 459 height 125
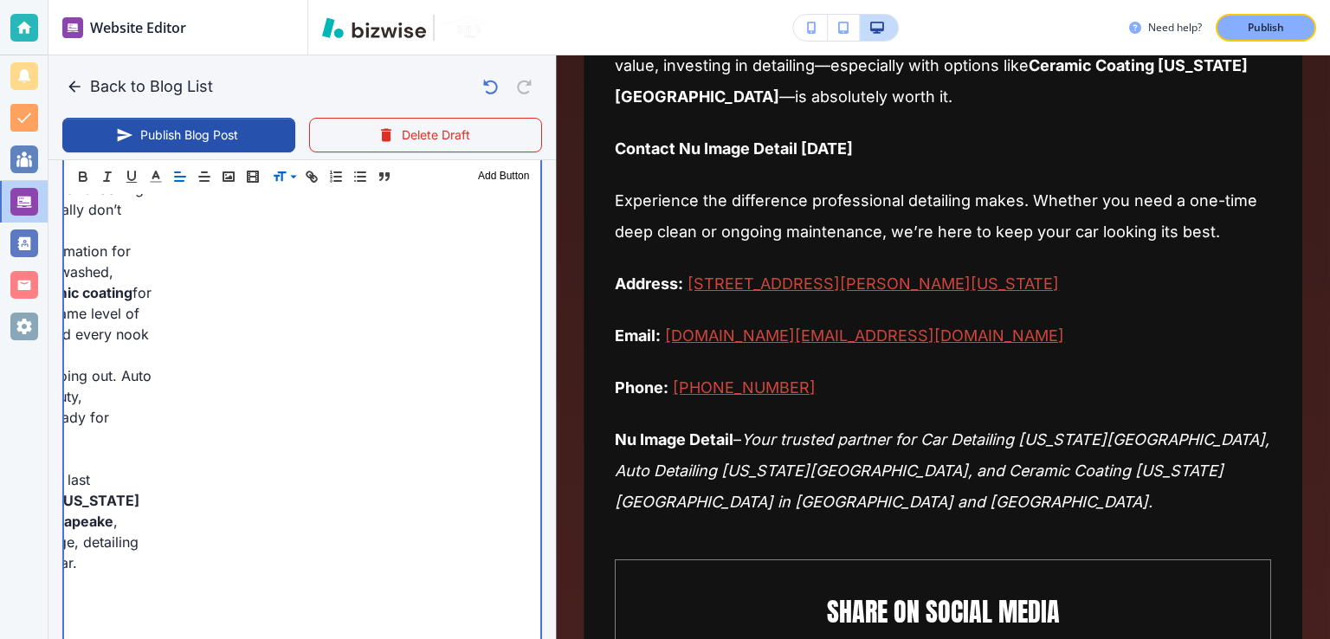
scroll to position [0, 307]
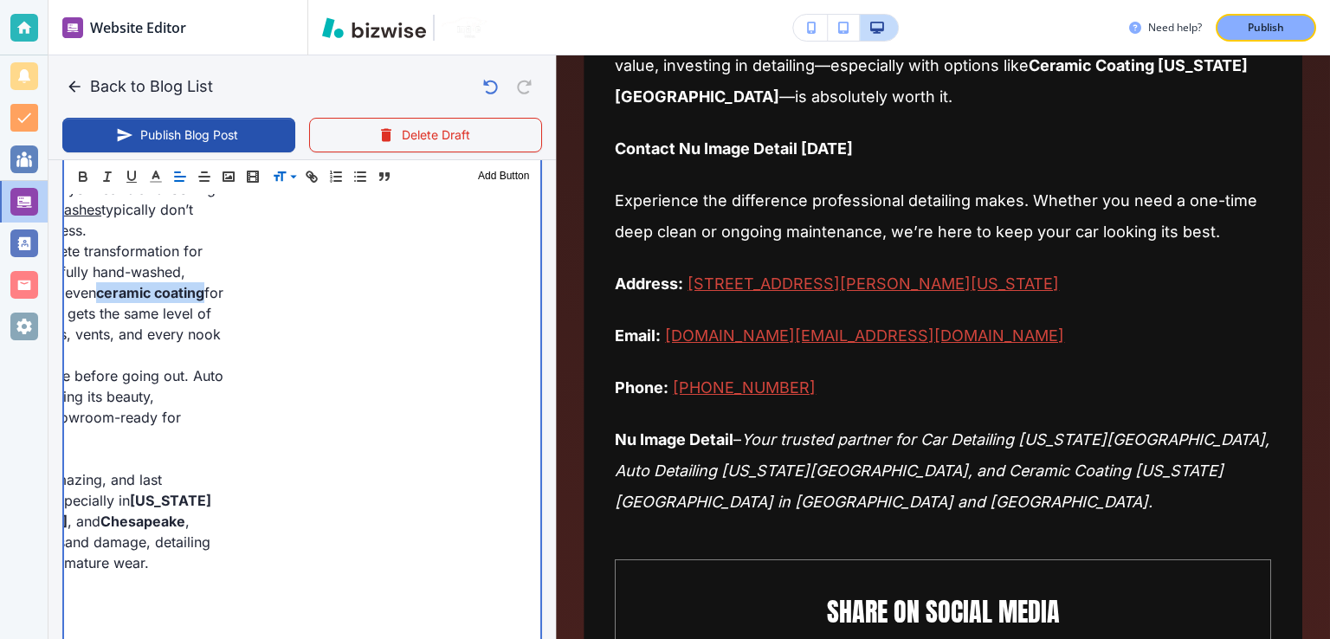
drag, startPoint x: 405, startPoint y: 291, endPoint x: 298, endPoint y: 18, distance: 293.2
click at [203, 293] on strong "ceramic coating" at bounding box center [150, 292] width 108 height 17
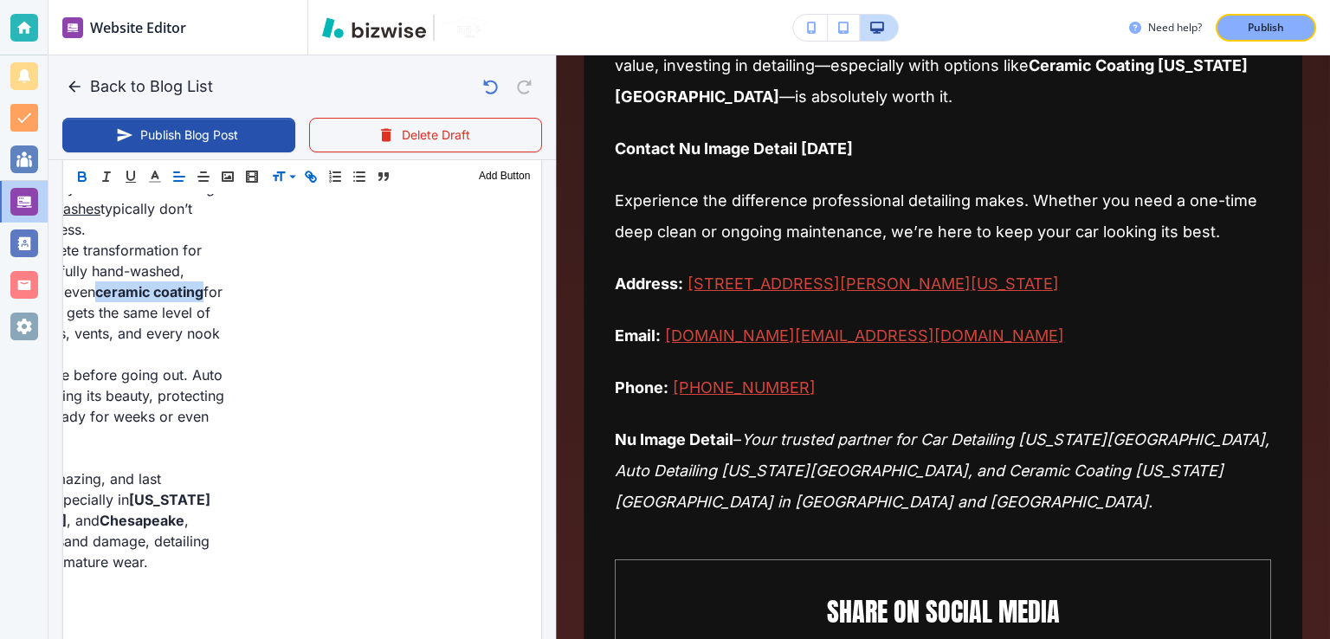
click at [308, 177] on icon "button" at bounding box center [309, 174] width 6 height 6
paste input "[URL][DOMAIN_NAME]"
click at [252, 261] on link at bounding box center [249, 259] width 37 height 12
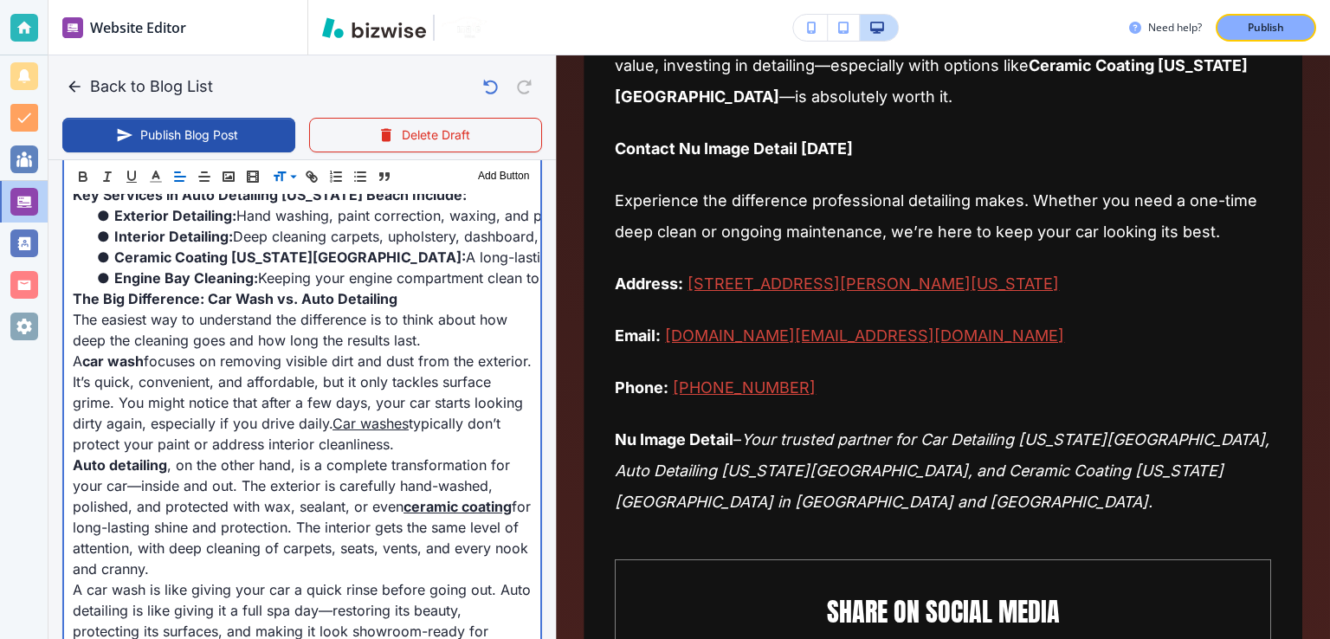
scroll to position [1142, 0]
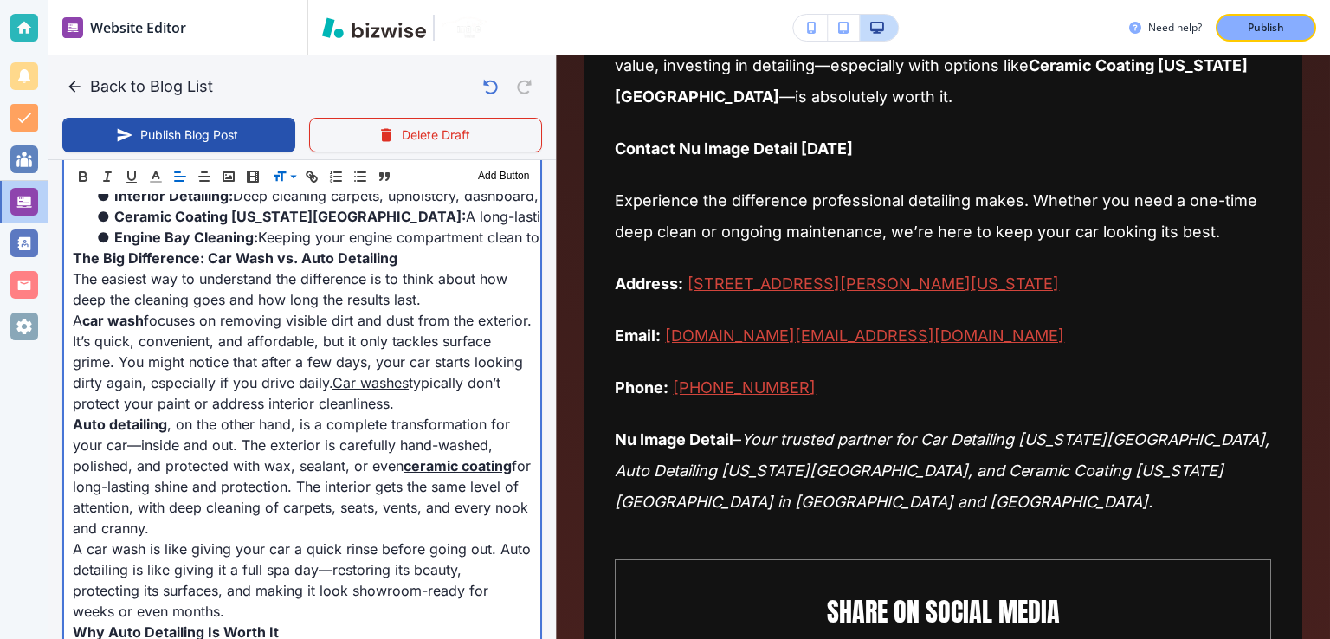
click at [350, 468] on p "Auto detailing , on the other hand, is a complete transformation for your car—i…" at bounding box center [302, 476] width 459 height 125
click at [315, 434] on p "Auto detailing , on the other hand, is a complete transformation for your car—i…" at bounding box center [302, 476] width 459 height 125
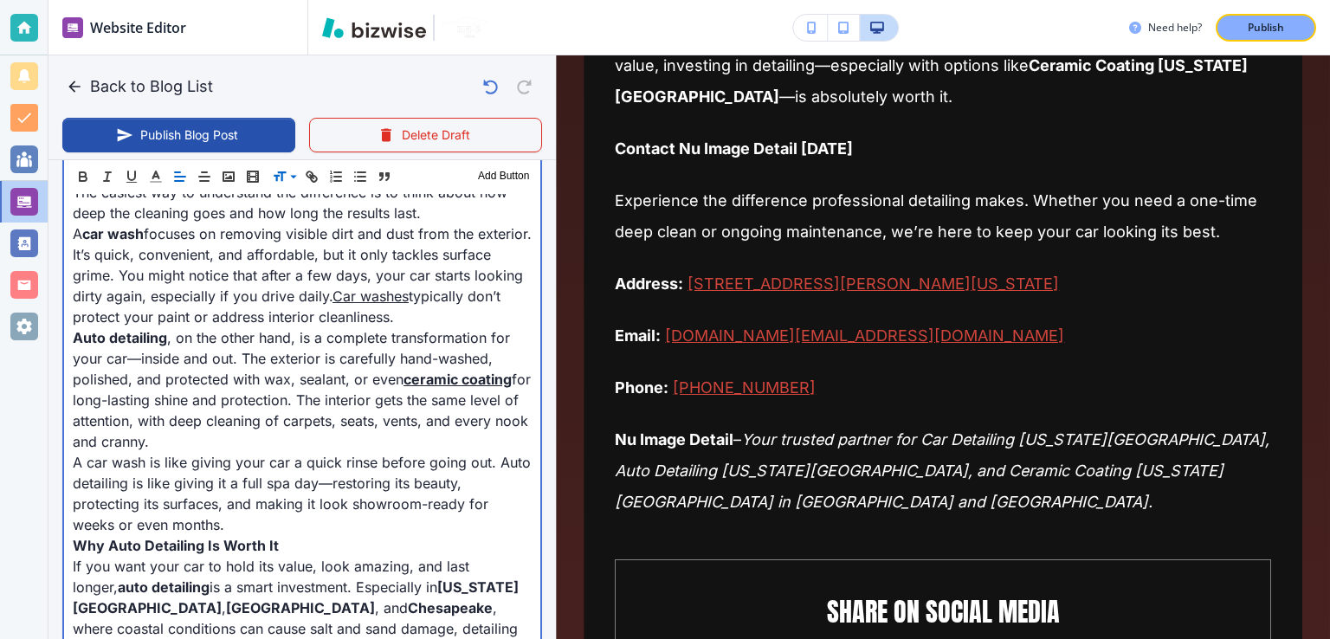
scroll to position [1315, 0]
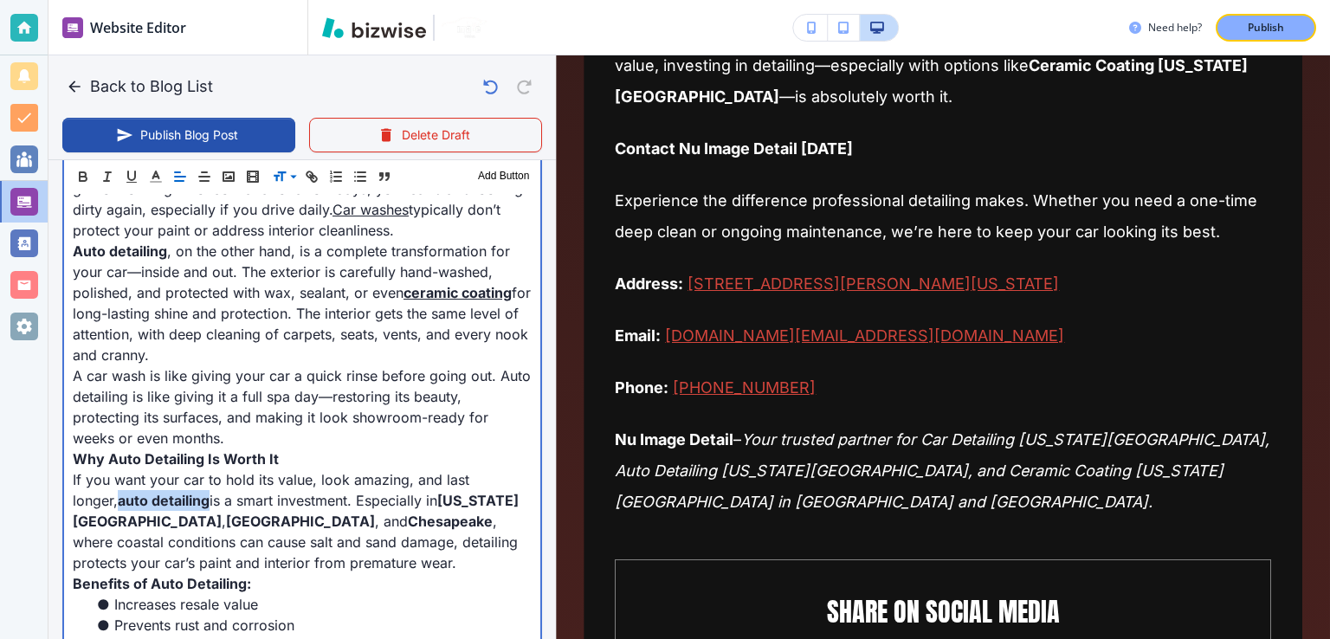
drag, startPoint x: 163, startPoint y: 497, endPoint x: 158, endPoint y: 13, distance: 484.1
click at [61, 497] on div "Blog Content Header 1 Header 2 Header 3 Body Text Add Button When it comes to k…" at bounding box center [301, 358] width 507 height 1913
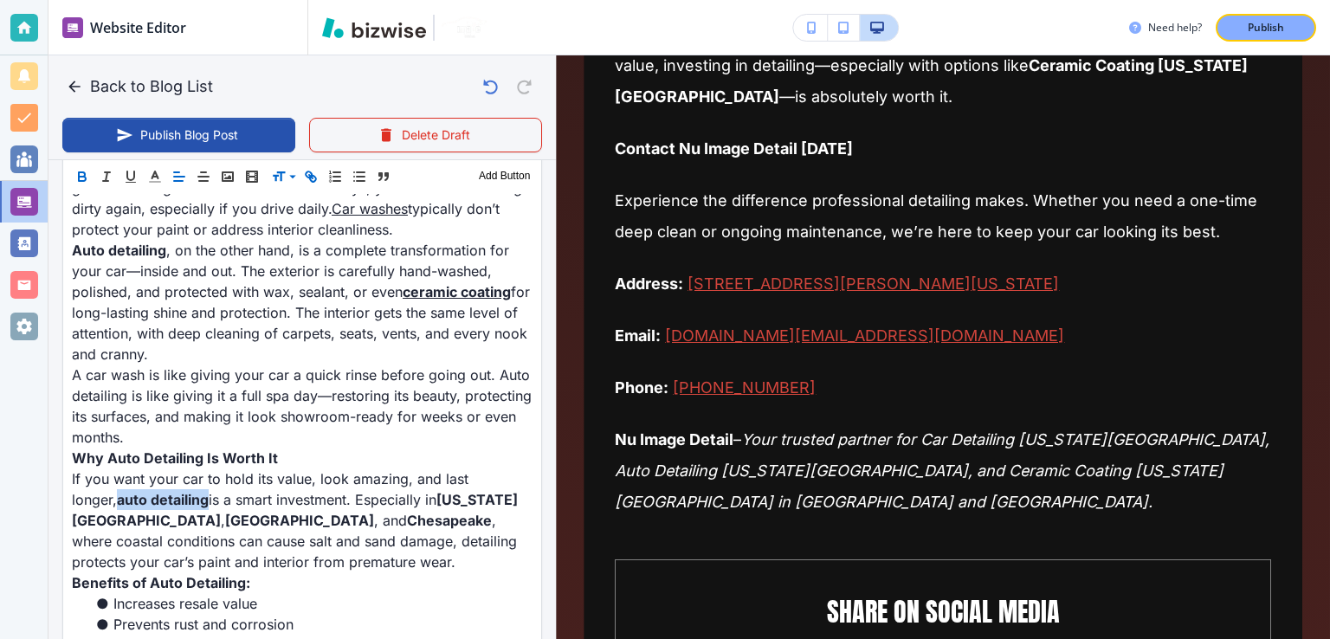
click at [309, 171] on icon "button" at bounding box center [309, 174] width 6 height 6
paste input "[URL][DOMAIN_NAME]"
type input "[URL][DOMAIN_NAME]"
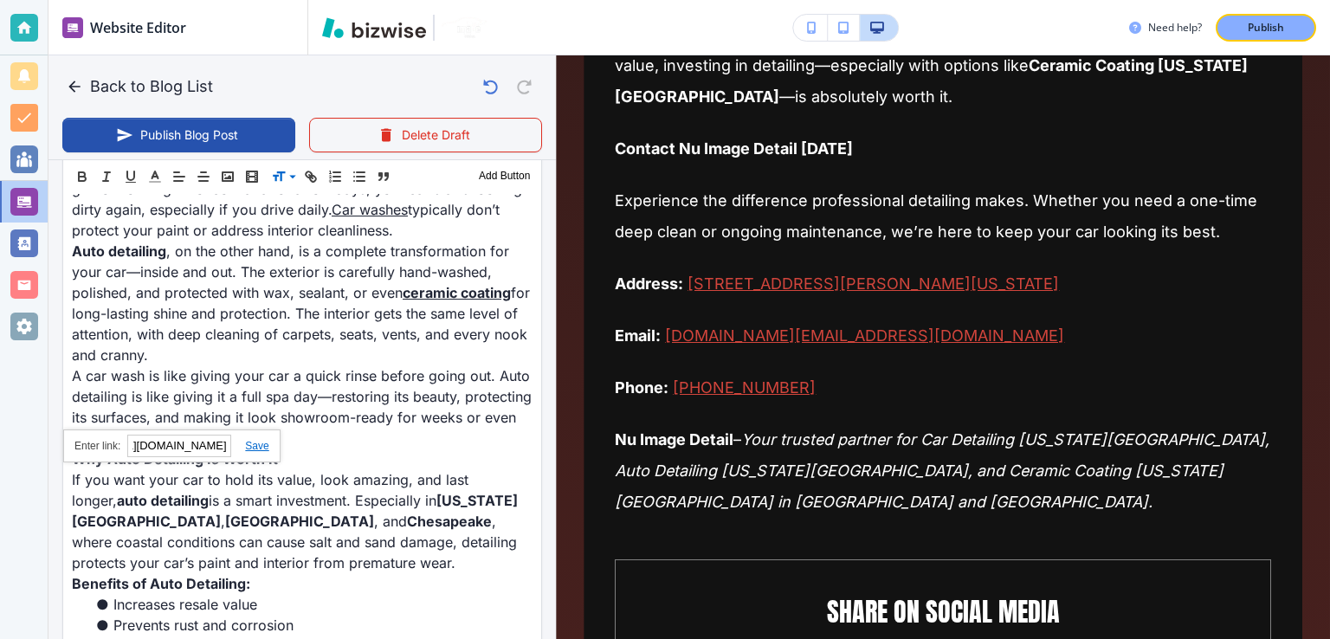
scroll to position [0, 0]
click at [255, 449] on link at bounding box center [249, 446] width 37 height 12
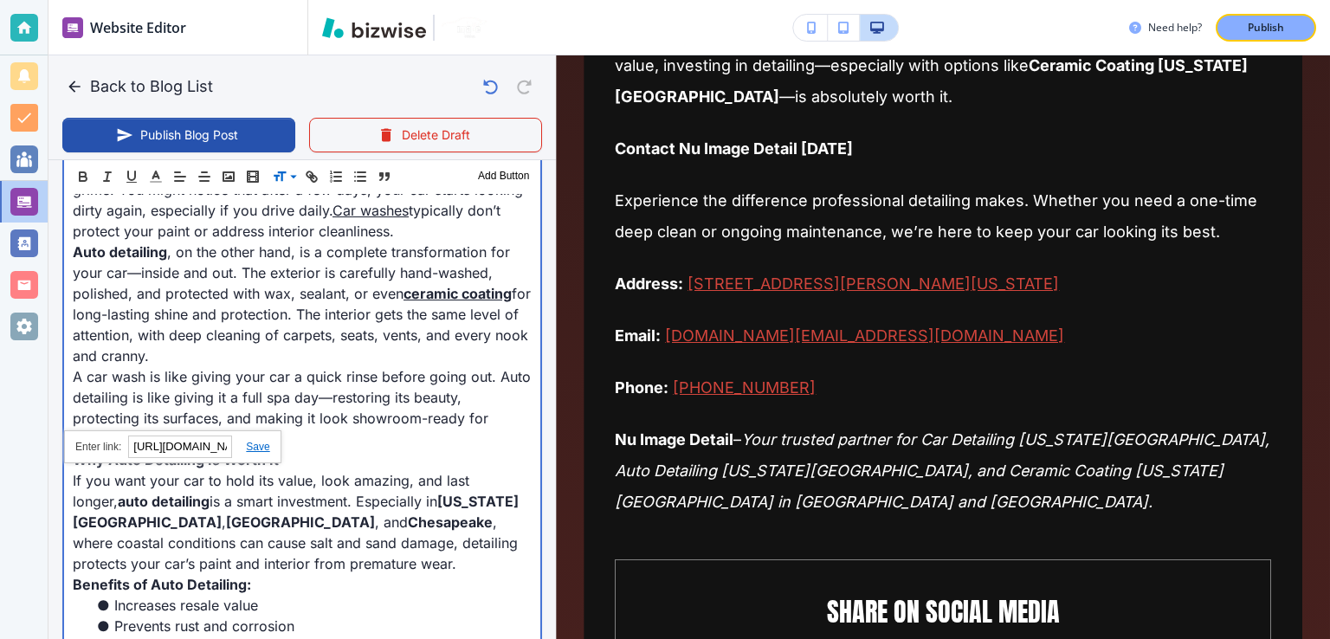
type input "[DATE] 01:41 AM"
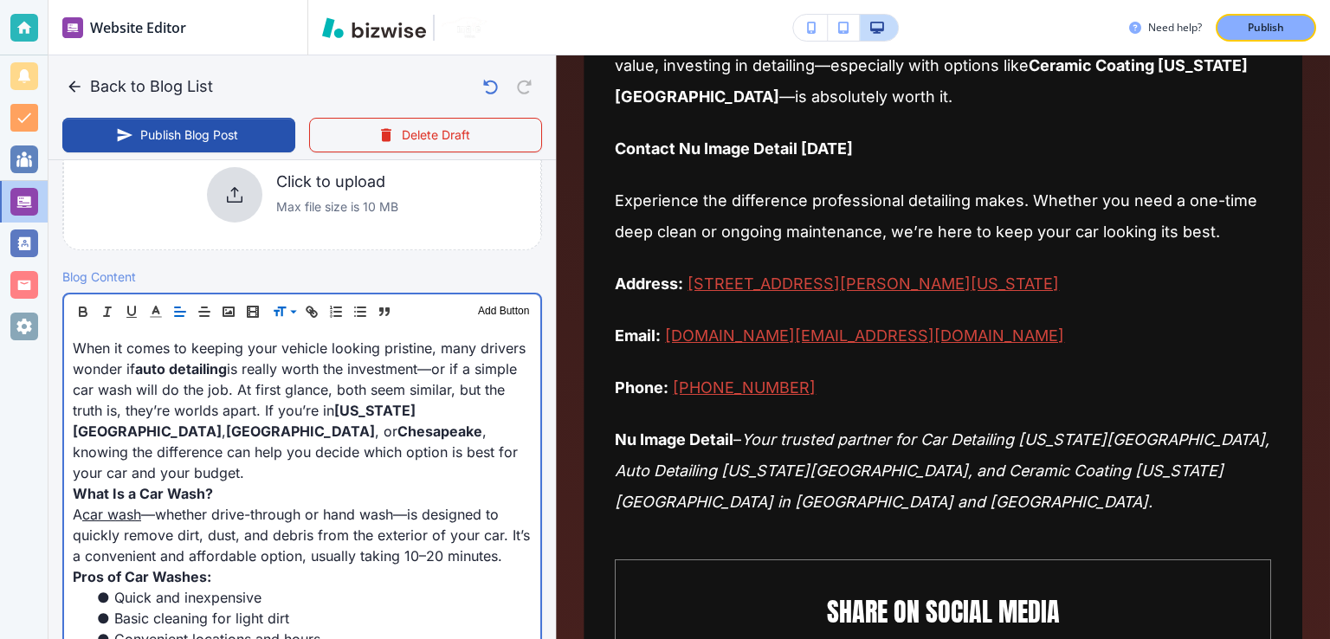
click at [352, 447] on p "When it comes to keeping your vehicle looking pristine, many drivers wonder if …" at bounding box center [302, 410] width 459 height 145
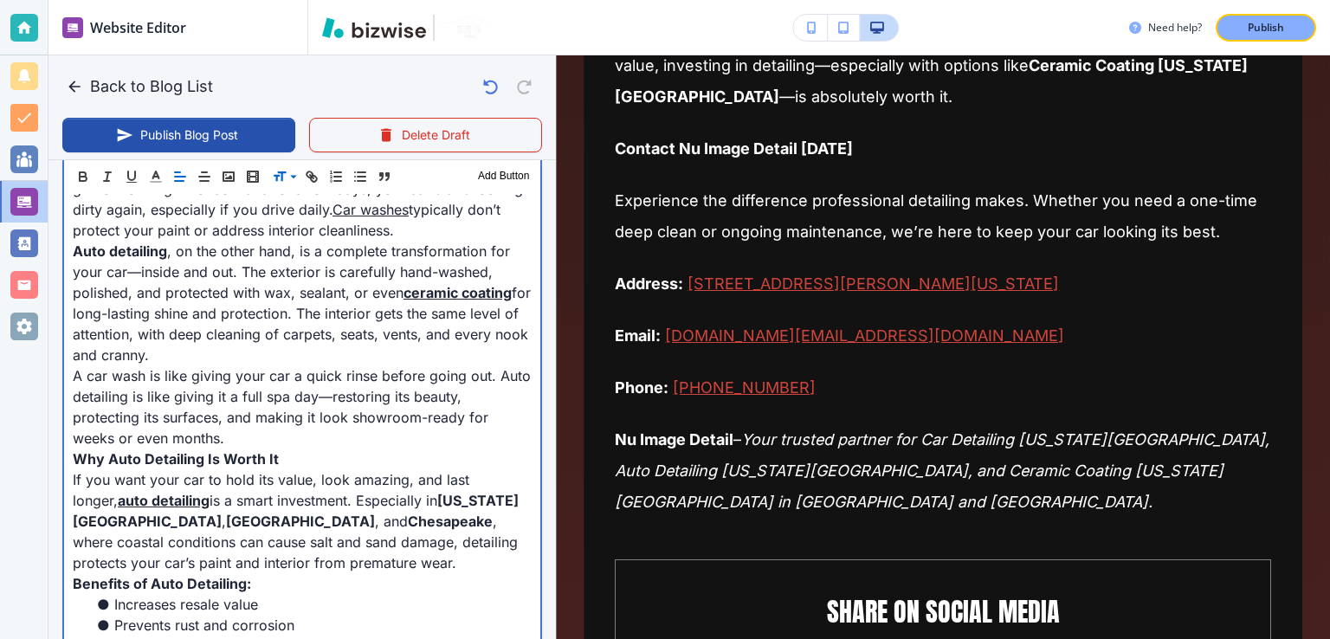
scroll to position [1489, 0]
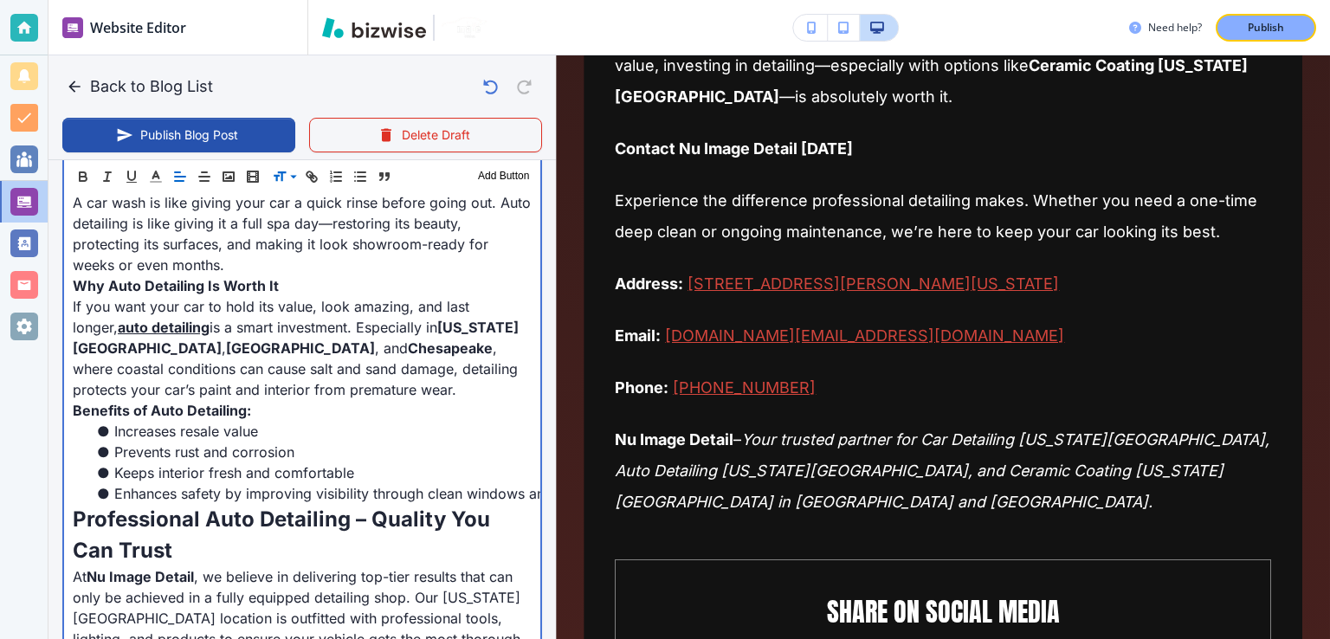
click at [336, 385] on p "If you want your car to hold its value, look amazing, and last longer, auto det…" at bounding box center [302, 348] width 459 height 104
click at [378, 385] on p "If you want your car to hold its value, look amazing, and last longer, auto det…" at bounding box center [302, 348] width 459 height 104
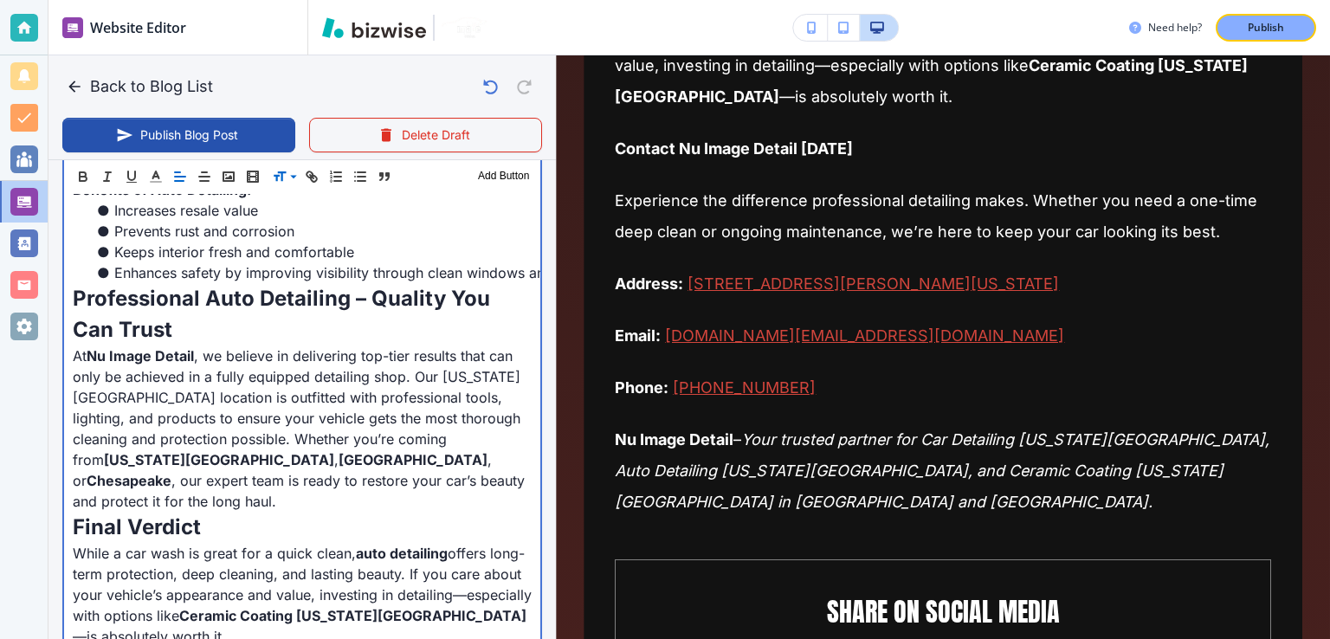
scroll to position [1835, 0]
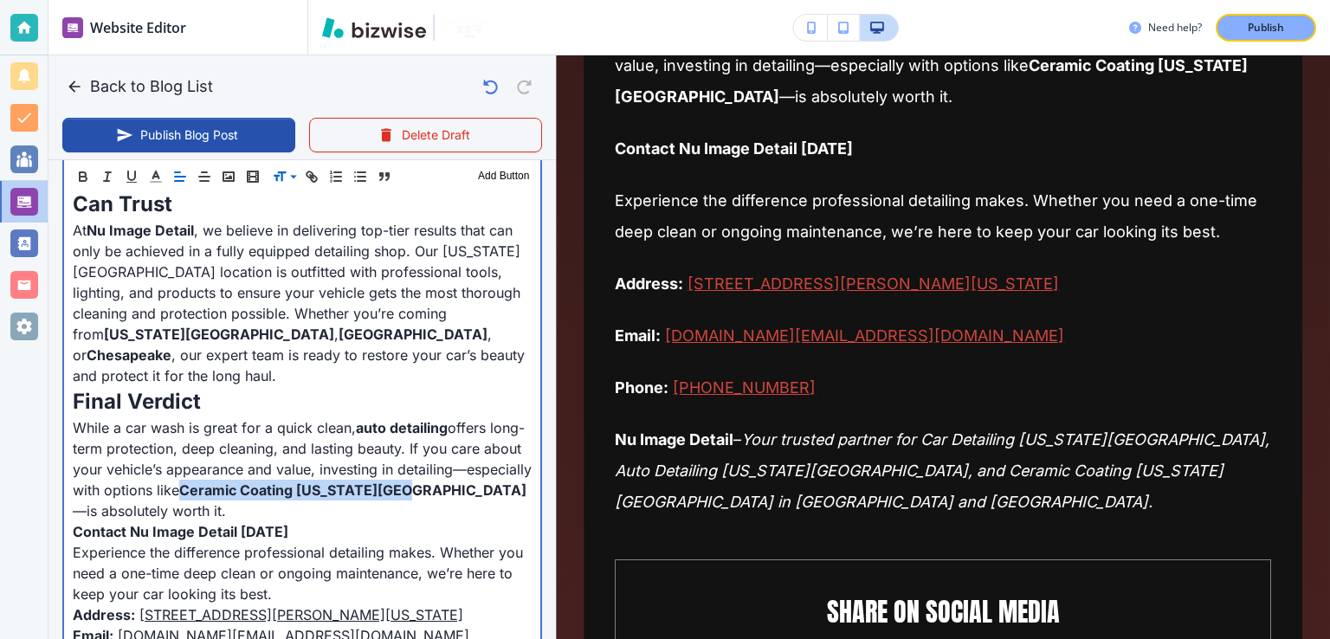
drag, startPoint x: 463, startPoint y: 472, endPoint x: 255, endPoint y: 469, distance: 207.9
click at [255, 481] on strong "Ceramic Coating [US_STATE][GEOGRAPHIC_DATA]" at bounding box center [352, 489] width 347 height 17
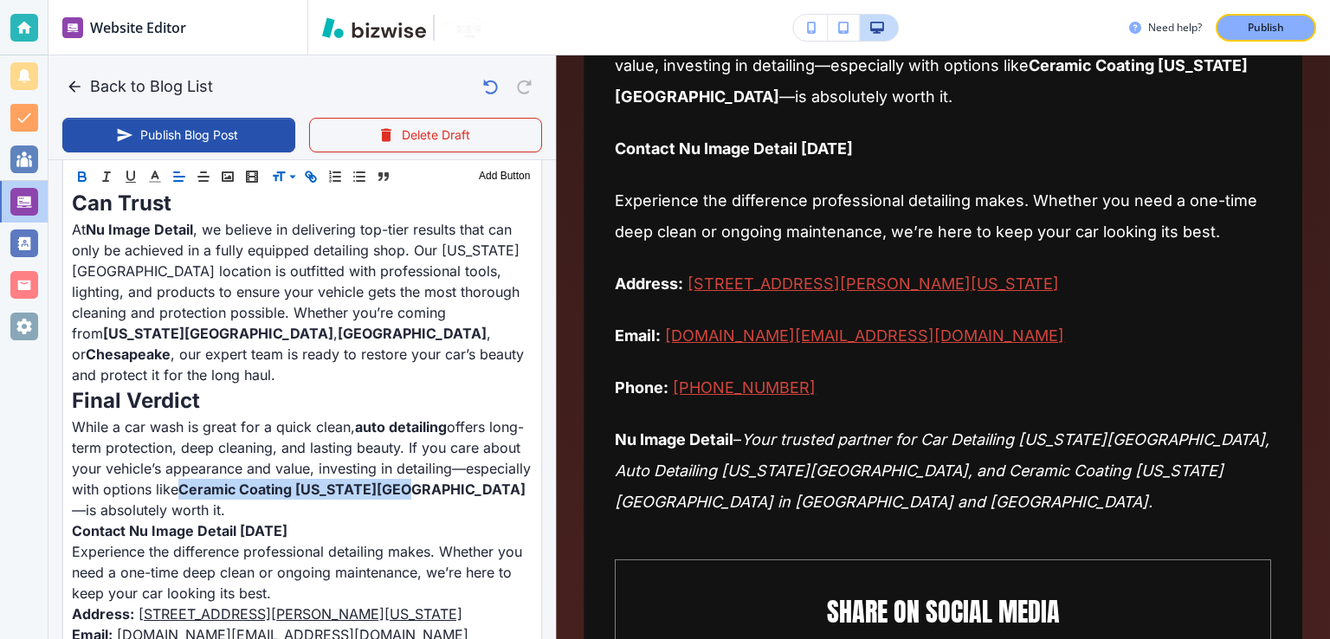
click at [305, 178] on icon "button" at bounding box center [311, 177] width 16 height 16
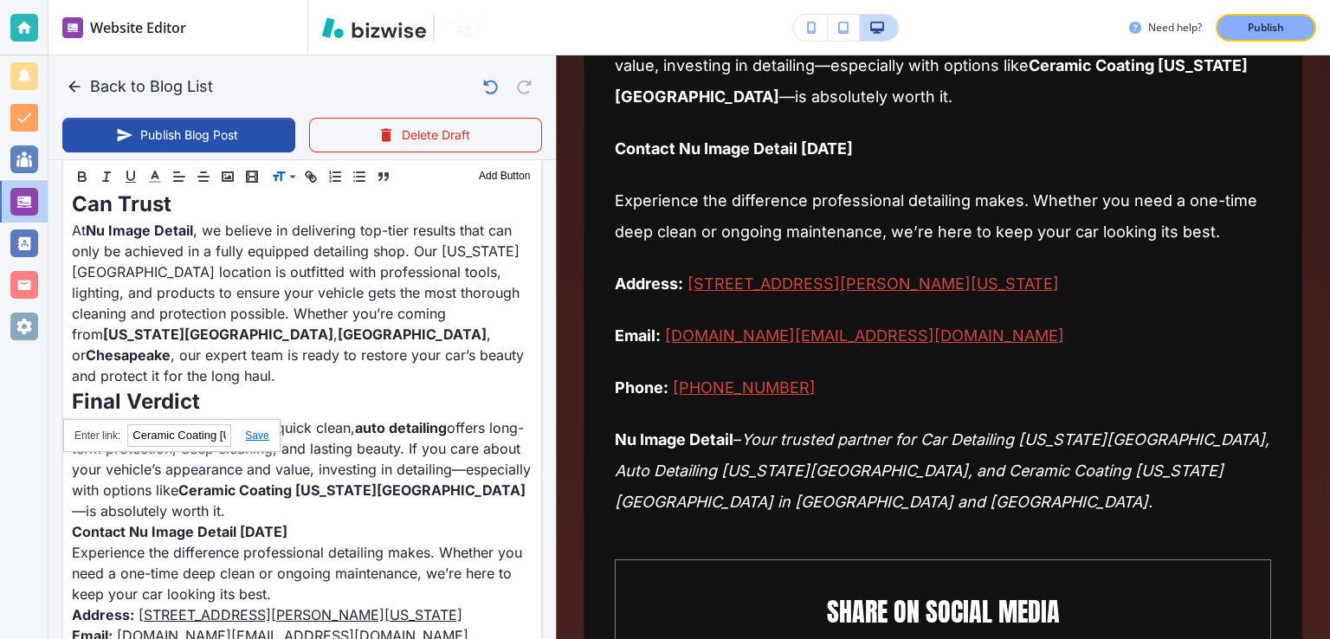
paste input "[URL][DOMAIN_NAME]"
click at [249, 433] on link at bounding box center [249, 436] width 37 height 12
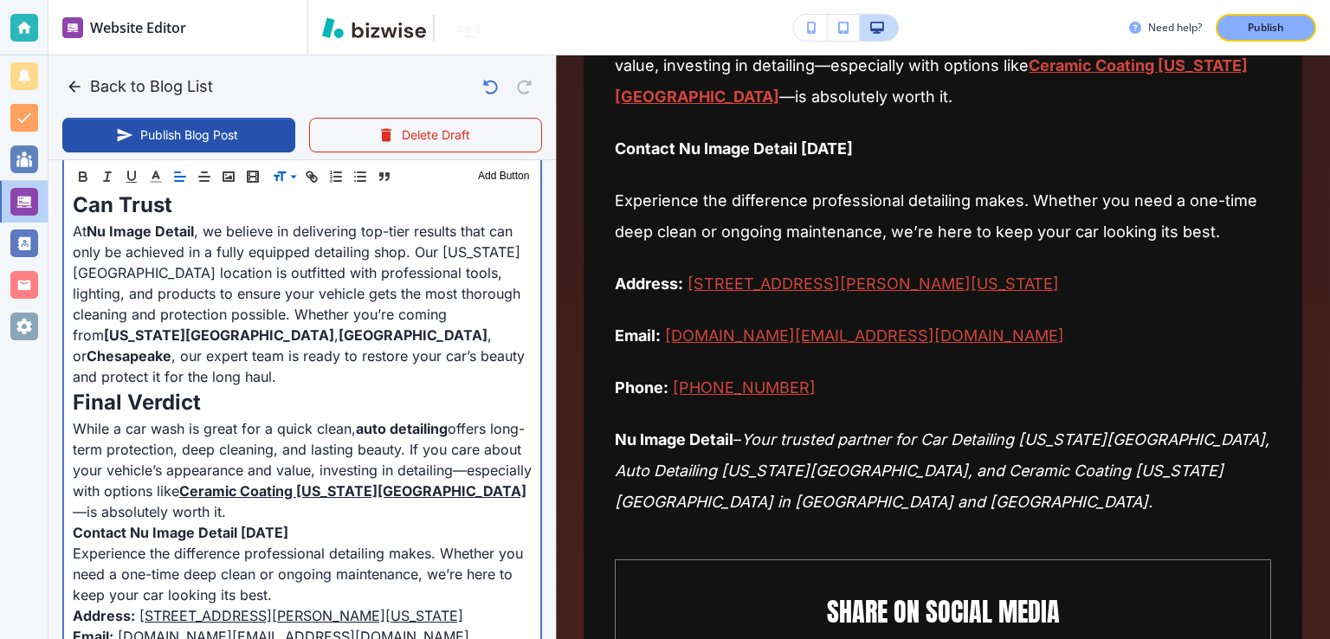
scroll to position [449, 0]
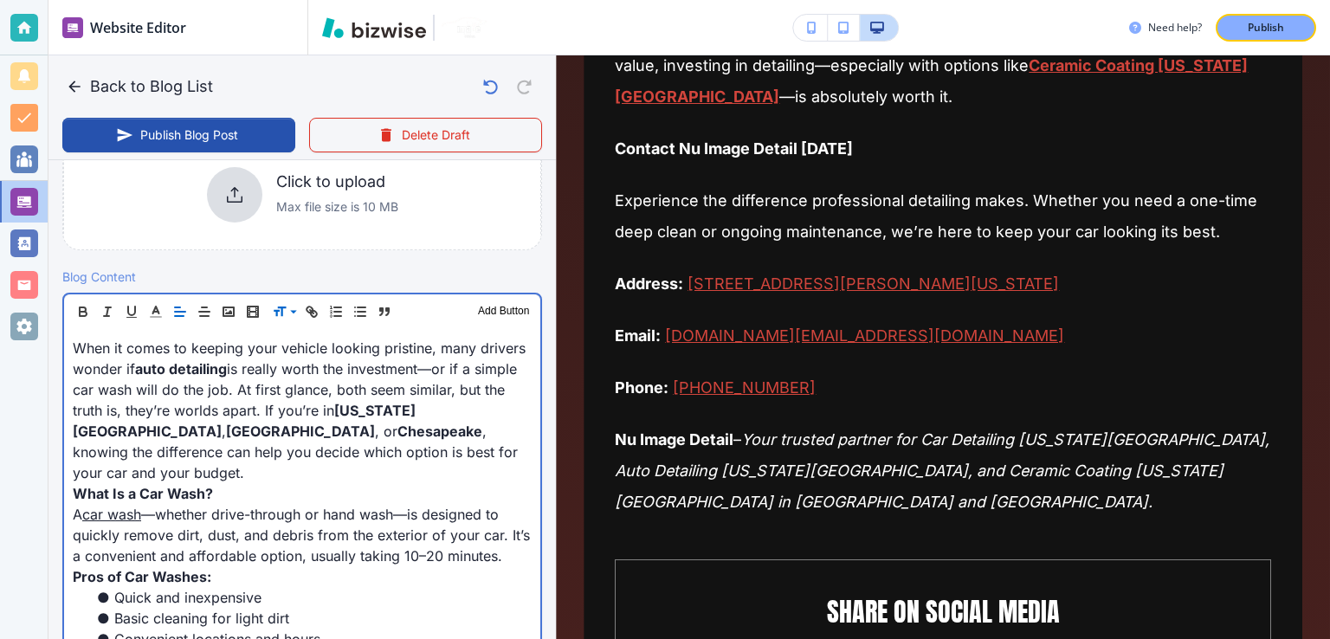
click at [411, 437] on p "When it comes to keeping your vehicle looking pristine, many drivers wonder if …" at bounding box center [302, 410] width 459 height 145
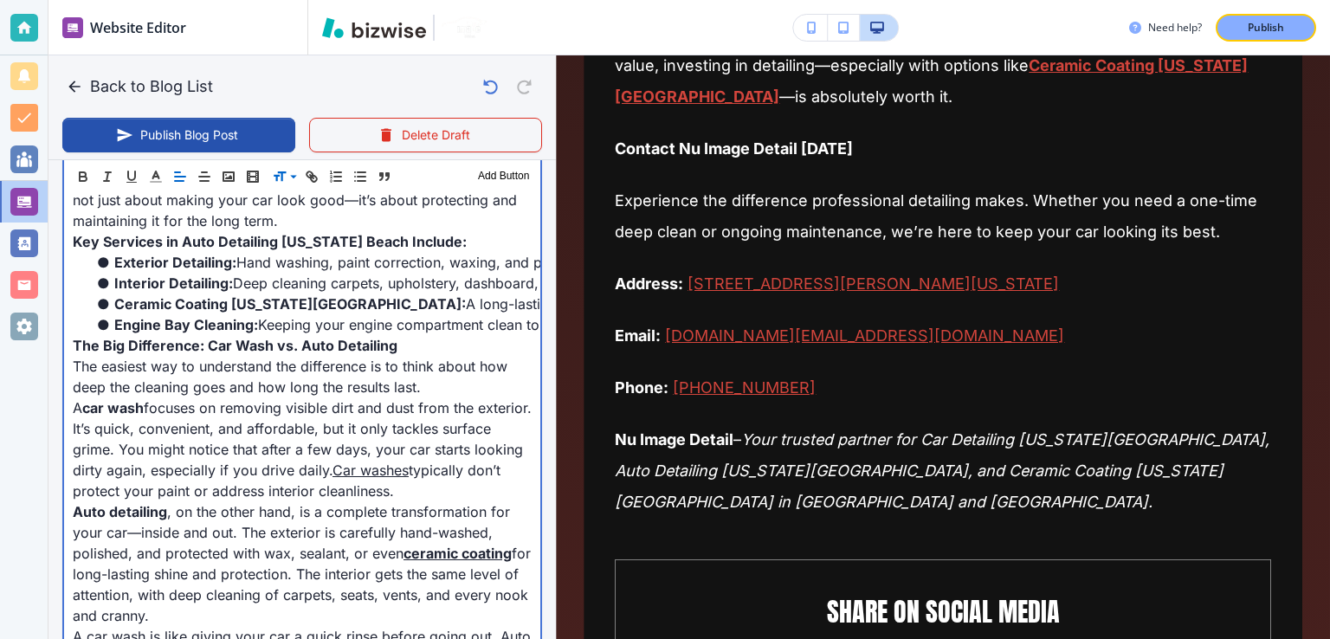
scroll to position [1056, 0]
drag, startPoint x: 145, startPoint y: 402, endPoint x: 87, endPoint y: 391, distance: 59.8
click at [85, 393] on div "When it comes to keeping your vehicle looking pristine, many drivers wonder if …" at bounding box center [302, 641] width 476 height 1836
click at [131, 378] on p "The easiest way to understand the difference is to think about how deep the cle…" at bounding box center [302, 376] width 459 height 42
drag, startPoint x: 135, startPoint y: 404, endPoint x: 83, endPoint y: 403, distance: 52.0
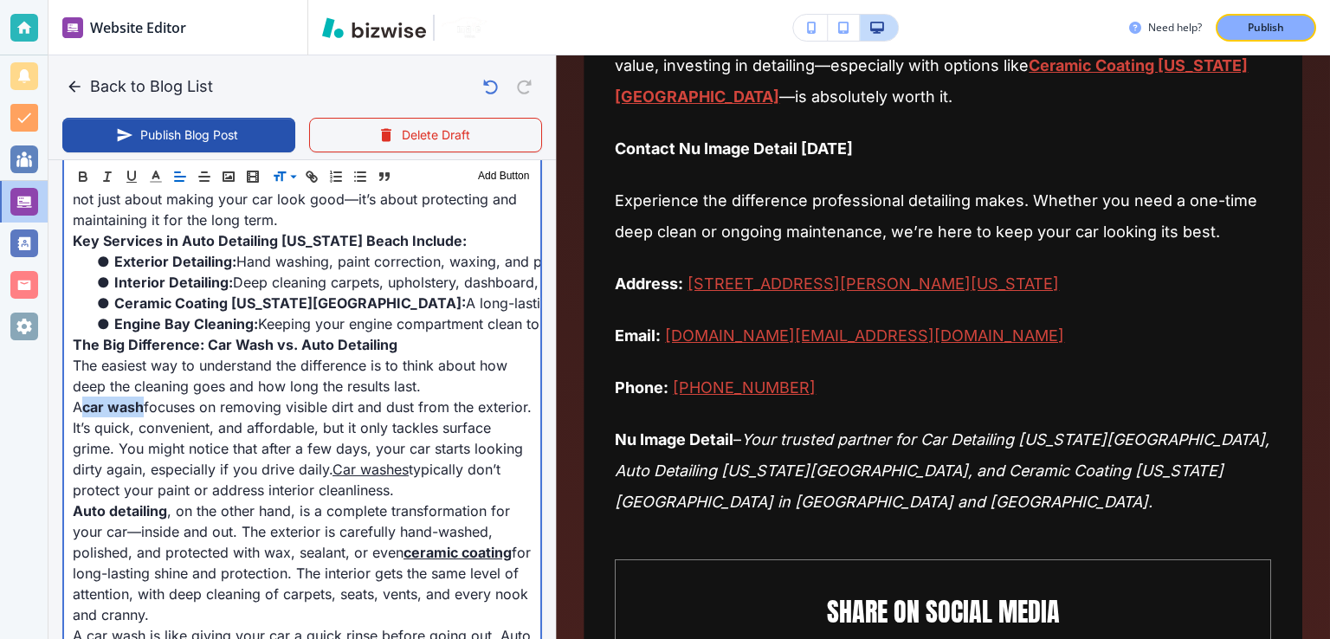
click at [83, 405] on p "A car wash focuses on removing visible dirt and dust from the exterior. It’s qu…" at bounding box center [302, 449] width 459 height 104
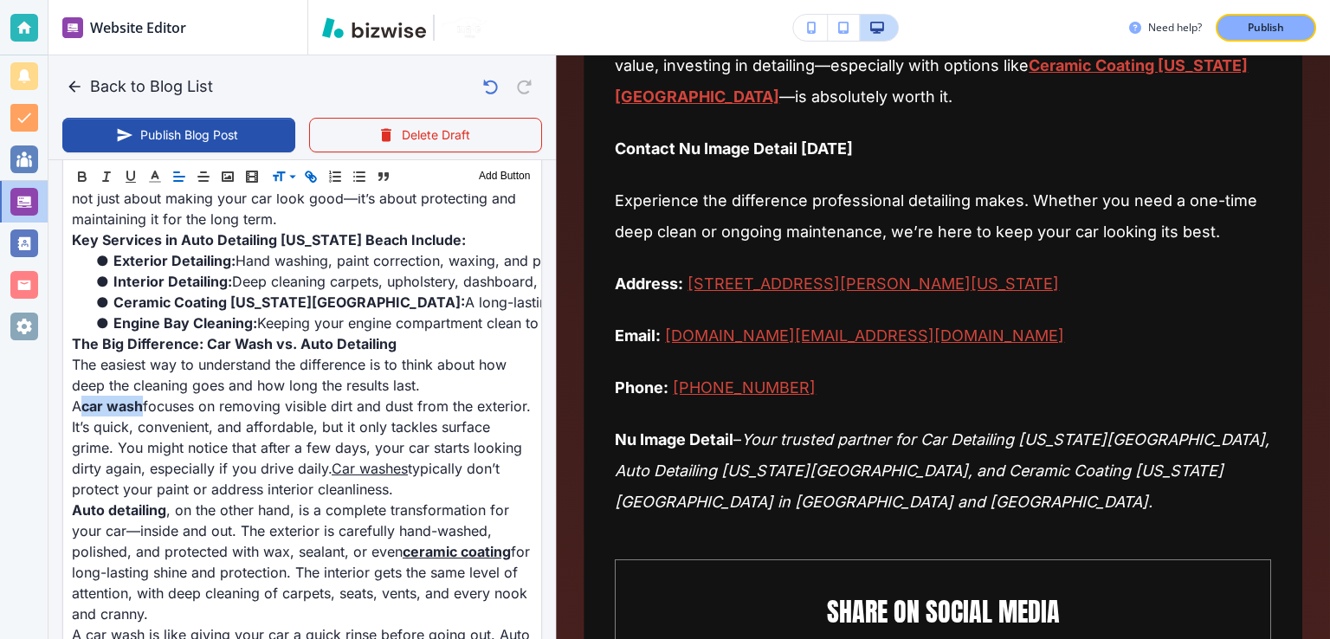
click at [308, 171] on icon "button" at bounding box center [311, 177] width 16 height 16
paste input "[URL][DOMAIN_NAME]"
type input "[URL][DOMAIN_NAME]"
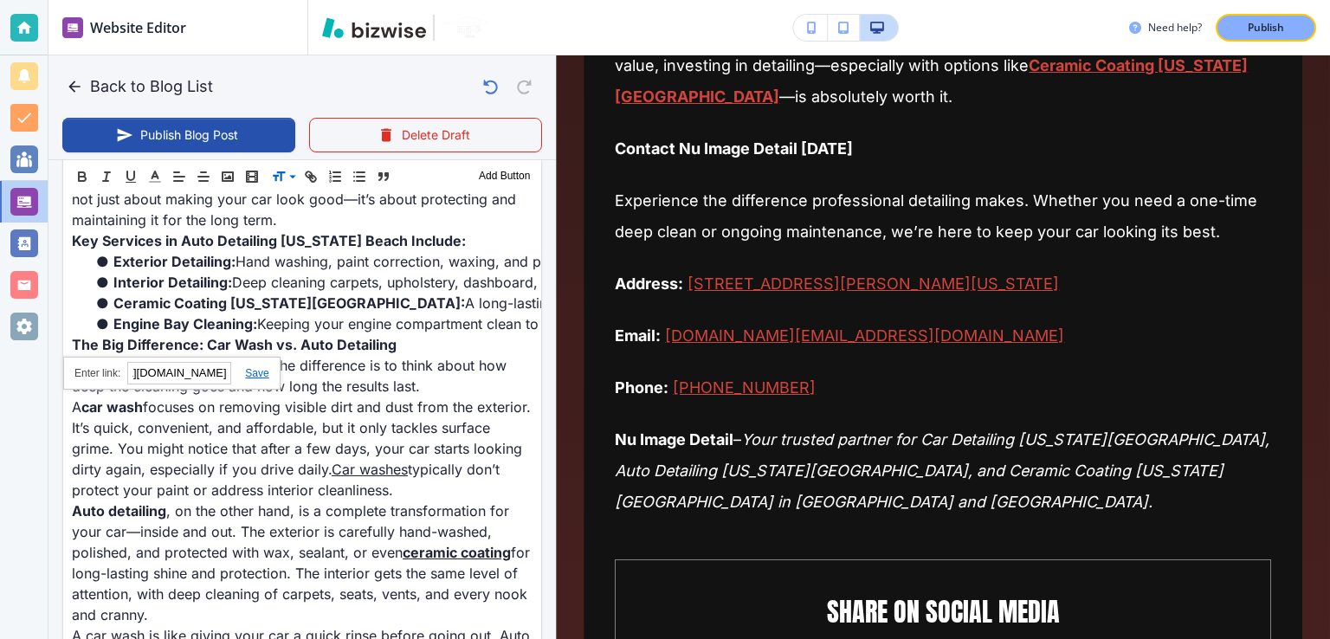
click at [257, 367] on link at bounding box center [249, 373] width 37 height 12
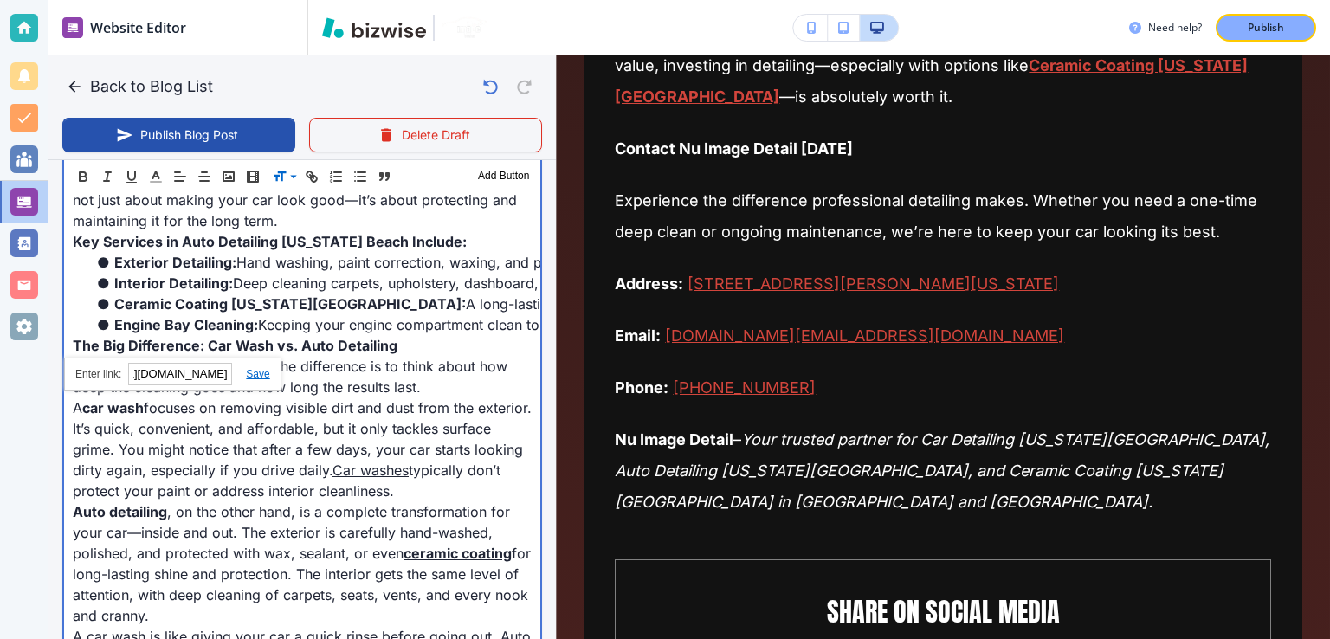
type input "[DATE] 01:42 AM"
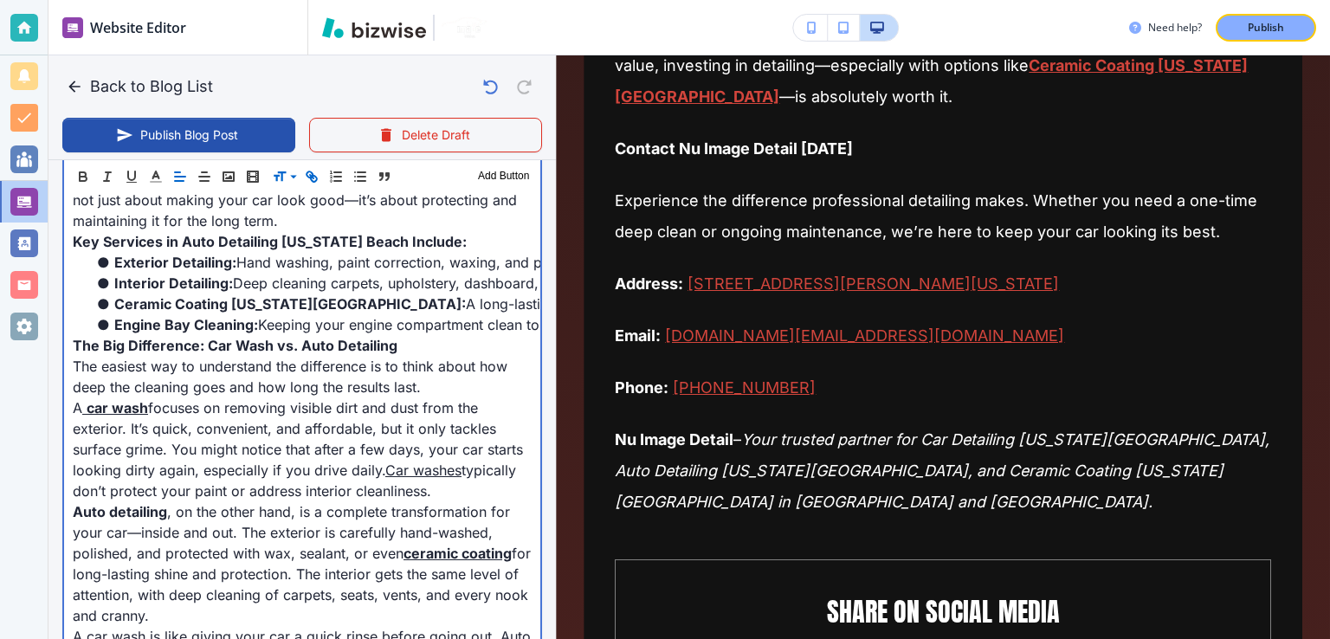
scroll to position [449, 0]
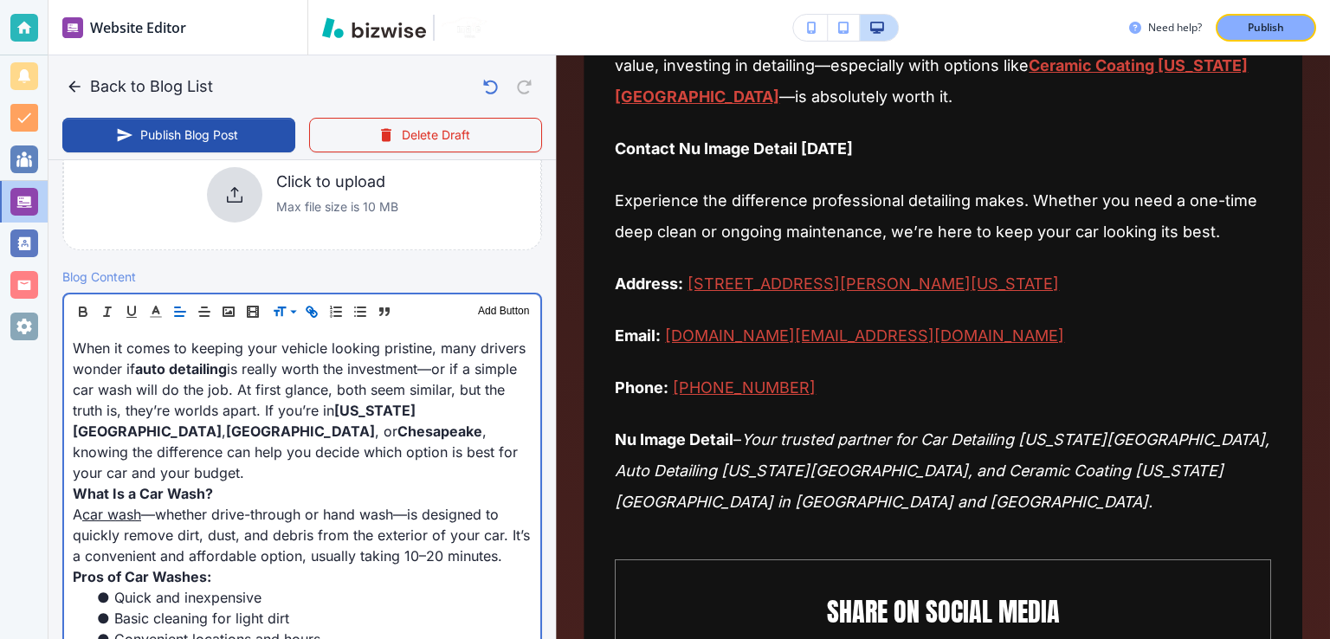
click at [365, 346] on p "When it comes to keeping your vehicle looking pristine, many drivers wonder if …" at bounding box center [302, 410] width 459 height 145
